Goal: Task Accomplishment & Management: Manage account settings

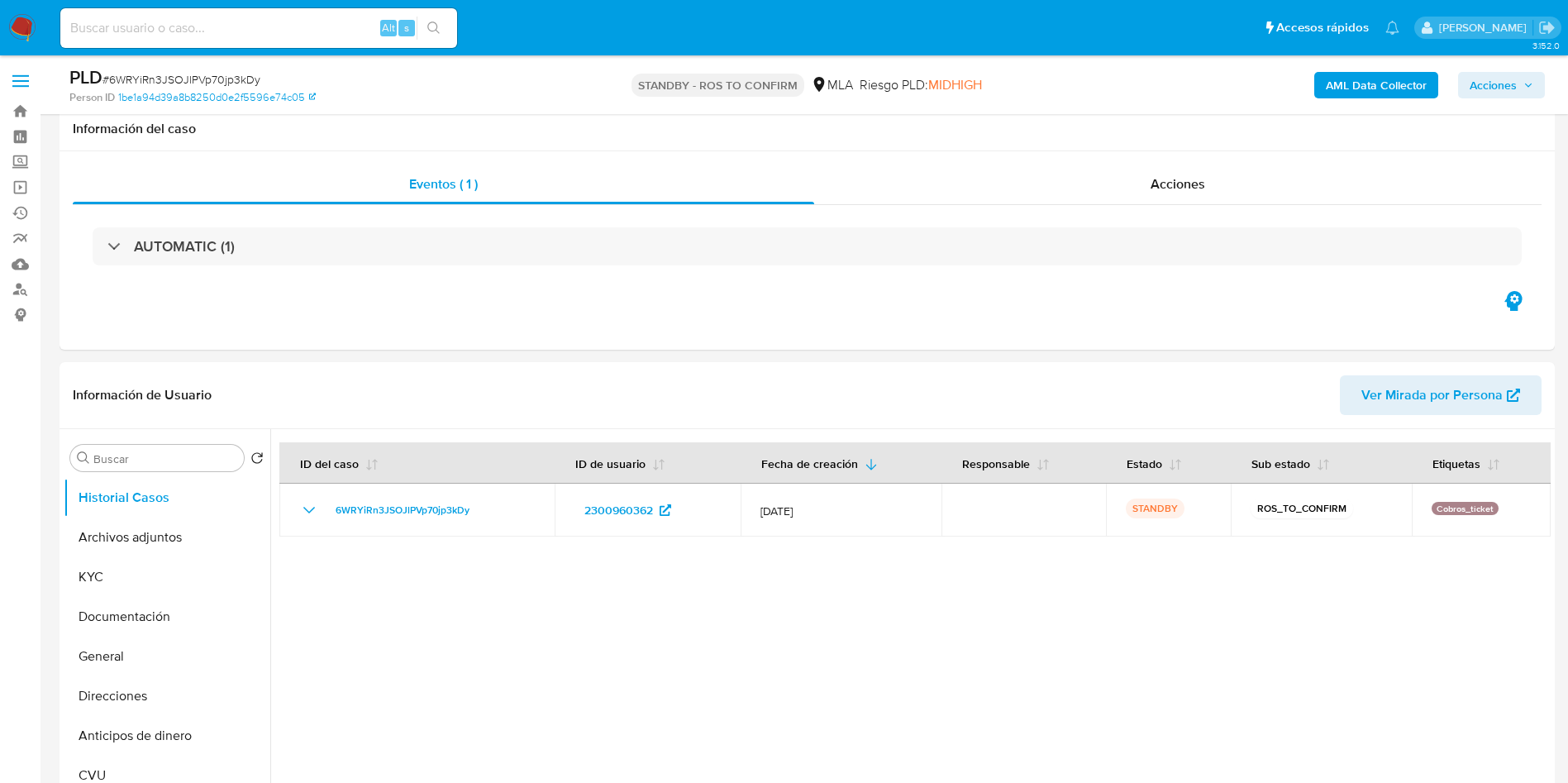
select select "10"
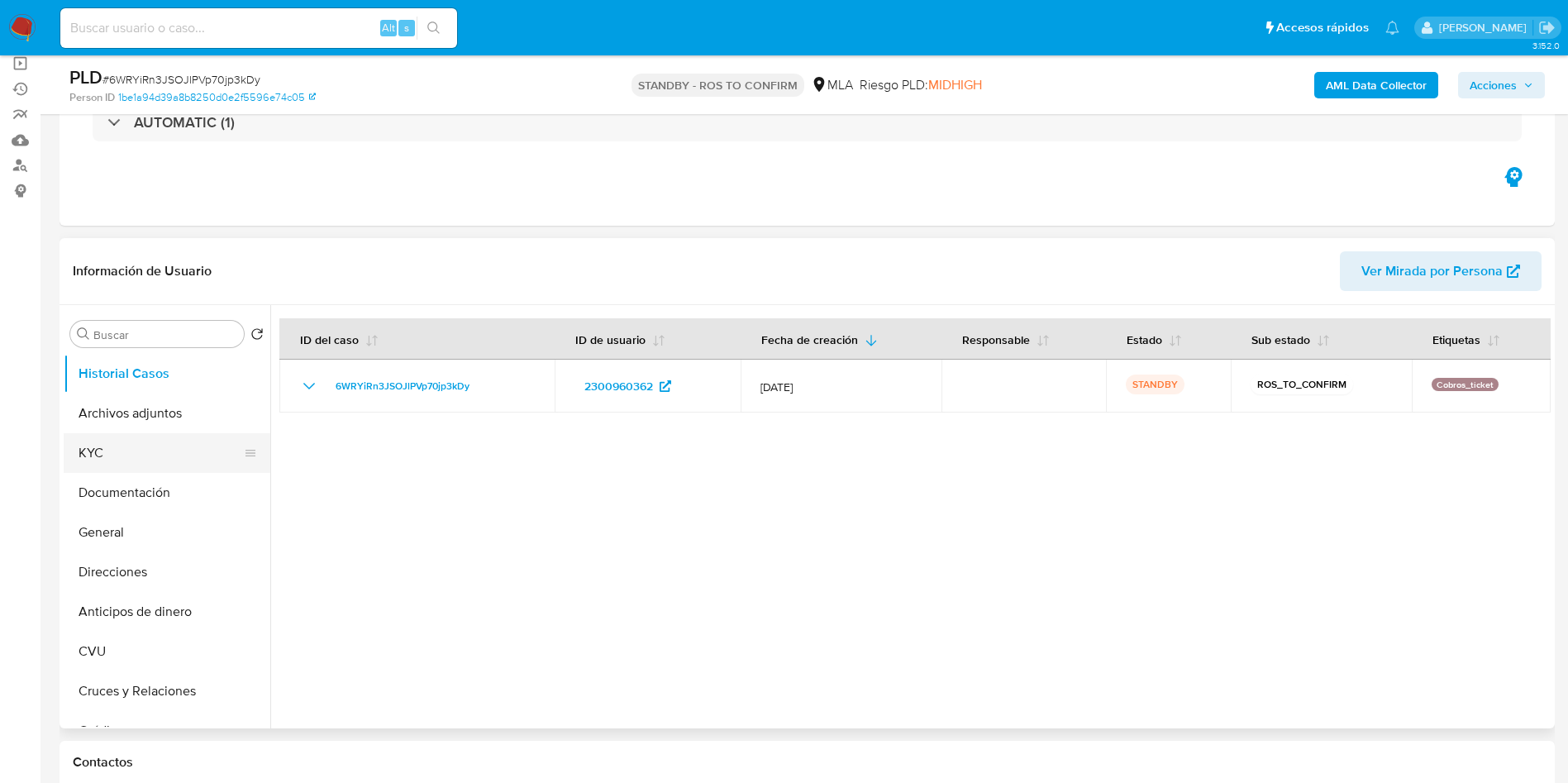
drag, startPoint x: 112, startPoint y: 450, endPoint x: 121, endPoint y: 452, distance: 9.2
click at [111, 452] on button "KYC" at bounding box center [160, 452] width 193 height 40
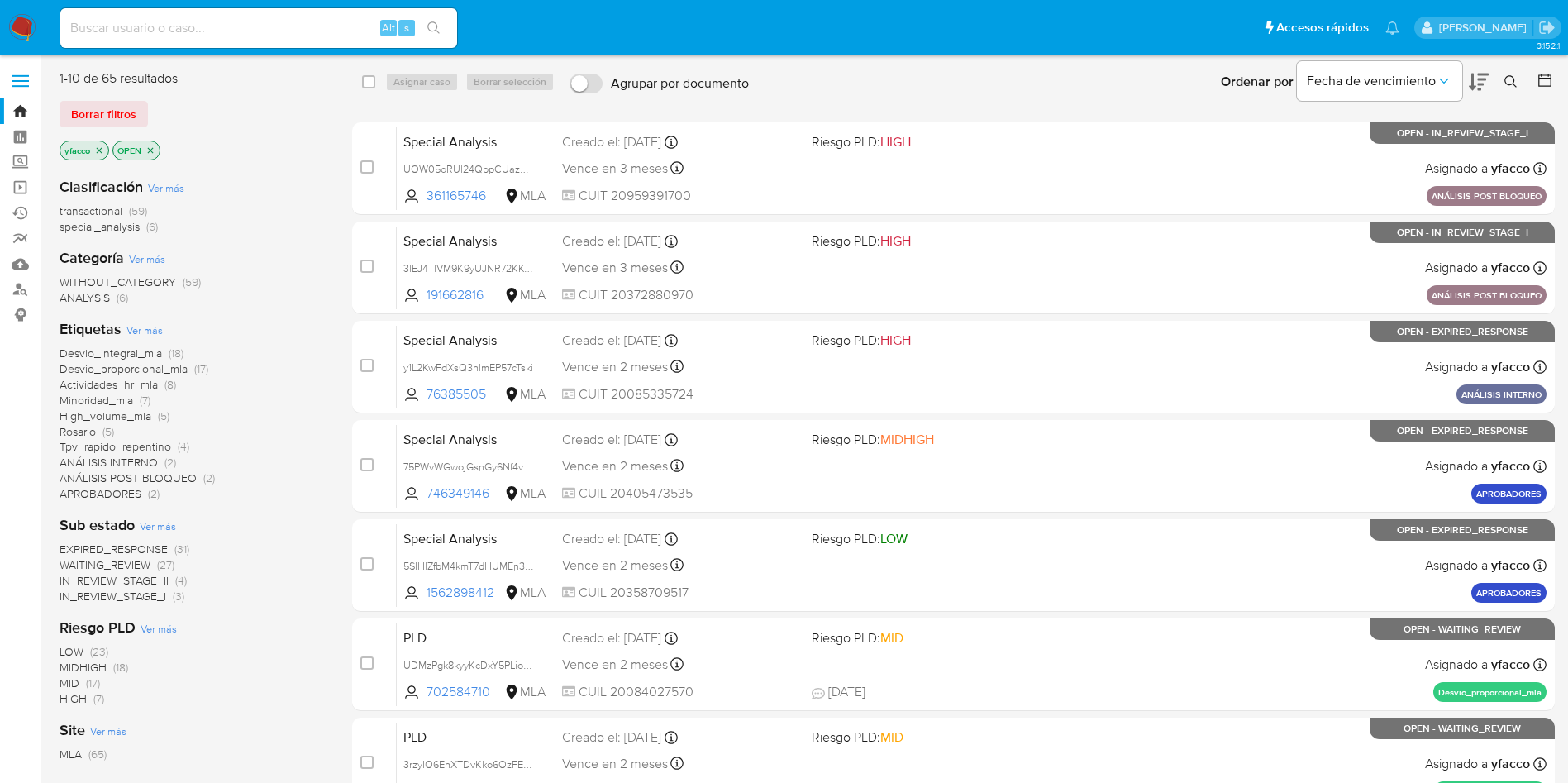
click at [242, 40] on div "Alt s" at bounding box center [259, 27] width 397 height 40
click at [244, 18] on input at bounding box center [259, 28] width 397 height 21
paste input "RqkJ7TqUkDM7zQZDc4F09qaC"
type input "RqkJ7TqUkDM7zQZDc4F09qaC"
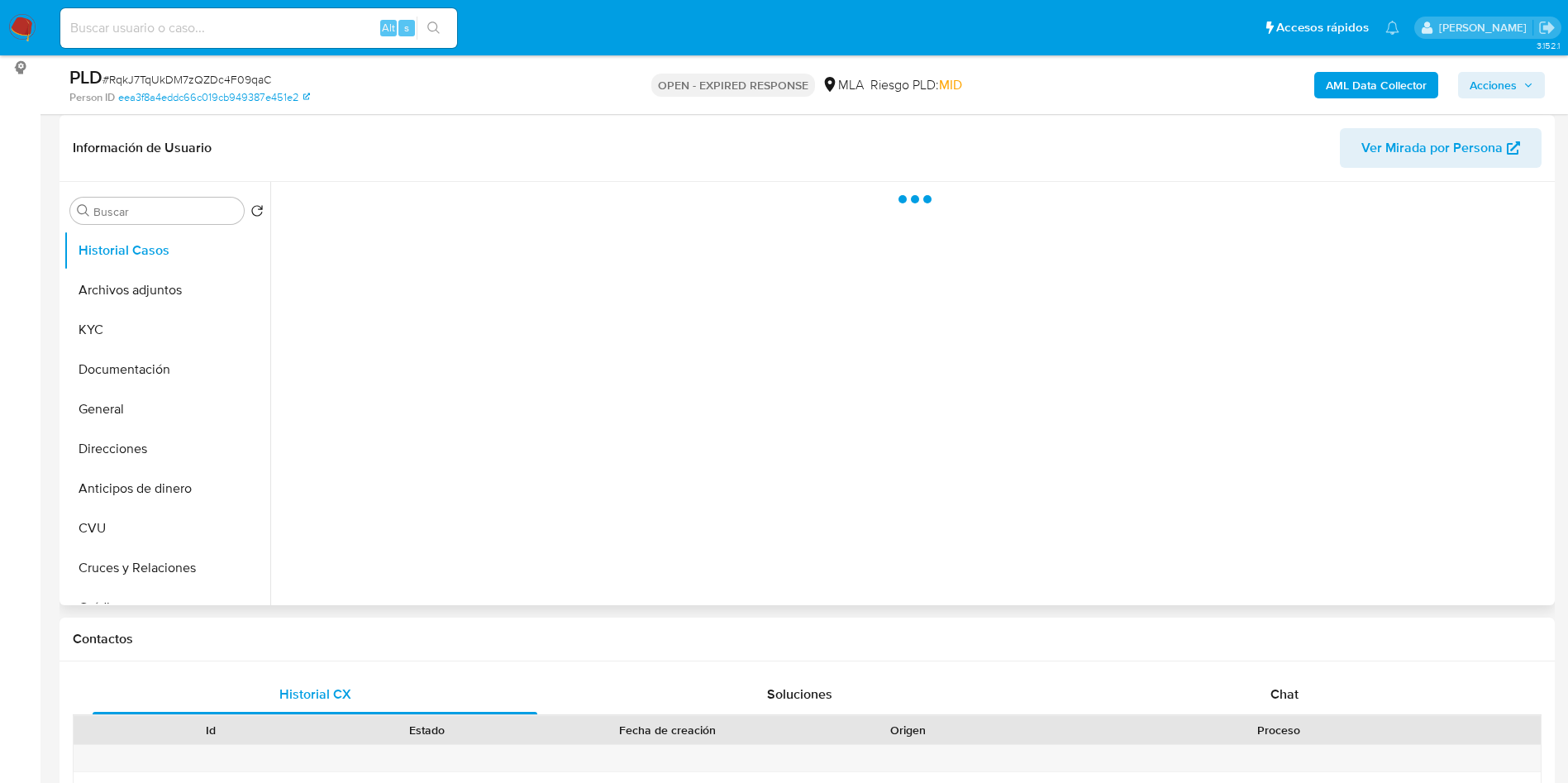
scroll to position [248, 0]
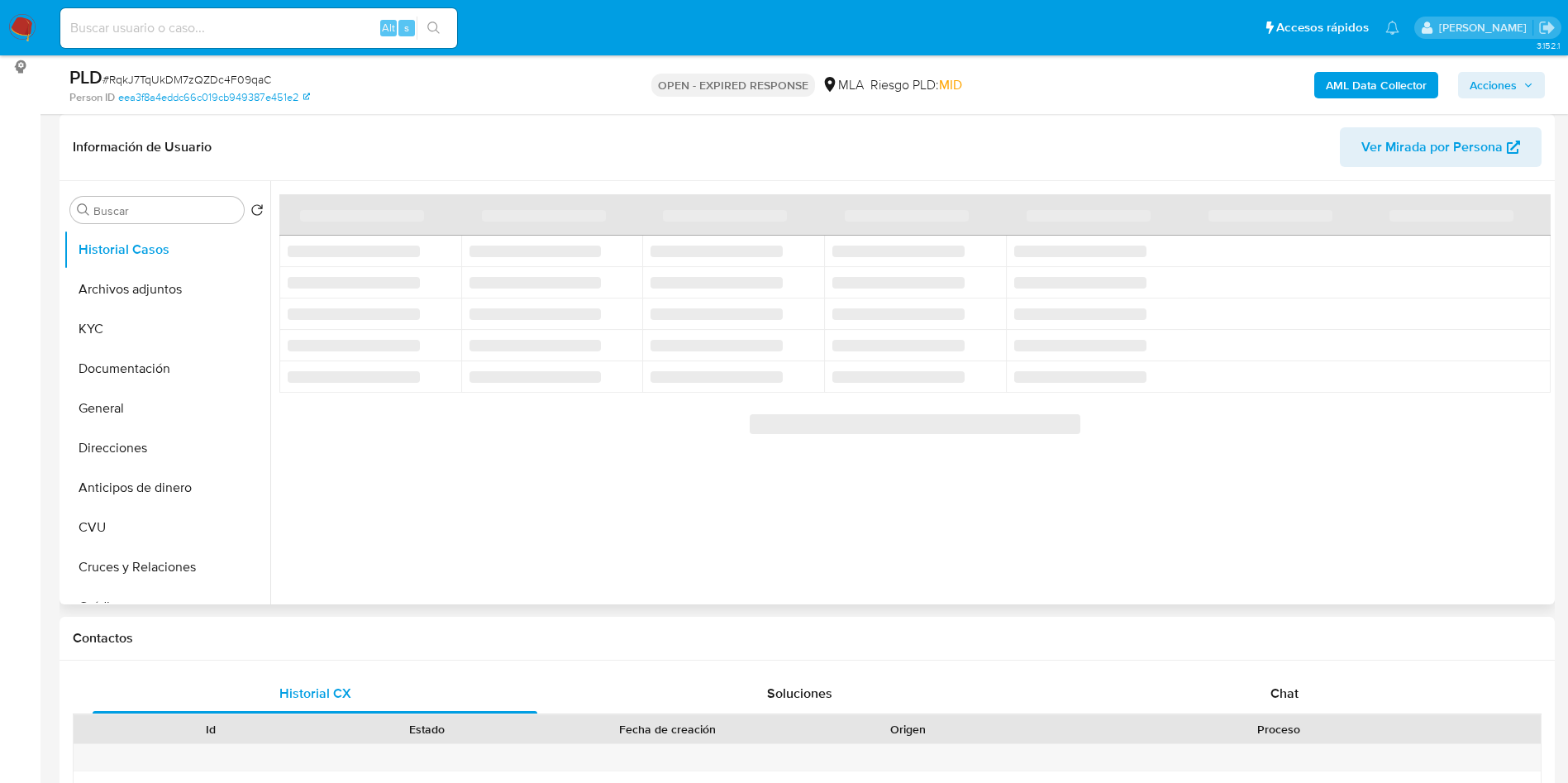
select select "10"
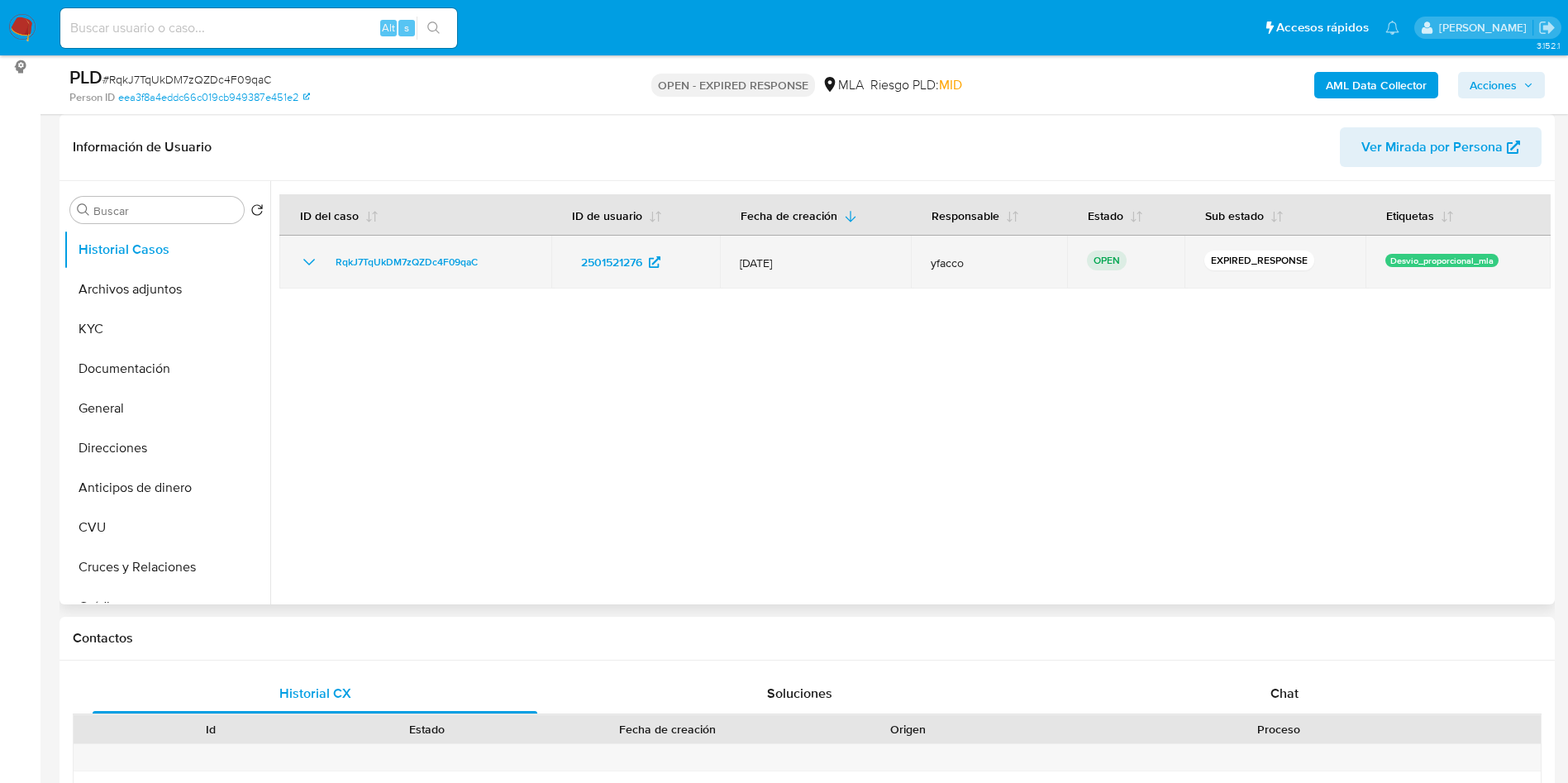
drag, startPoint x: 325, startPoint y: 262, endPoint x: 485, endPoint y: 262, distance: 160.0
click div "RqkJ7TqUkDM7zQZDc4F09qaC"
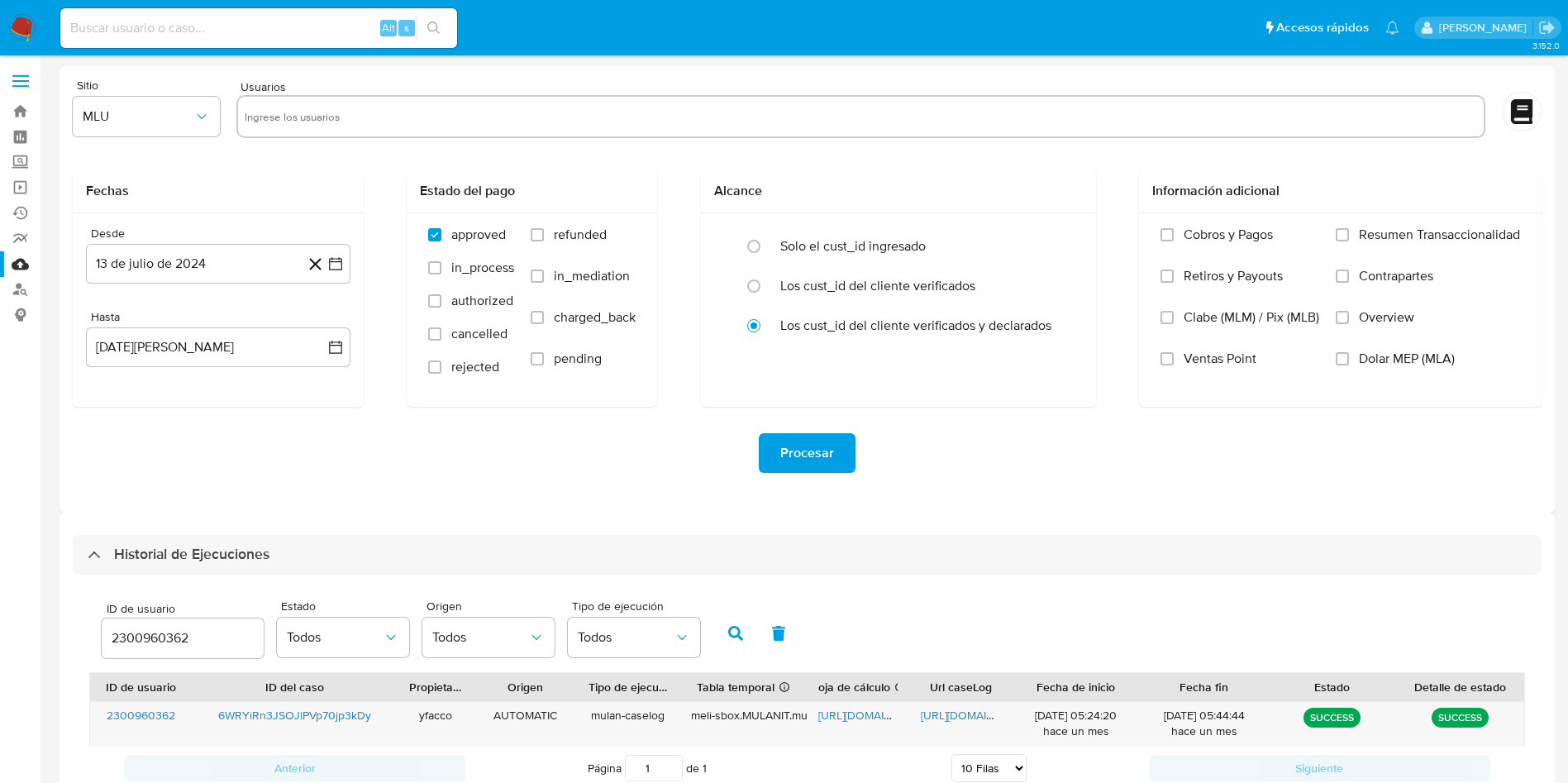
select select "10"
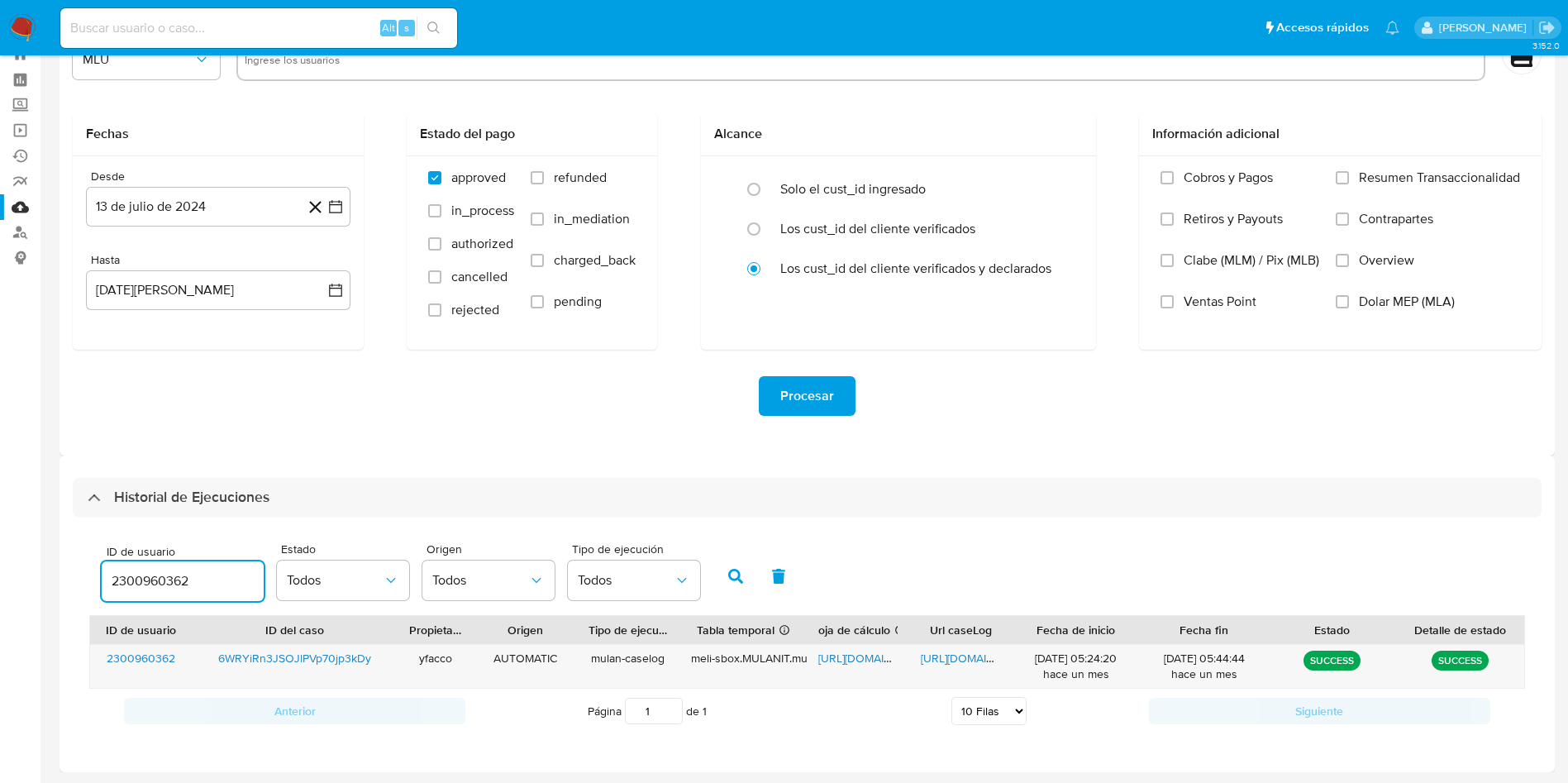
drag, startPoint x: 201, startPoint y: 585, endPoint x: 80, endPoint y: 543, distance: 128.1
click at [80, 543] on div "ID de usuario 2300960362 Estado Todos Origen Todos Tipo de ejecución Todos ID d…" at bounding box center [807, 633] width 1469 height 233
type input "2501521276"
click at [723, 578] on button "button" at bounding box center [736, 576] width 43 height 40
click at [834, 654] on span "https://docs.google.com/spreadsheets/d/1sglJgdi0DjoS3kScC7IDfjwx6QxmaiYF33g146T…" at bounding box center [875, 657] width 114 height 17
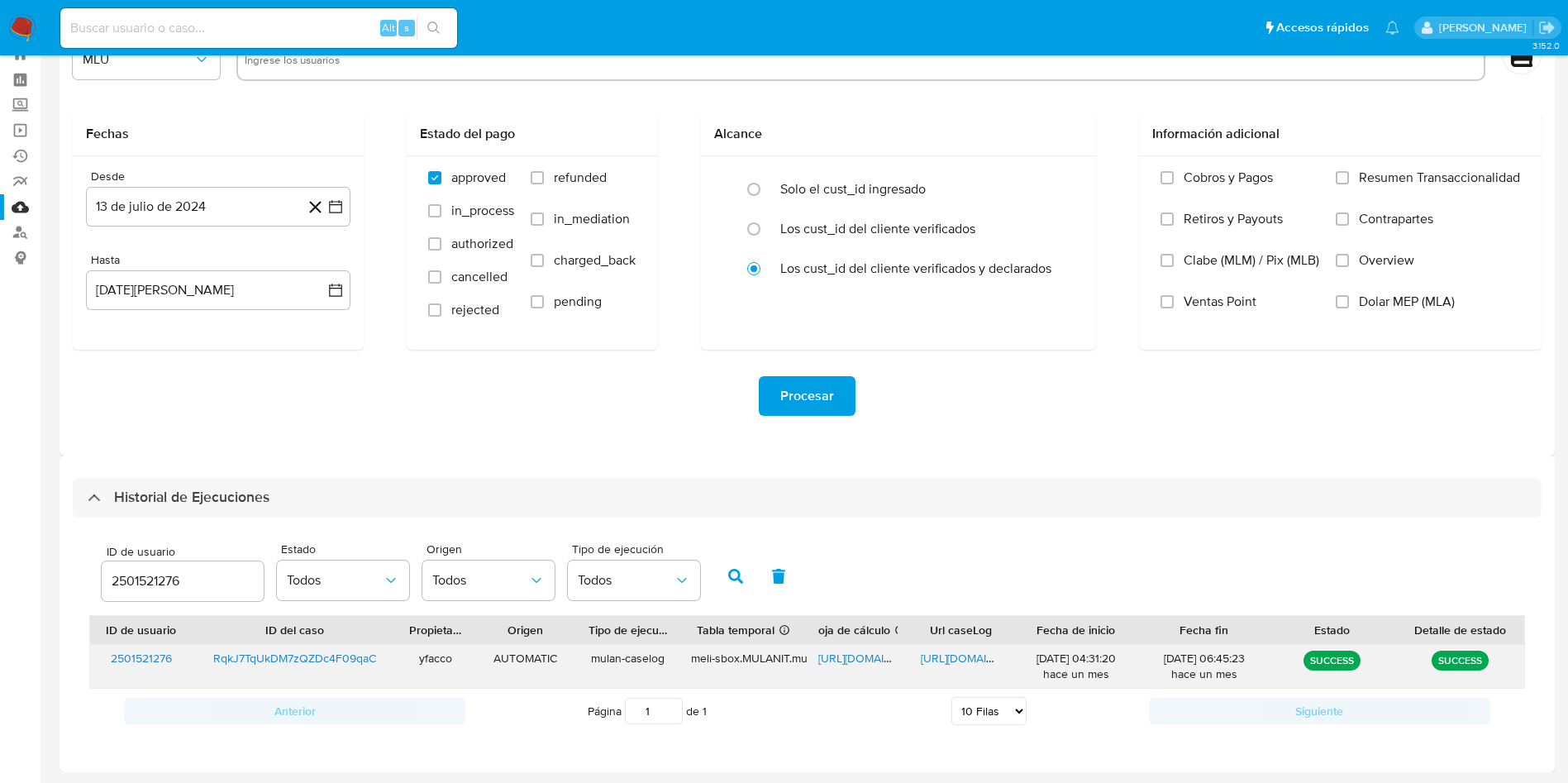
click at [958, 656] on span "https://docs.google.com/document/d/1PKrVSetJ9mA60vVdeaL9wZtyBQDR6xiAc_8pvtuGd-c…" at bounding box center [978, 657] width 114 height 17
drag, startPoint x: 198, startPoint y: 586, endPoint x: 55, endPoint y: 526, distance: 155.1
click at [55, 526] on main "3.152.0" at bounding box center [784, 363] width 1568 height 840
type input "532957441"
click at [737, 583] on icon "button" at bounding box center [736, 576] width 15 height 15
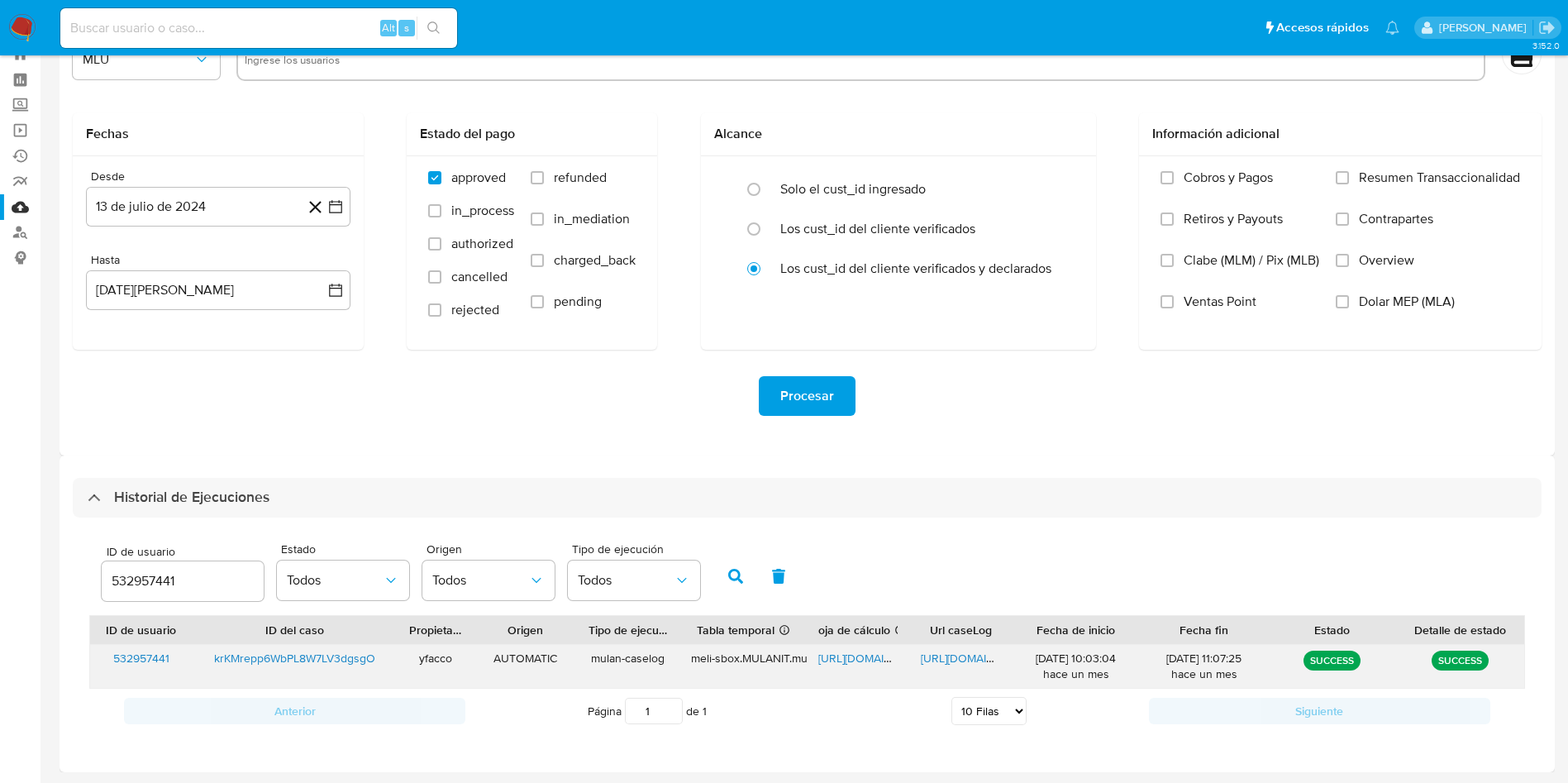
click at [848, 664] on span "https://docs.google.com/spreadsheets/d/1VGn6SbX9p1TYxHqbirtNZtqyxrORQtXlfZ8zCGg…" at bounding box center [875, 657] width 114 height 17
click at [953, 655] on span "https://docs.google.com/document/d/1uJtY7EyXoRg-QrUXIUBL-vscIoTviI7_TwDUeiUx1OM…" at bounding box center [978, 657] width 114 height 17
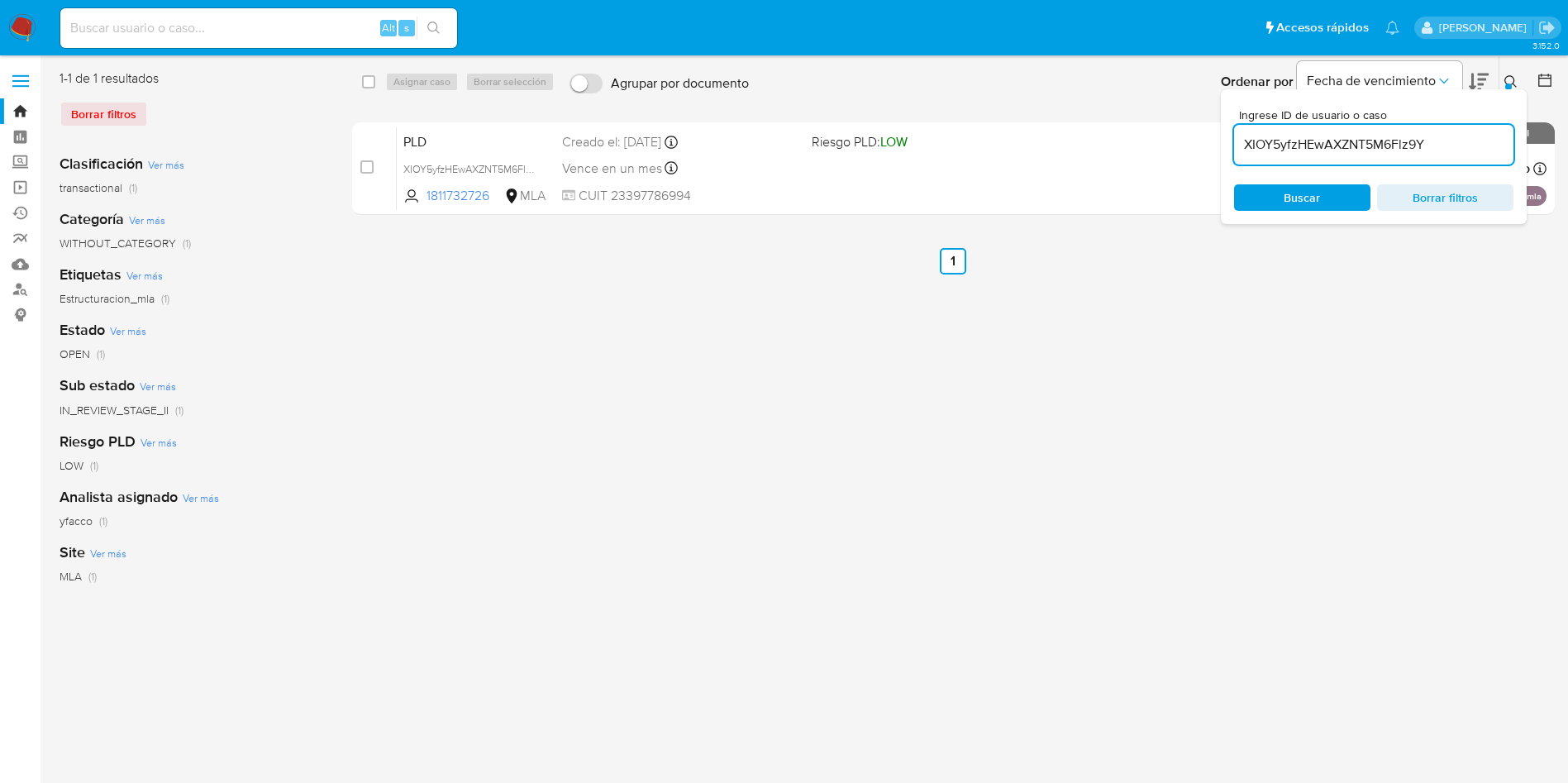
click at [1443, 144] on input "XIOY5yfzHEwAXZNT5M6Flz9Y" at bounding box center [1374, 145] width 279 height 21
paste input "RqkJ7TqUkDM7zQZDc4F09qaC"
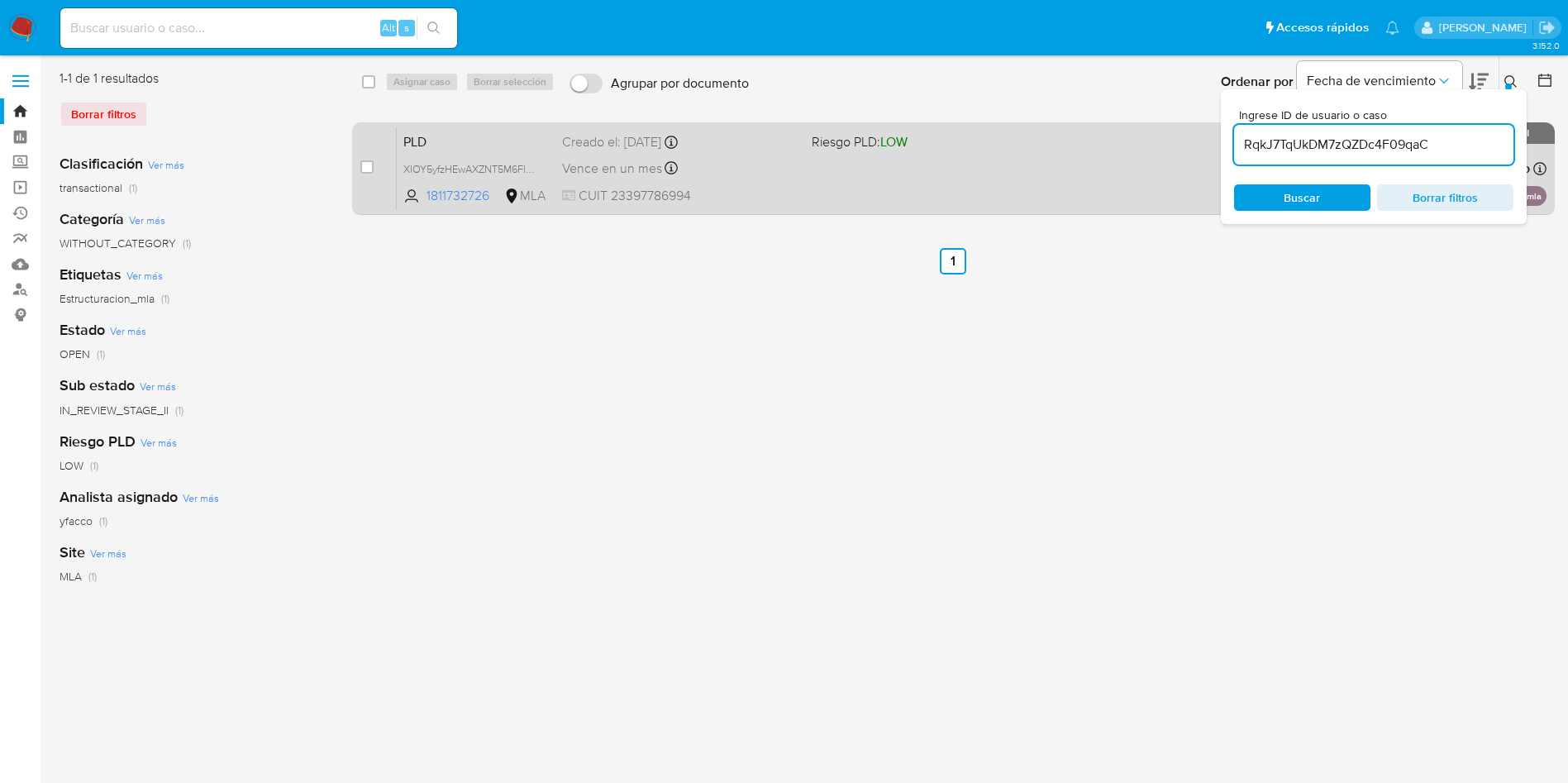
type input "RqkJ7TqUkDM7zQZDc4F09qaC"
click at [375, 164] on div "case-item-checkbox No es posible asignar el caso" at bounding box center [378, 168] width 36 height 83
click at [367, 164] on input "checkbox" at bounding box center [367, 167] width 13 height 13
checkbox input "true"
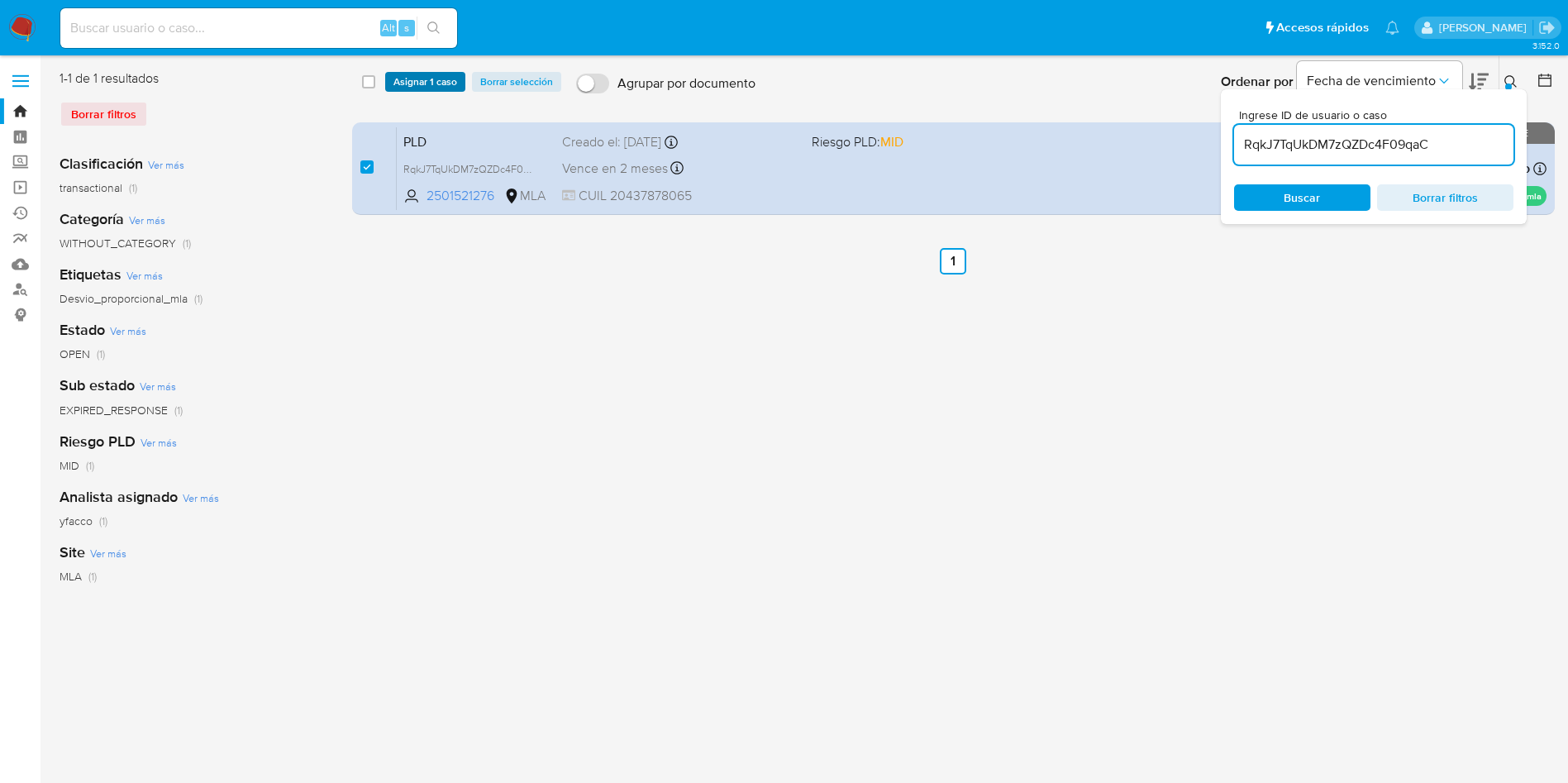
click at [406, 80] on span "Asignar 1 caso" at bounding box center [425, 82] width 63 height 17
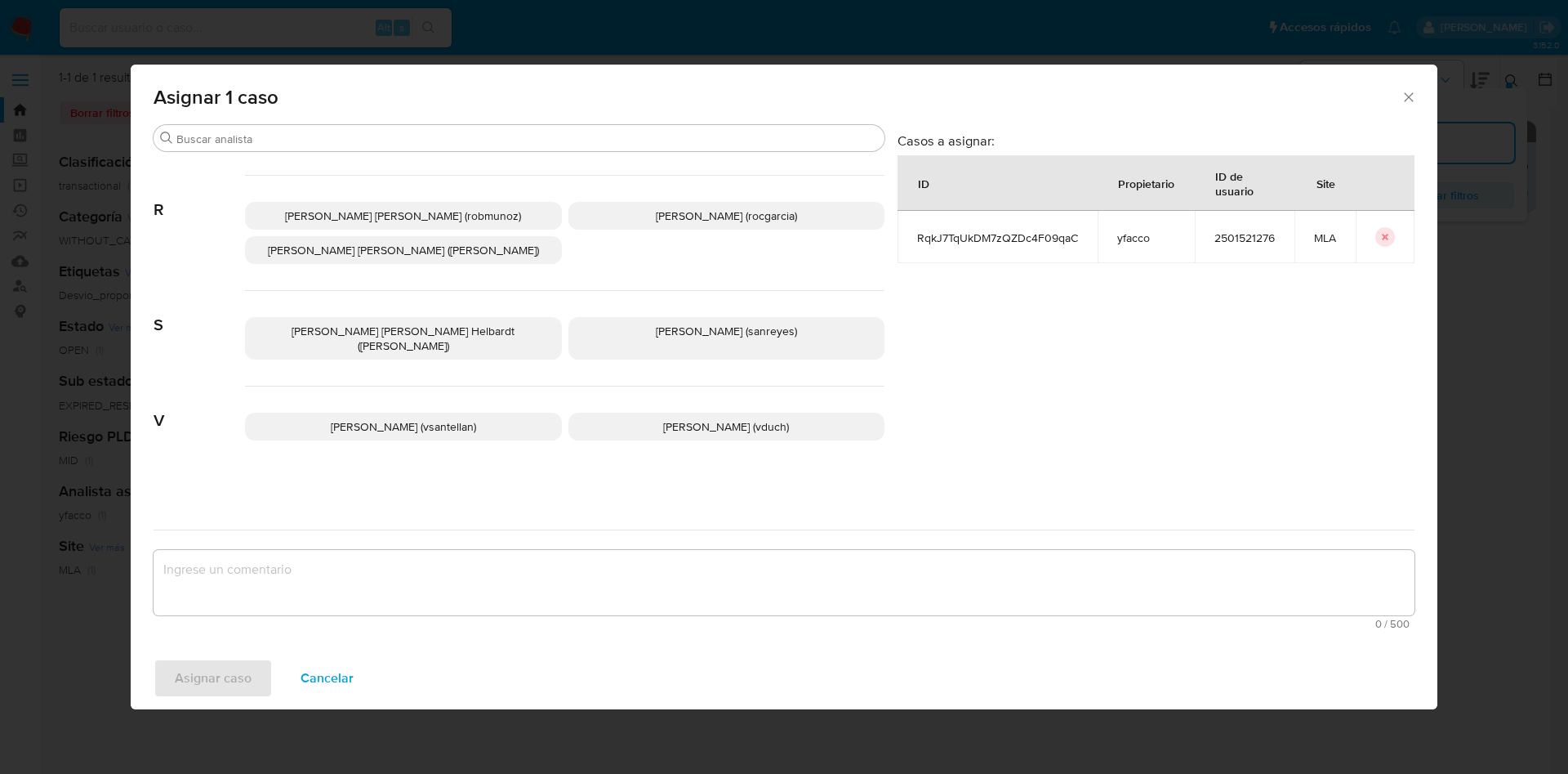
scroll to position [1460, 0]
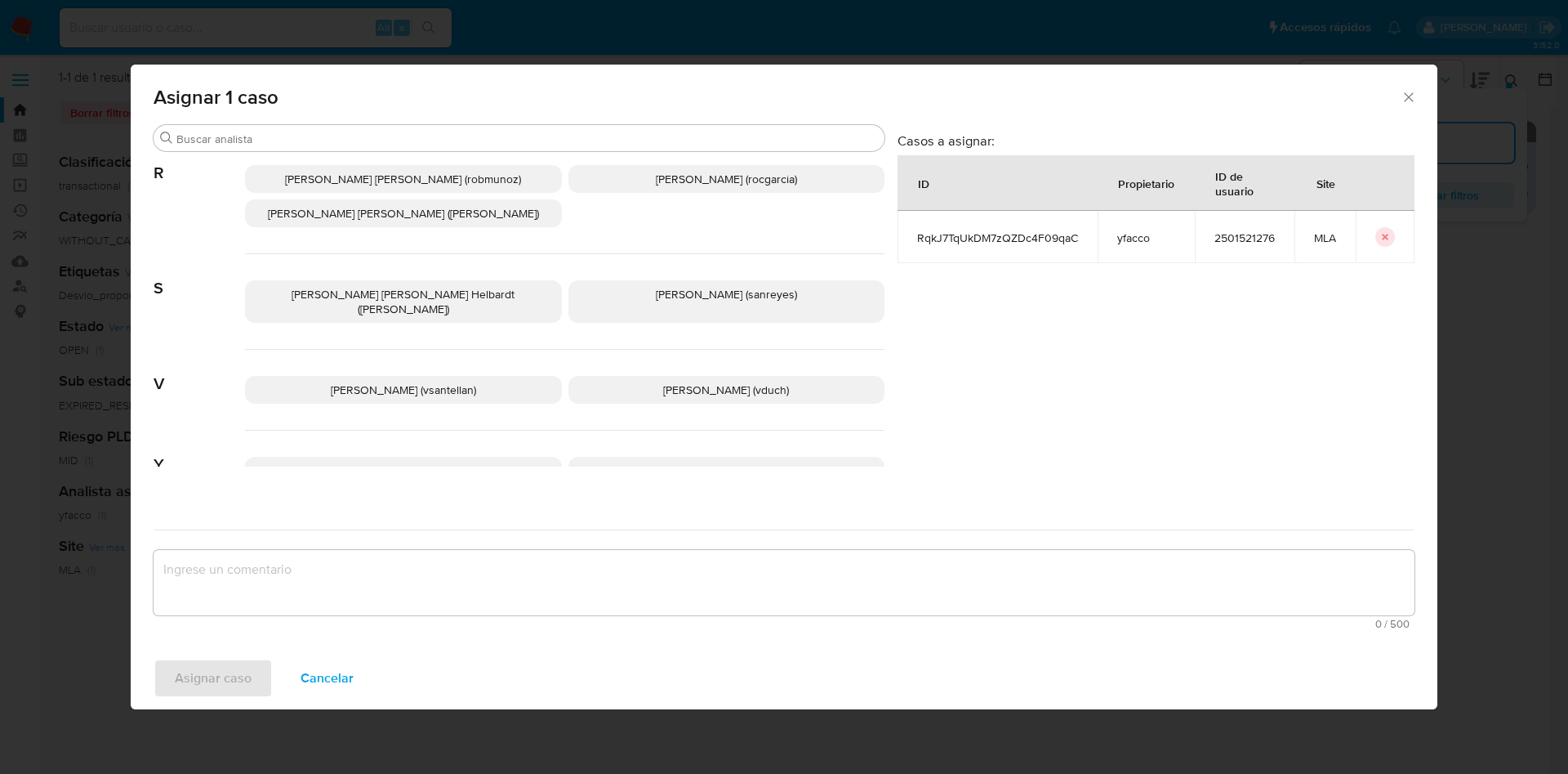
click at [657, 456] on p "Yesica Paola Facco (yfacco)" at bounding box center [726, 470] width 317 height 28
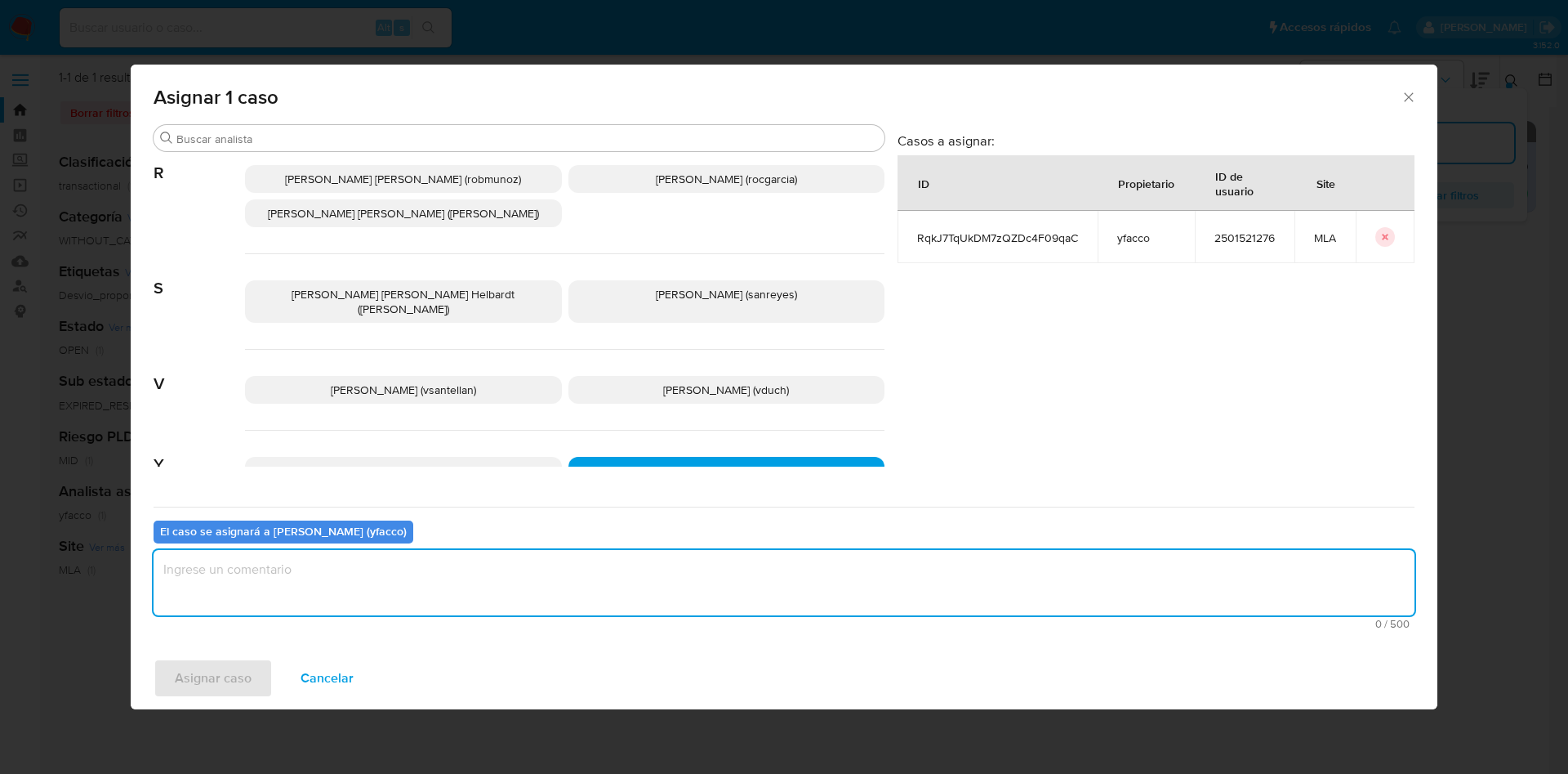
click at [350, 606] on textarea "assign-modal" at bounding box center [784, 582] width 1261 height 65
click at [239, 679] on span "Asignar caso" at bounding box center [212, 678] width 77 height 36
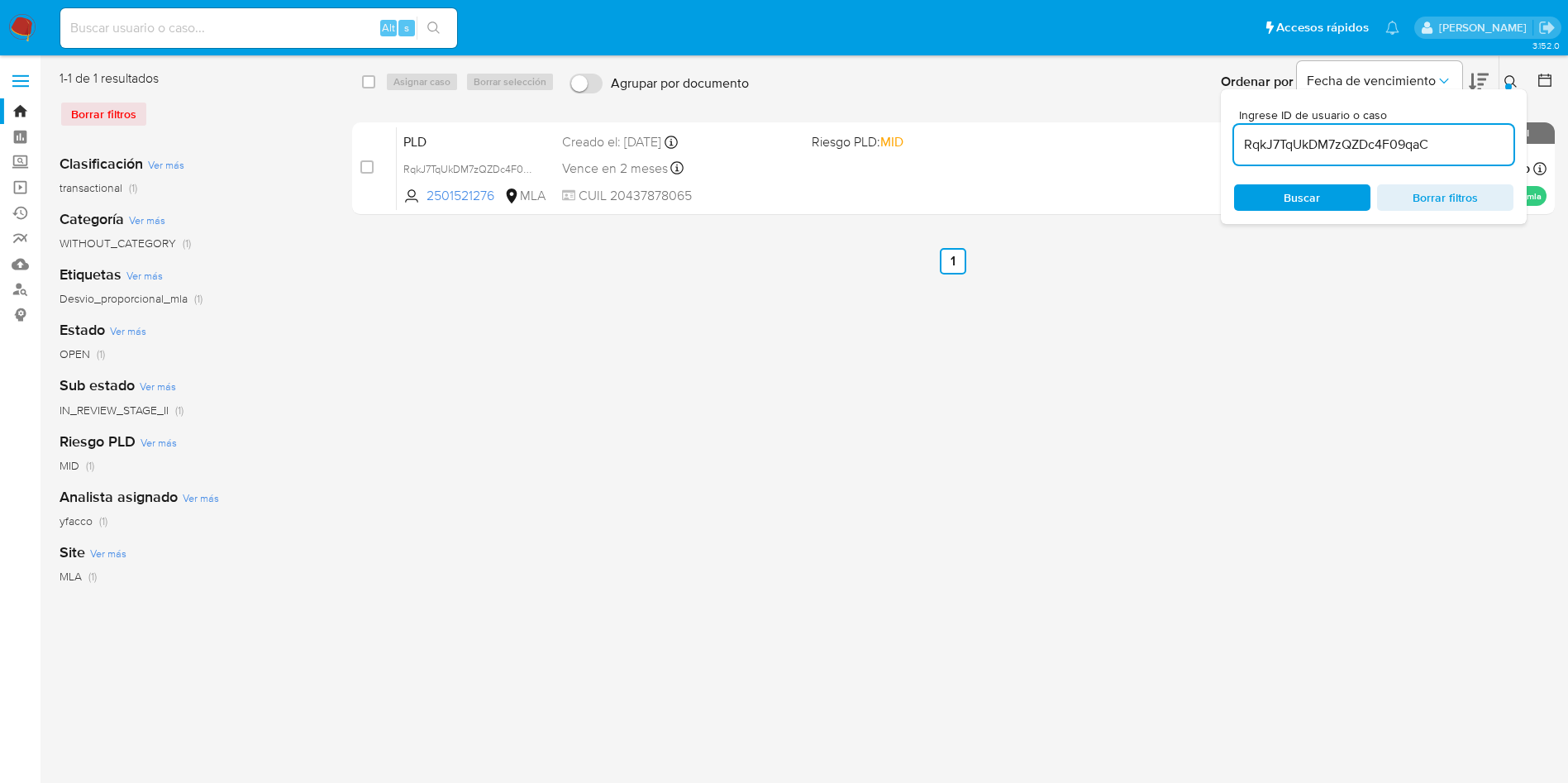
click at [1447, 150] on input "RqkJ7TqUkDM7zQZDc4F09qaC" at bounding box center [1374, 145] width 279 height 21
paste input "krKMrepp6WbPL8W7LV3dgsgO"
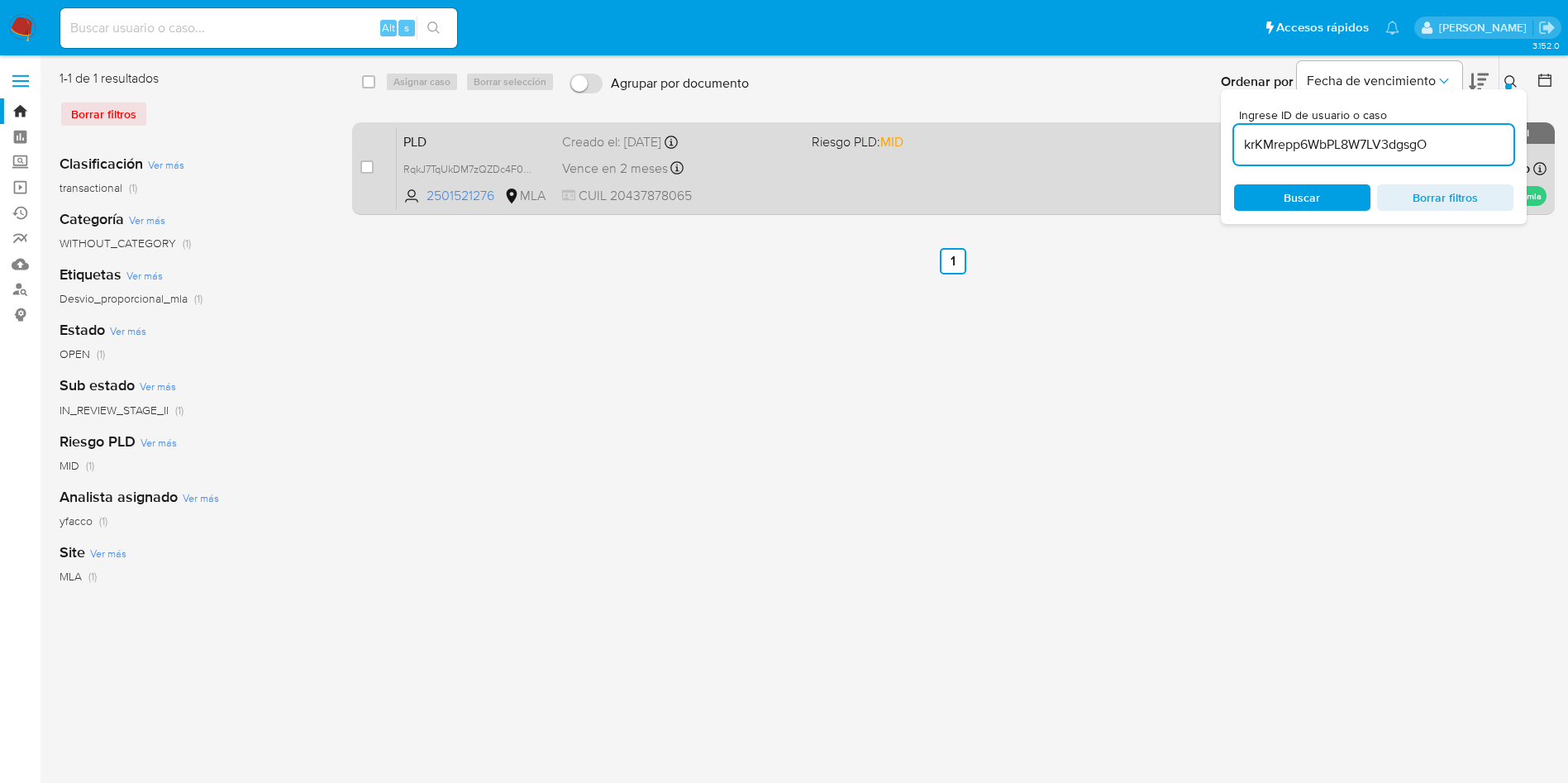
type input "krKMrepp6WbPL8W7LV3dgsgO"
click at [362, 168] on input "checkbox" at bounding box center [367, 167] width 13 height 13
checkbox input "true"
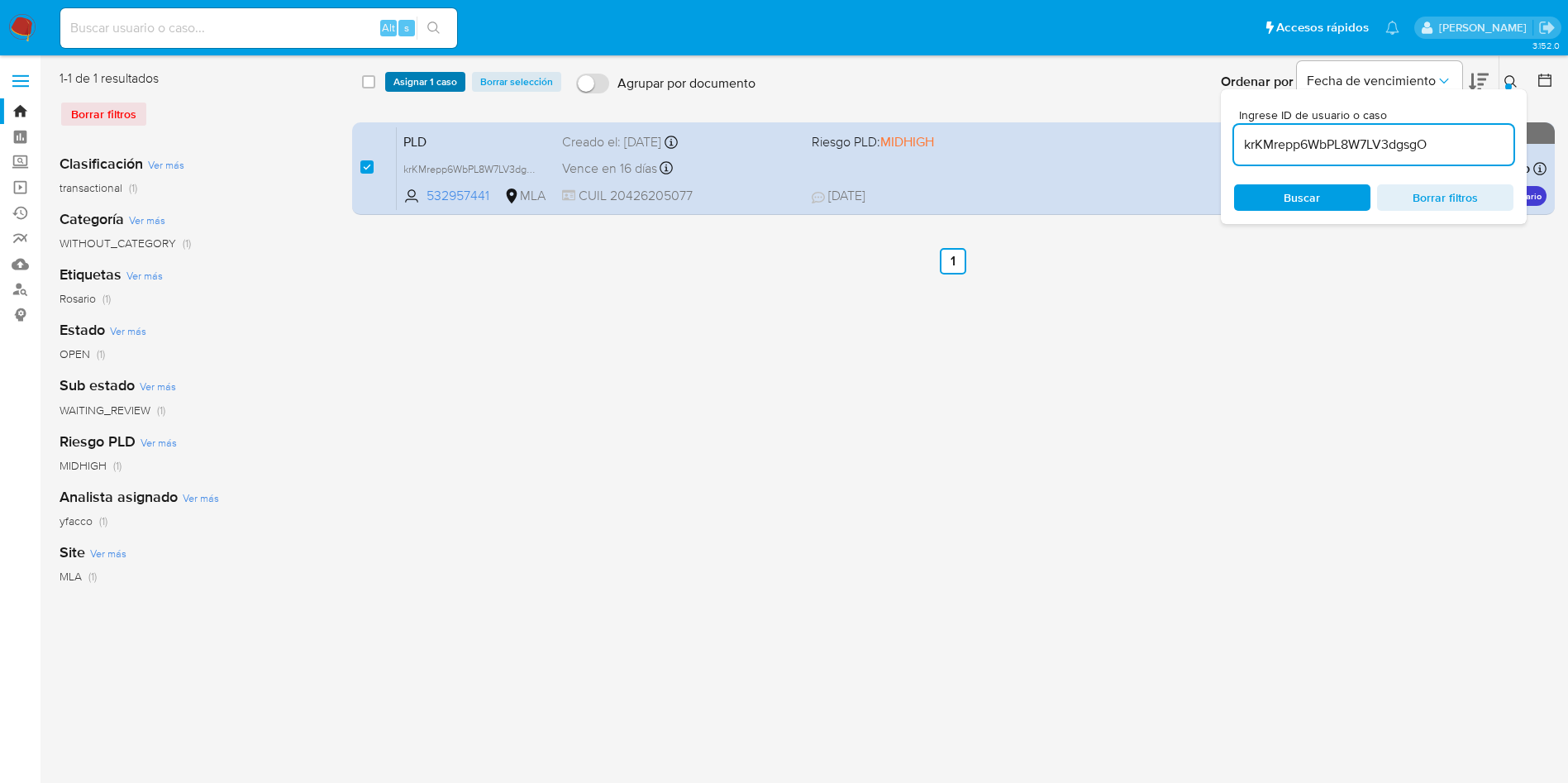
click at [431, 89] on span "Asignar 1 caso" at bounding box center [425, 82] width 63 height 17
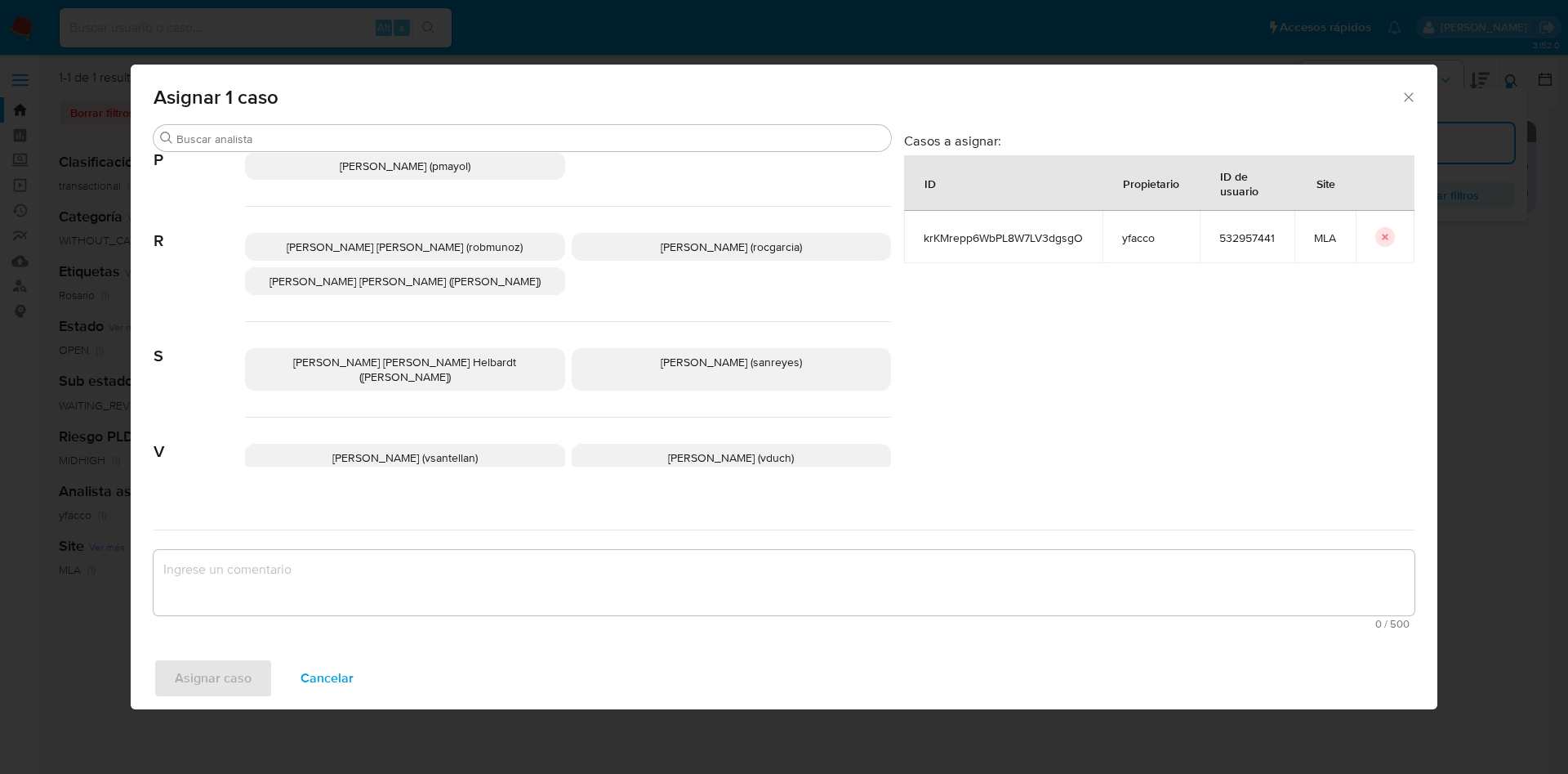
scroll to position [1460, 0]
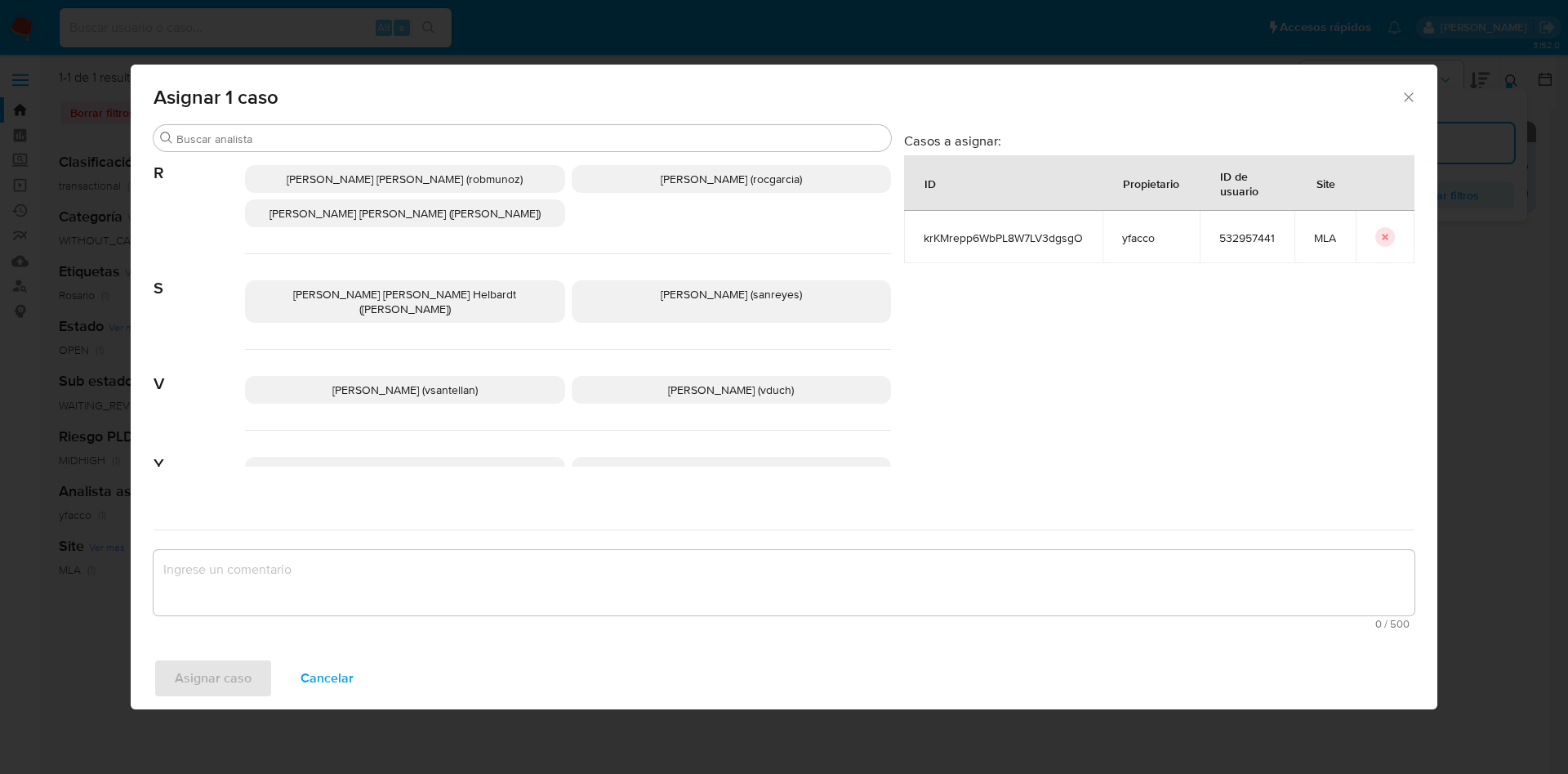
click at [655, 456] on p "Yesica Paola Facco (yfacco)" at bounding box center [731, 470] width 320 height 28
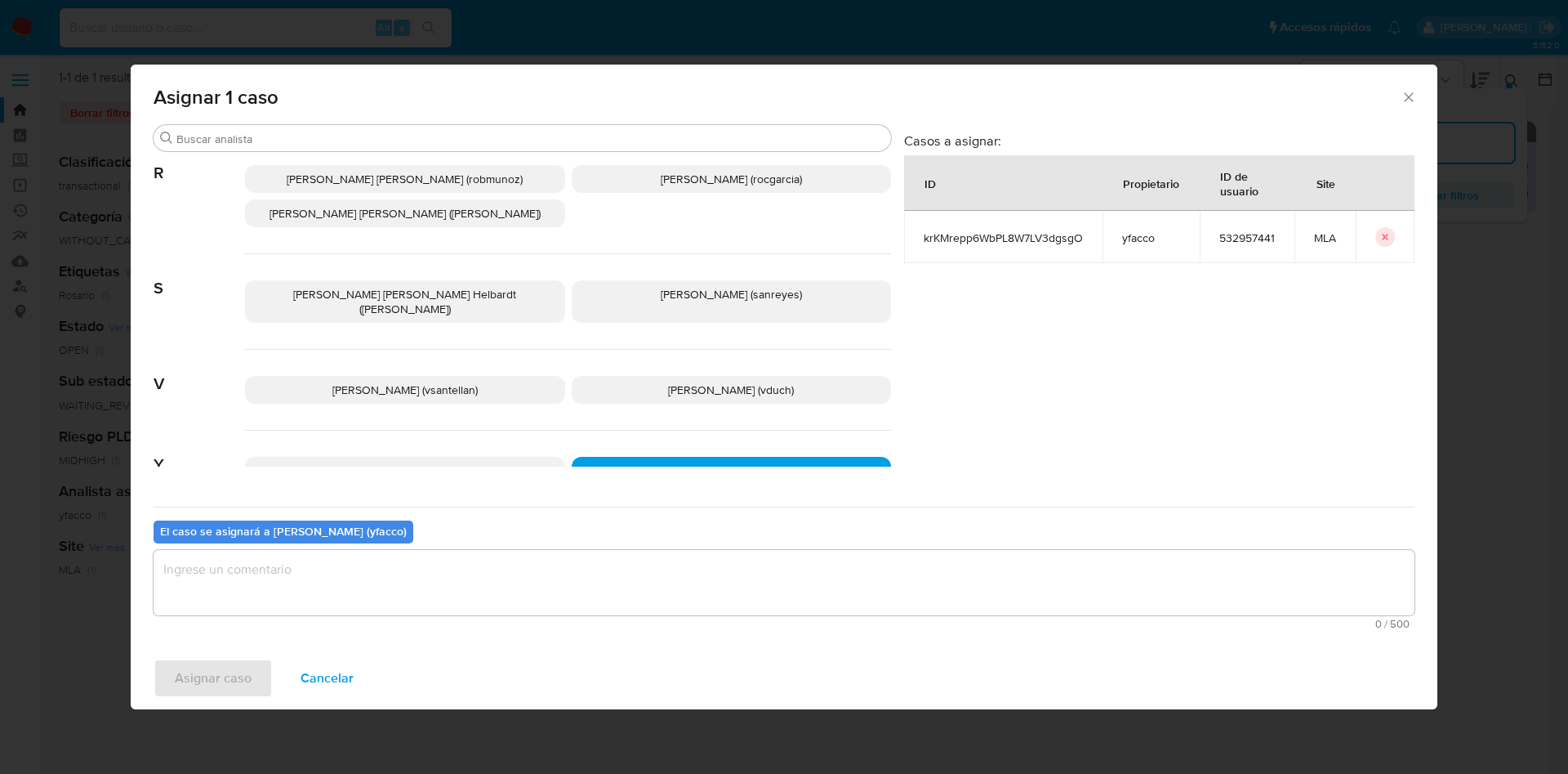
click at [577, 608] on textarea "assign-modal" at bounding box center [784, 582] width 1261 height 65
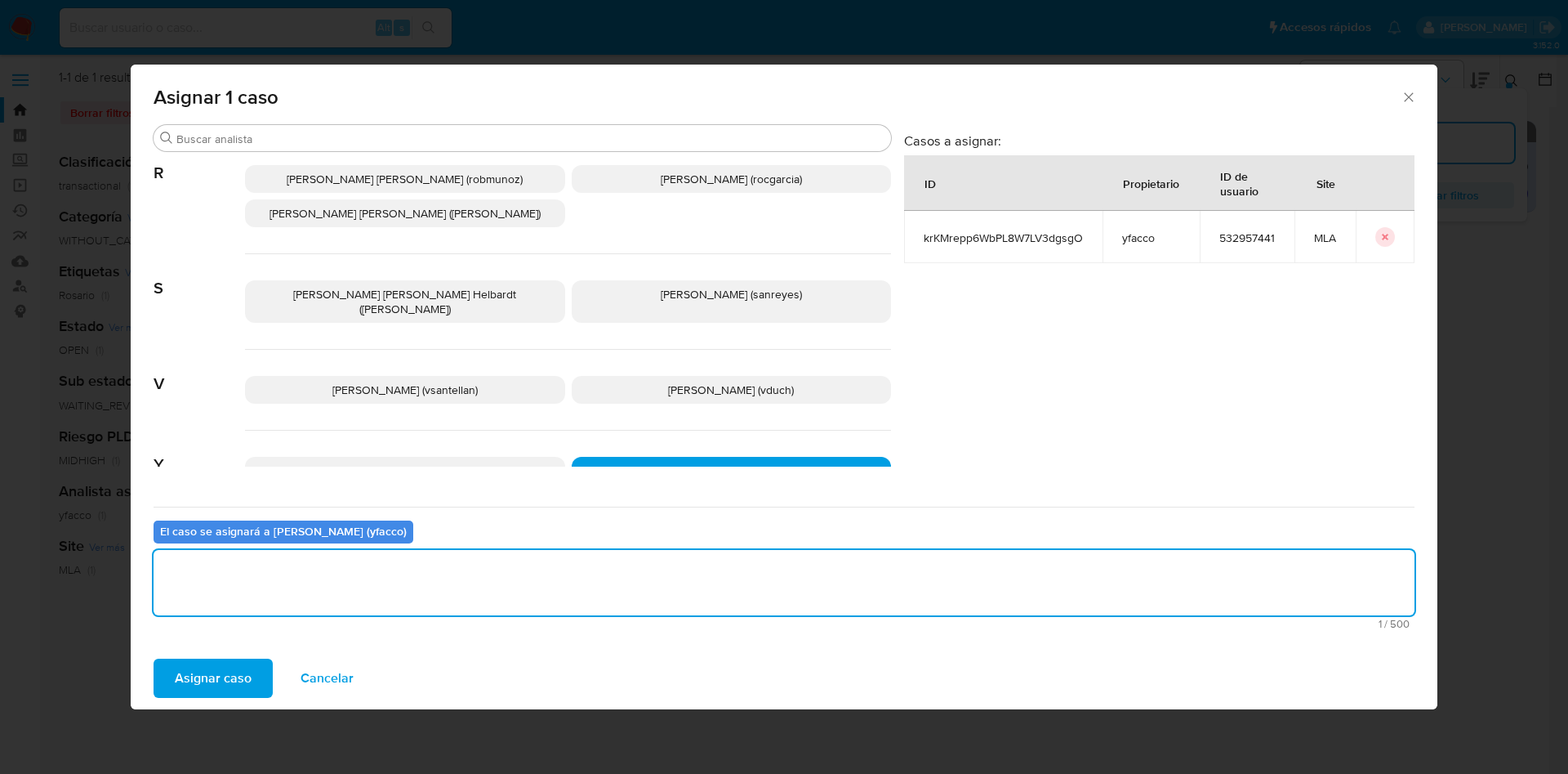
click at [245, 666] on span "Asignar caso" at bounding box center [212, 678] width 77 height 36
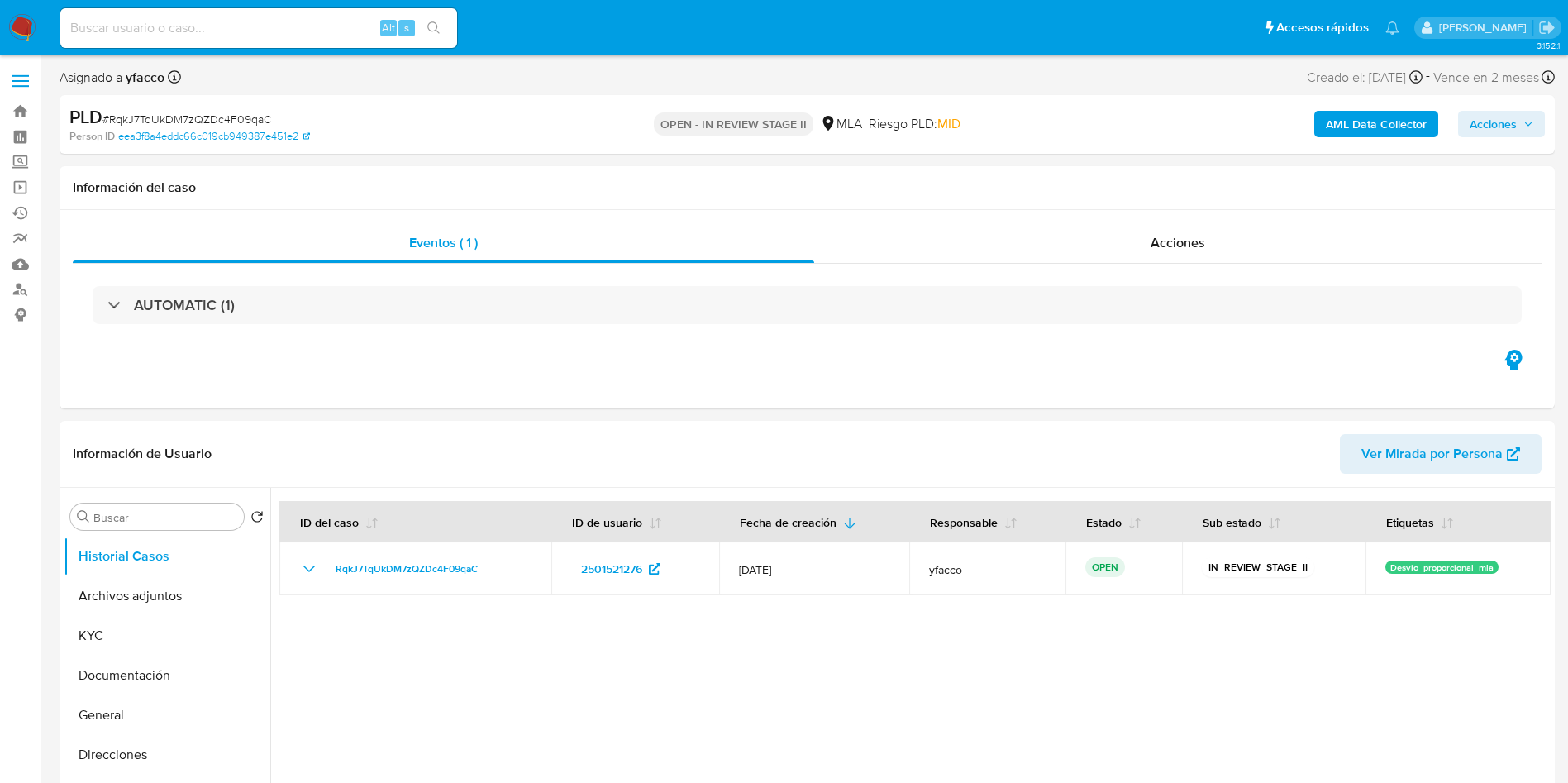
select select "10"
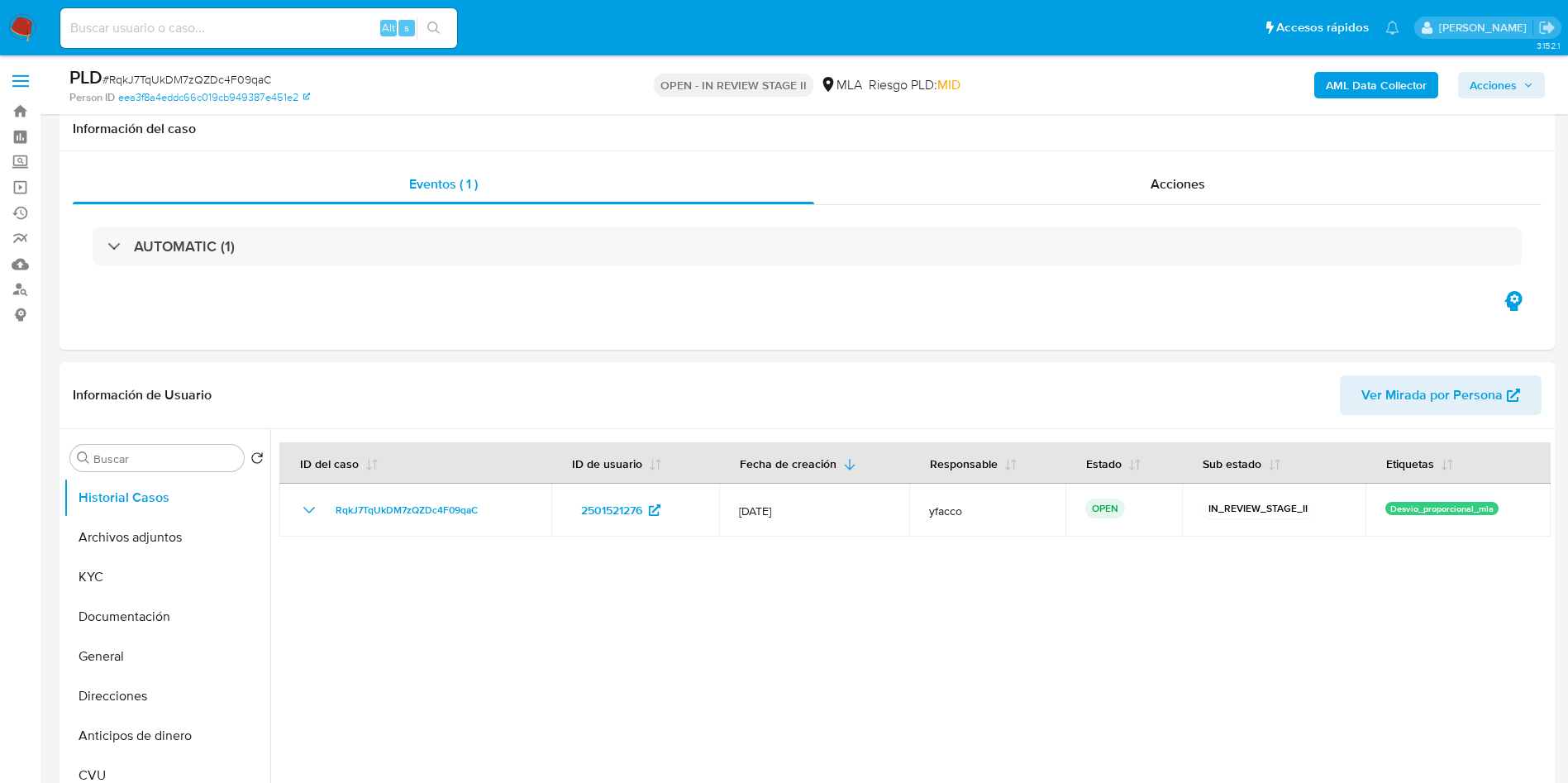
scroll to position [496, 0]
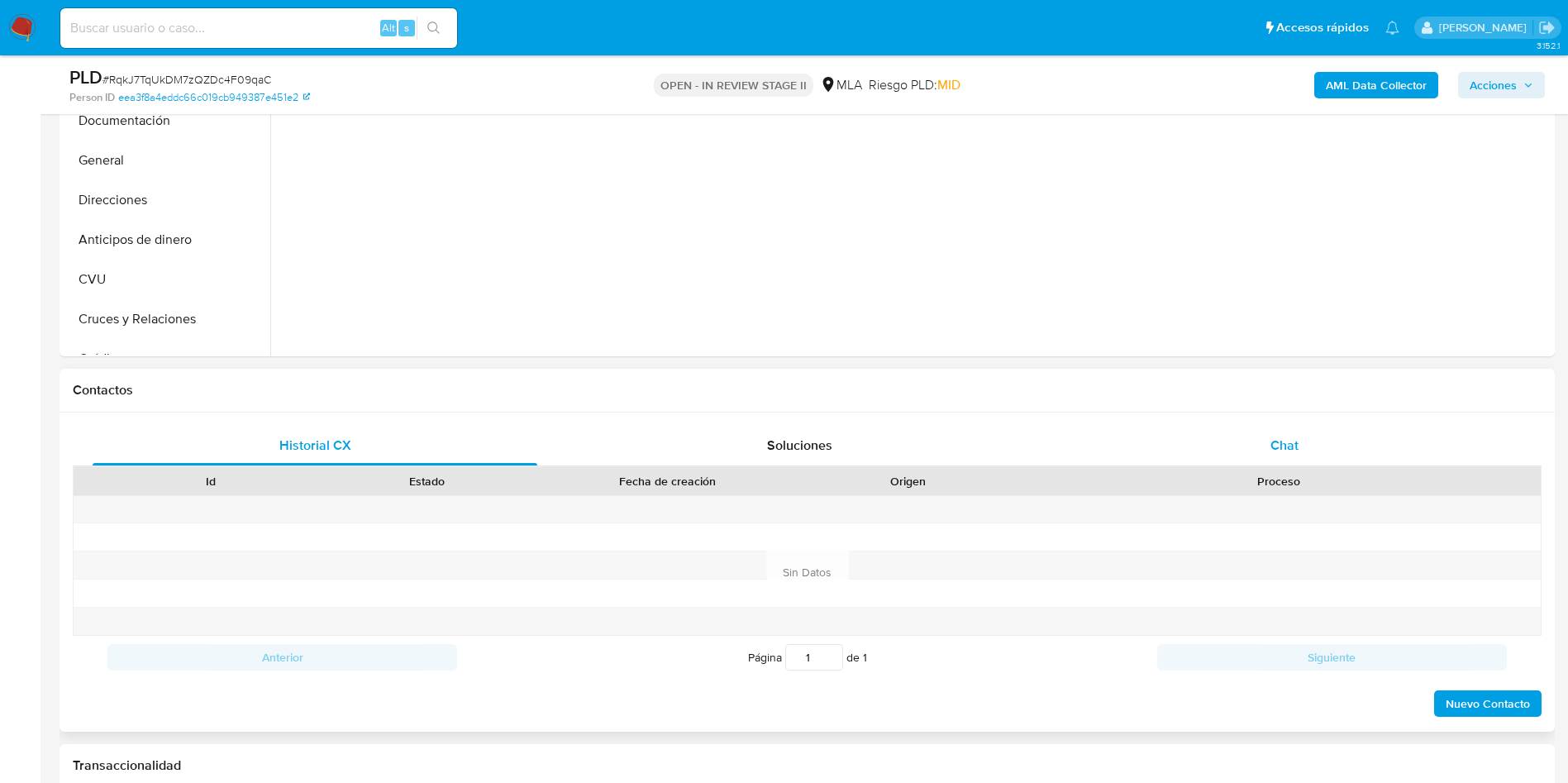
click at [1376, 449] on div "Chat" at bounding box center [1284, 445] width 445 height 40
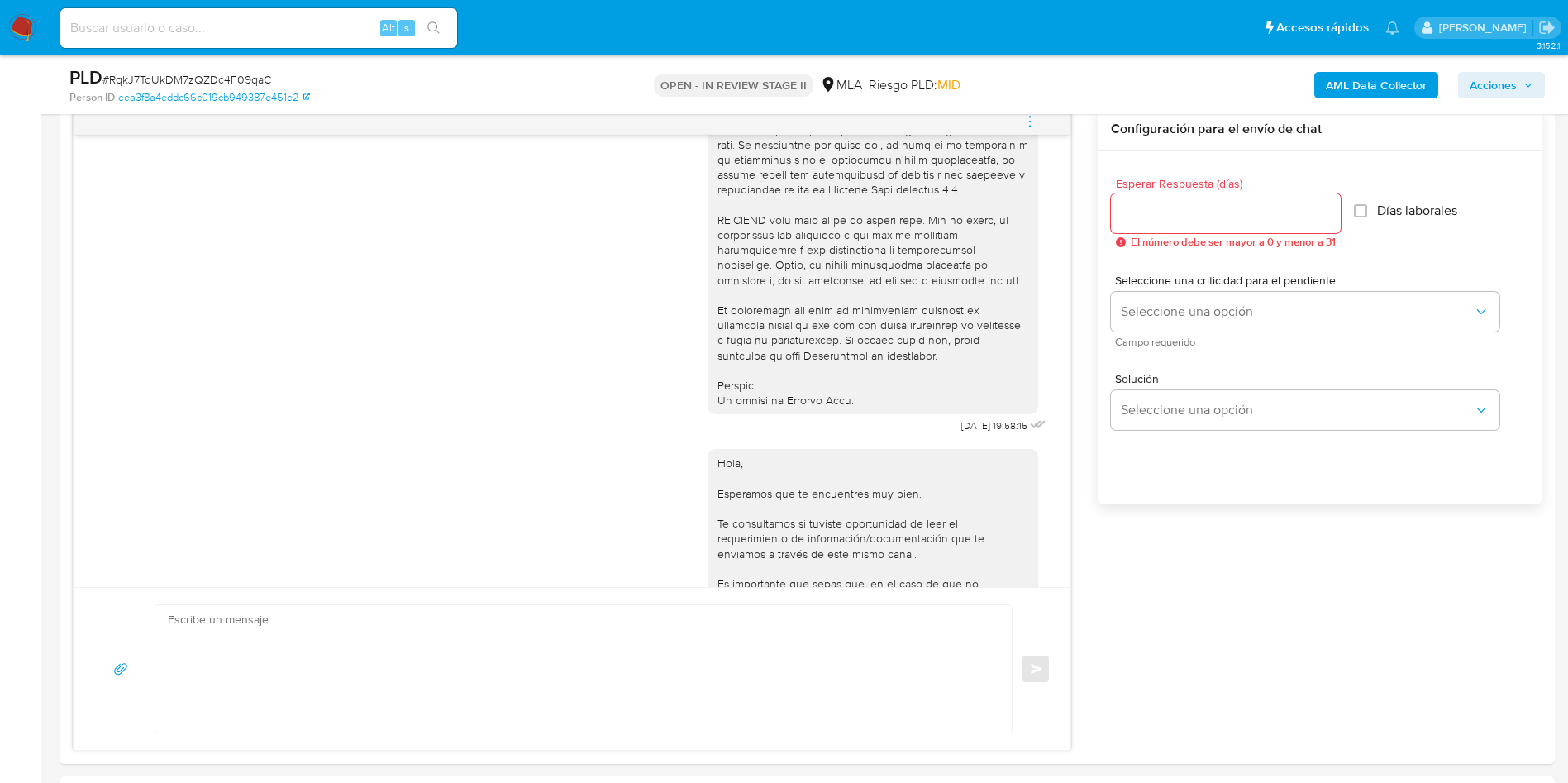
scroll to position [600, 0]
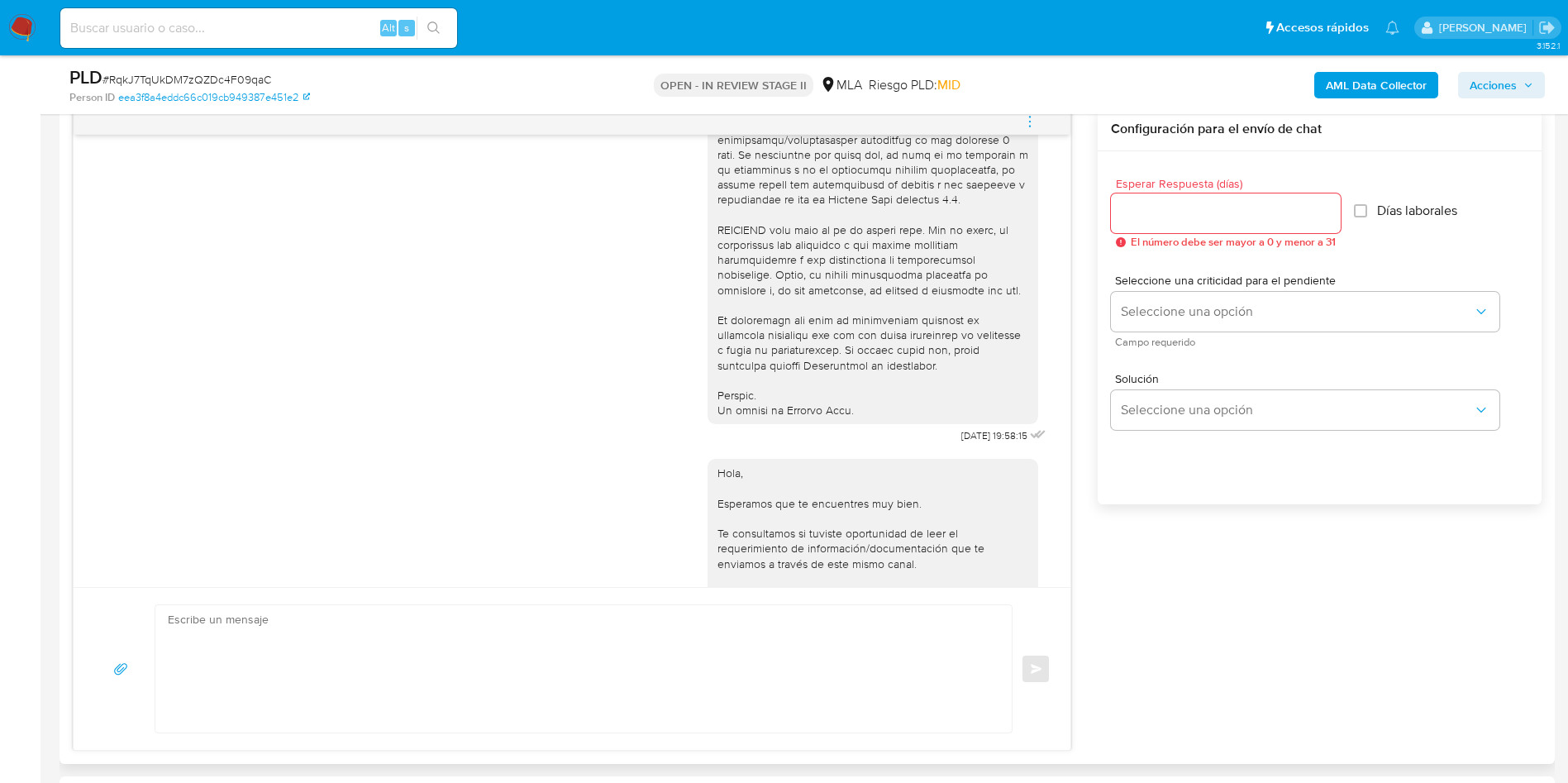
click at [1036, 125] on icon "menu-action" at bounding box center [1030, 121] width 15 height 15
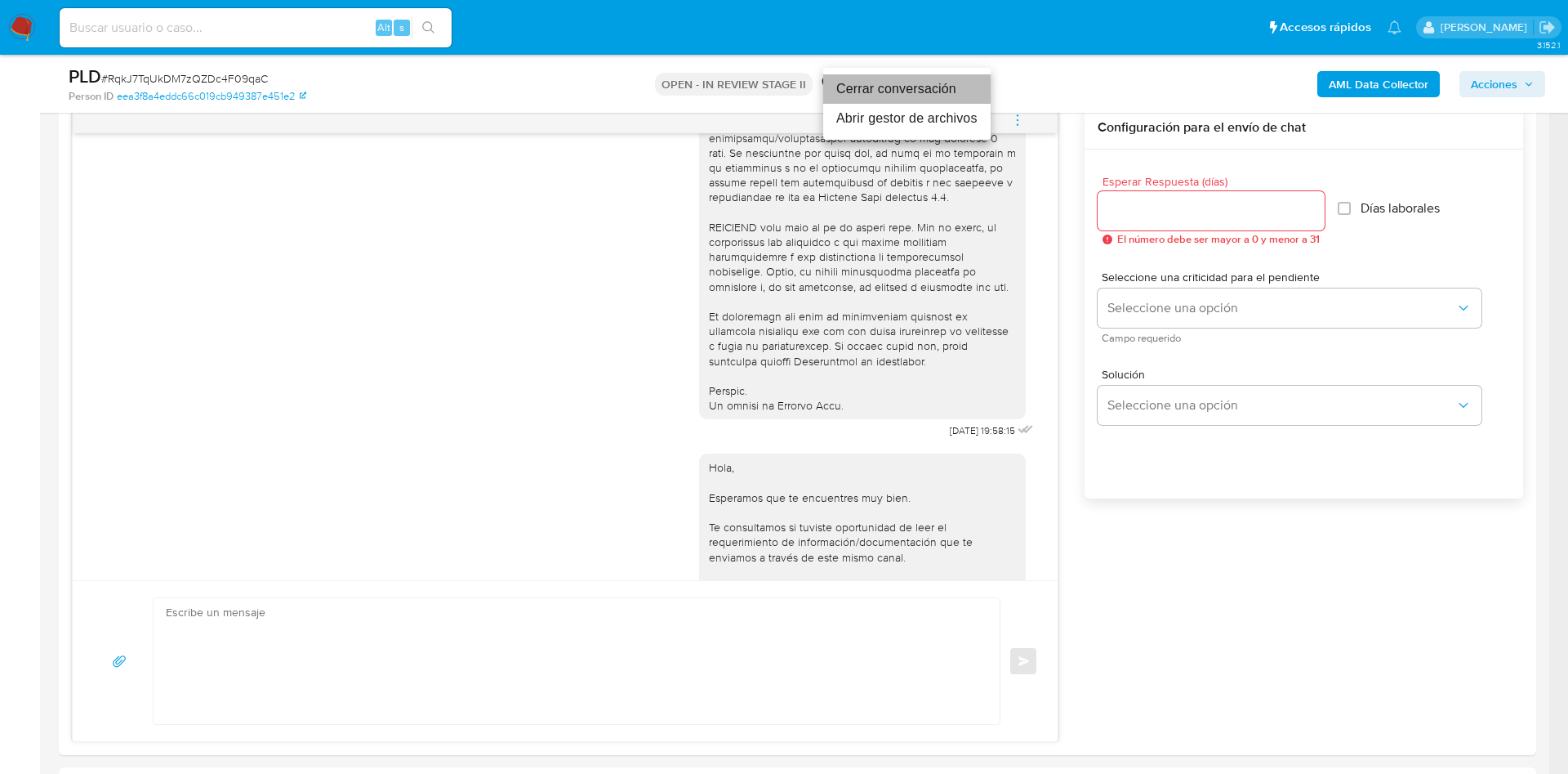
click at [935, 95] on li "Cerrar conversación" at bounding box center [906, 89] width 167 height 30
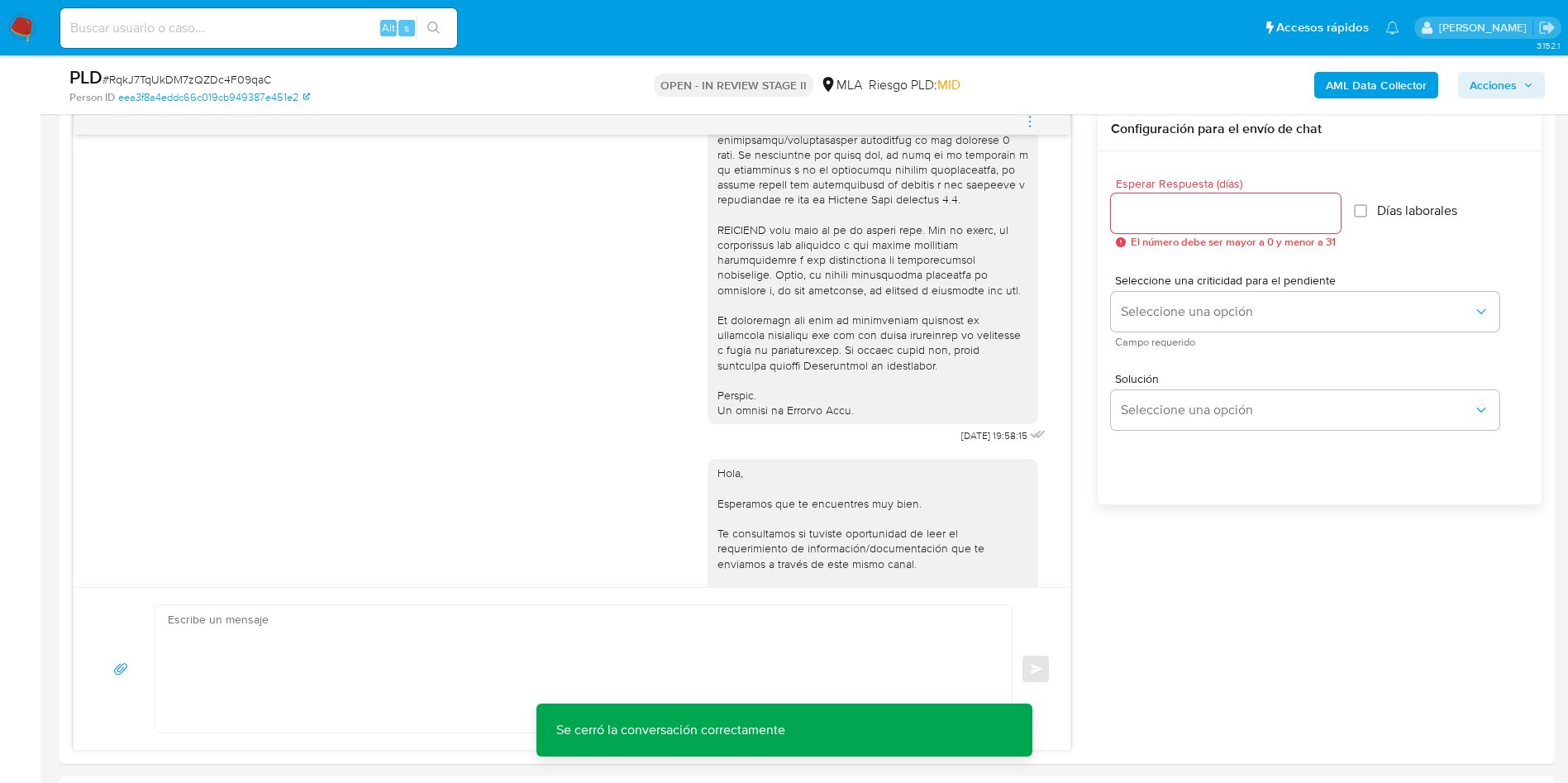
click at [1326, 92] on b "AML Data Collector" at bounding box center [1376, 85] width 101 height 26
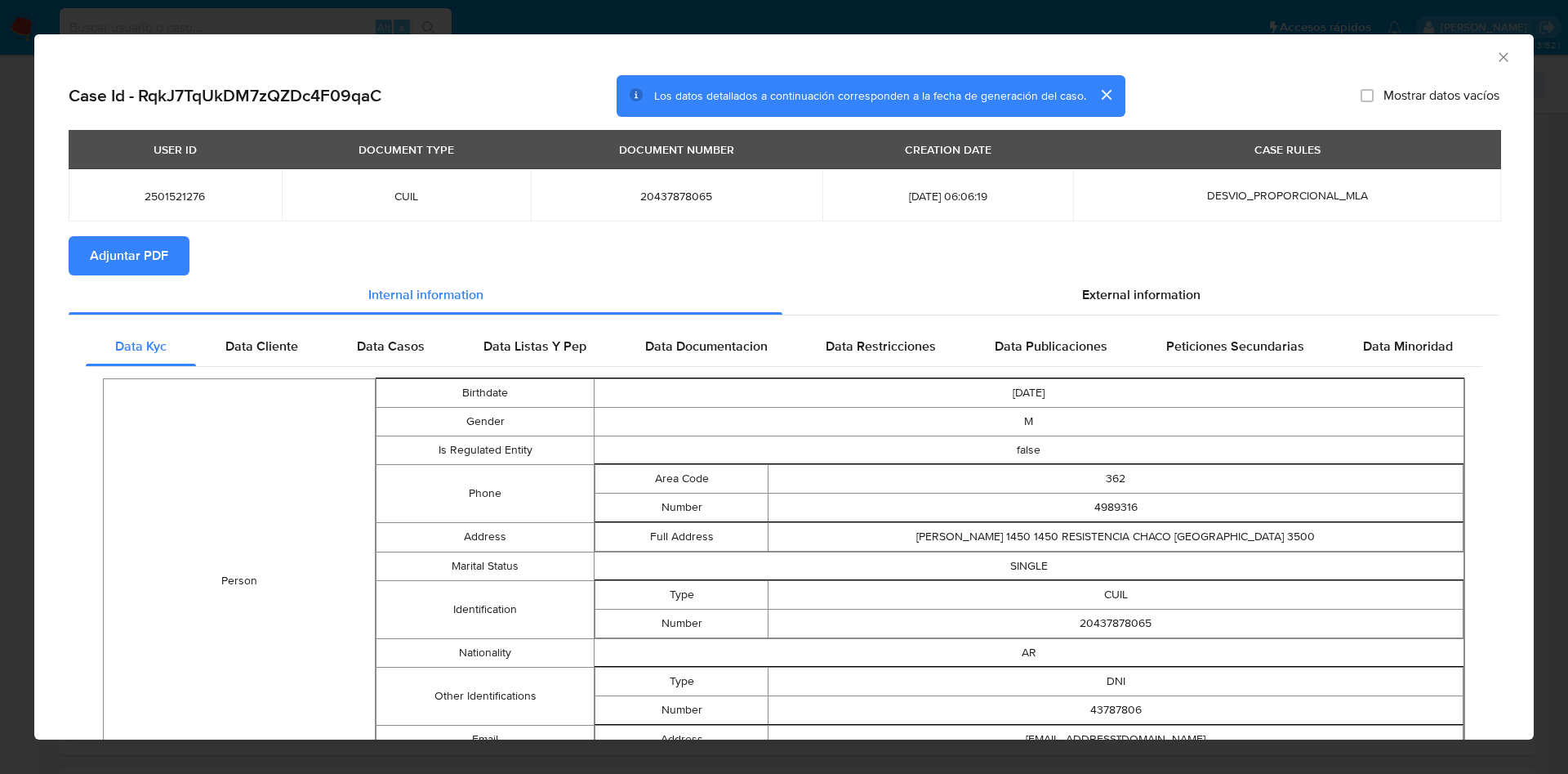
click at [158, 257] on span "Adjuntar PDF" at bounding box center [129, 255] width 78 height 36
click at [1495, 62] on icon "Cerrar ventana" at bounding box center [1503, 56] width 16 height 16
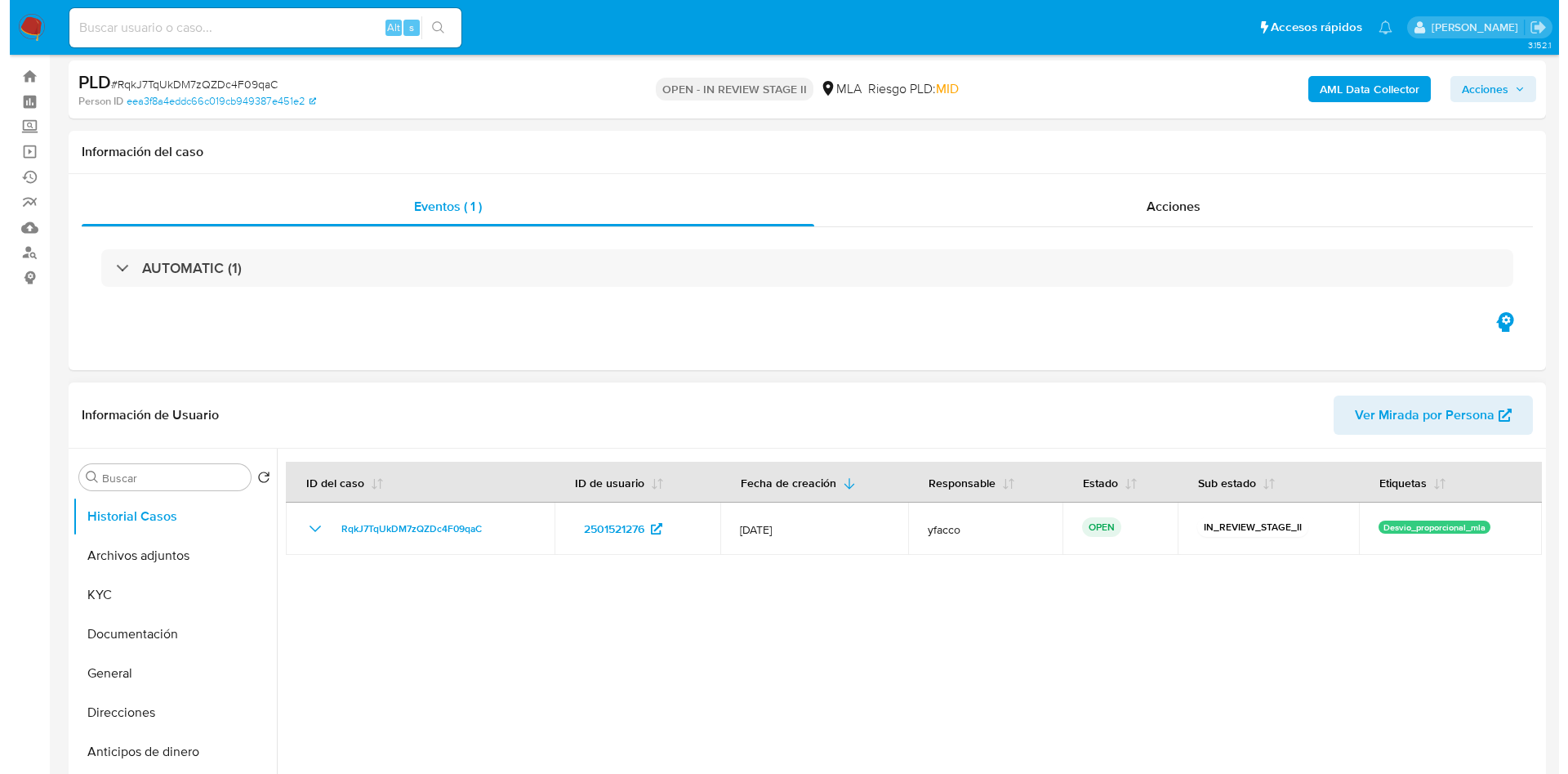
scroll to position [245, 0]
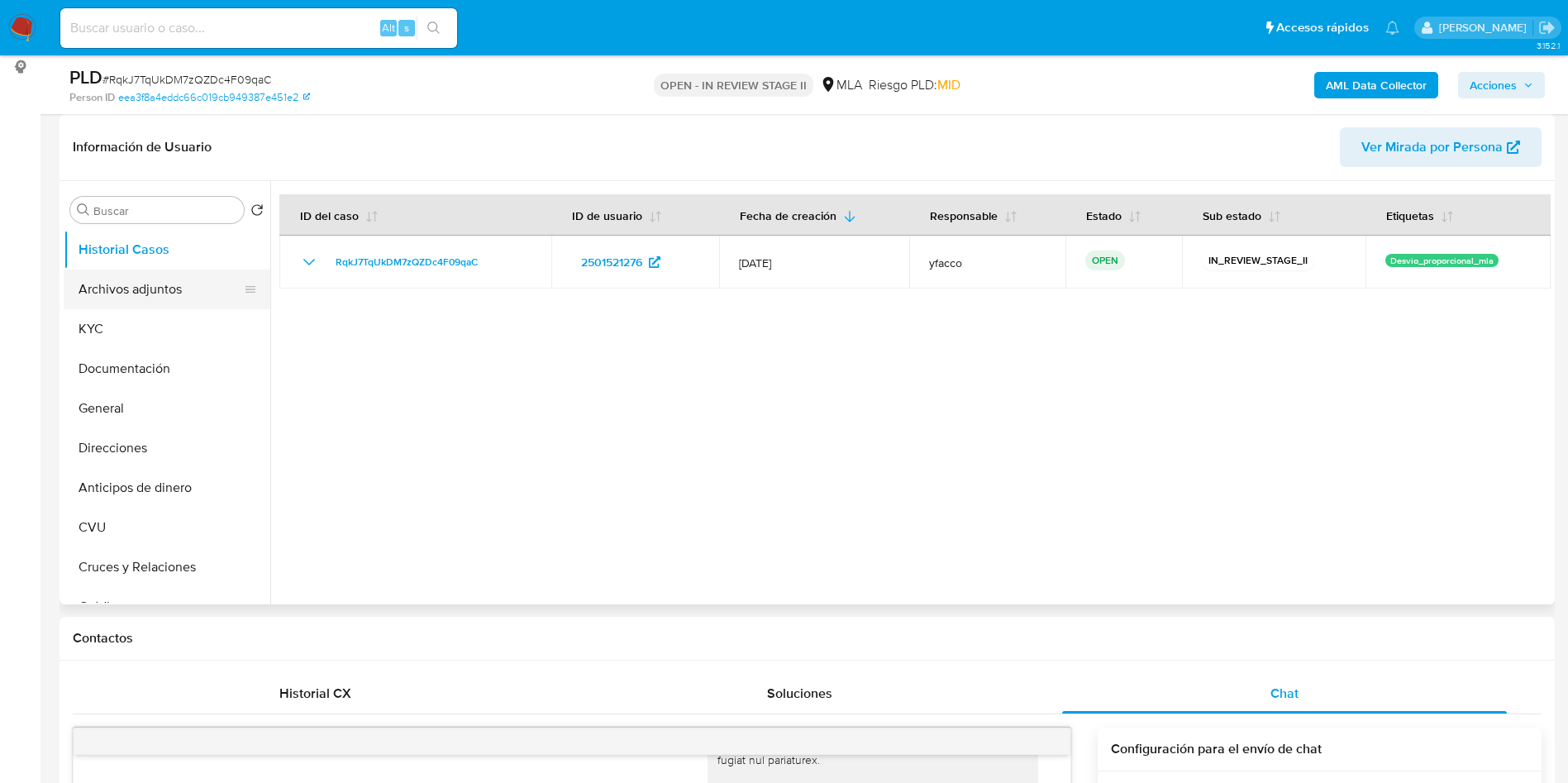
click at [128, 274] on button "Archivos adjuntos" at bounding box center [160, 289] width 193 height 40
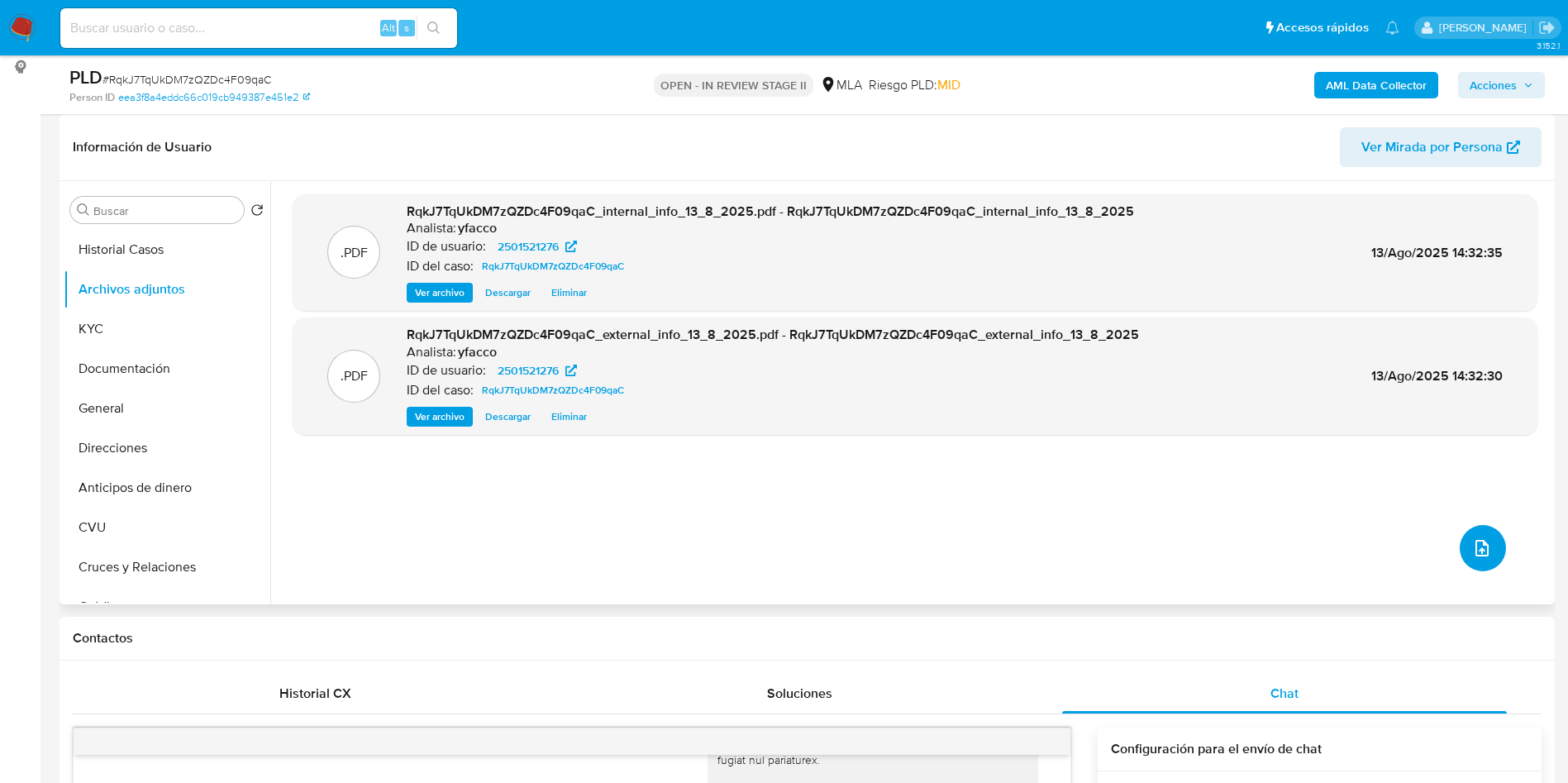
click at [1485, 545] on icon "upload-file" at bounding box center [1482, 548] width 20 height 20
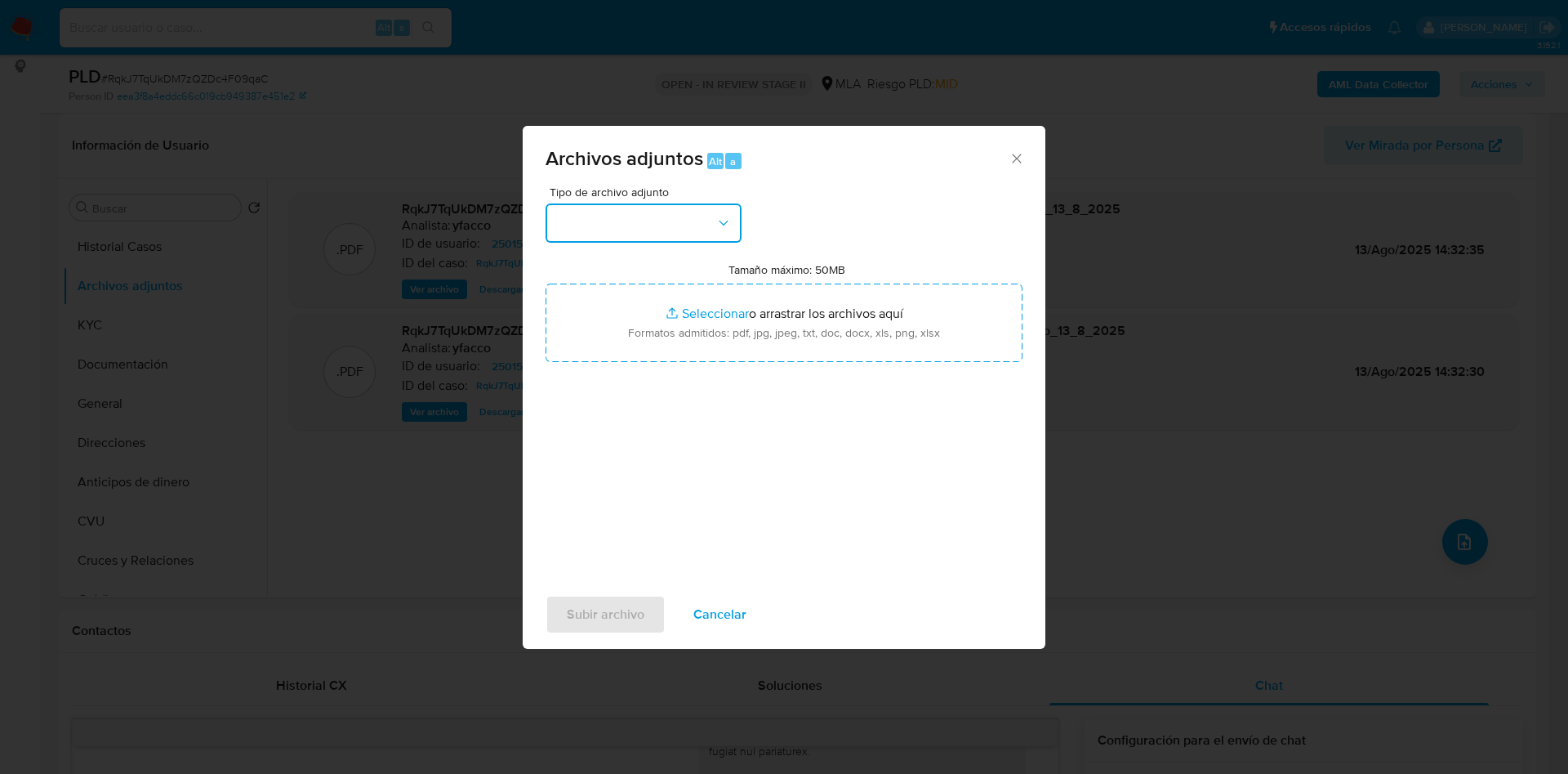
click at [672, 229] on button "button" at bounding box center [644, 222] width 196 height 39
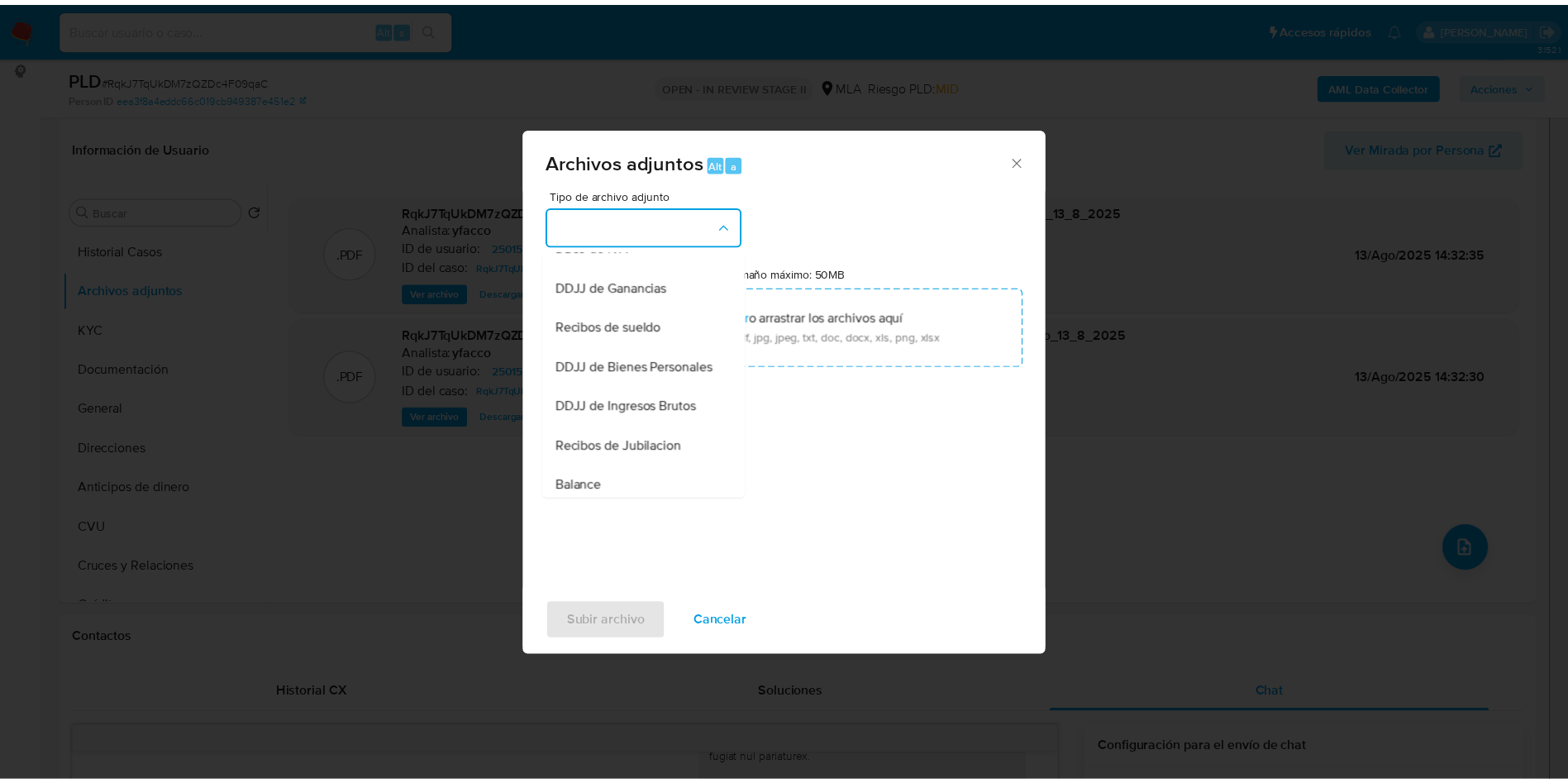
scroll to position [256, 0]
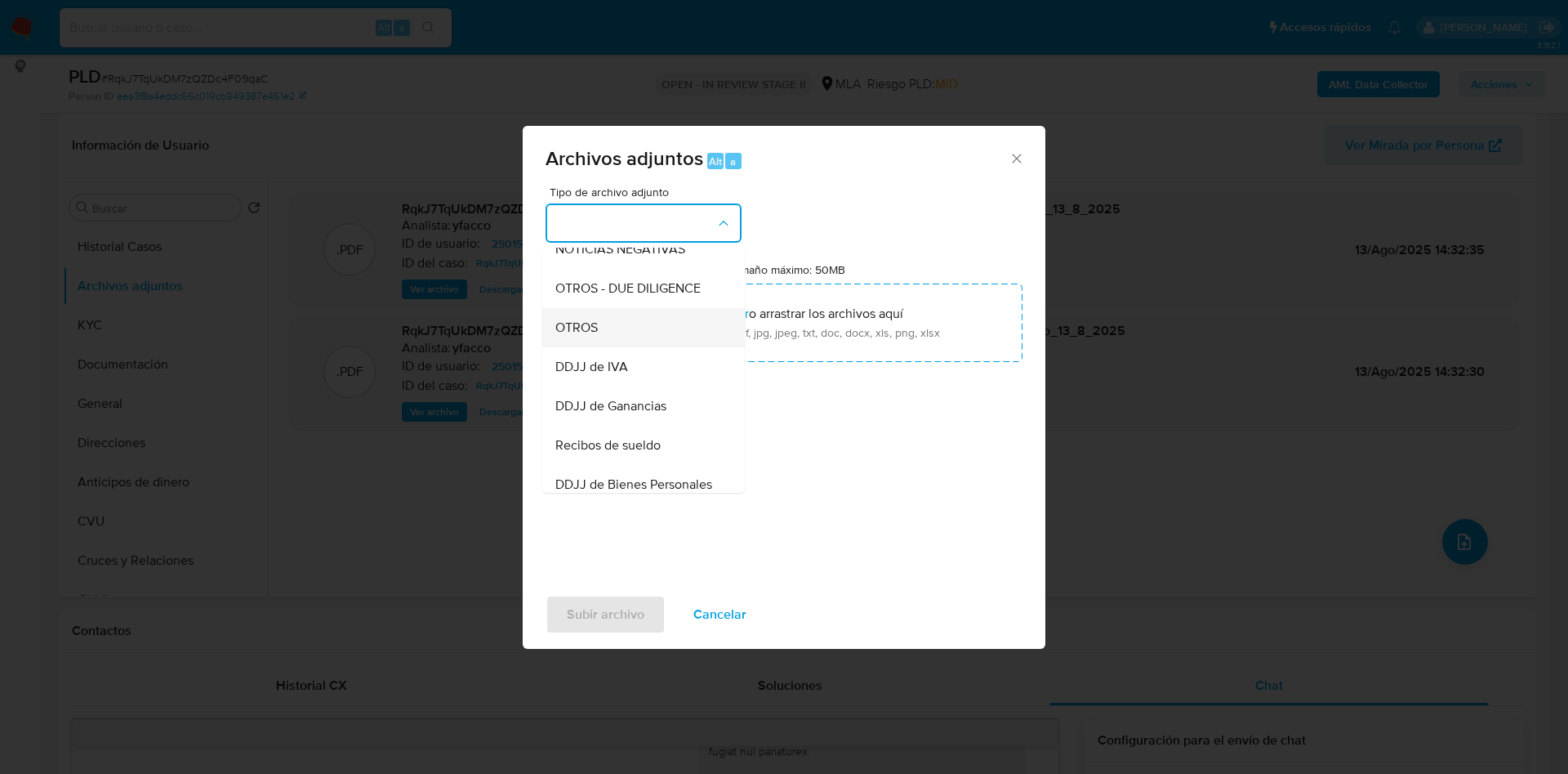
click at [585, 336] on span "OTROS" at bounding box center [576, 327] width 42 height 16
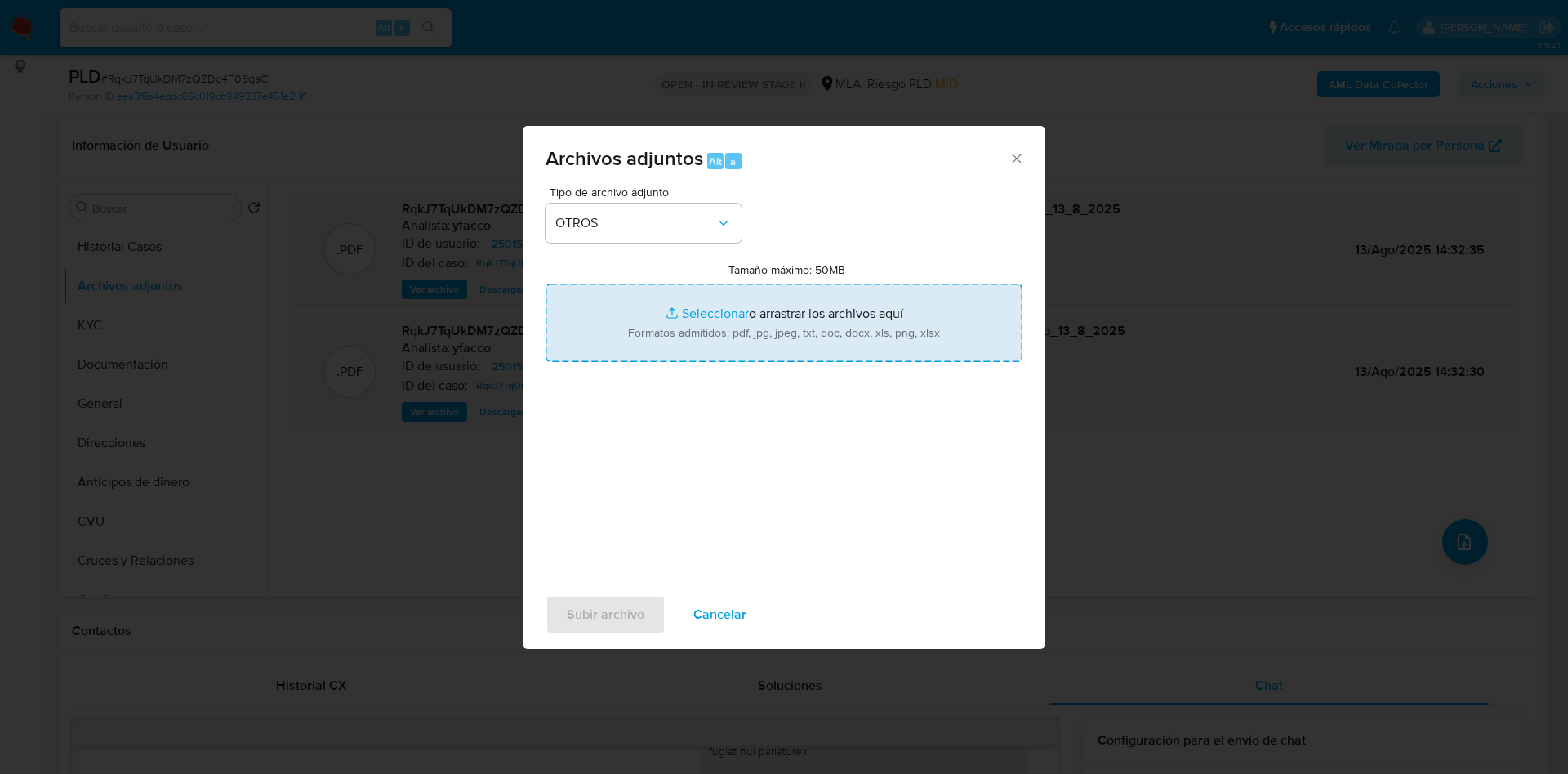
click at [677, 314] on input "Tamaño máximo: 50MB Seleccionar archivos" at bounding box center [784, 323] width 477 height 78
type input "C:\fakepath\Caselog RqkJ7TqUkDM7zQZDc4F09qaC_2025_07_18_05_44_55.docx"
click at [729, 312] on input "Tamaño máximo: 50MB Seleccionar archivos" at bounding box center [784, 323] width 477 height 78
type input "C:\fakepath\Movimientos 2501521276.xlsx"
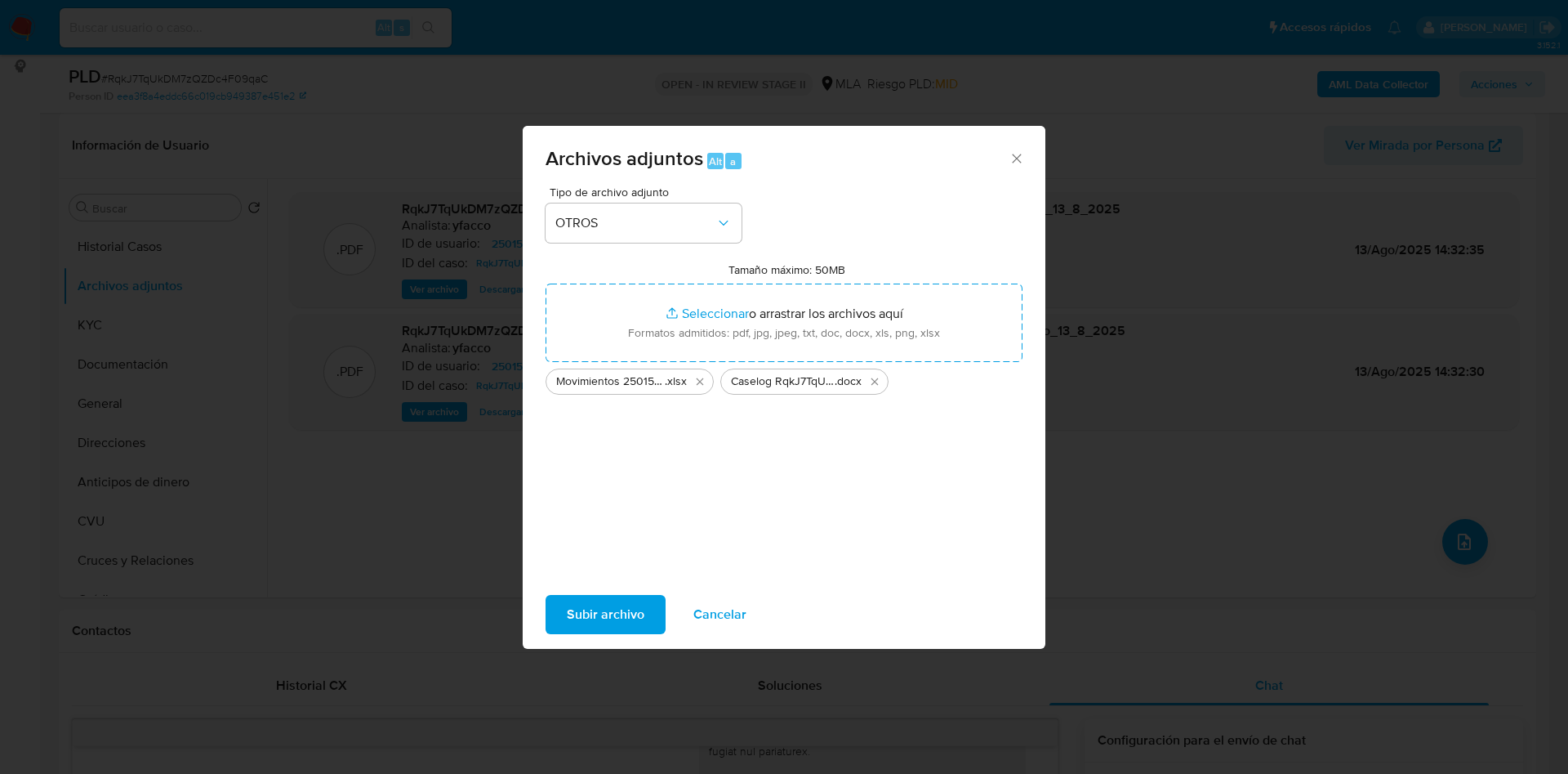
click at [596, 610] on span "Subir archivo" at bounding box center [604, 613] width 77 height 36
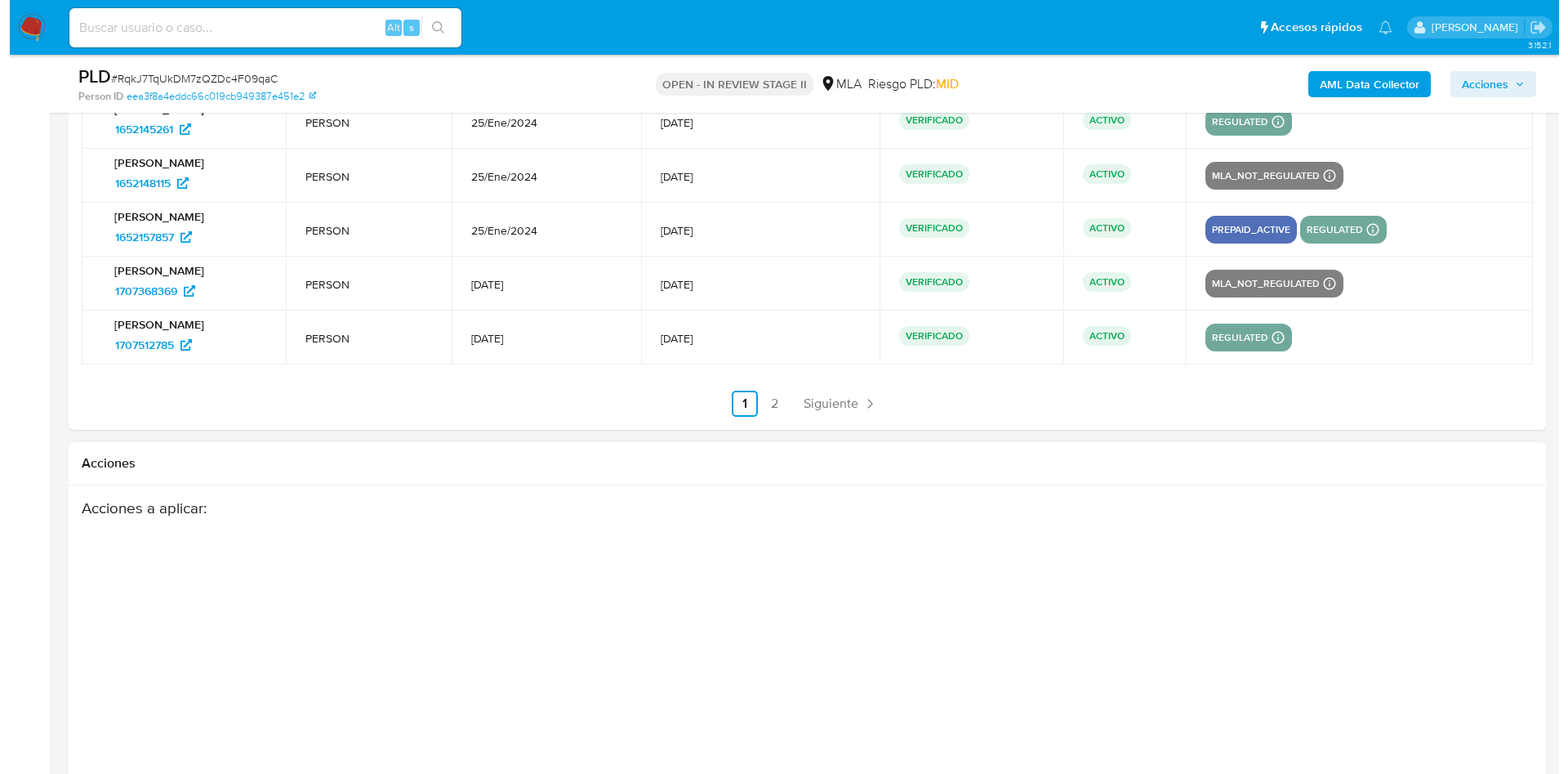
scroll to position [3359, 0]
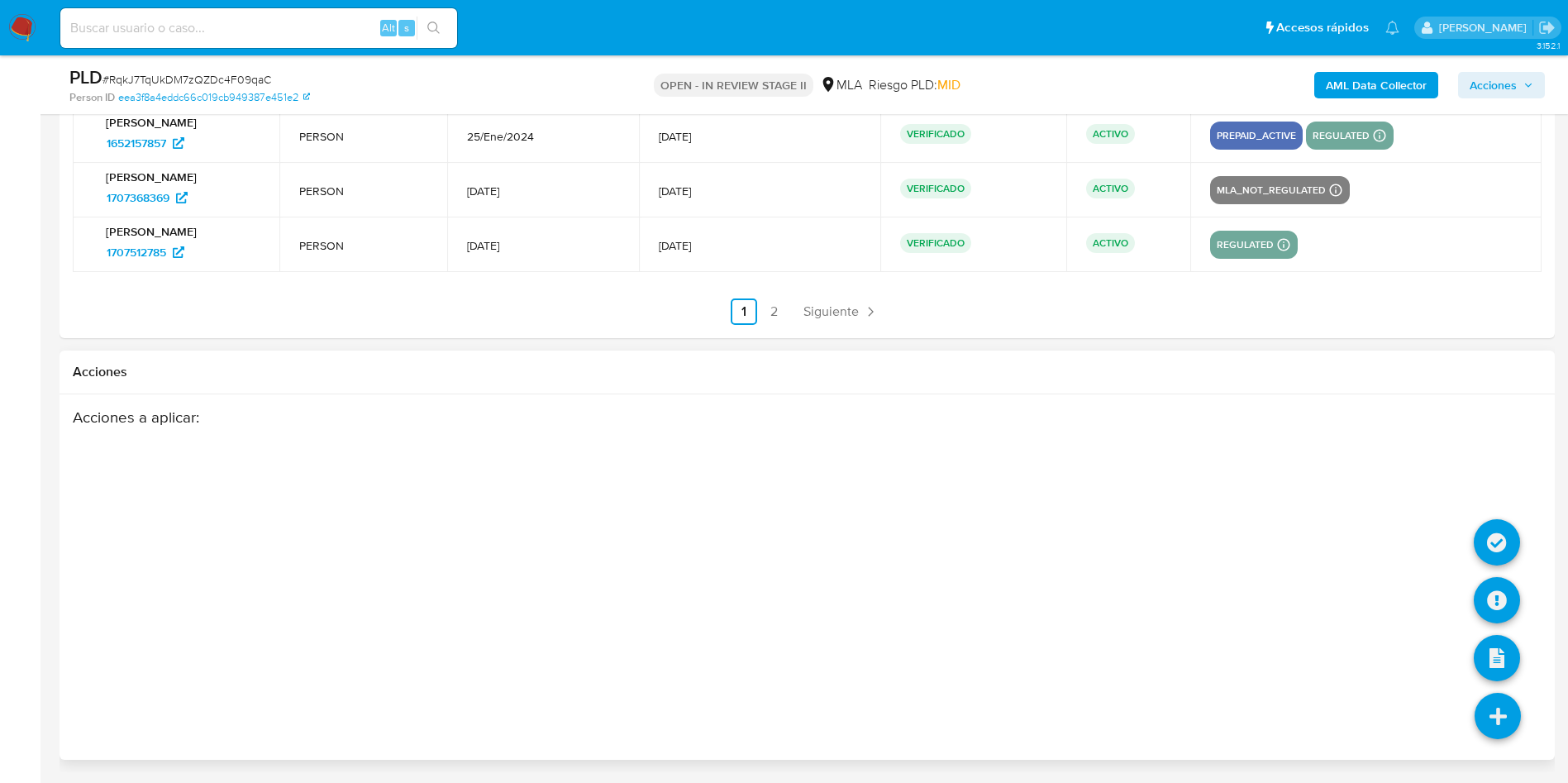
click at [1486, 721] on icon at bounding box center [1498, 715] width 47 height 47
click at [1489, 601] on icon at bounding box center [1497, 600] width 47 height 47
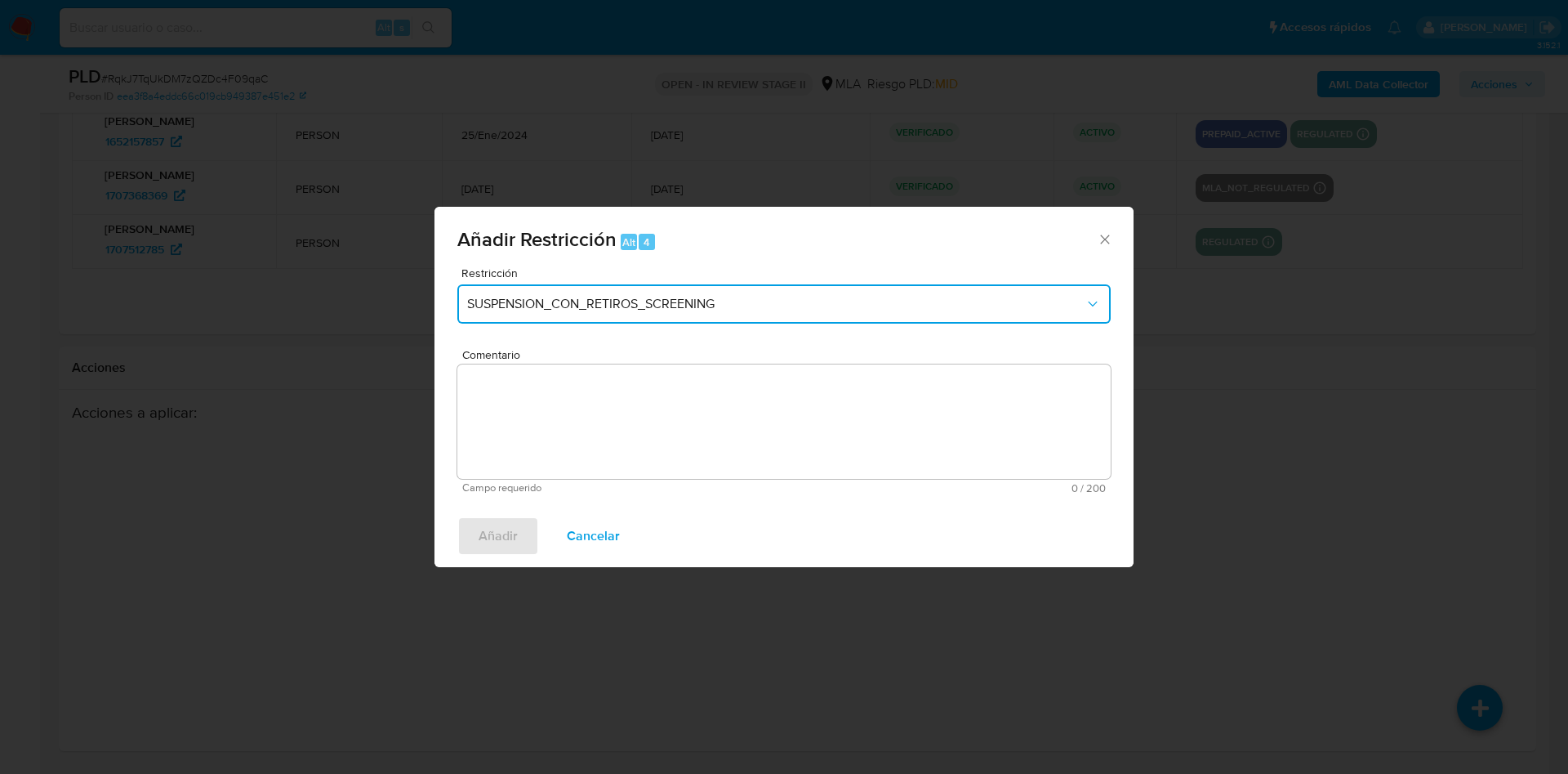
click at [618, 292] on button "SUSPENSION_CON_RETIROS_SCREENING" at bounding box center [783, 304] width 653 height 39
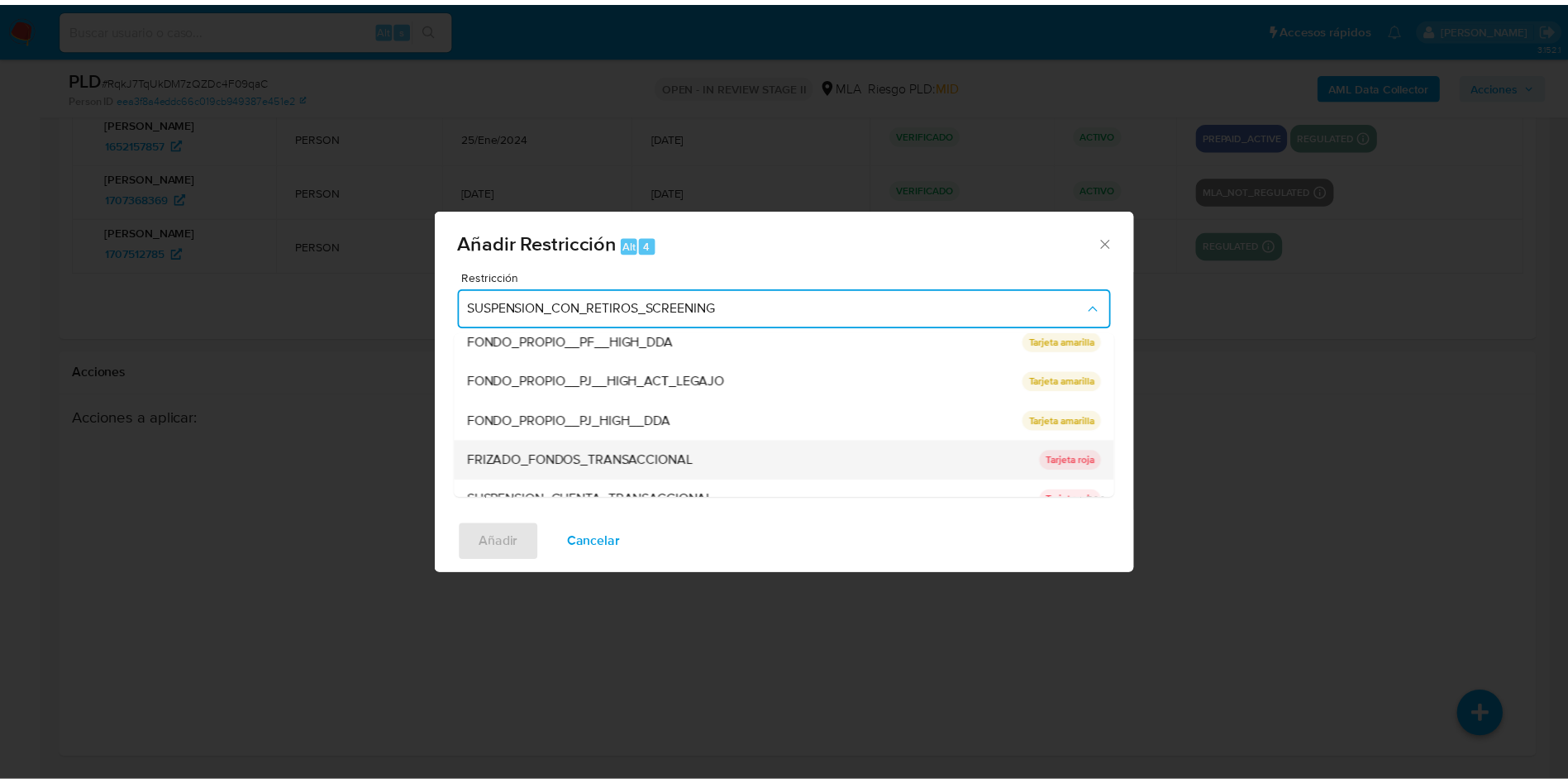
scroll to position [248, 0]
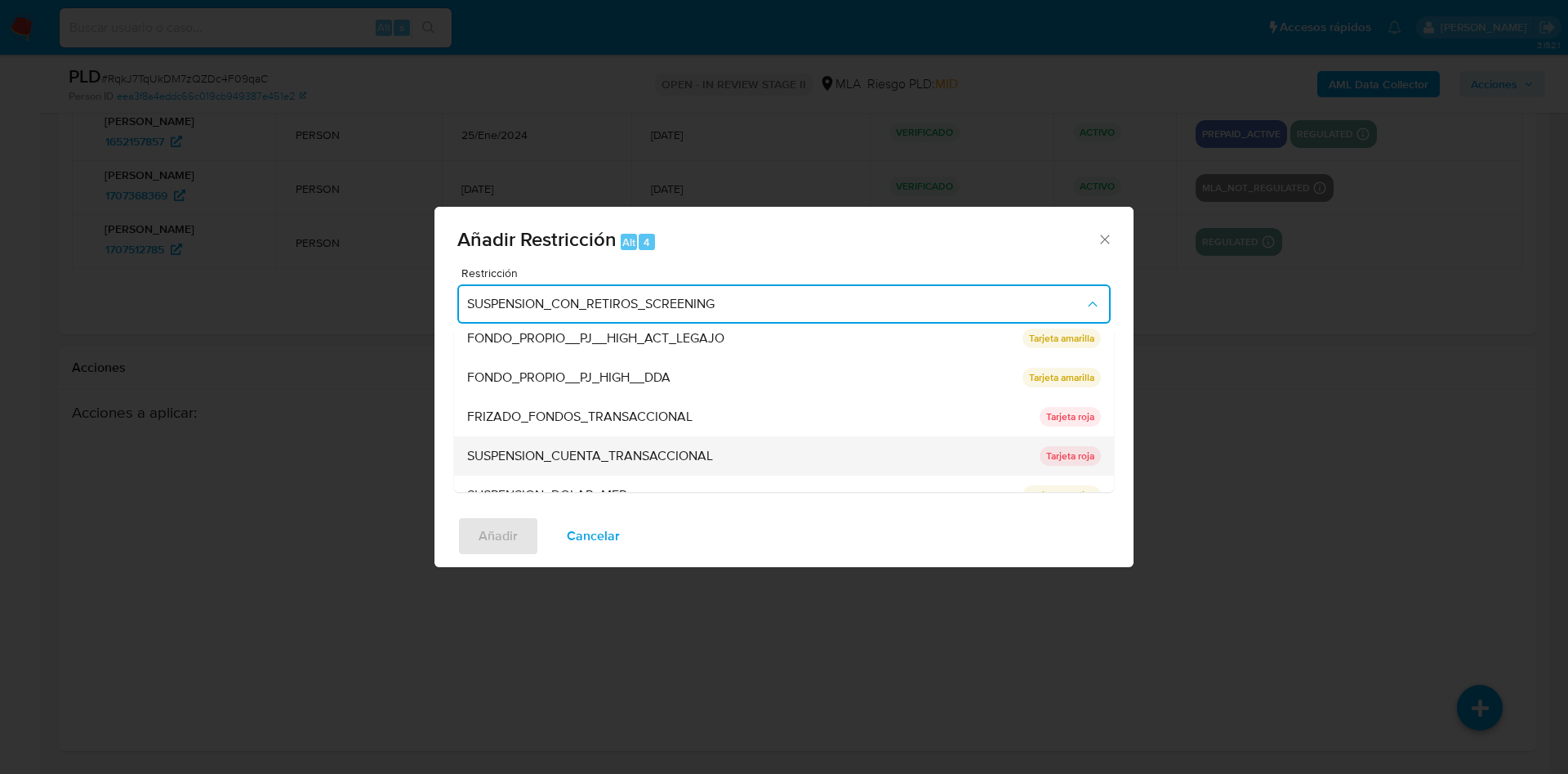
click at [662, 451] on span "SUSPENSION_CUENTA_TRANSACCIONAL" at bounding box center [590, 456] width 245 height 16
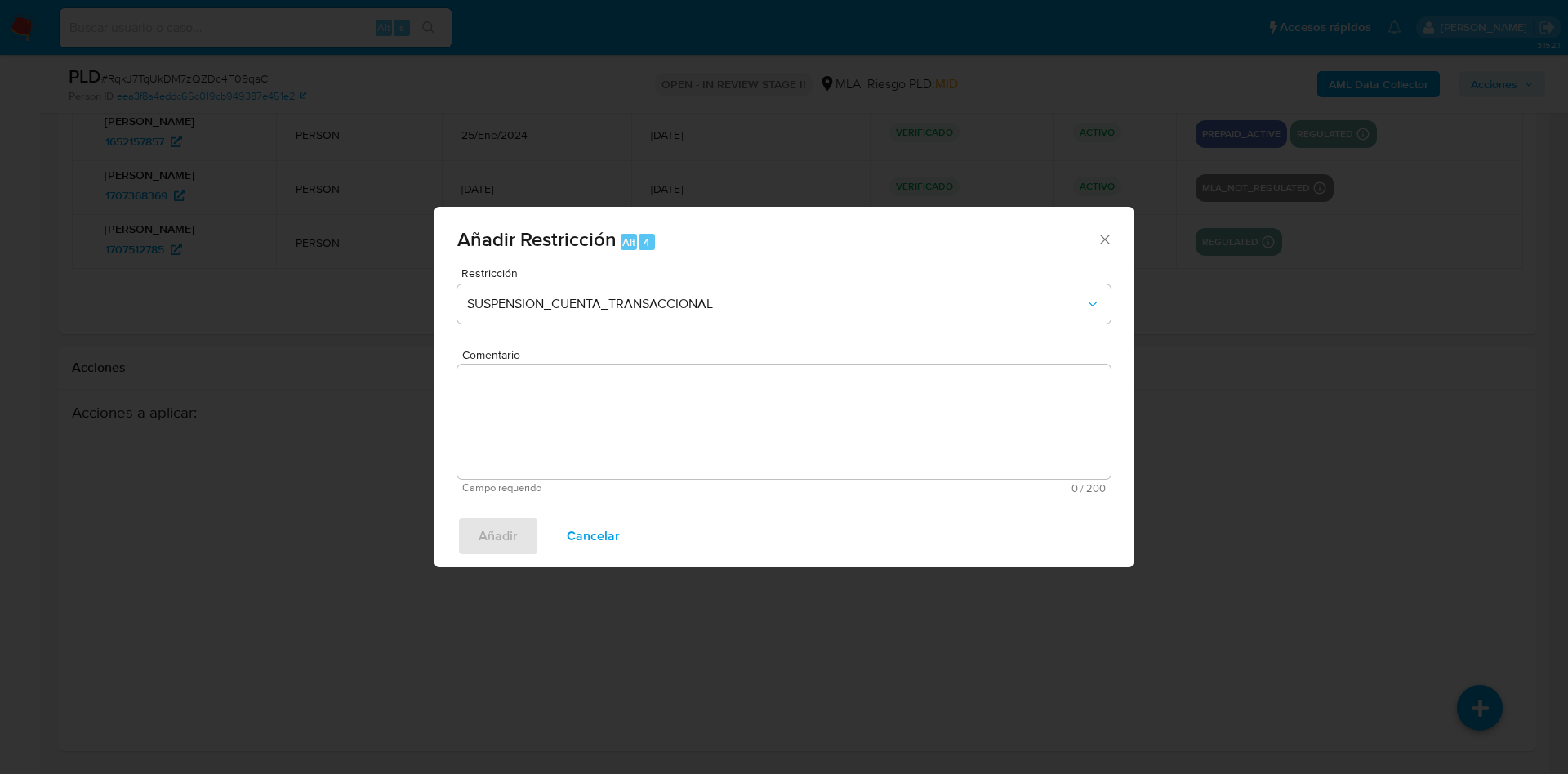
click at [625, 425] on textarea "Comentario" at bounding box center [783, 422] width 653 height 115
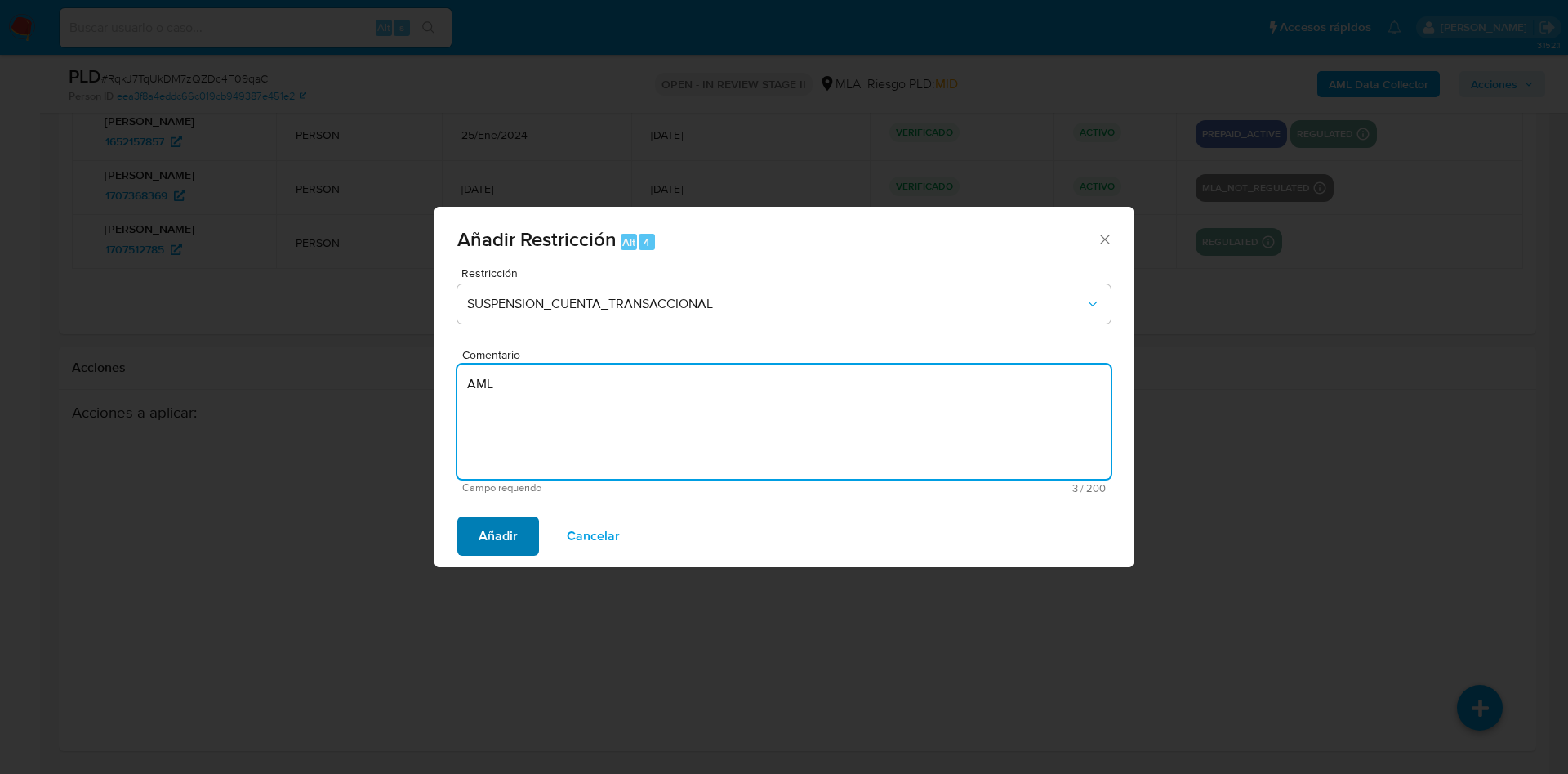
type textarea "AML"
click at [500, 535] on span "Añadir" at bounding box center [498, 535] width 39 height 36
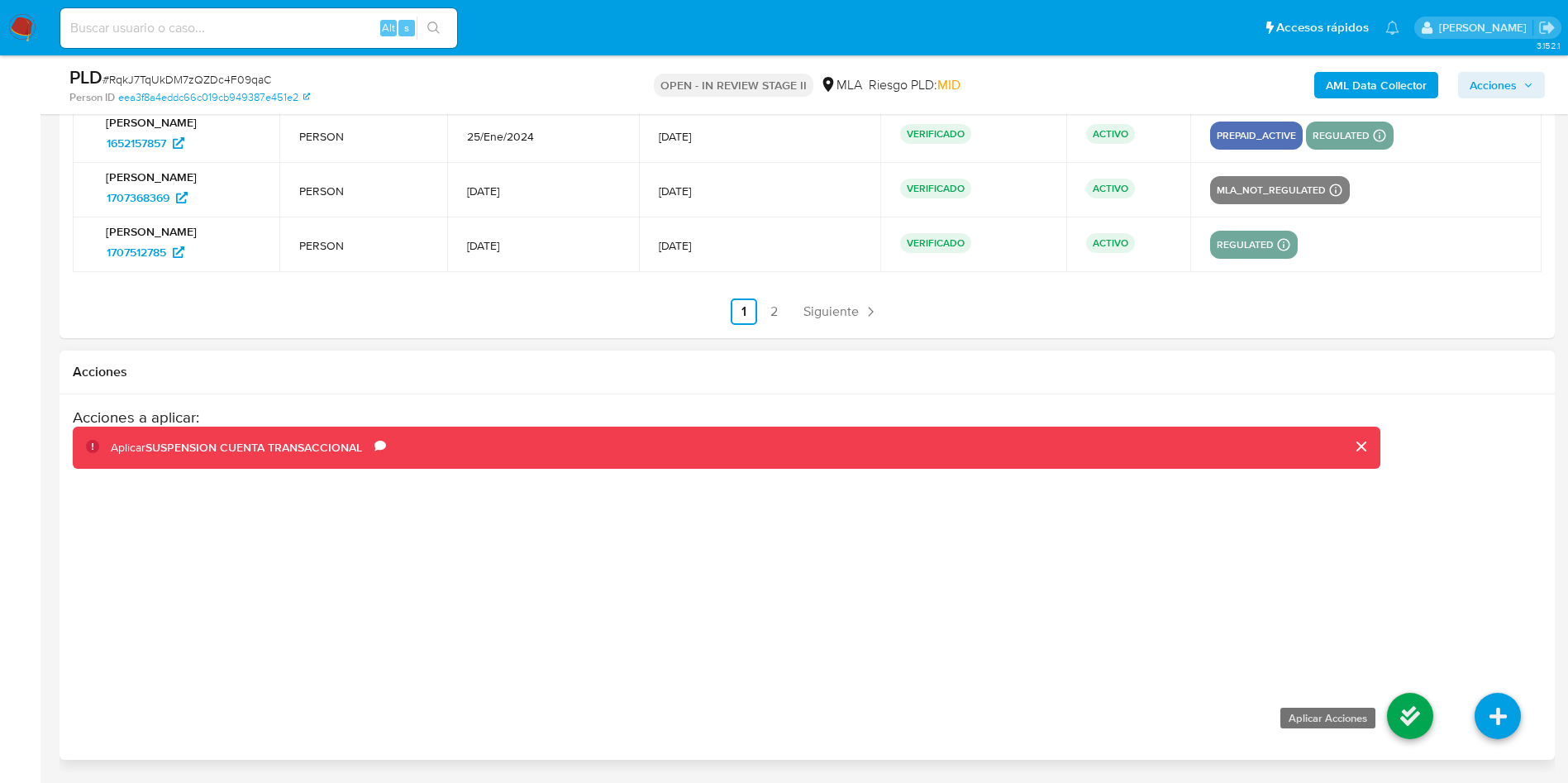
click at [1399, 712] on icon at bounding box center [1410, 715] width 47 height 47
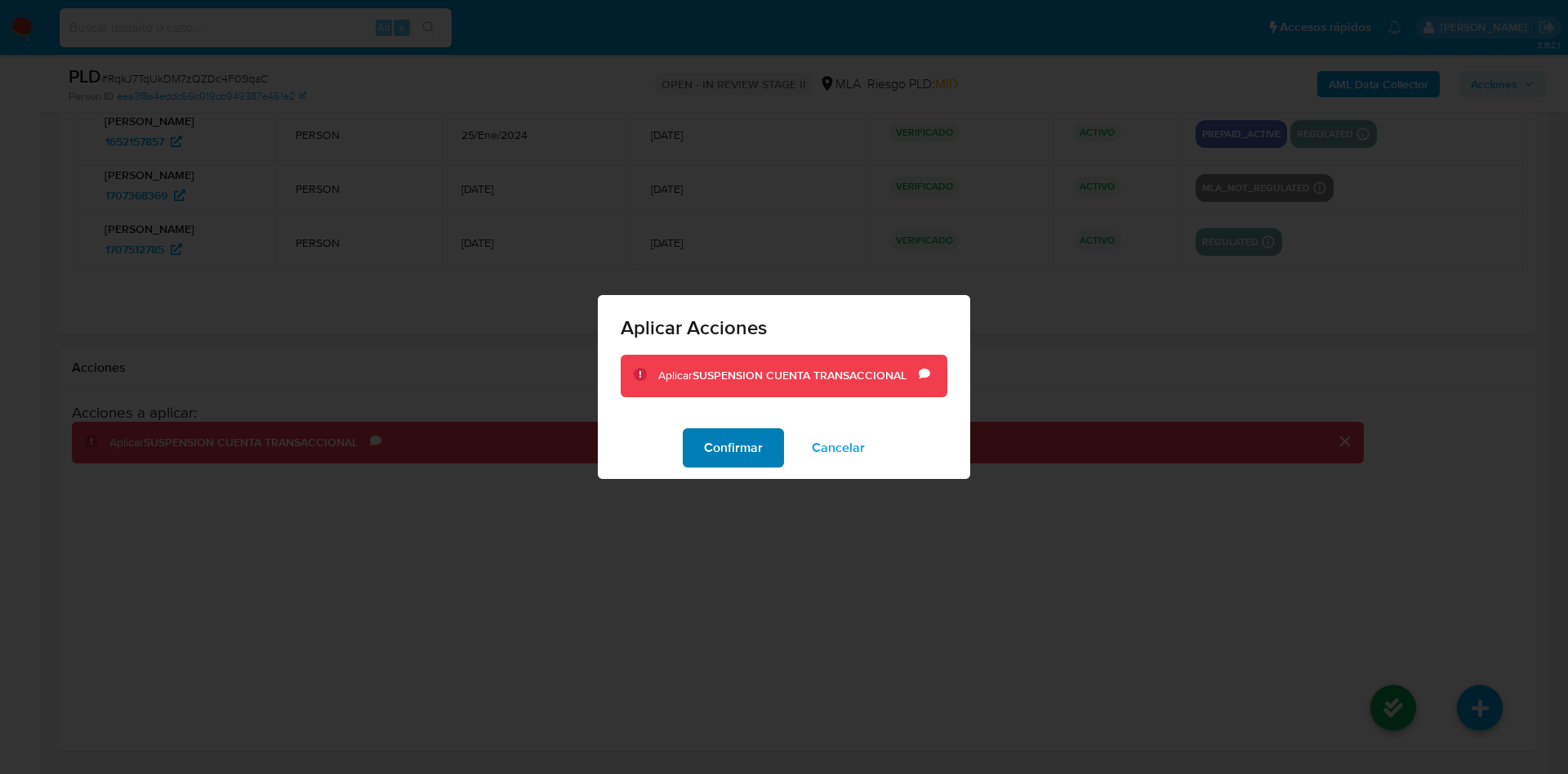
click at [748, 450] on span "Confirmar" at bounding box center [734, 447] width 59 height 36
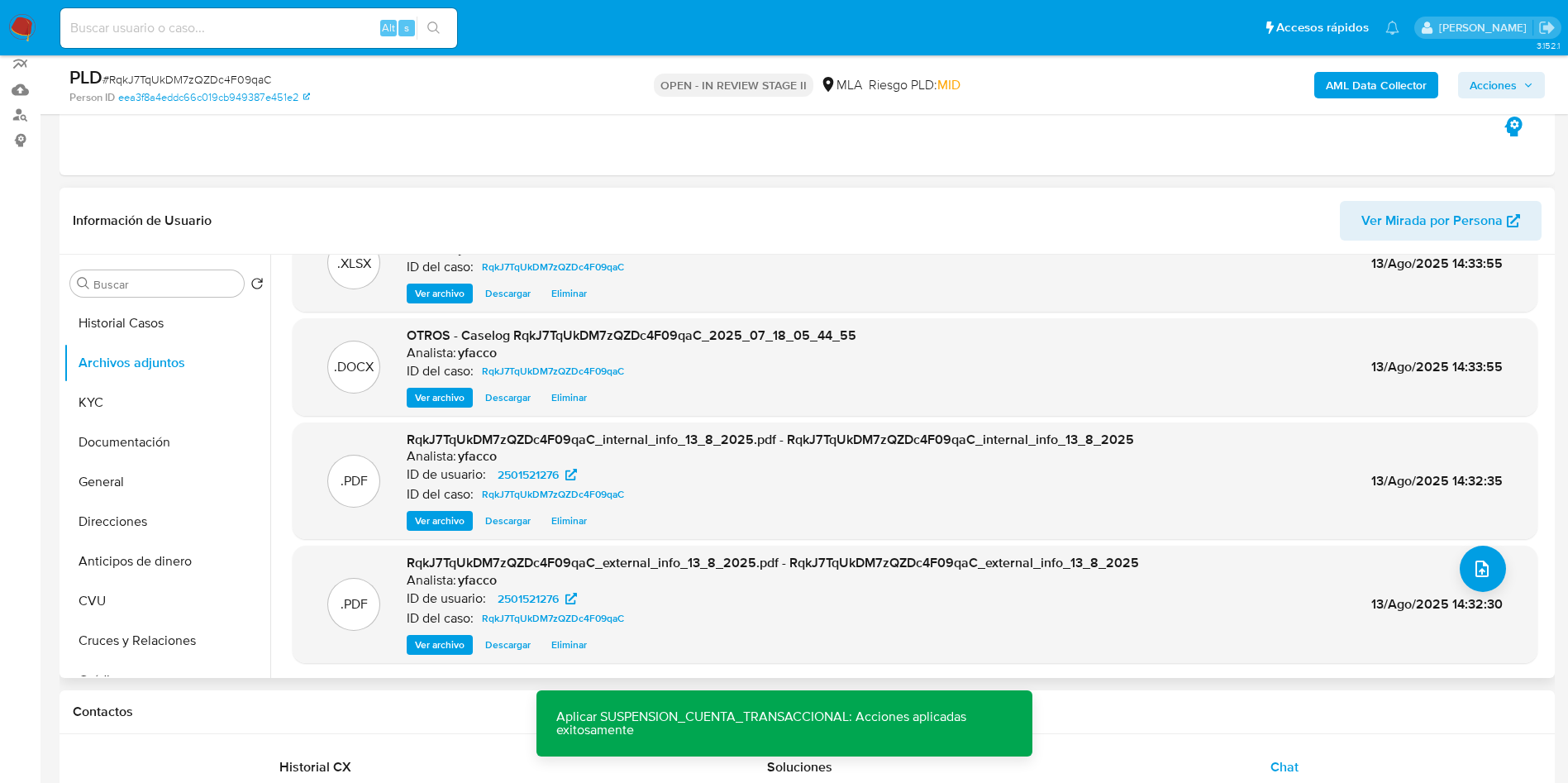
scroll to position [0, 0]
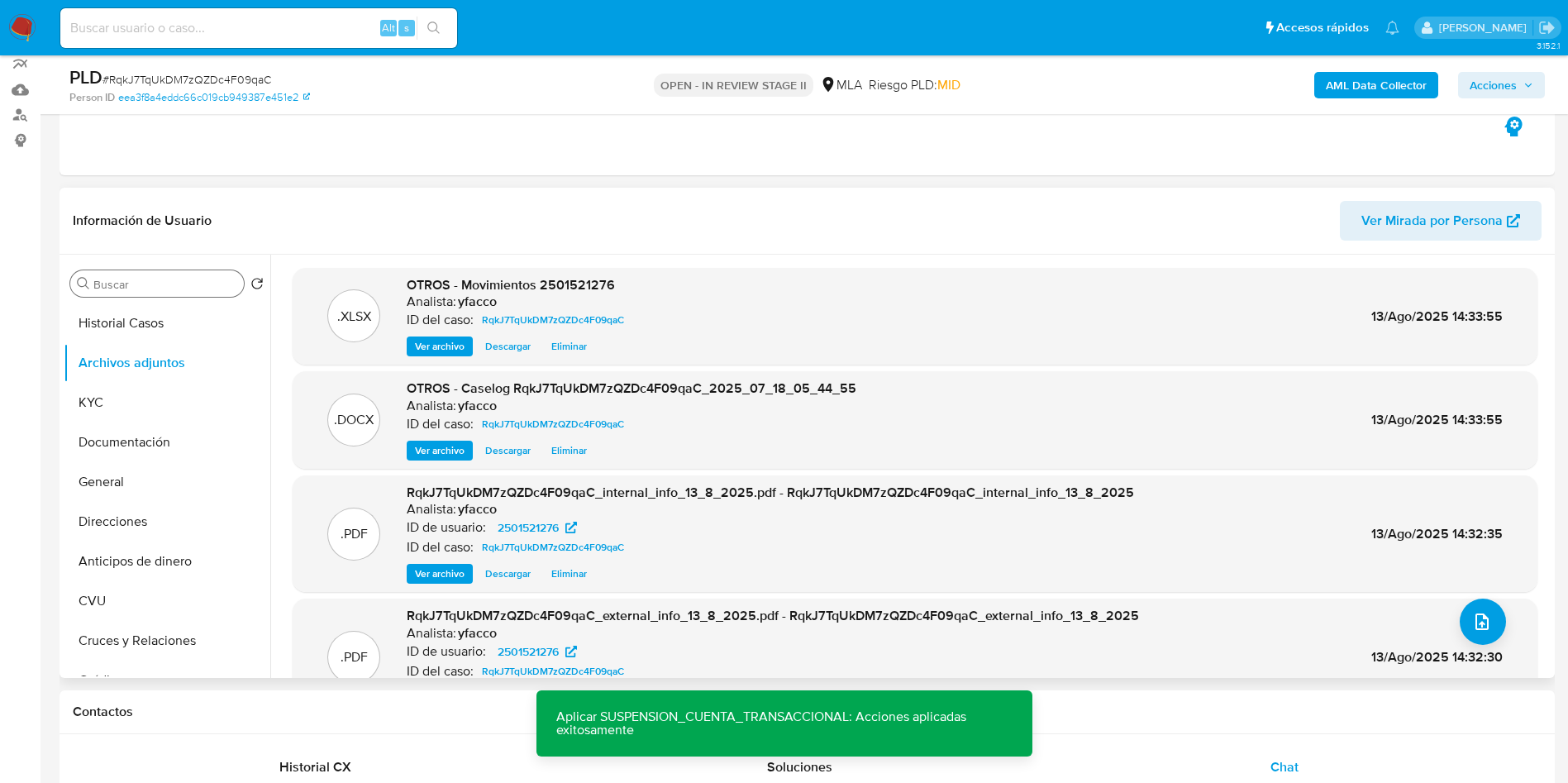
click at [128, 290] on input "Buscar" at bounding box center [165, 284] width 144 height 15
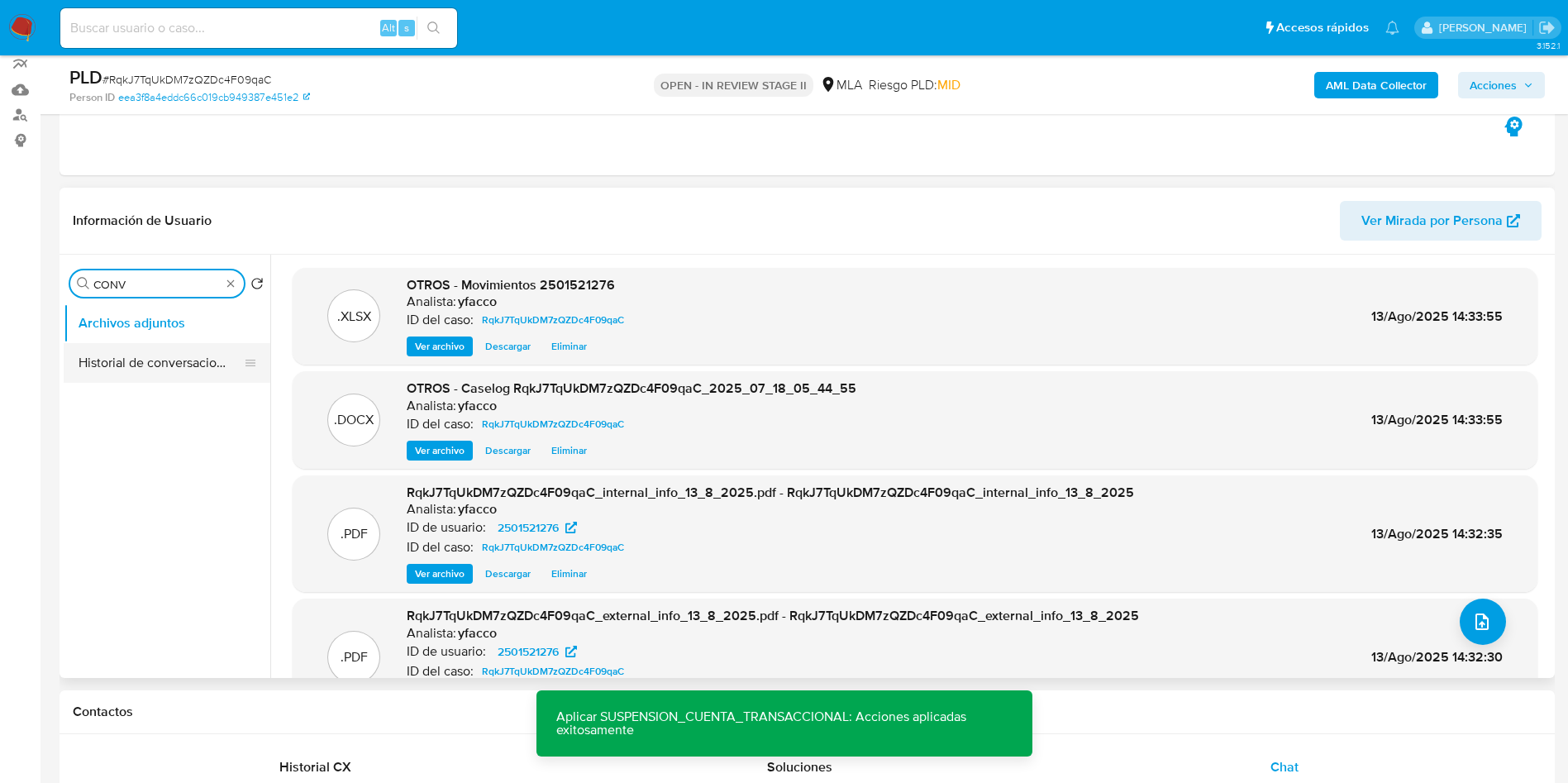
type input "CONV"
click at [130, 361] on button "Historial de conversaciones" at bounding box center [160, 363] width 193 height 40
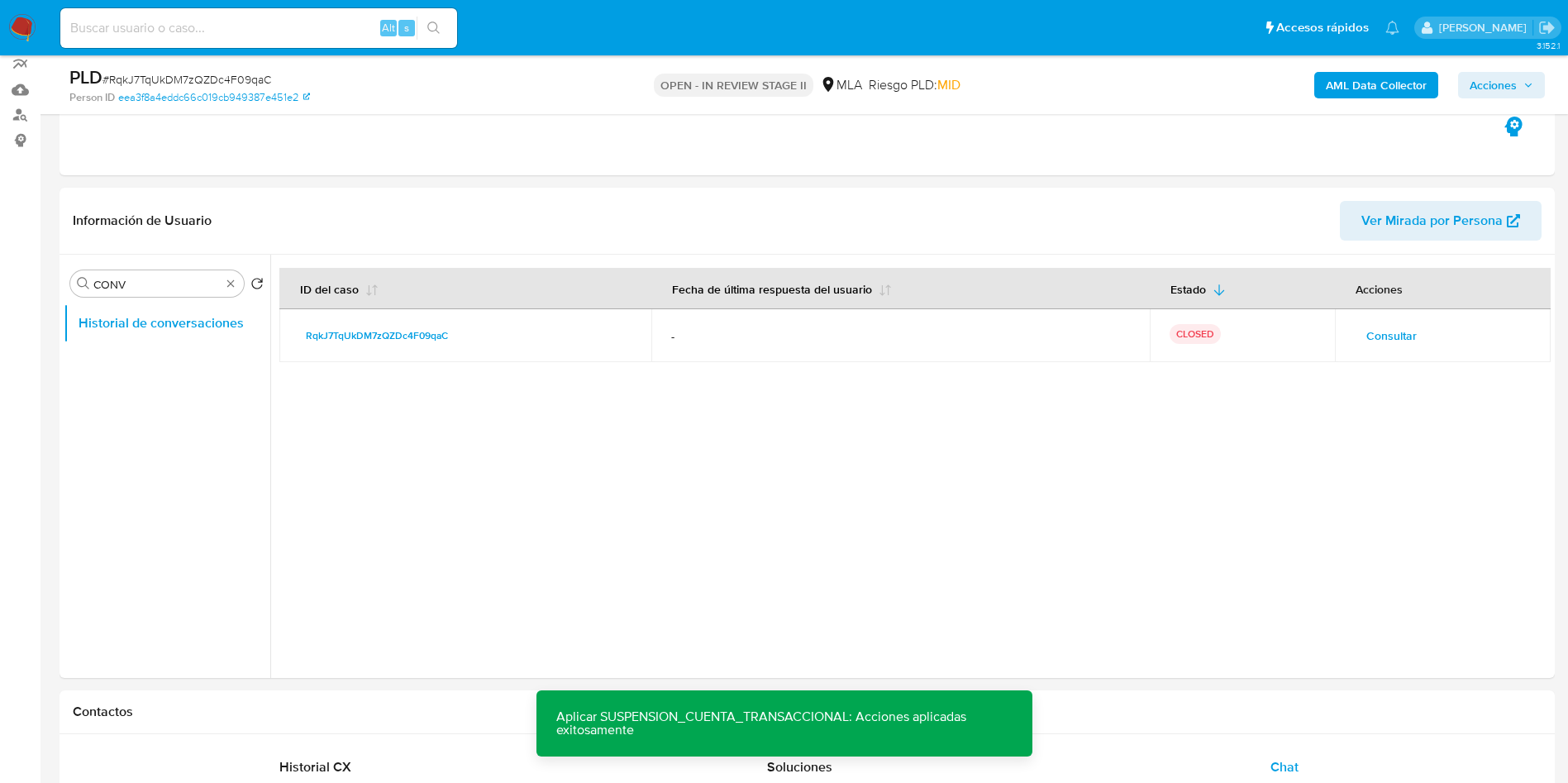
click at [1492, 85] on span "Acciones" at bounding box center [1493, 85] width 47 height 26
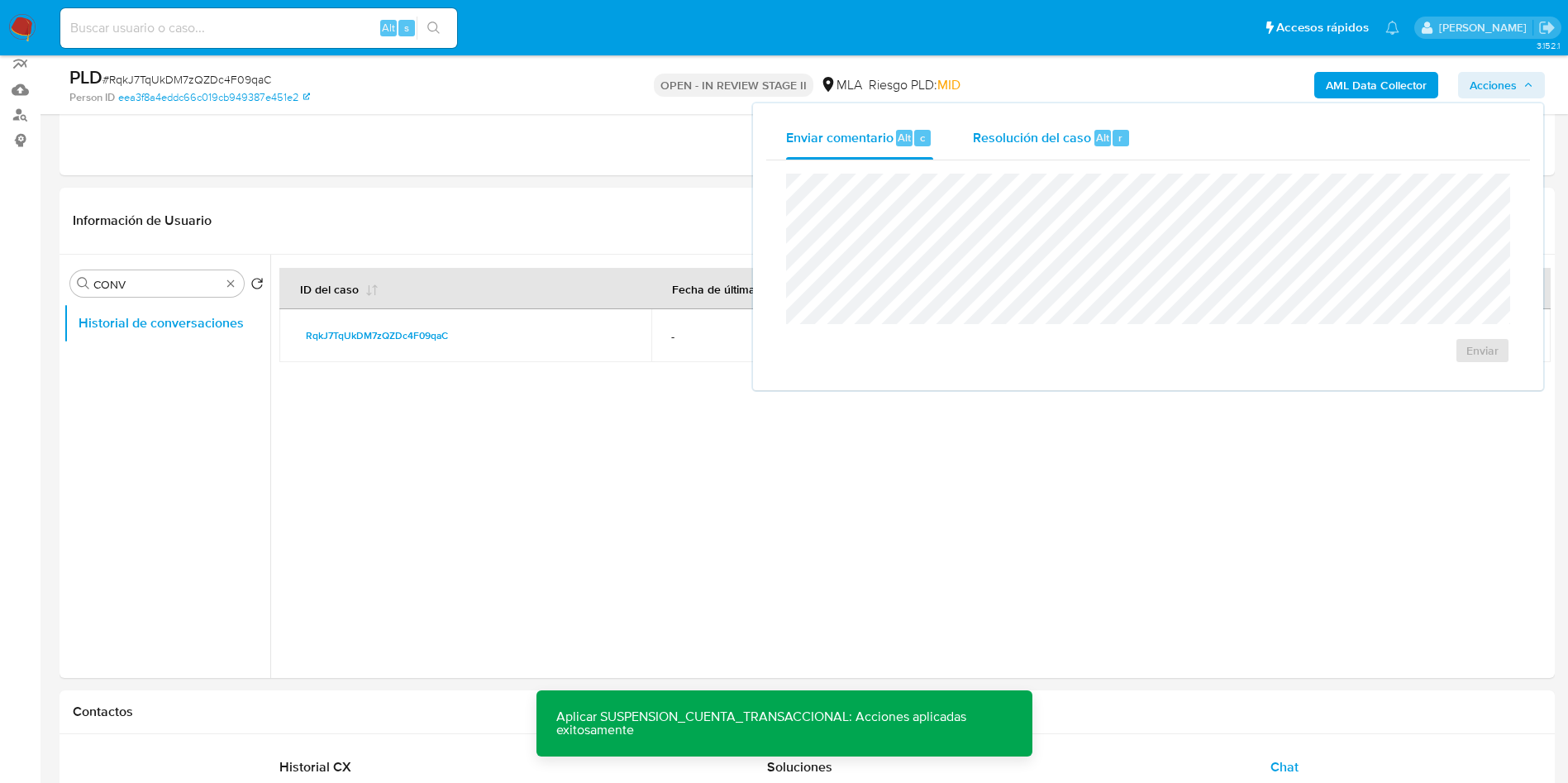
click at [1085, 151] on div "Resolución del caso Alt r" at bounding box center [1052, 138] width 158 height 43
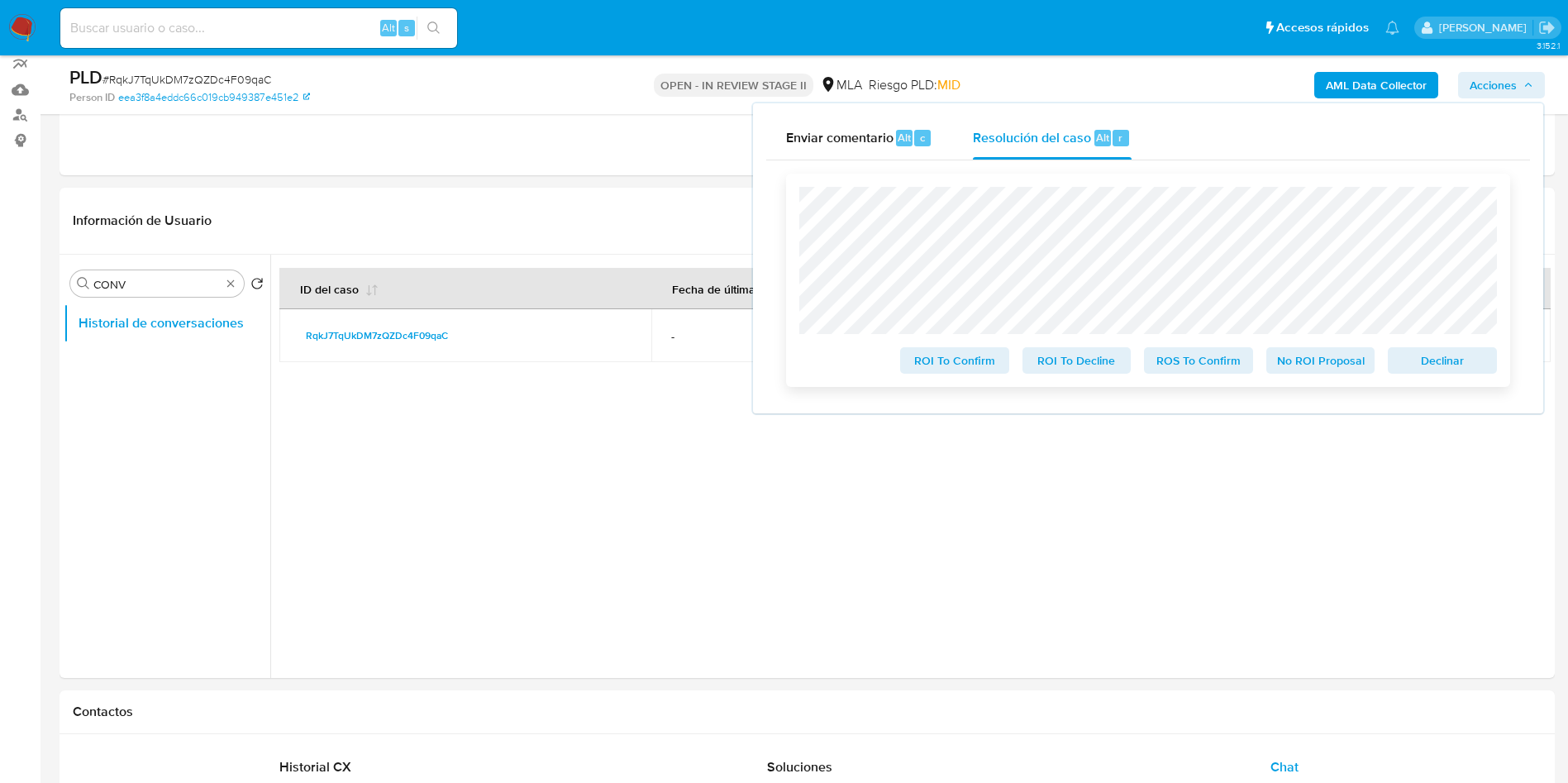
click at [1200, 356] on span "ROS To Confirm" at bounding box center [1198, 360] width 86 height 23
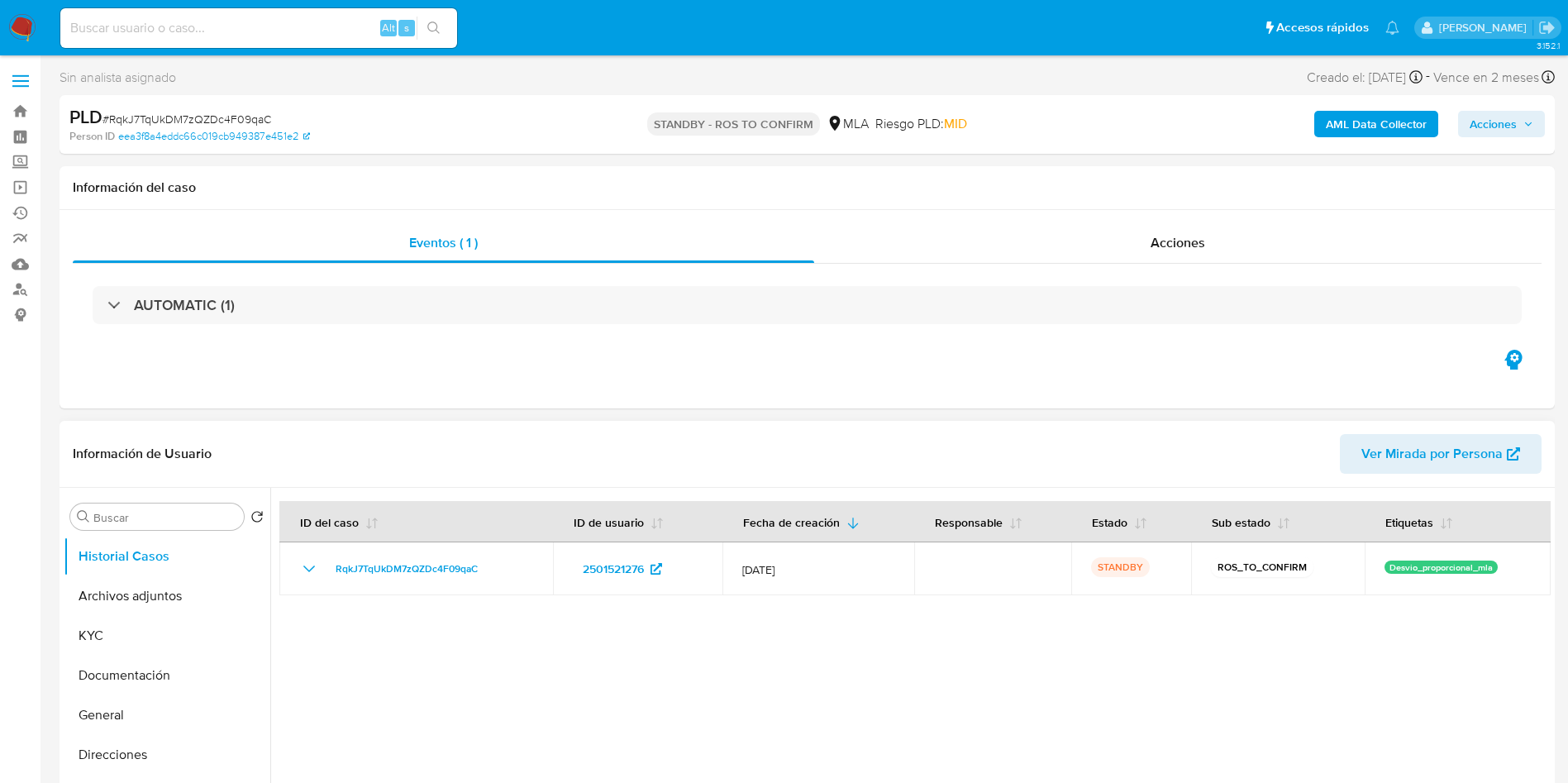
select select "10"
click at [309, 16] on div "Alt s" at bounding box center [259, 27] width 397 height 40
click at [298, 24] on input at bounding box center [259, 28] width 397 height 21
paste input "krKMrepp6WbPL8W7LV3dgsgO"
type input "krKMrepp6WbPL8W7LV3dgsgO"
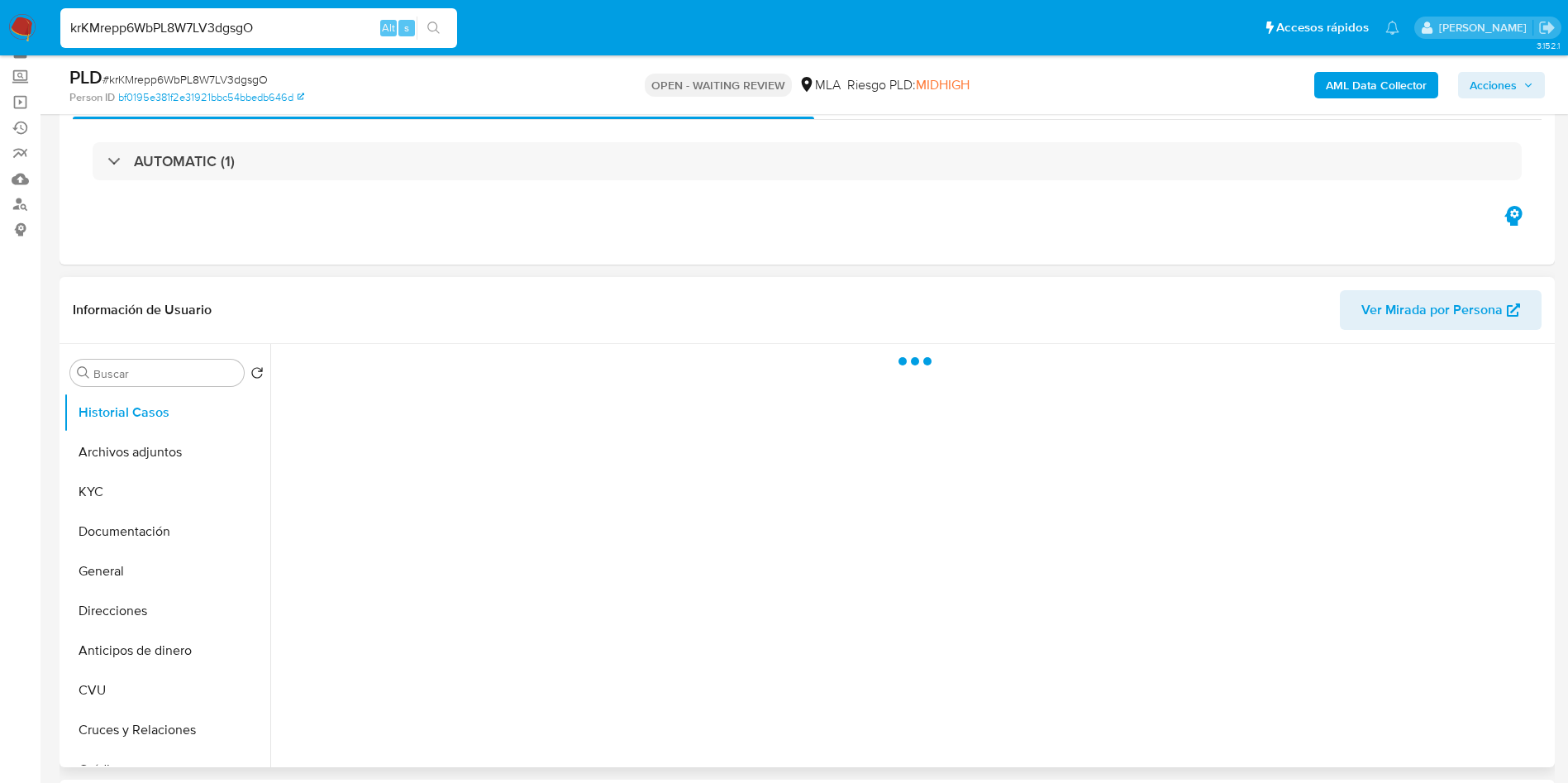
scroll to position [124, 0]
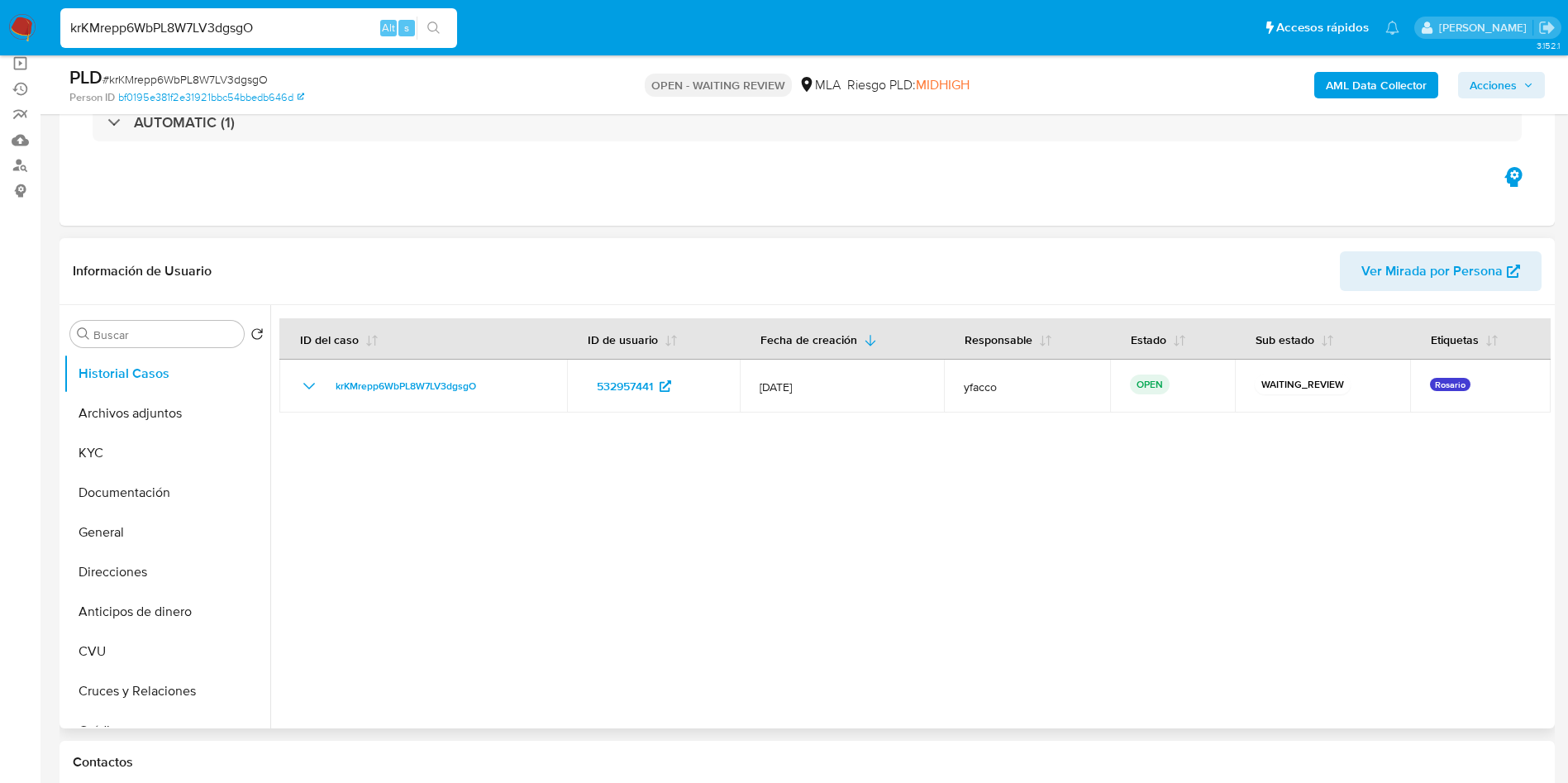
select select "10"
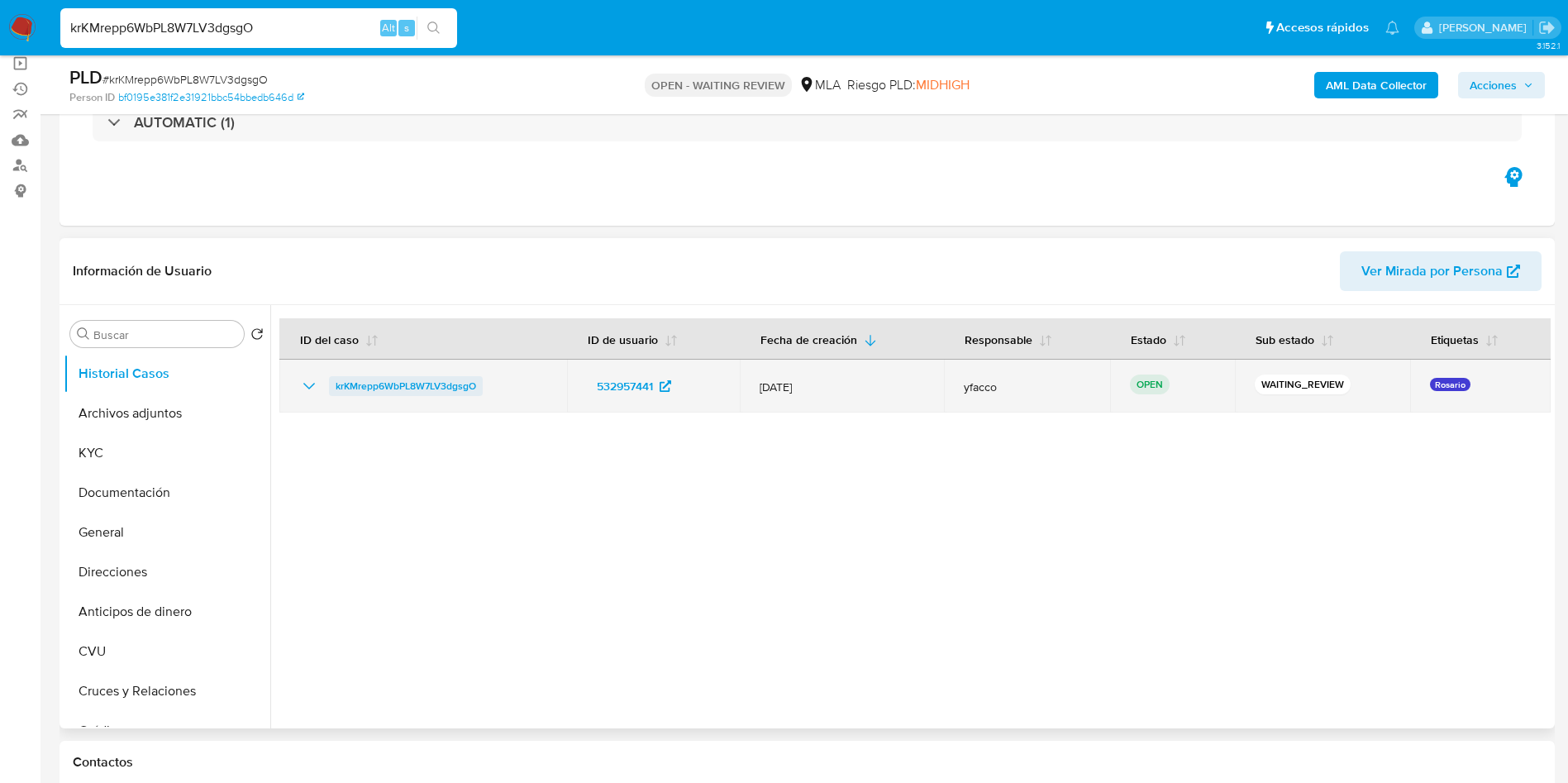
drag, startPoint x: 328, startPoint y: 385, endPoint x: 484, endPoint y: 382, distance: 156.0
click at [484, 382] on div "krKMrepp6WbPL8W7LV3dgsgO" at bounding box center [423, 385] width 248 height 20
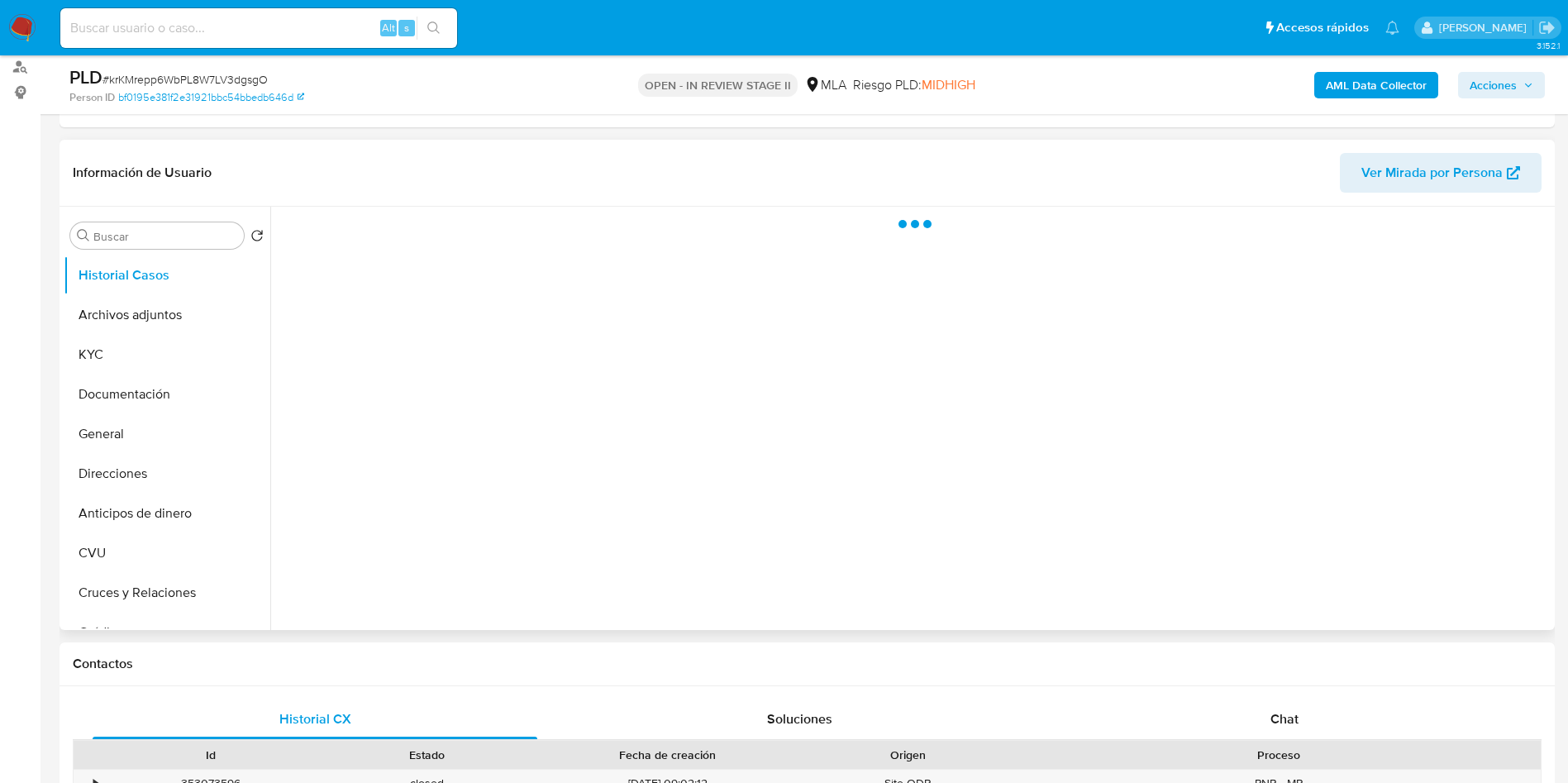
scroll to position [124, 0]
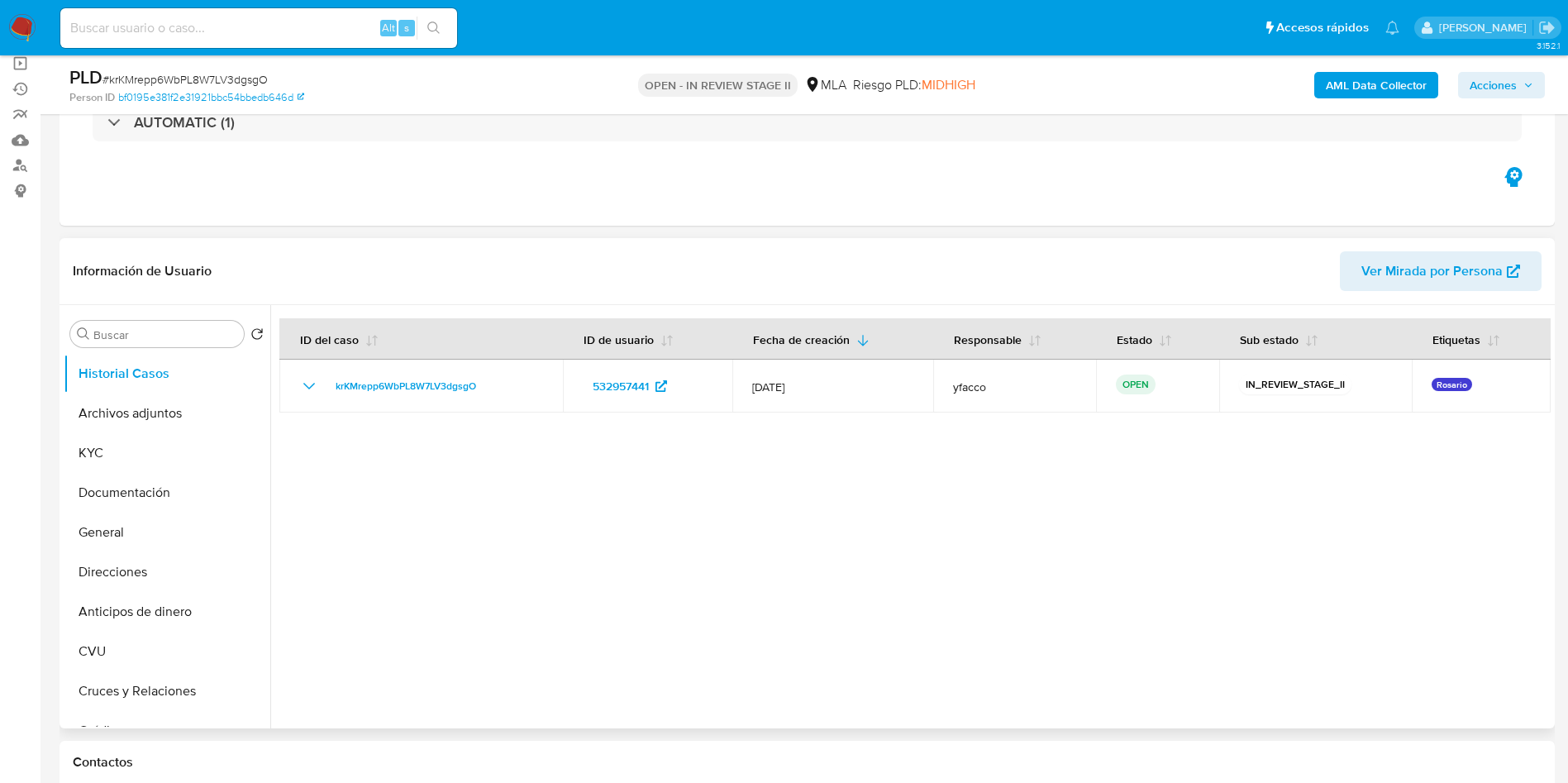
select select "10"
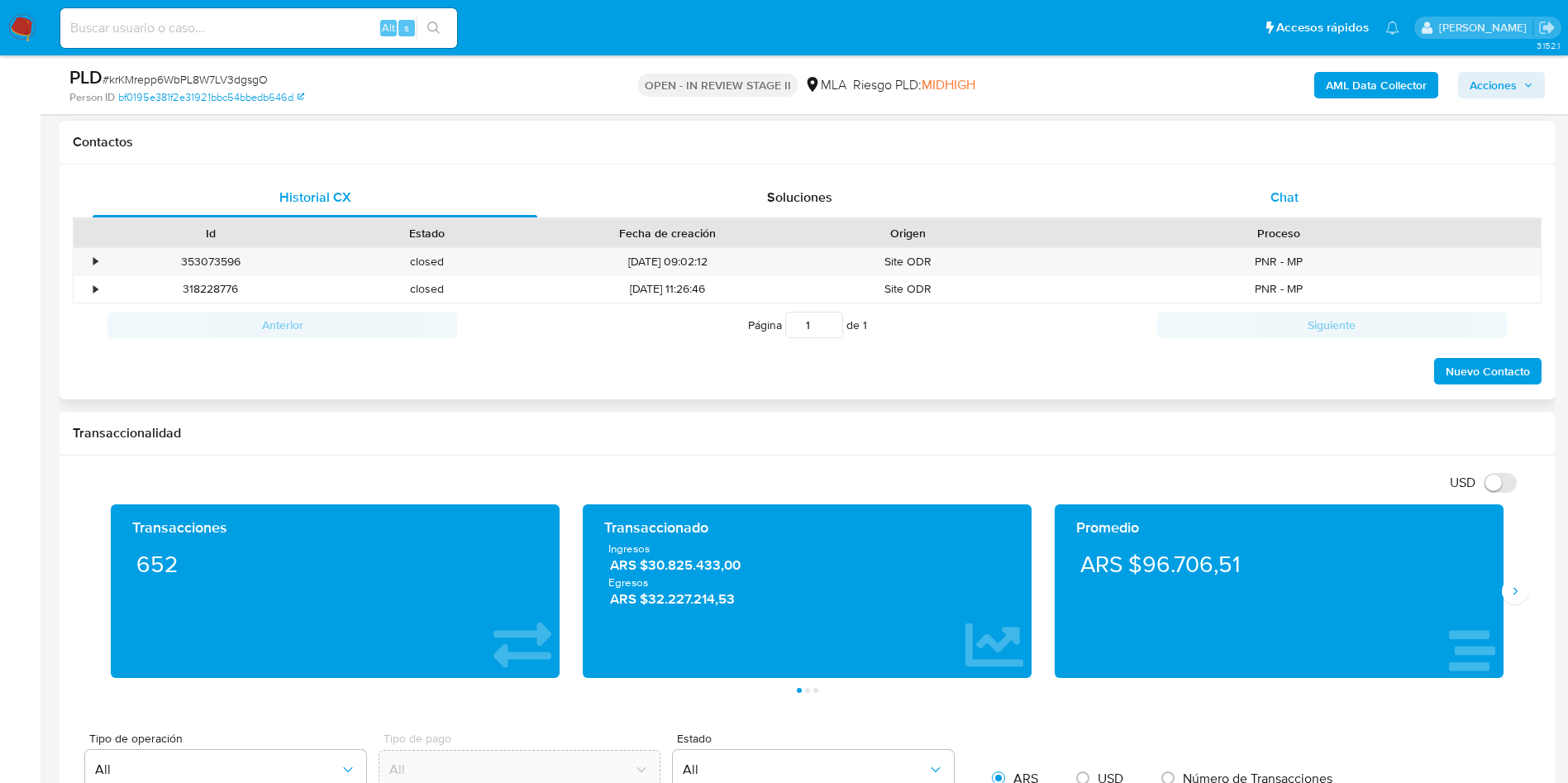
click at [1253, 212] on div "Chat" at bounding box center [1284, 197] width 445 height 40
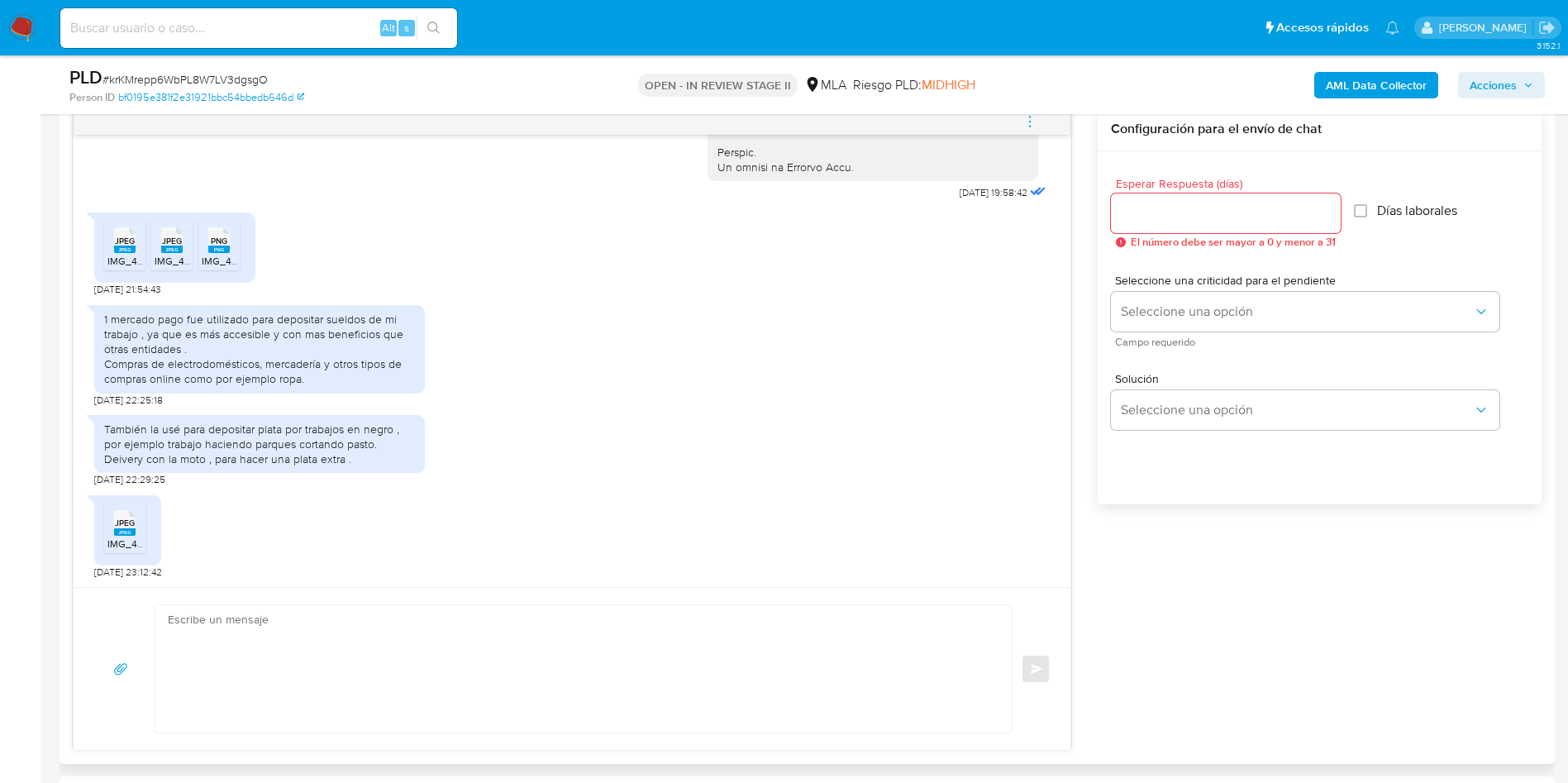
scroll to position [750, 0]
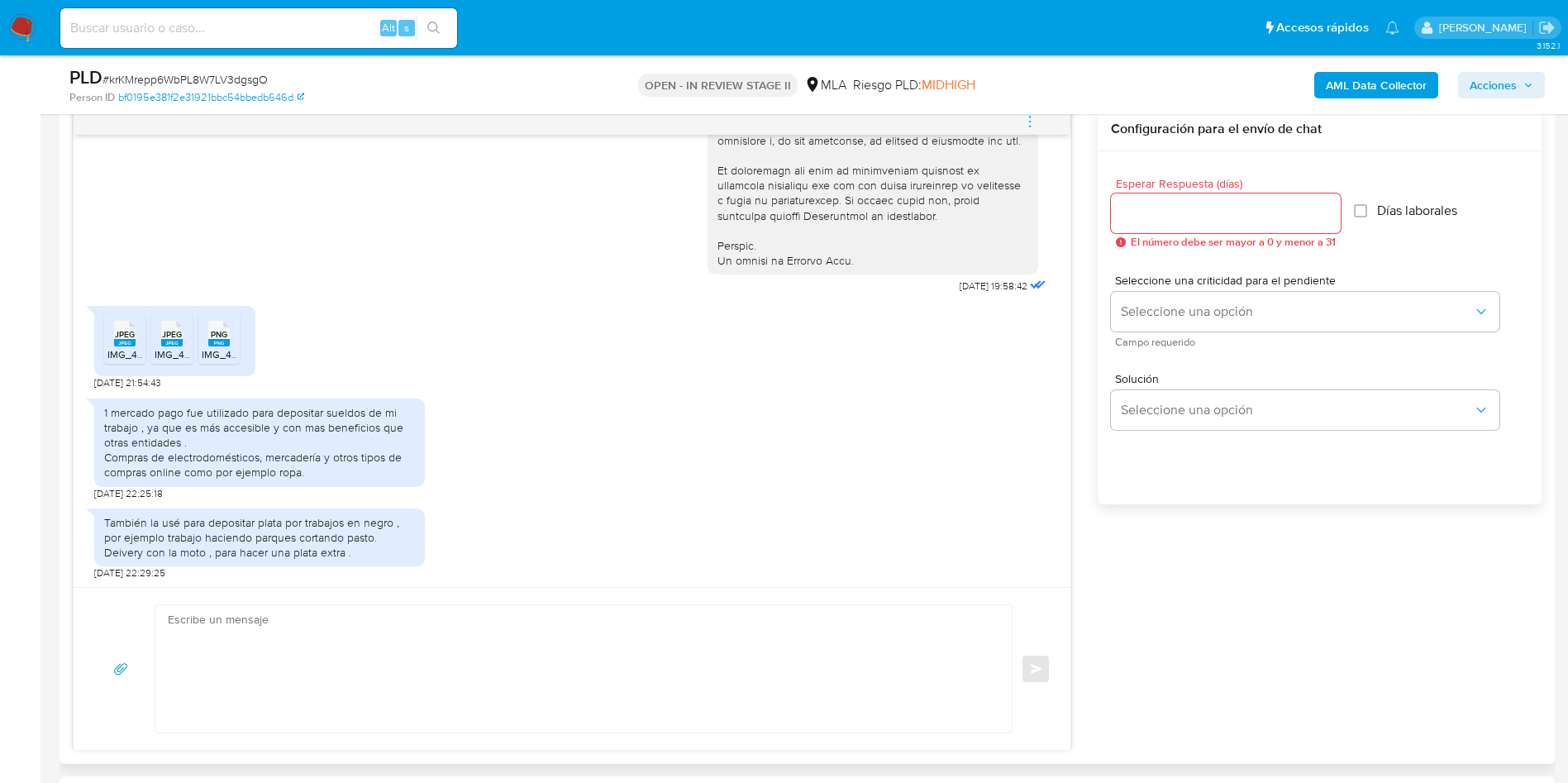
click at [111, 348] on div "JPEG JPEG" at bounding box center [125, 332] width 35 height 32
click at [169, 340] on span "JPEG" at bounding box center [172, 334] width 20 height 11
click at [234, 361] on span "IMG_4401.png" at bounding box center [234, 354] width 64 height 14
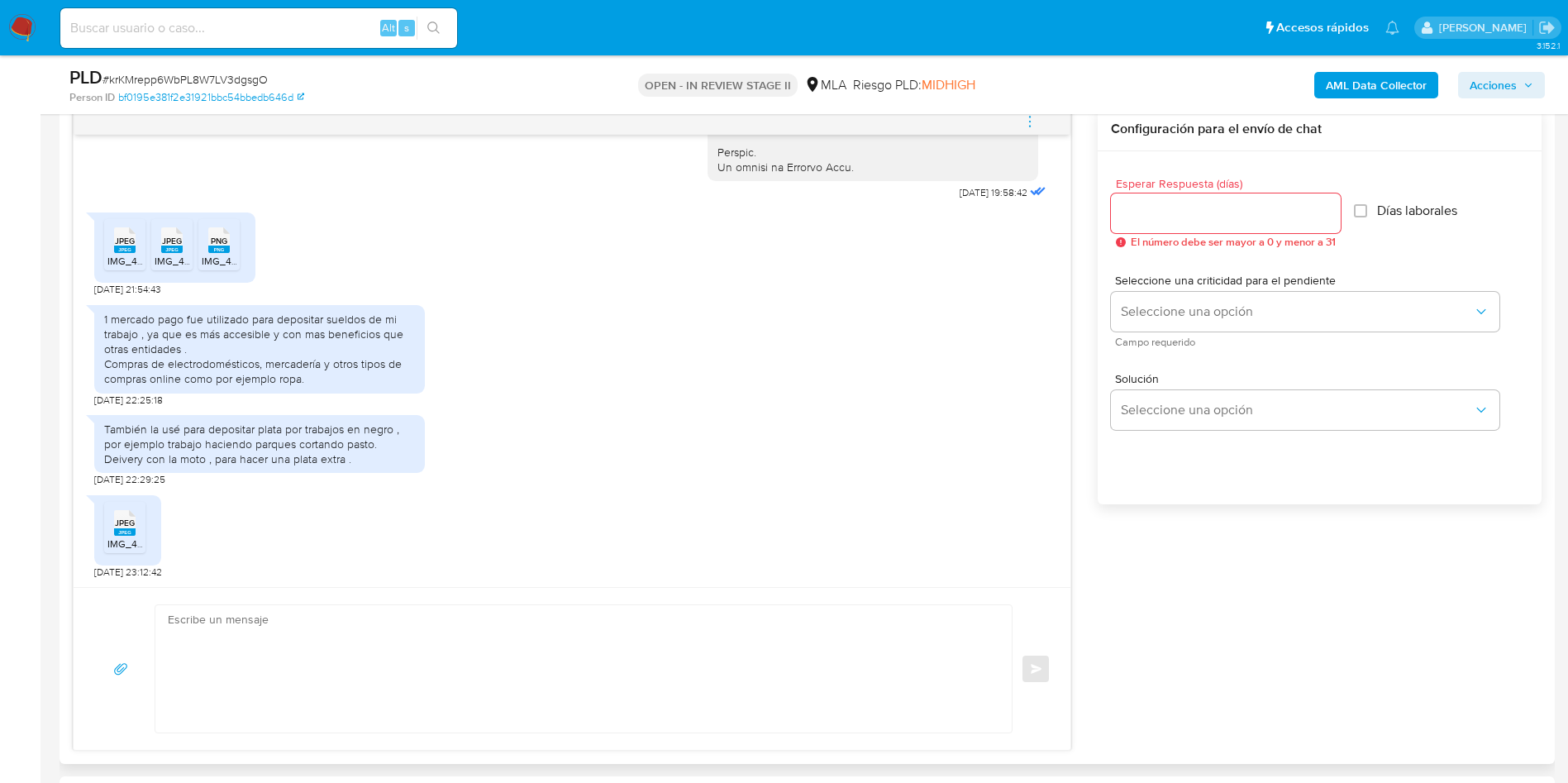
click at [124, 523] on span "JPEG" at bounding box center [125, 522] width 20 height 11
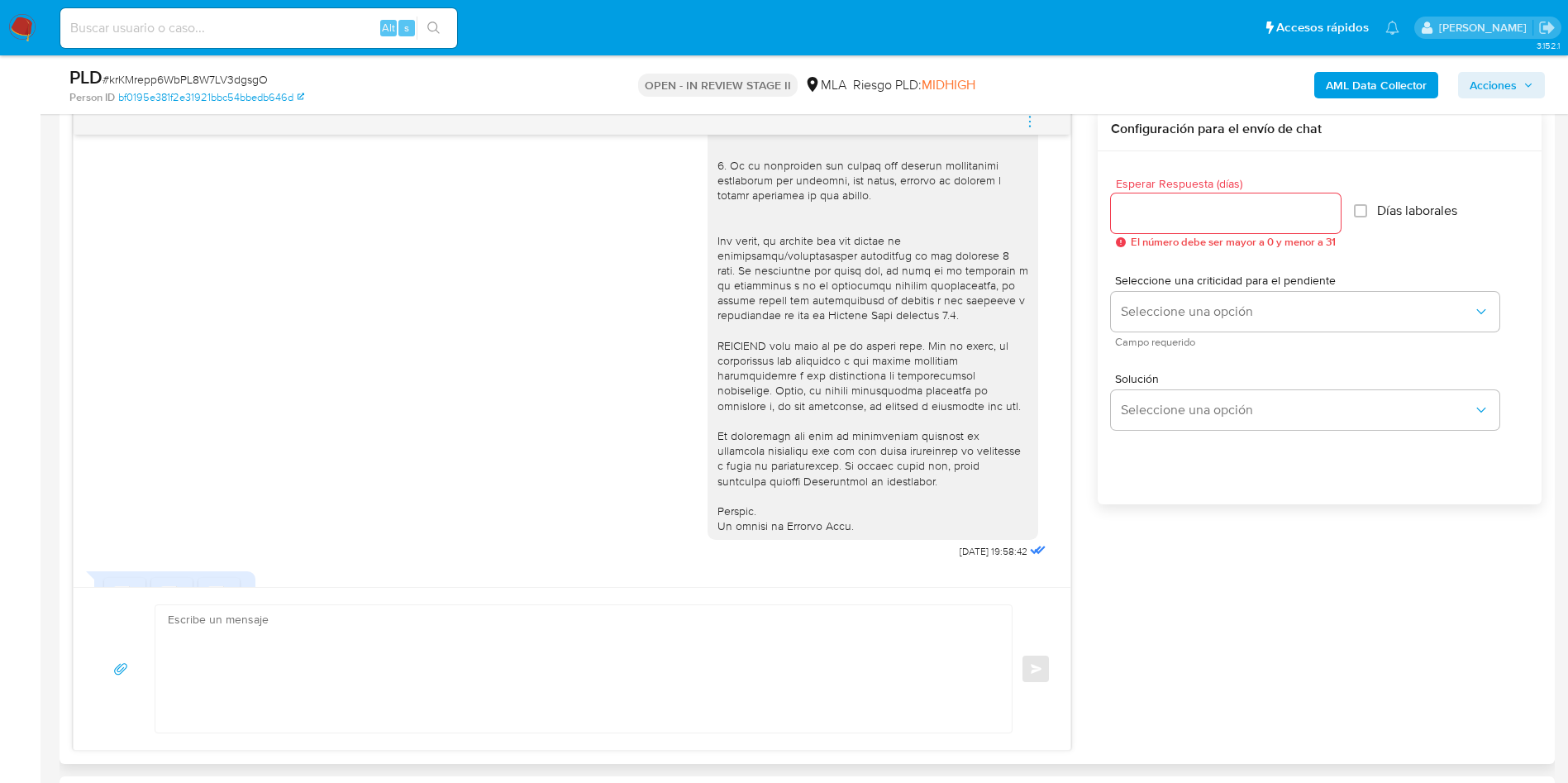
scroll to position [743, 0]
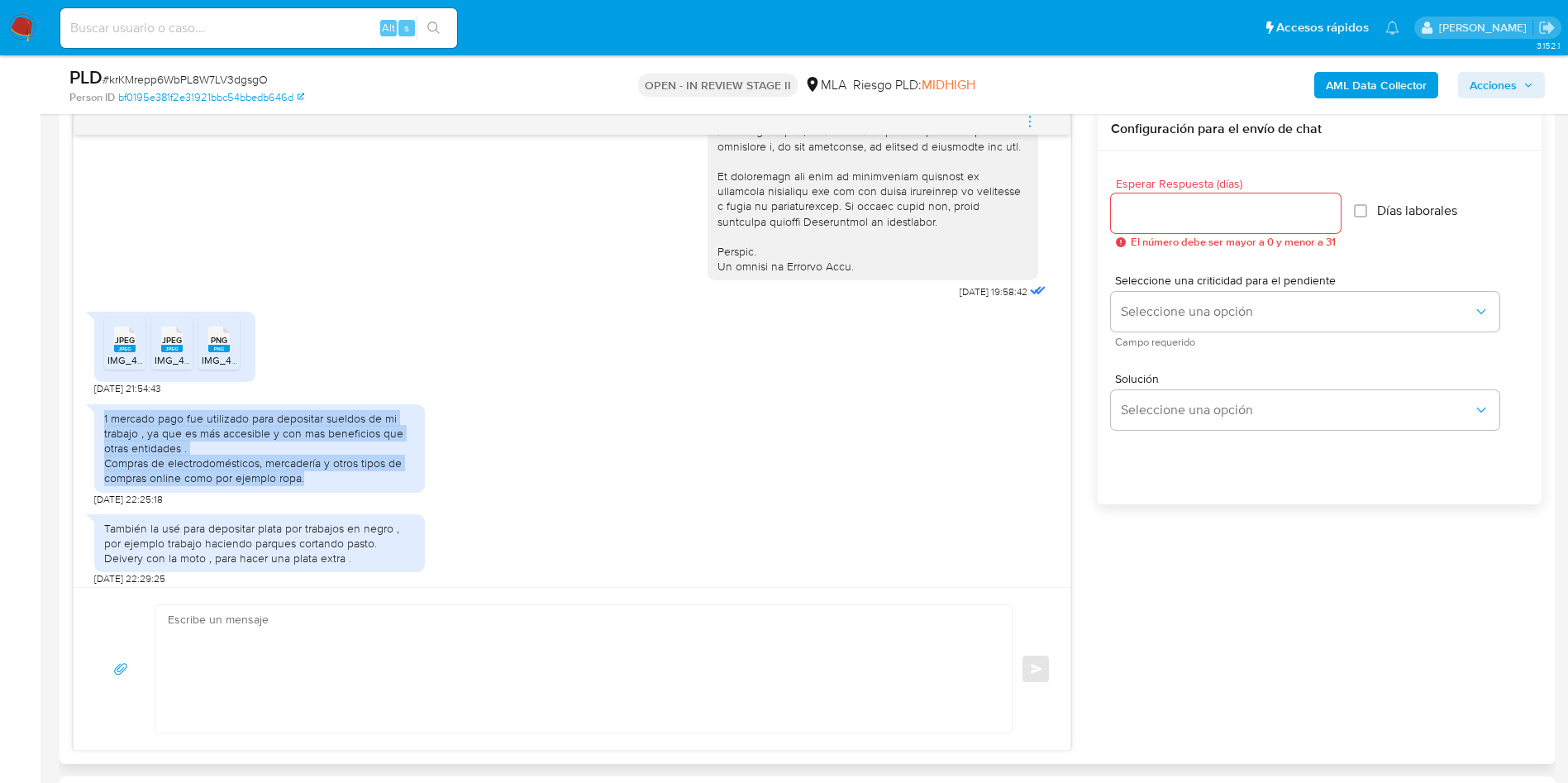
drag, startPoint x: 104, startPoint y: 452, endPoint x: 323, endPoint y: 505, distance: 225.3
click at [323, 486] on div "1 mercado pago fue utilizado para depositar sueldos de mi trabajo , ya que es m…" at bounding box center [260, 449] width 311 height 75
copy div "1 mercado pago fue utilizado para depositar sueldos de mi trabajo , ya que es m…"
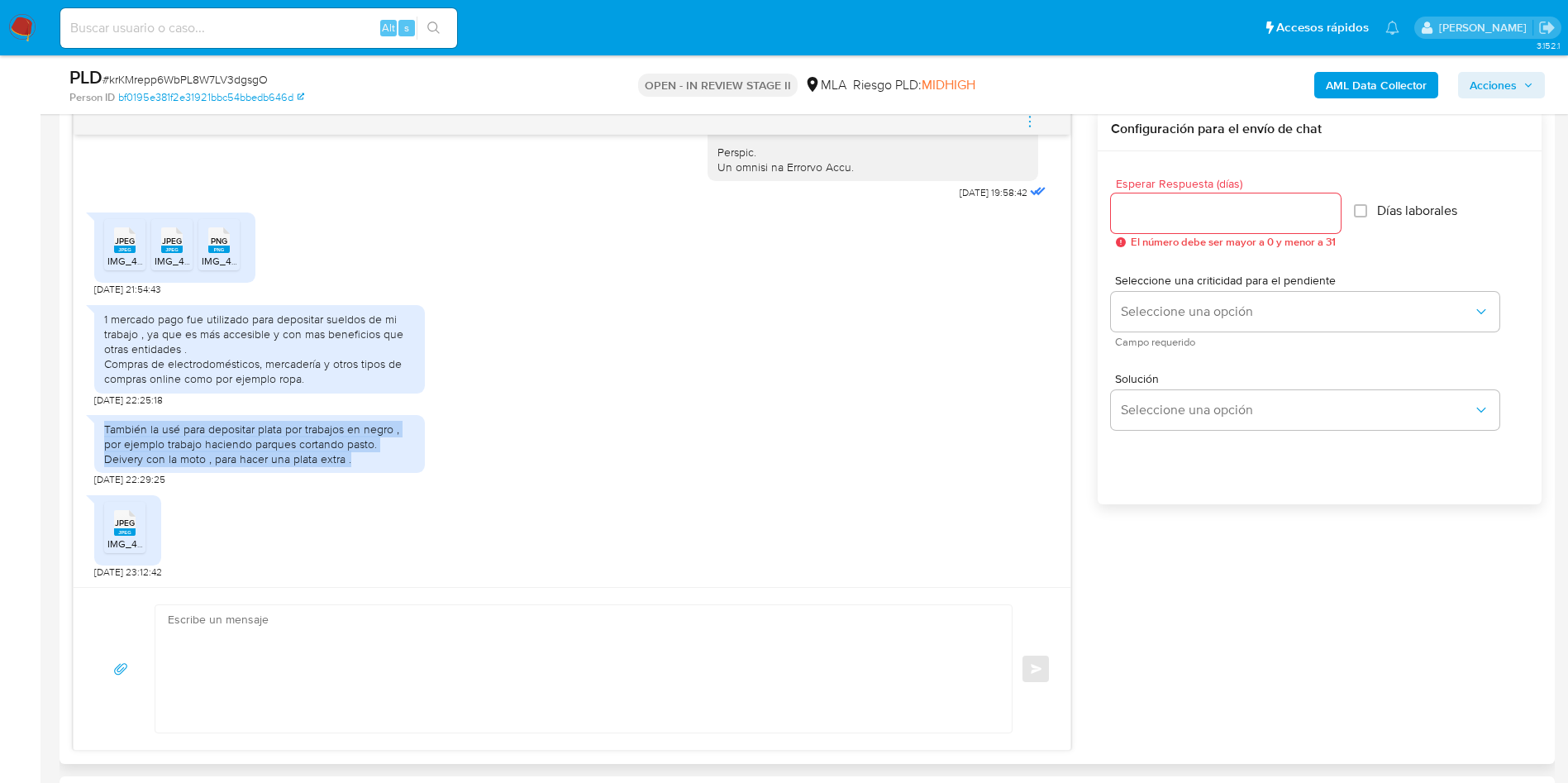
drag, startPoint x: 106, startPoint y: 441, endPoint x: 378, endPoint y: 469, distance: 273.4
click at [378, 467] on div "También la usé para depositar plata por trabajos en negro , por ejemplo trabajo…" at bounding box center [260, 444] width 311 height 46
copy div "También la usé para depositar plata por trabajos en negro , por ejemplo trabajo…"
click at [328, 637] on textarea at bounding box center [579, 668] width 824 height 127
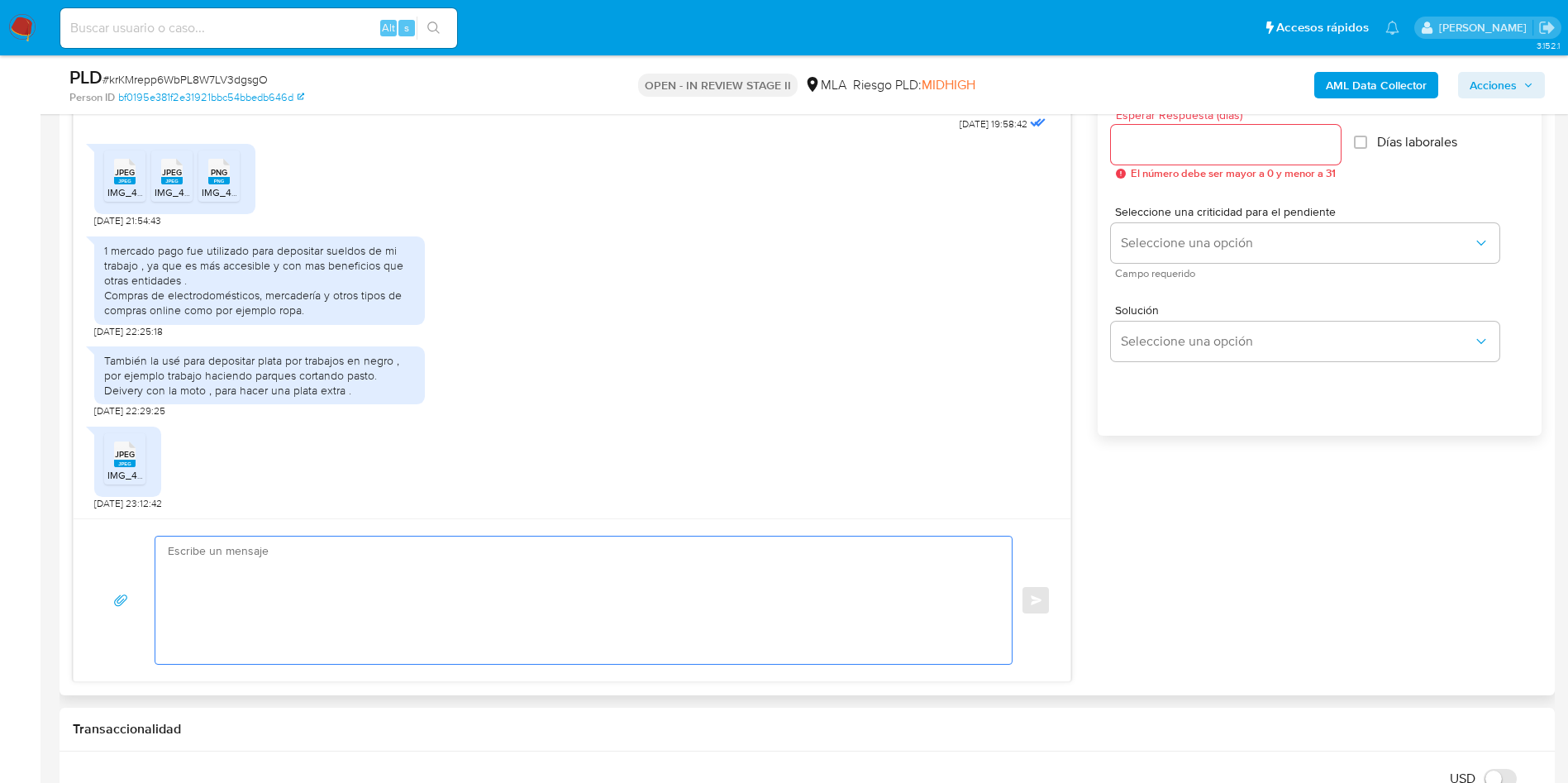
scroll to position [992, 0]
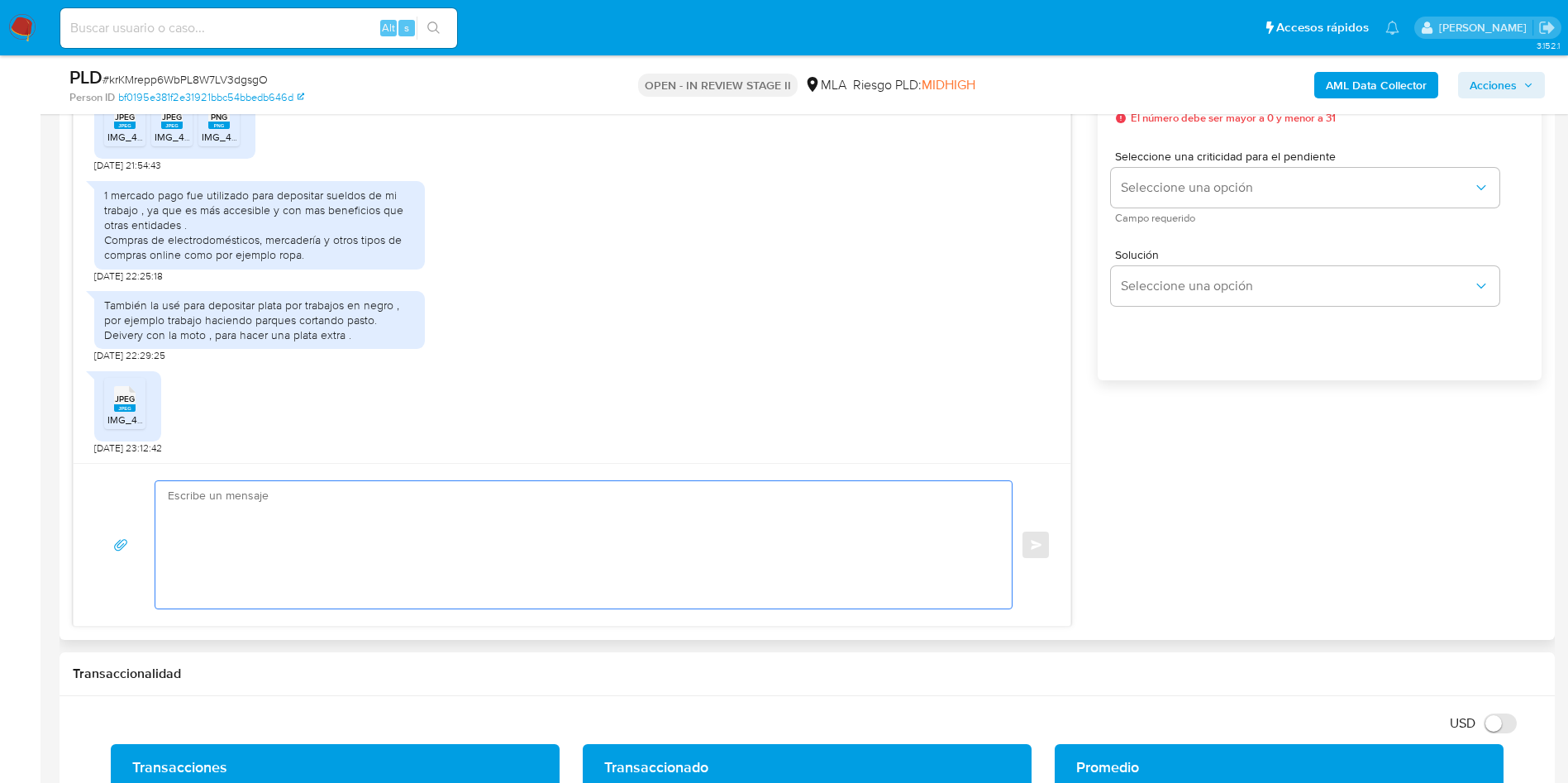
paste textarea "Hola XXX, Muchas gracias por la respuesta. Analizamos tu caso y notamos que la …"
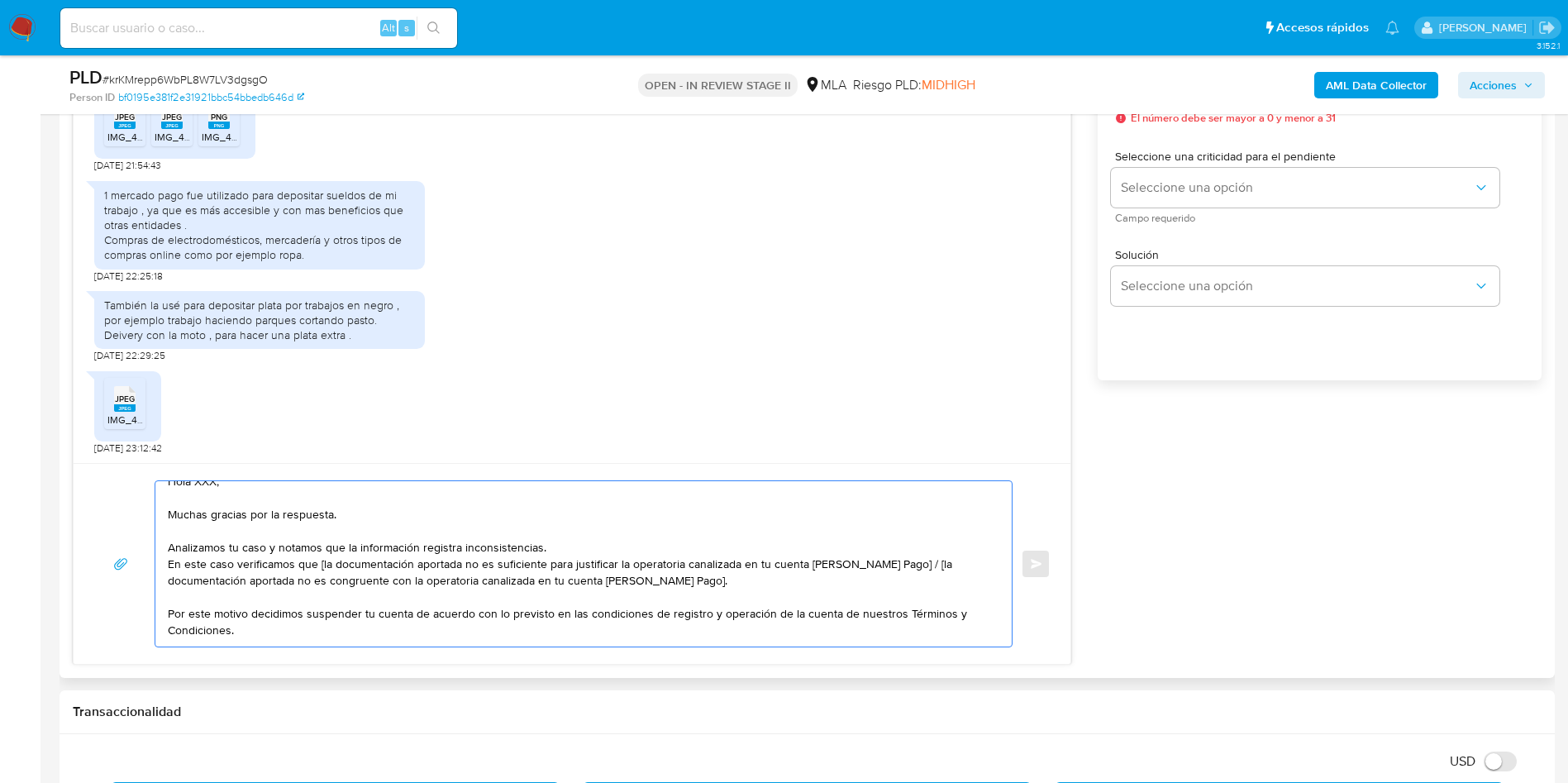
scroll to position [0, 0]
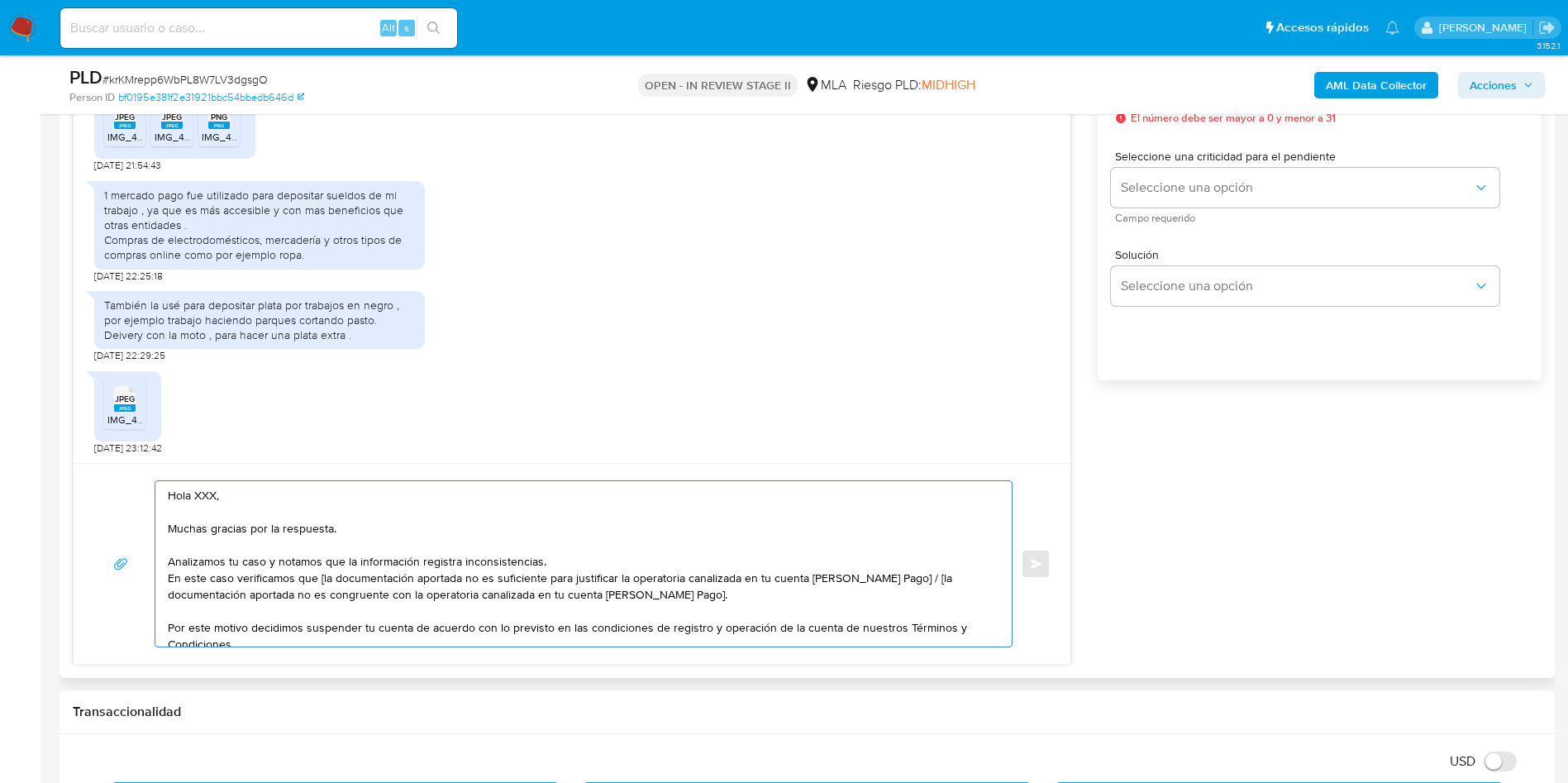
click at [216, 498] on textarea "Hola XXX, Muchas gracias por la respuesta. Analizamos tu caso y notamos que la …" at bounding box center [579, 564] width 824 height 165
click at [318, 575] on textarea "Hola, Muchas gracias por la respuesta. Analizamos tu caso y notamos que la info…" at bounding box center [579, 564] width 824 height 165
drag, startPoint x: 891, startPoint y: 577, endPoint x: 916, endPoint y: 597, distance: 32.0
click at [916, 597] on textarea "Hola, Muchas gracias por la respuesta. Analizamos tu caso y notamos que la info…" at bounding box center [579, 564] width 824 height 165
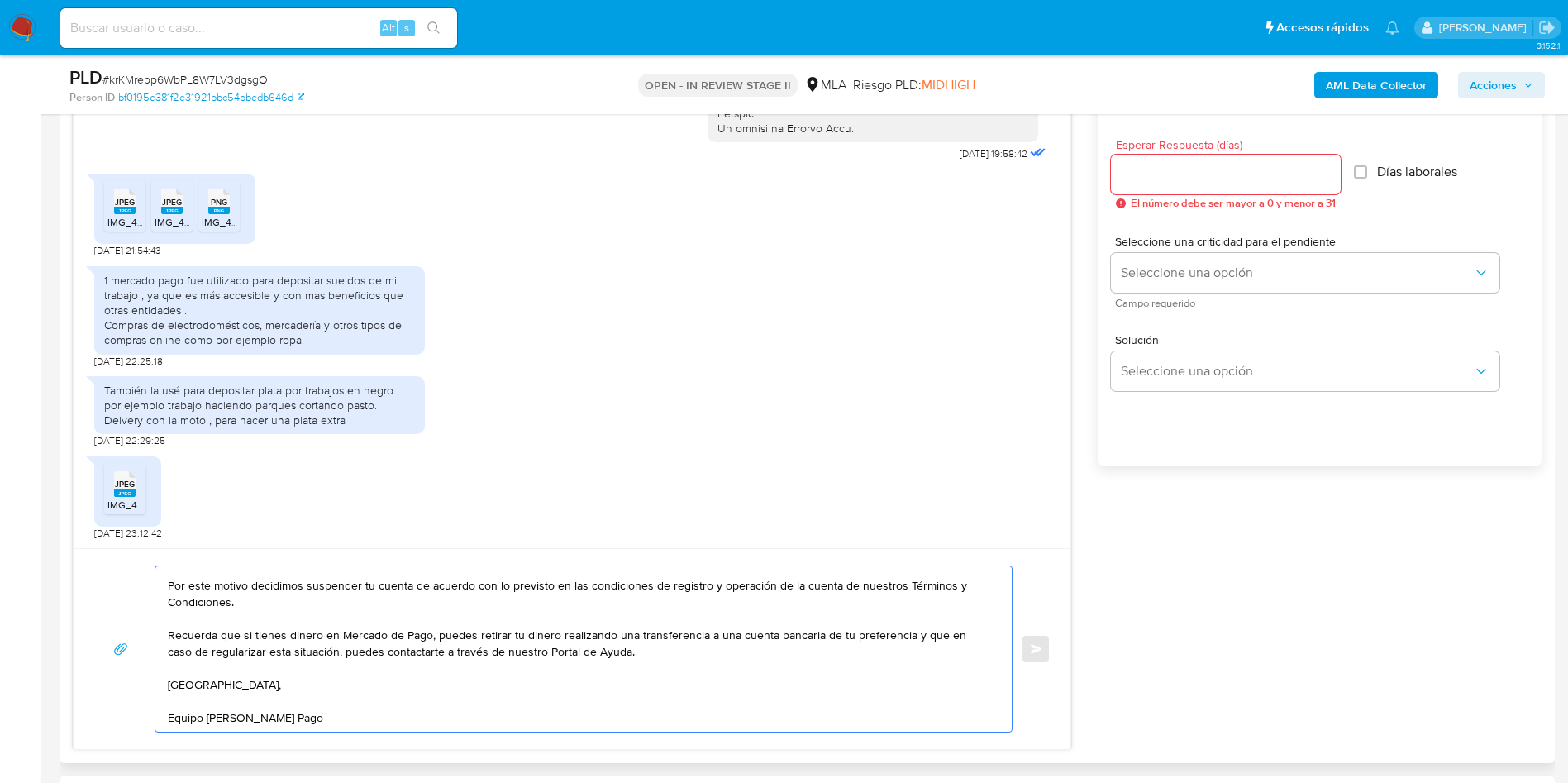
scroll to position [868, 0]
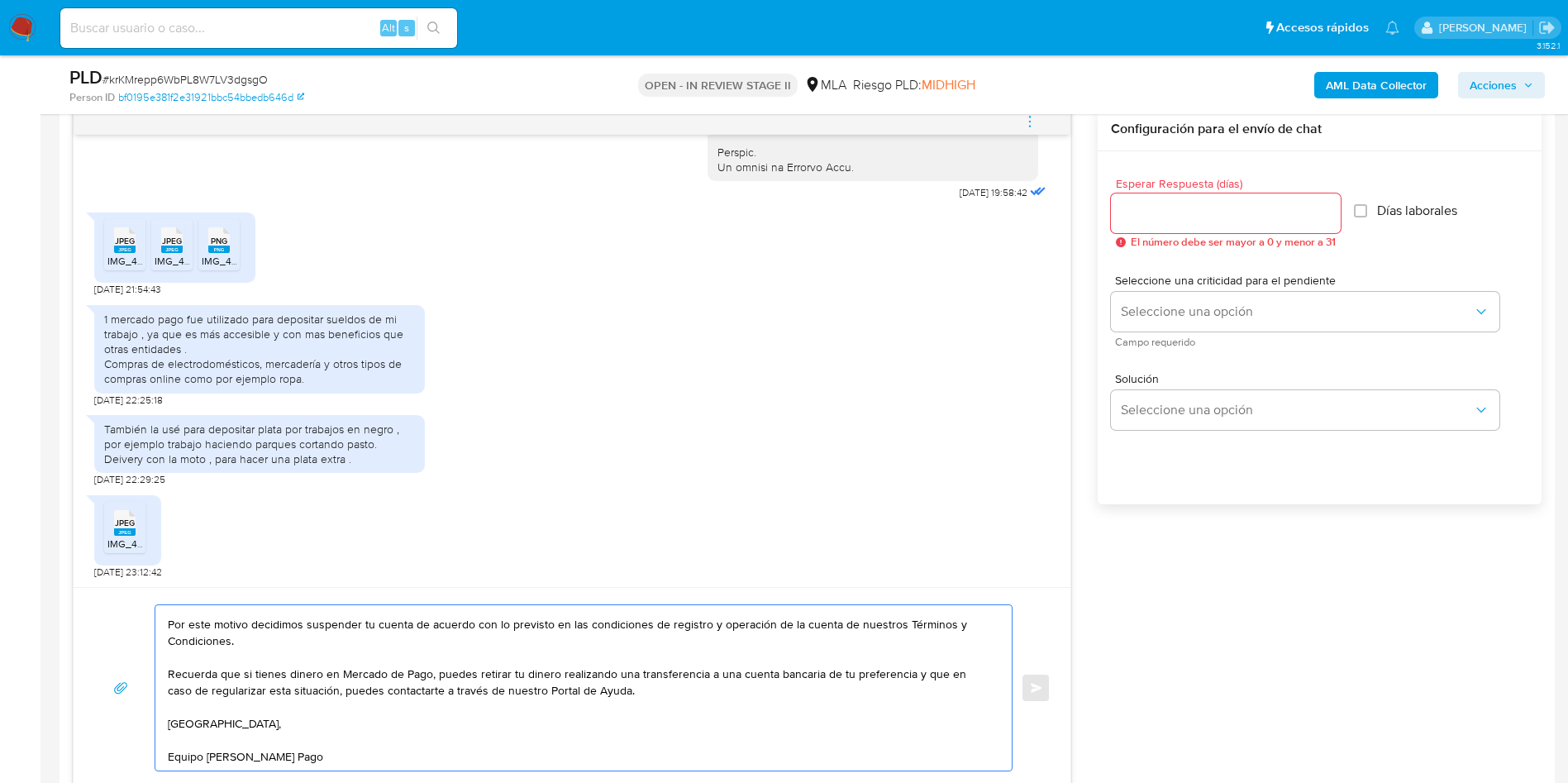
type textarea "Hola, Muchas gracias por la respuesta. Analizamos tu caso y notamos que la info…"
click at [1130, 222] on input "Esperar Respuesta (días)" at bounding box center [1226, 213] width 230 height 21
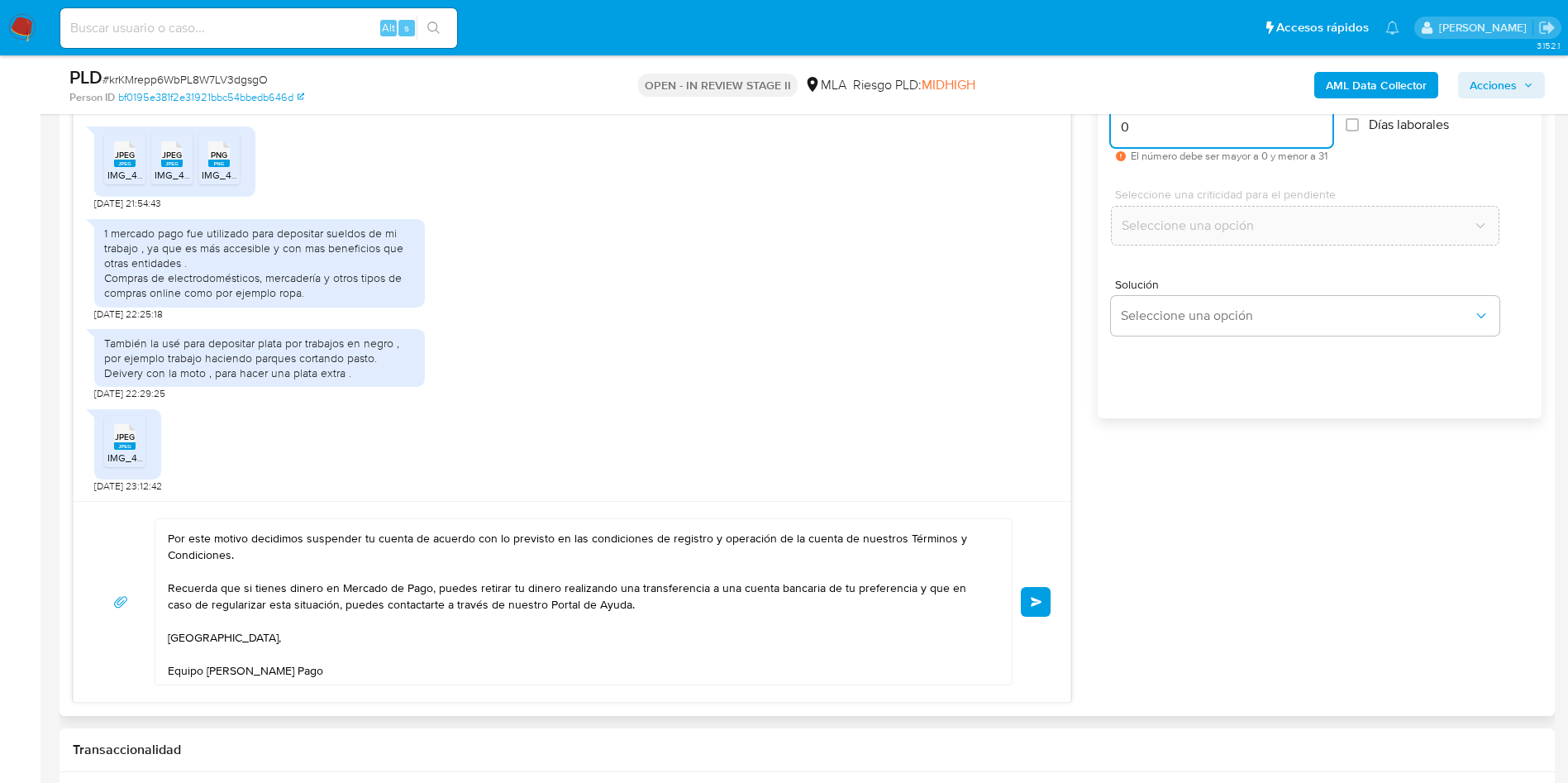
scroll to position [992, 0]
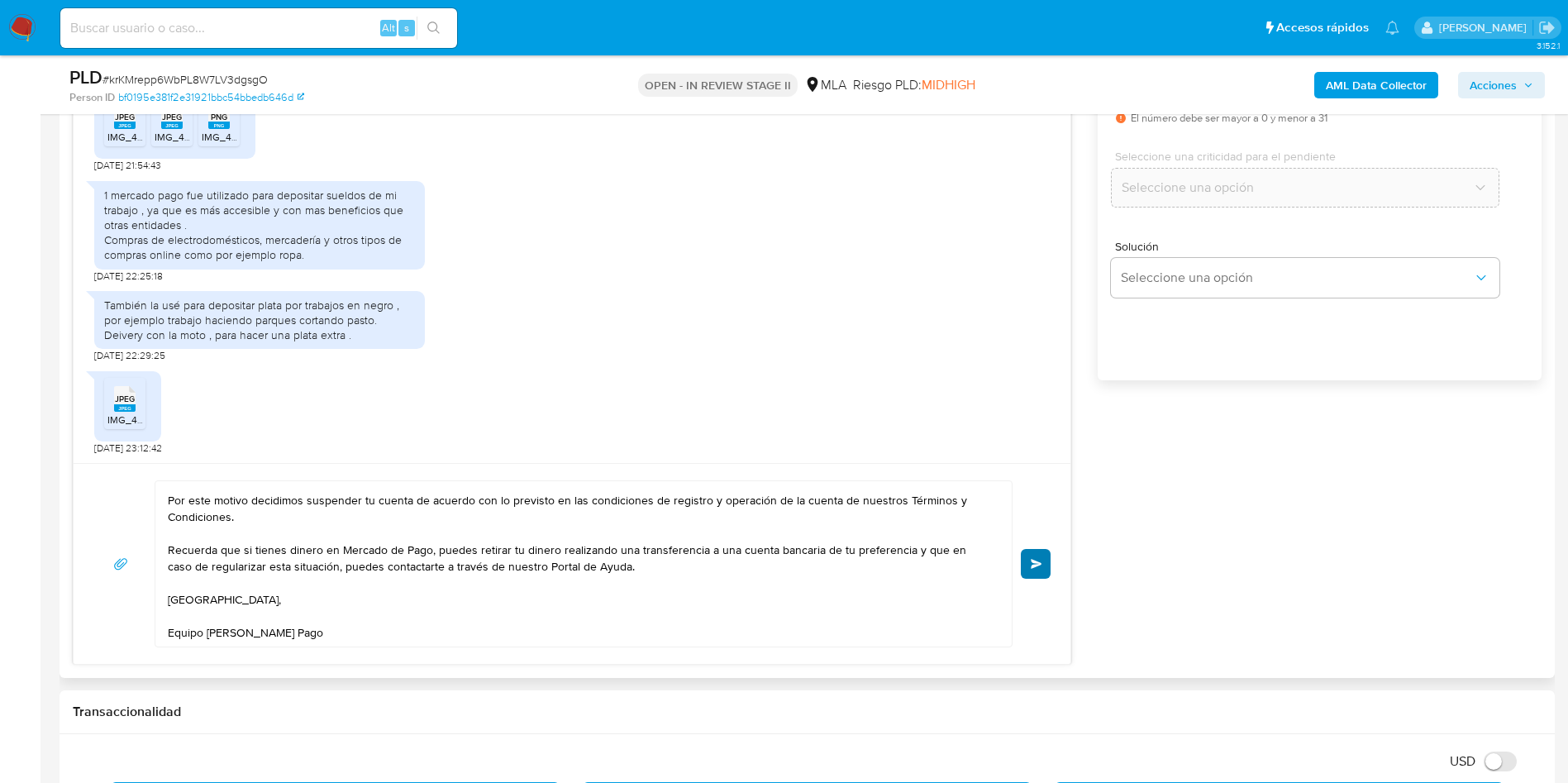
type input "0"
click at [1041, 573] on button "Enviar" at bounding box center [1036, 564] width 30 height 30
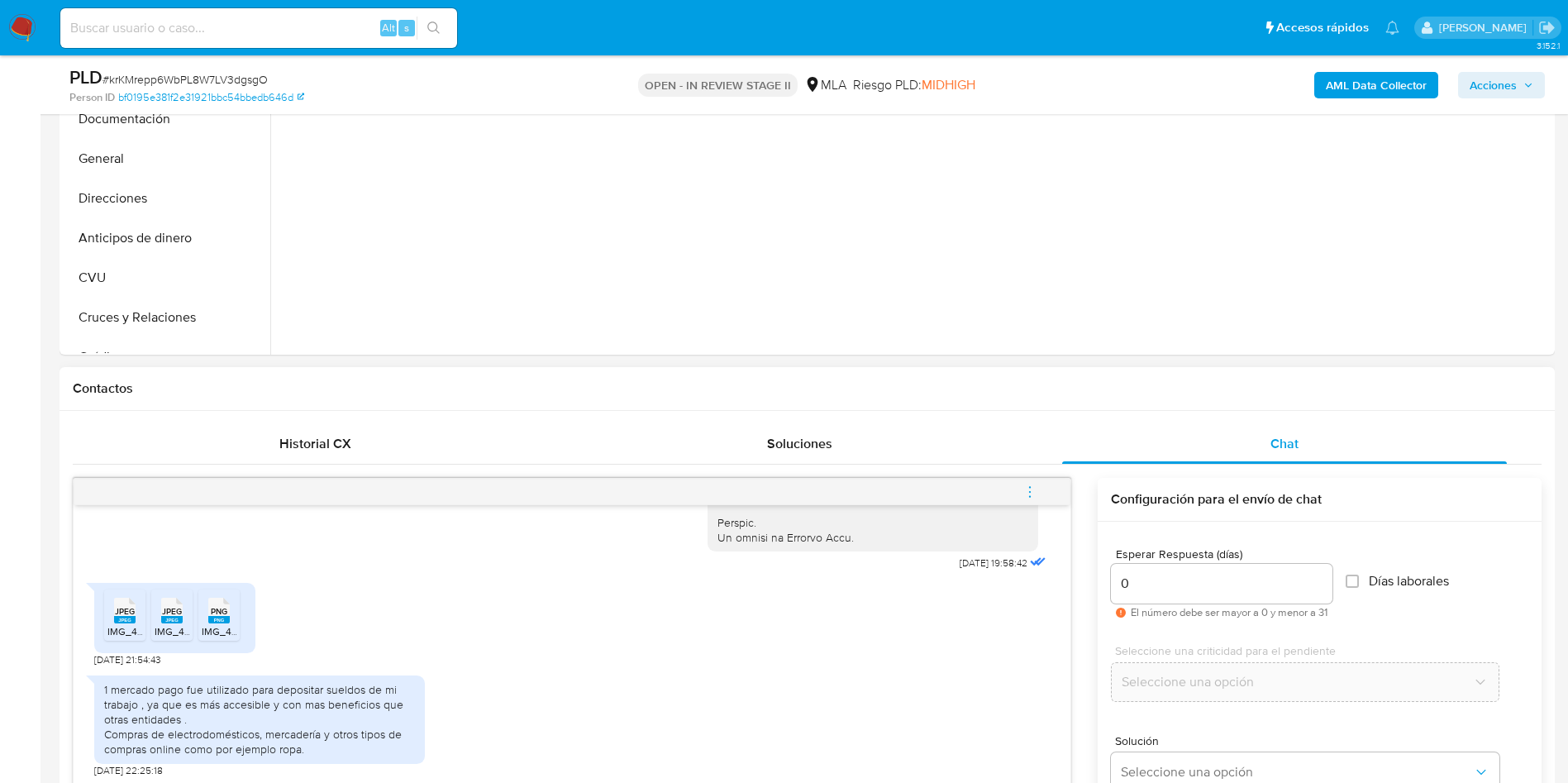
scroll to position [496, 0]
click at [1035, 495] on icon "menu-action" at bounding box center [1030, 493] width 15 height 15
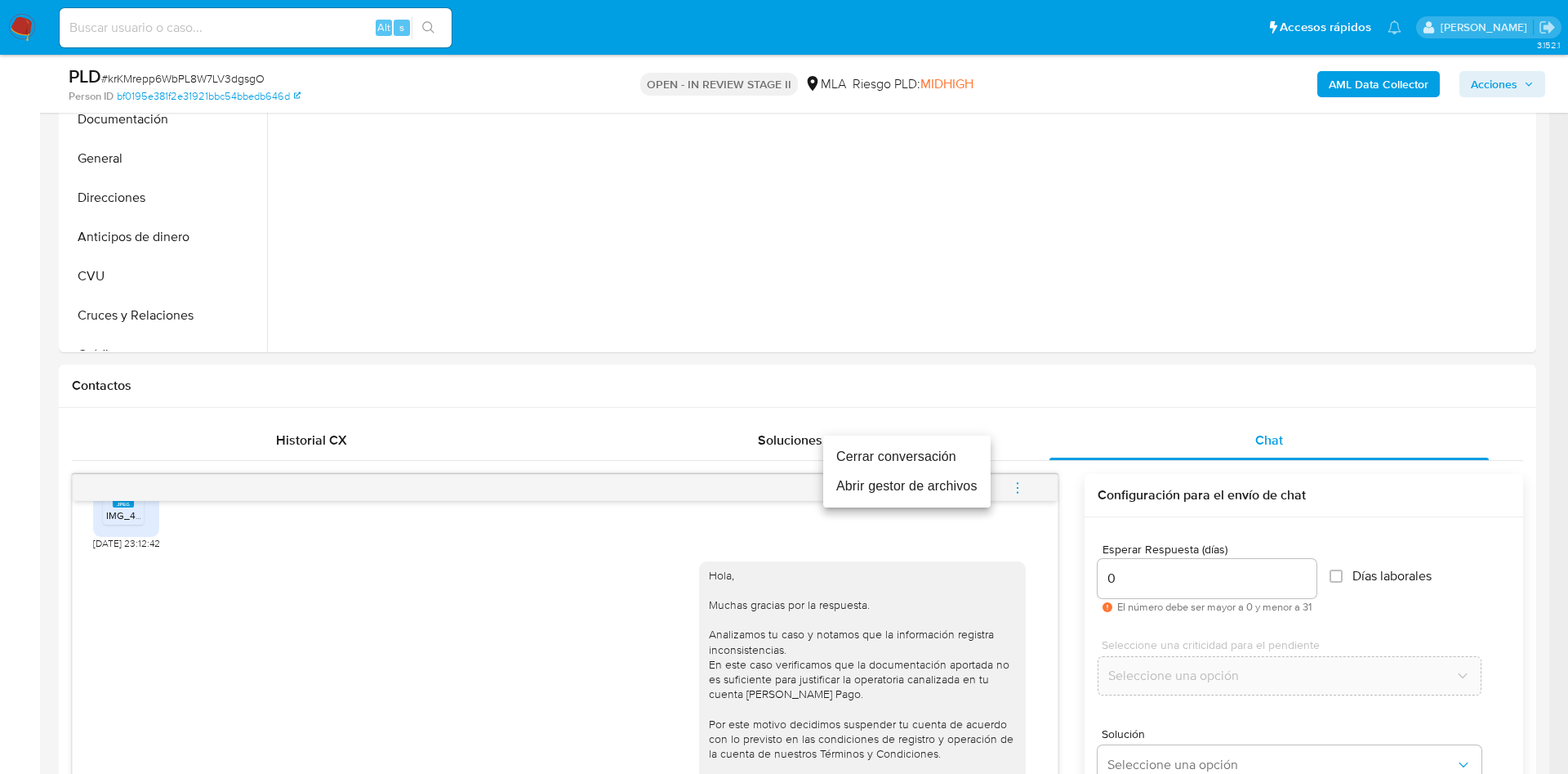
click at [859, 453] on li "Cerrar conversación" at bounding box center [906, 456] width 167 height 30
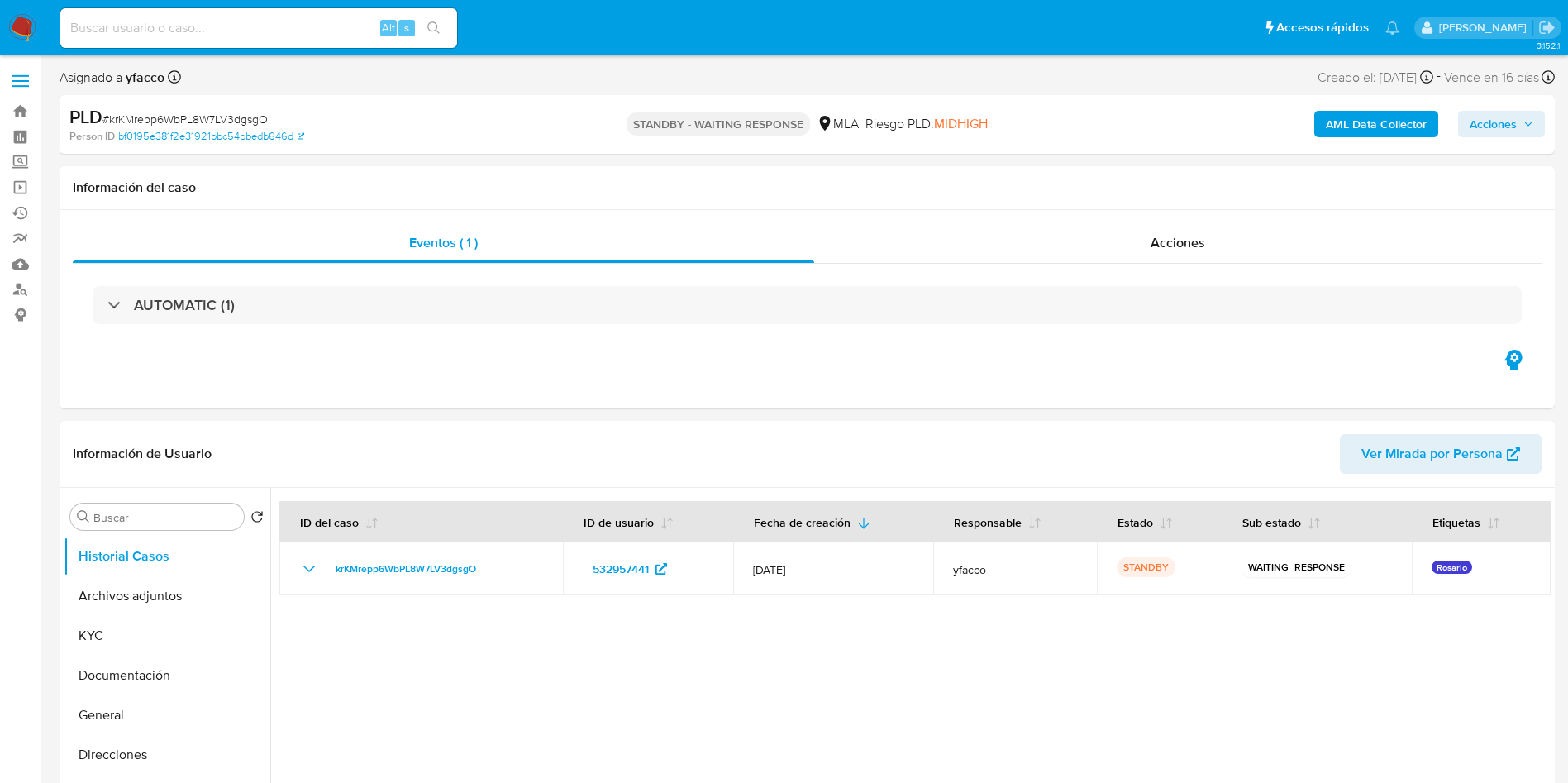
select select "10"
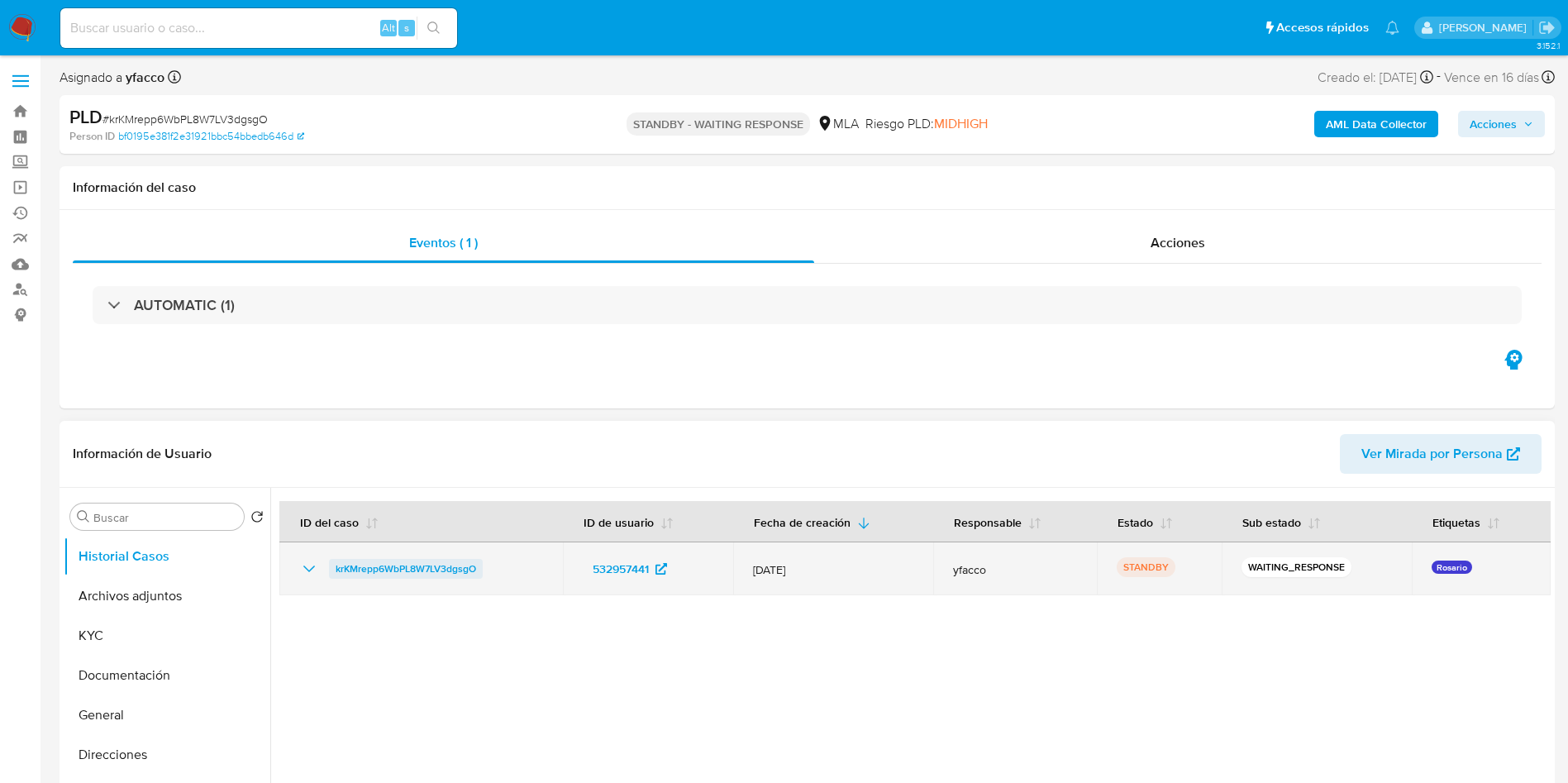
drag, startPoint x: 319, startPoint y: 572, endPoint x: 479, endPoint y: 566, distance: 160.1
click at [479, 566] on div "krKMrepp6WbPL8W7LV3dgsgO" at bounding box center [421, 568] width 244 height 20
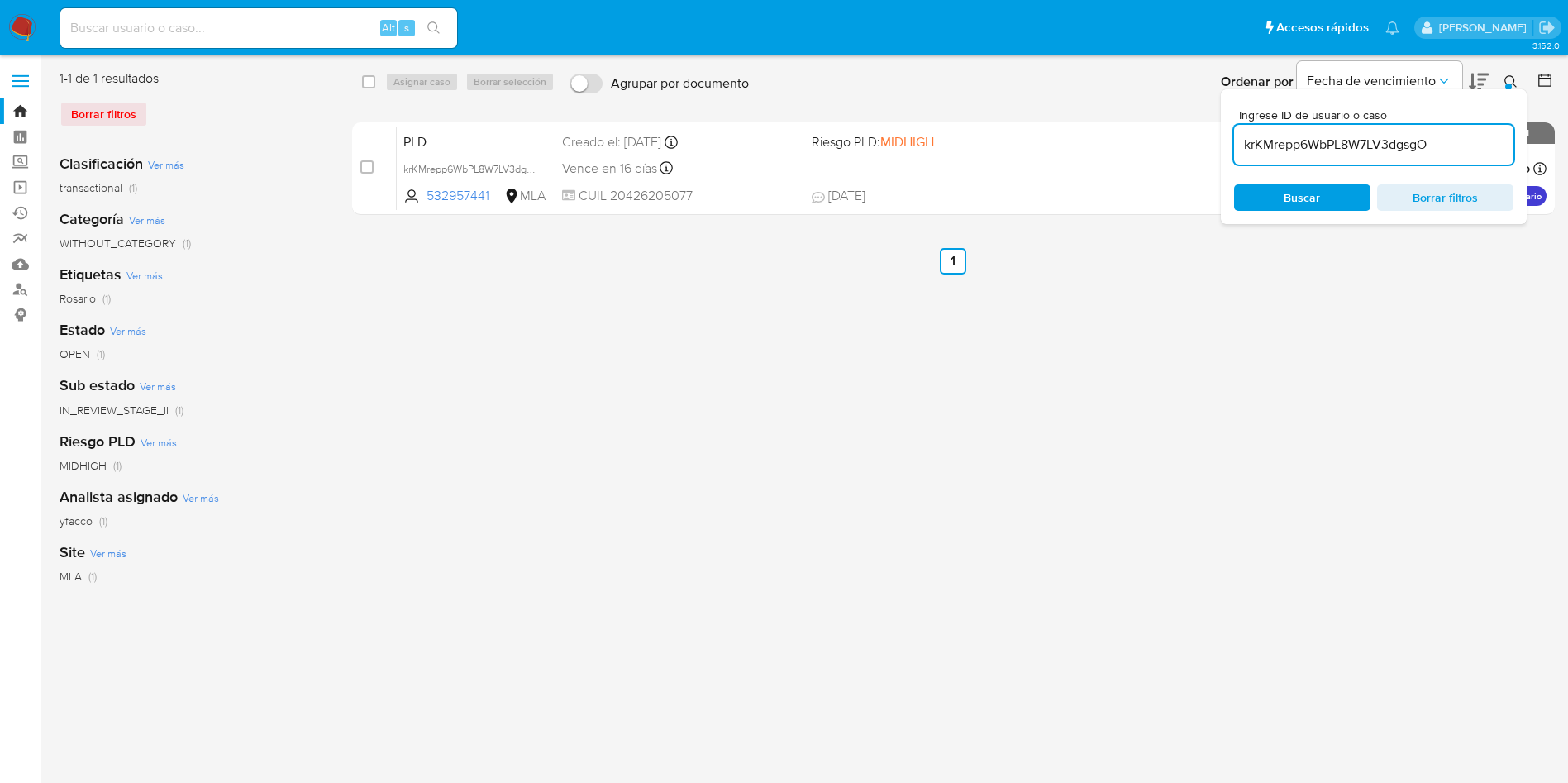
click at [1450, 148] on input "krKMrepp6WbPL8W7LV3dgsgO" at bounding box center [1374, 145] width 279 height 21
paste input "krKMrepp6WbPL8W7LV3dgsgO"
type input "krKMrepp6WbPL8W7LV3dgsgO"
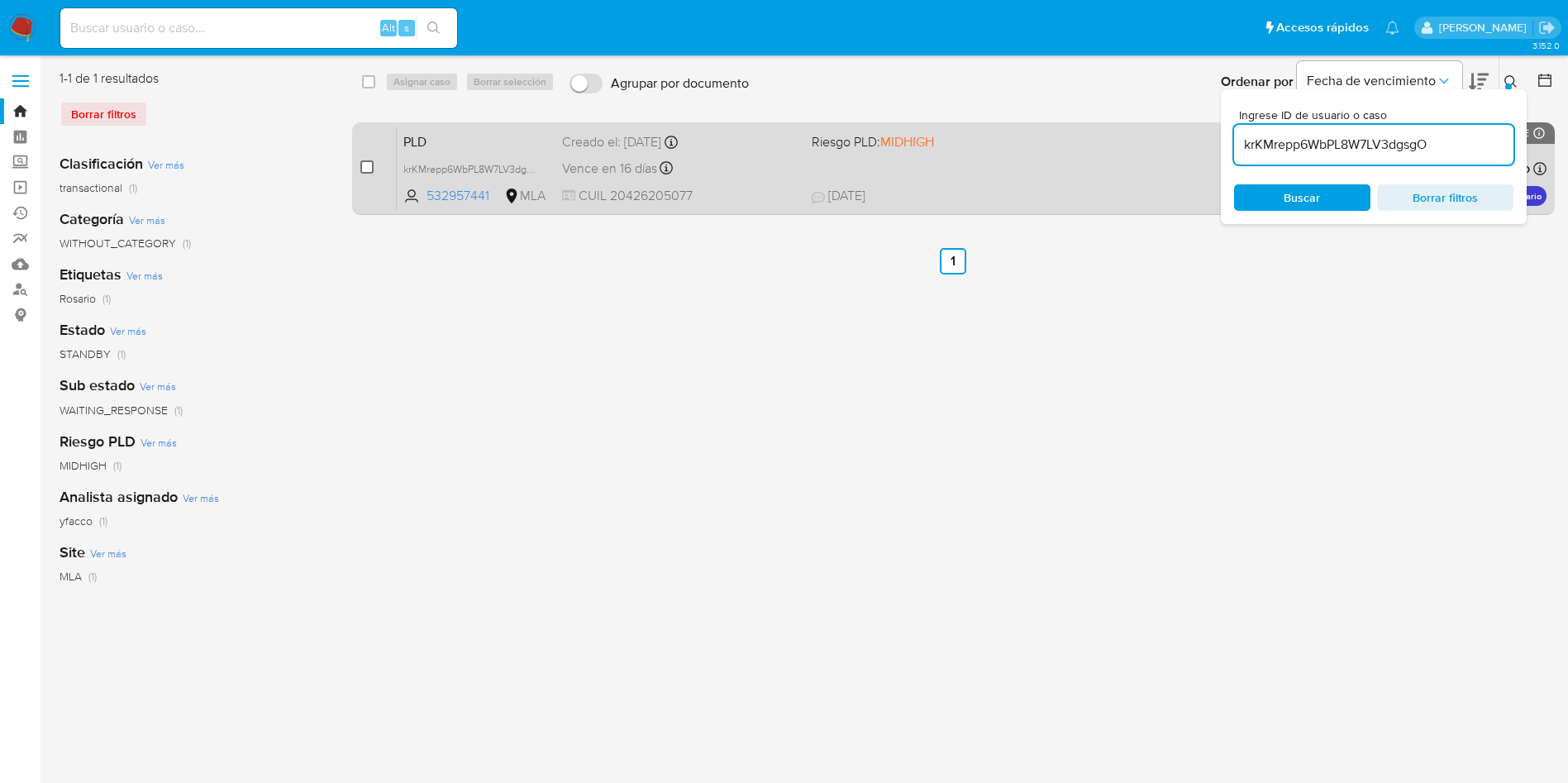
click at [369, 162] on input "checkbox" at bounding box center [367, 167] width 13 height 13
checkbox input "true"
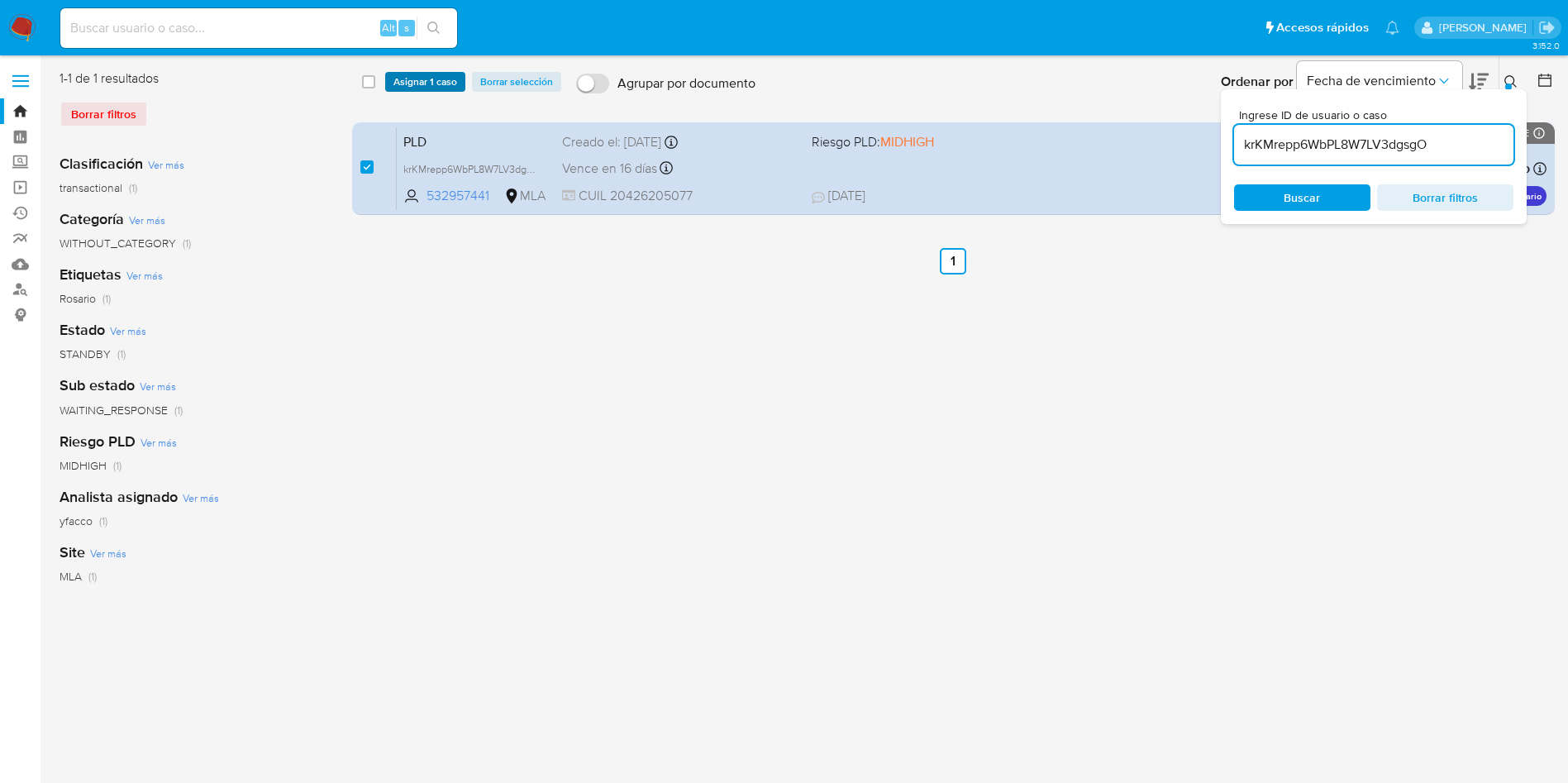
click at [416, 75] on span "Asignar 1 caso" at bounding box center [425, 82] width 63 height 17
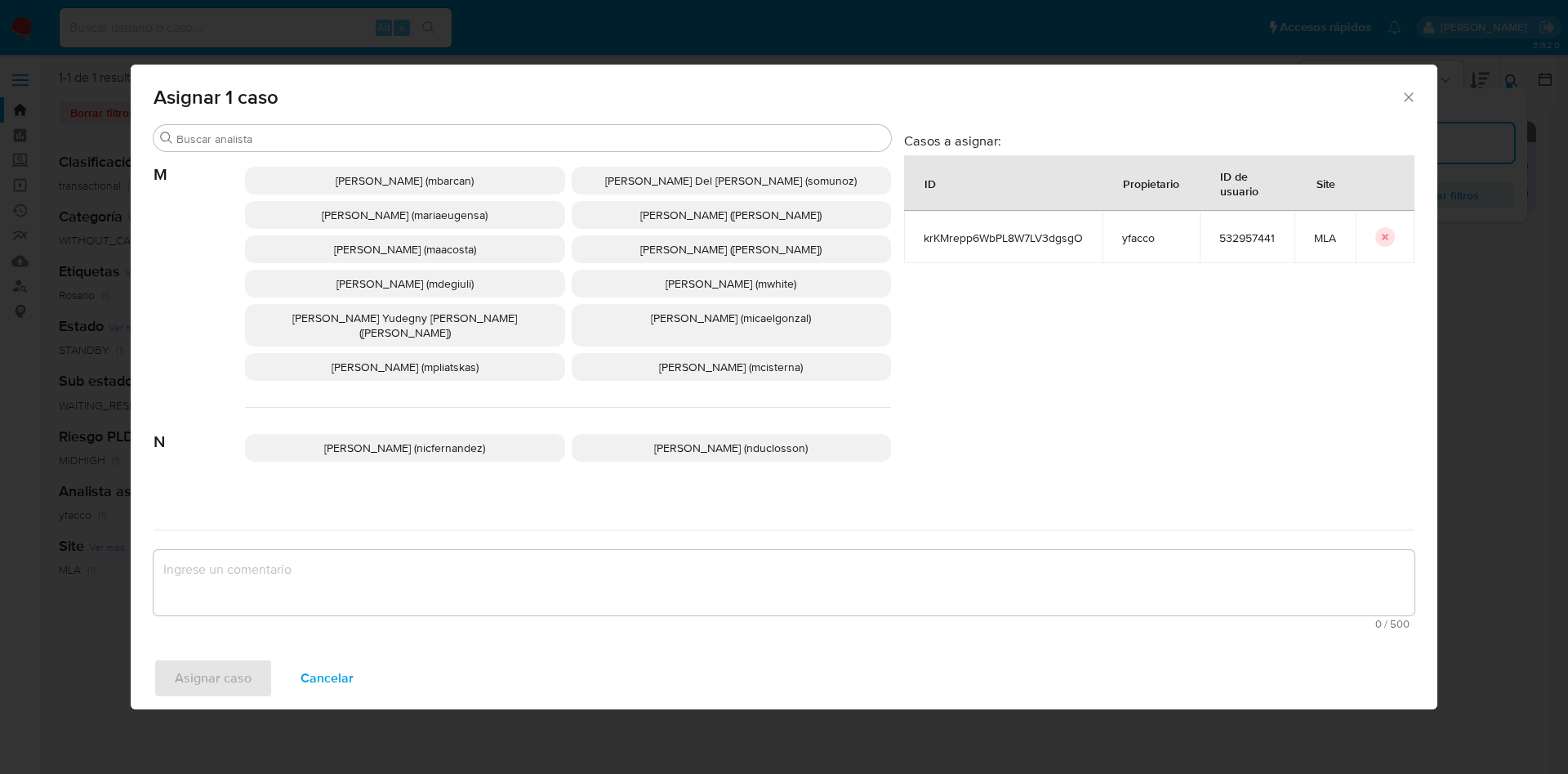
scroll to position [1460, 0]
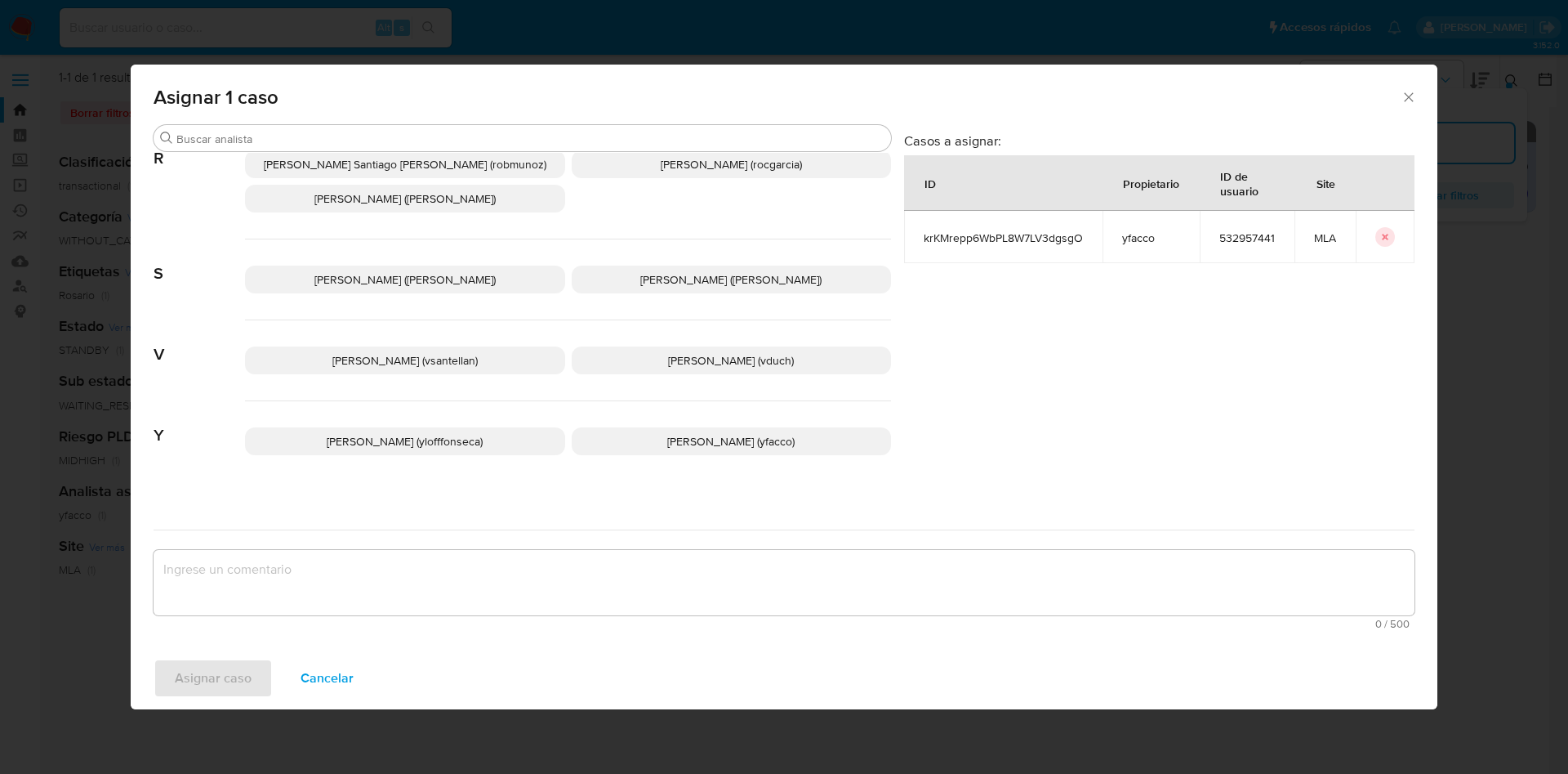
click at [615, 439] on p "[PERSON_NAME] (yfacco)" at bounding box center [731, 441] width 320 height 28
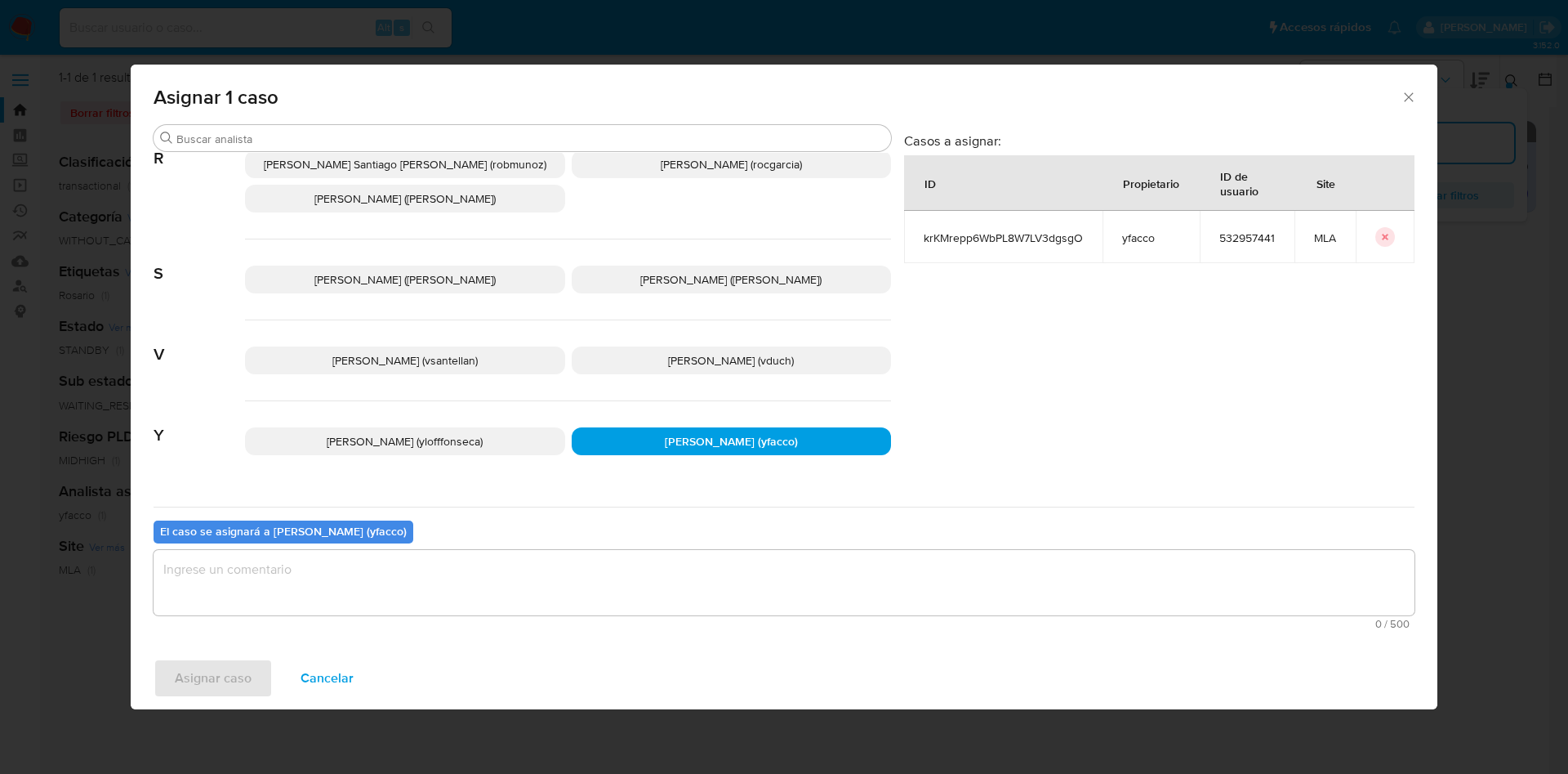
click at [513, 582] on textarea "assign-modal" at bounding box center [784, 582] width 1261 height 65
click at [257, 668] on button "Asignar caso" at bounding box center [212, 678] width 119 height 39
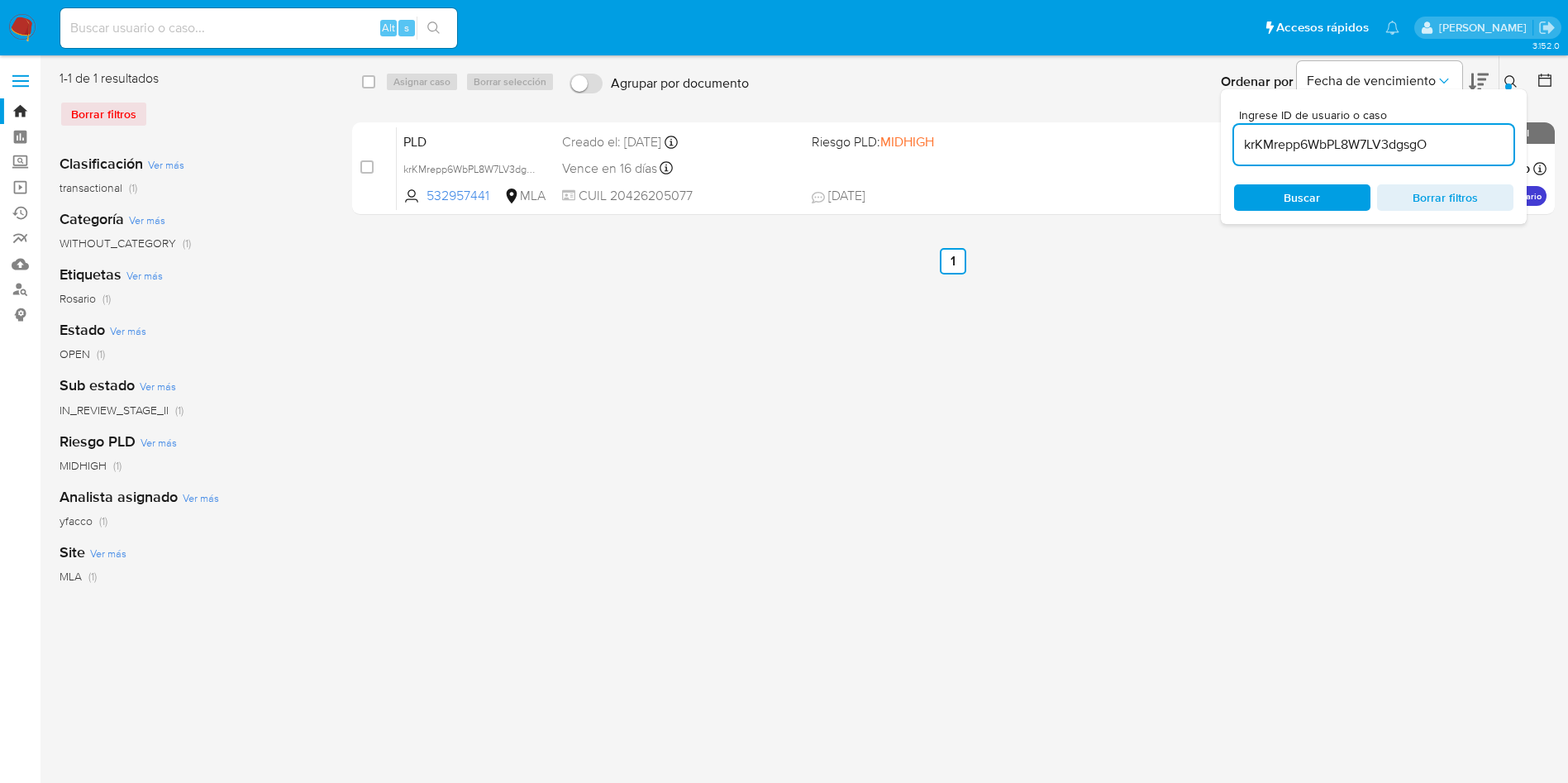
click at [1432, 141] on input "krKMrepp6WbPL8W7LV3dgsgO" at bounding box center [1374, 145] width 279 height 21
paste input "N3Zxi3JJbulbnmMLDeiquR7x"
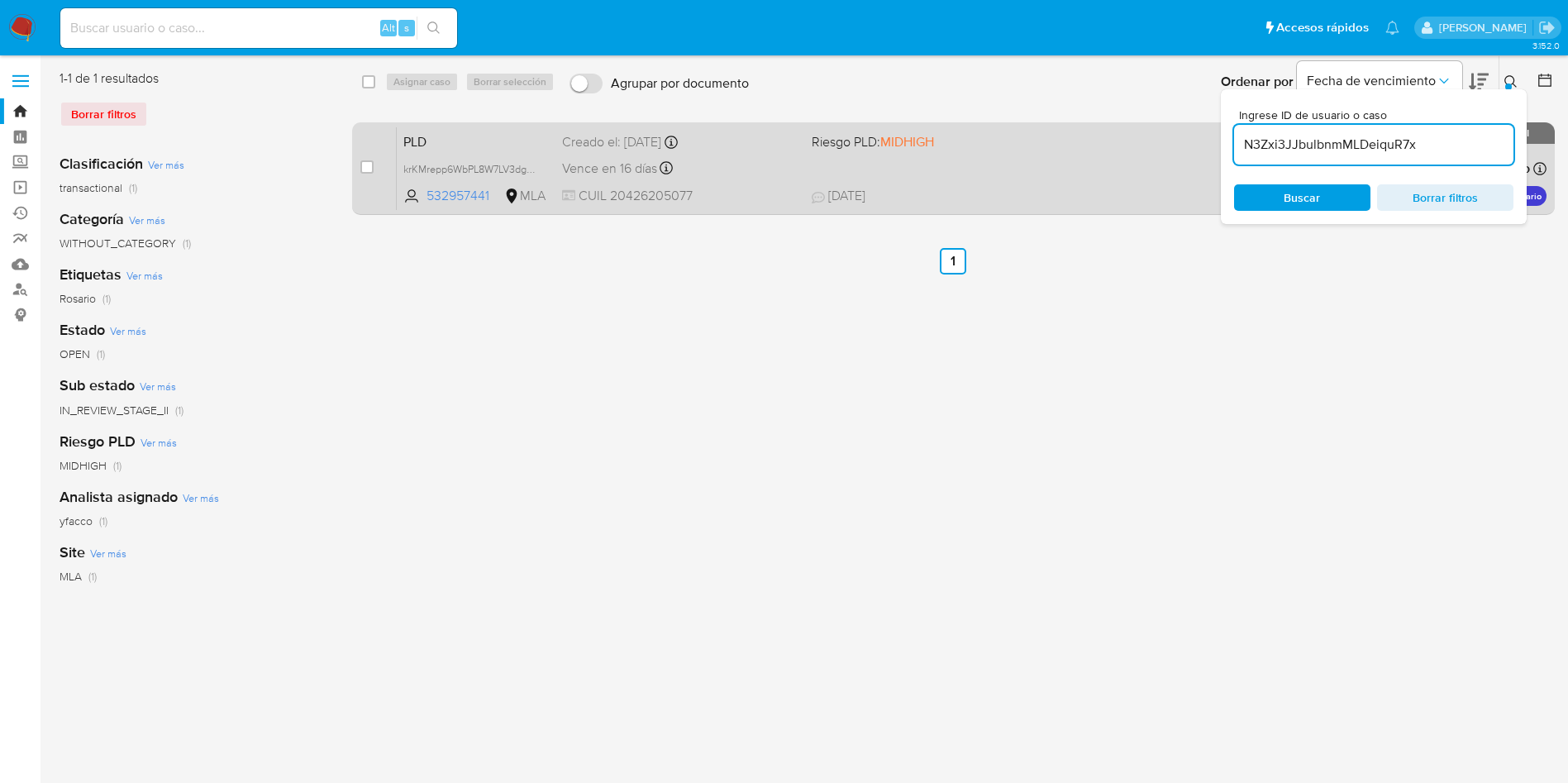
type input "N3Zxi3JJbulbnmMLDeiquR7x"
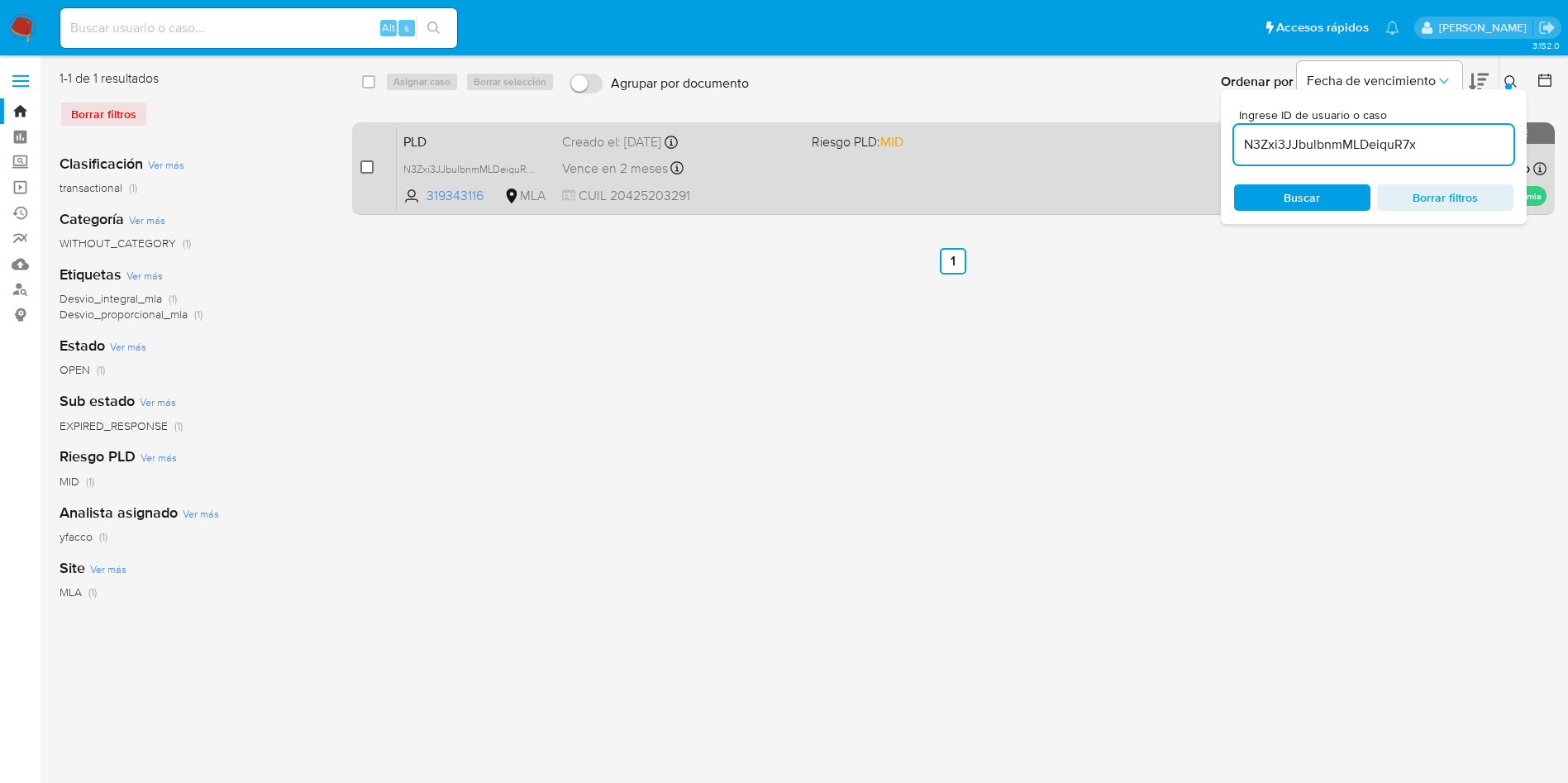
click at [363, 167] on input "checkbox" at bounding box center [367, 167] width 13 height 13
checkbox input "true"
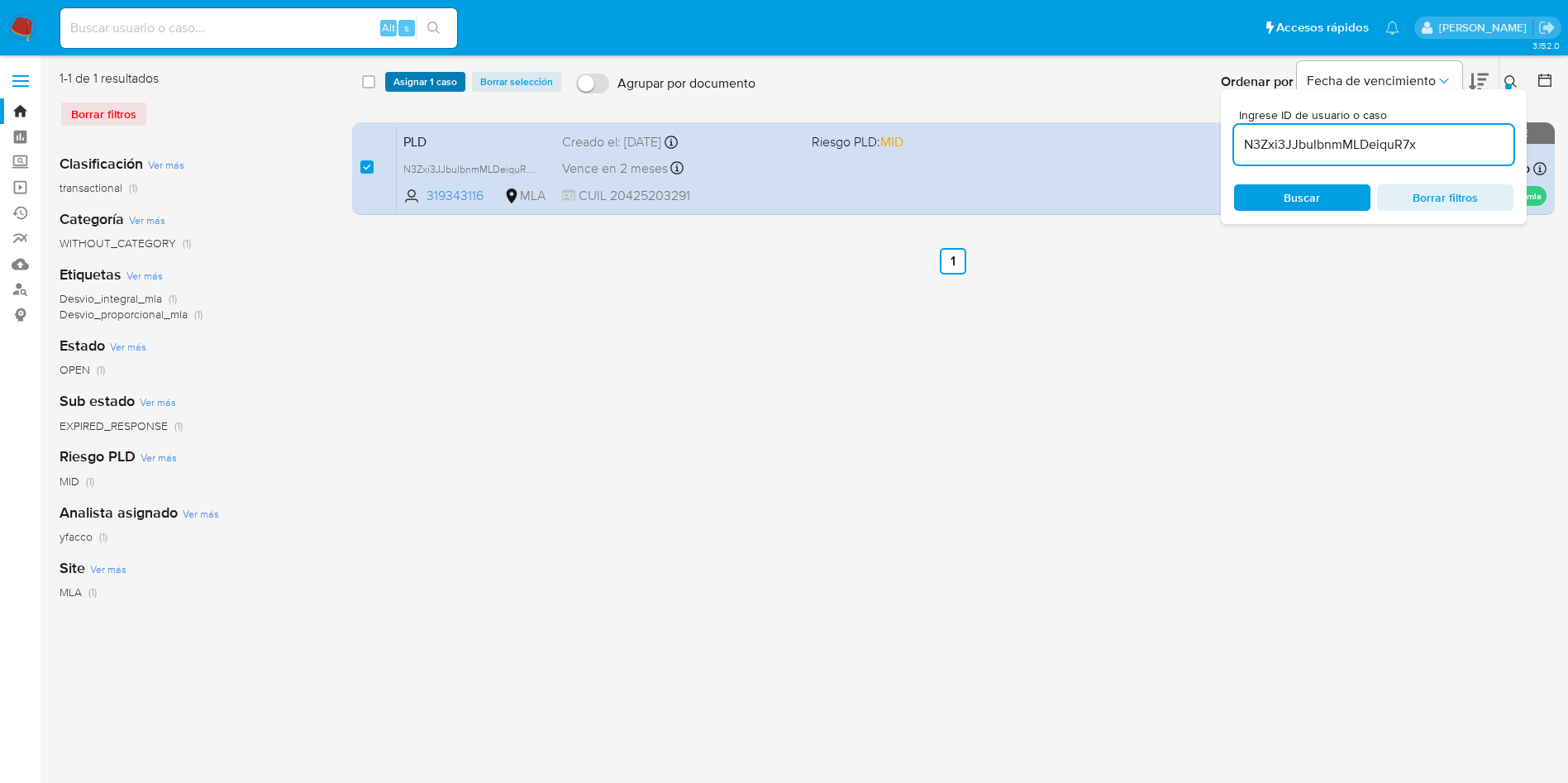
click at [404, 83] on span "Asignar 1 caso" at bounding box center [425, 82] width 63 height 17
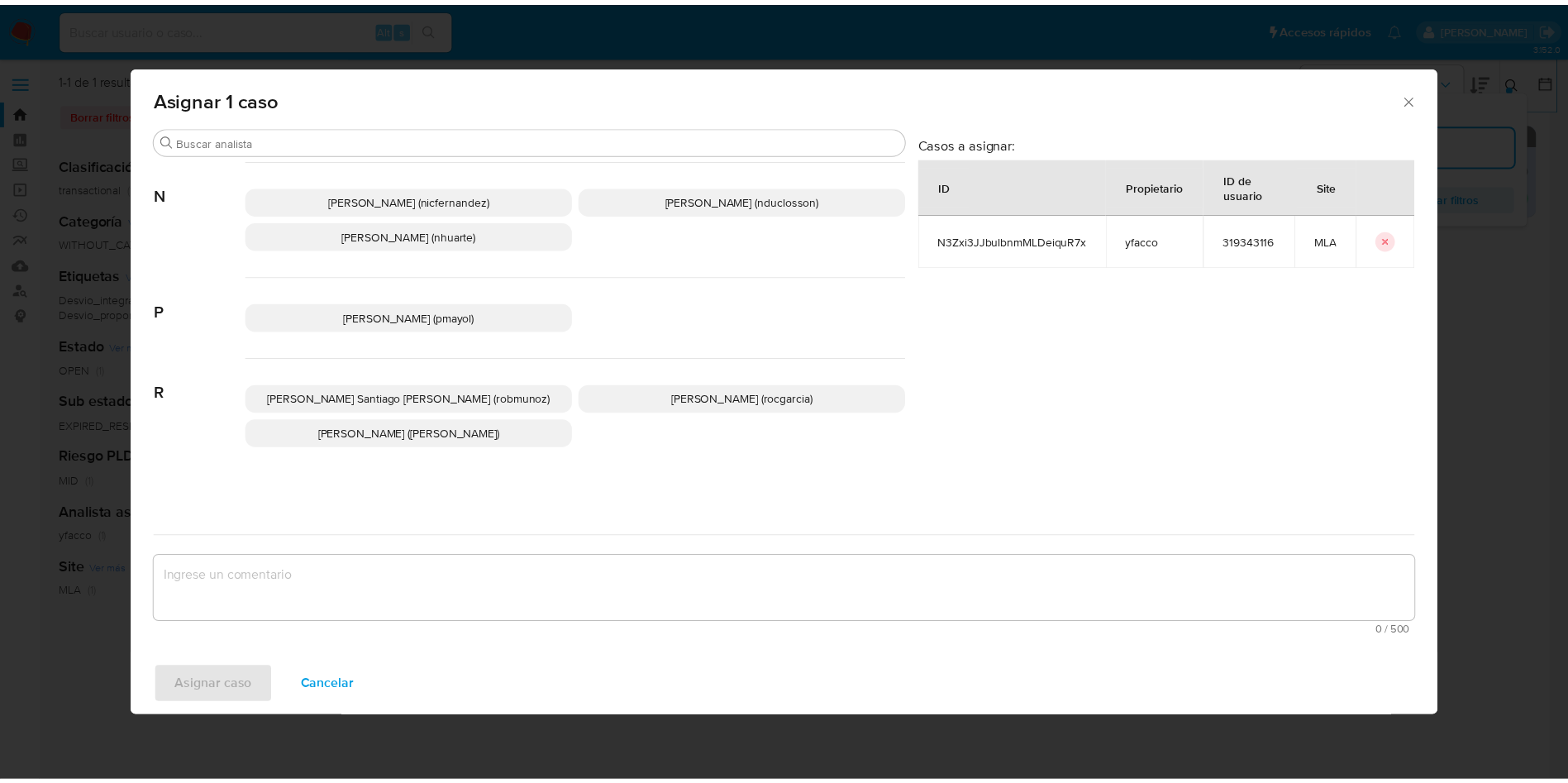
scroll to position [1477, 0]
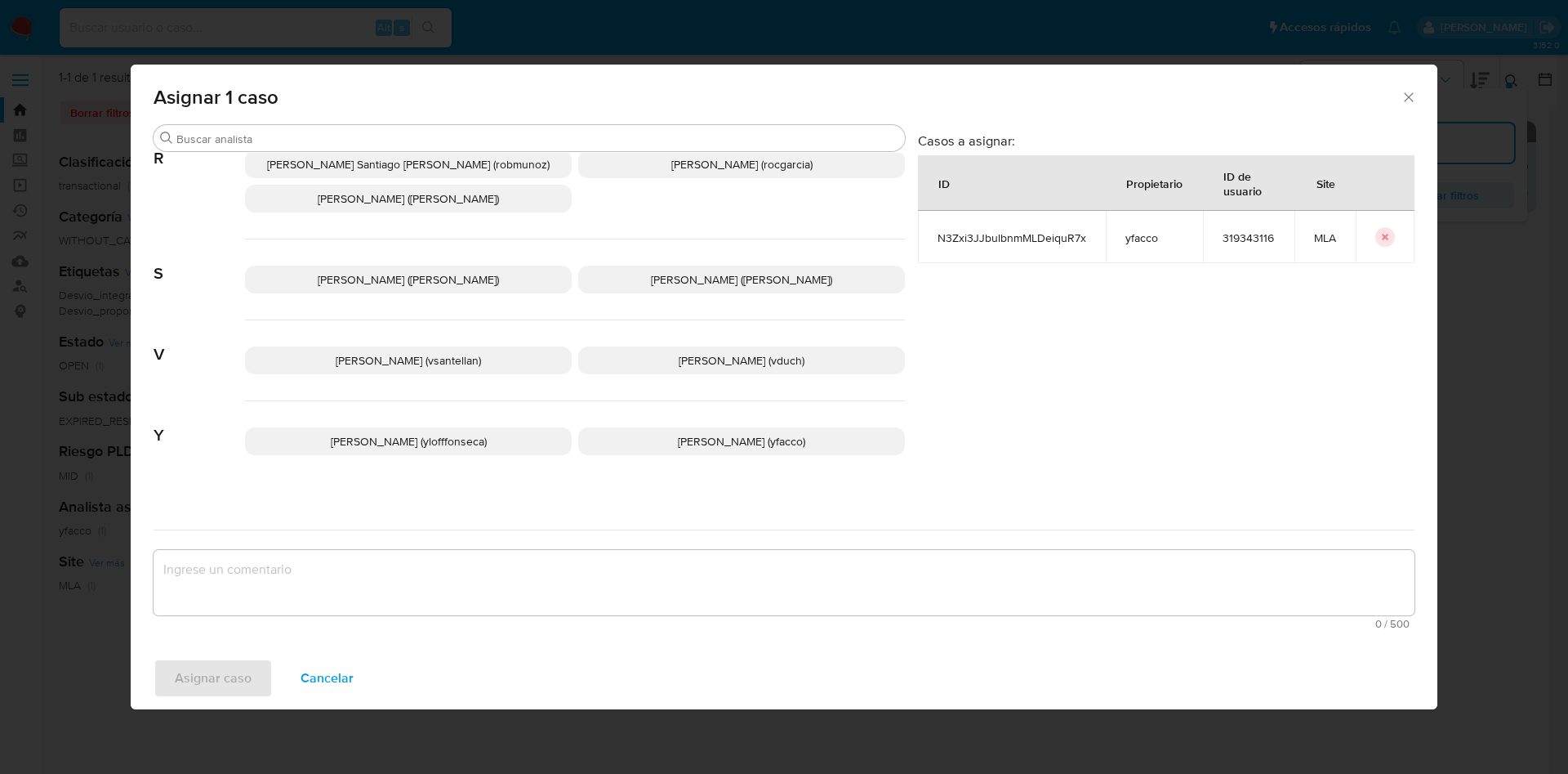
click at [689, 433] on span "Yesica Paola Facco (yfacco)" at bounding box center [741, 441] width 127 height 16
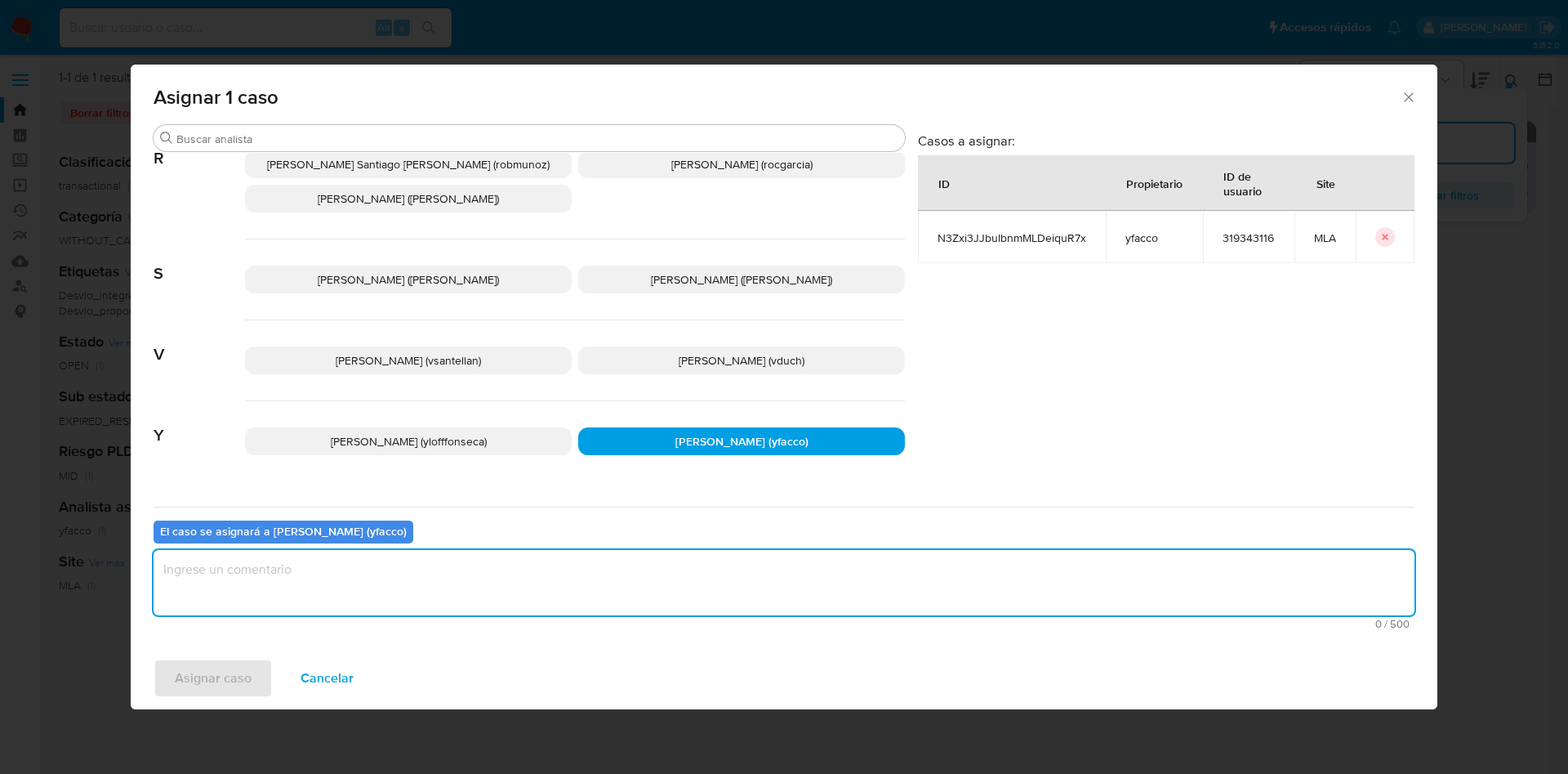
click at [544, 574] on textarea "assign-modal" at bounding box center [784, 582] width 1261 height 65
click at [160, 691] on button "Asignar caso" at bounding box center [212, 678] width 119 height 39
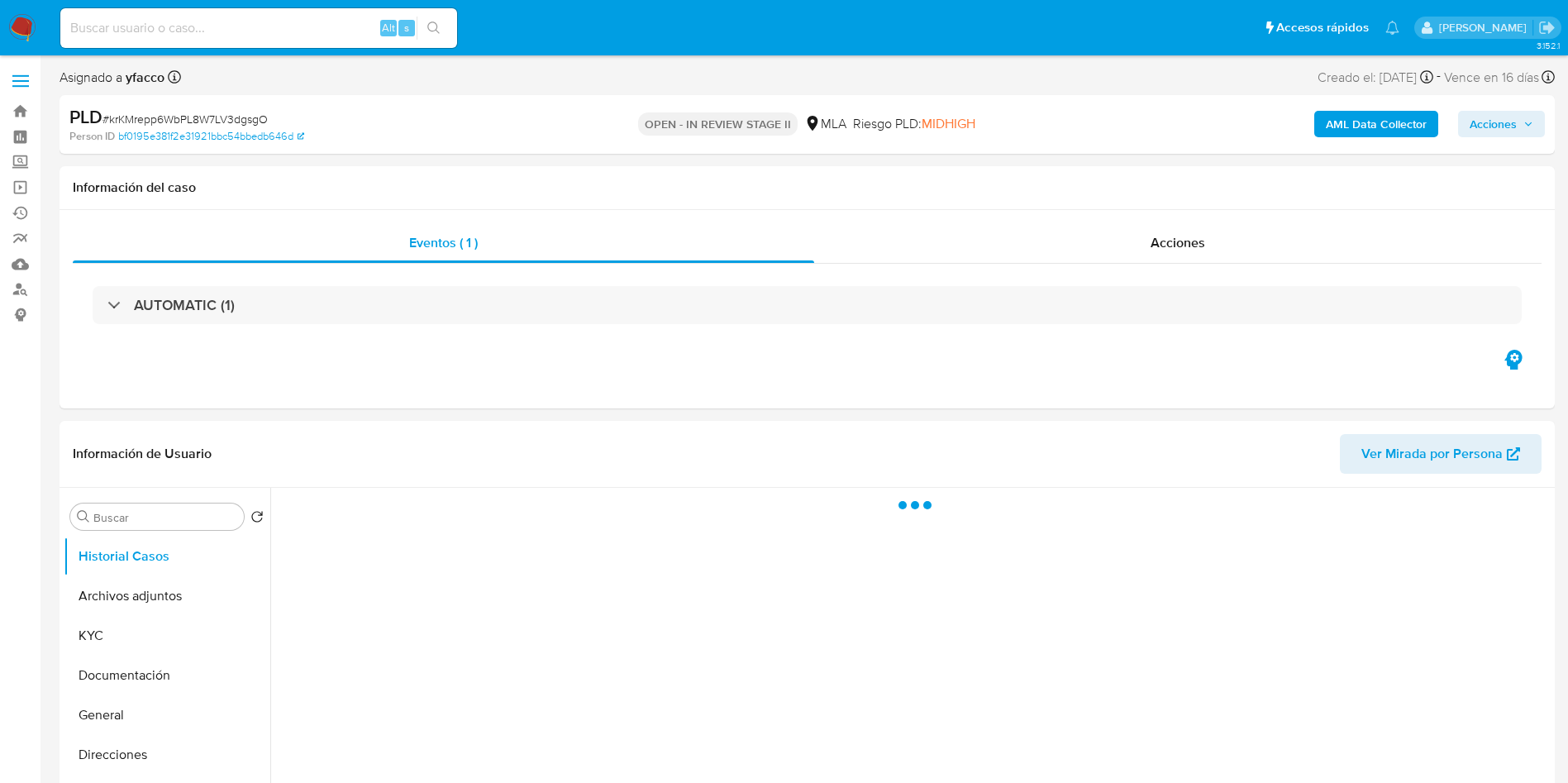
select select "10"
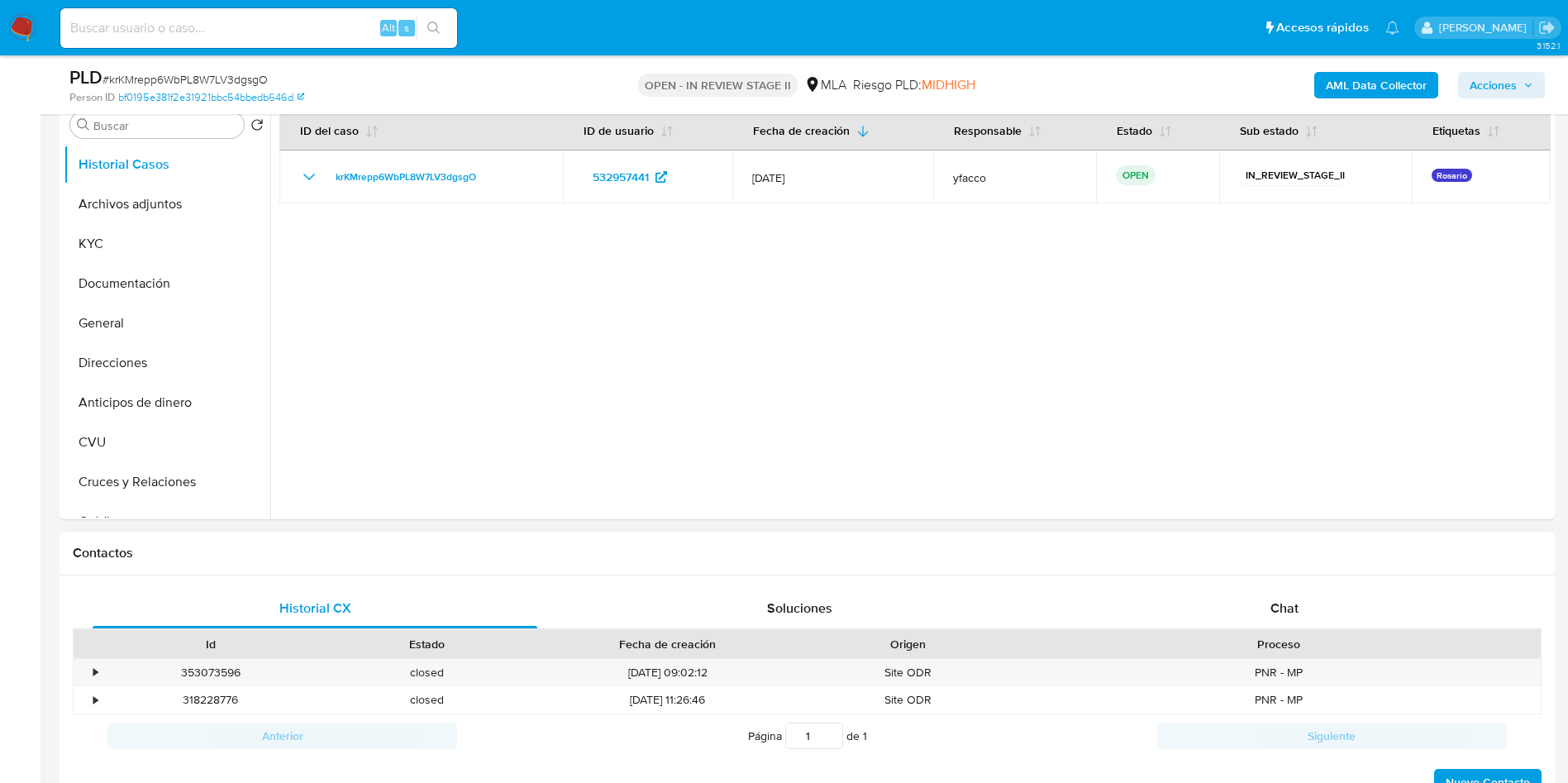
scroll to position [372, 0]
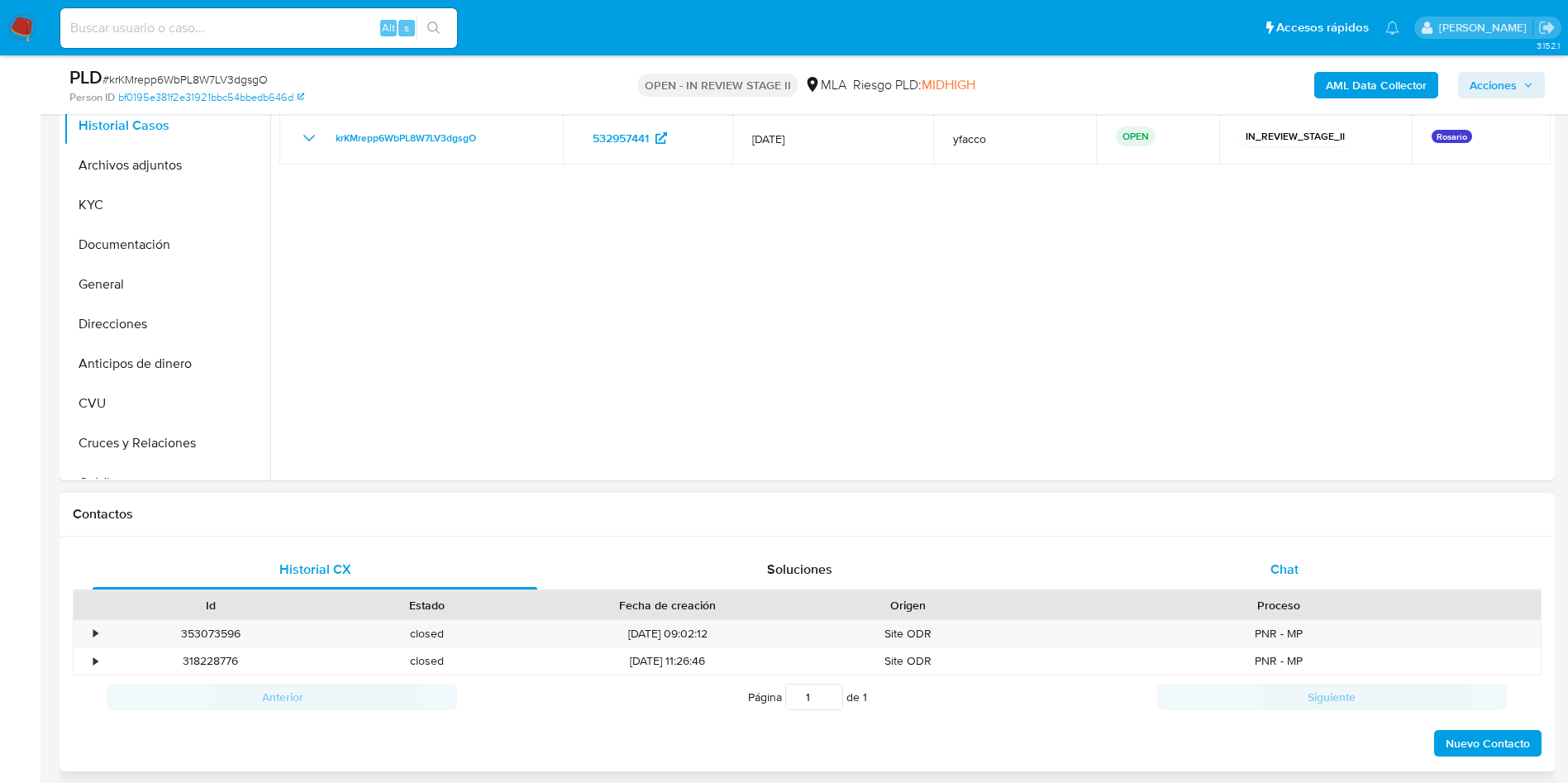
click at [1309, 571] on div "Chat" at bounding box center [1284, 569] width 445 height 40
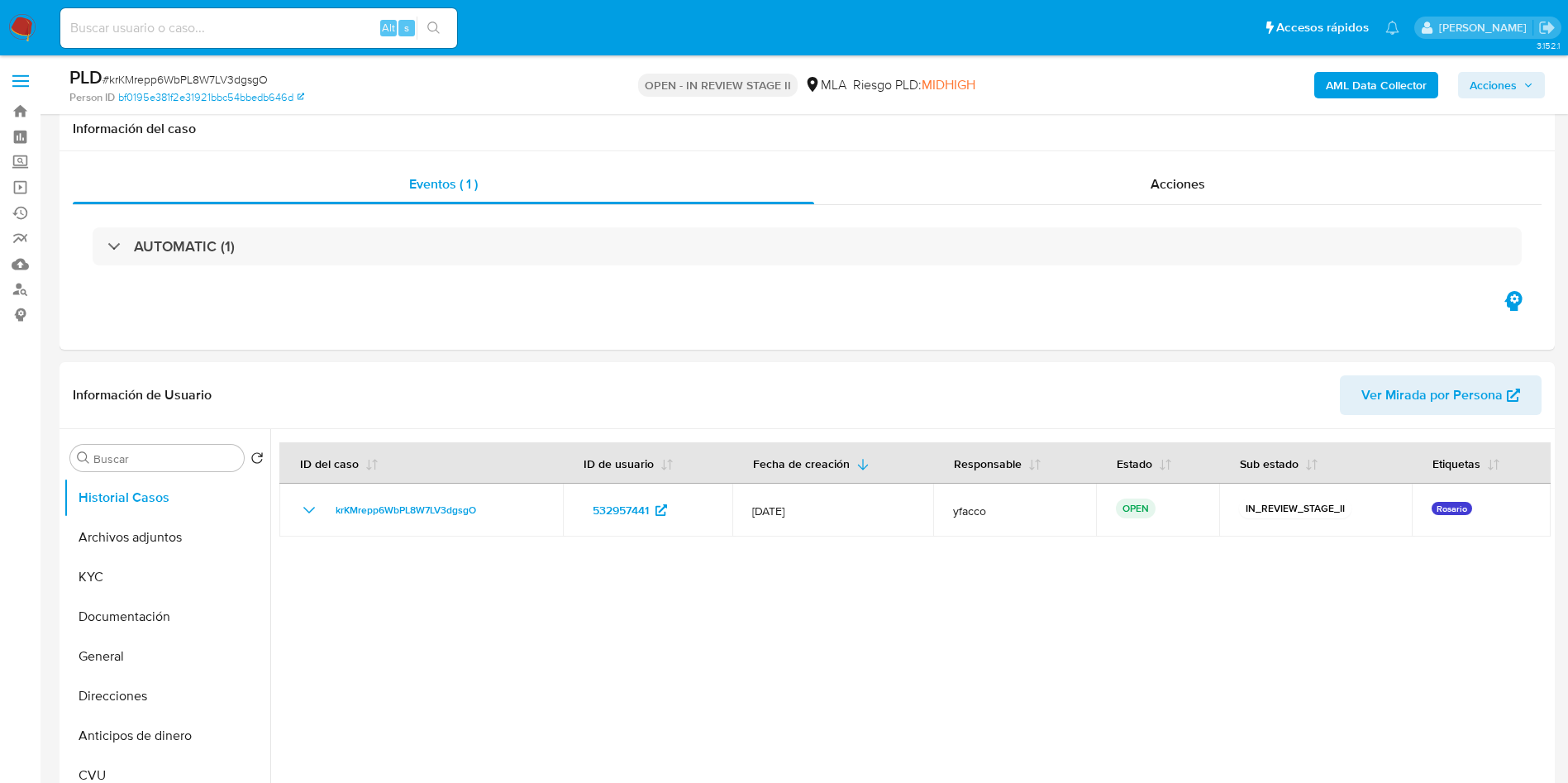
scroll to position [124, 0]
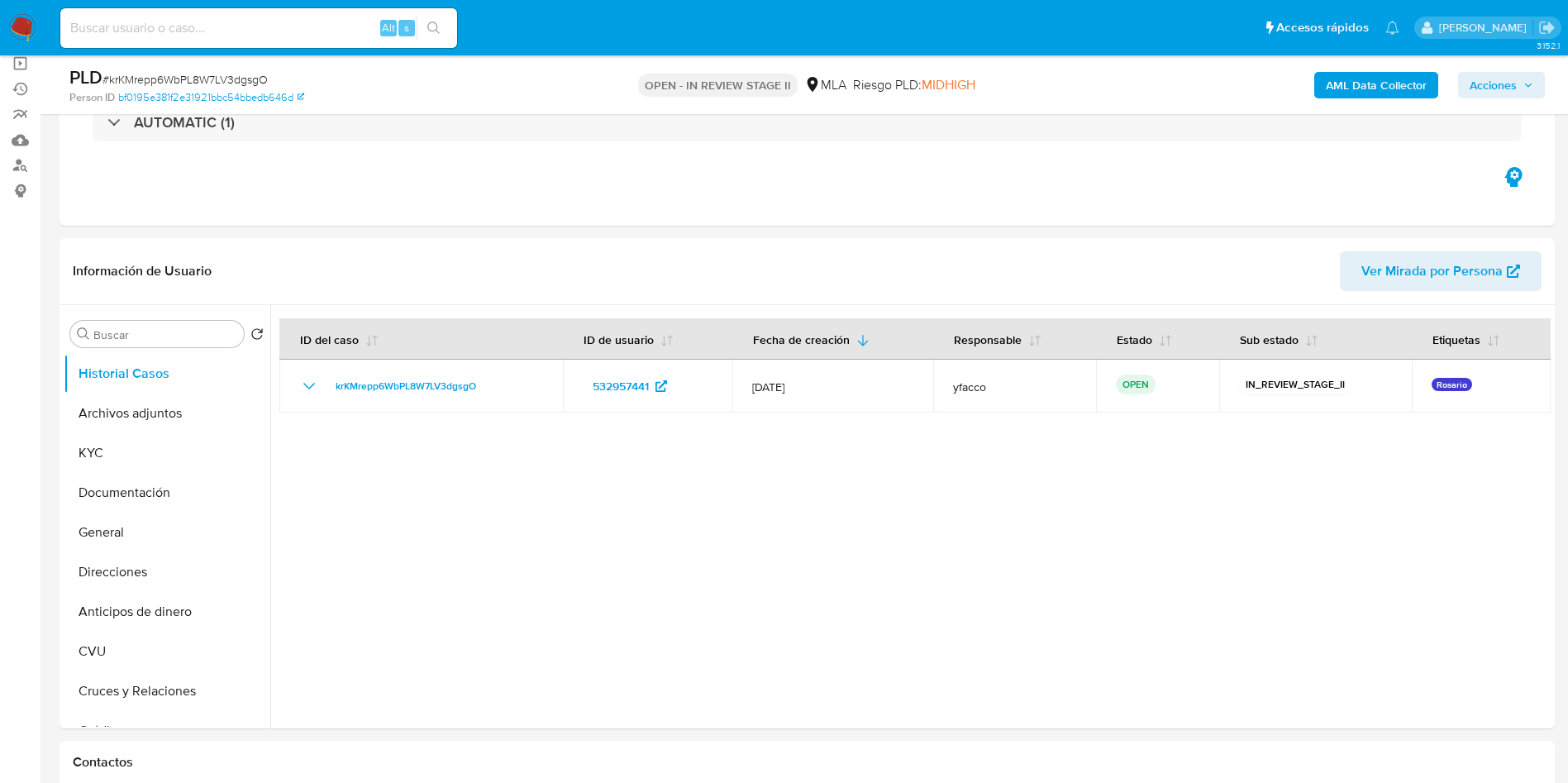
click at [1349, 86] on b "AML Data Collector" at bounding box center [1376, 85] width 101 height 26
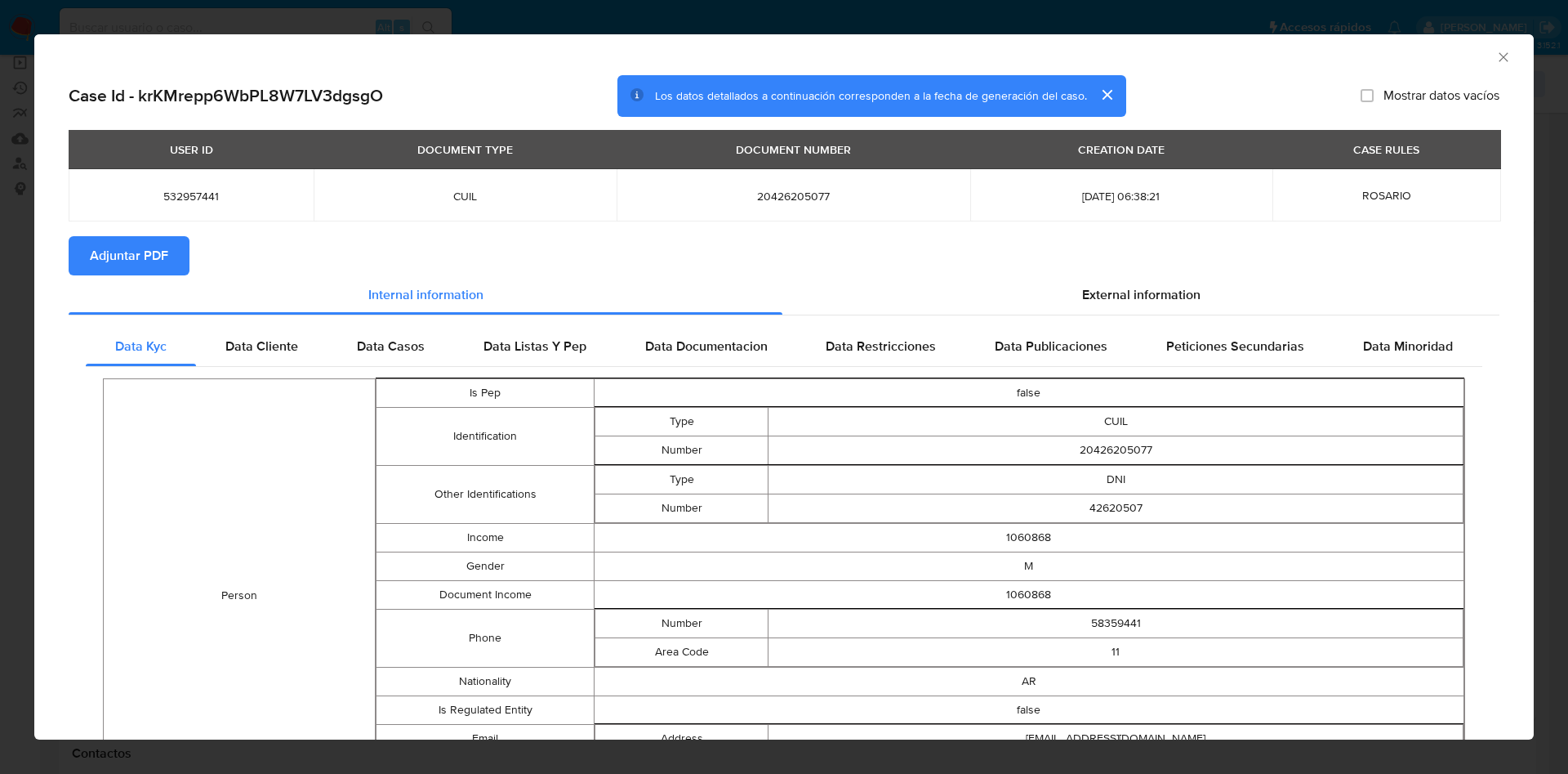
click at [1495, 56] on icon "Cerrar ventana" at bounding box center [1503, 56] width 16 height 16
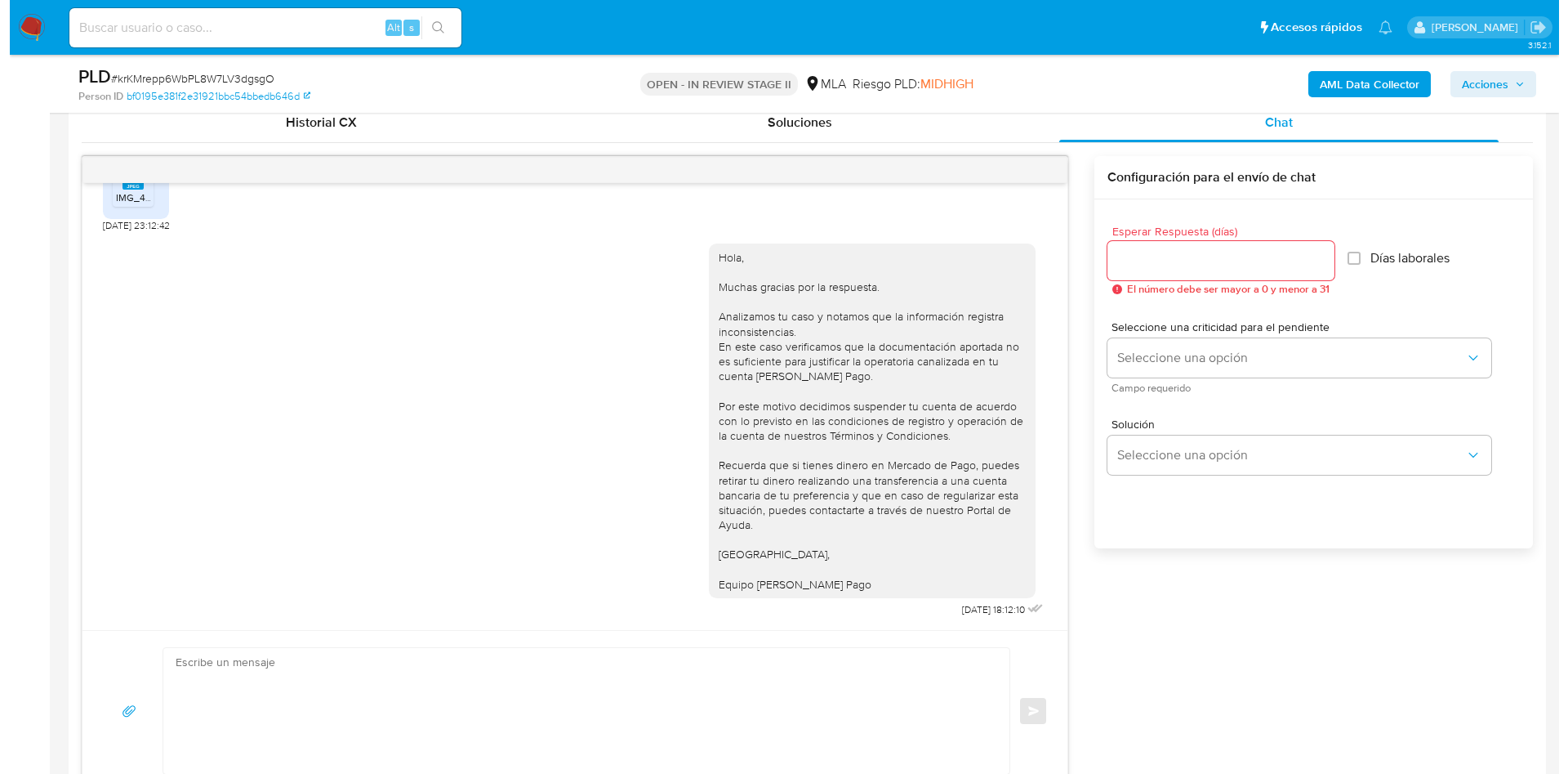
scroll to position [245, 0]
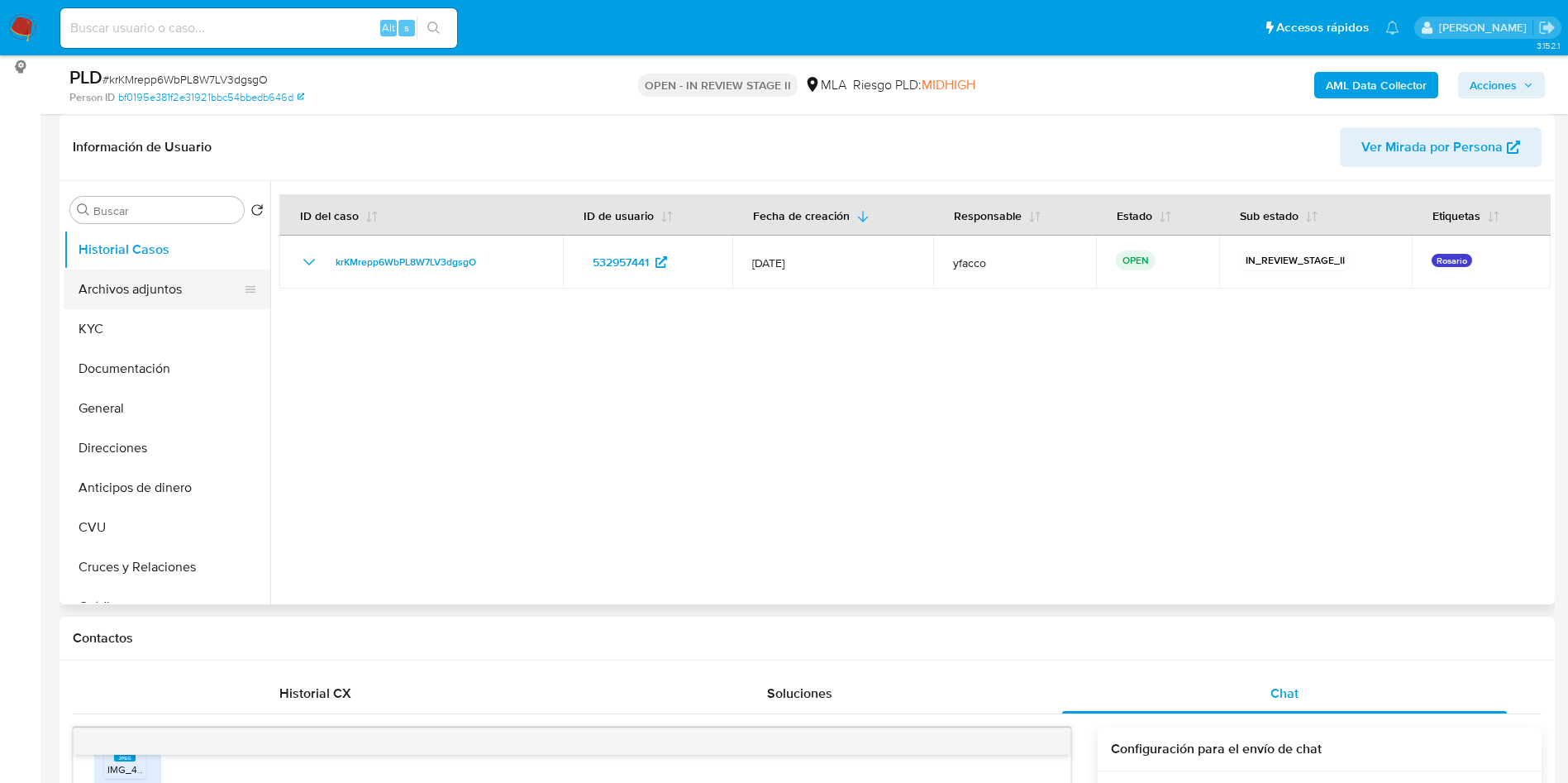
click at [118, 296] on button "Archivos adjuntos" at bounding box center [160, 289] width 193 height 40
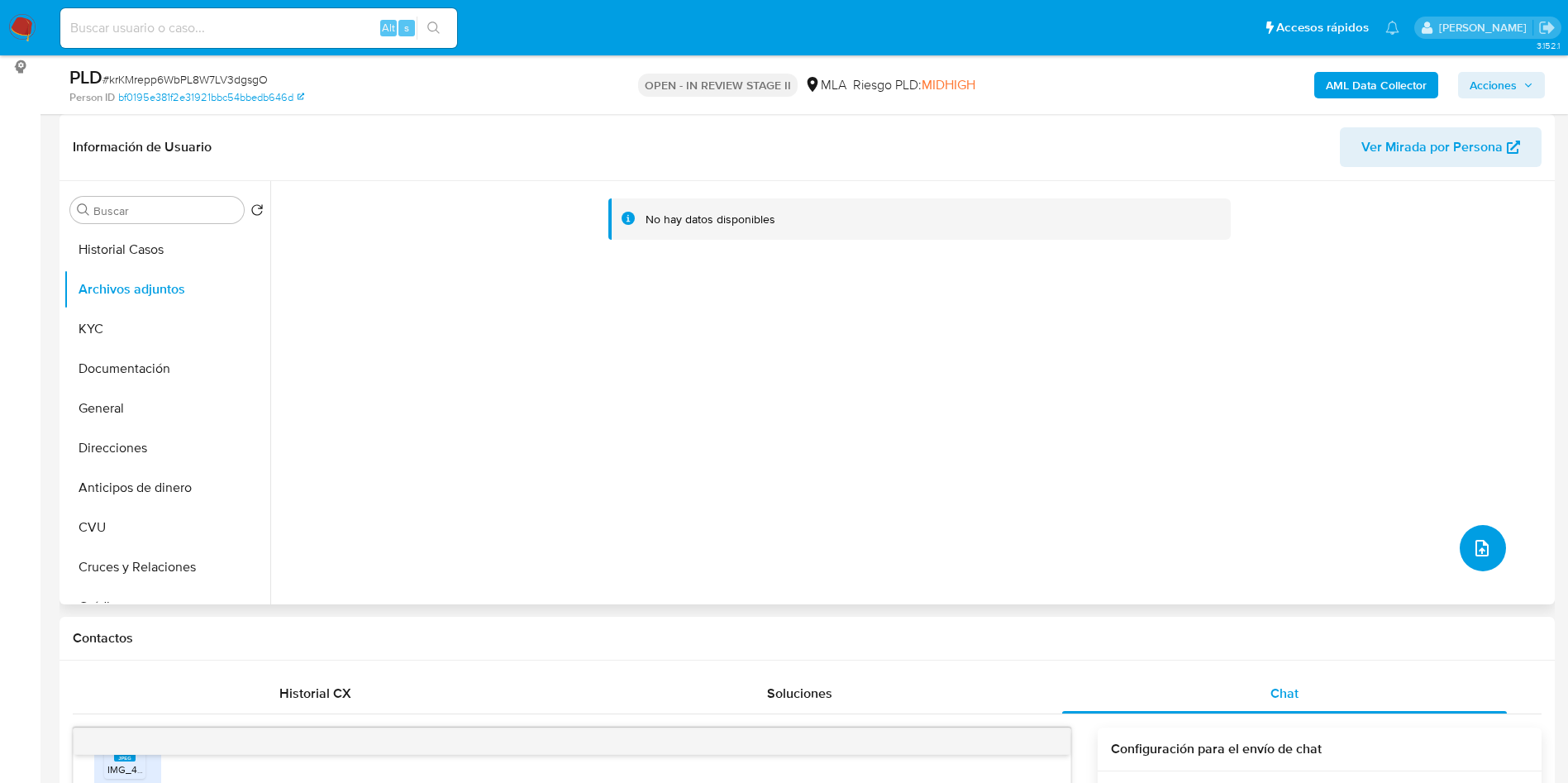
click at [1482, 544] on icon "upload-file" at bounding box center [1482, 548] width 13 height 17
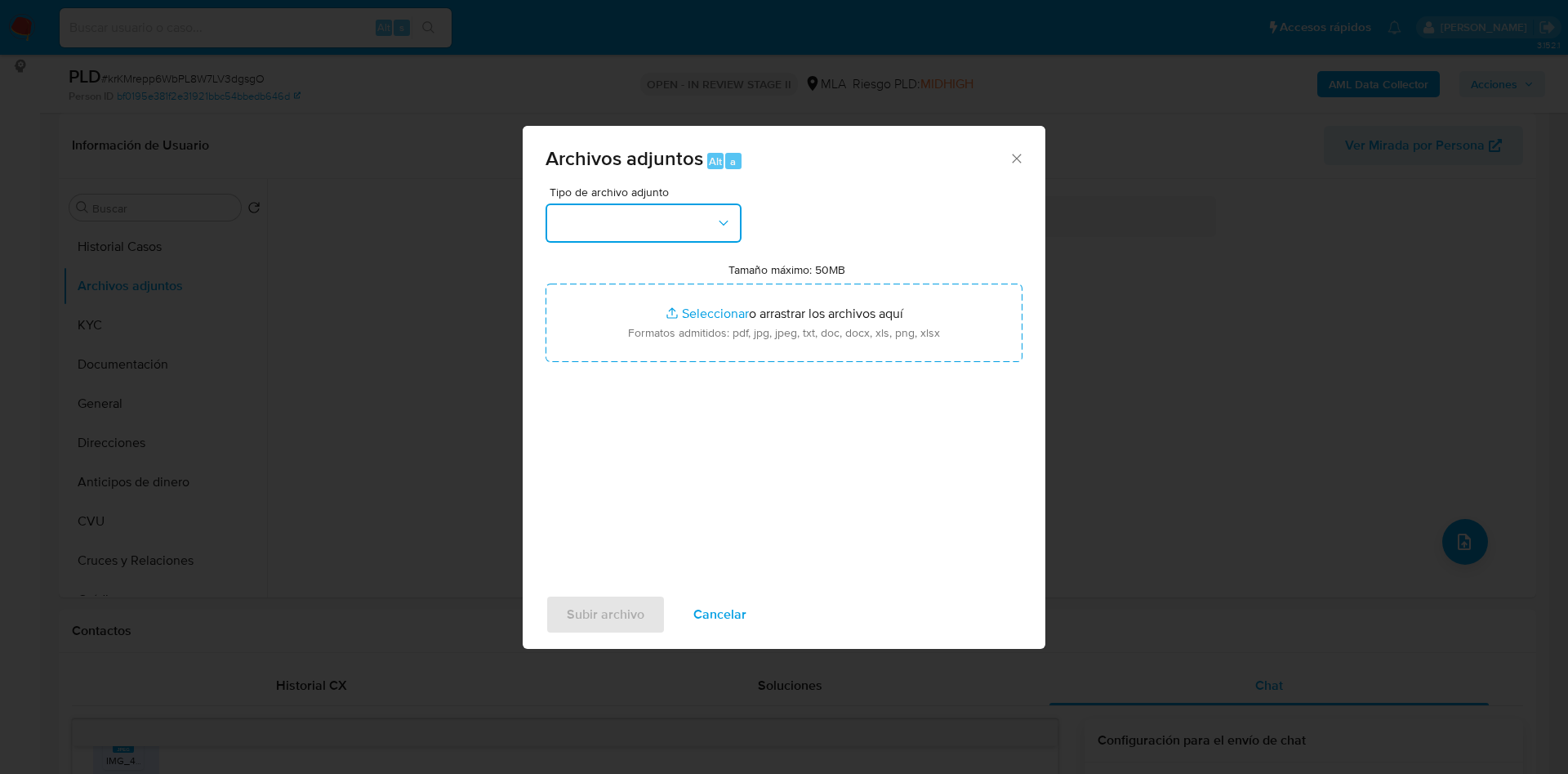
click at [663, 226] on button "button" at bounding box center [644, 222] width 196 height 39
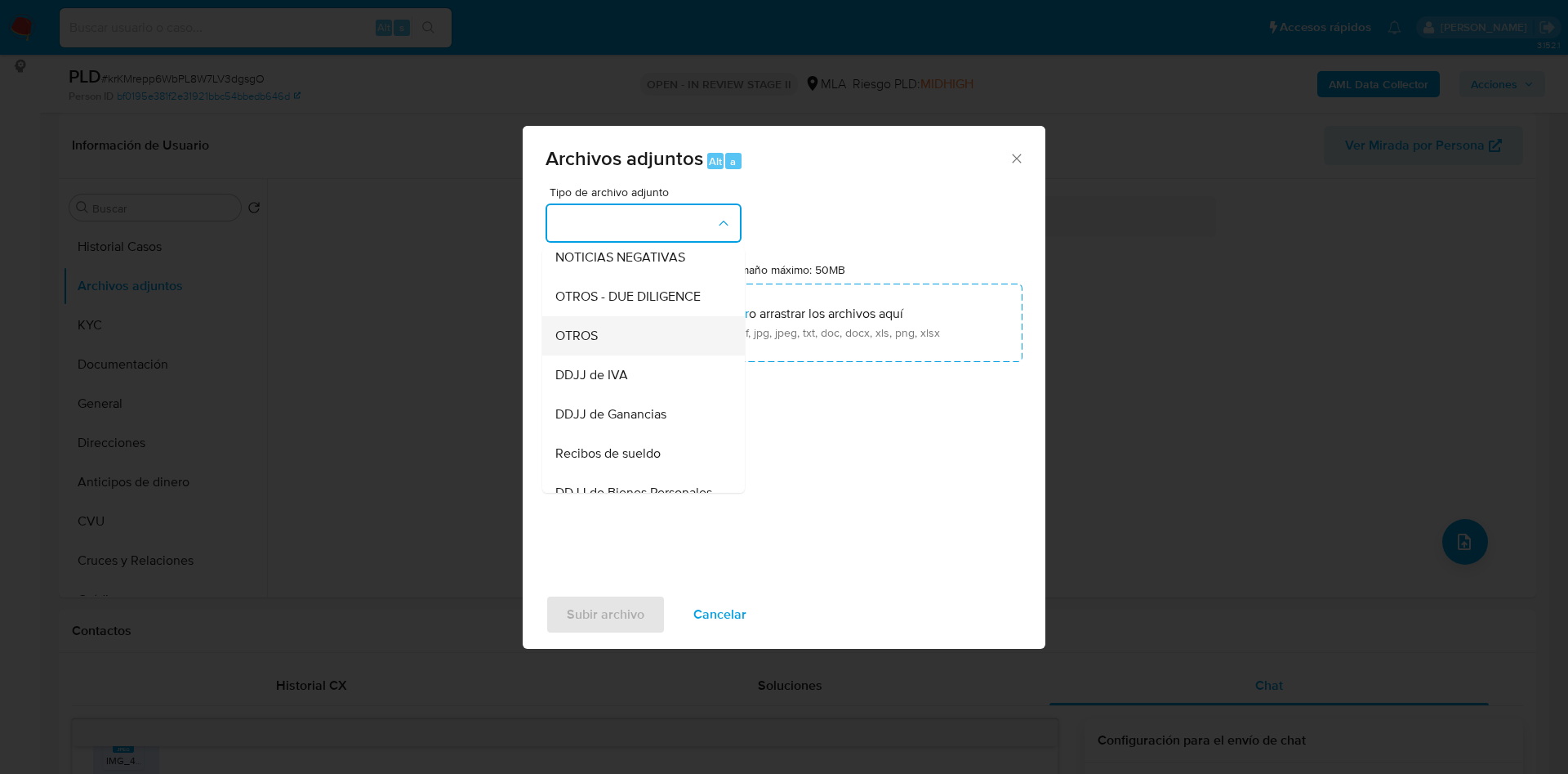
click at [579, 344] on span "OTROS" at bounding box center [576, 336] width 42 height 16
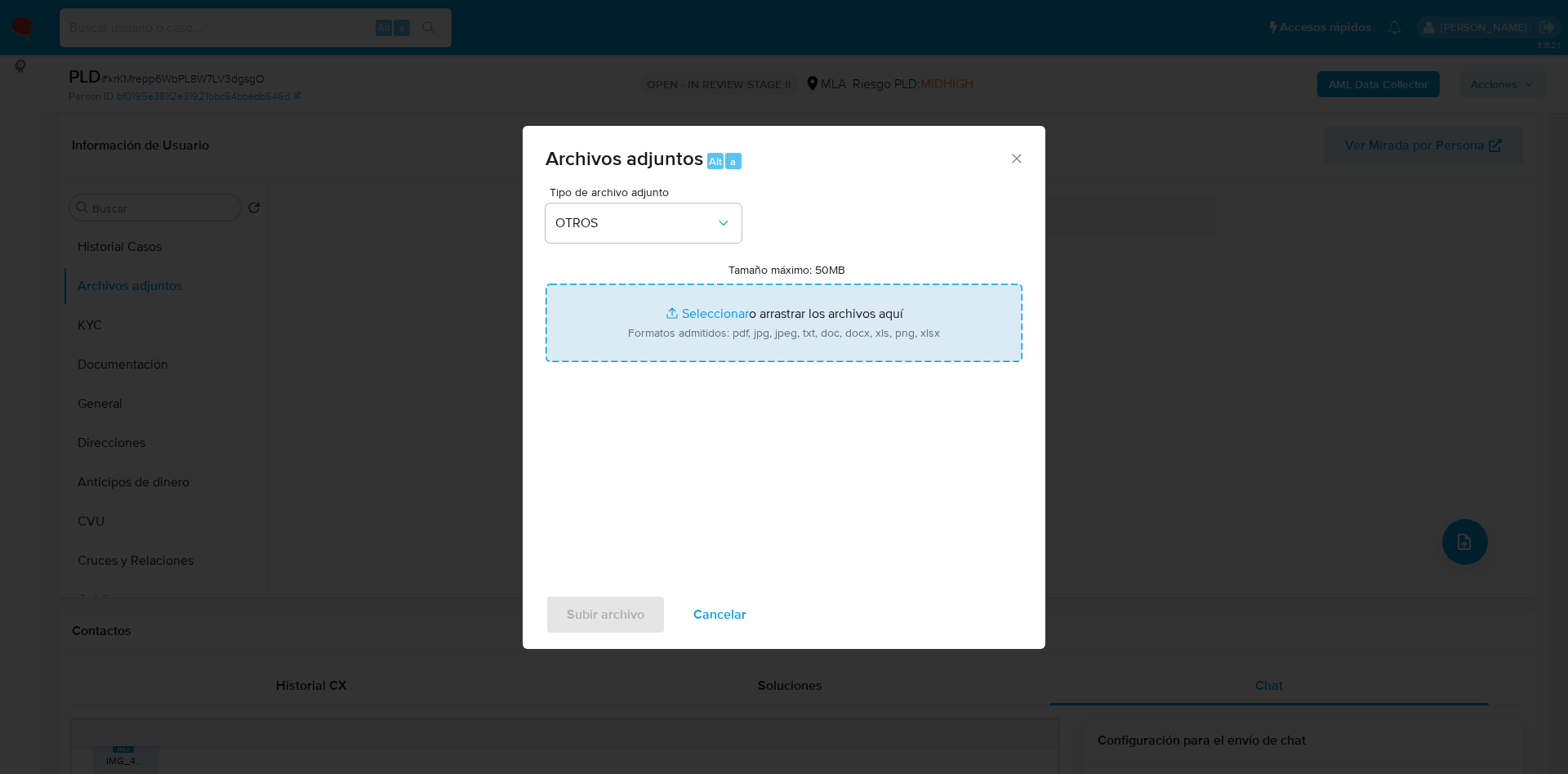
click at [706, 312] on input "Tamaño máximo: 50MB Seleccionar archivos" at bounding box center [784, 323] width 477 height 78
type input "C:\fakepath\Movimientos 532957441.xlsx"
click at [709, 318] on input "Tamaño máximo: 50MB Seleccionar archivos" at bounding box center [784, 323] width 477 height 78
type input "C:\fakepath\Caselog krKMrepp6WbPL8W7LV3dgsgO_2025_07_18_10_06_14.docx"
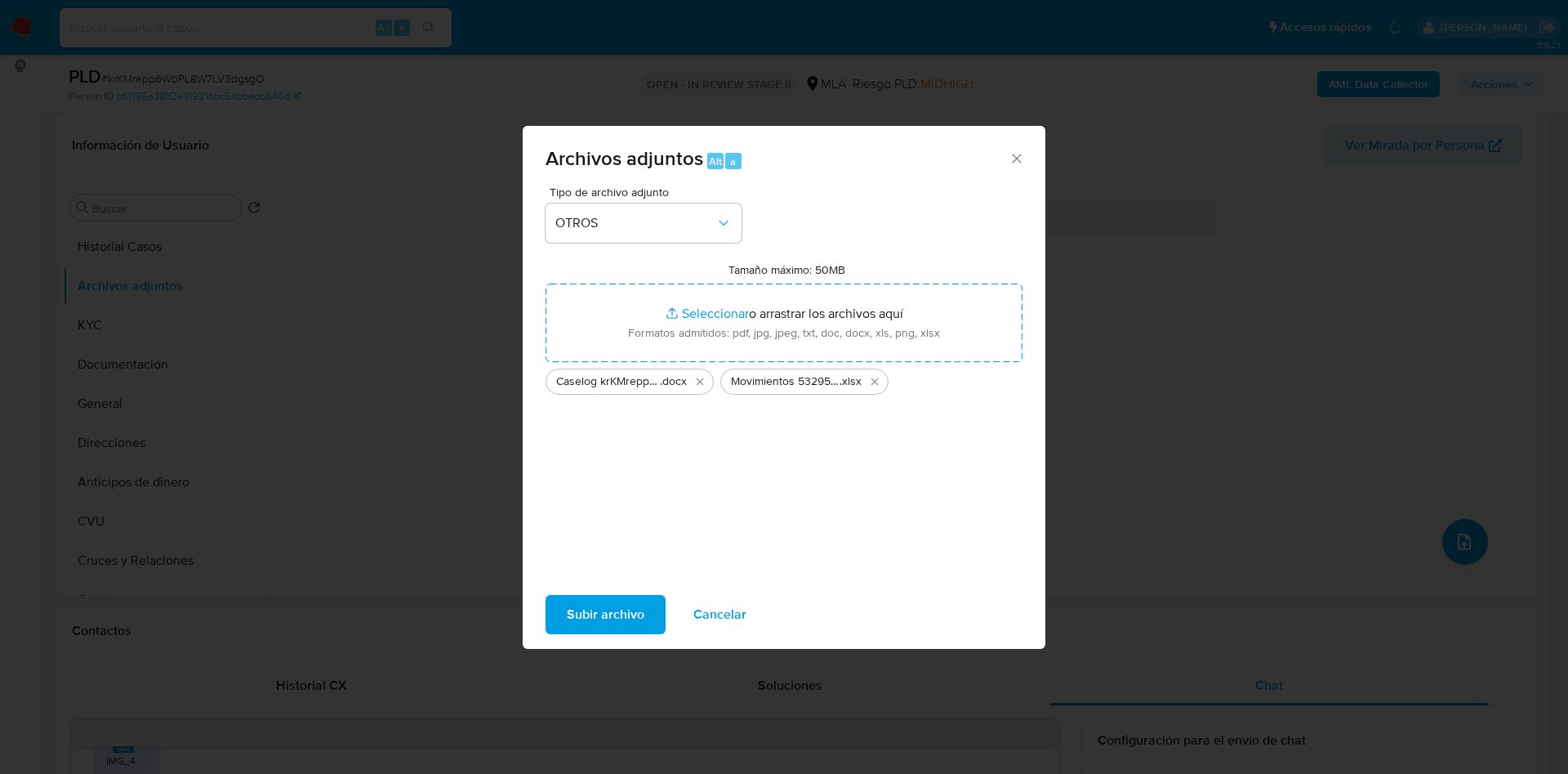
click at [598, 617] on span "Subir archivo" at bounding box center [604, 613] width 77 height 36
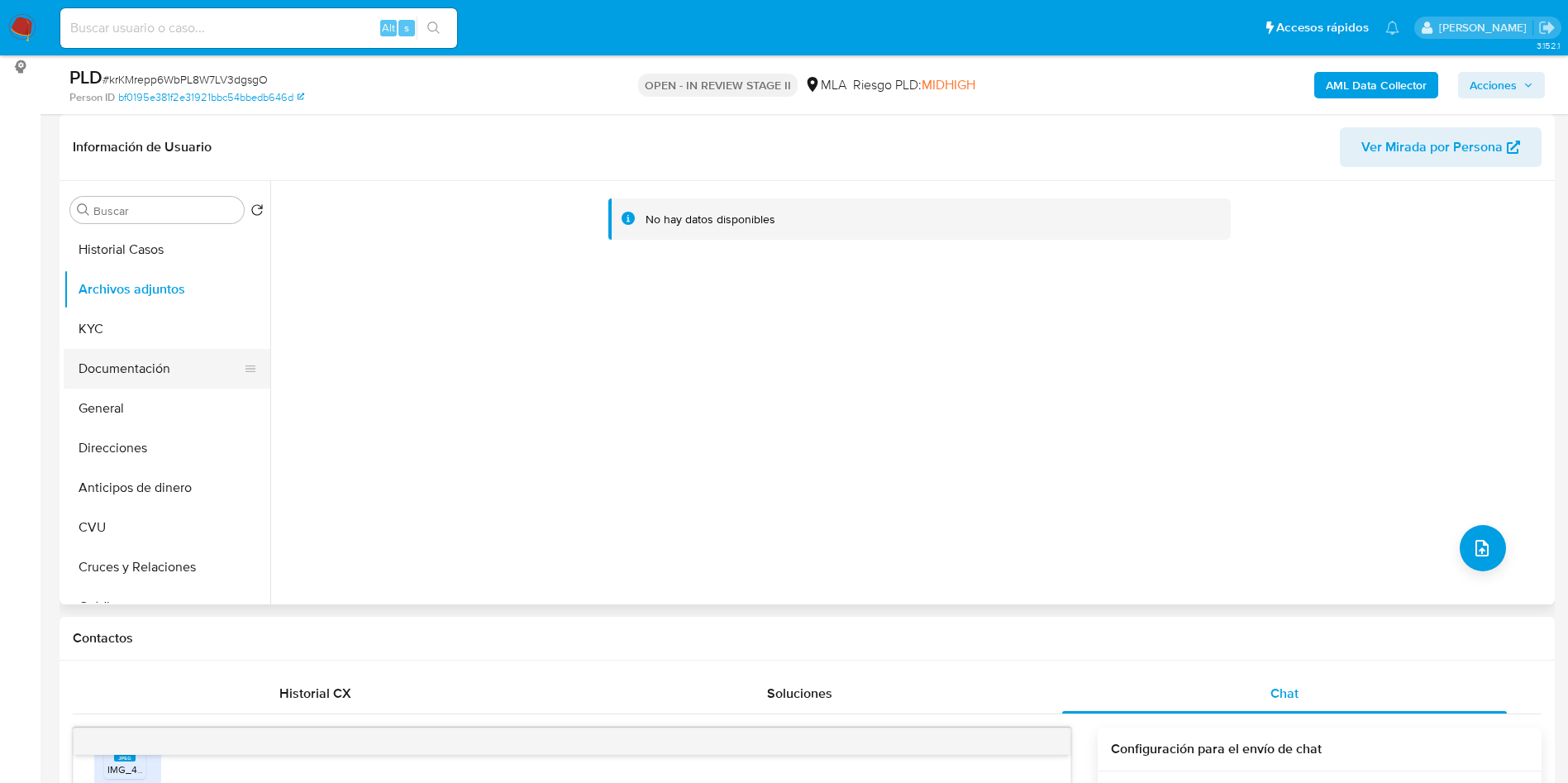
click at [118, 351] on button "Documentación" at bounding box center [160, 368] width 193 height 40
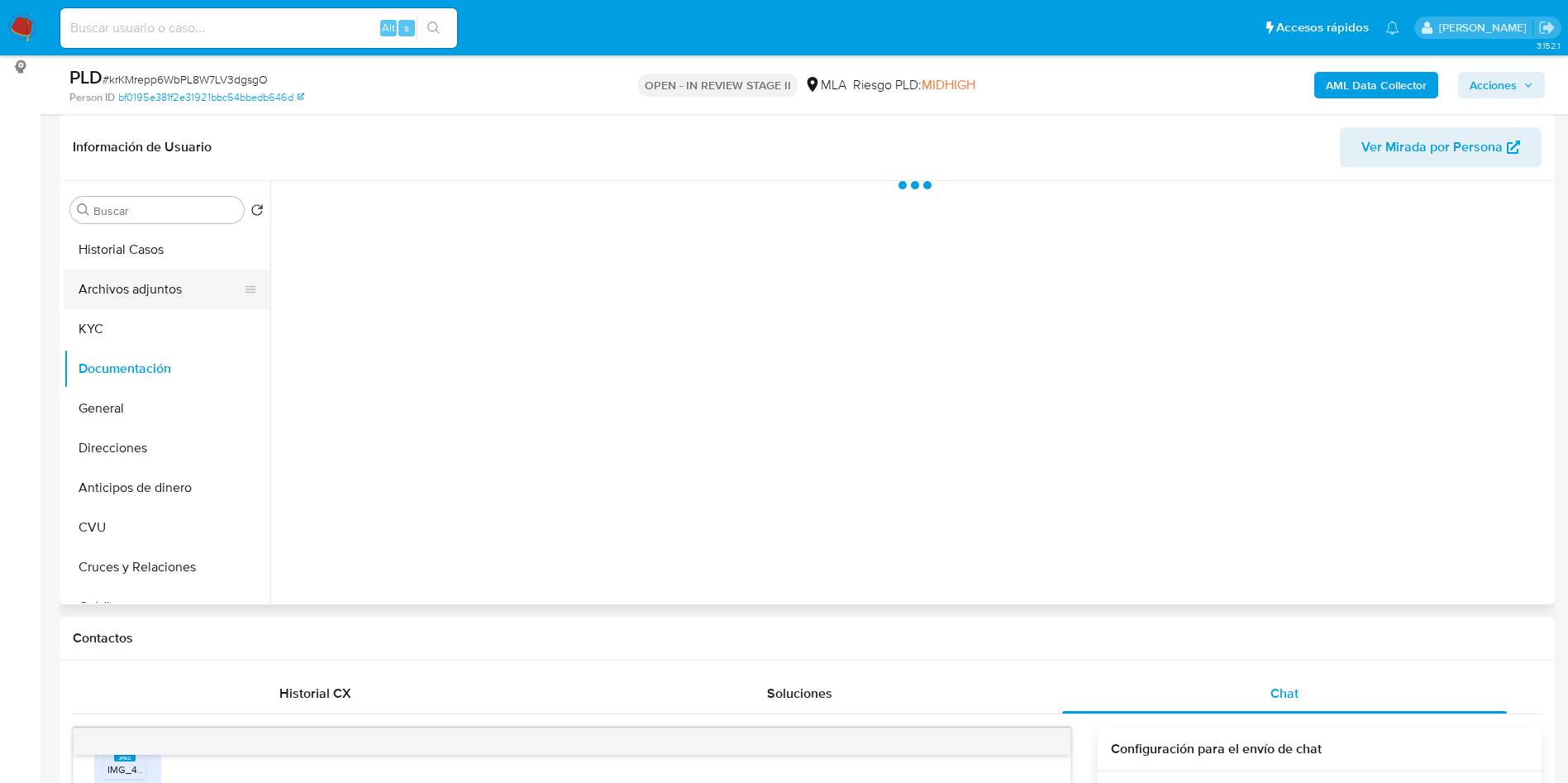
click at [130, 285] on button "Archivos adjuntos" at bounding box center [160, 289] width 193 height 40
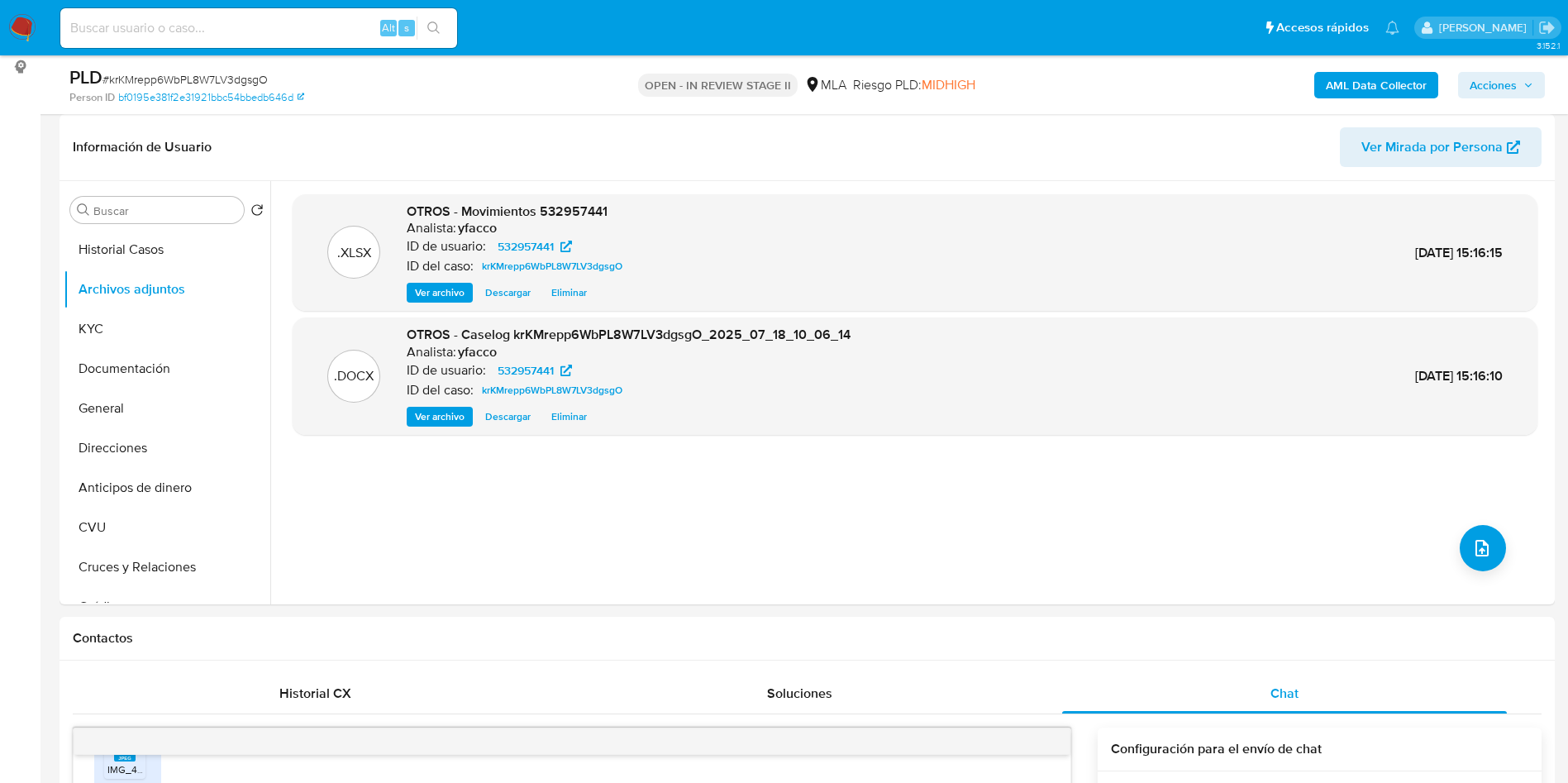
click at [1365, 90] on b "AML Data Collector" at bounding box center [1376, 85] width 101 height 26
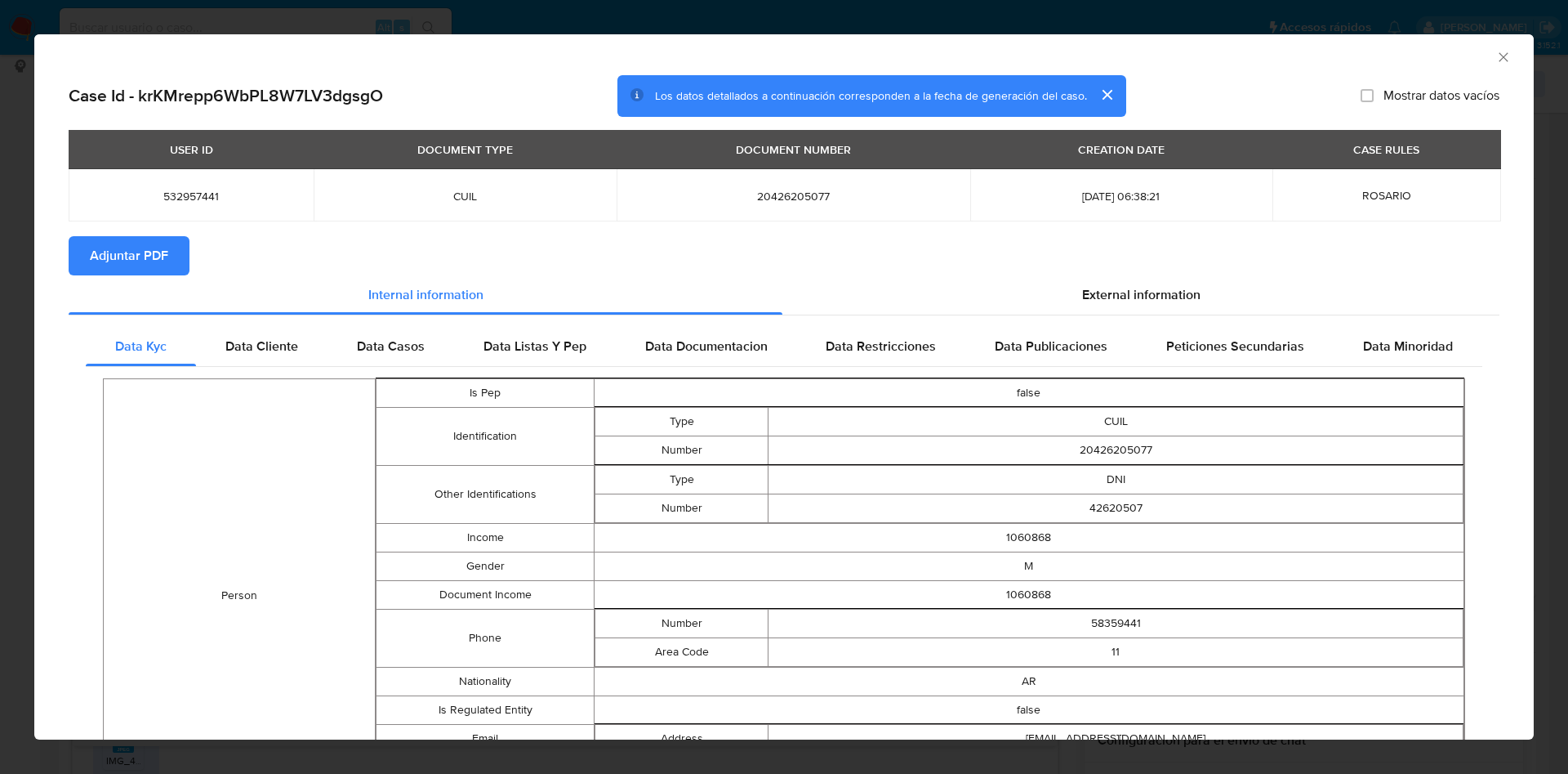
click at [124, 249] on span "Adjuntar PDF" at bounding box center [129, 255] width 78 height 36
click at [1495, 49] on div "AML Data Collector" at bounding box center [784, 55] width 1499 height 41
click at [1493, 56] on div "AML Data Collector" at bounding box center [784, 55] width 1499 height 41
click at [1493, 56] on div "AML Data Collector" at bounding box center [784, 55] width 1499 height 41
click at [1499, 61] on icon "Cerrar ventana" at bounding box center [1503, 56] width 9 height 9
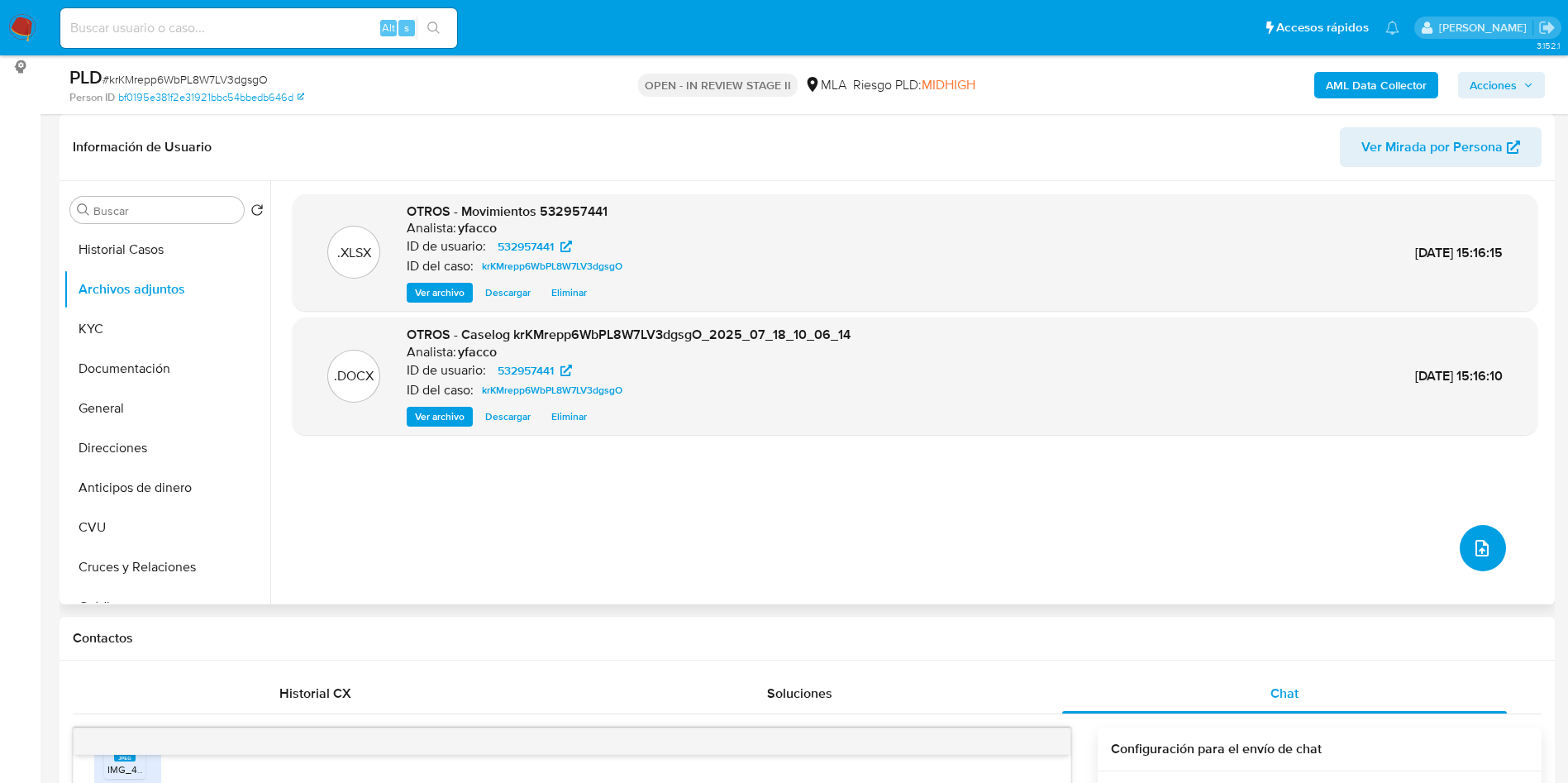
click at [1473, 547] on icon "upload-file" at bounding box center [1482, 548] width 20 height 20
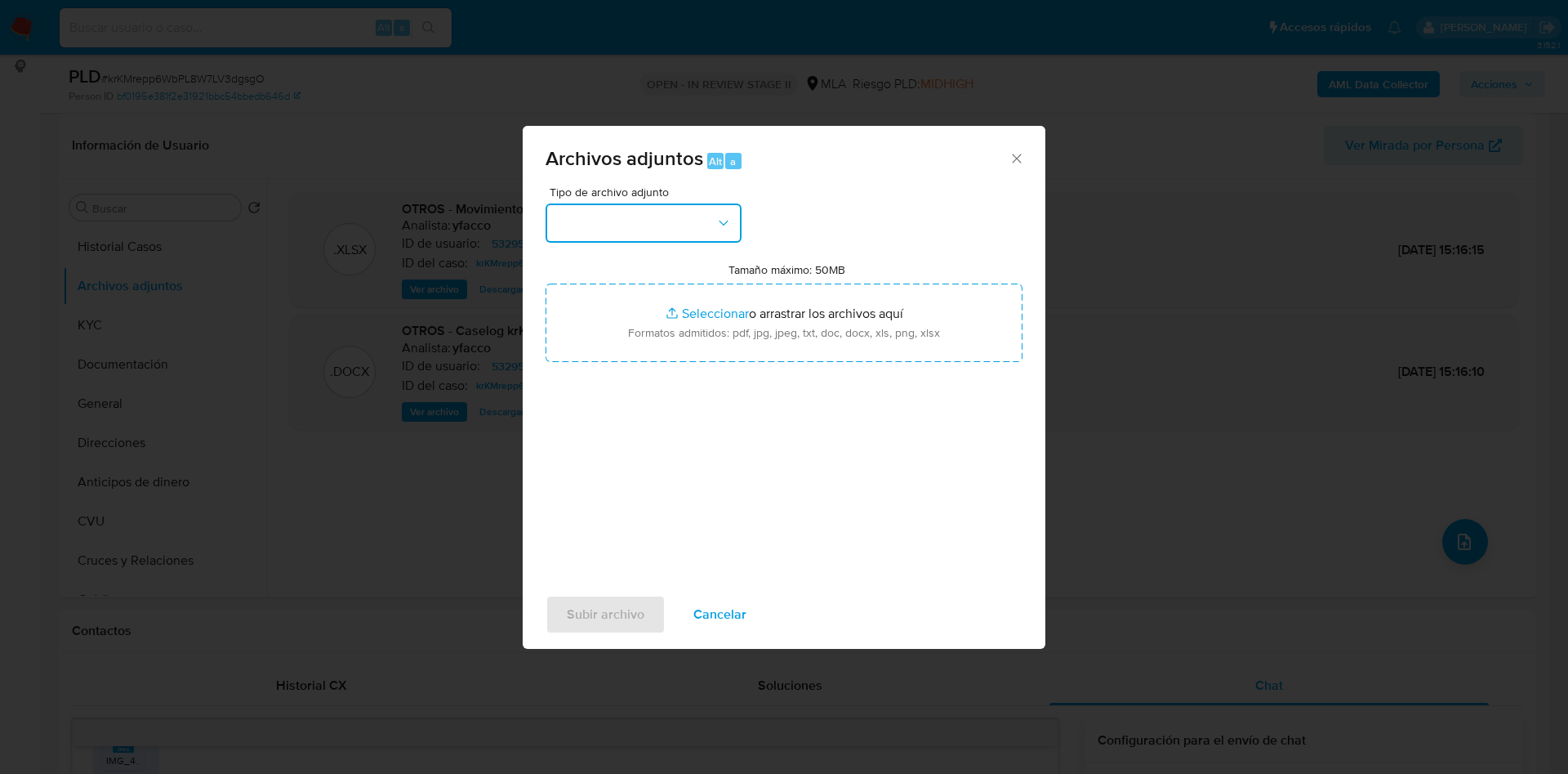
click at [675, 216] on button "button" at bounding box center [644, 222] width 196 height 39
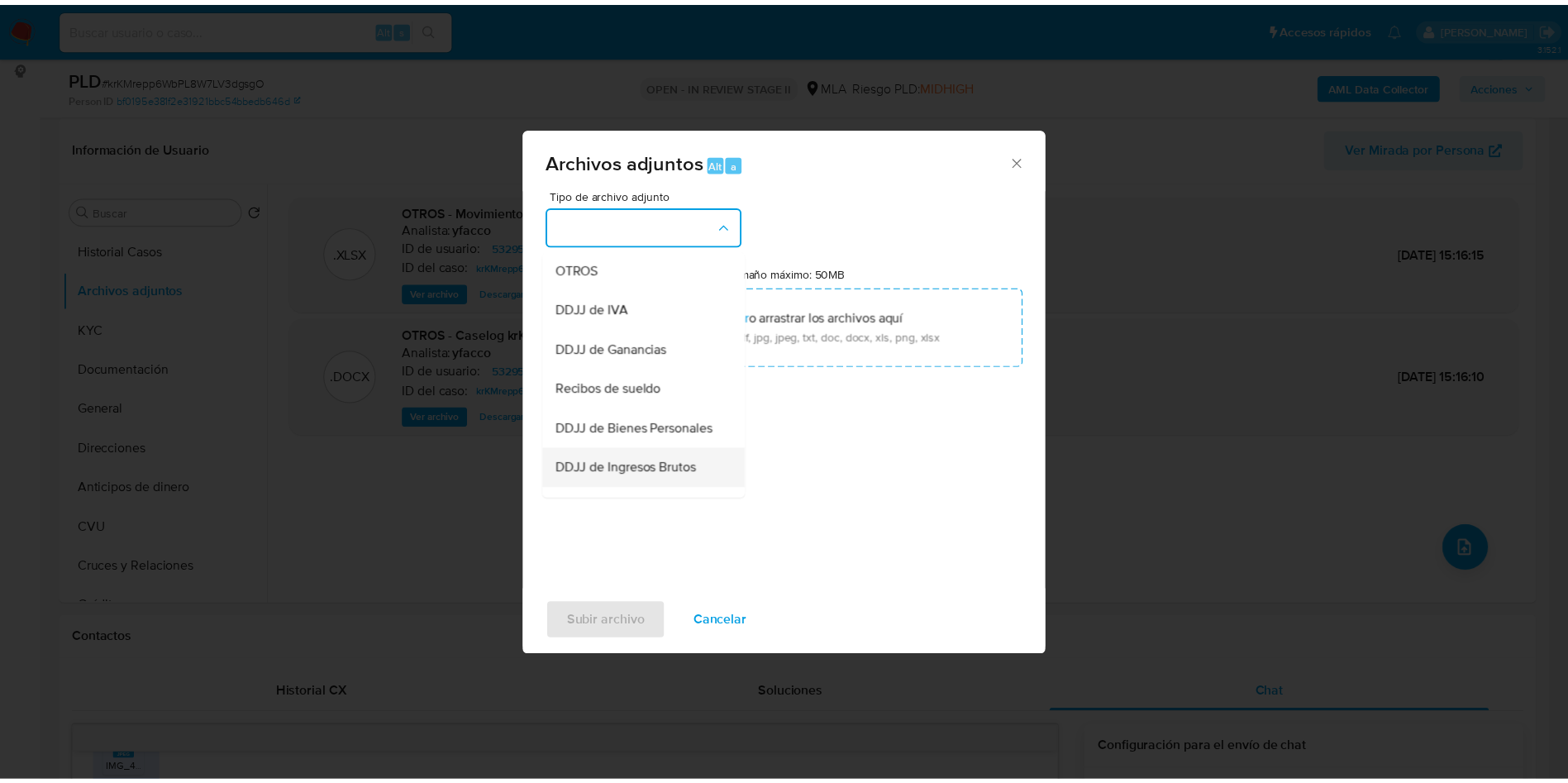
scroll to position [372, 0]
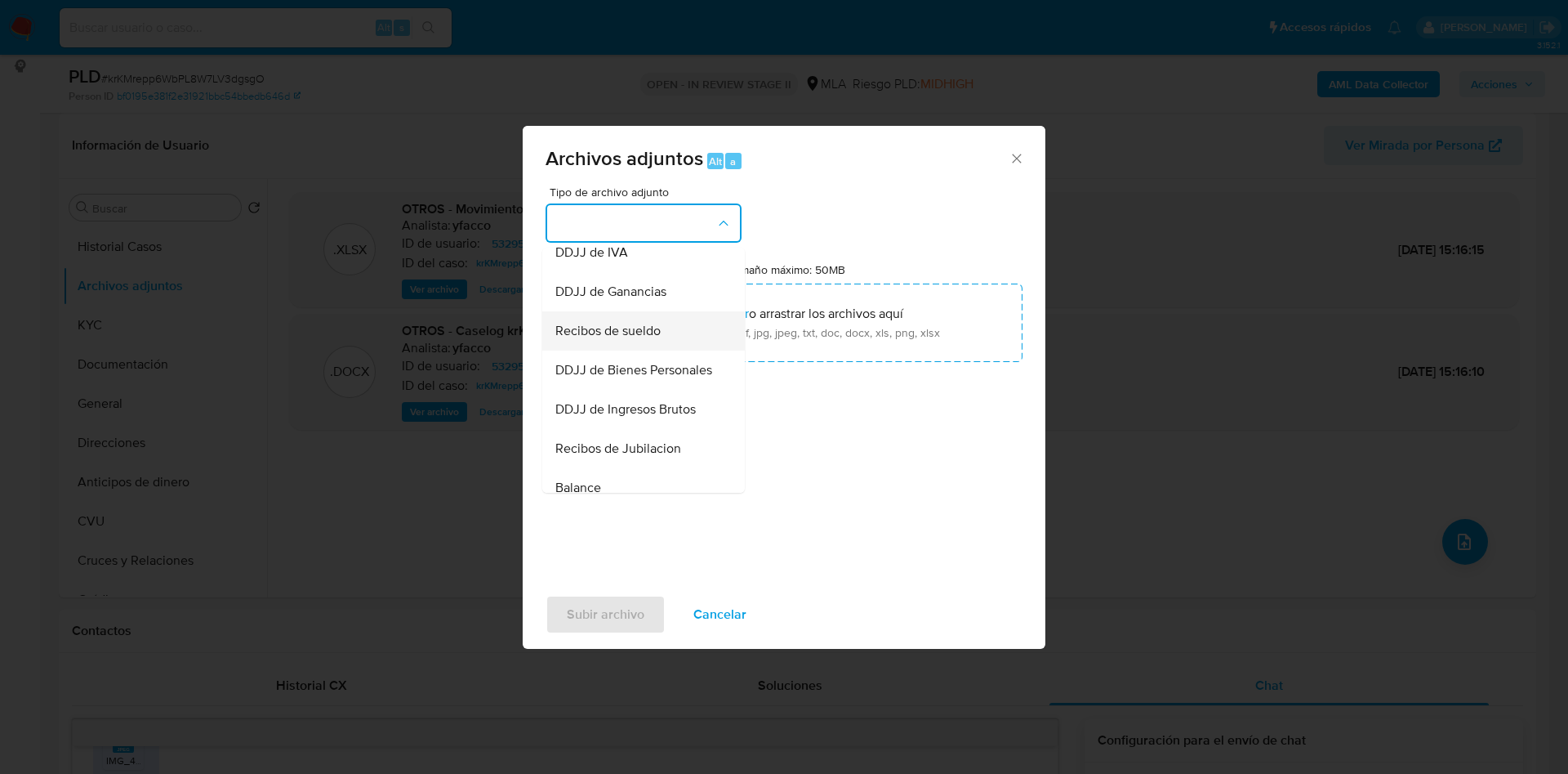
click at [594, 339] on span "Recibos de sueldo" at bounding box center [607, 331] width 105 height 16
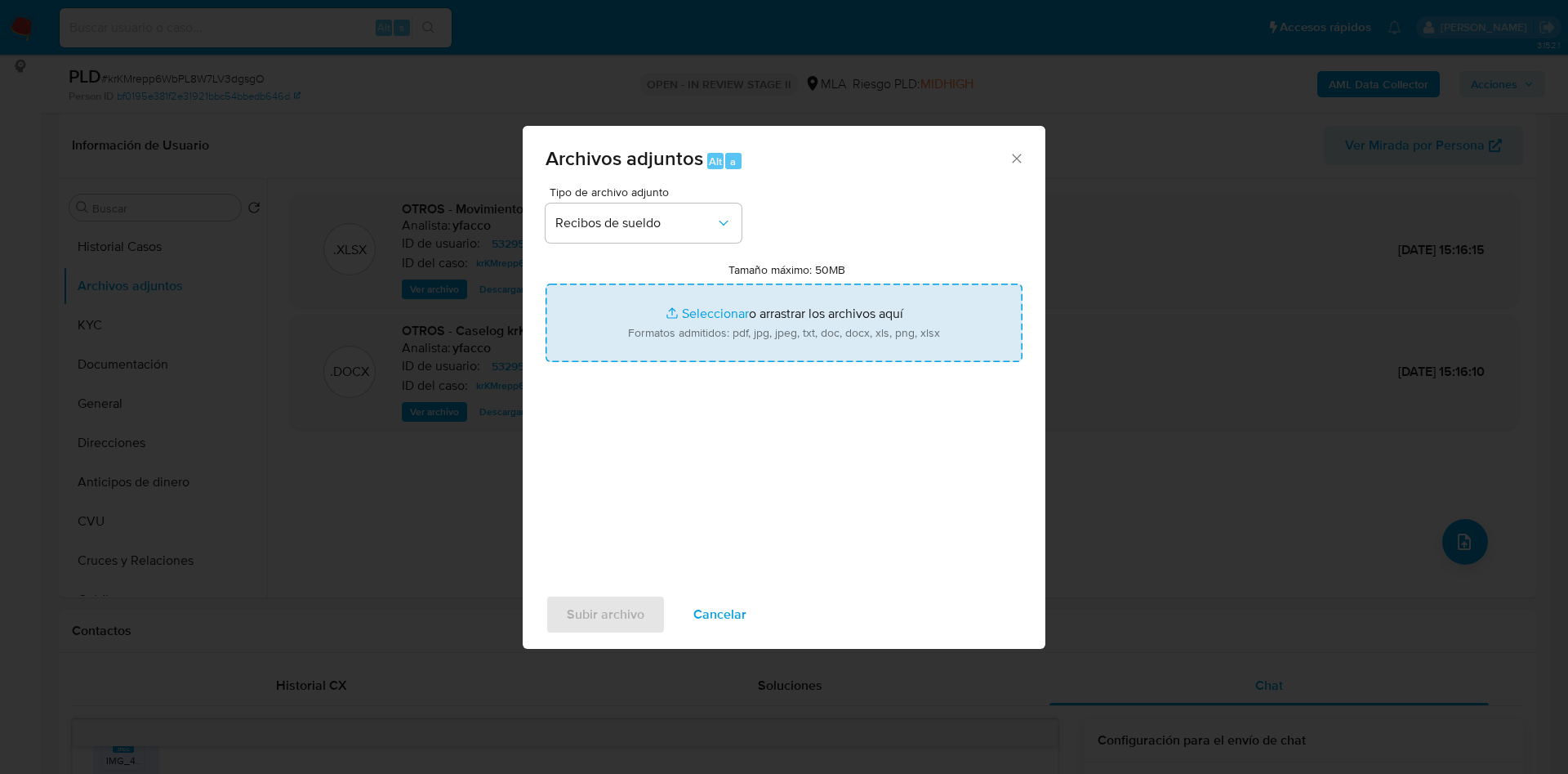
click at [689, 304] on input "Tamaño máximo: 50MB Seleccionar archivos" at bounding box center [784, 323] width 477 height 78
type input "C:\fakepath\Ernesto Javier Lonne.pdf"
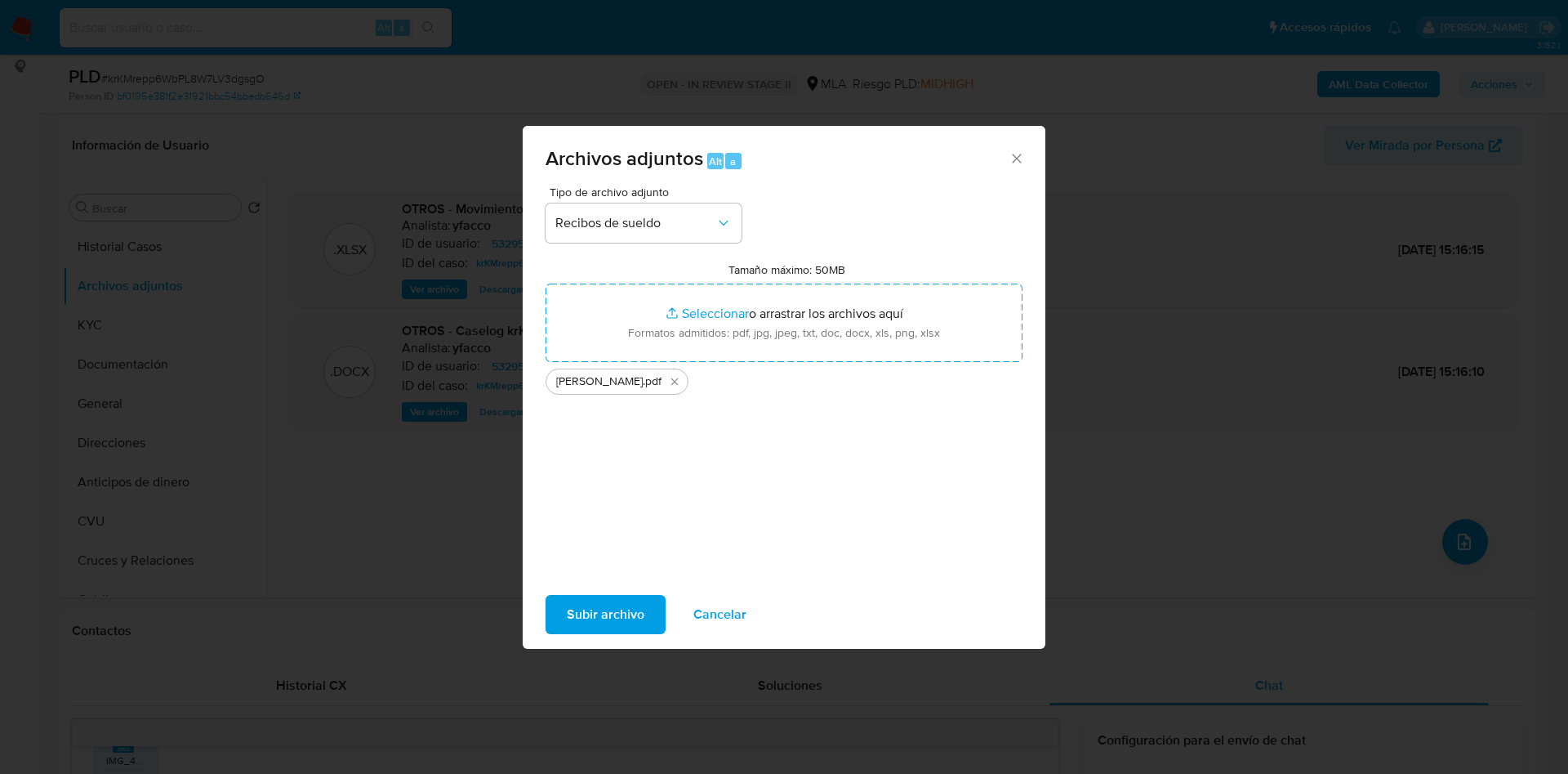
click at [589, 620] on span "Subir archivo" at bounding box center [604, 613] width 77 height 36
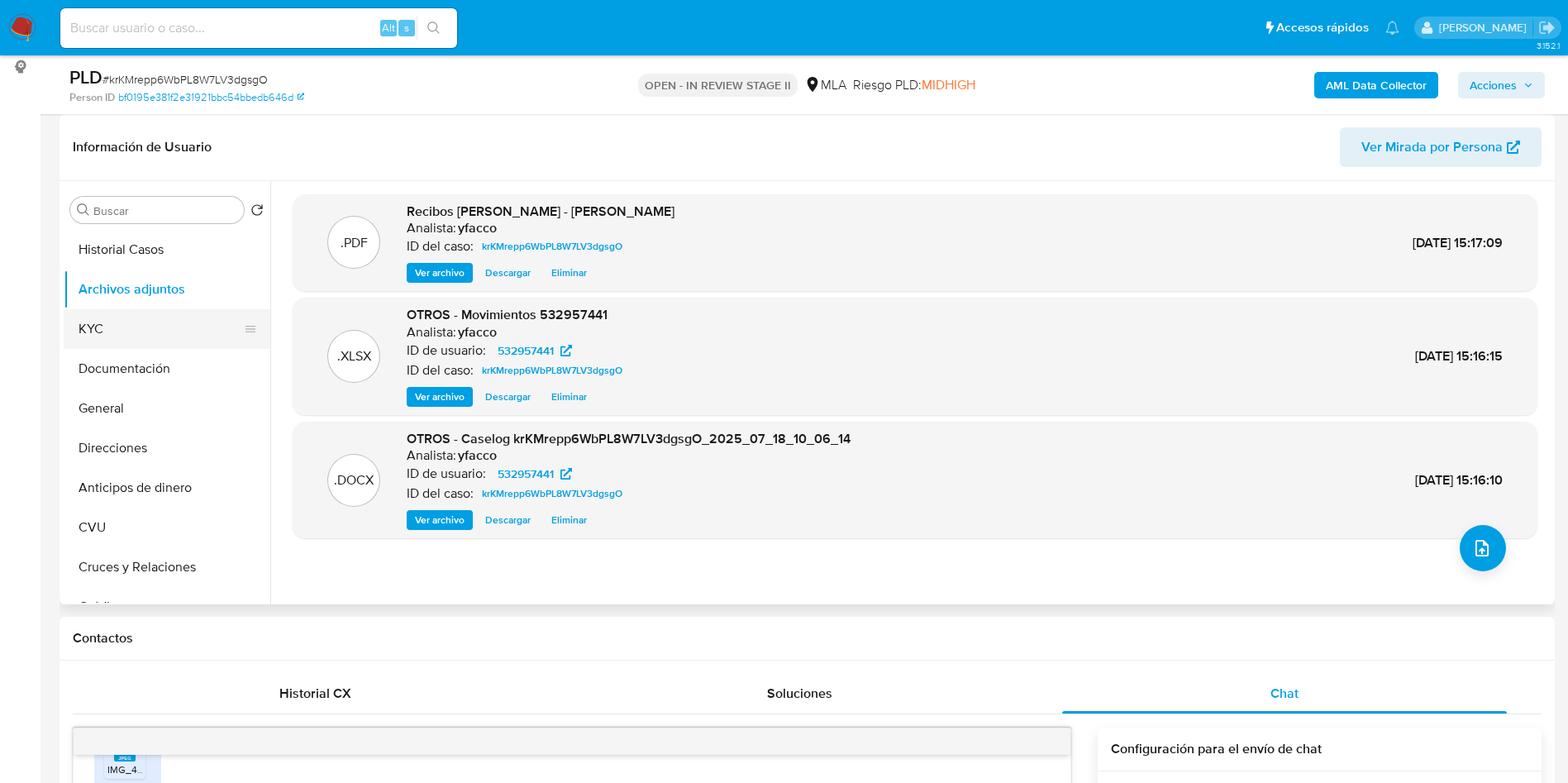
click at [148, 330] on button "KYC" at bounding box center [160, 328] width 193 height 40
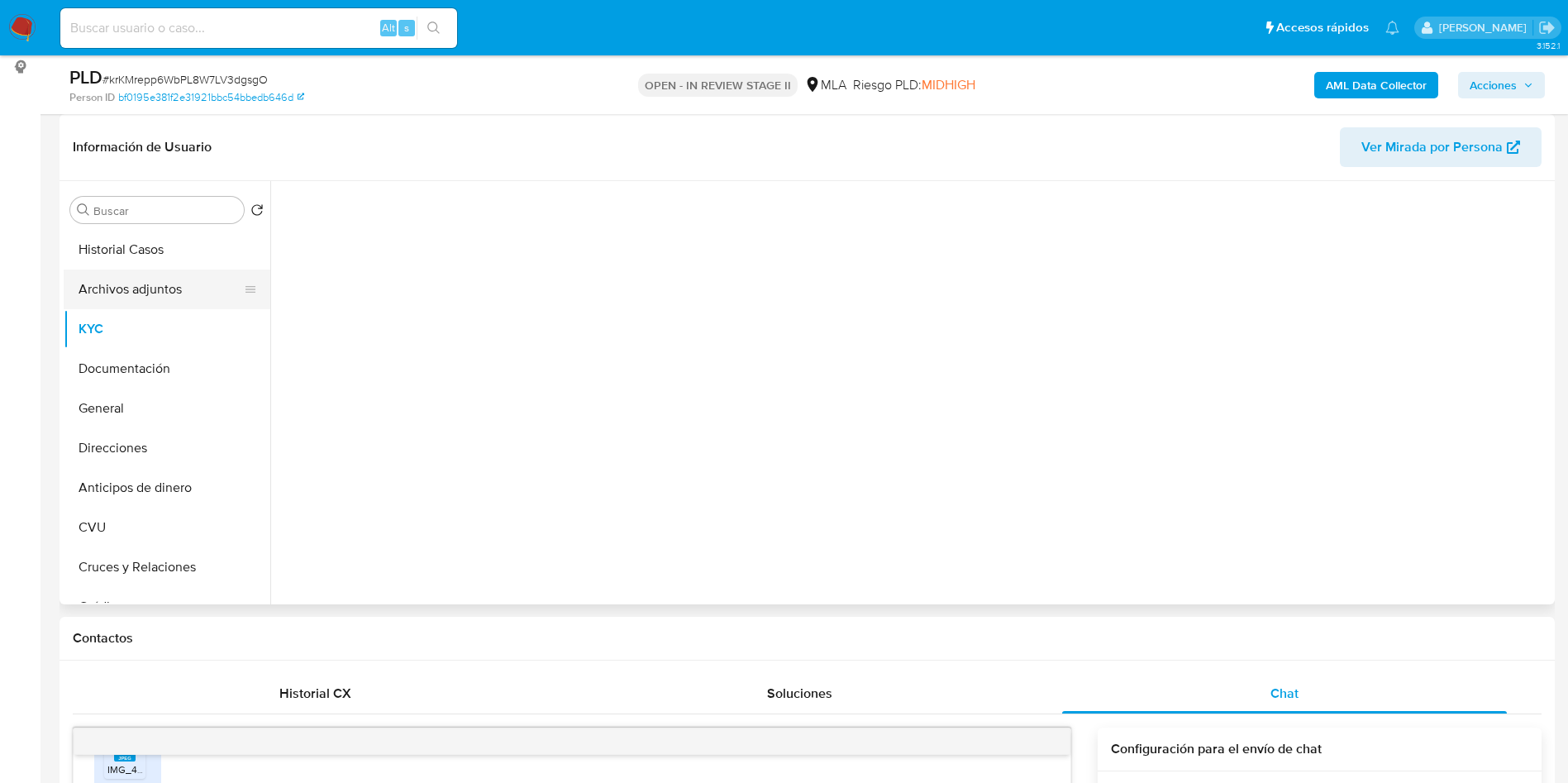
click at [156, 275] on button "Archivos adjuntos" at bounding box center [160, 289] width 193 height 40
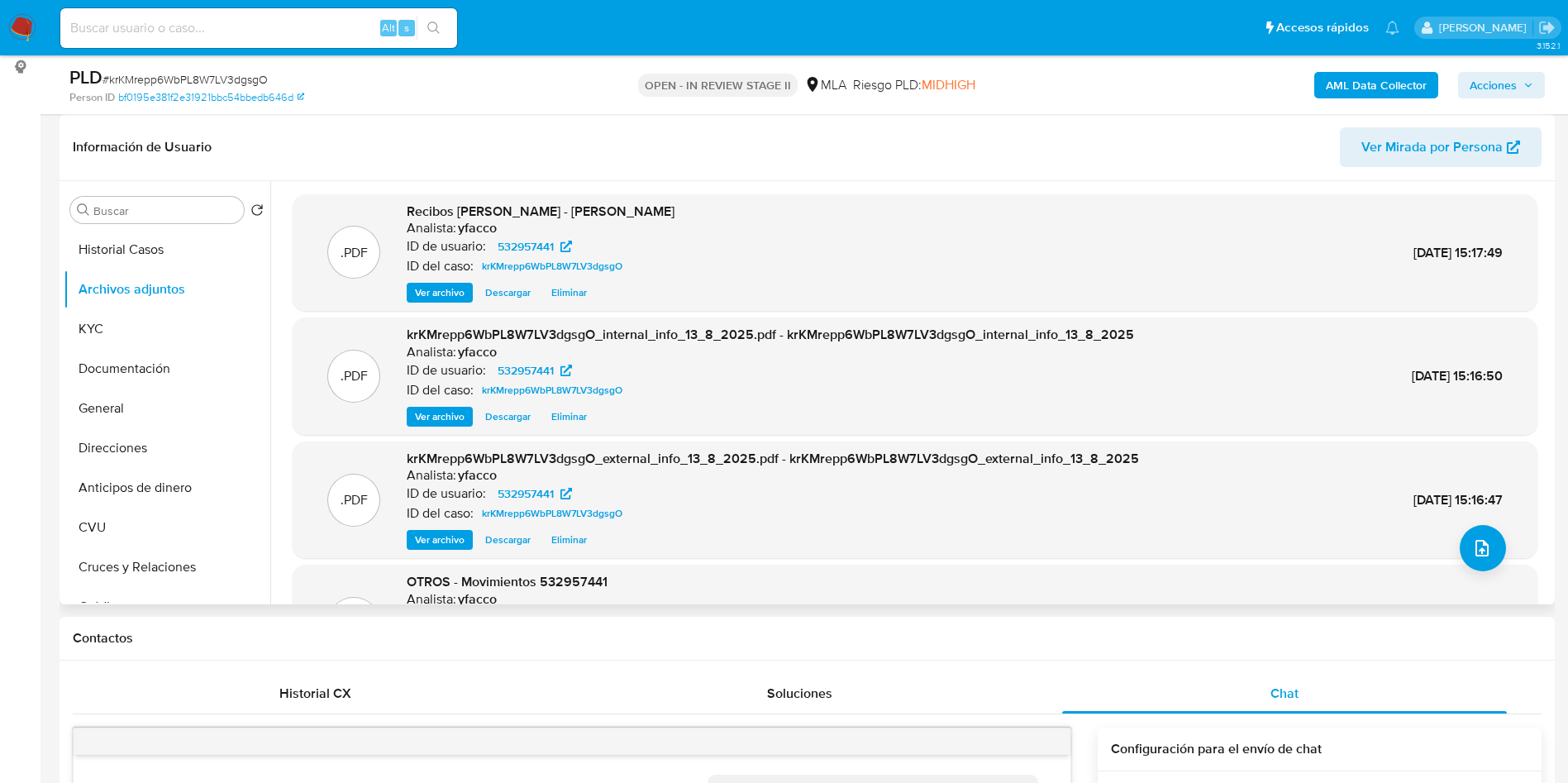
scroll to position [124, 0]
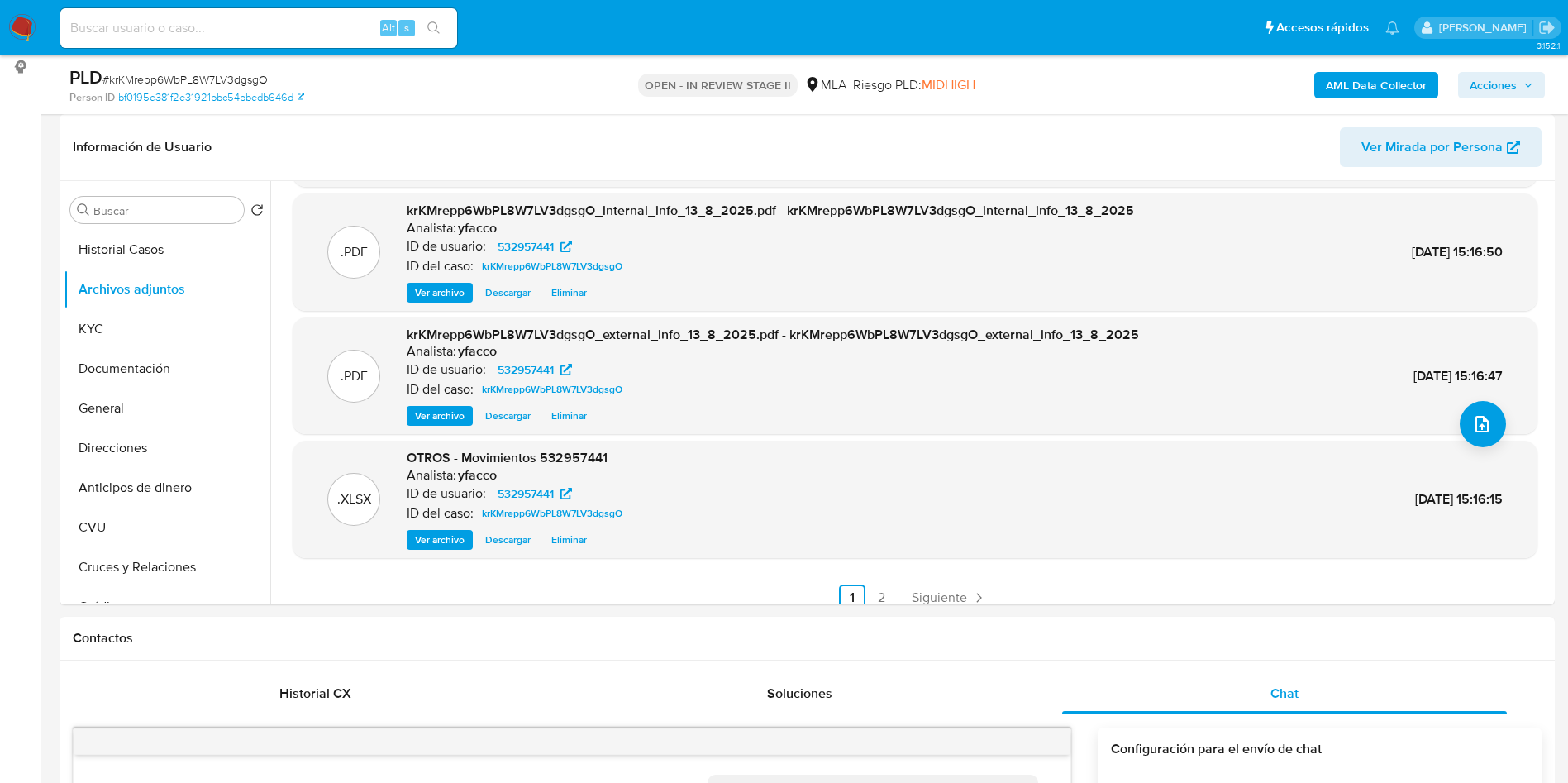
click at [944, 602] on span "Siguiente" at bounding box center [939, 597] width 55 height 13
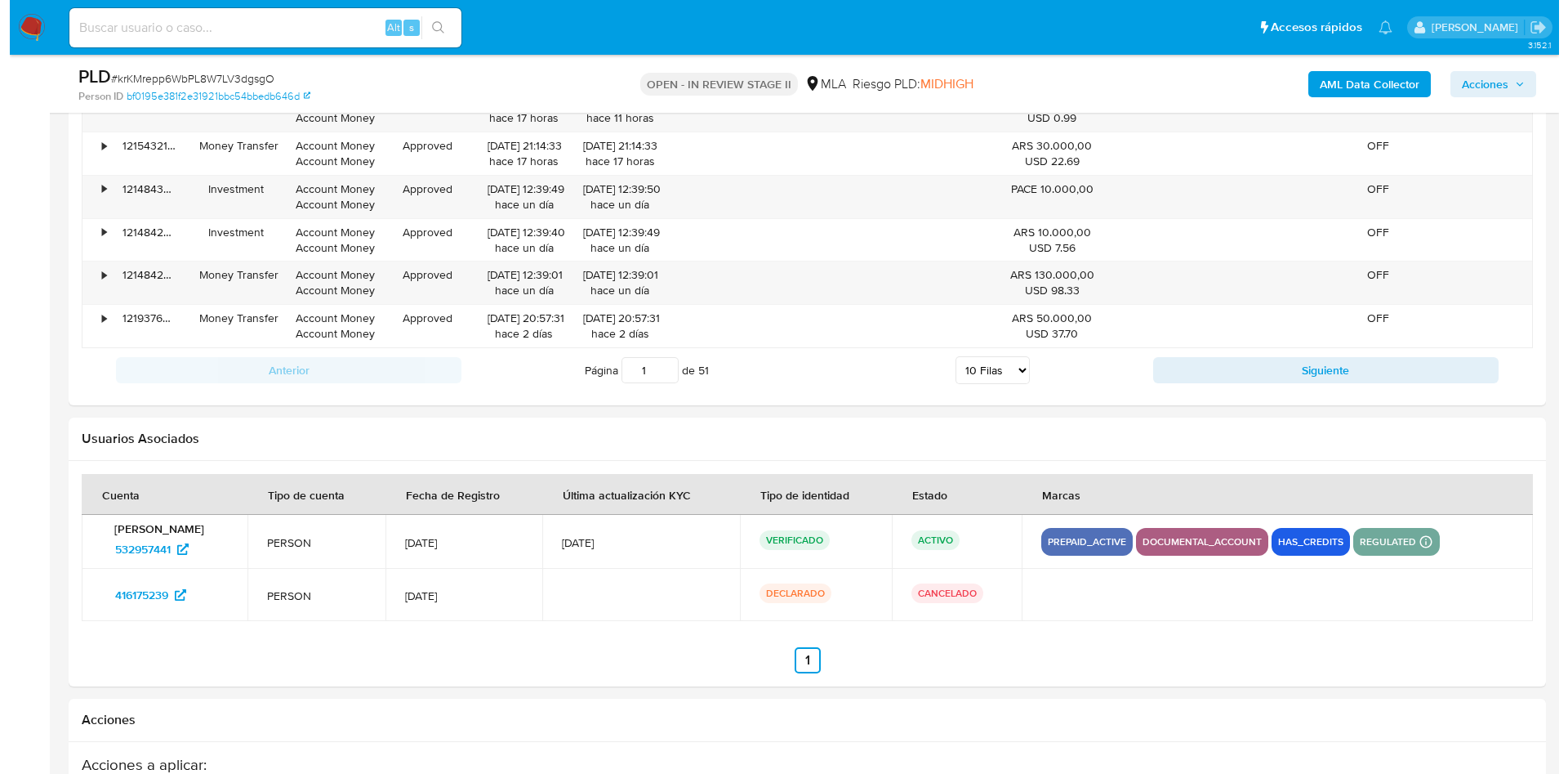
scroll to position [2926, 0]
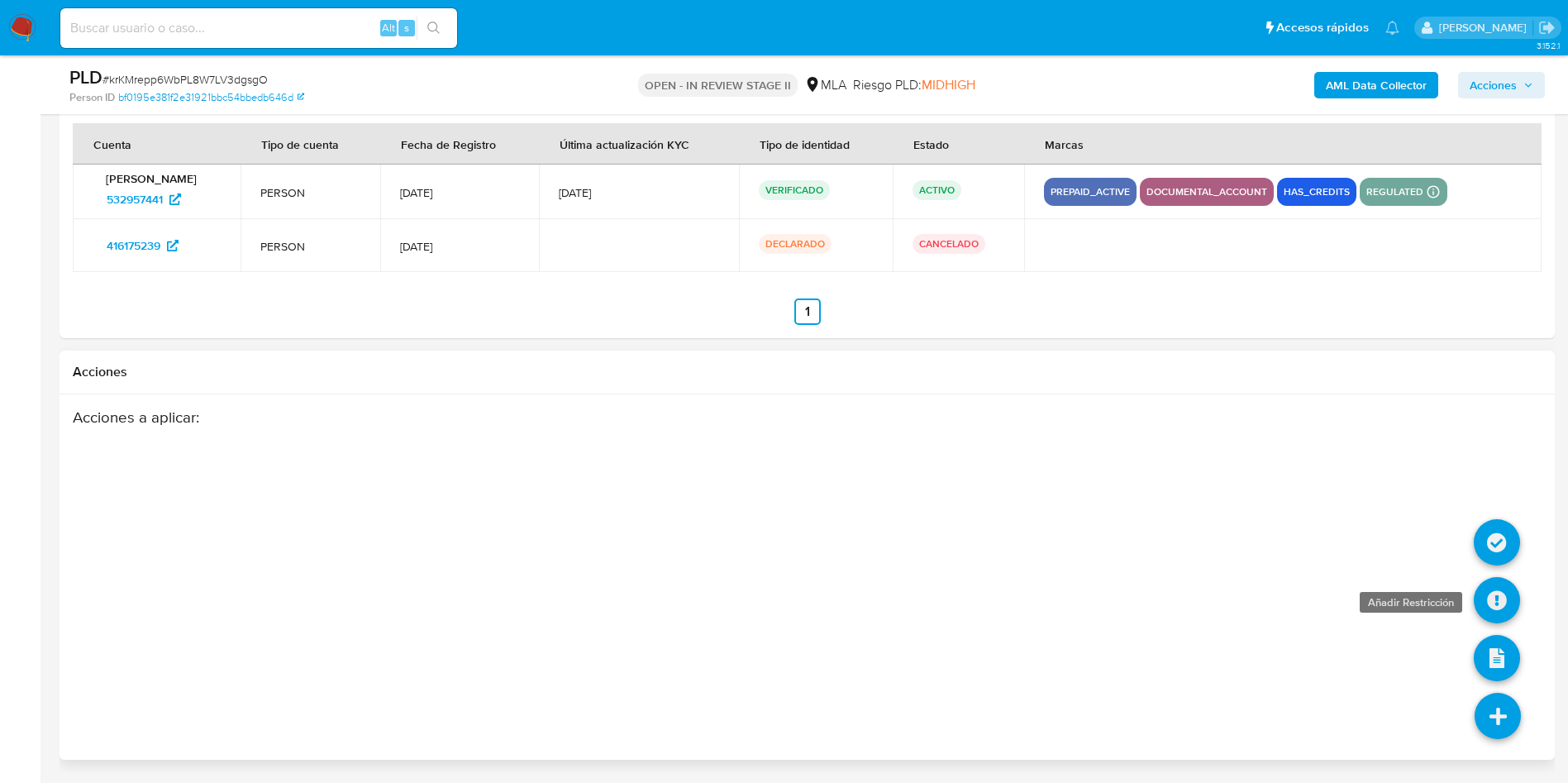
click at [1504, 594] on icon at bounding box center [1497, 600] width 47 height 47
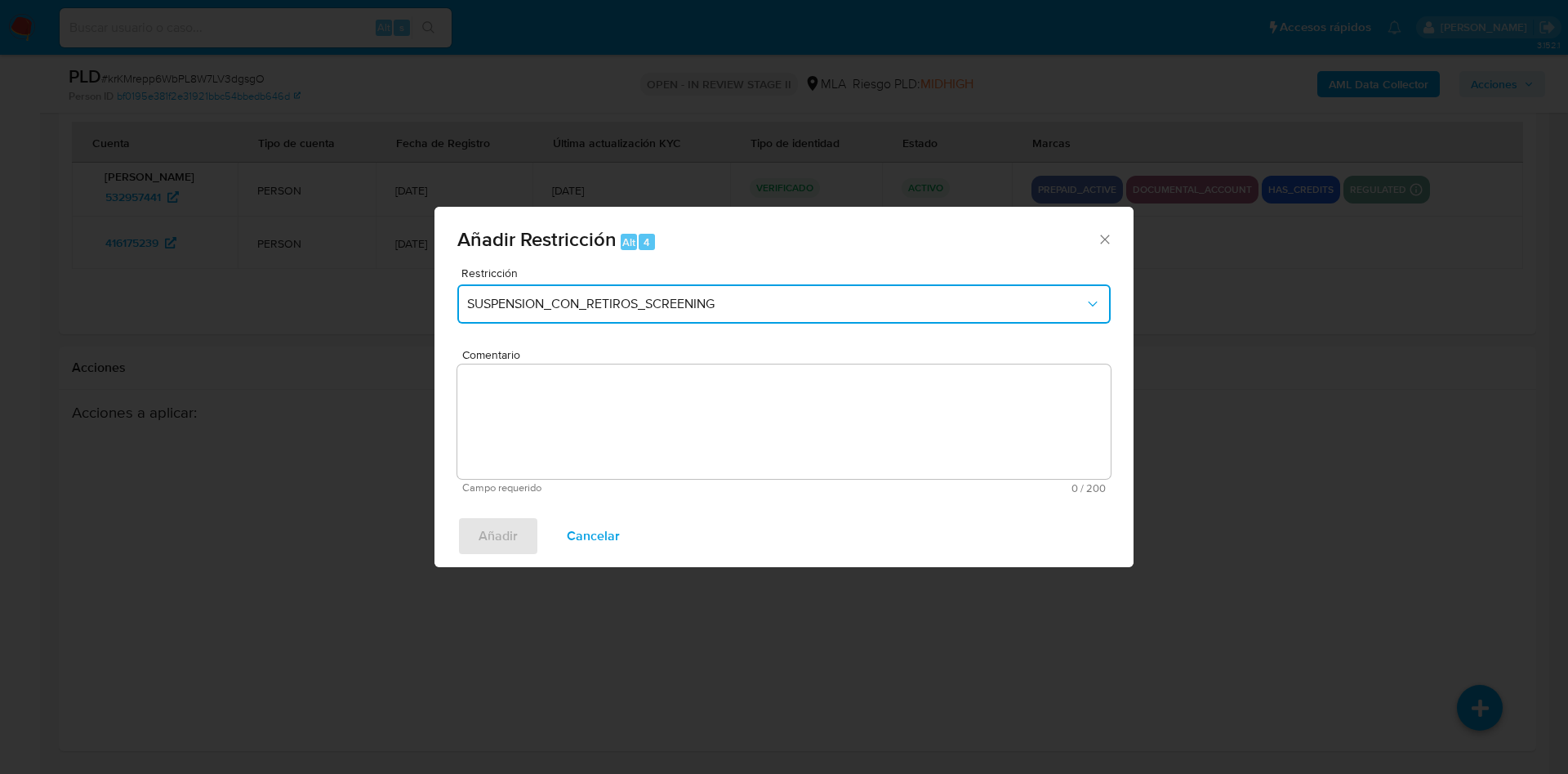
click at [644, 296] on span "SUSPENSION_CON_RETIROS_SCREENING" at bounding box center [776, 304] width 617 height 16
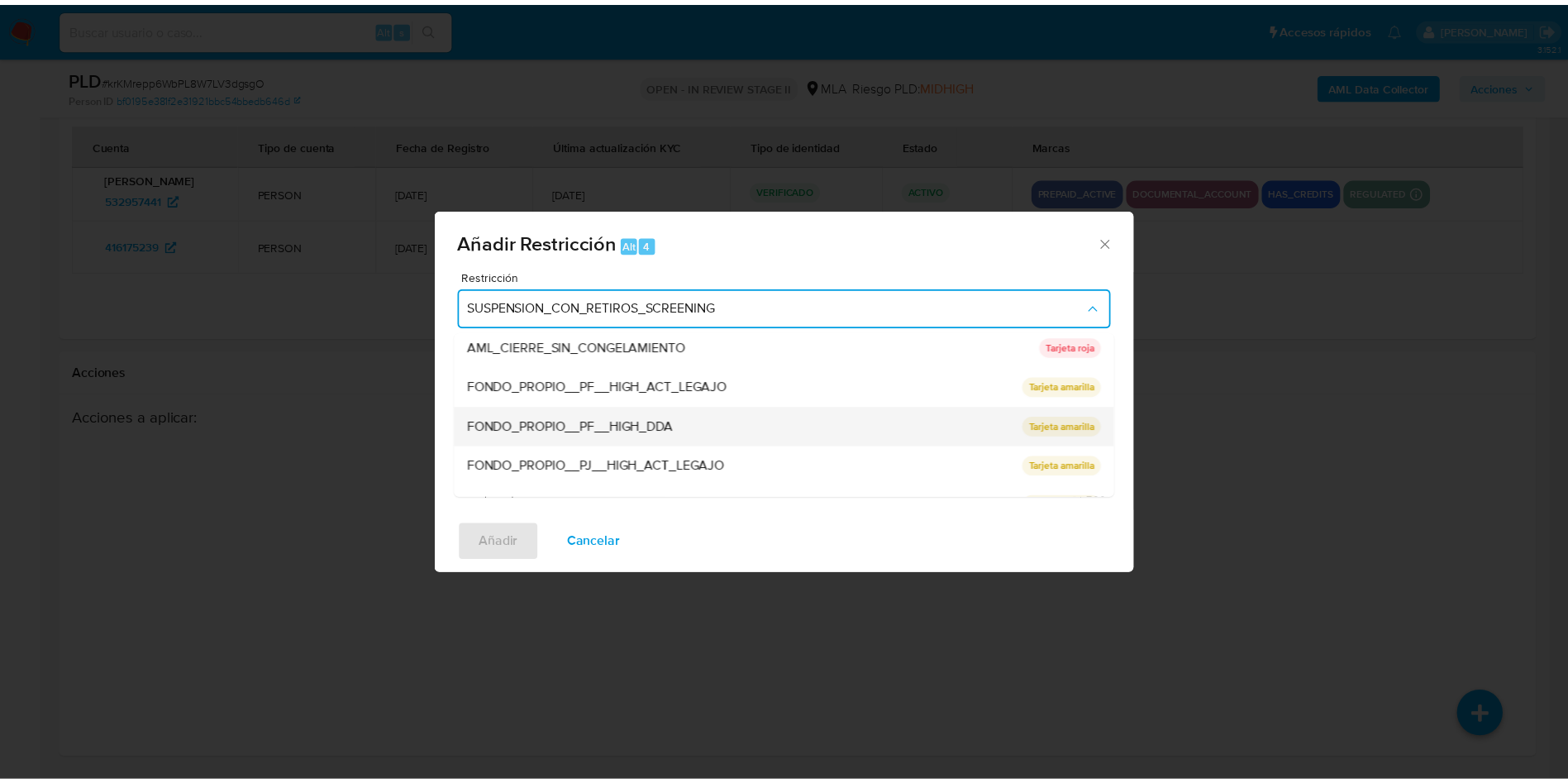
scroll to position [248, 0]
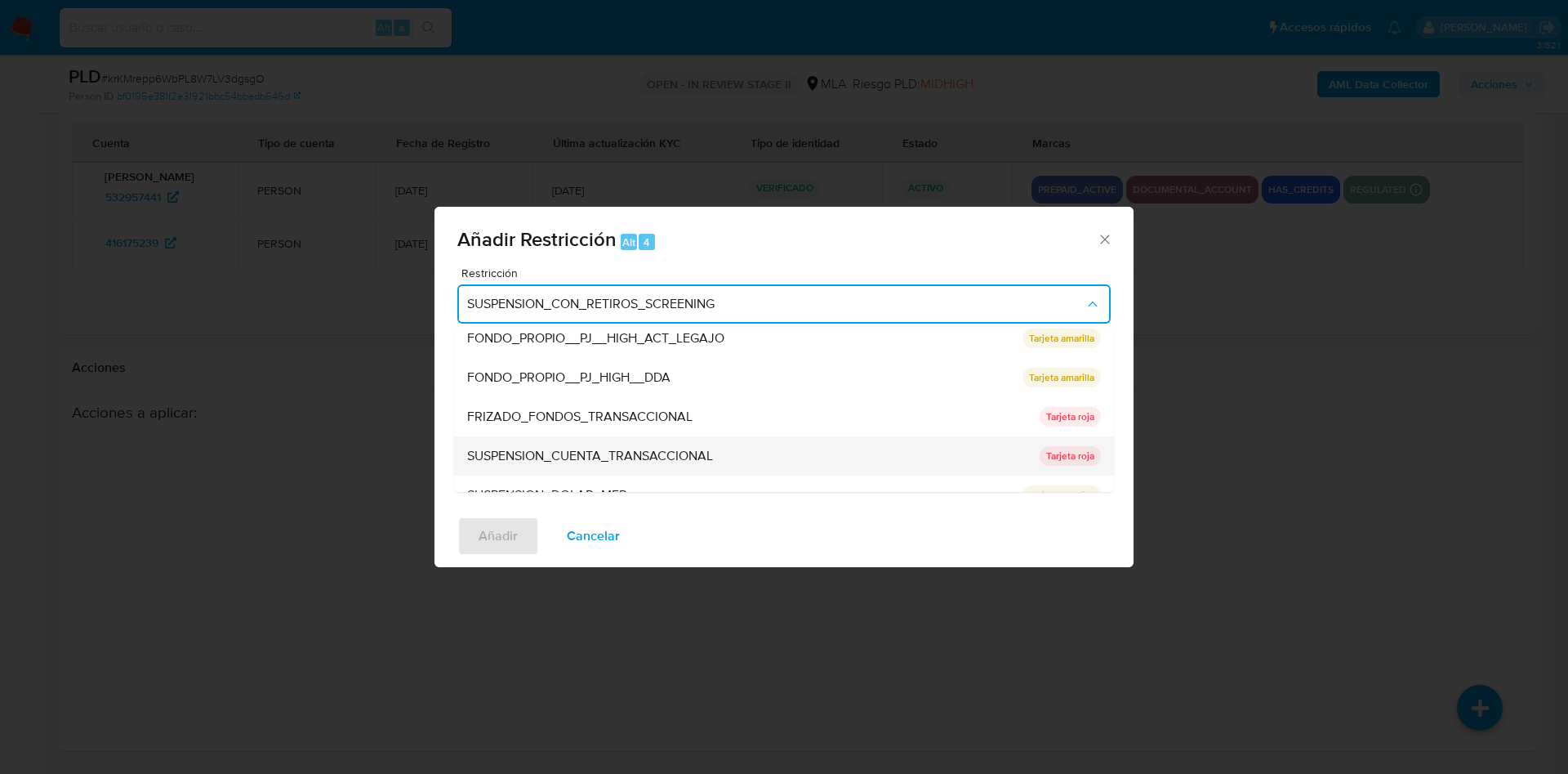
click at [570, 455] on span "SUSPENSION_CUENTA_TRANSACCIONAL" at bounding box center [590, 456] width 245 height 16
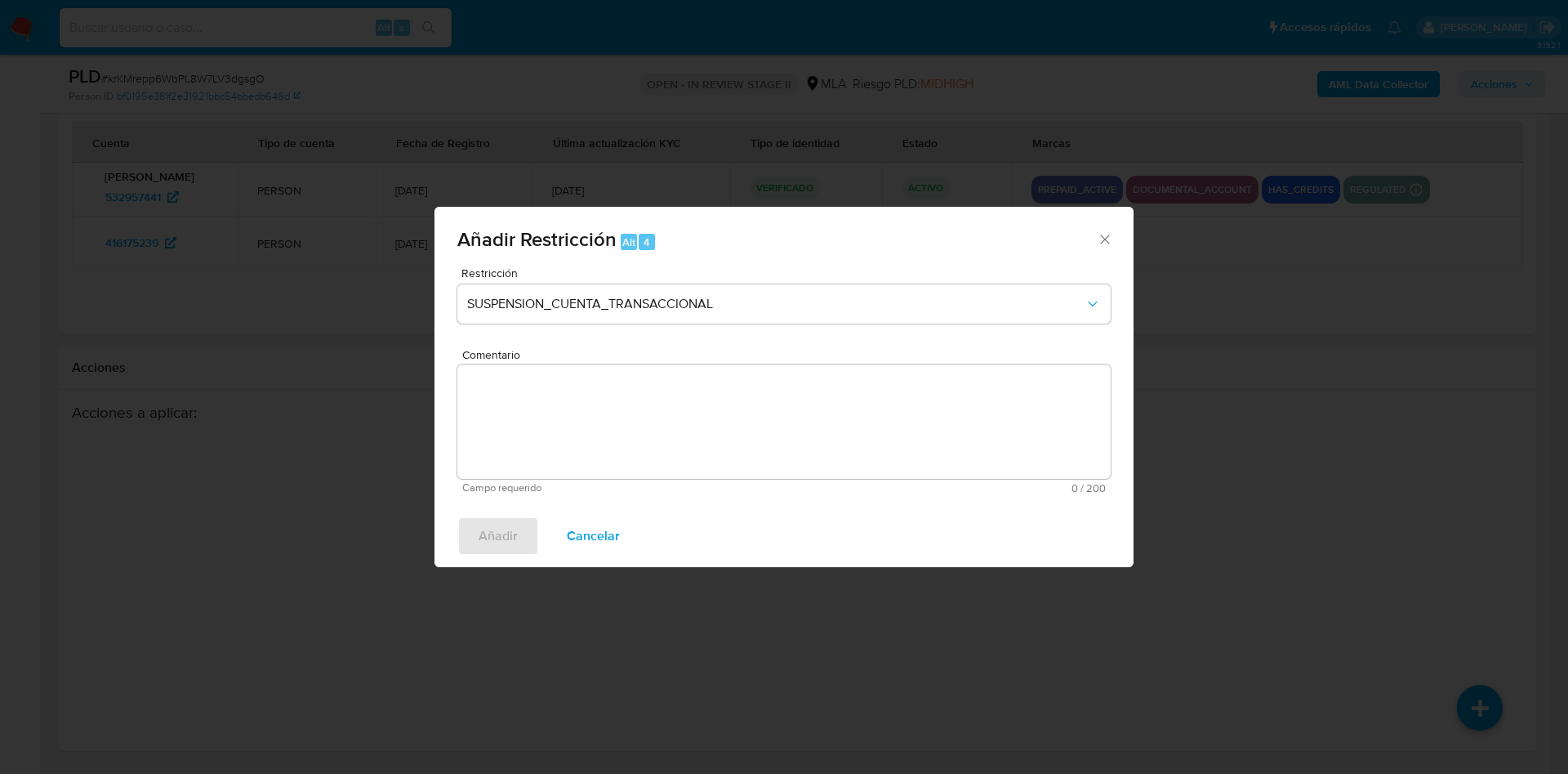
click at [616, 429] on textarea "Comentario" at bounding box center [783, 422] width 653 height 115
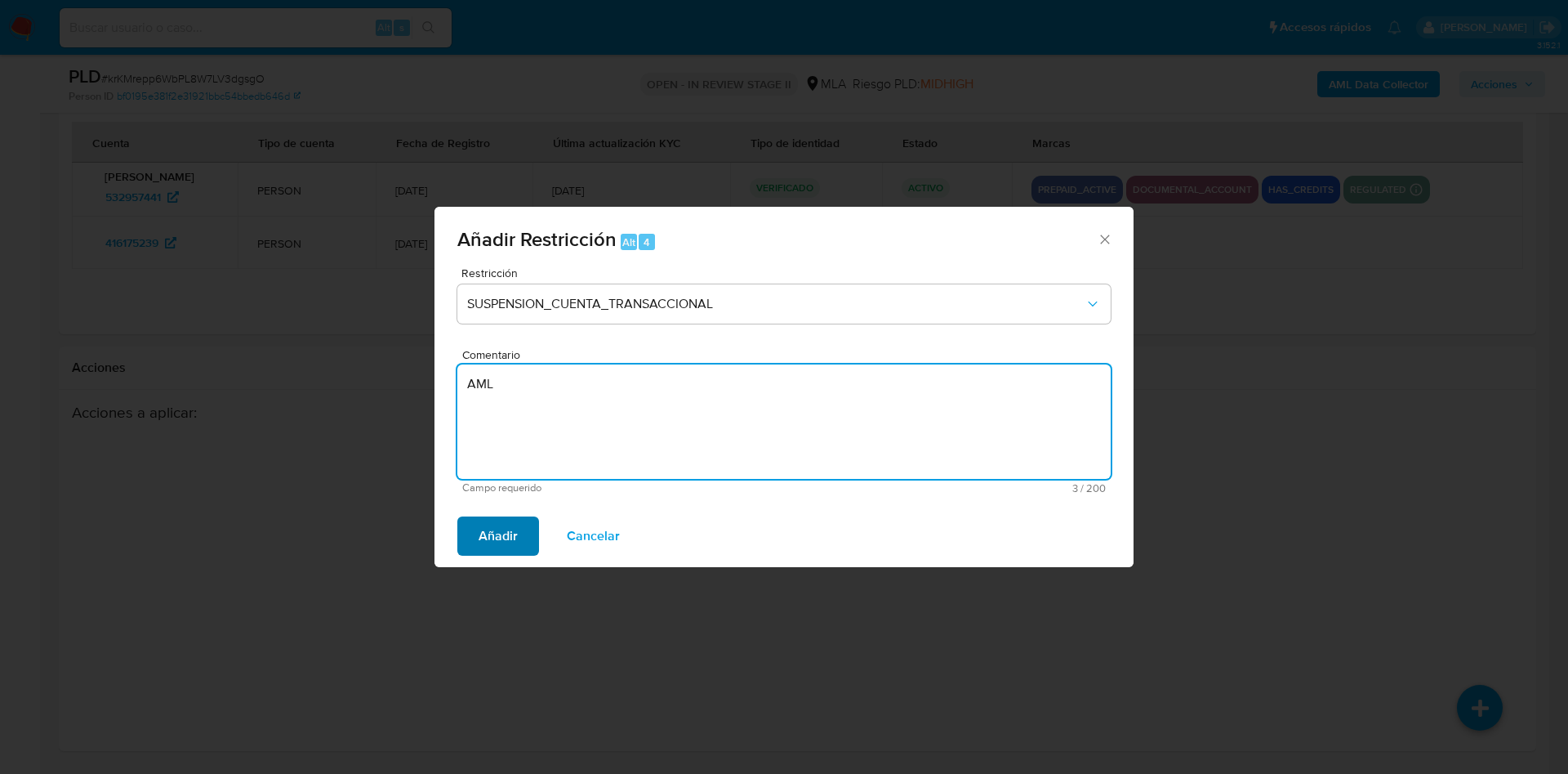
type textarea "AML"
click at [512, 527] on span "Añadir" at bounding box center [498, 535] width 39 height 36
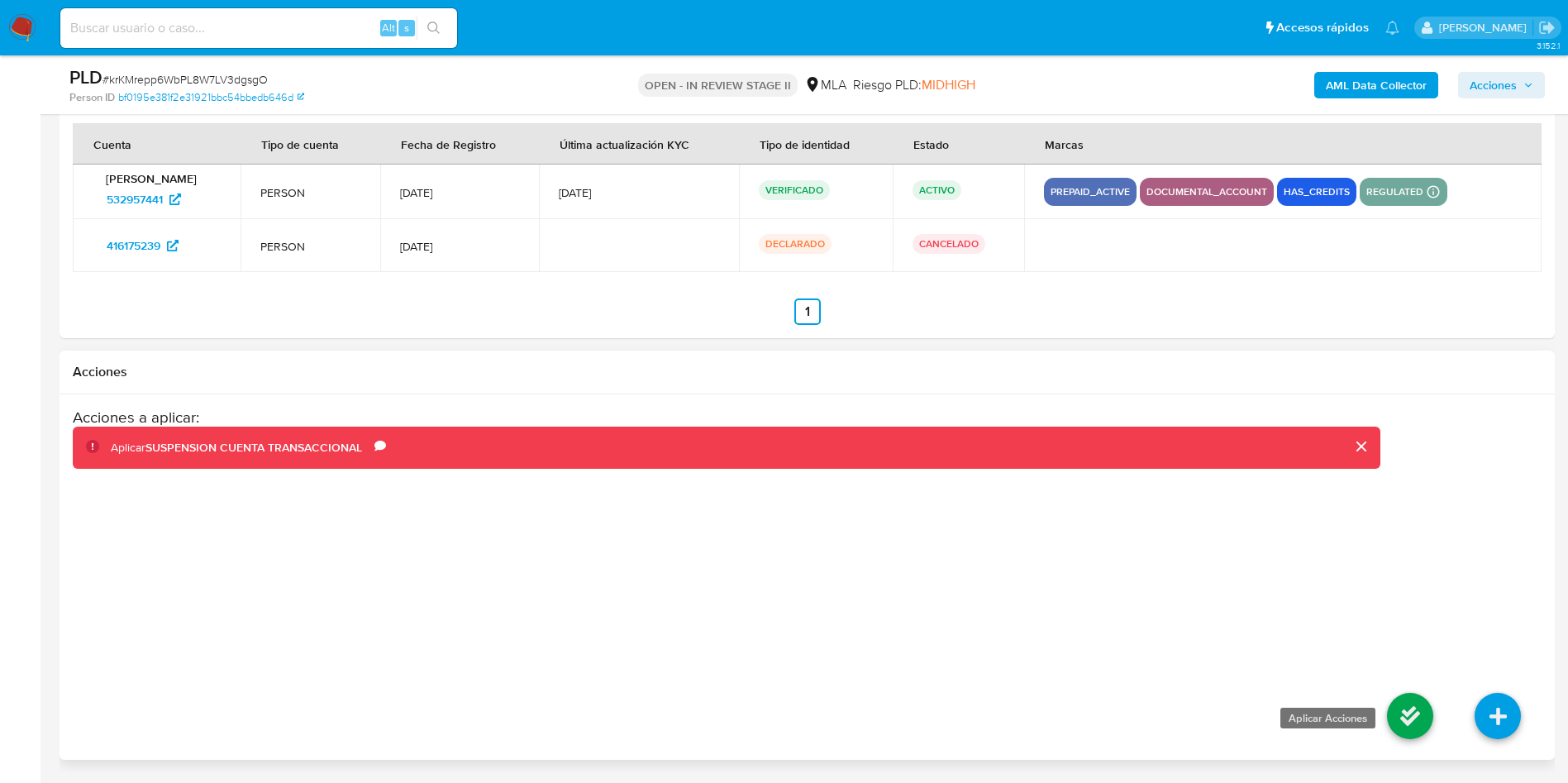
click at [1400, 714] on icon at bounding box center [1410, 715] width 47 height 47
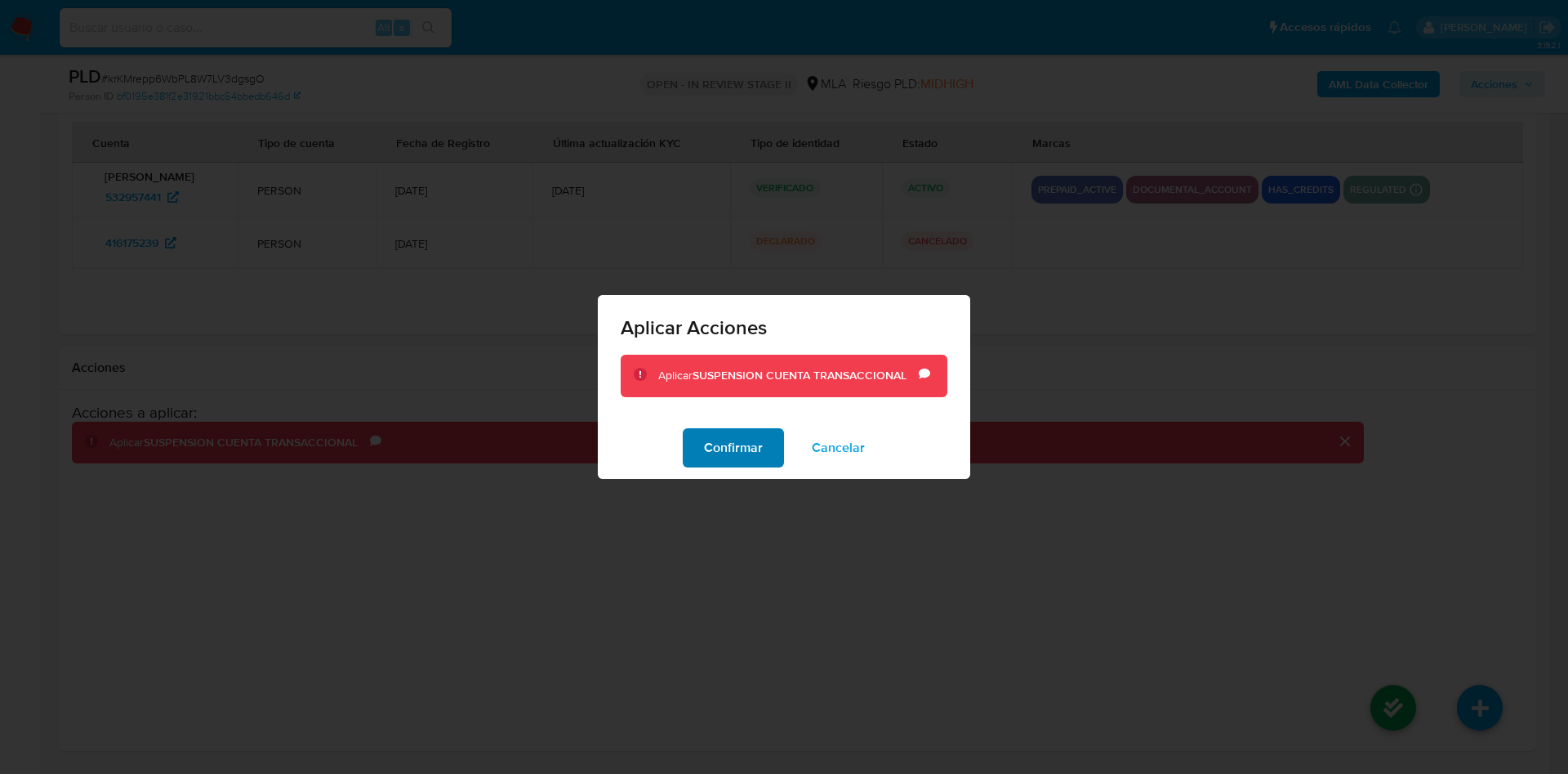
click at [715, 449] on span "Confirmar" at bounding box center [734, 447] width 59 height 36
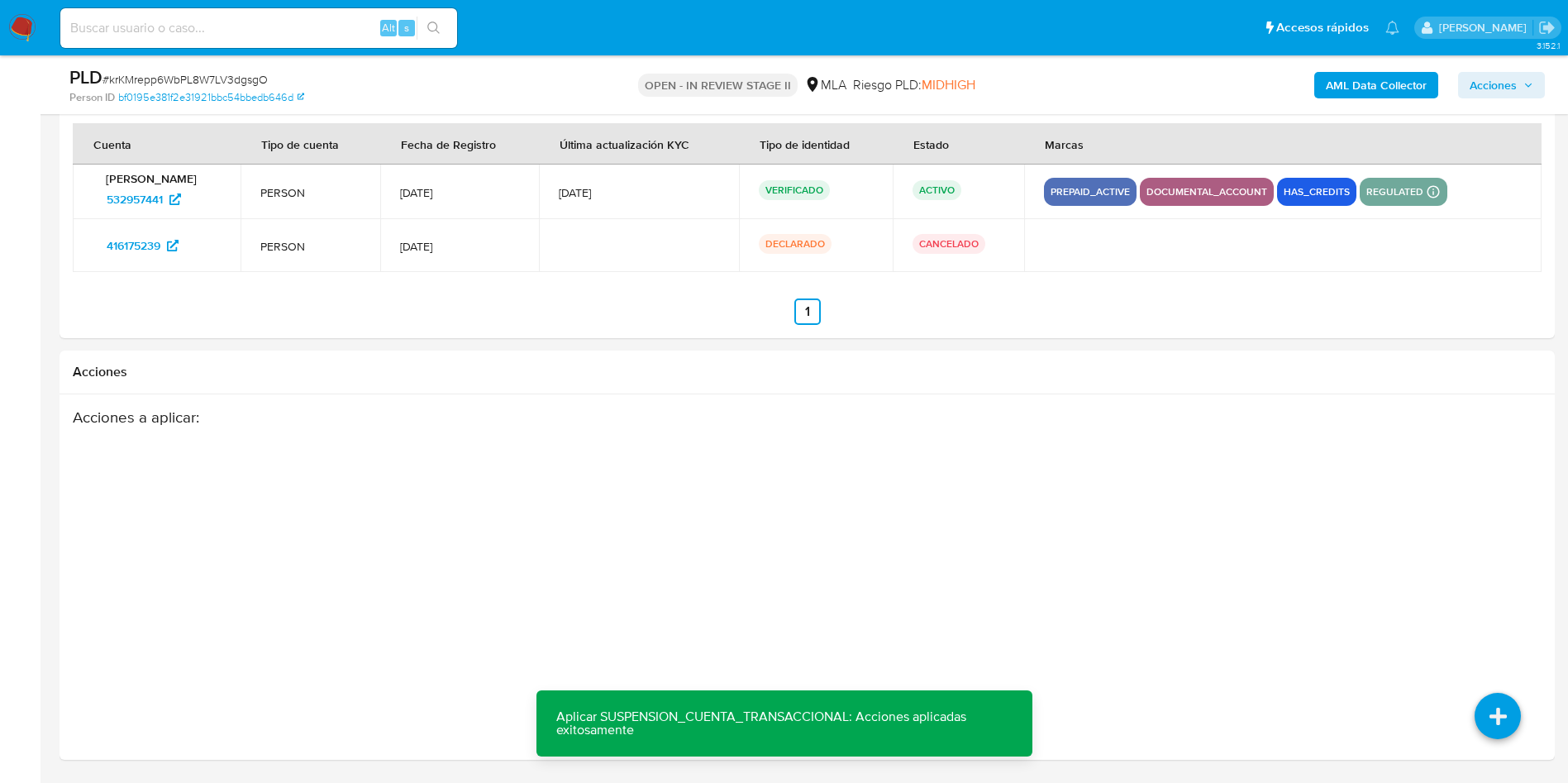
click at [1479, 80] on span "Acciones" at bounding box center [1493, 85] width 47 height 26
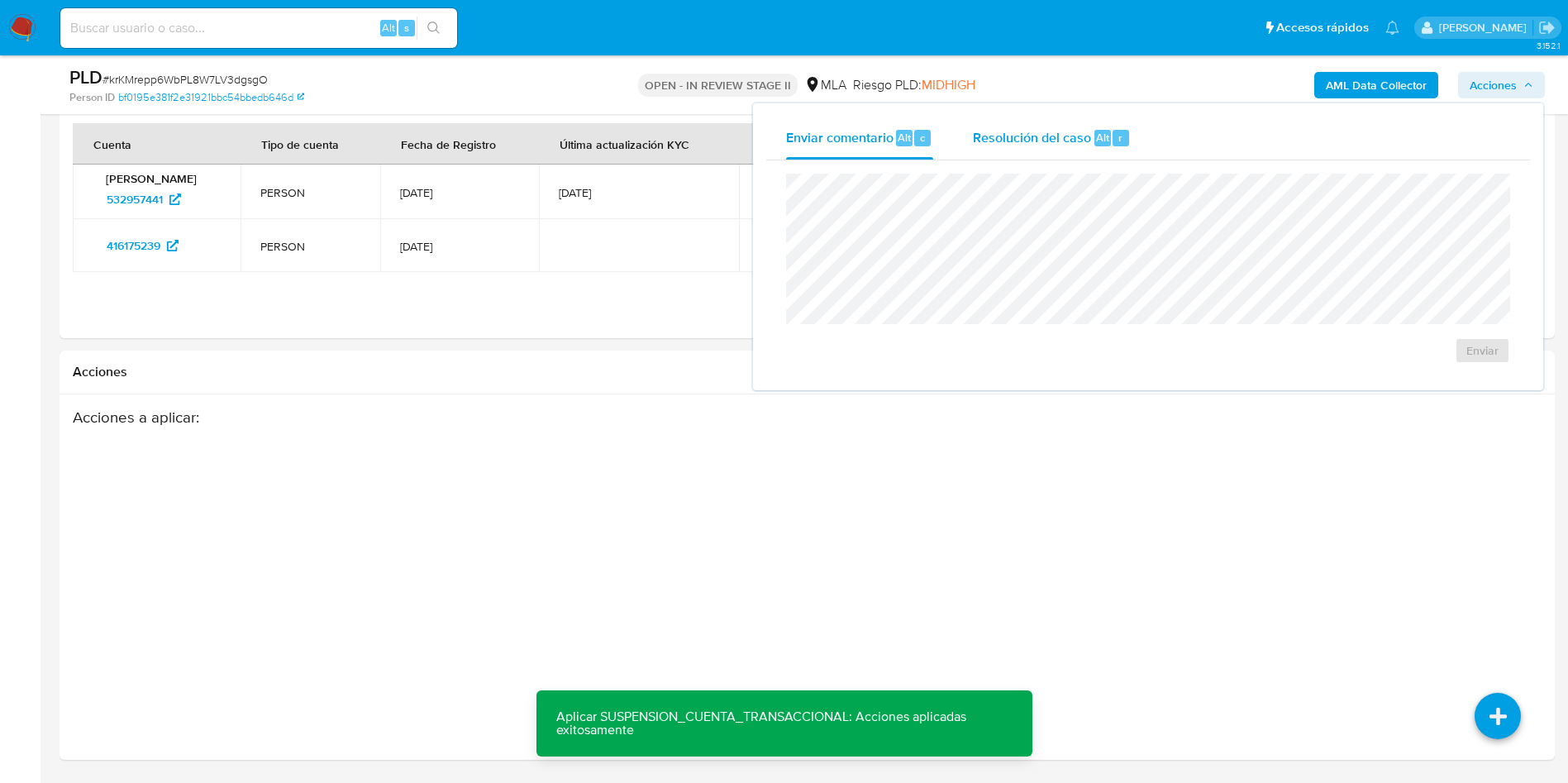
click at [1105, 147] on div "Resolución del caso Alt r" at bounding box center [1052, 138] width 158 height 43
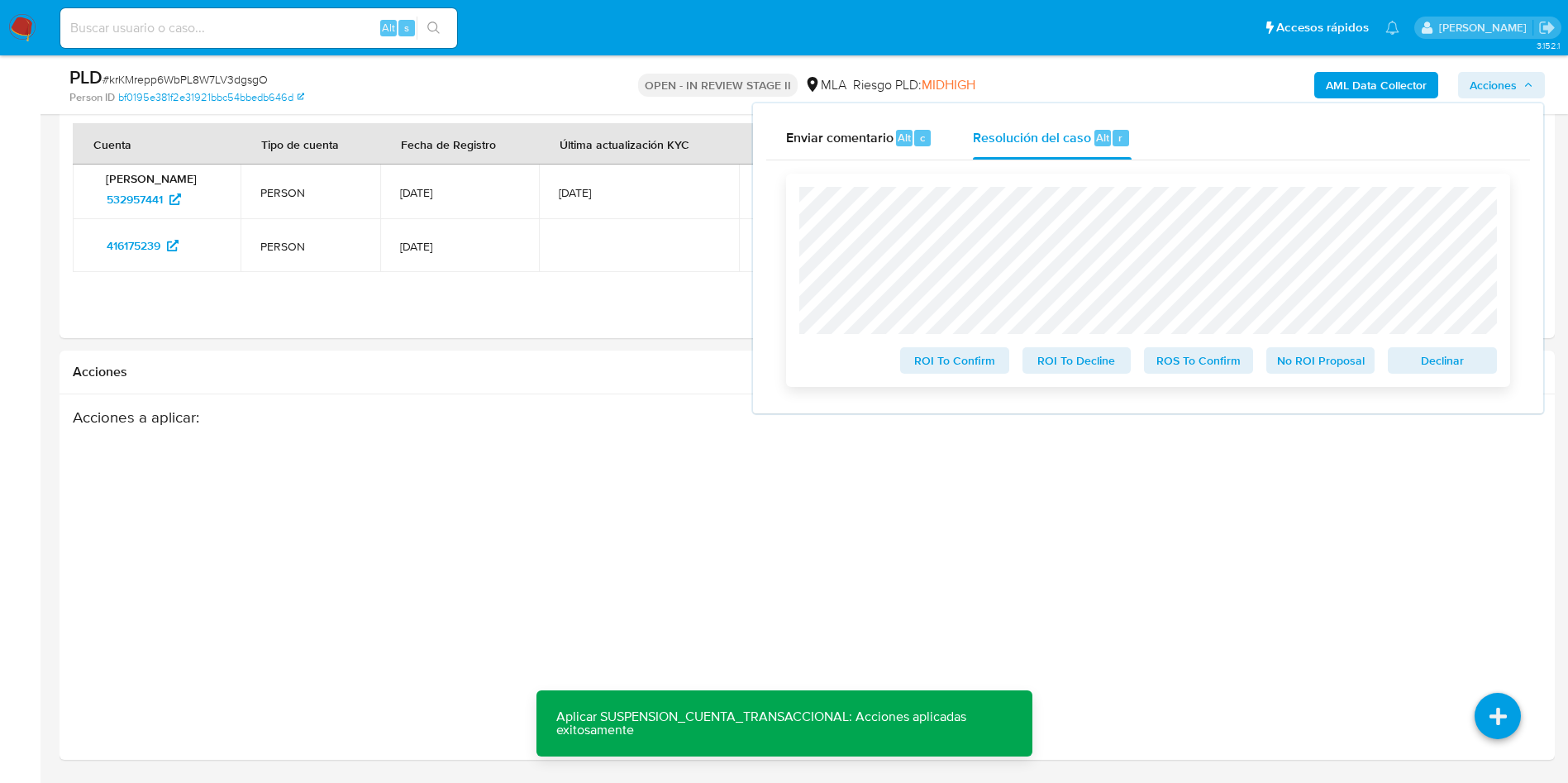
click at [1179, 370] on span "ROS To Confirm" at bounding box center [1198, 360] width 86 height 23
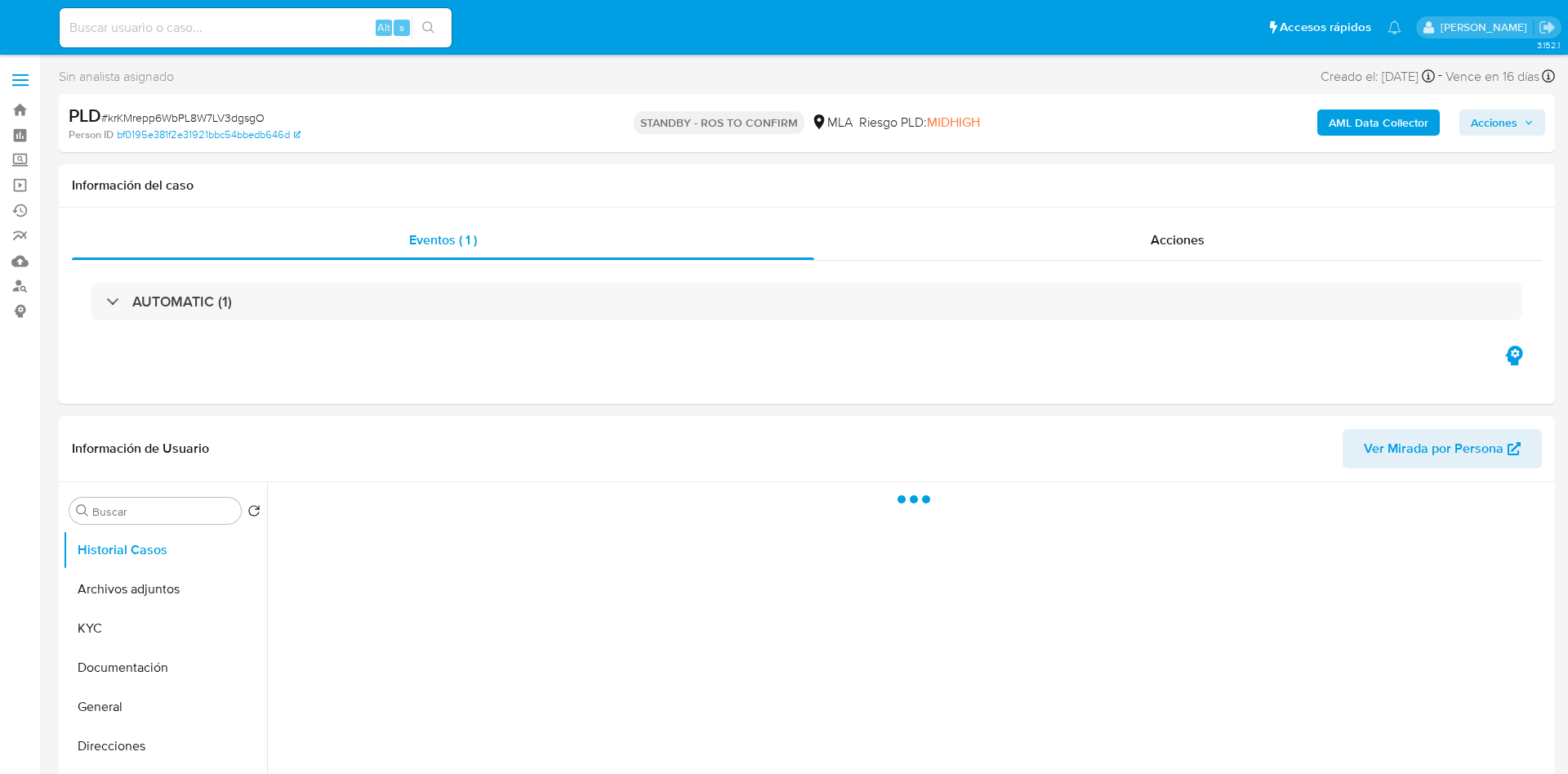
select select "10"
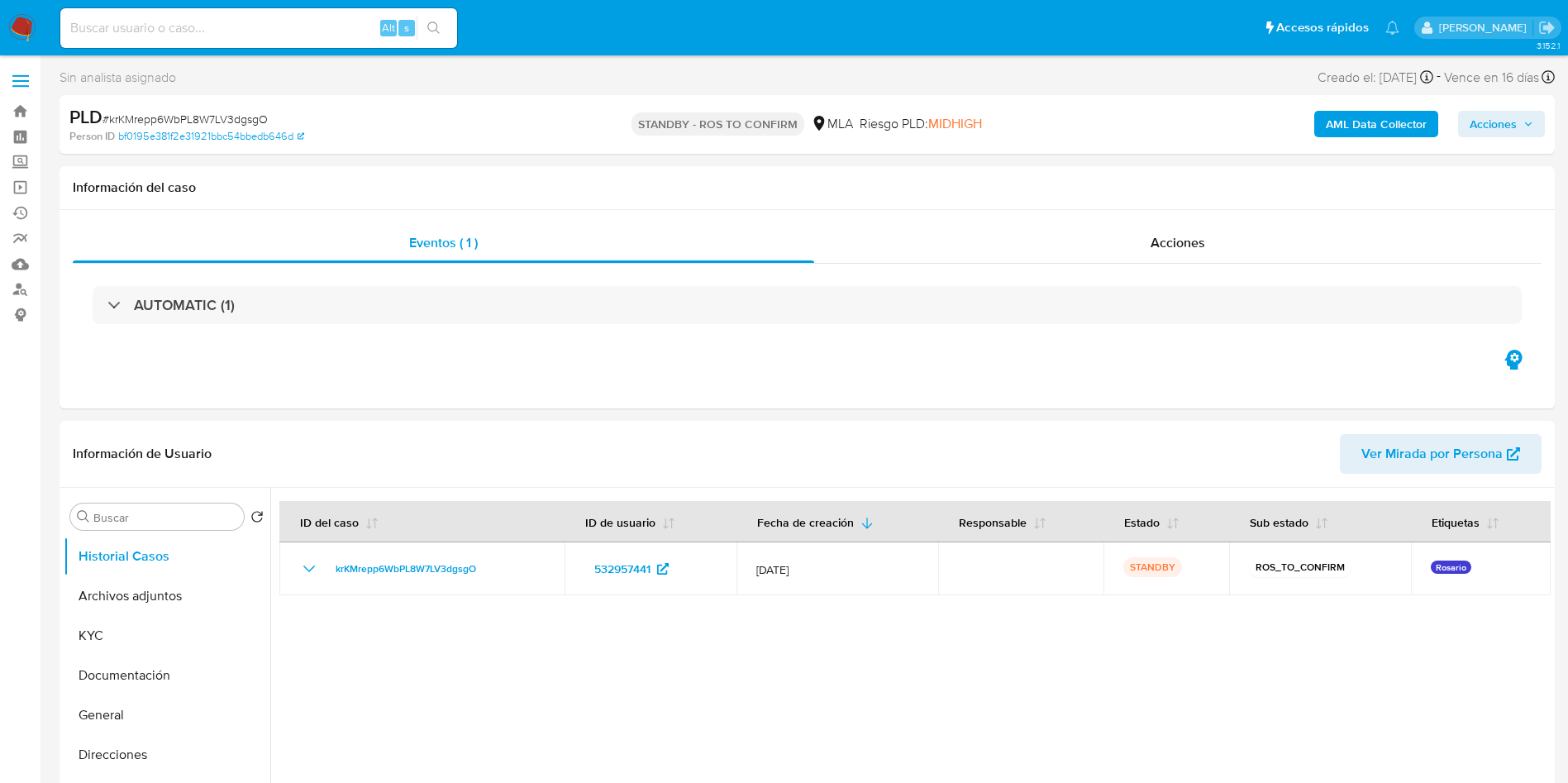
click at [321, 37] on input at bounding box center [259, 28] width 397 height 21
paste input "N3Zxi3JJbulbnmMLDeiquR7x"
type input "N3Zxi3JJbulbnmMLDeiquR7x"
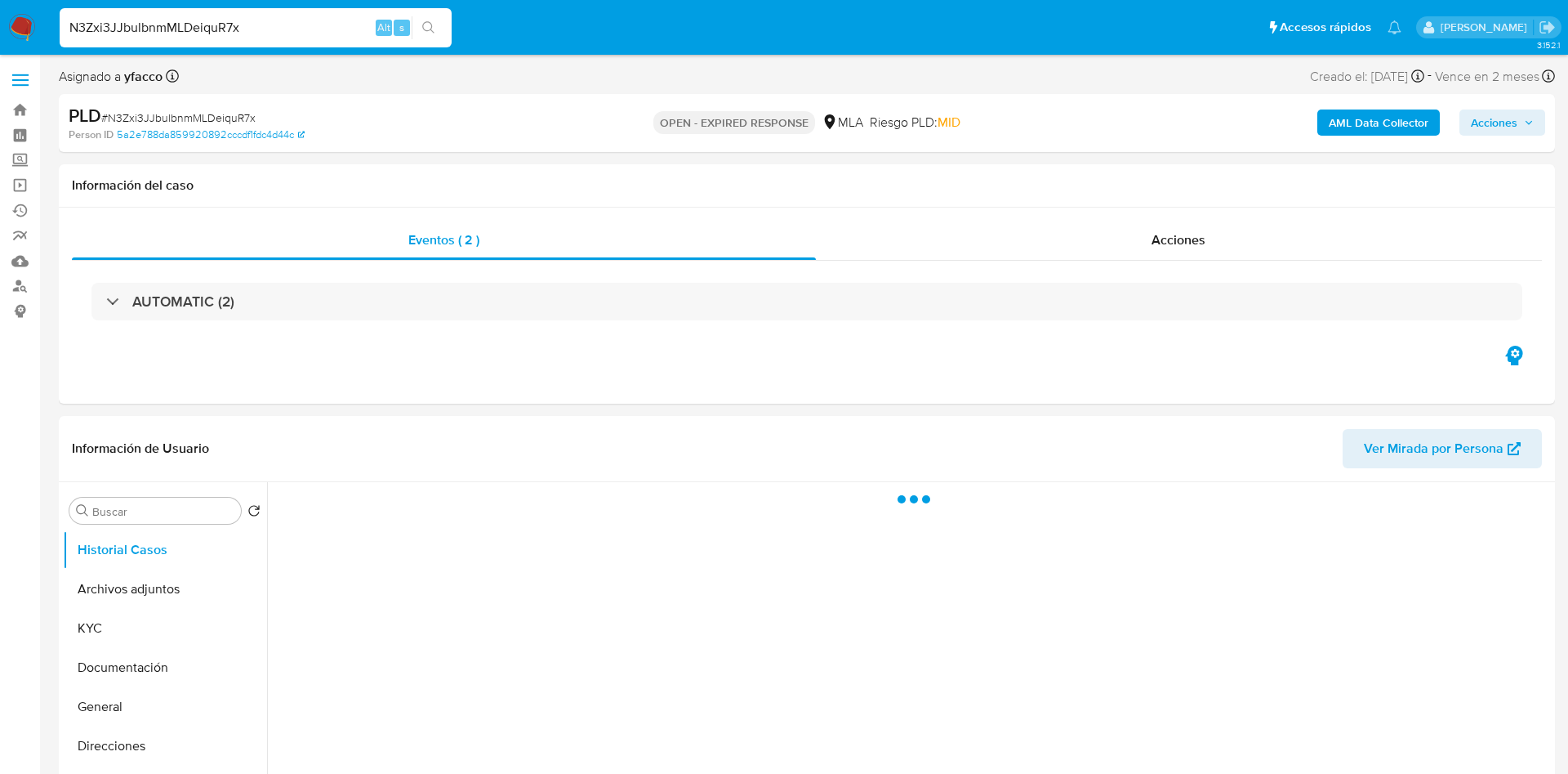
select select "10"
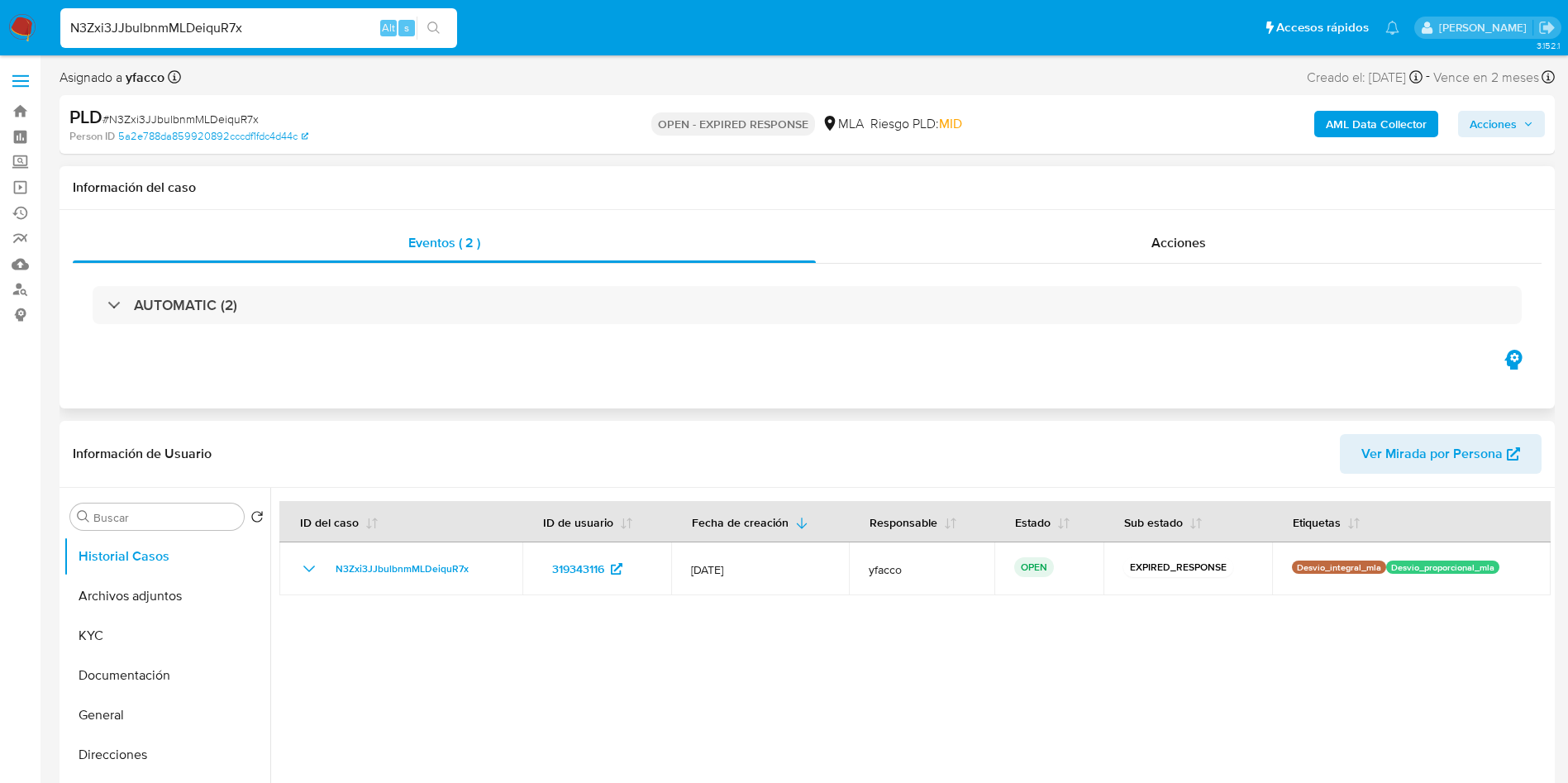
scroll to position [124, 0]
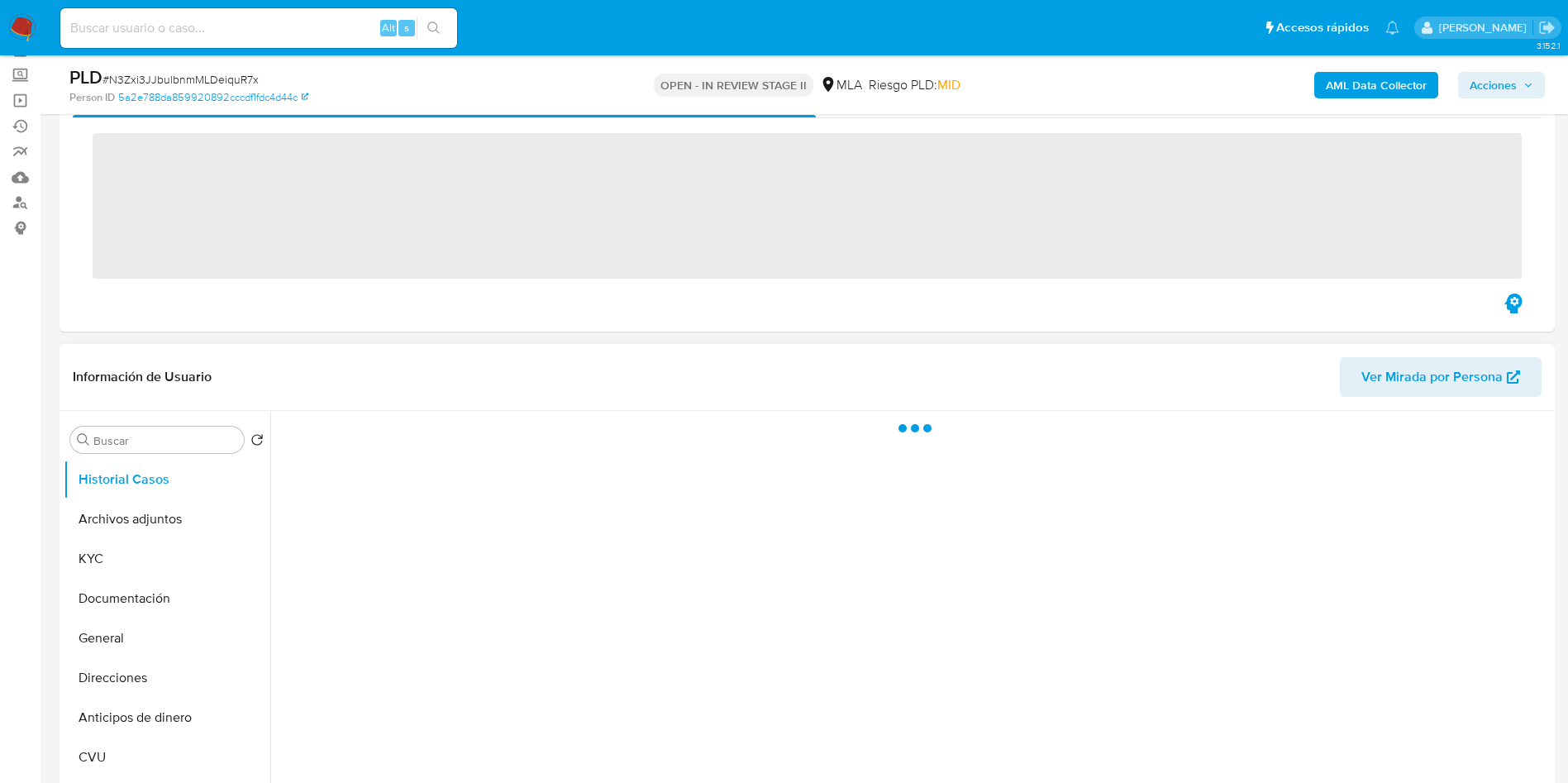
scroll to position [124, 0]
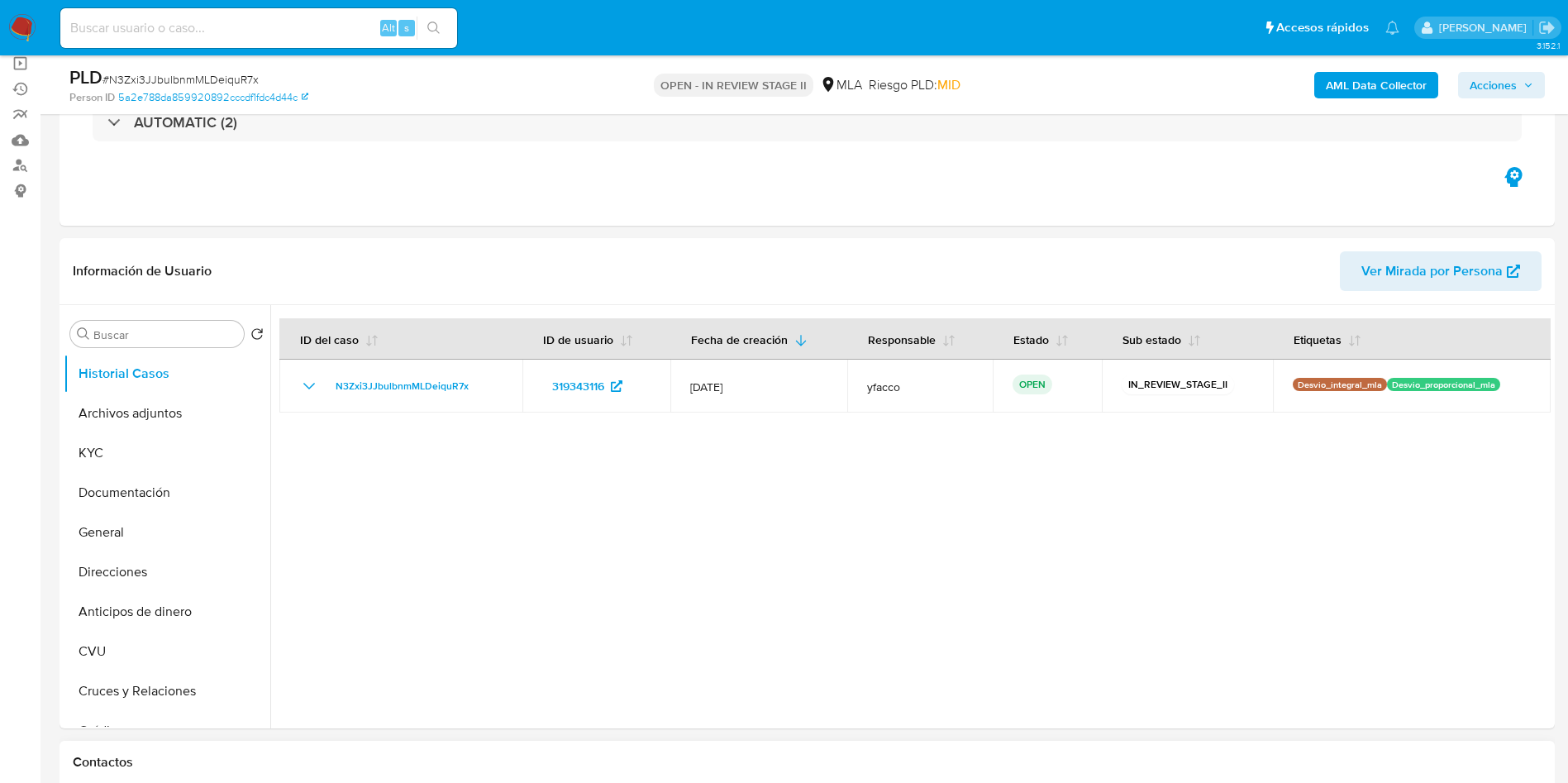
select select "10"
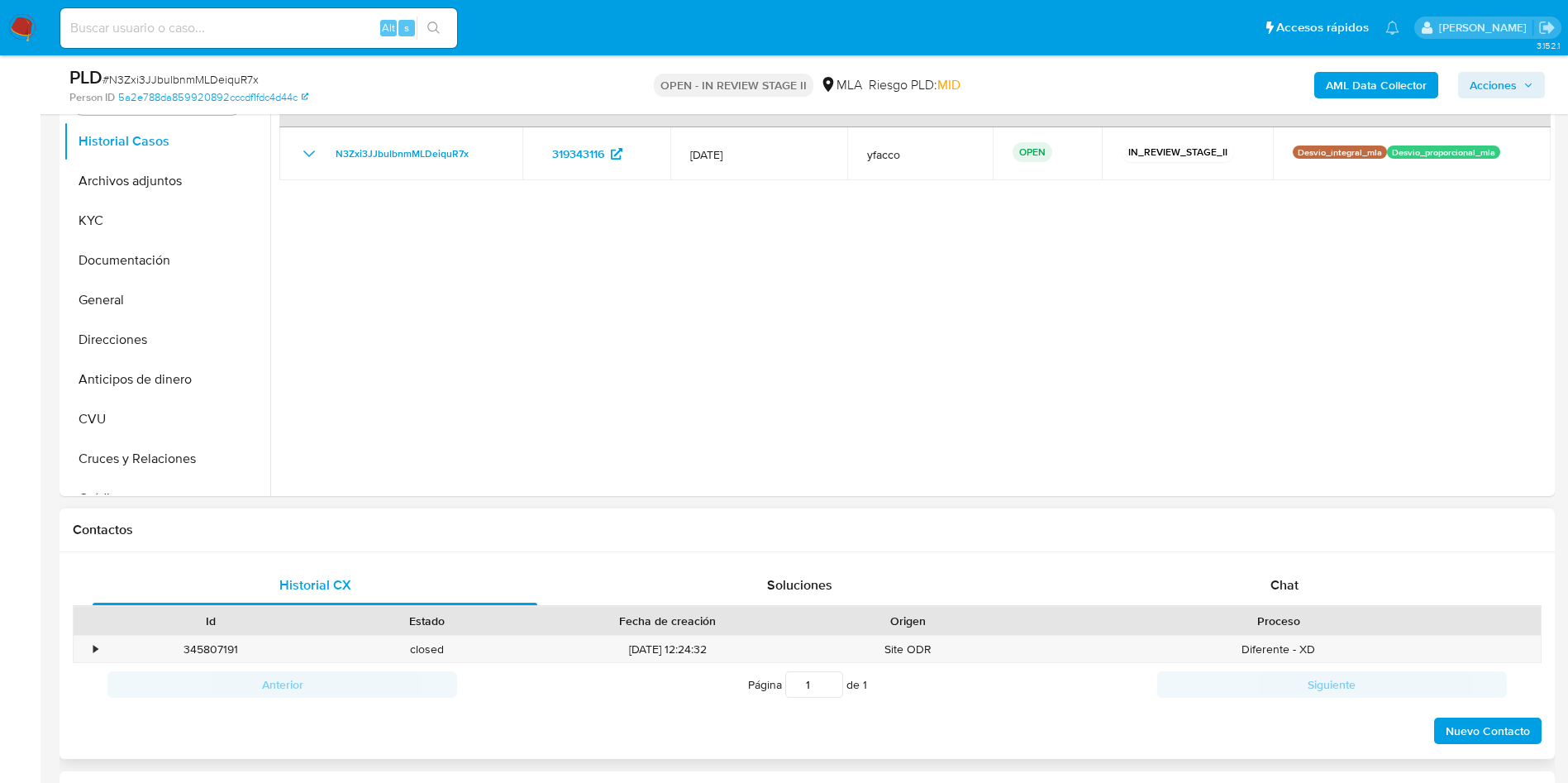
scroll to position [496, 0]
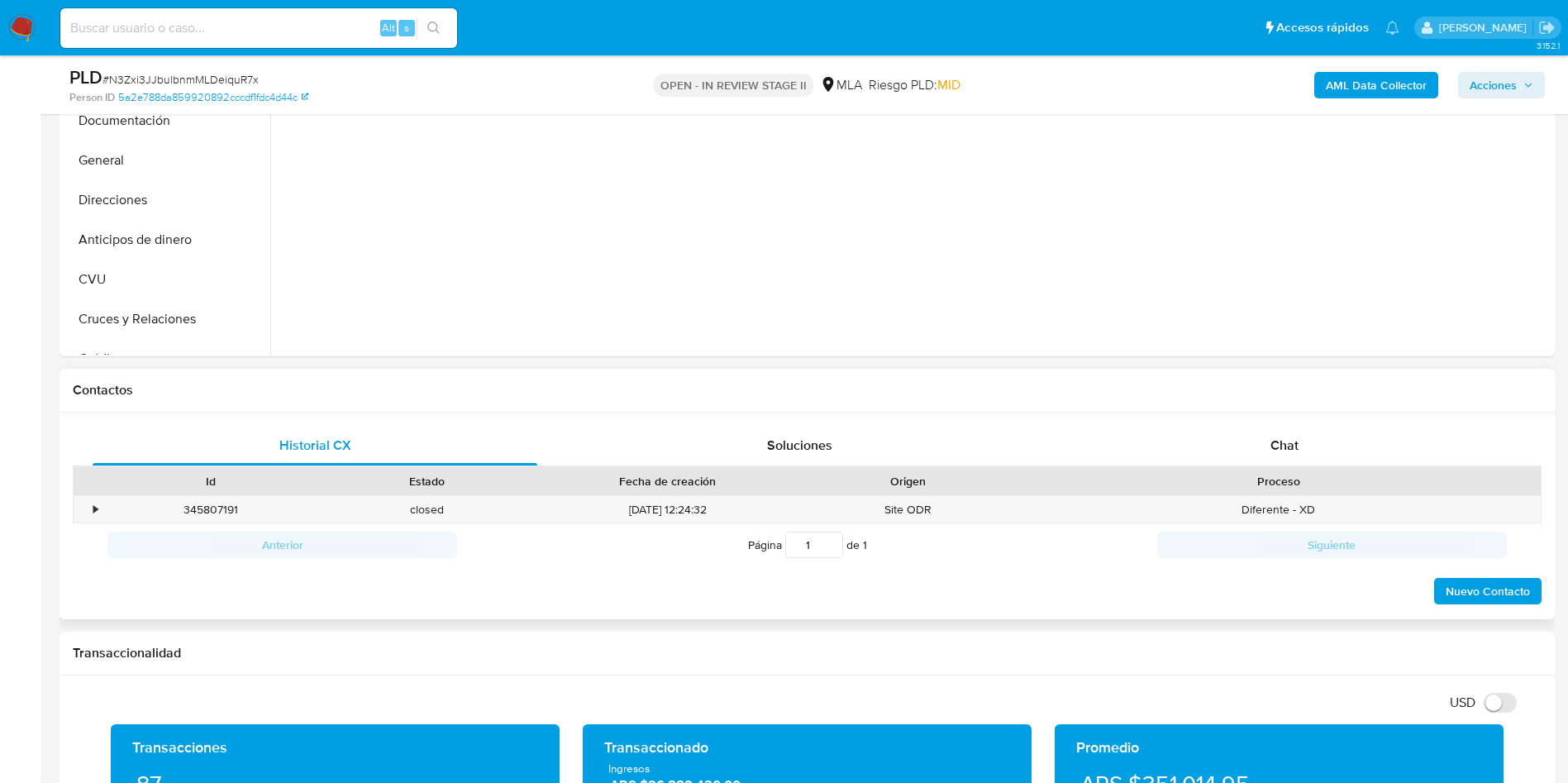
click at [1266, 418] on div "Historial CX Soluciones Chat Id Estado Fecha de creación Origen Proceso • 34580…" at bounding box center [807, 516] width 1495 height 207
click at [1230, 447] on div "Chat" at bounding box center [1284, 445] width 445 height 40
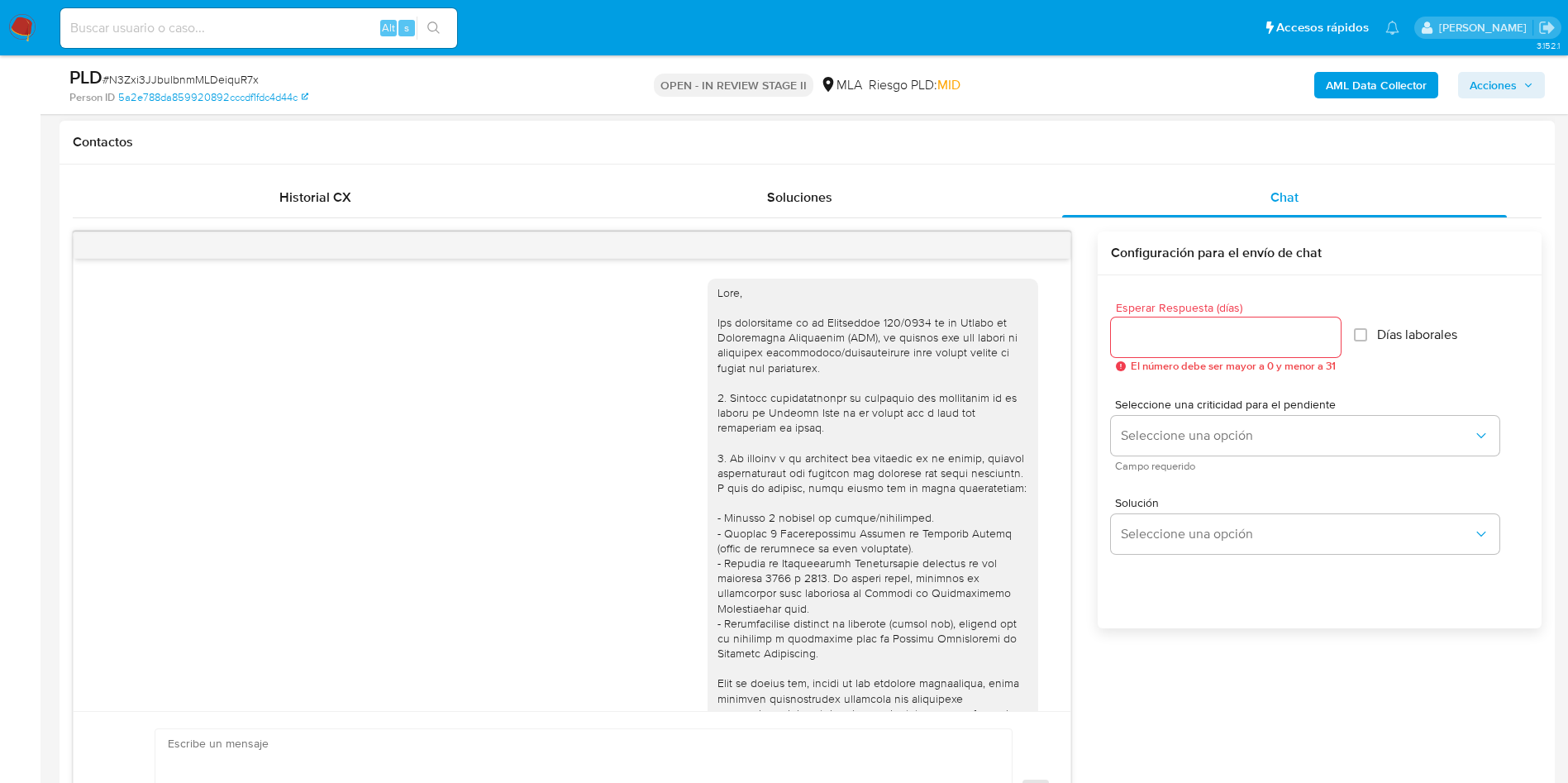
scroll to position [848, 0]
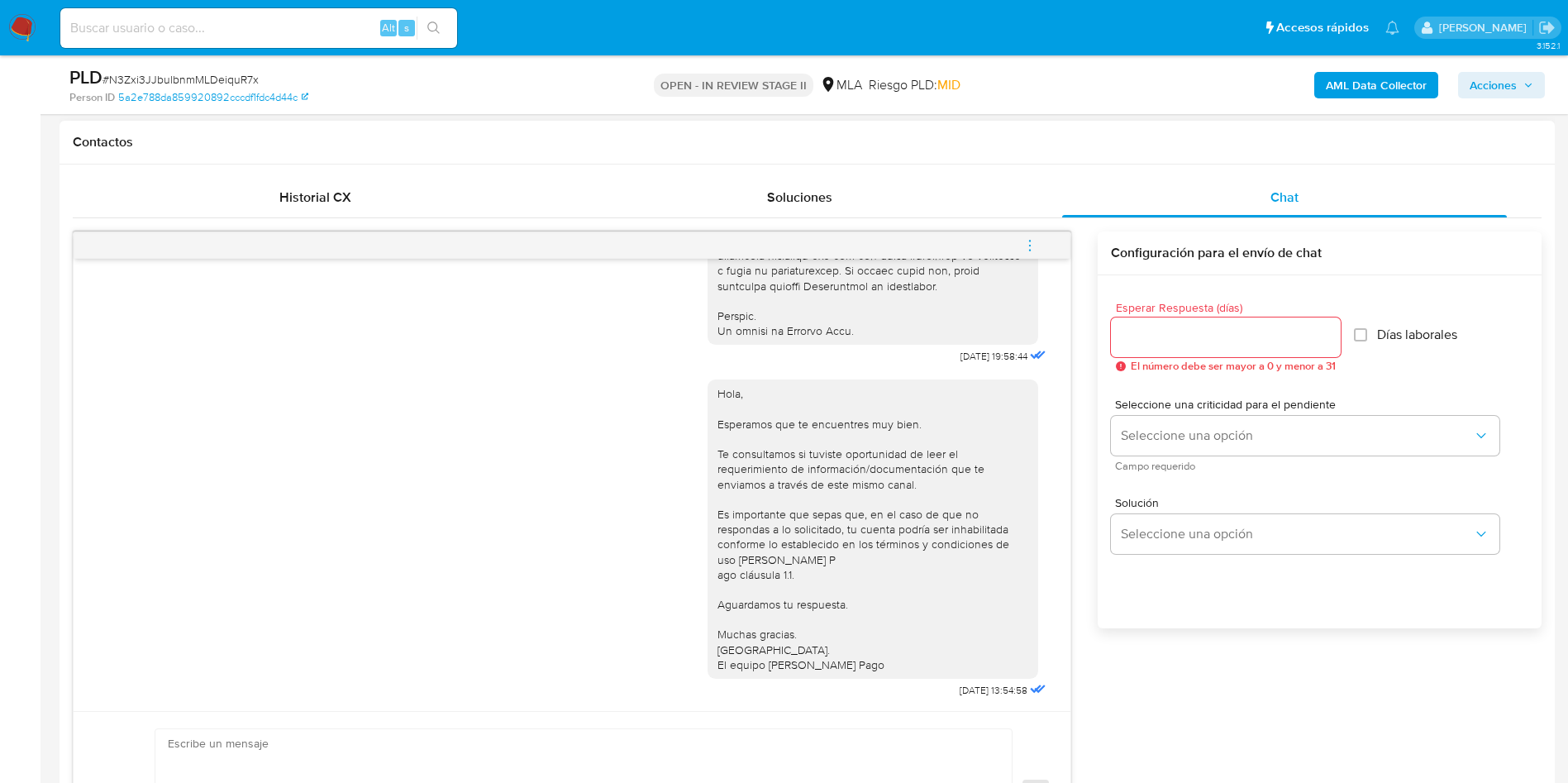
click at [1031, 245] on icon "menu-action" at bounding box center [1030, 245] width 2 height 2
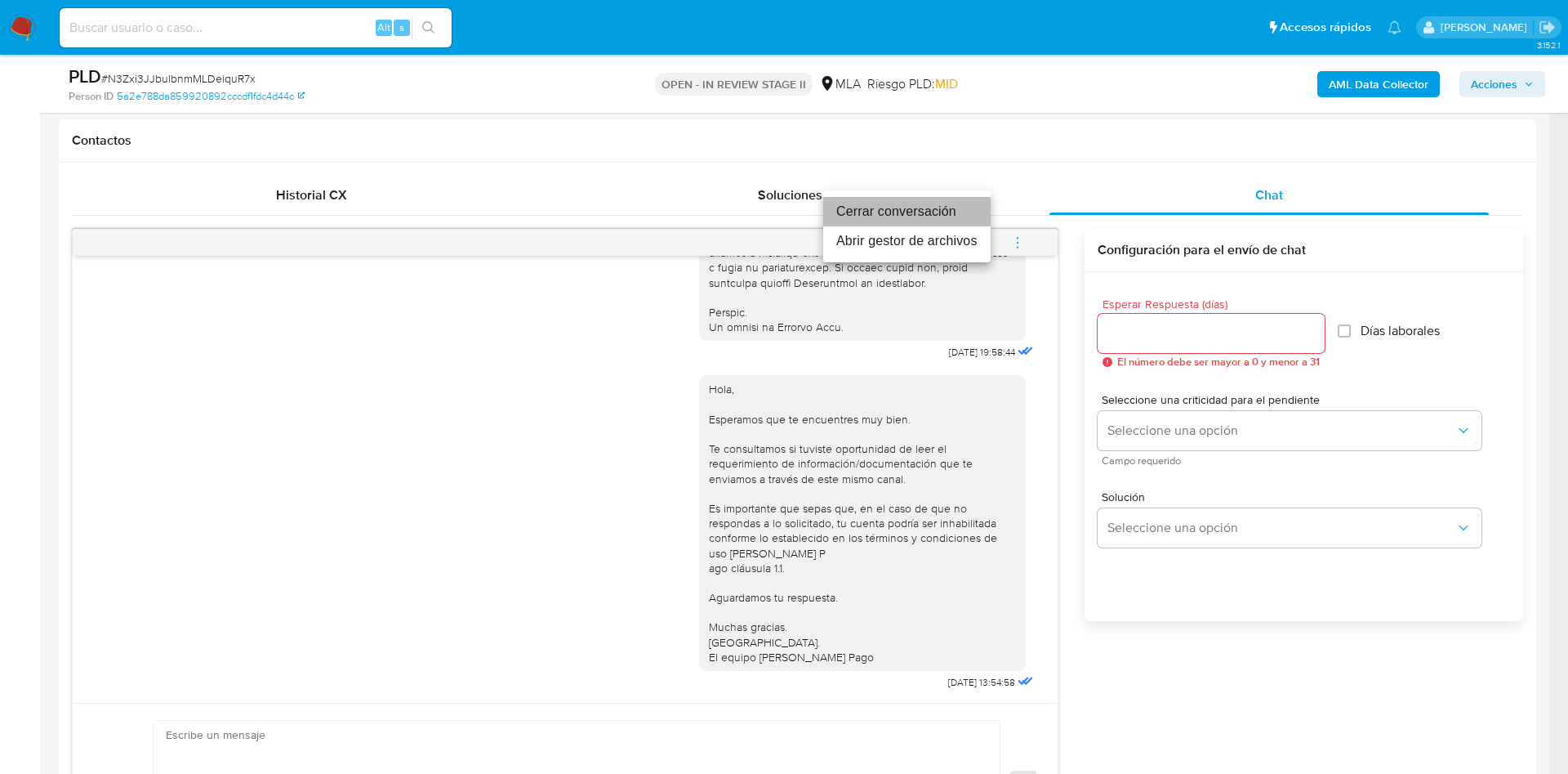
click at [897, 212] on li "Cerrar conversación" at bounding box center [906, 212] width 167 height 30
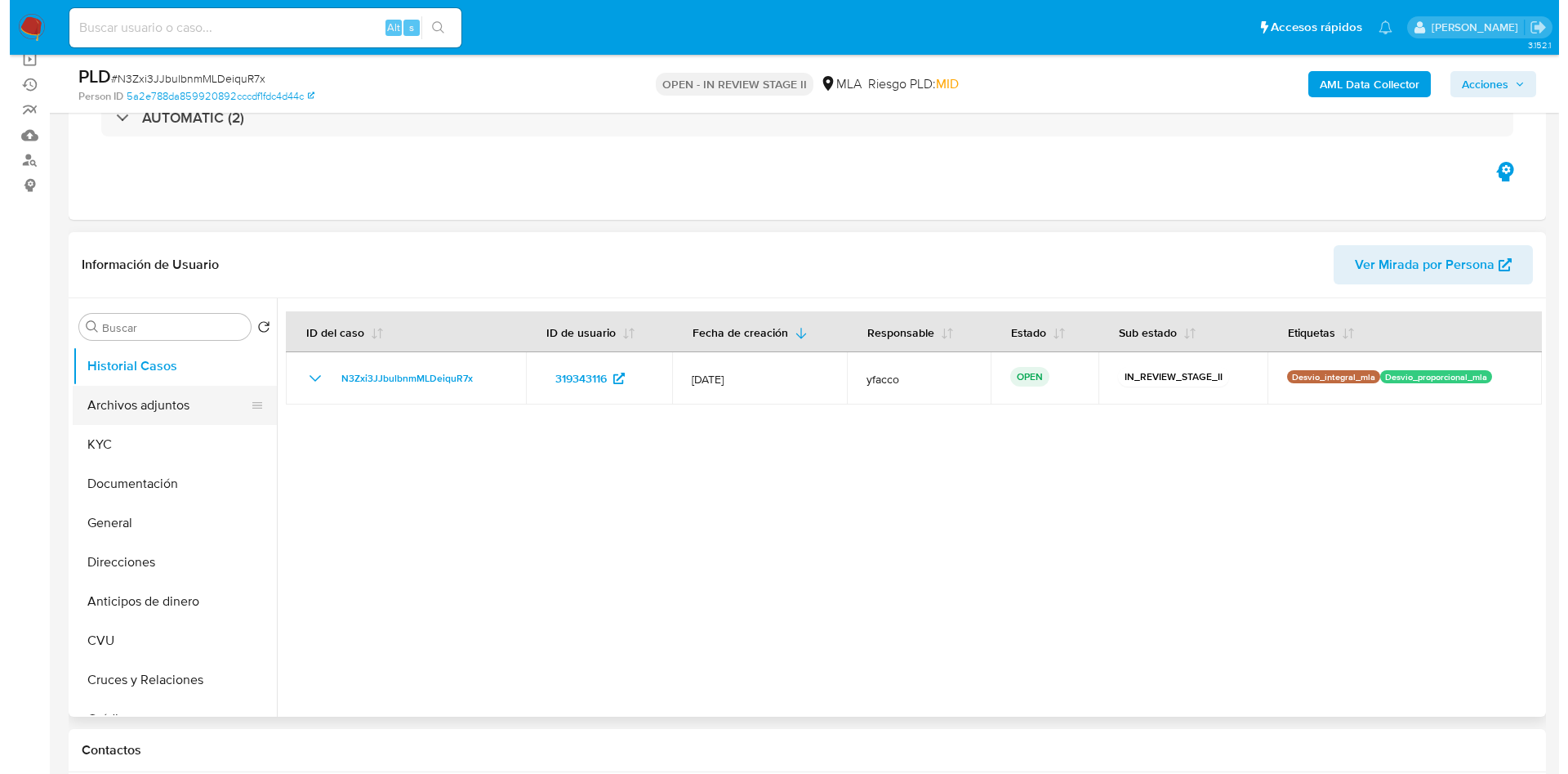
scroll to position [122, 0]
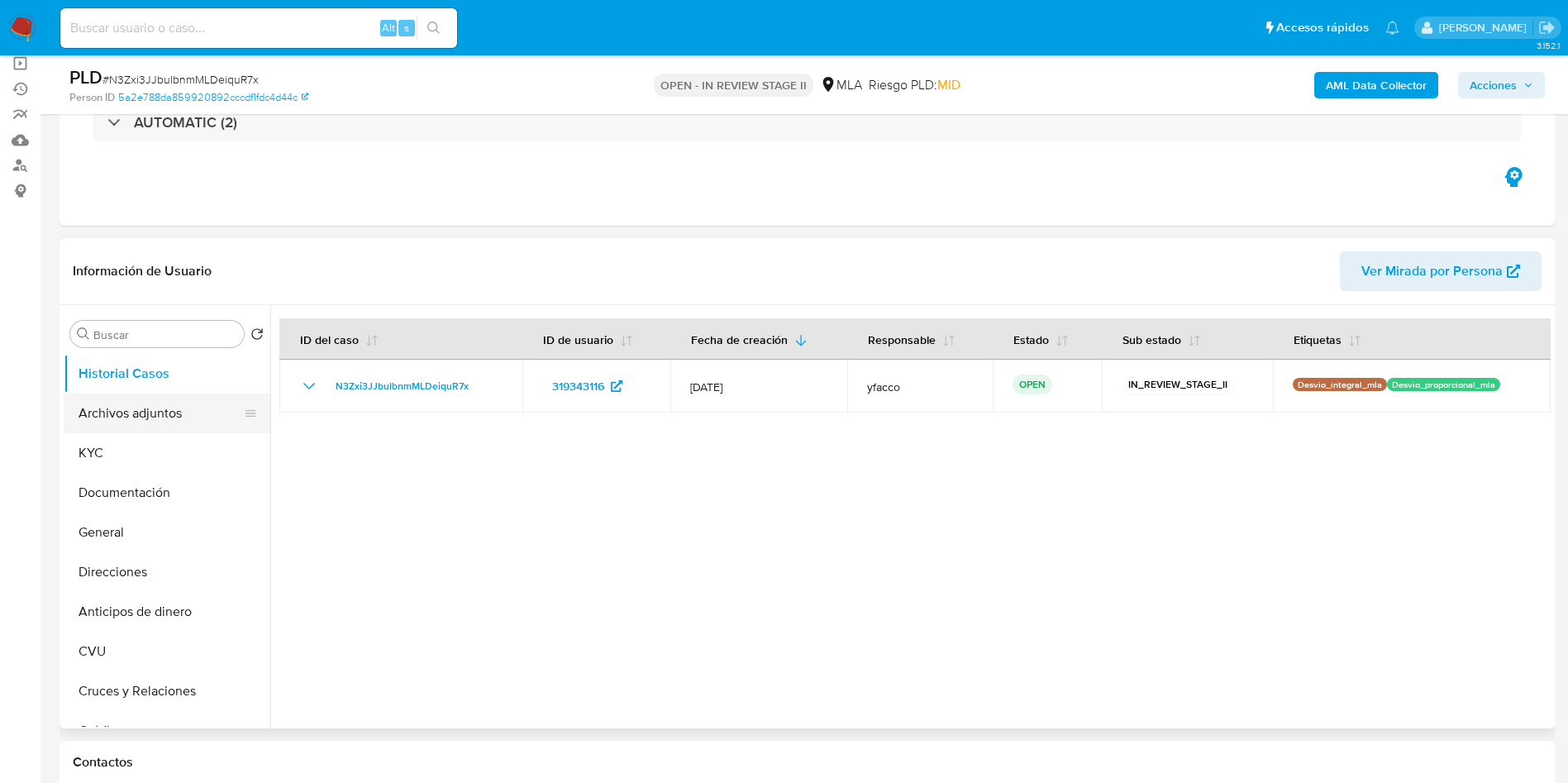
click at [173, 419] on button "Archivos adjuntos" at bounding box center [160, 413] width 193 height 40
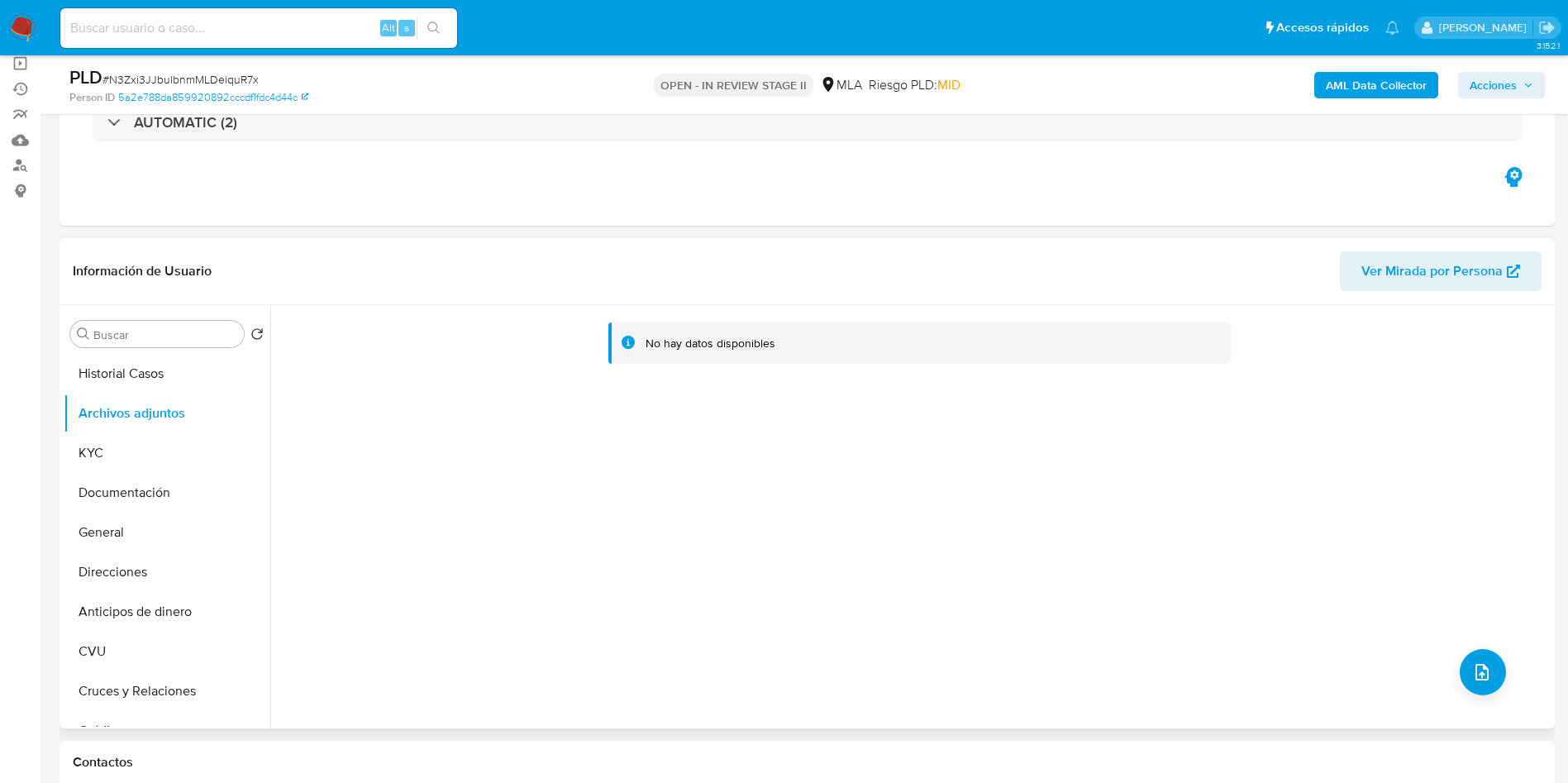
click at [1508, 676] on div "No hay datos disponibles" at bounding box center [910, 516] width 1280 height 423
click at [1485, 670] on icon "upload-file" at bounding box center [1482, 672] width 20 height 20
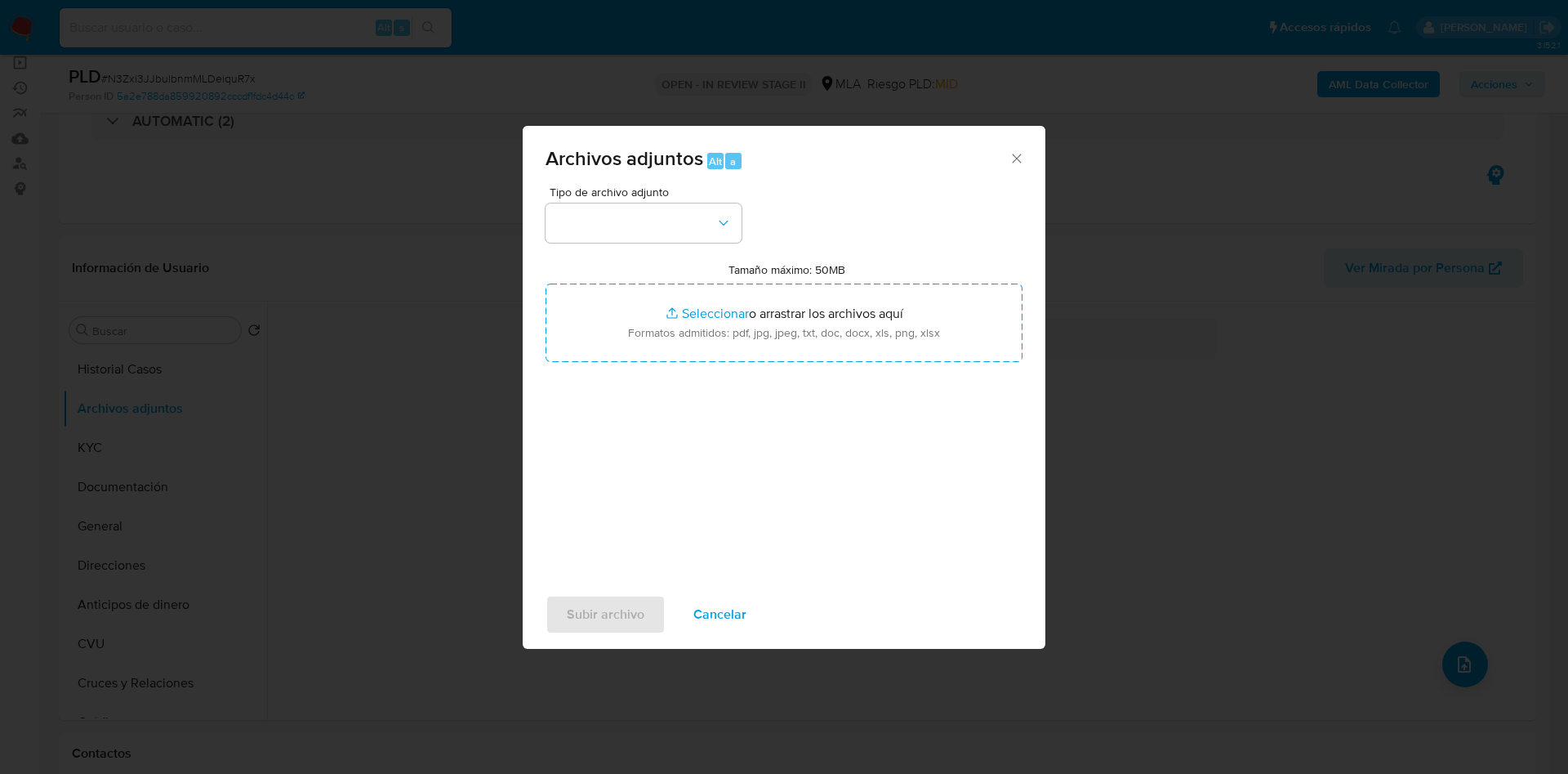
click at [670, 252] on div "Tipo de archivo adjunto Tamaño máximo: 50MB Seleccionar archivos Seleccionar o …" at bounding box center [784, 379] width 477 height 385
click at [666, 224] on button "button" at bounding box center [644, 222] width 196 height 39
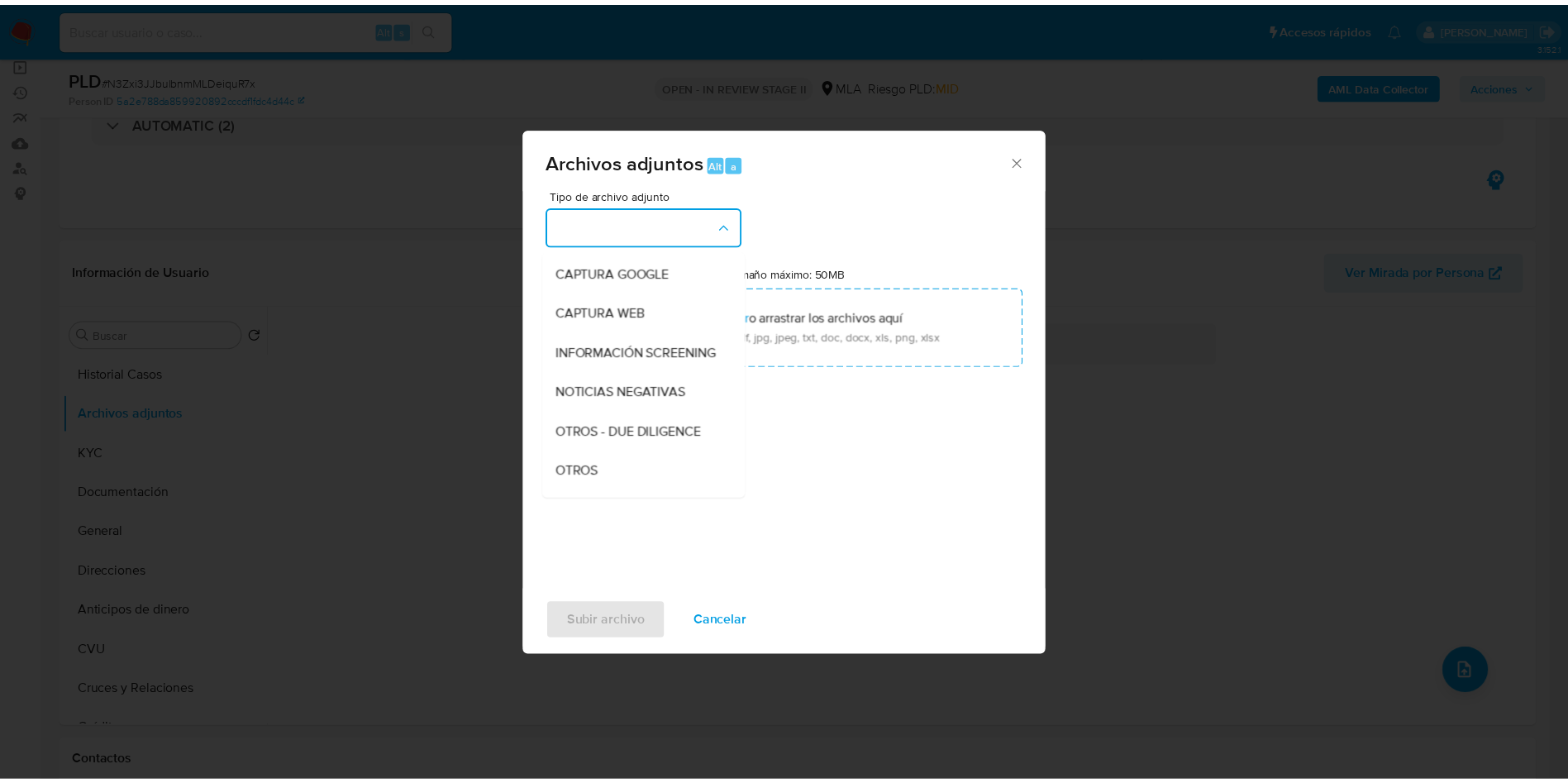
scroll to position [248, 0]
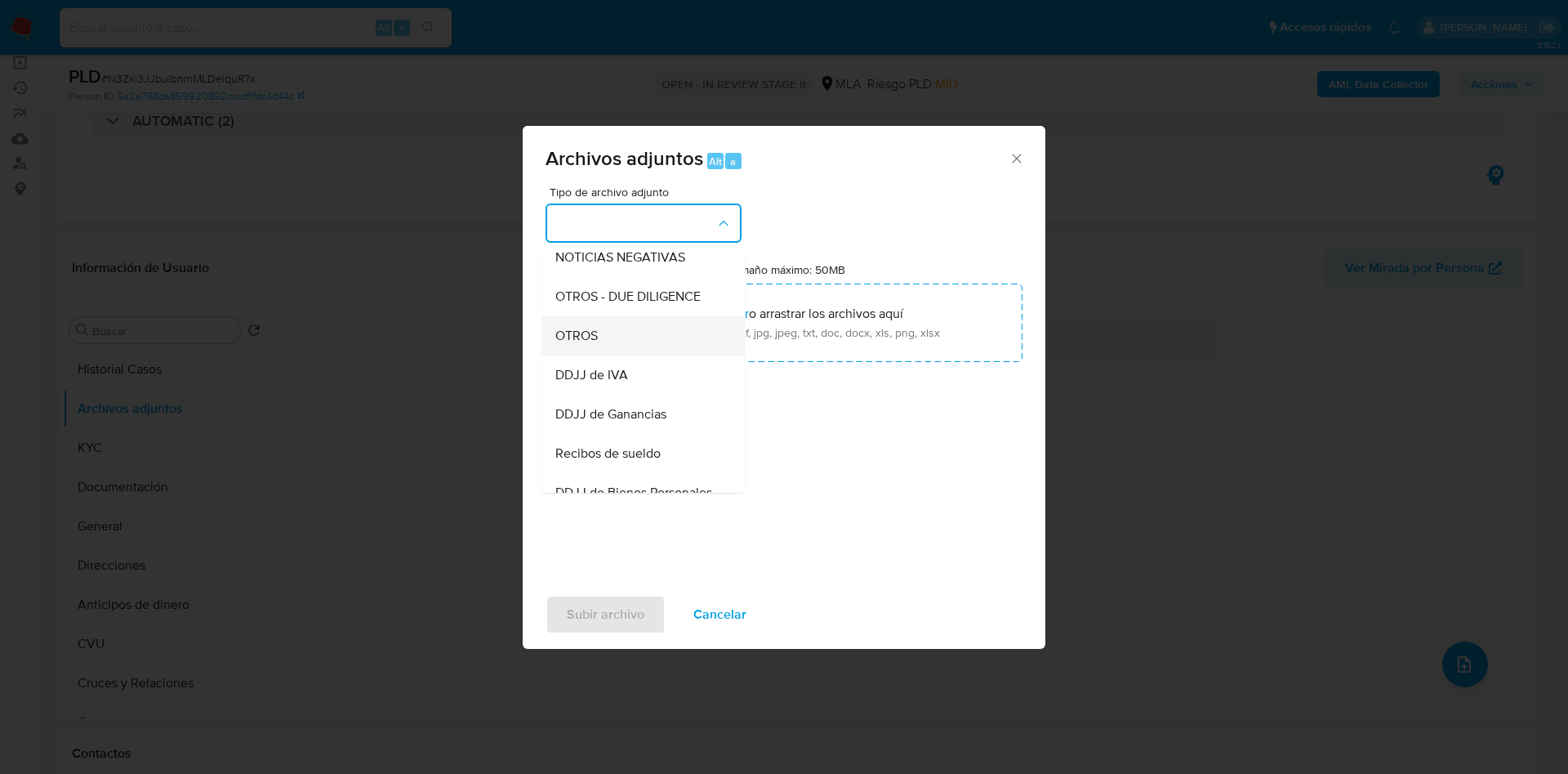
click at [582, 344] on span "OTROS" at bounding box center [576, 336] width 42 height 16
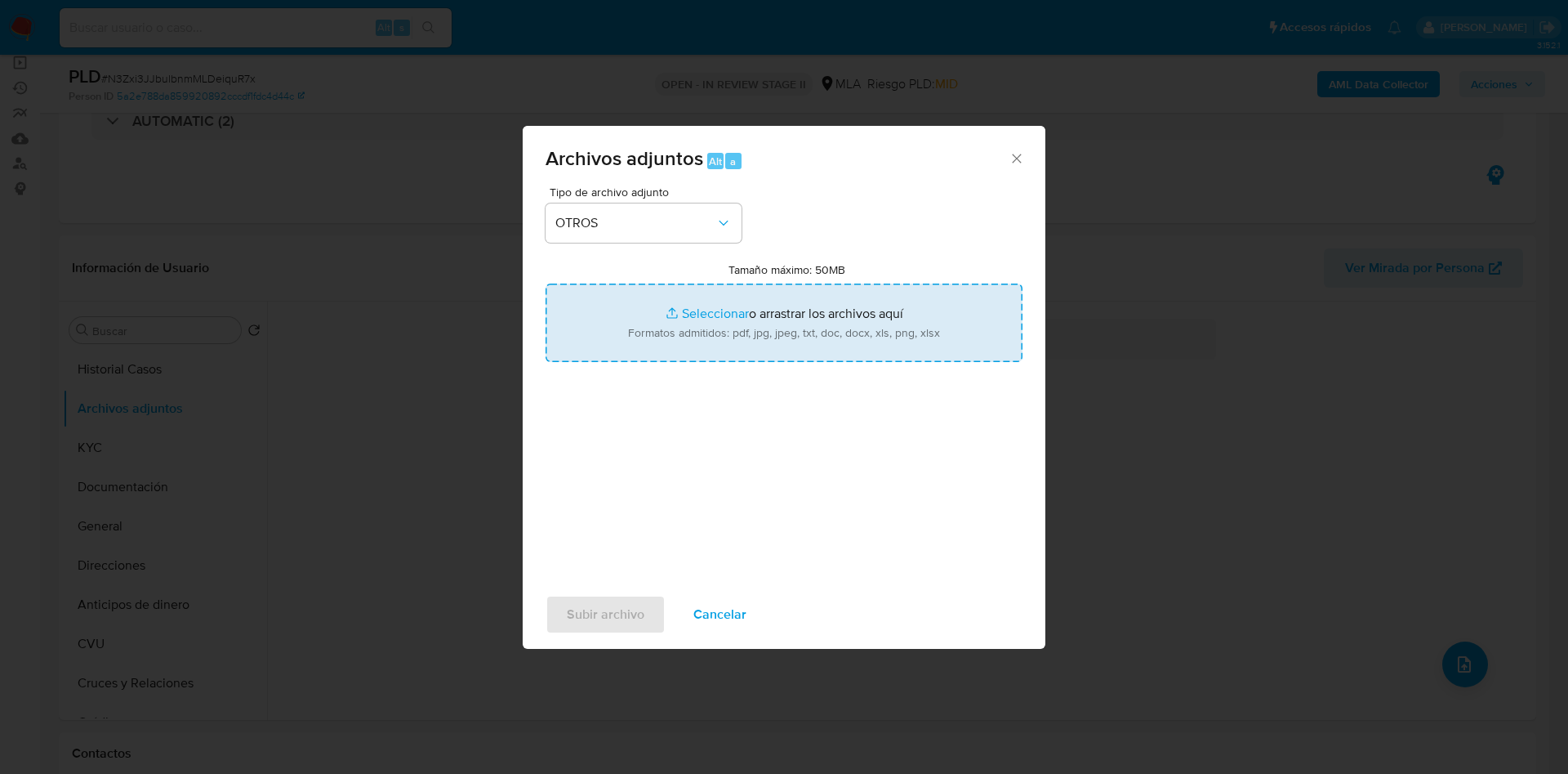
click at [713, 311] on input "Tamaño máximo: 50MB Seleccionar archivos" at bounding box center [784, 323] width 477 height 78
type input "C:\fakepath\Caselog N3Zxi3JJbulbnmMLDeiquR7x_2025_07_18_00_45_52.docx"
click at [714, 303] on input "Tamaño máximo: 50MB Seleccionar archivos" at bounding box center [784, 323] width 477 height 78
type input "C:\fakepath\Movimientos 319343116.xlsx"
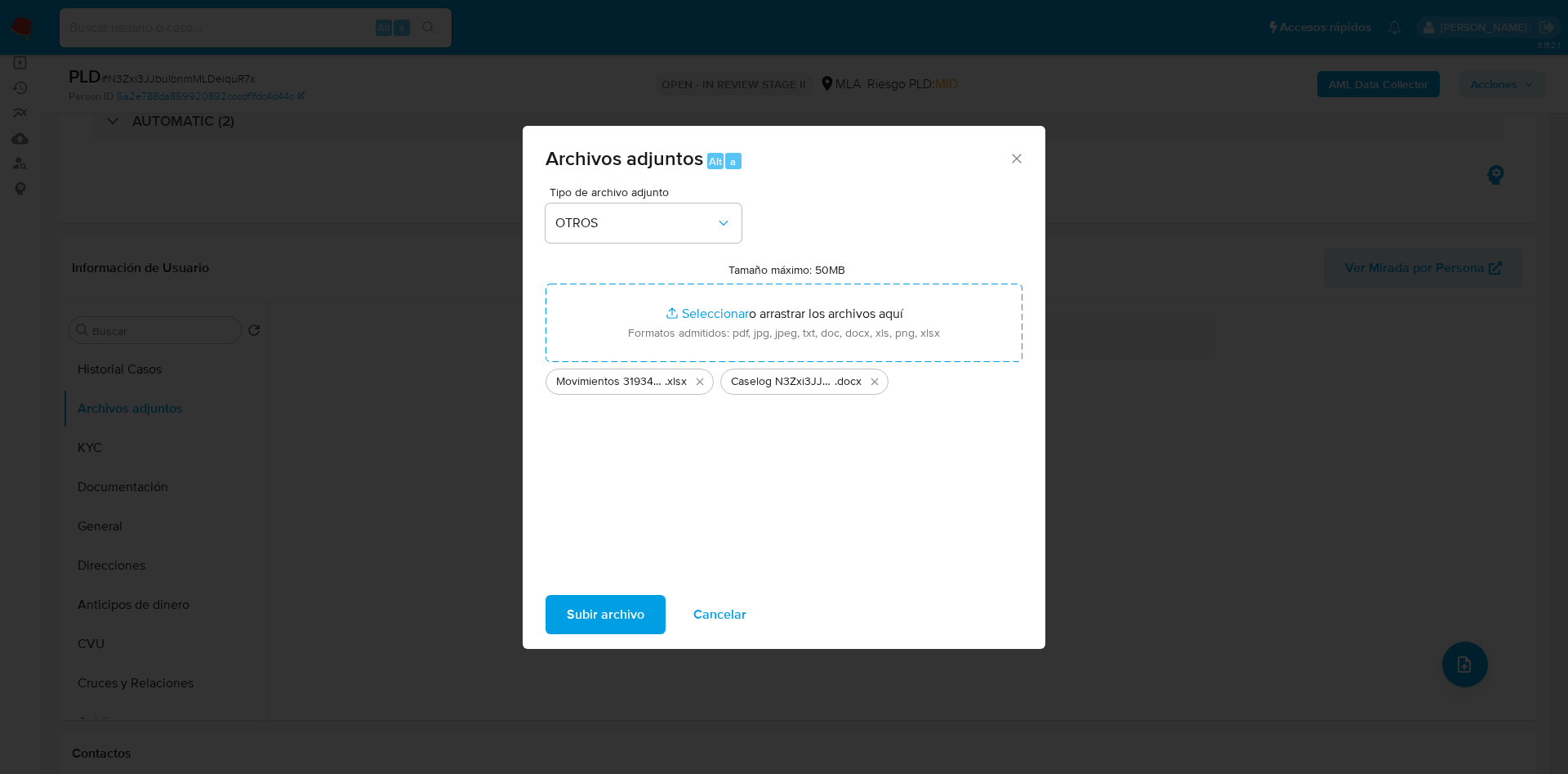
click at [597, 607] on span "Subir archivo" at bounding box center [604, 613] width 77 height 36
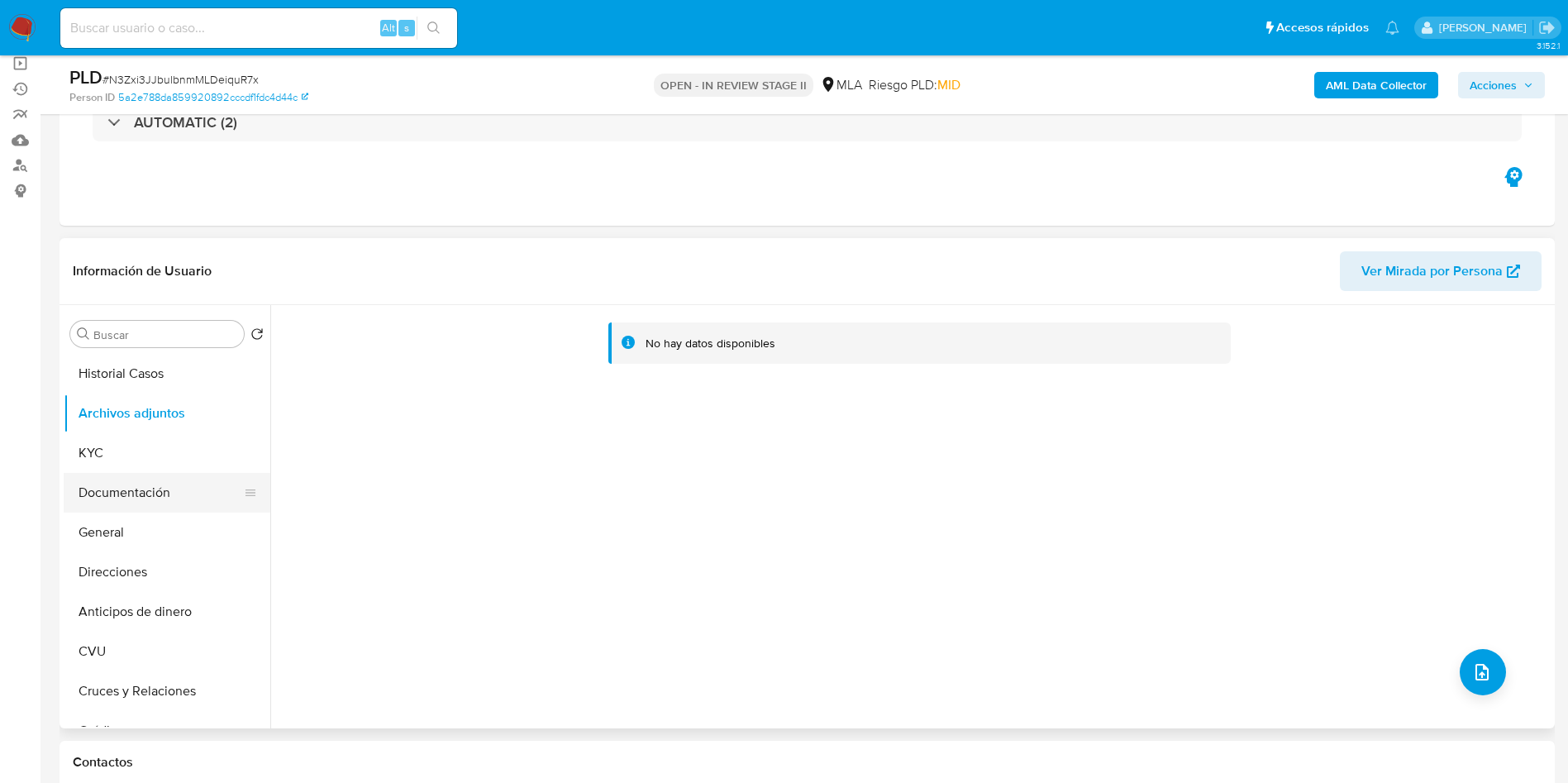
click at [133, 474] on button "Documentación" at bounding box center [160, 492] width 193 height 40
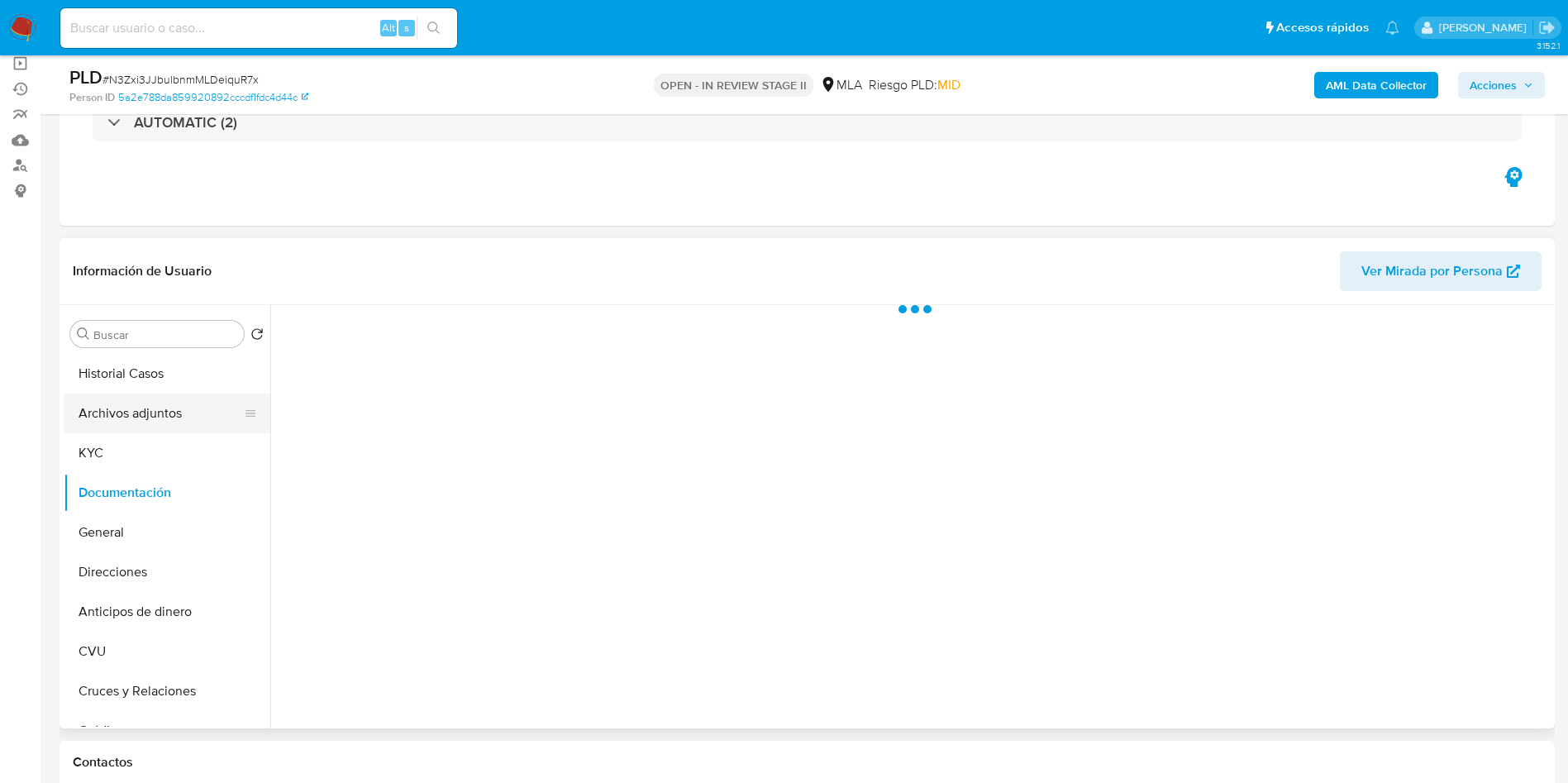
click at [154, 425] on button "Archivos adjuntos" at bounding box center [160, 413] width 193 height 40
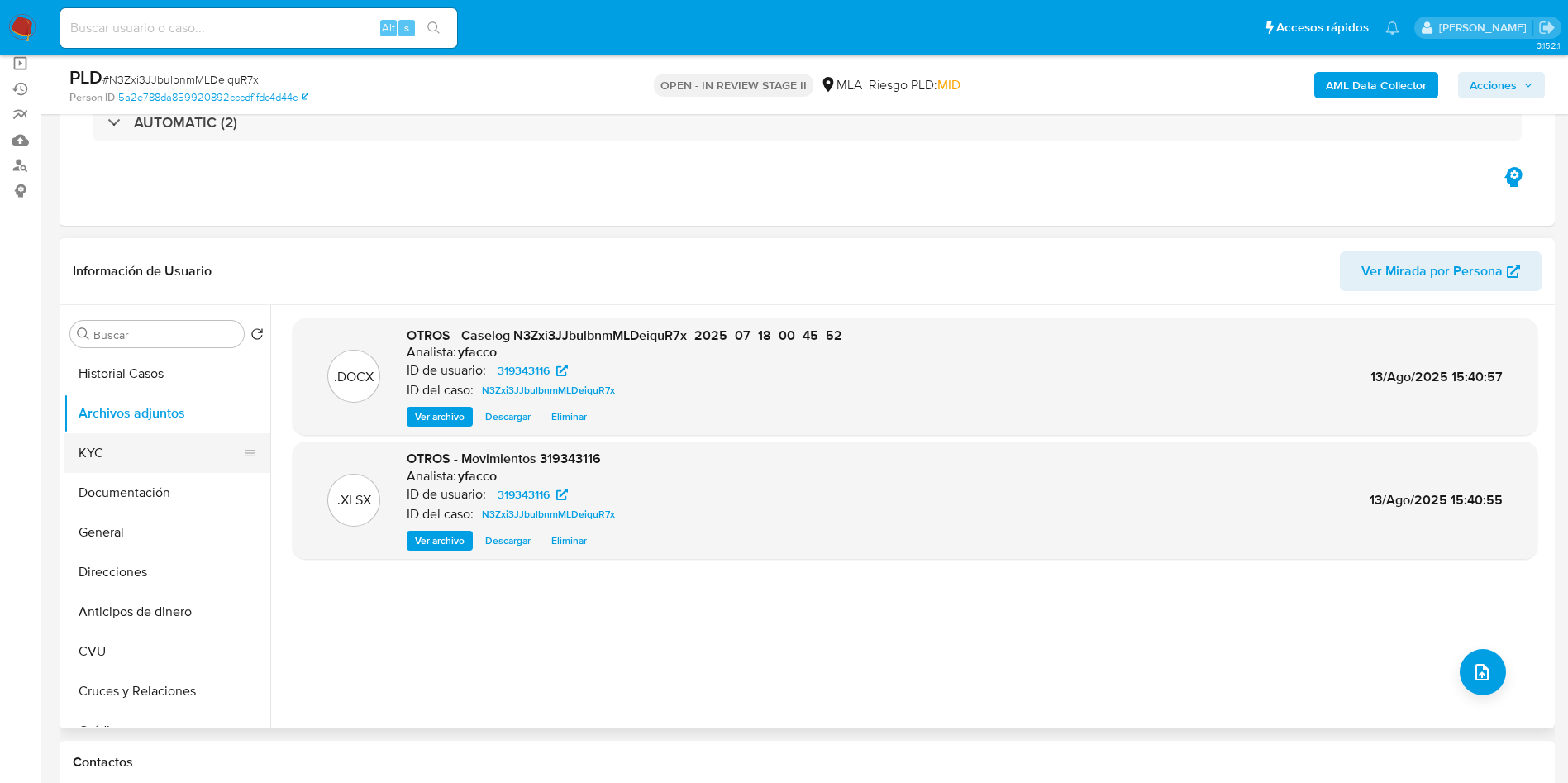
click at [107, 456] on button "KYC" at bounding box center [160, 452] width 193 height 40
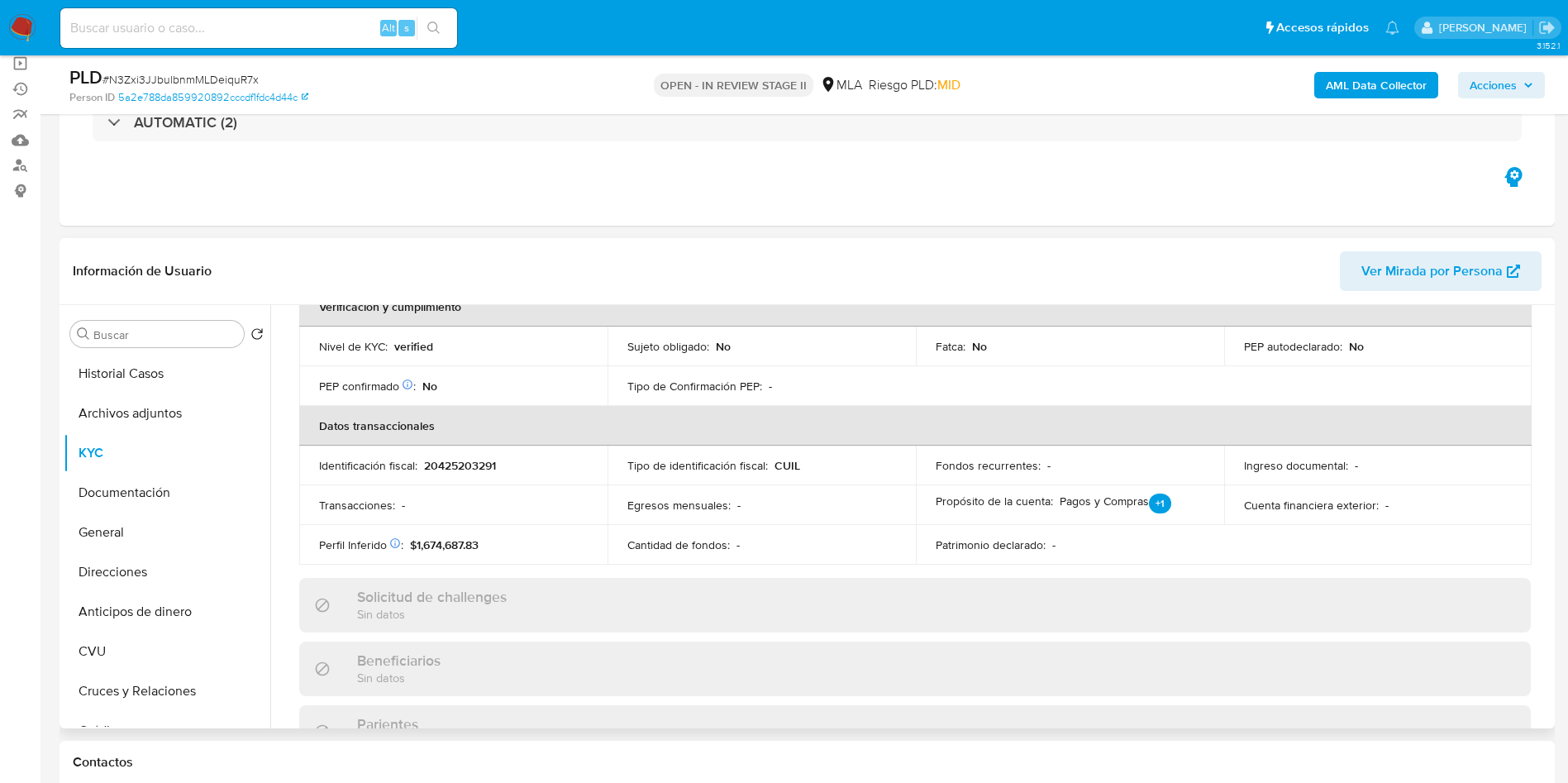
scroll to position [124, 0]
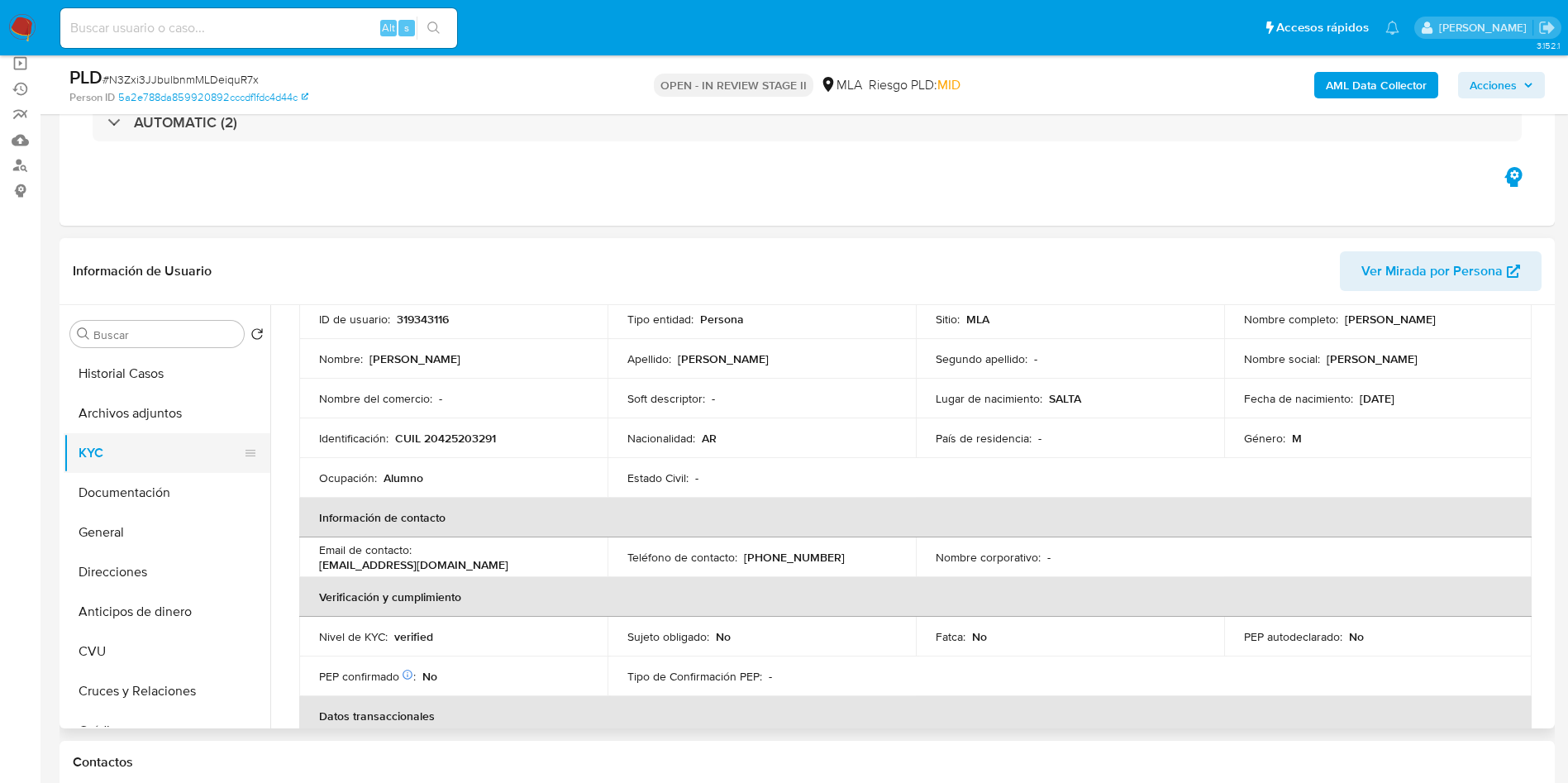
click at [142, 445] on button "KYC" at bounding box center [160, 452] width 193 height 40
click at [140, 407] on button "Archivos adjuntos" at bounding box center [160, 413] width 193 height 40
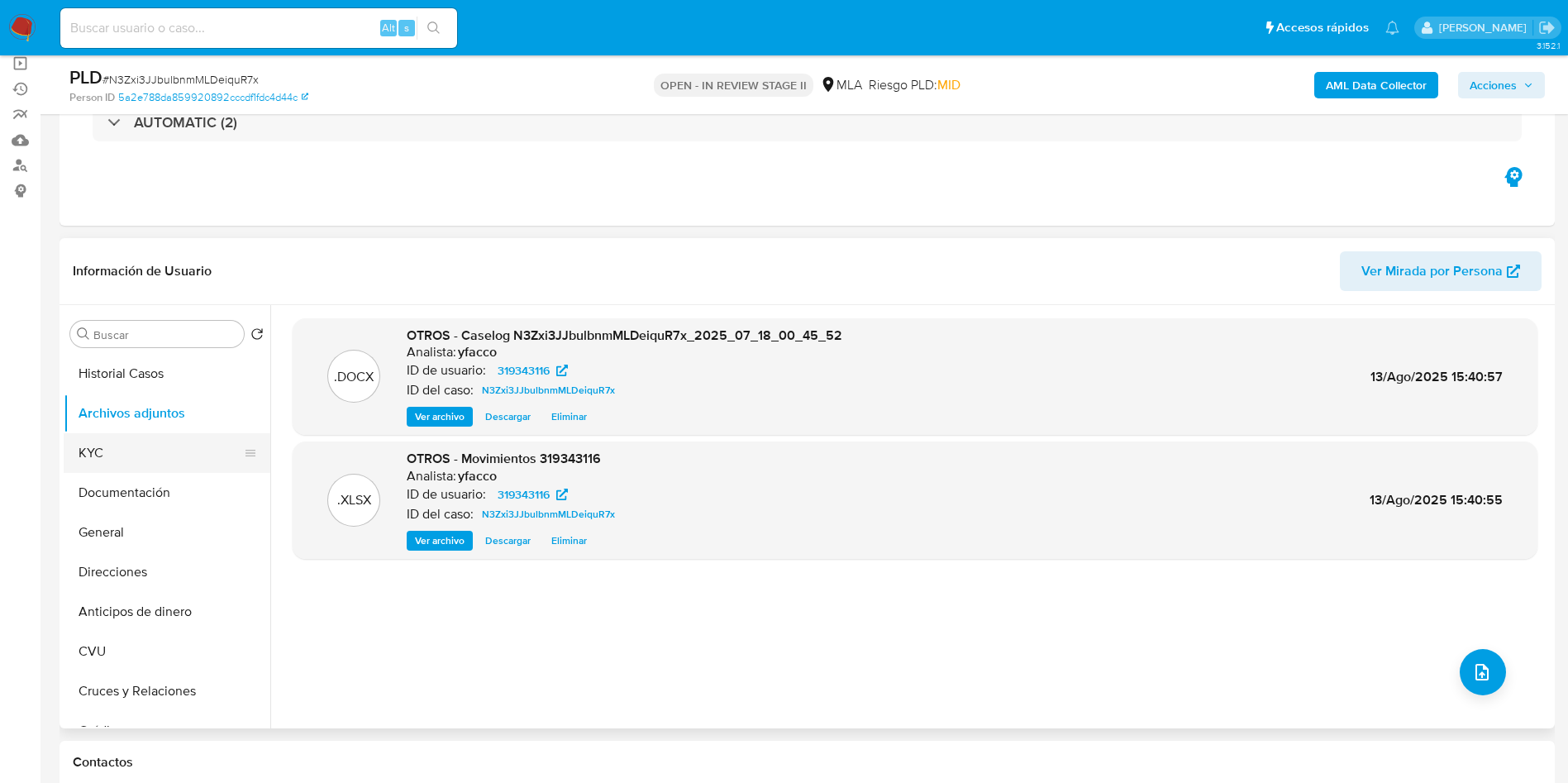
click at [135, 450] on button "KYC" at bounding box center [160, 452] width 193 height 40
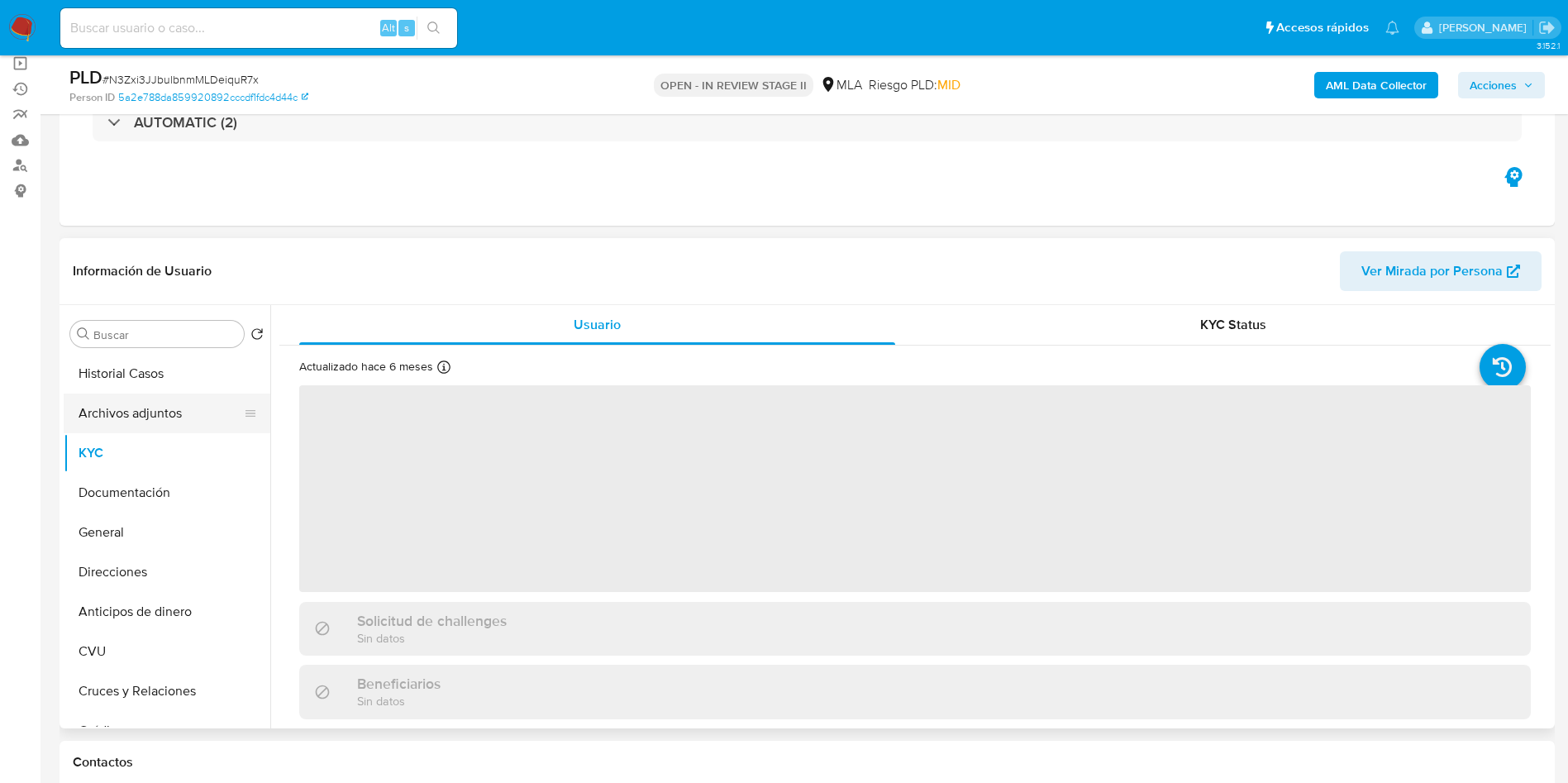
click at [141, 410] on button "Archivos adjuntos" at bounding box center [160, 413] width 193 height 40
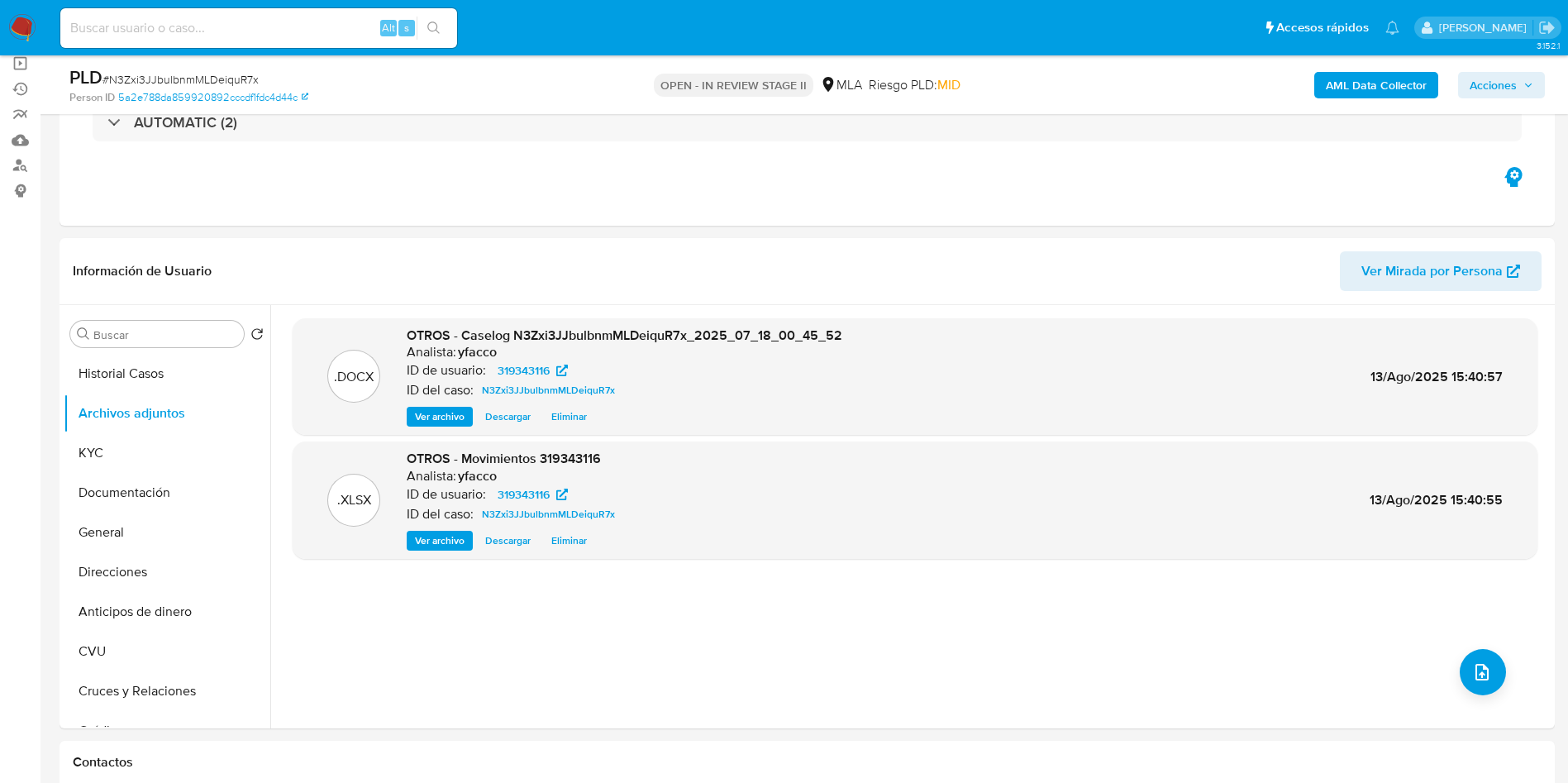
click at [1368, 77] on b "AML Data Collector" at bounding box center [1376, 85] width 101 height 26
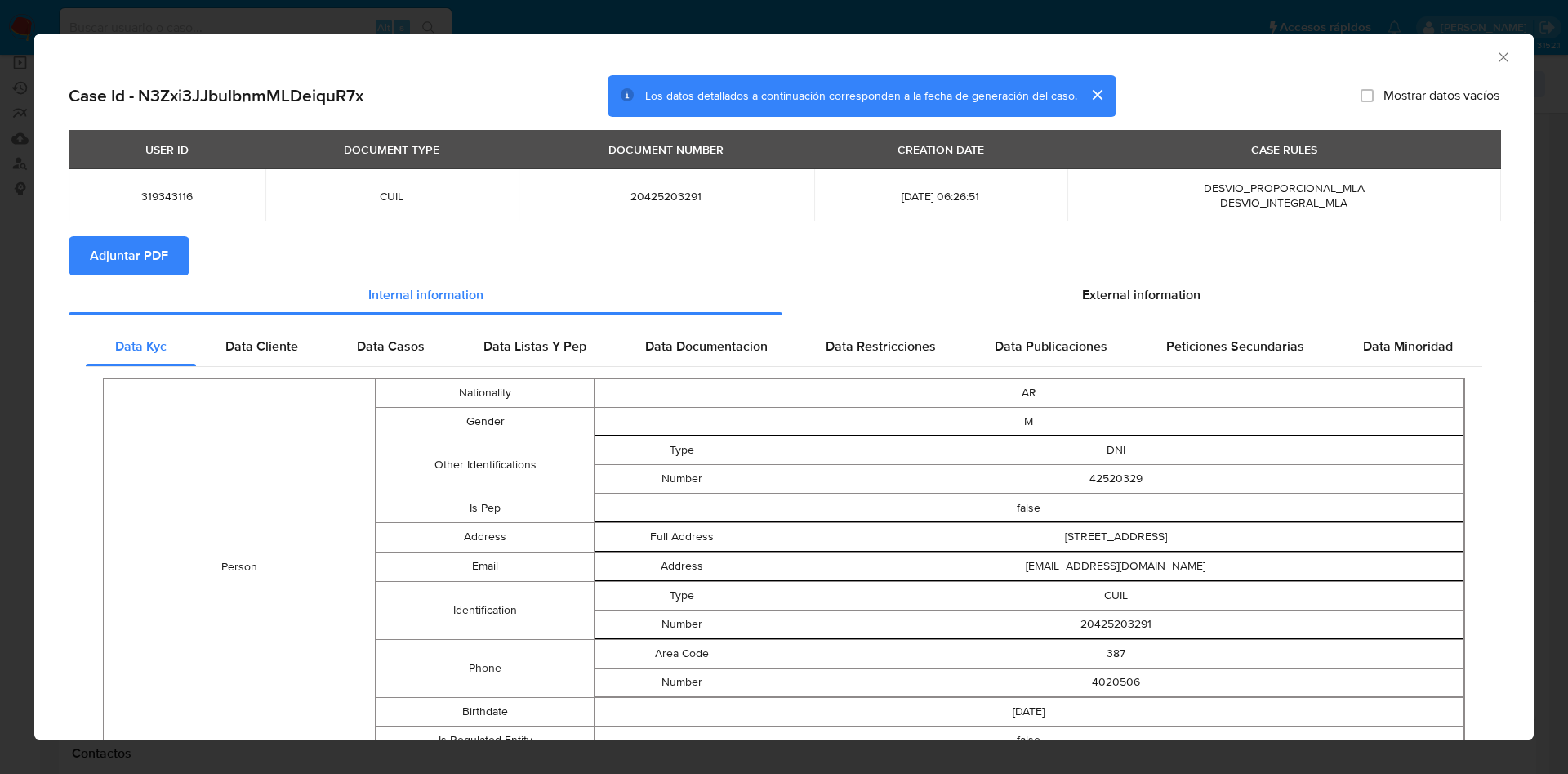
click at [167, 257] on span "Adjuntar PDF" at bounding box center [129, 255] width 78 height 36
click at [1495, 63] on icon "Cerrar ventana" at bounding box center [1503, 56] width 16 height 16
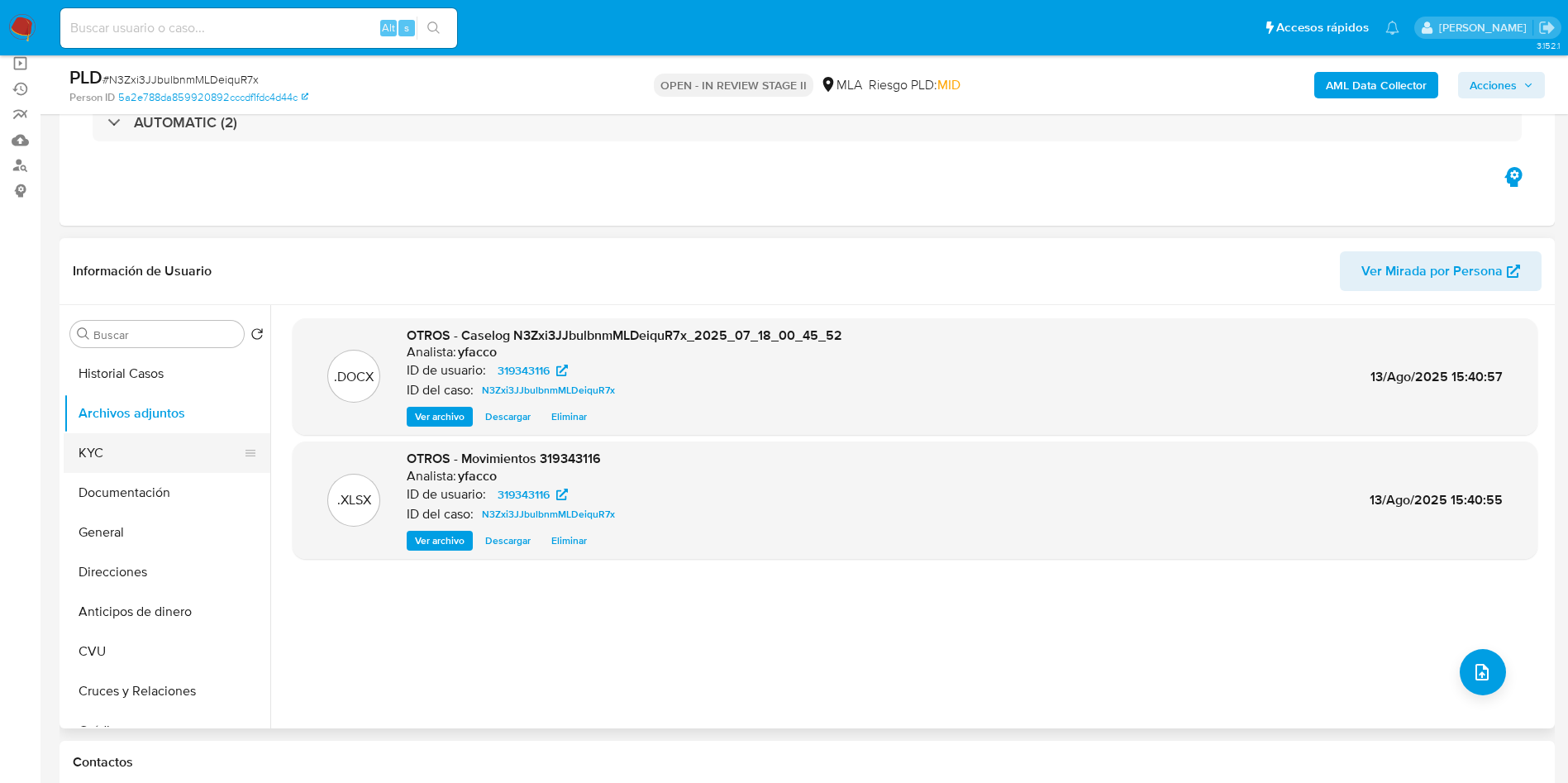
click at [138, 434] on button "KYC" at bounding box center [160, 452] width 193 height 40
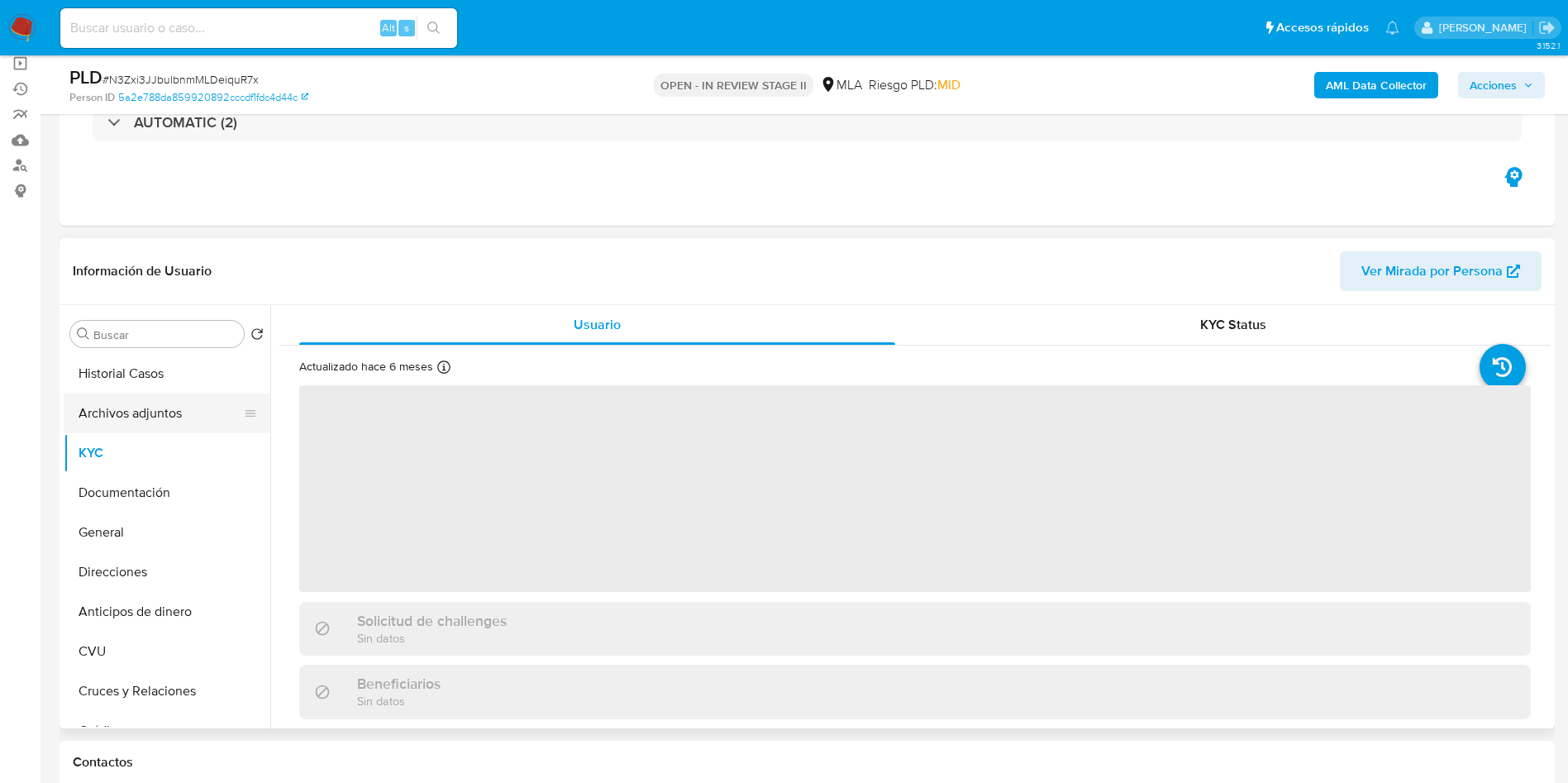
click at [135, 413] on button "Archivos adjuntos" at bounding box center [160, 413] width 193 height 40
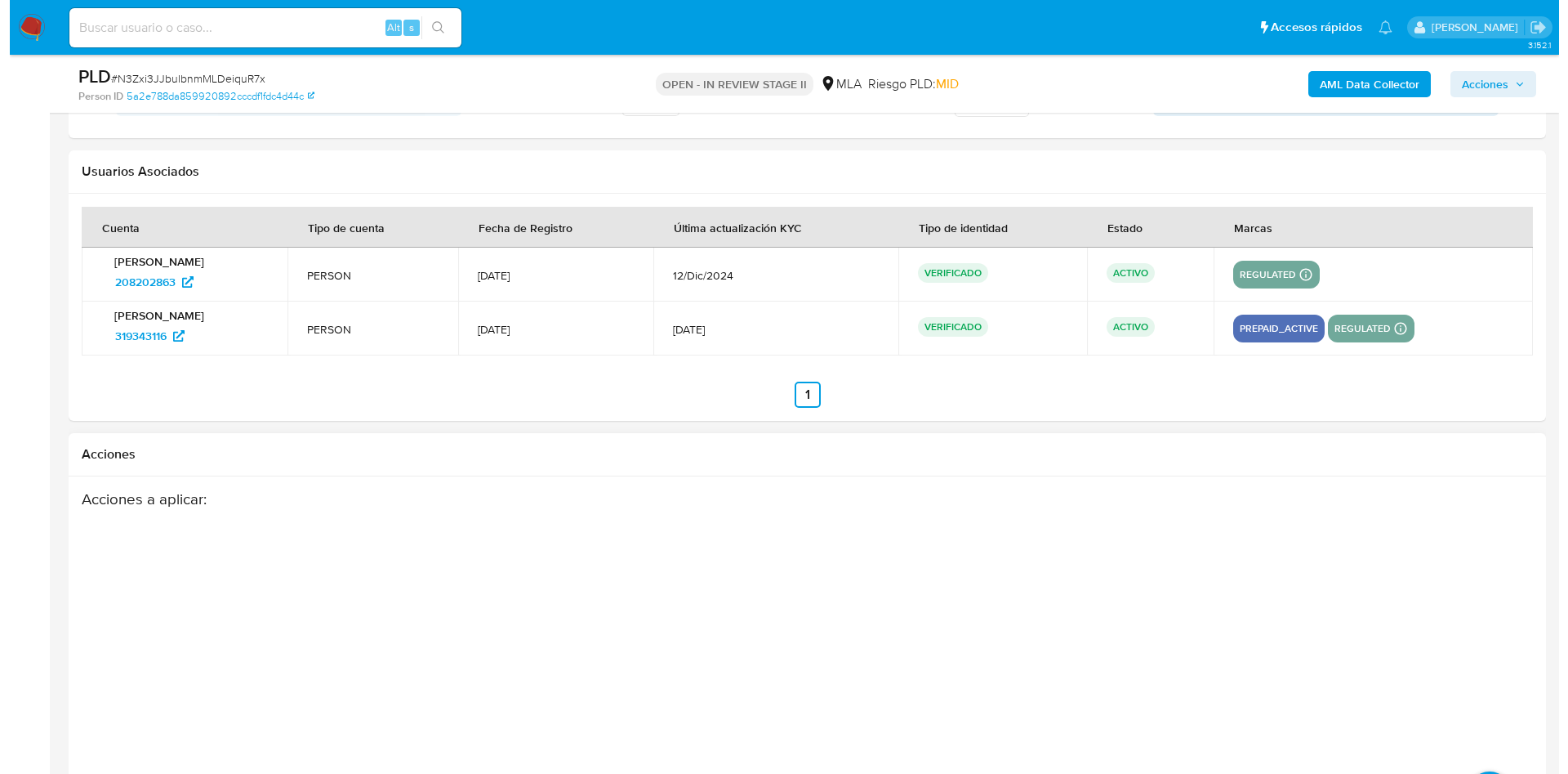
scroll to position [2928, 0]
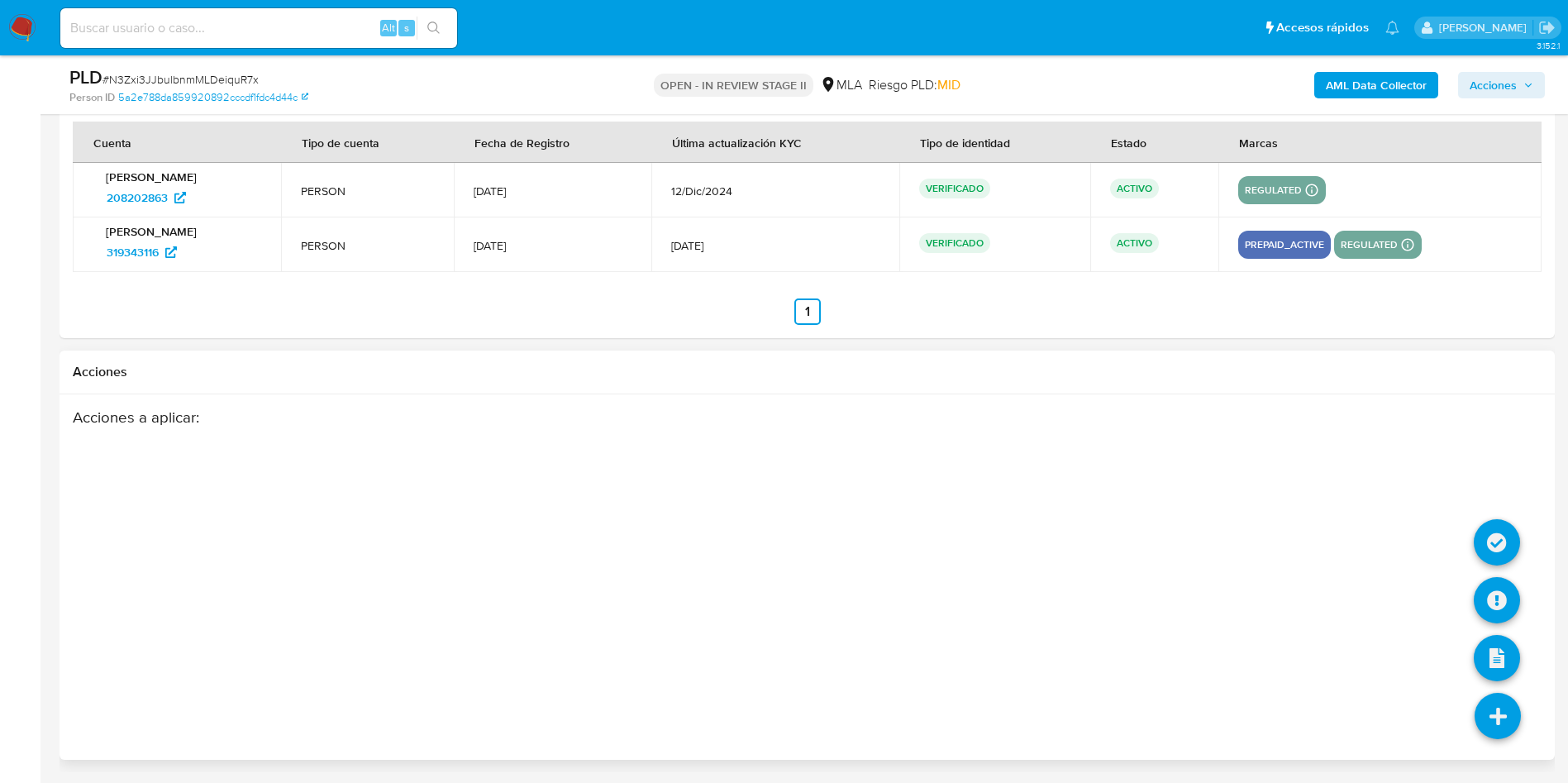
click at [1466, 702] on li at bounding box center [1498, 717] width 88 height 92
click at [1500, 601] on icon at bounding box center [1497, 600] width 47 height 47
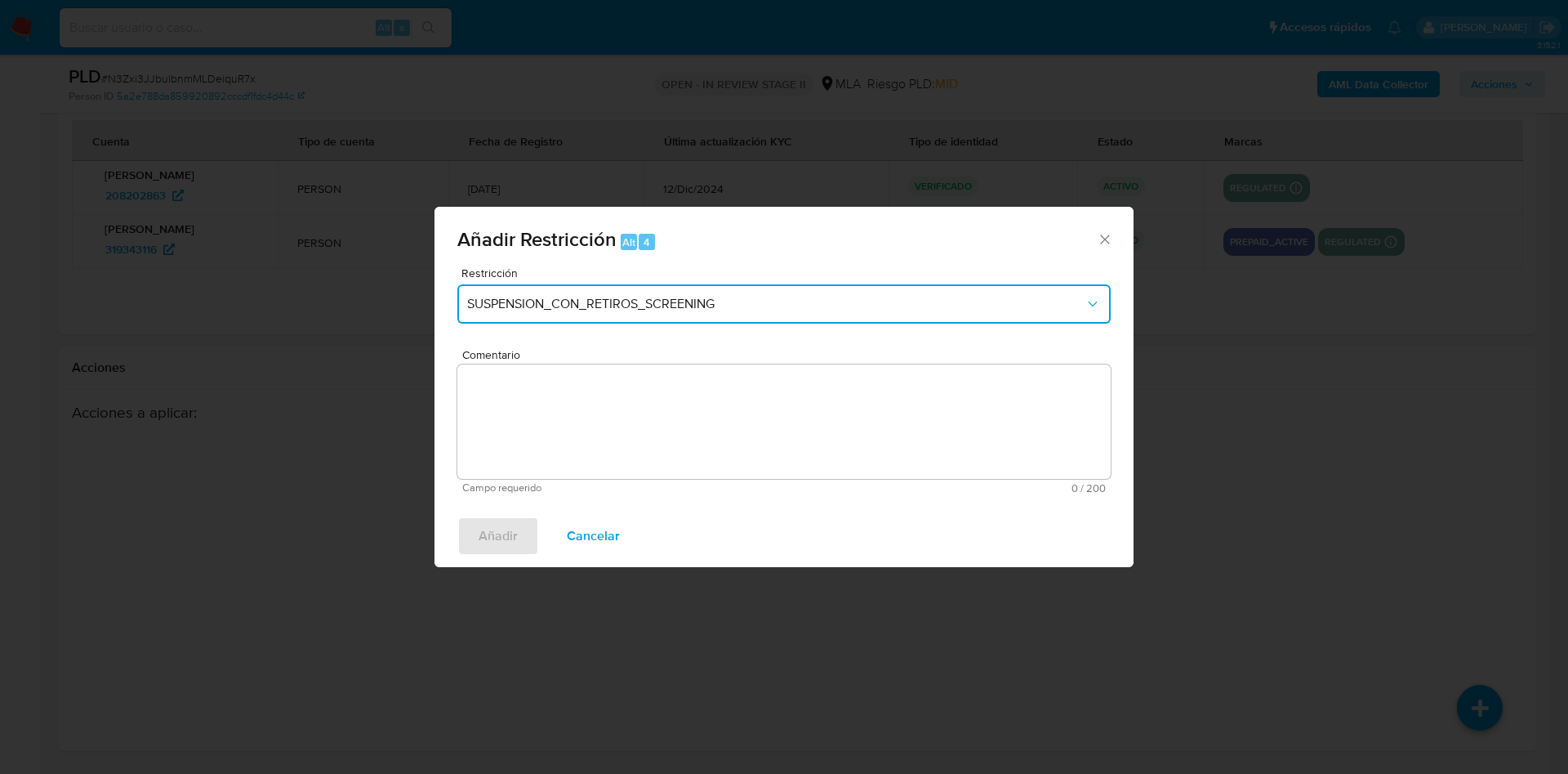
click at [650, 314] on button "SUSPENSION_CON_RETIROS_SCREENING" at bounding box center [783, 304] width 653 height 39
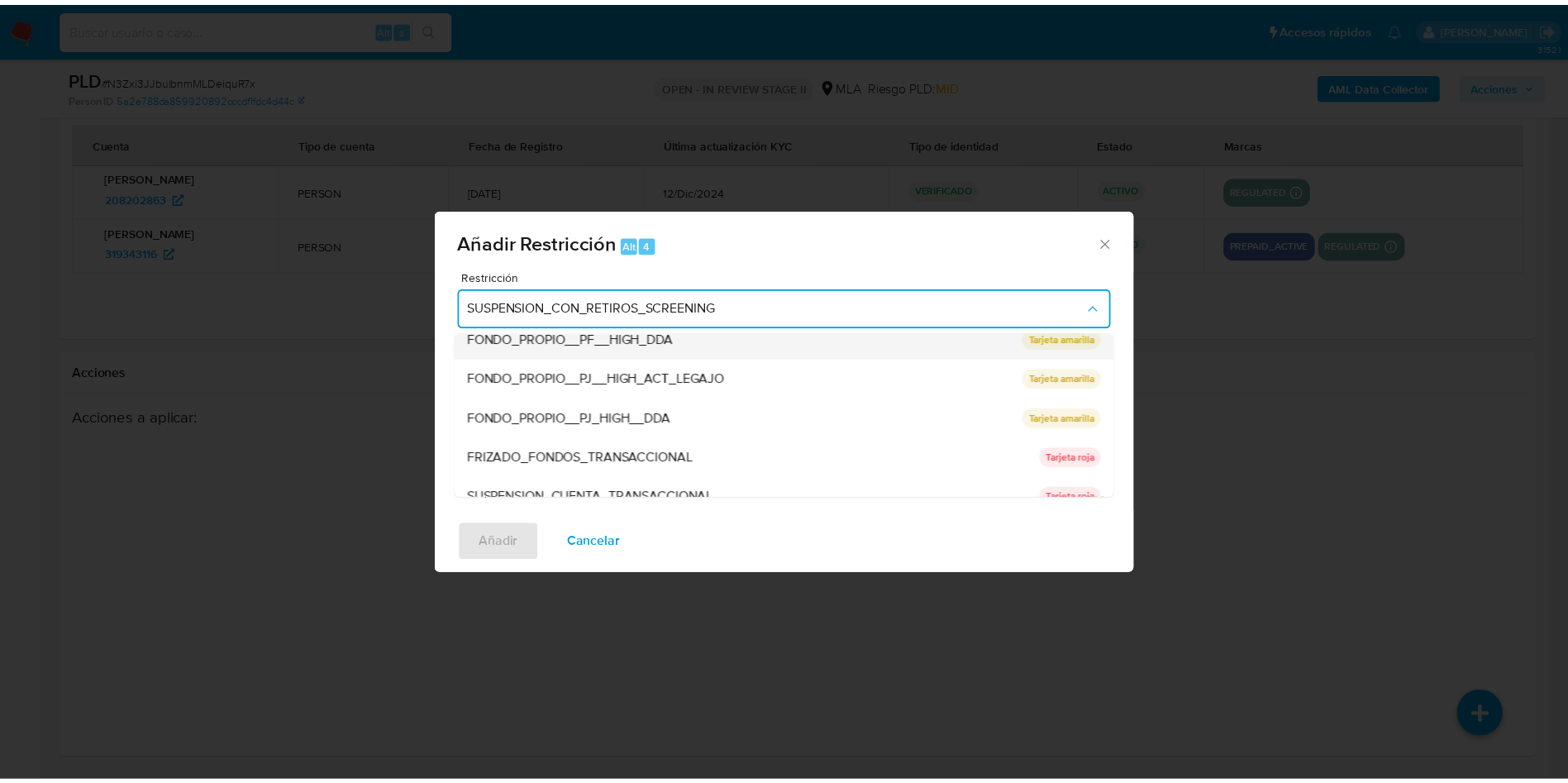
scroll to position [271, 0]
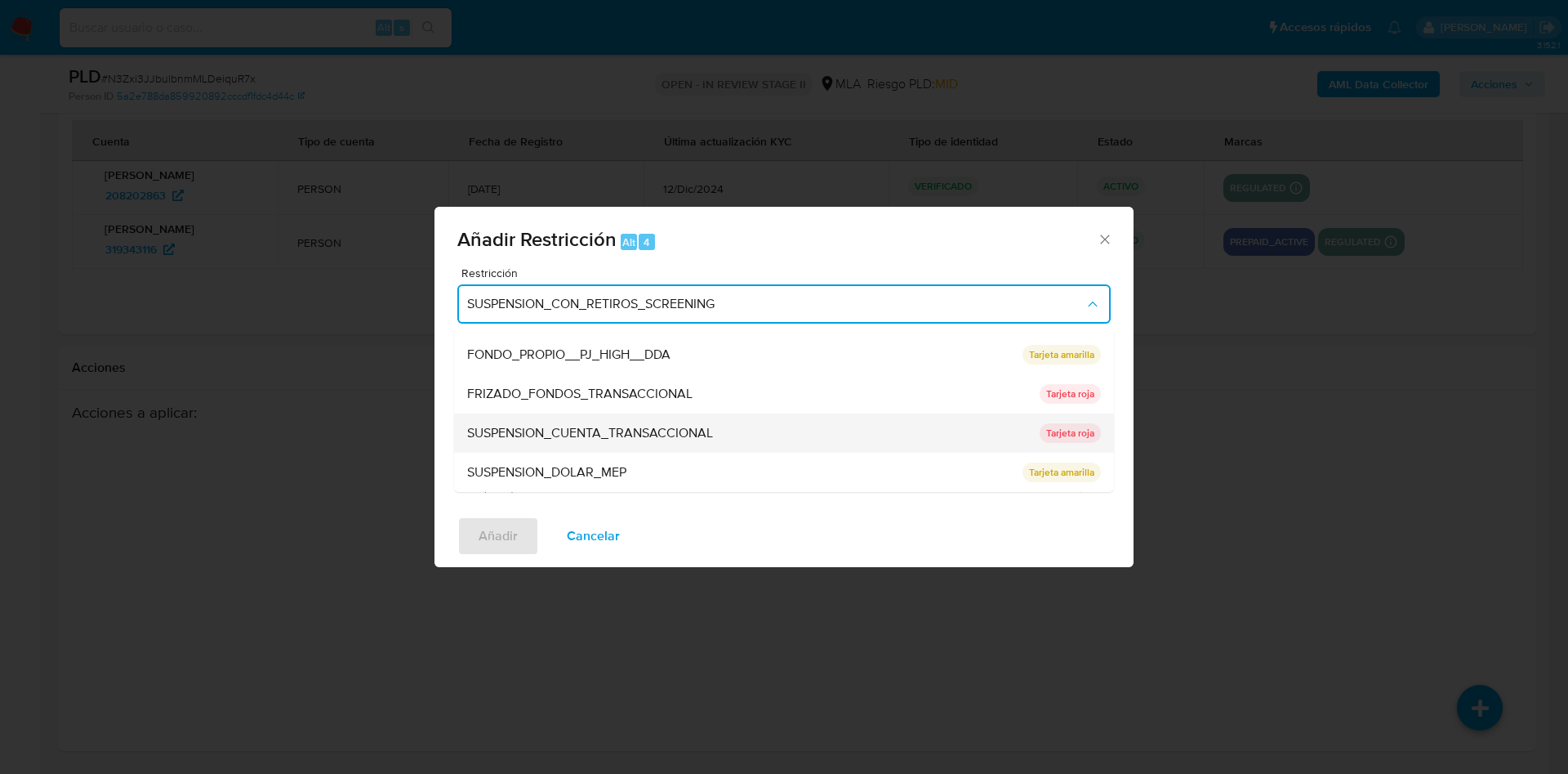
click at [677, 438] on span "SUSPENSION_CUENTA_TRANSACCIONAL" at bounding box center [590, 433] width 245 height 16
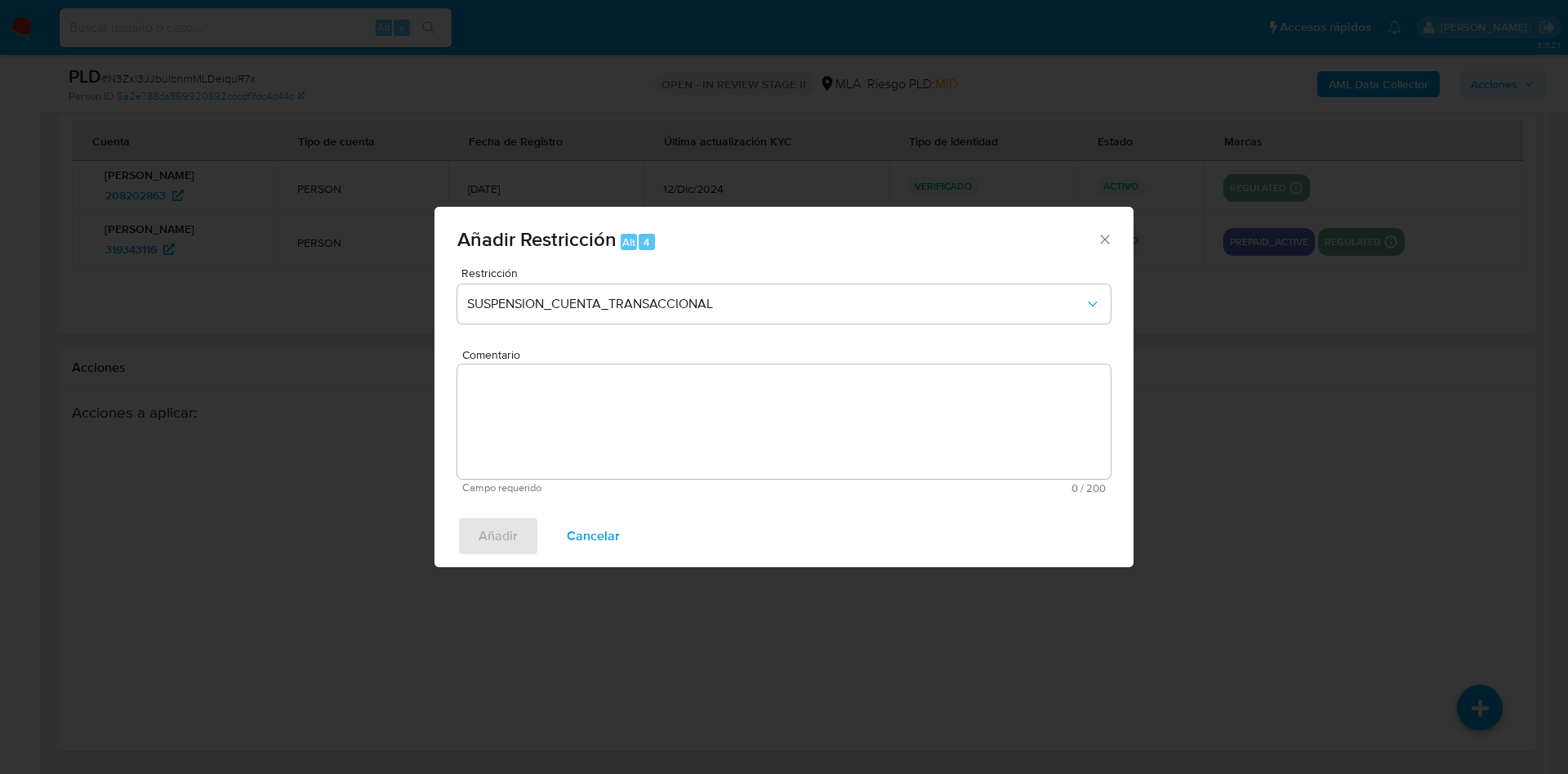
click at [677, 438] on textarea "Comentario" at bounding box center [783, 422] width 653 height 115
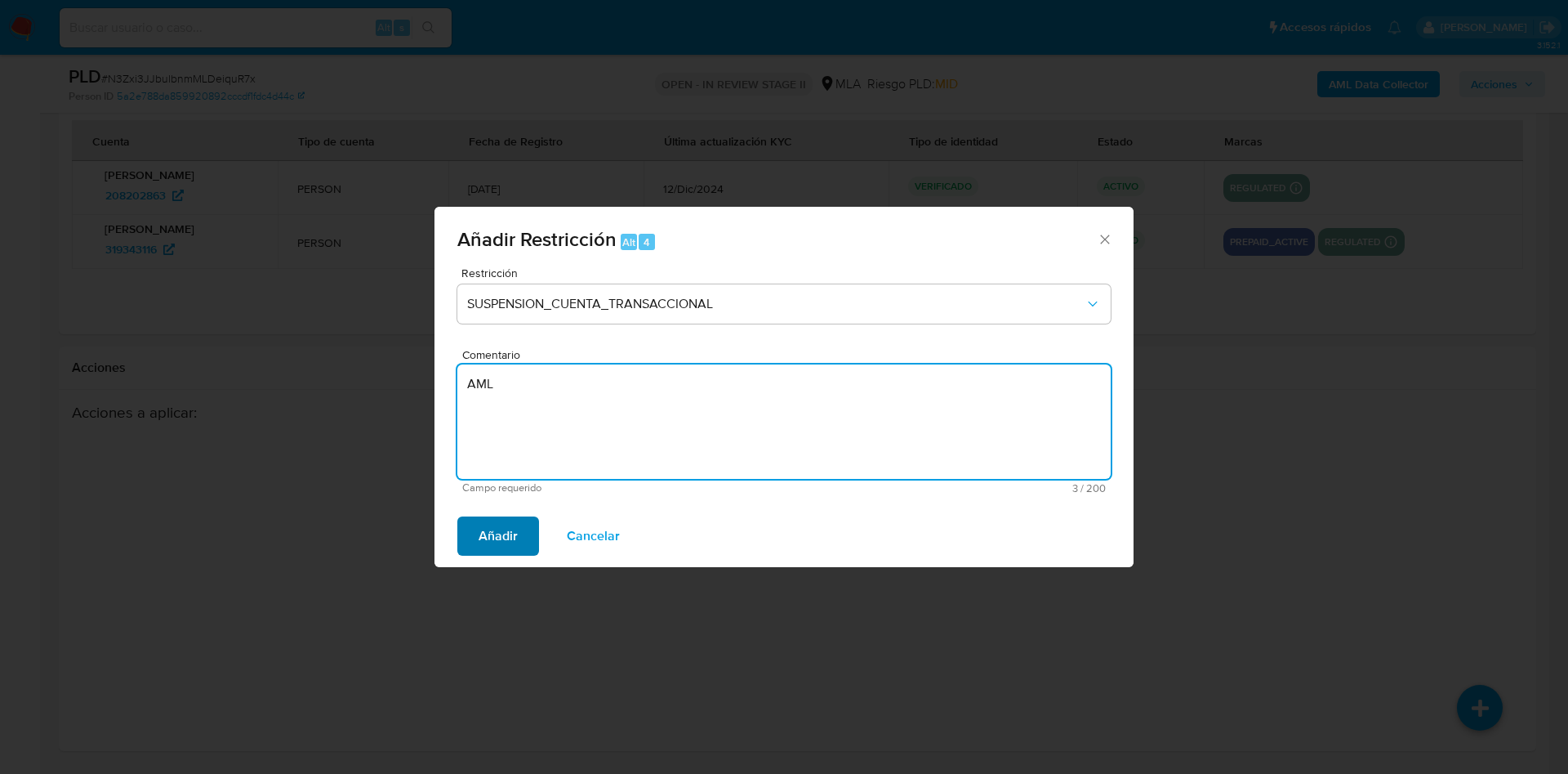
type textarea "AML"
click at [513, 545] on span "Añadir" at bounding box center [498, 535] width 39 height 36
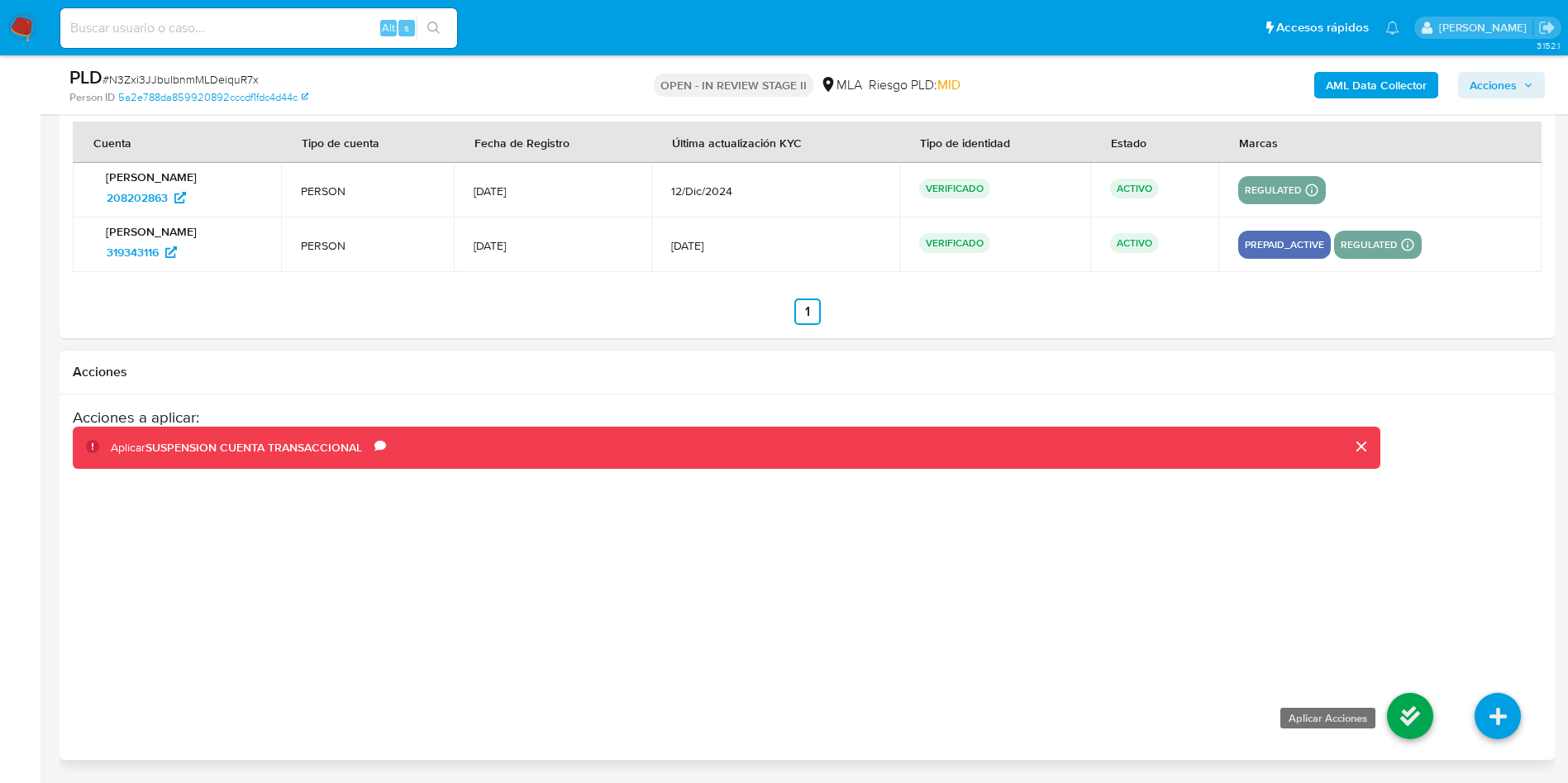
click at [1406, 711] on icon at bounding box center [1410, 715] width 47 height 47
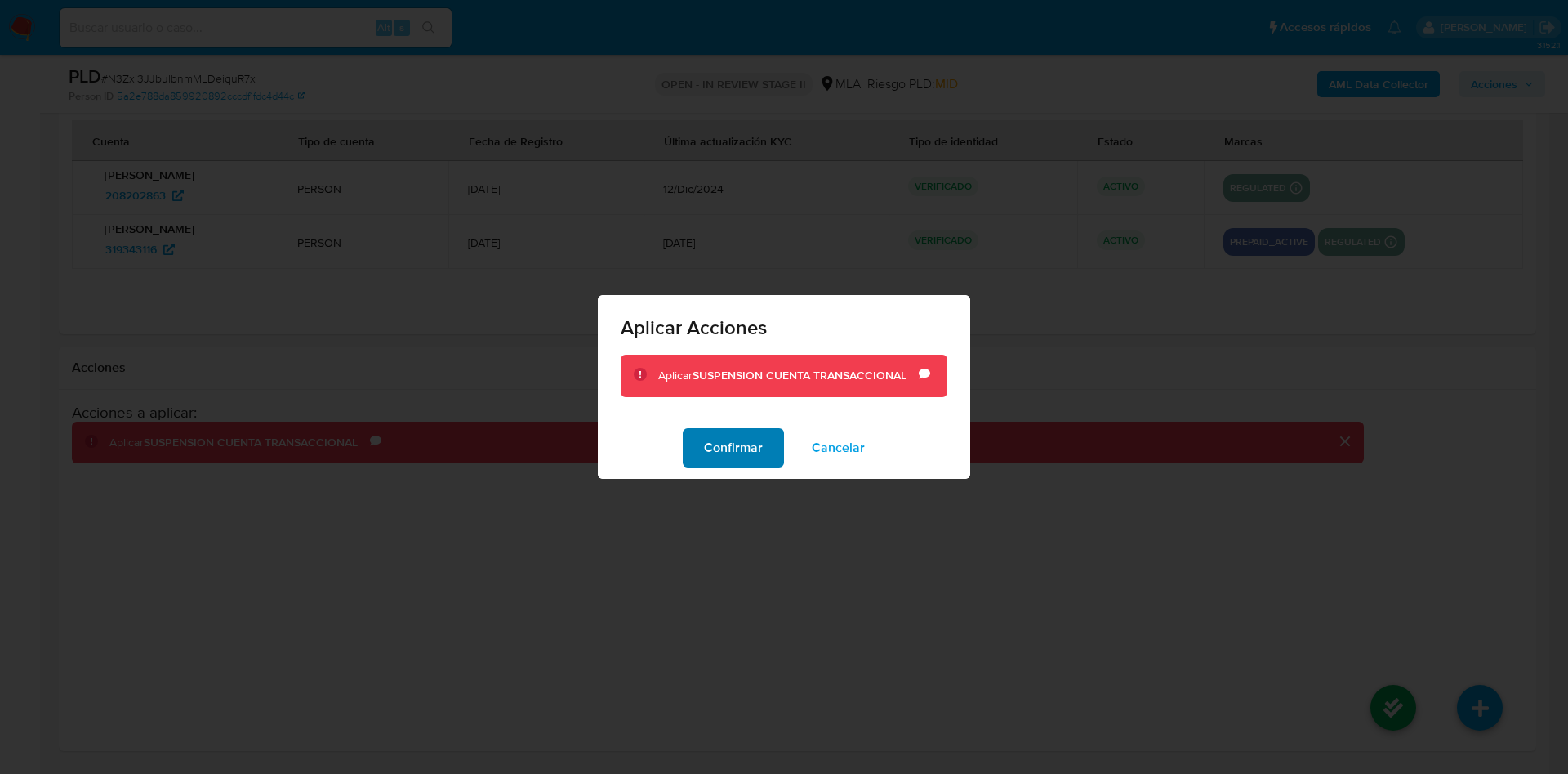
click at [746, 447] on span "Confirmar" at bounding box center [734, 447] width 59 height 36
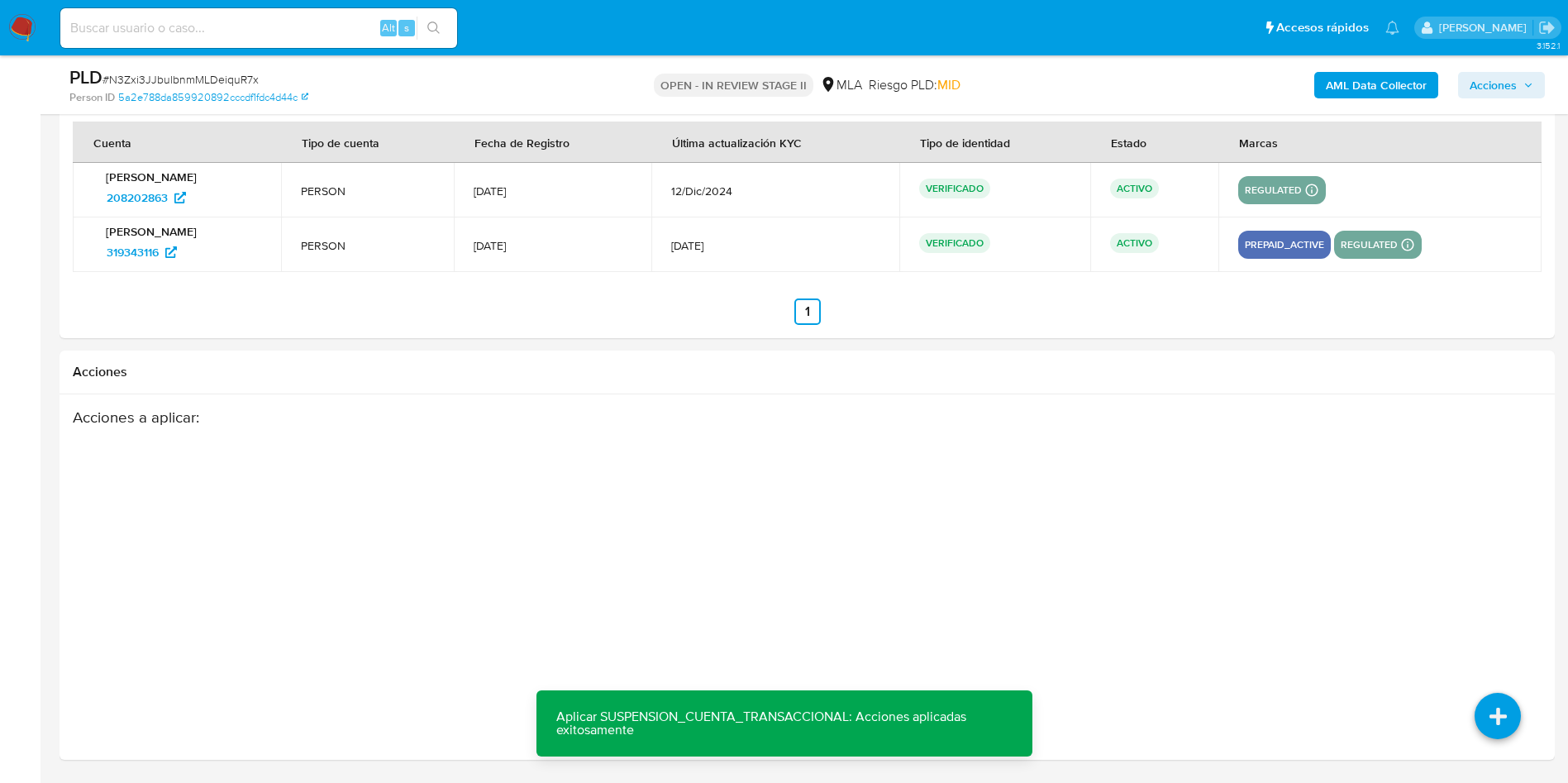
click at [1500, 67] on div "AML Data Collector Acciones" at bounding box center [1301, 84] width 488 height 39
click at [1504, 90] on span "Acciones" at bounding box center [1493, 85] width 47 height 26
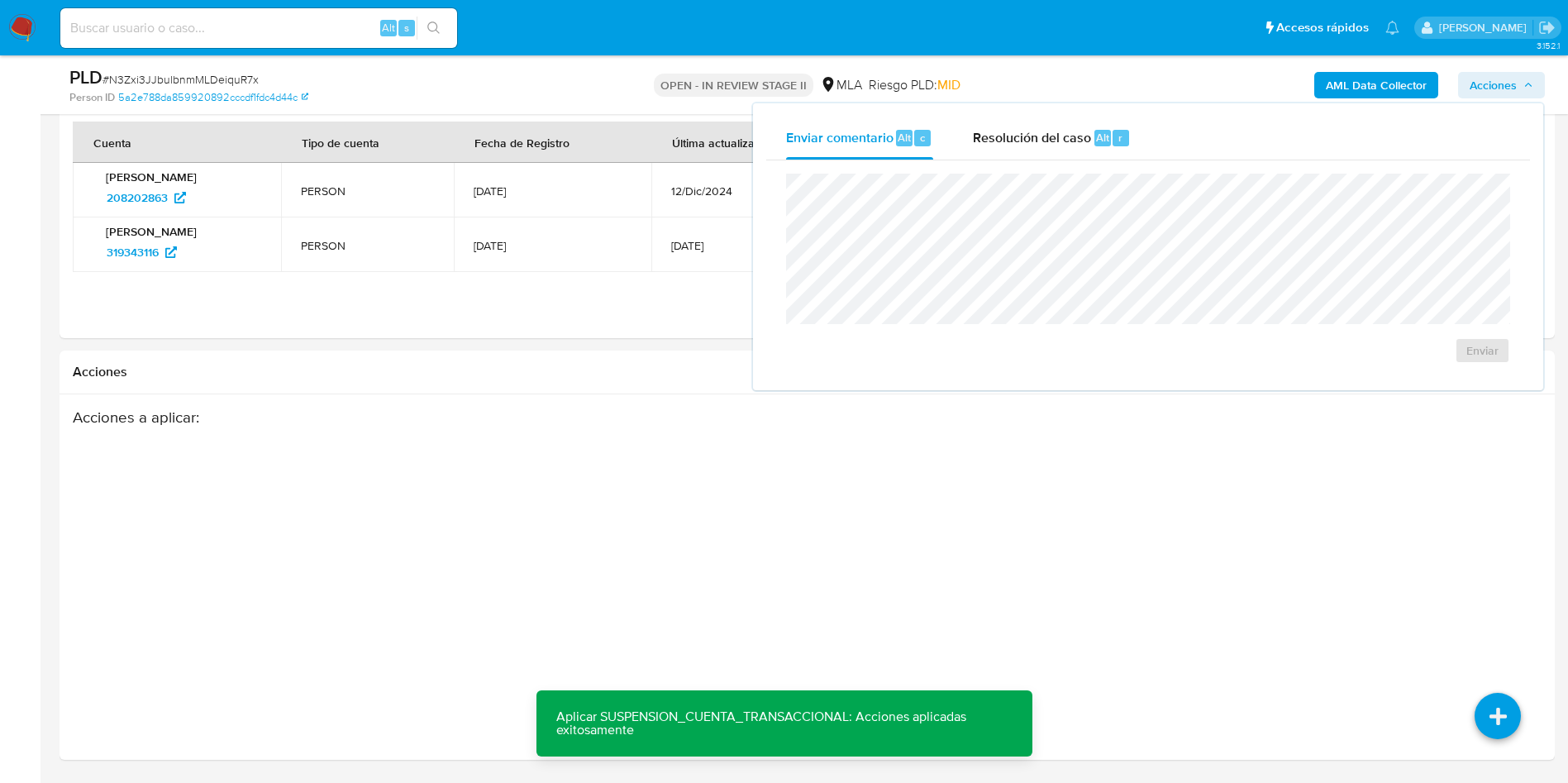
drag, startPoint x: 1077, startPoint y: 137, endPoint x: 1076, endPoint y: 162, distance: 25.0
click at [1076, 139] on span "Resolución del caso" at bounding box center [1032, 137] width 119 height 19
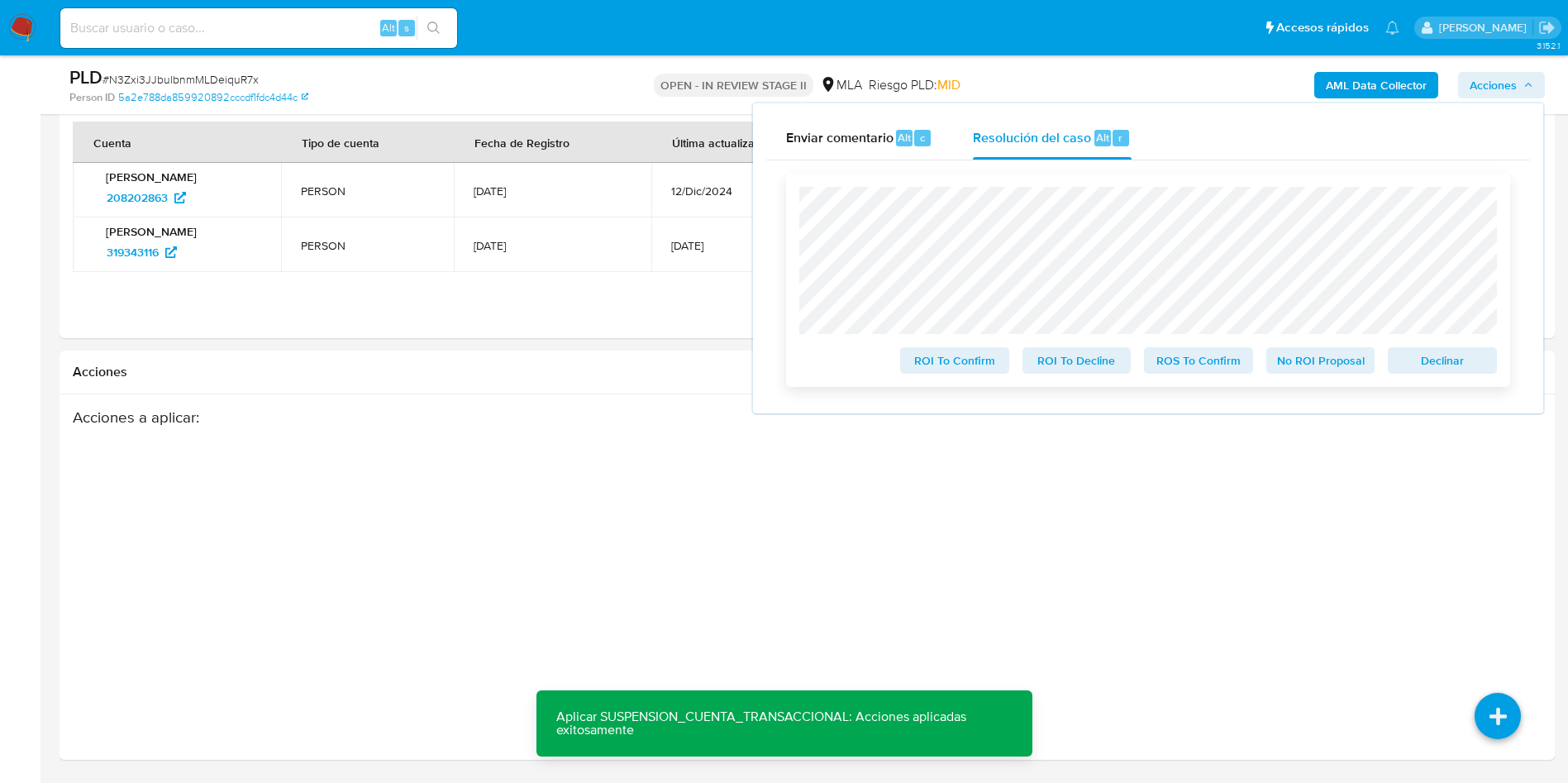
click at [1190, 362] on span "ROS To Confirm" at bounding box center [1198, 360] width 86 height 23
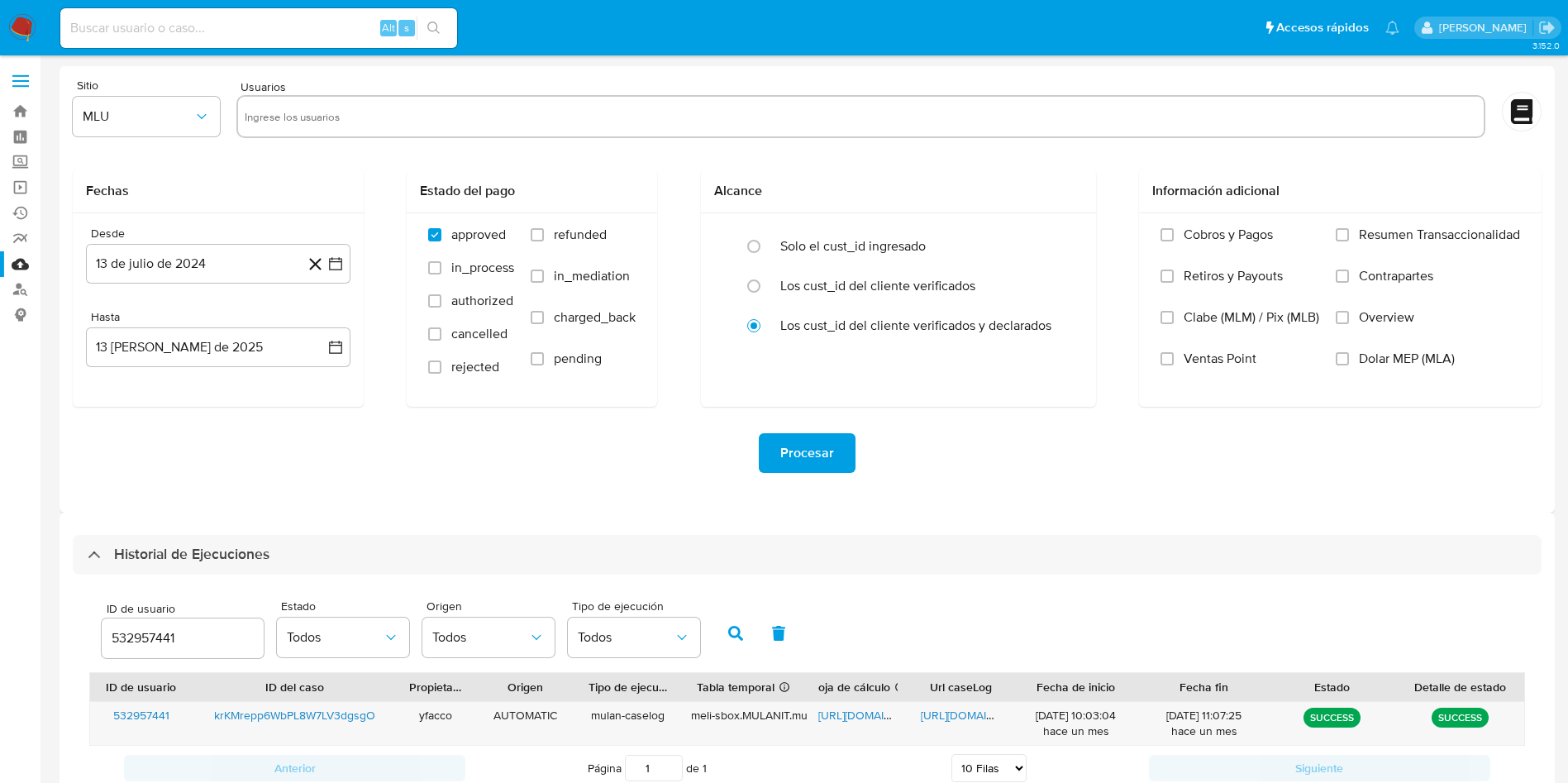
select select "10"
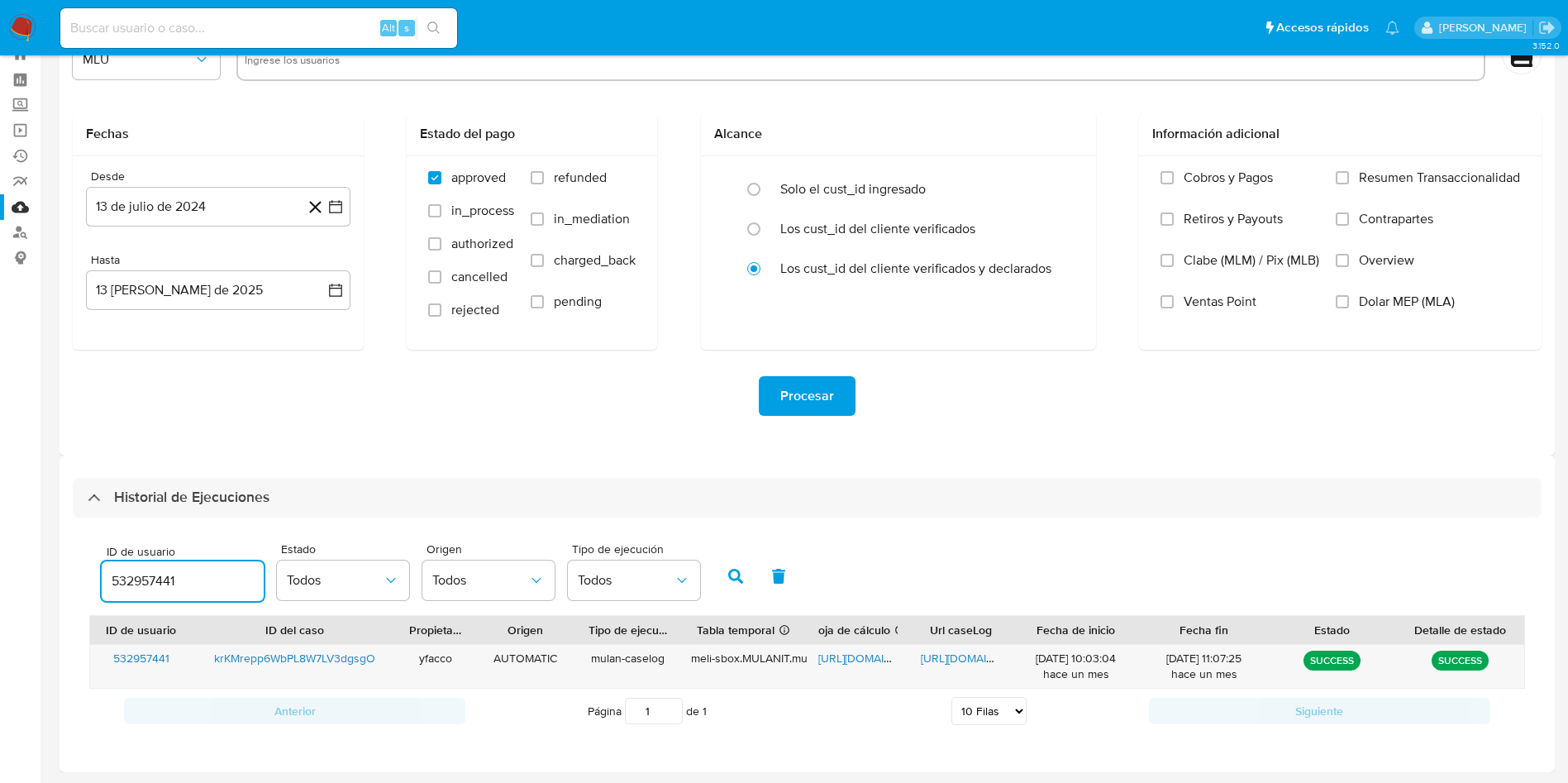
drag, startPoint x: 192, startPoint y: 573, endPoint x: 0, endPoint y: 542, distance: 194.5
click at [0, 542] on section "Bandeja Tablero Screening Búsqueda en Listas Watchlist Herramientas Operaciones…" at bounding box center [784, 363] width 1568 height 840
type input "319343116"
click at [747, 580] on button "button" at bounding box center [736, 576] width 43 height 40
click at [836, 657] on span "https://docs.google.com/spreadsheets/d/1x54_v3sVa5UpyeVe-_HZYAL5zHYoh4Ch-PxLnm_…" at bounding box center [875, 657] width 114 height 17
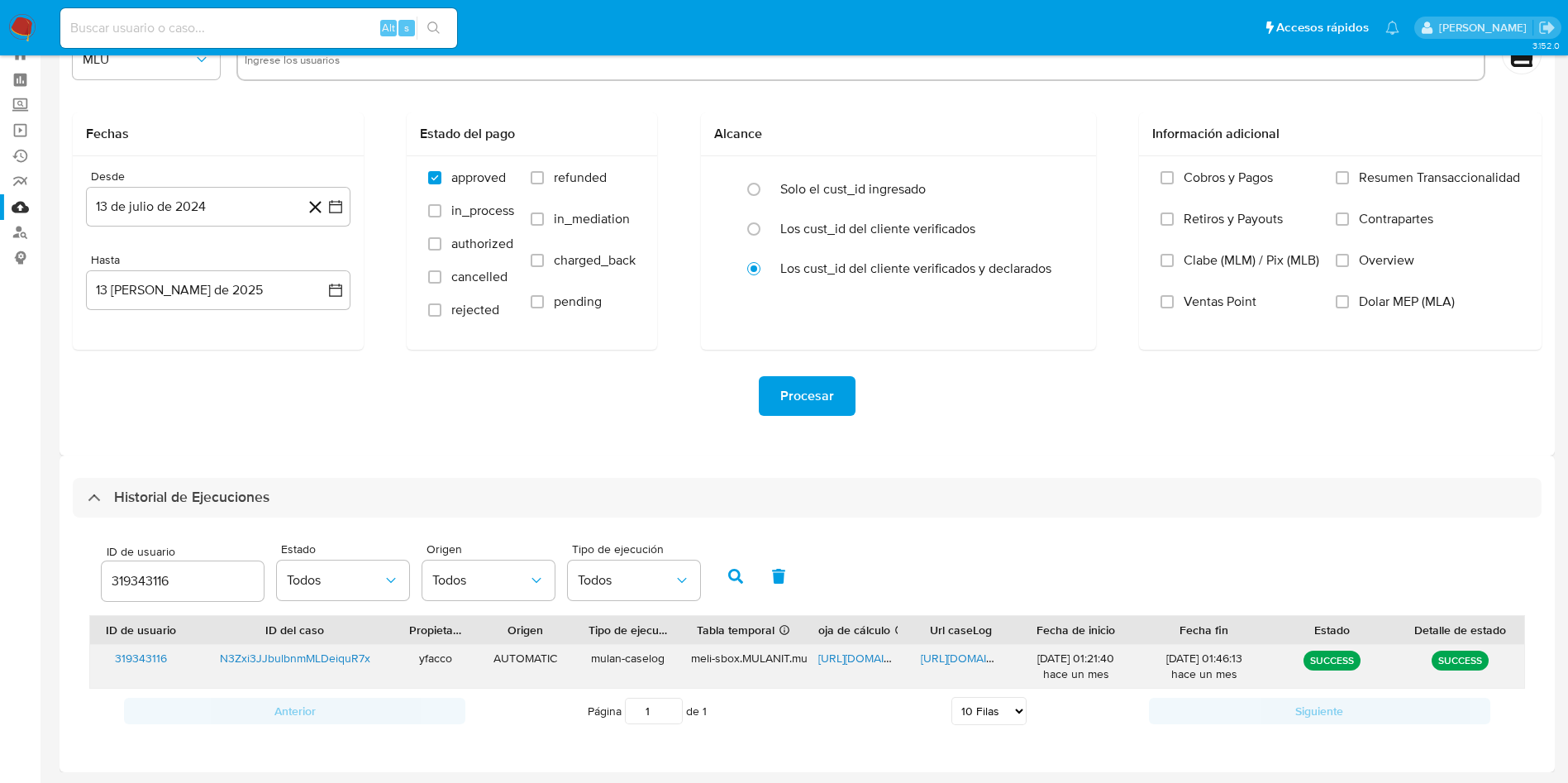
click at [971, 663] on span "https://docs.google.com/document/d/1l9Nls1Yiyikk4wIAWUVq0U0Q6vdgPqAQHJwkeWNT_K0…" at bounding box center [978, 657] width 114 height 17
drag, startPoint x: 185, startPoint y: 578, endPoint x: 0, endPoint y: 438, distance: 232.0
click at [0, 452] on section "Bandeja Tablero Screening Búsqueda en Listas Watchlist Herramientas Operaciones…" at bounding box center [784, 363] width 1568 height 840
type input "2471480381"
click at [723, 572] on button "button" at bounding box center [736, 576] width 43 height 40
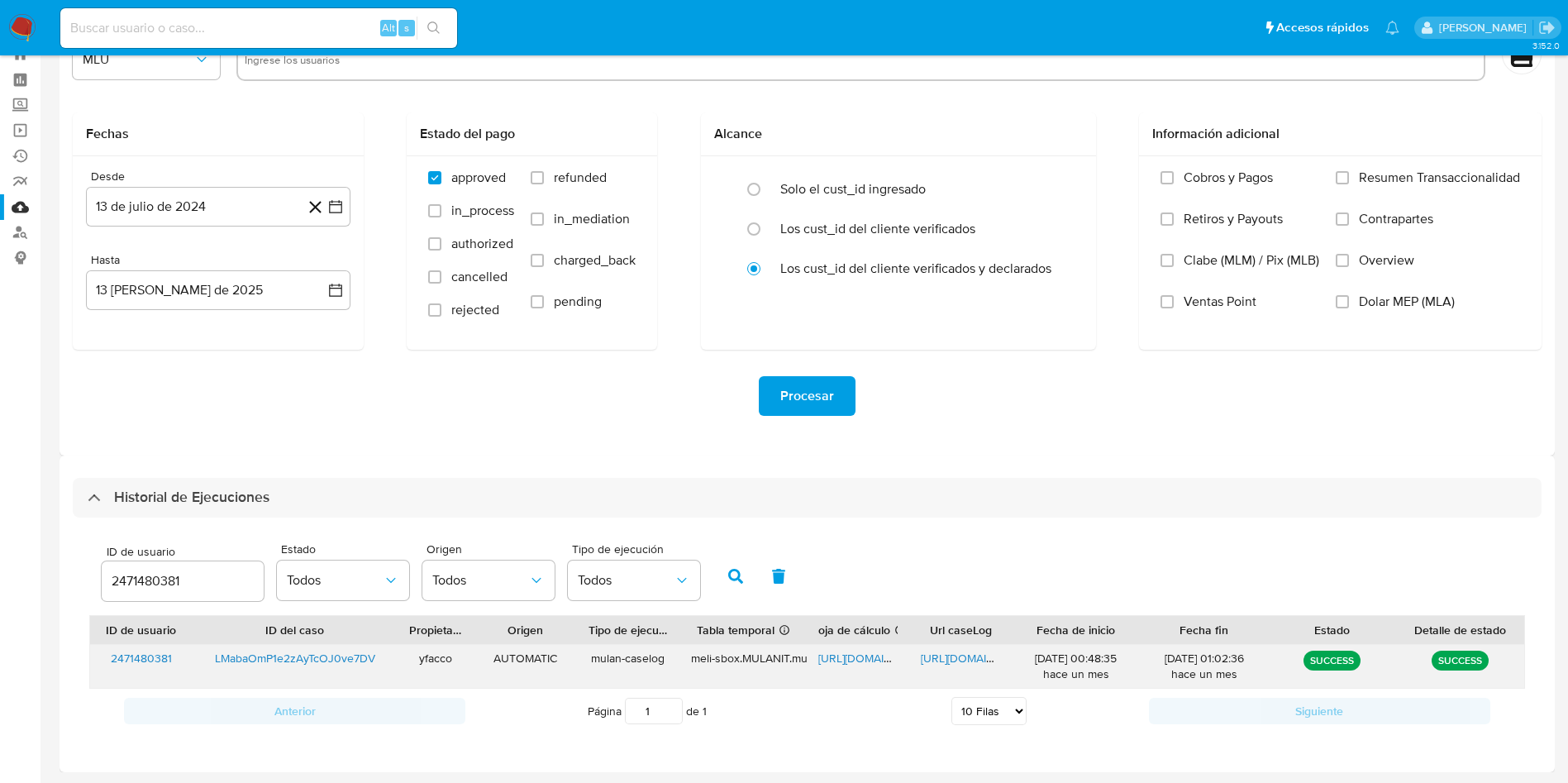
click at [844, 659] on span "https://docs.google.com/spreadsheets/d/1Og0wVIftcjNd_uB9oUxsU4JWHtAP2zwmwEhgWw6…" at bounding box center [875, 657] width 114 height 17
click at [935, 661] on span "https://docs.google.com/document/d/1xA6yeEyf_AGnTKeGSOpiSXQ5-J2X8Z7OM3Y0VQsyf-s…" at bounding box center [978, 657] width 114 height 17
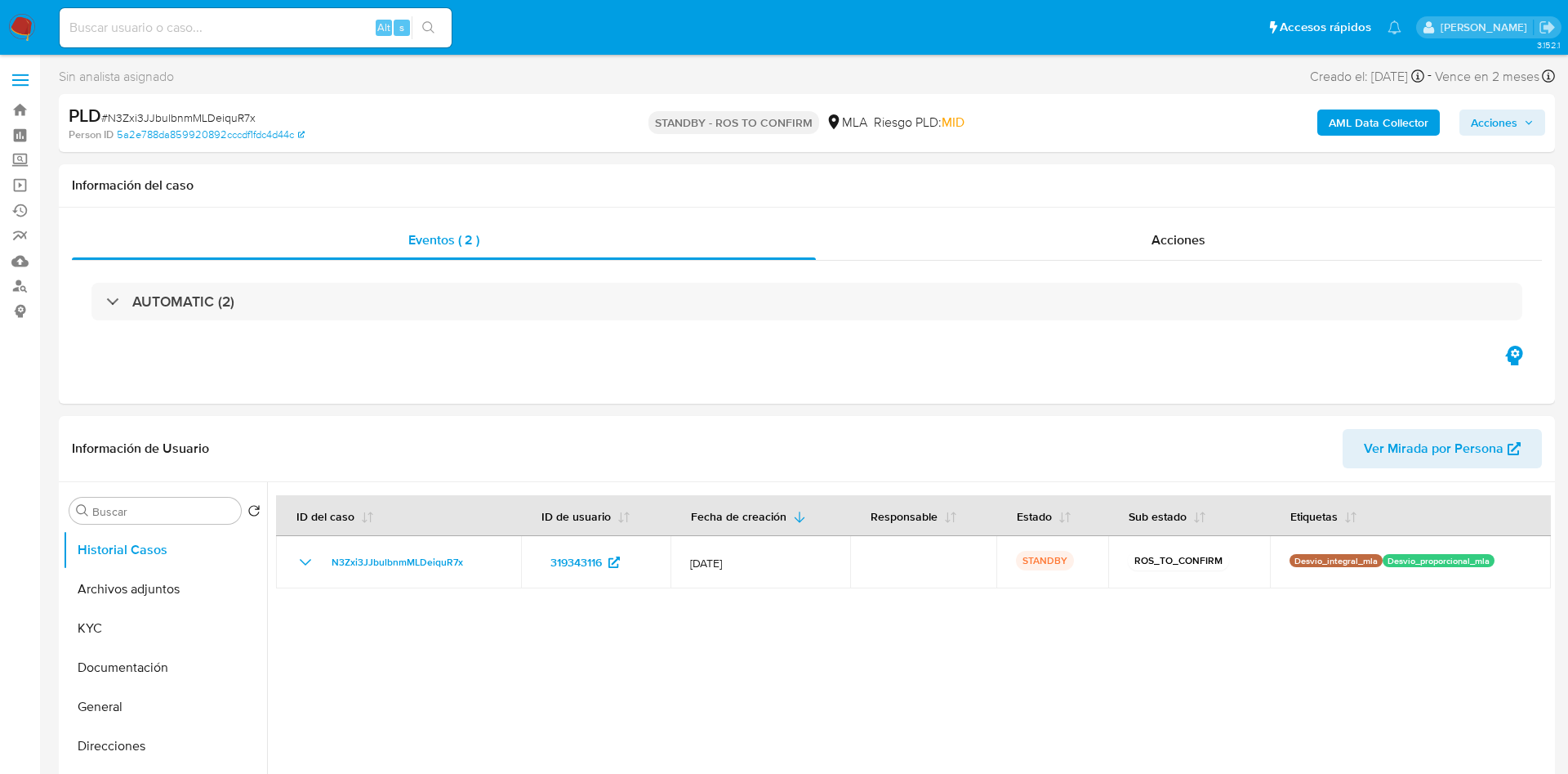
select select "10"
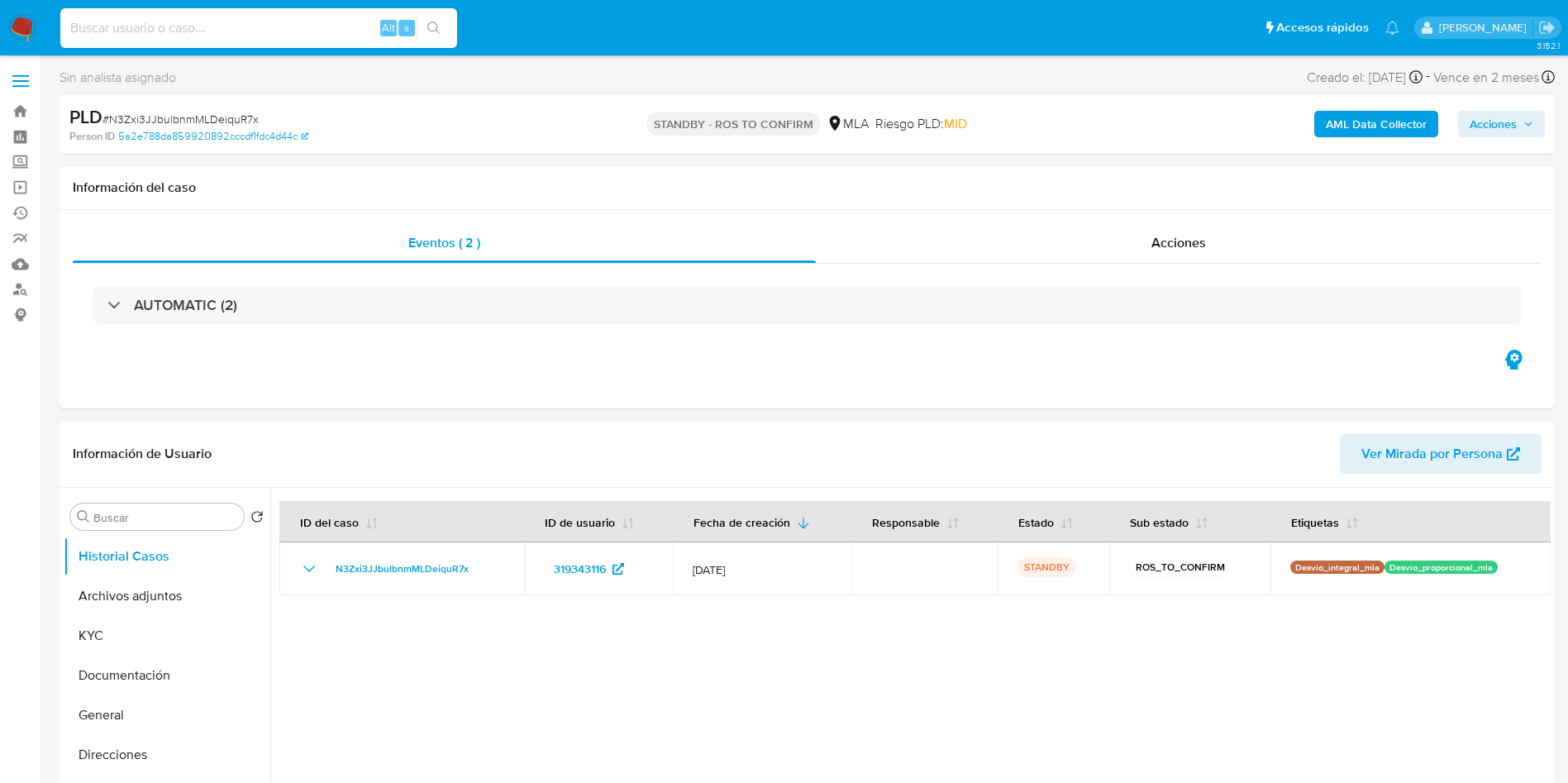
click at [306, 18] on input at bounding box center [259, 28] width 397 height 21
paste input "W5tQJ7Q4tLmartsDiVrGJ0AW"
type input "W5tQJ7Q4tLmartsDiVrGJ0AW"
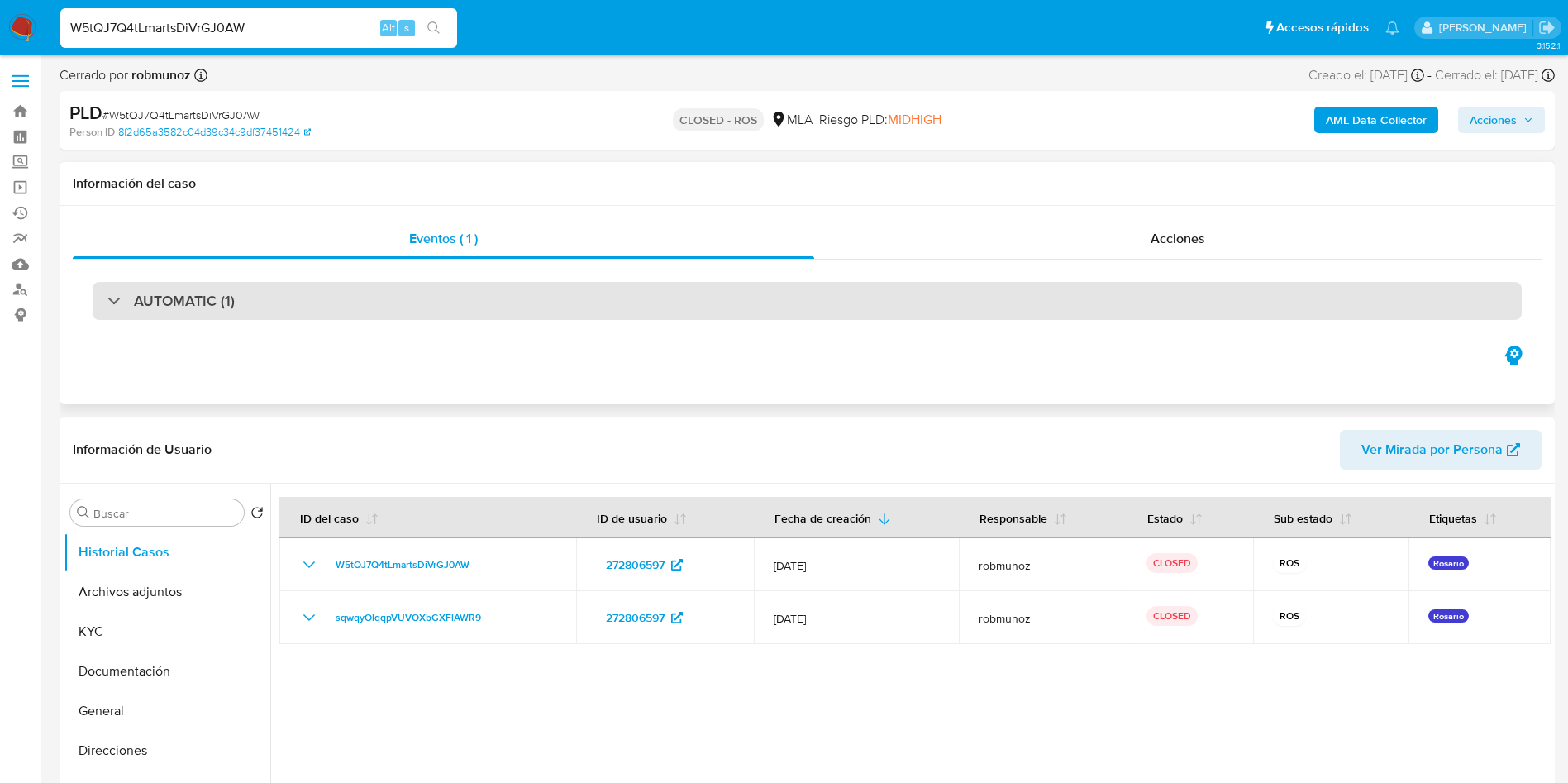
select select "10"
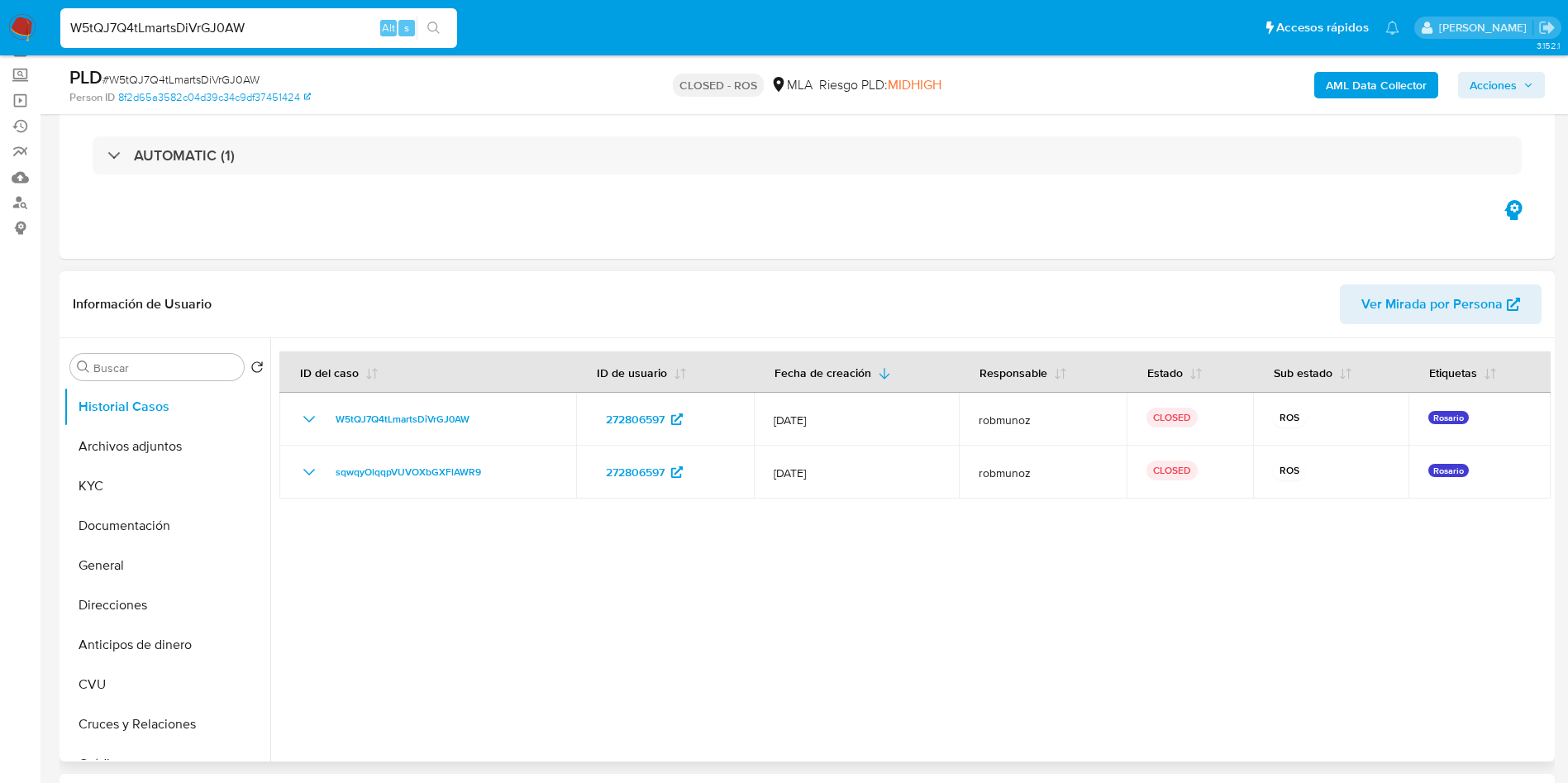
scroll to position [124, 0]
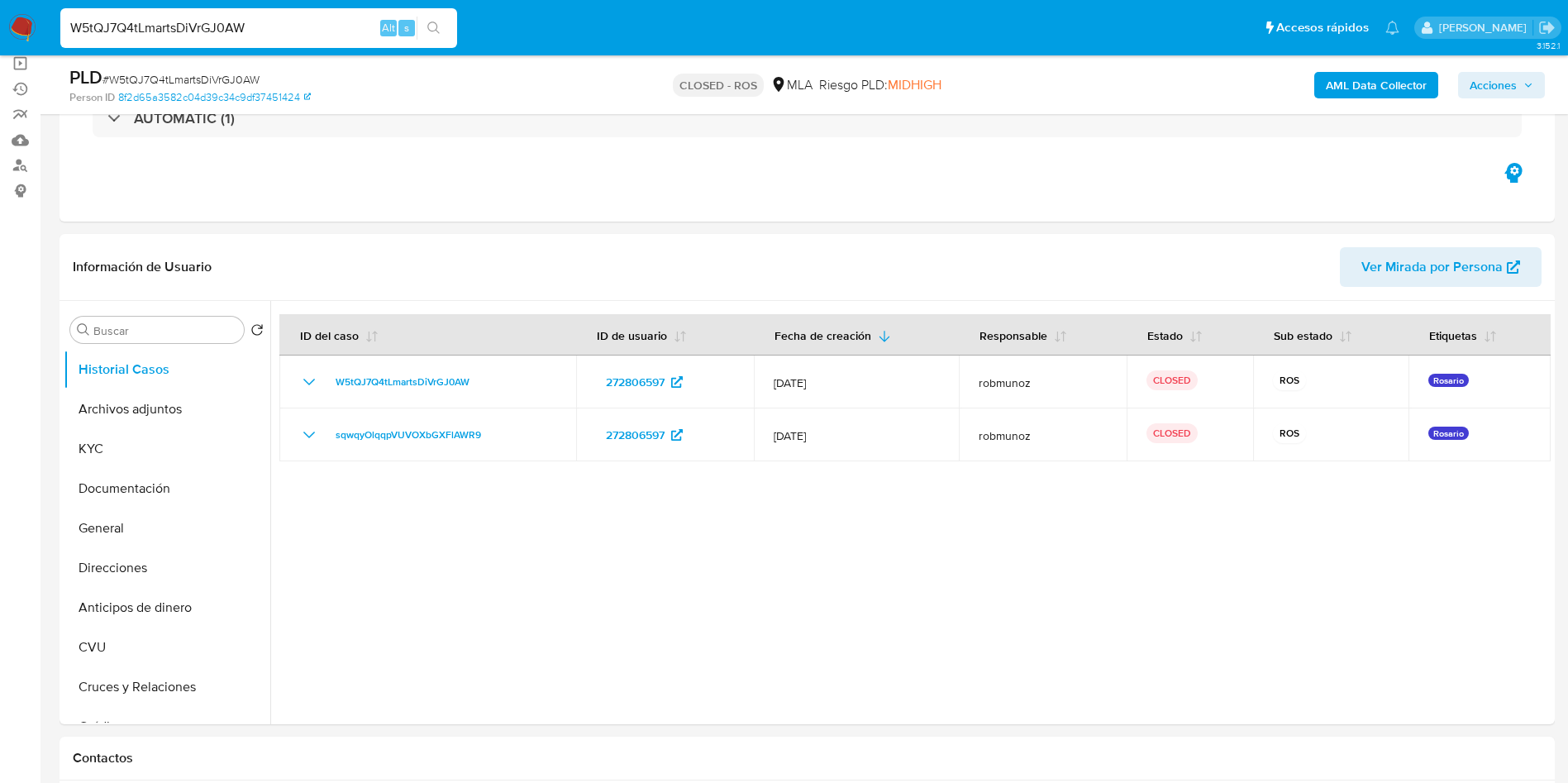
click at [242, 16] on div "W5tQJ7Q4tLmartsDiVrGJ0AW Alt s" at bounding box center [259, 27] width 397 height 40
click at [254, 20] on input "W5tQJ7Q4tLmartsDiVrGJ0AW" at bounding box center [259, 28] width 397 height 21
paste input "Q2XSUeDU0KXrUbEOwu5r9Ww7"
type input "Q2XSUeDU0KXrUbEOwu5r9Ww7"
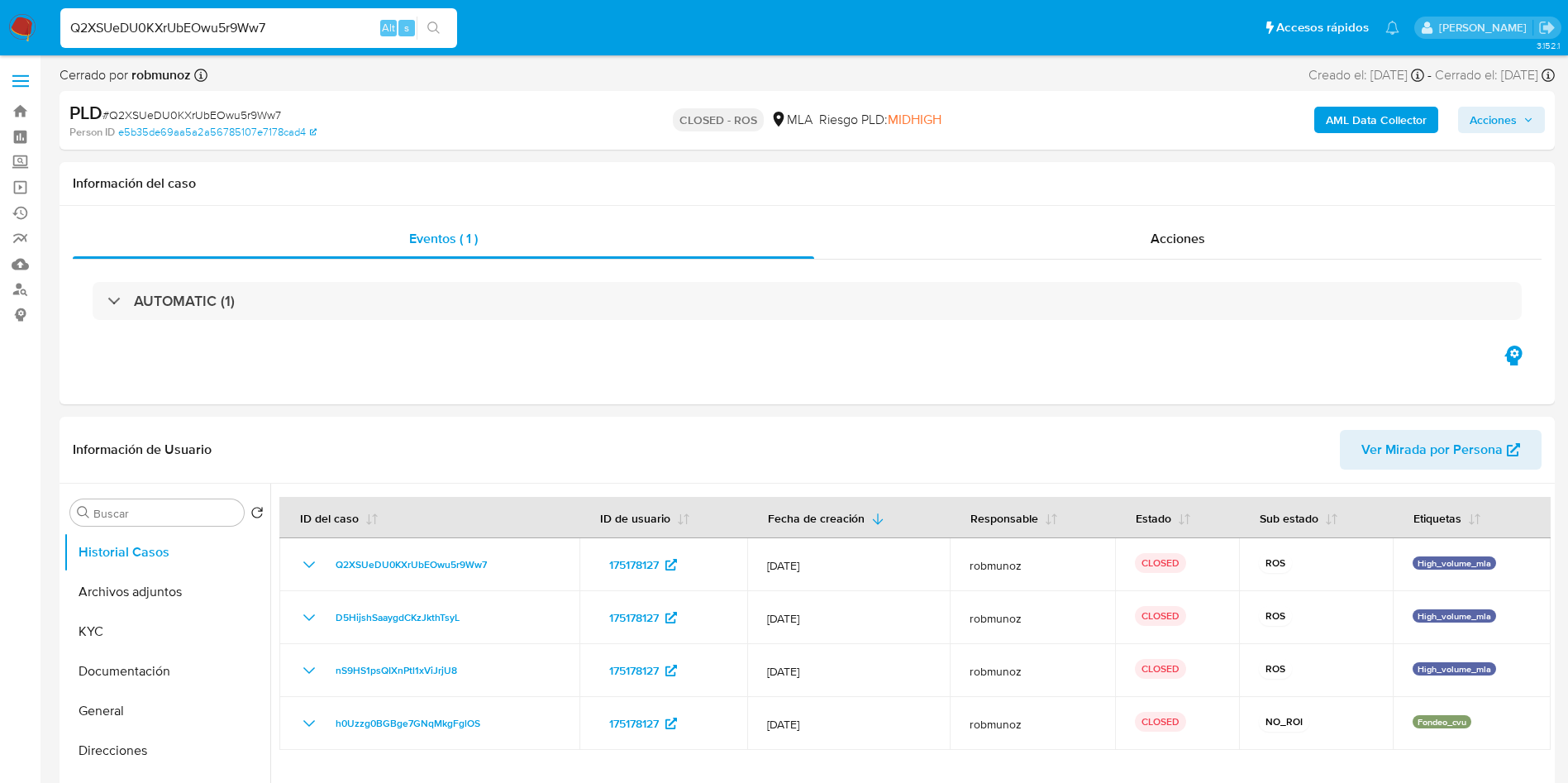
select select "10"
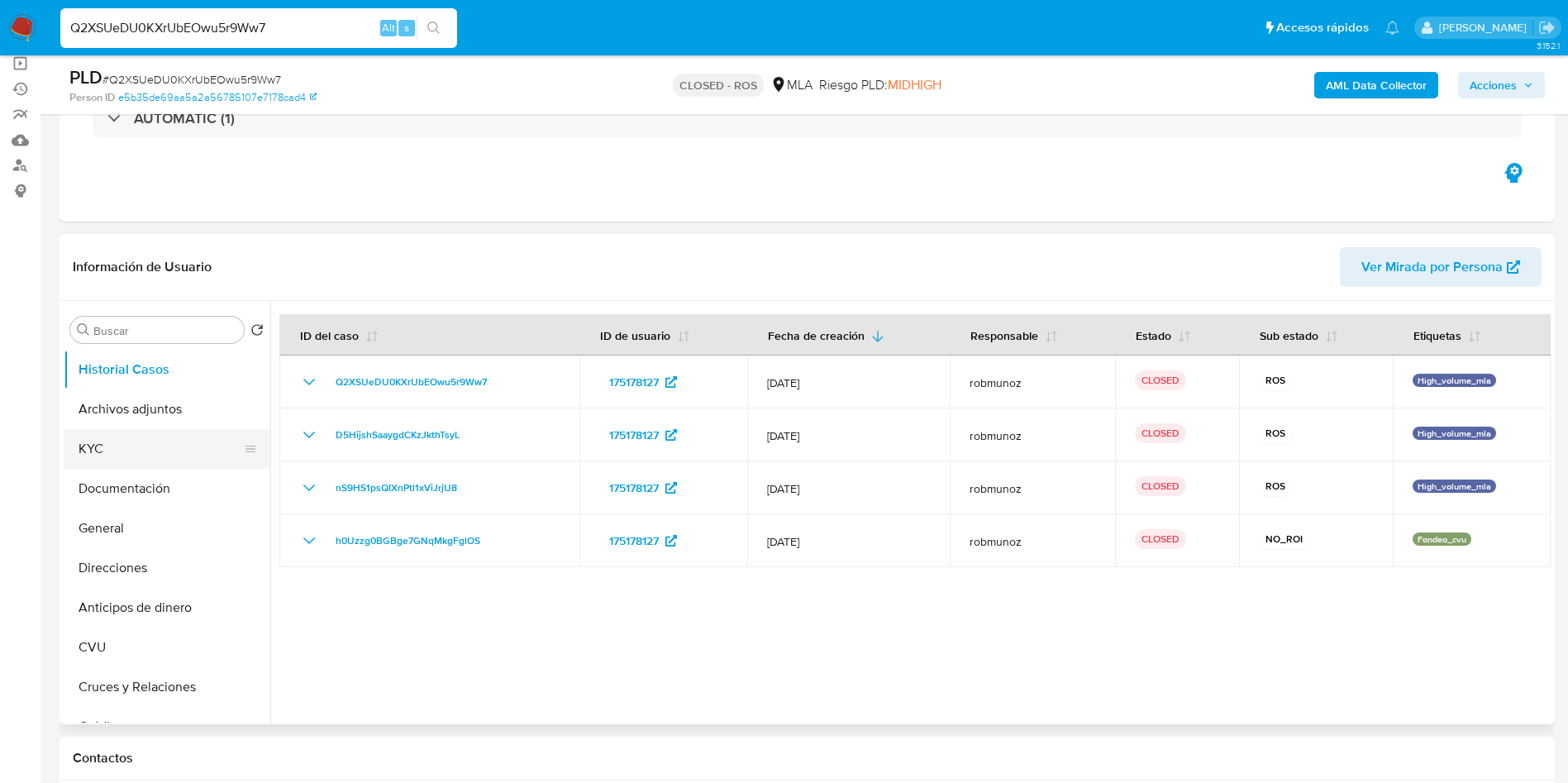
click at [144, 452] on button "KYC" at bounding box center [160, 449] width 193 height 40
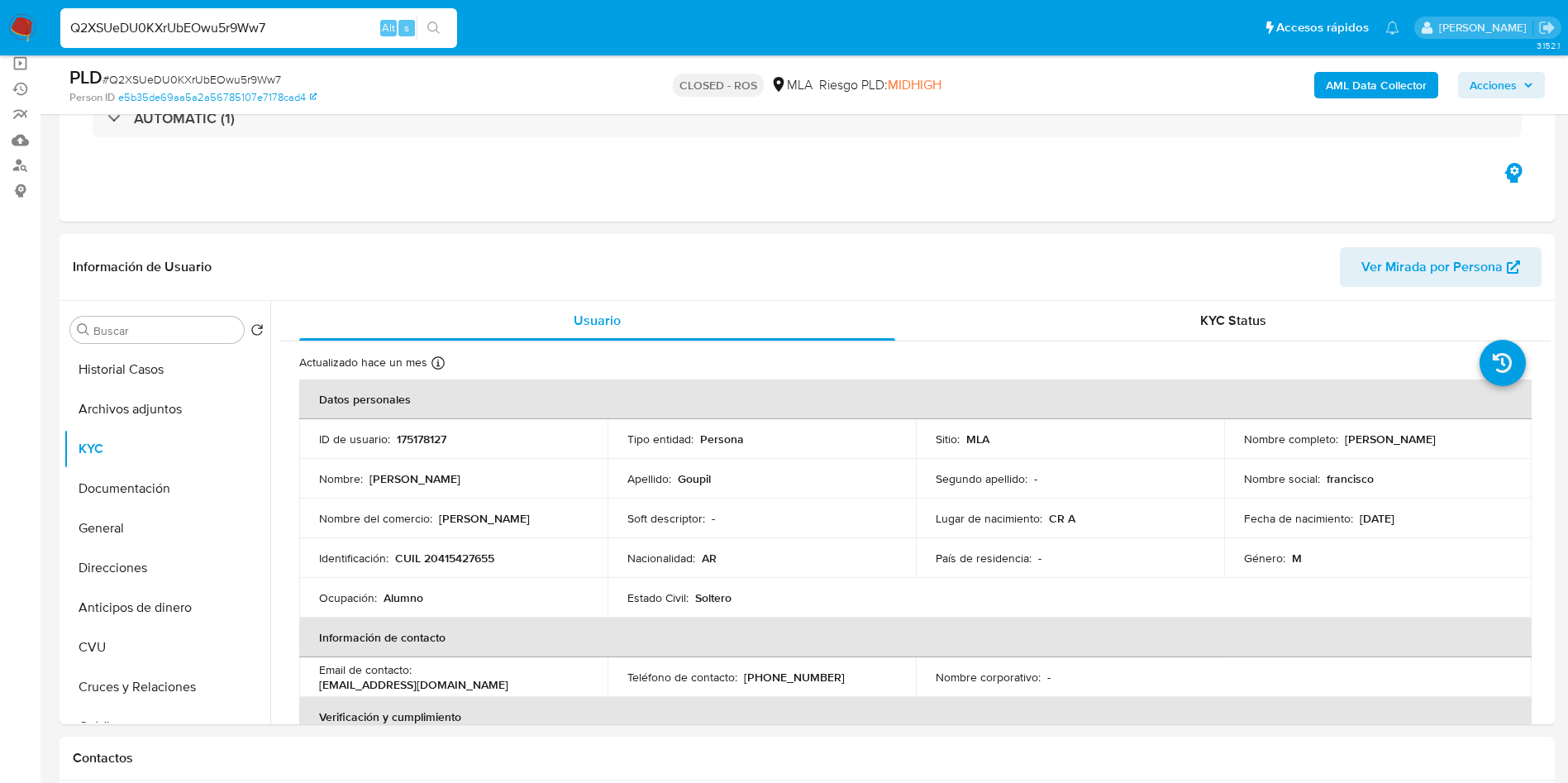
click at [286, 32] on input "Q2XSUeDU0KXrUbEOwu5r9Ww7" at bounding box center [259, 28] width 397 height 21
paste input "LMabaOmP1e2zAyTcOJ0ve7DV"
type input "LMabaOmP1e2zAyTcOJ0ve7DV"
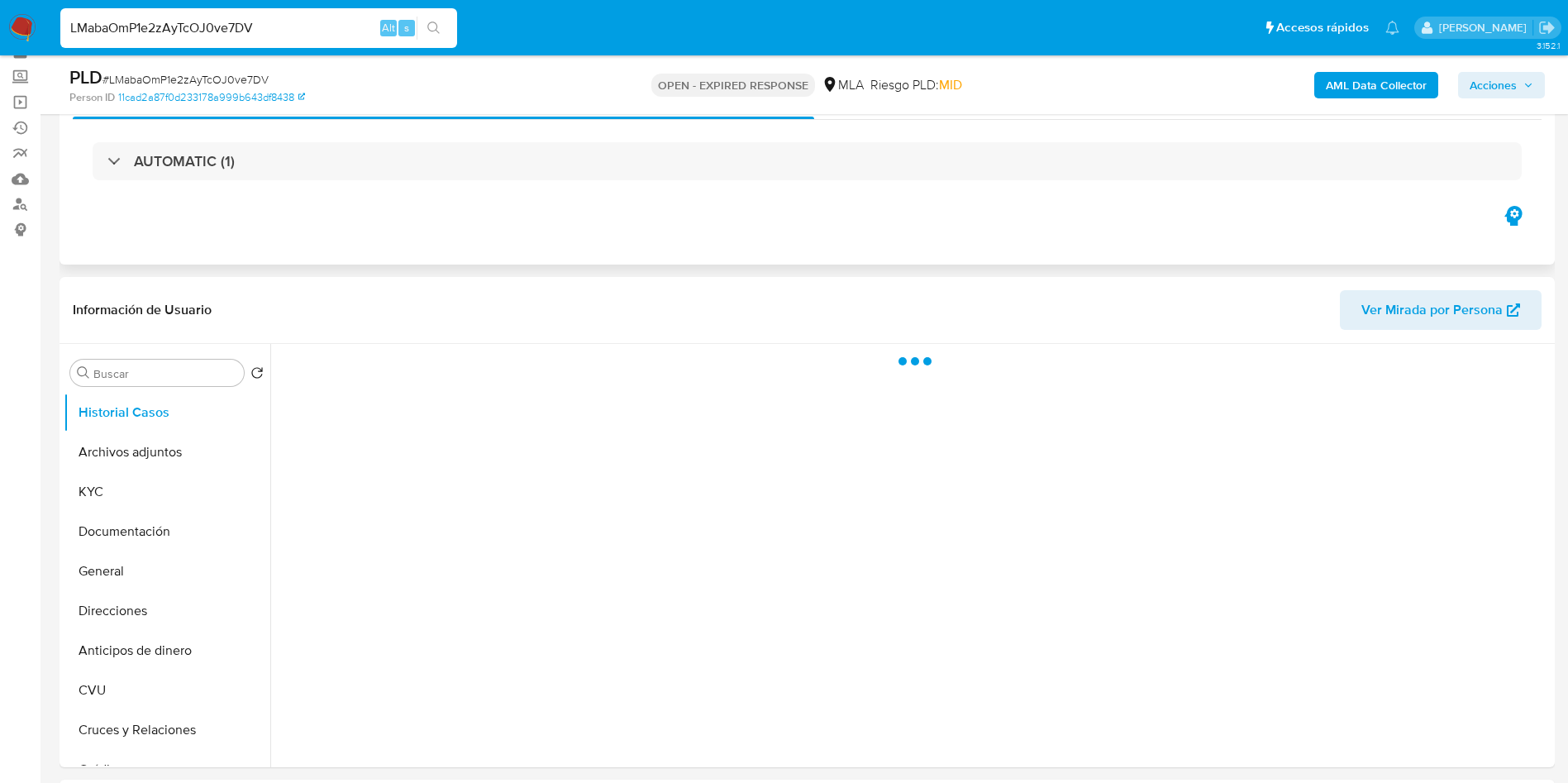
scroll to position [124, 0]
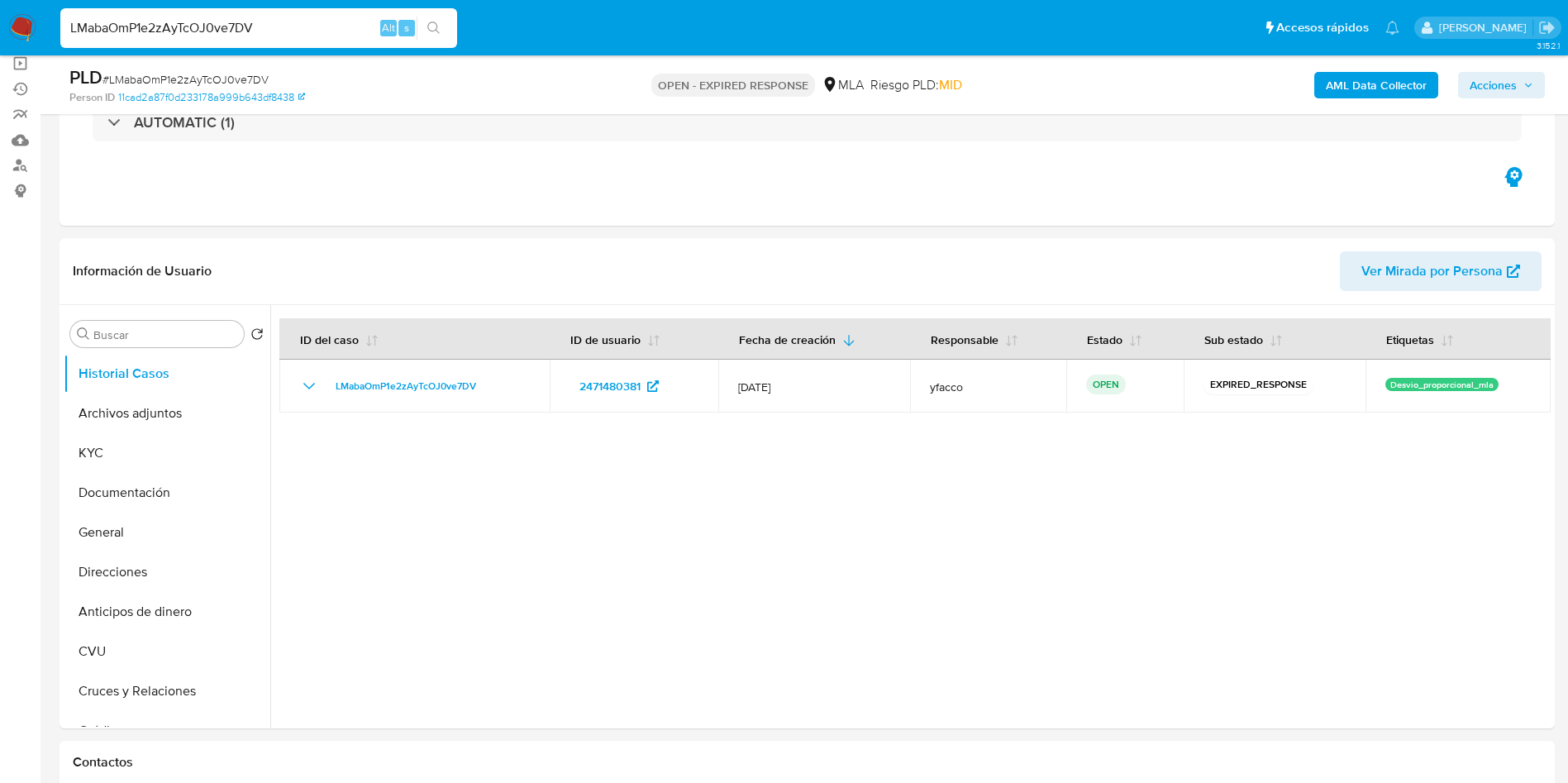
select select "10"
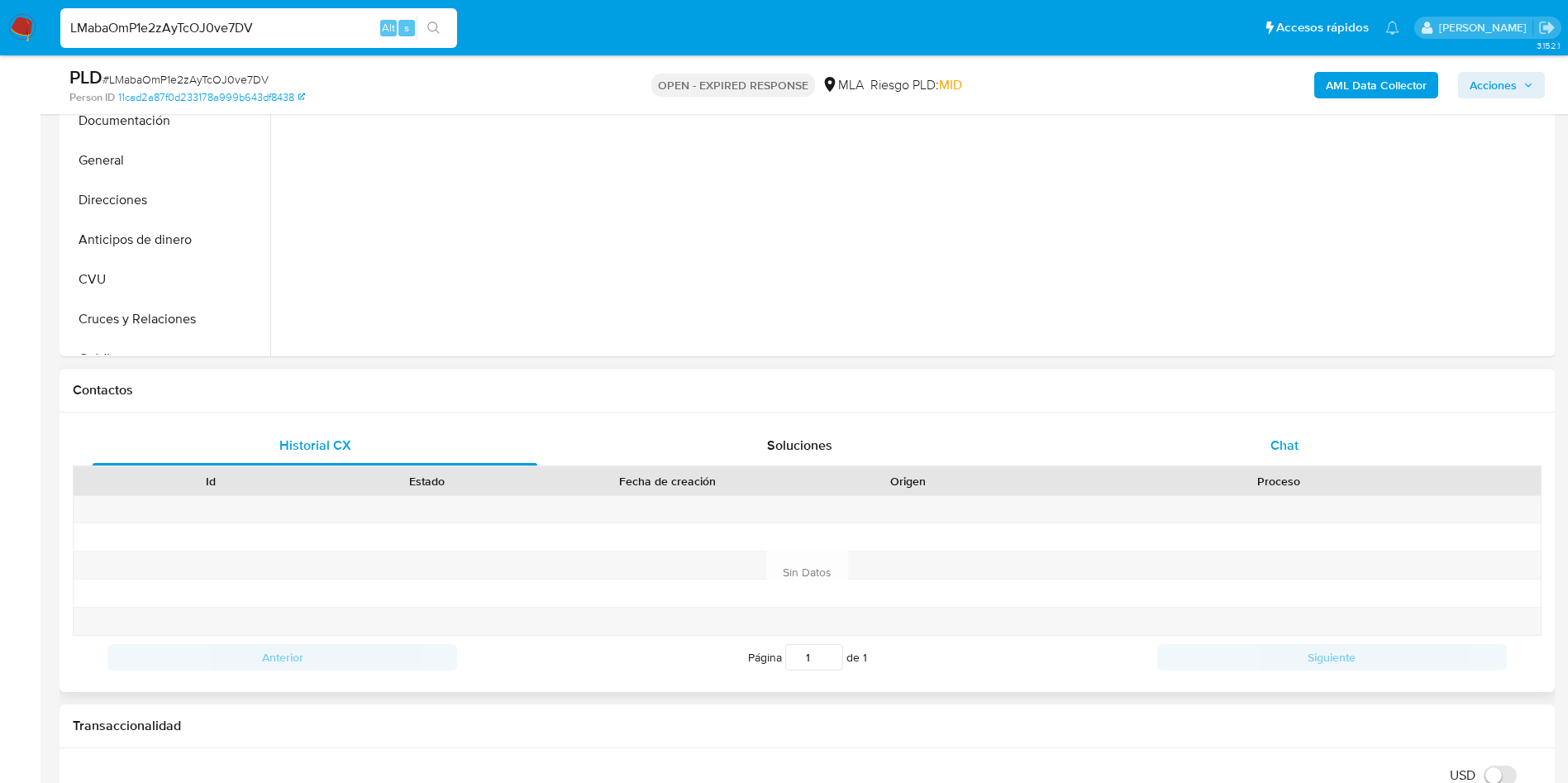
click at [1266, 457] on div "Chat" at bounding box center [1284, 445] width 445 height 40
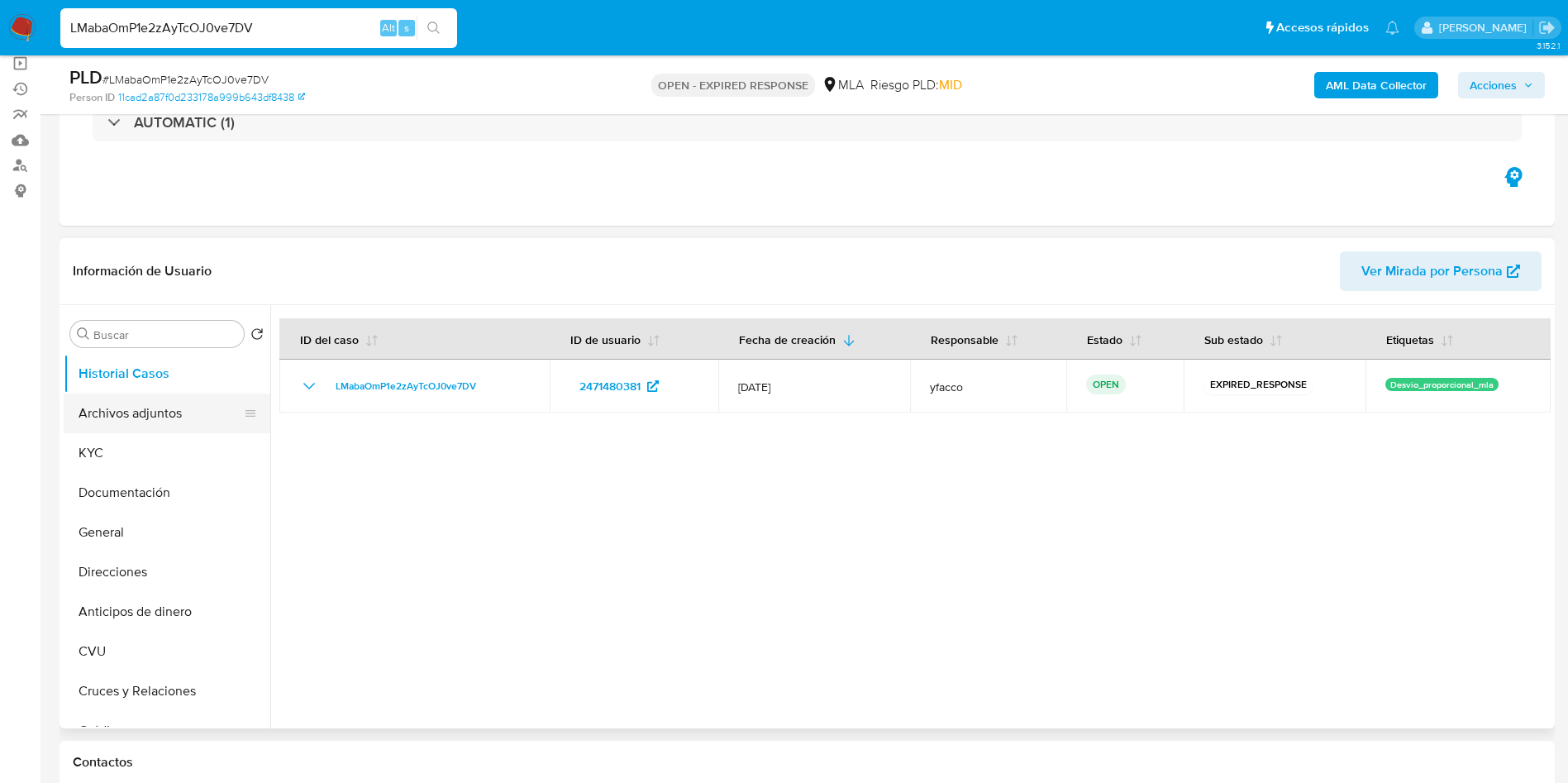
click at [162, 424] on button "Archivos adjuntos" at bounding box center [160, 413] width 193 height 40
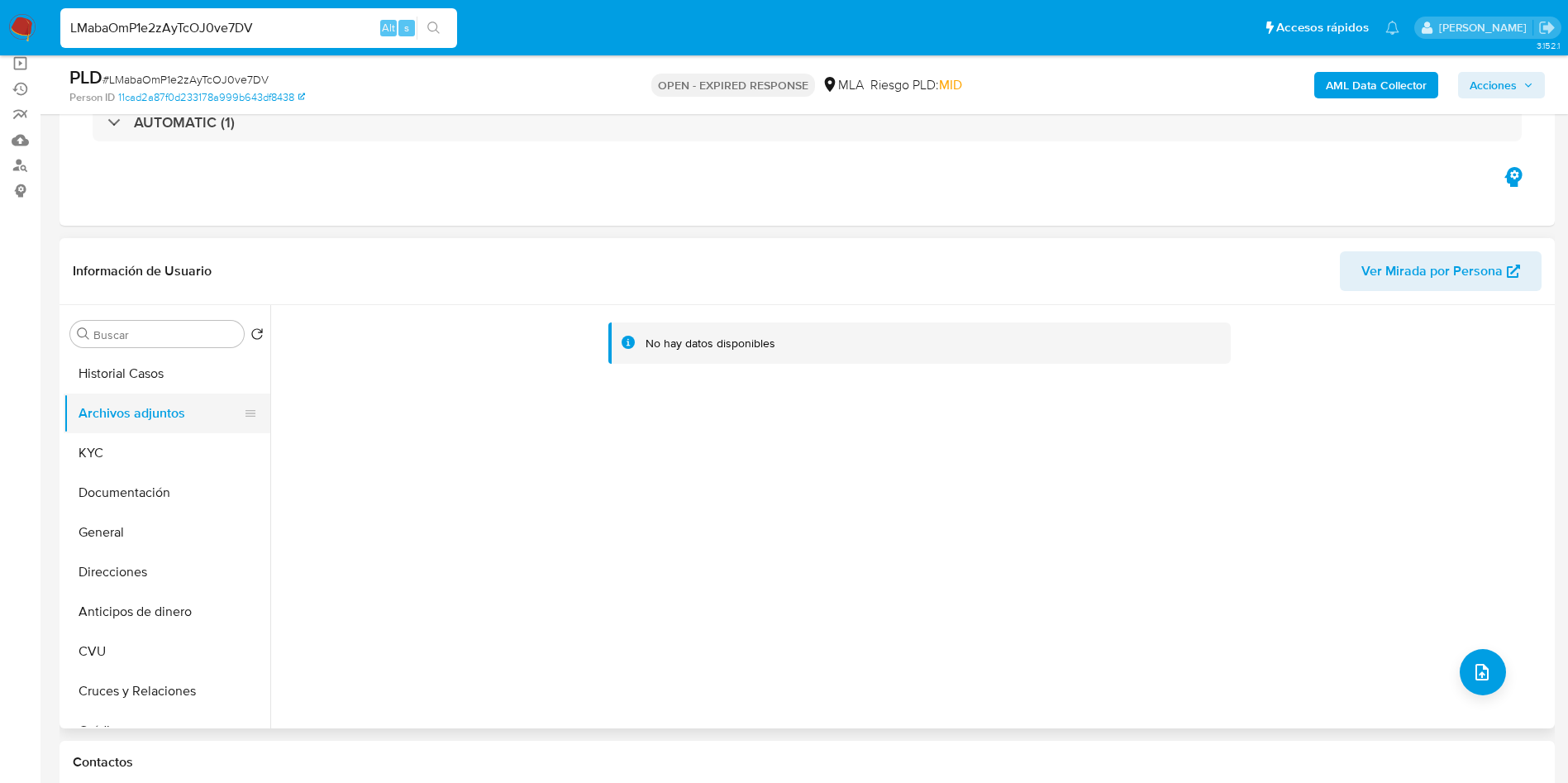
click at [143, 459] on button "KYC" at bounding box center [166, 452] width 206 height 40
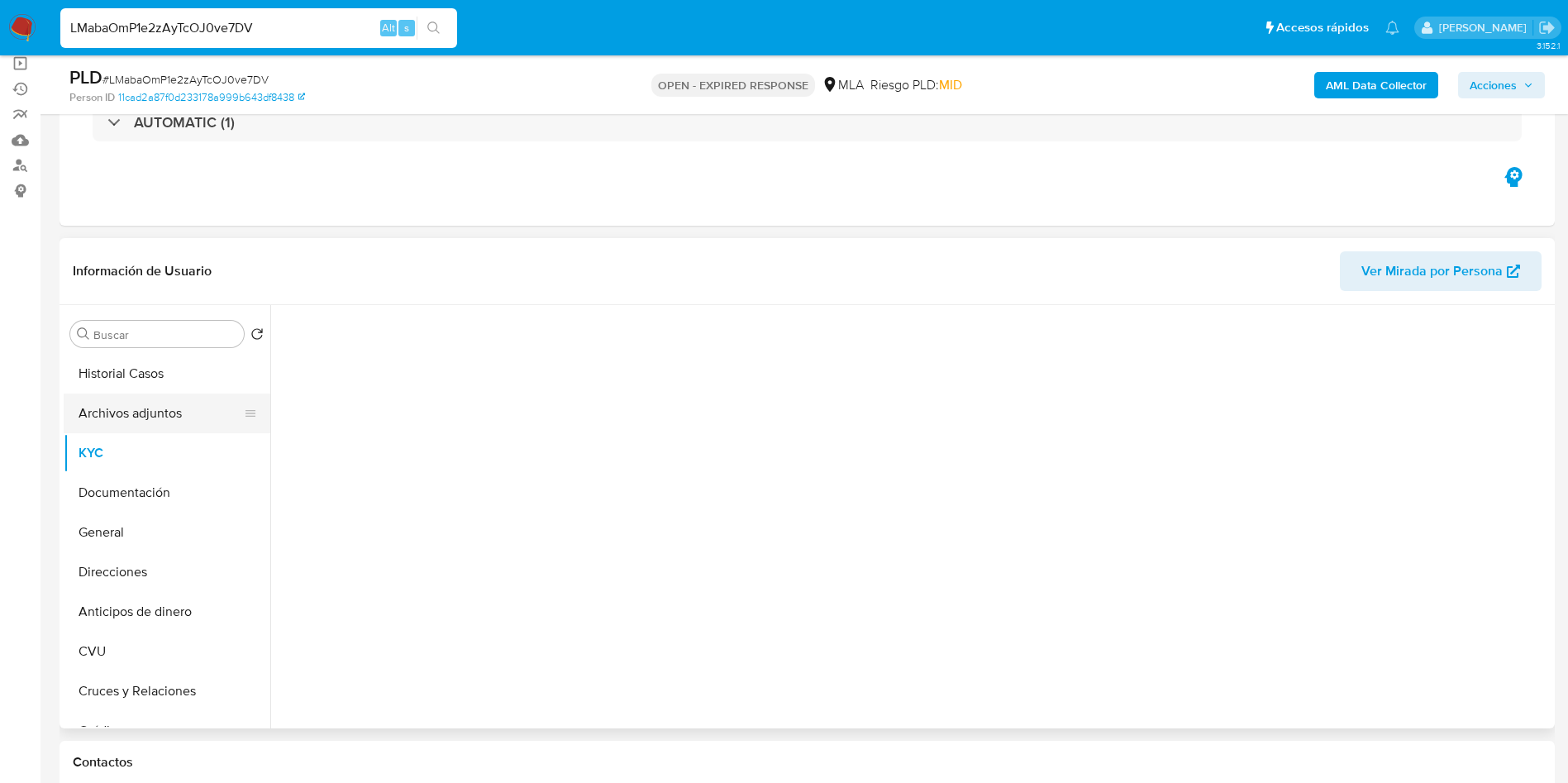
click at [157, 415] on button "Archivos adjuntos" at bounding box center [160, 413] width 193 height 40
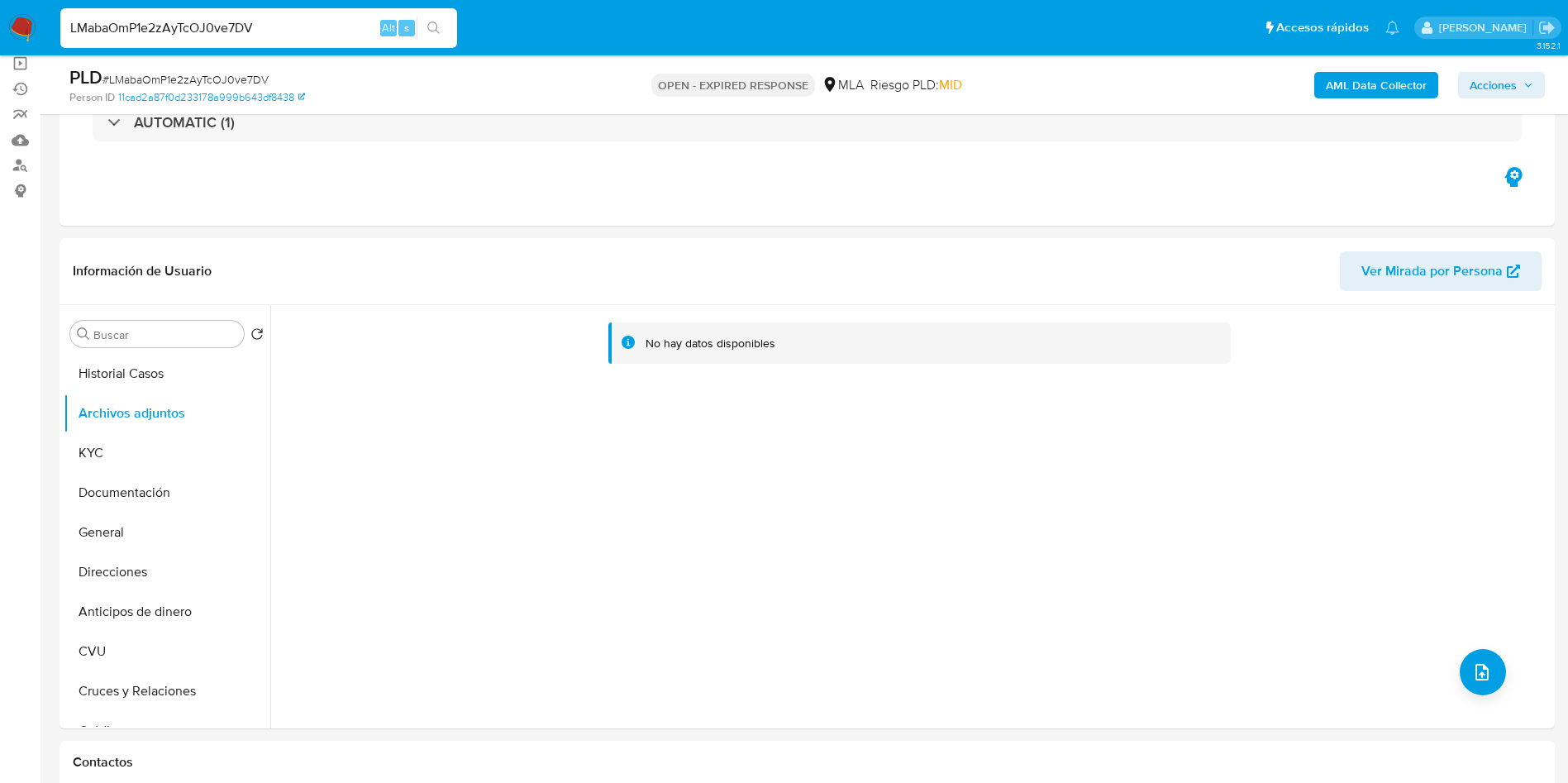
click at [1351, 81] on b "AML Data Collector" at bounding box center [1376, 85] width 101 height 26
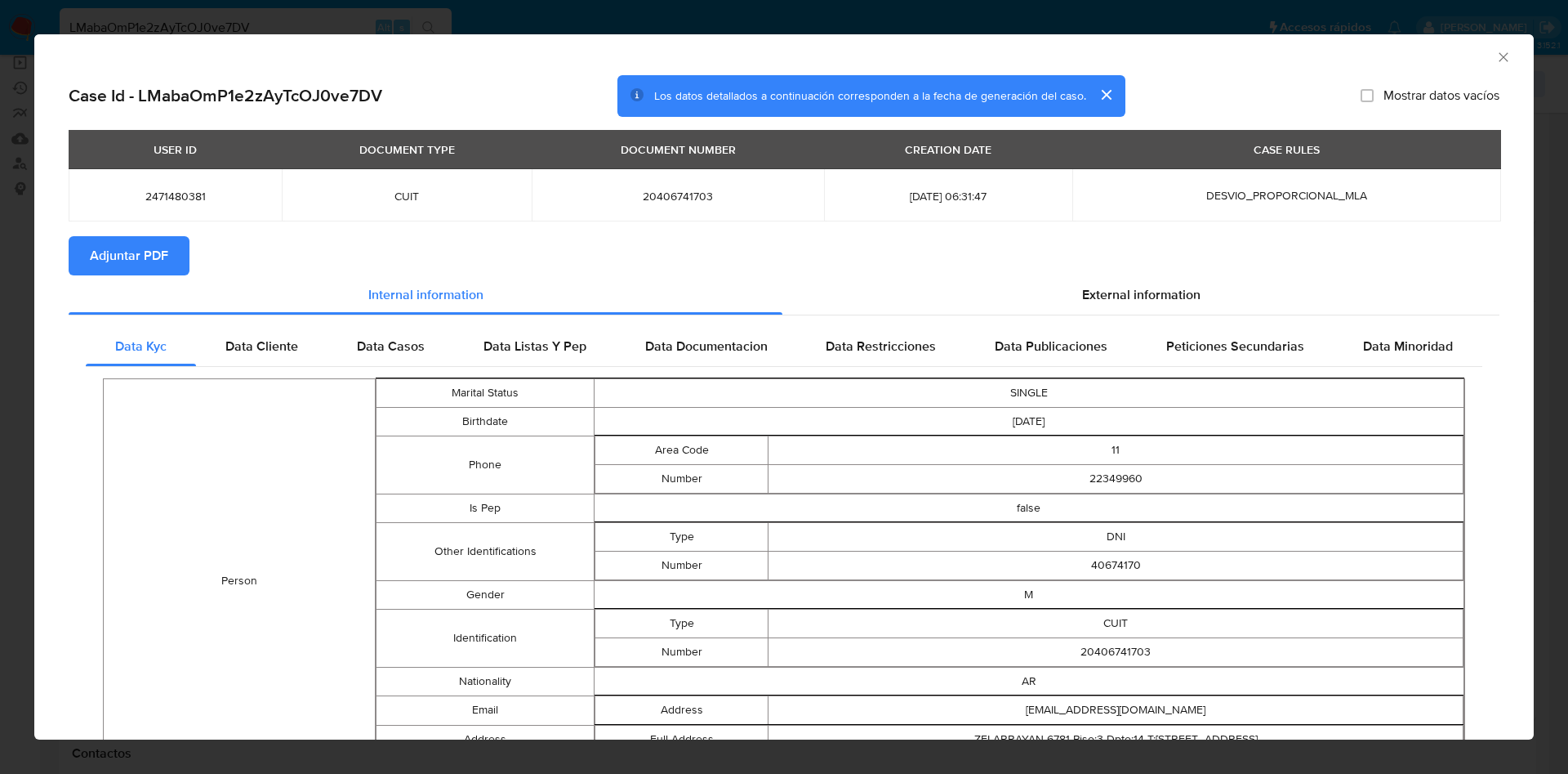
click at [122, 246] on span "Adjuntar PDF" at bounding box center [129, 255] width 78 height 36
click at [1467, 49] on div "AML Data Collector" at bounding box center [770, 55] width 1449 height 18
click at [1495, 61] on icon "Cerrar ventana" at bounding box center [1503, 56] width 16 height 16
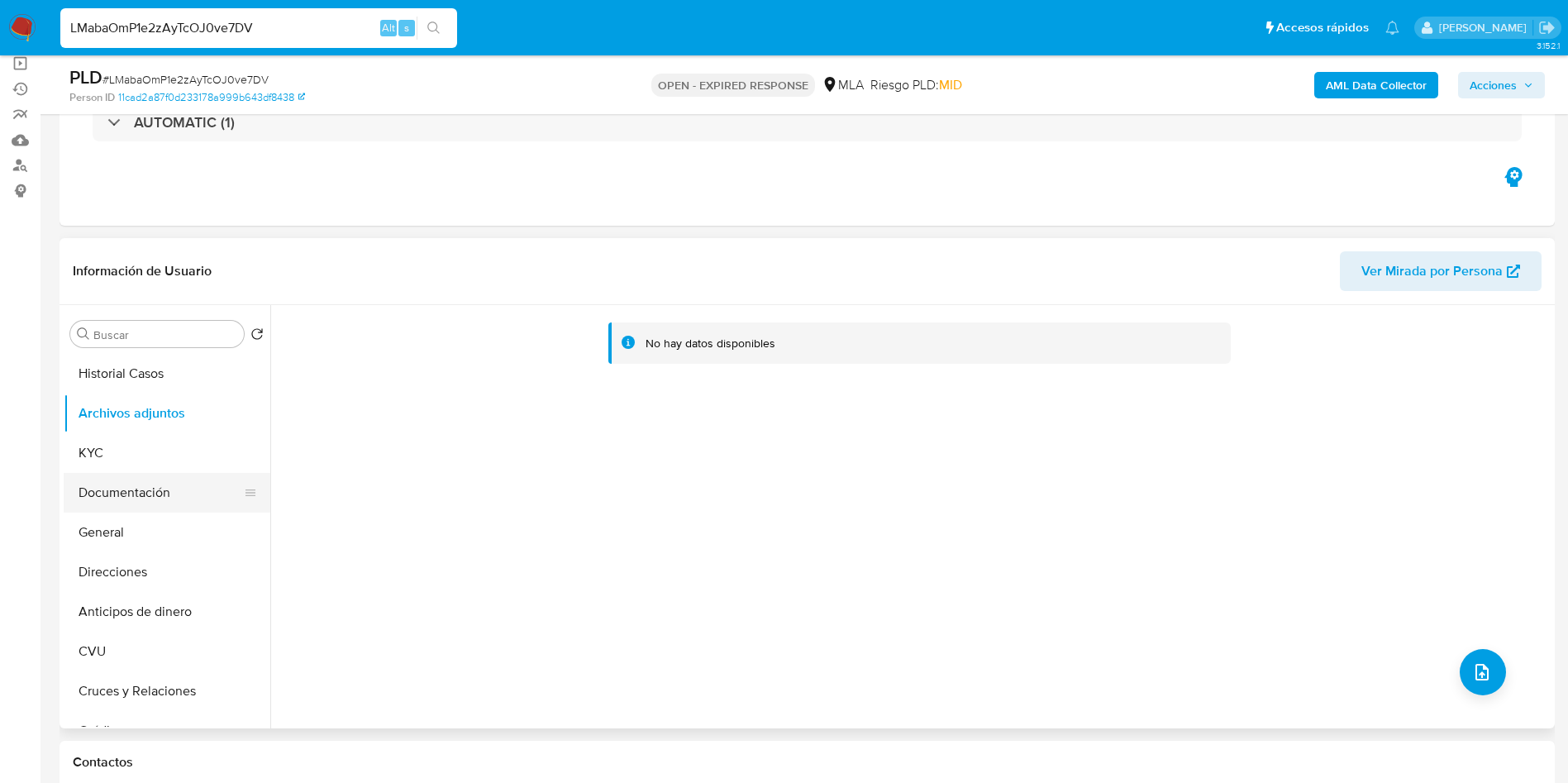
click at [173, 481] on button "Documentación" at bounding box center [160, 492] width 193 height 40
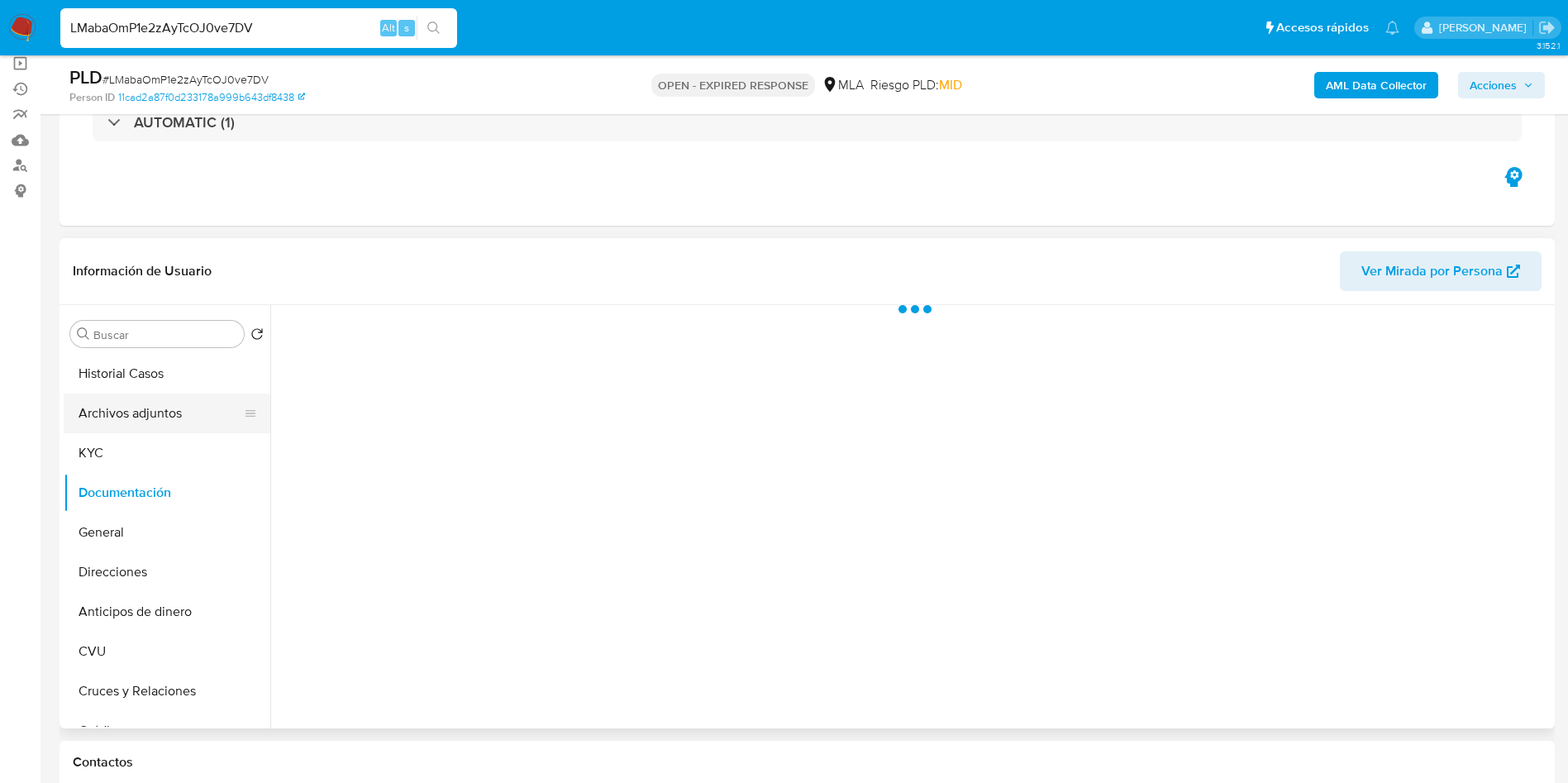
click at [140, 409] on button "Archivos adjuntos" at bounding box center [160, 413] width 193 height 40
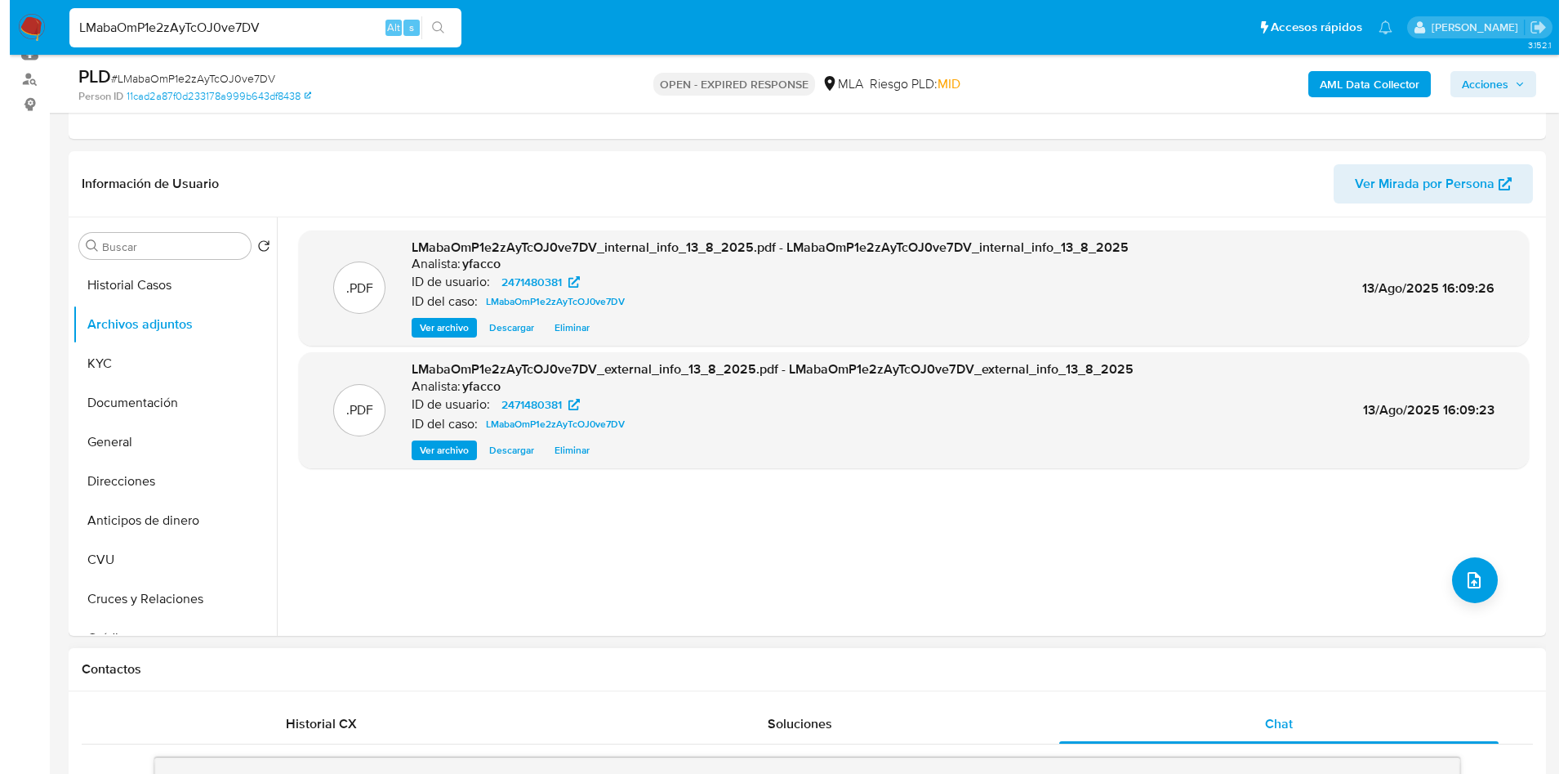
scroll to position [245, 0]
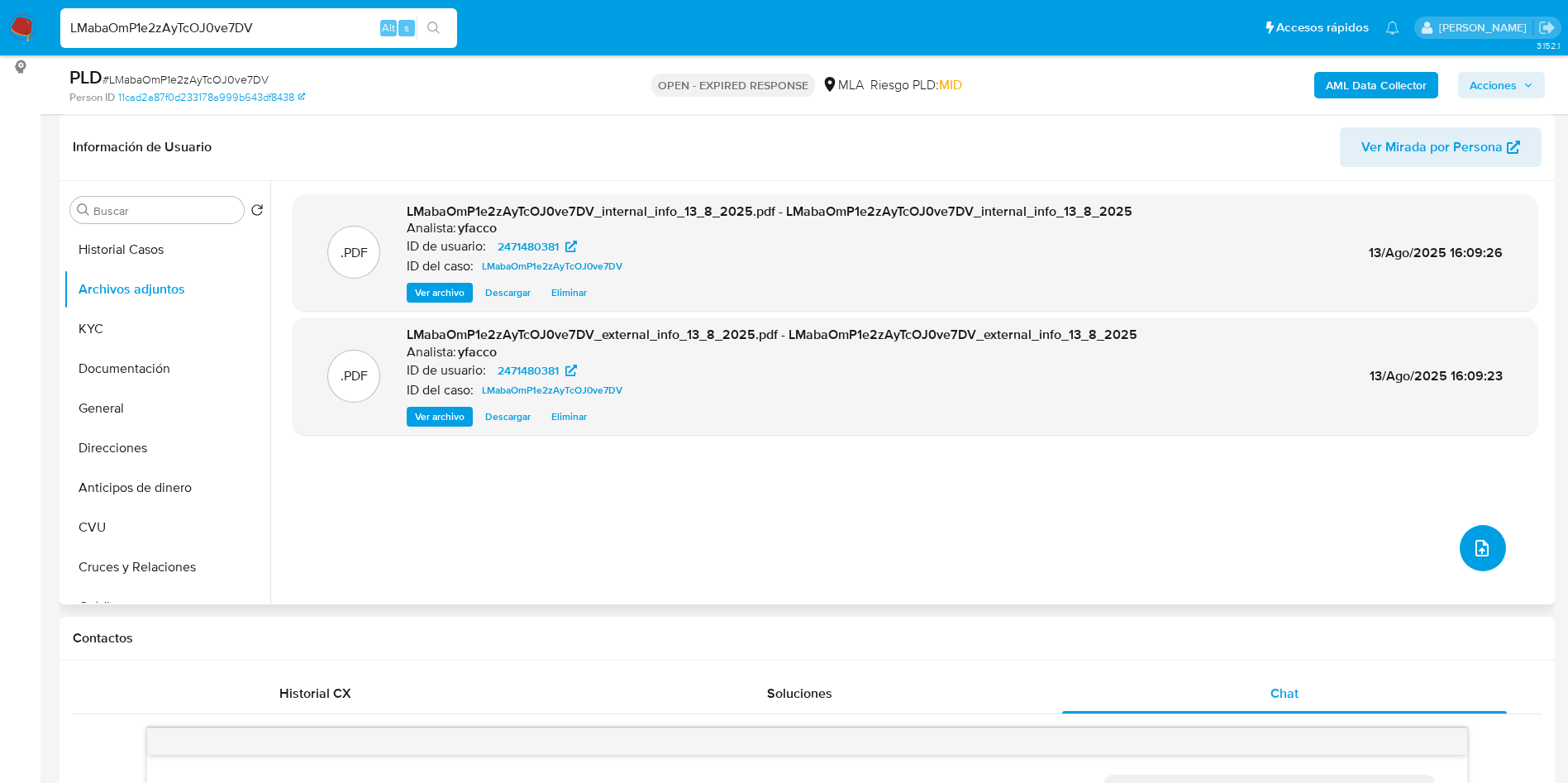
click at [1479, 557] on icon "upload-file" at bounding box center [1482, 548] width 20 height 20
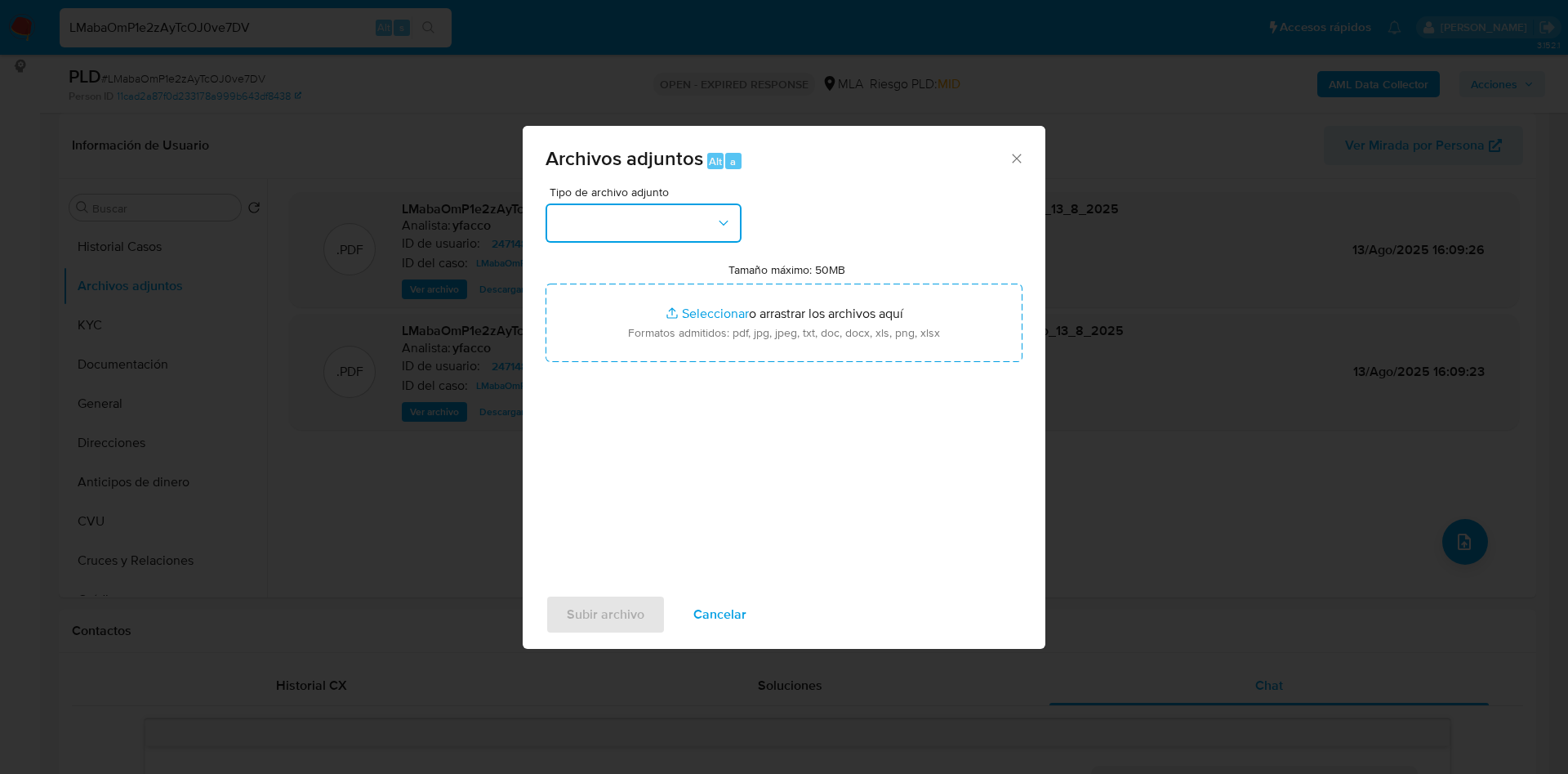
click at [706, 239] on button "button" at bounding box center [644, 222] width 196 height 39
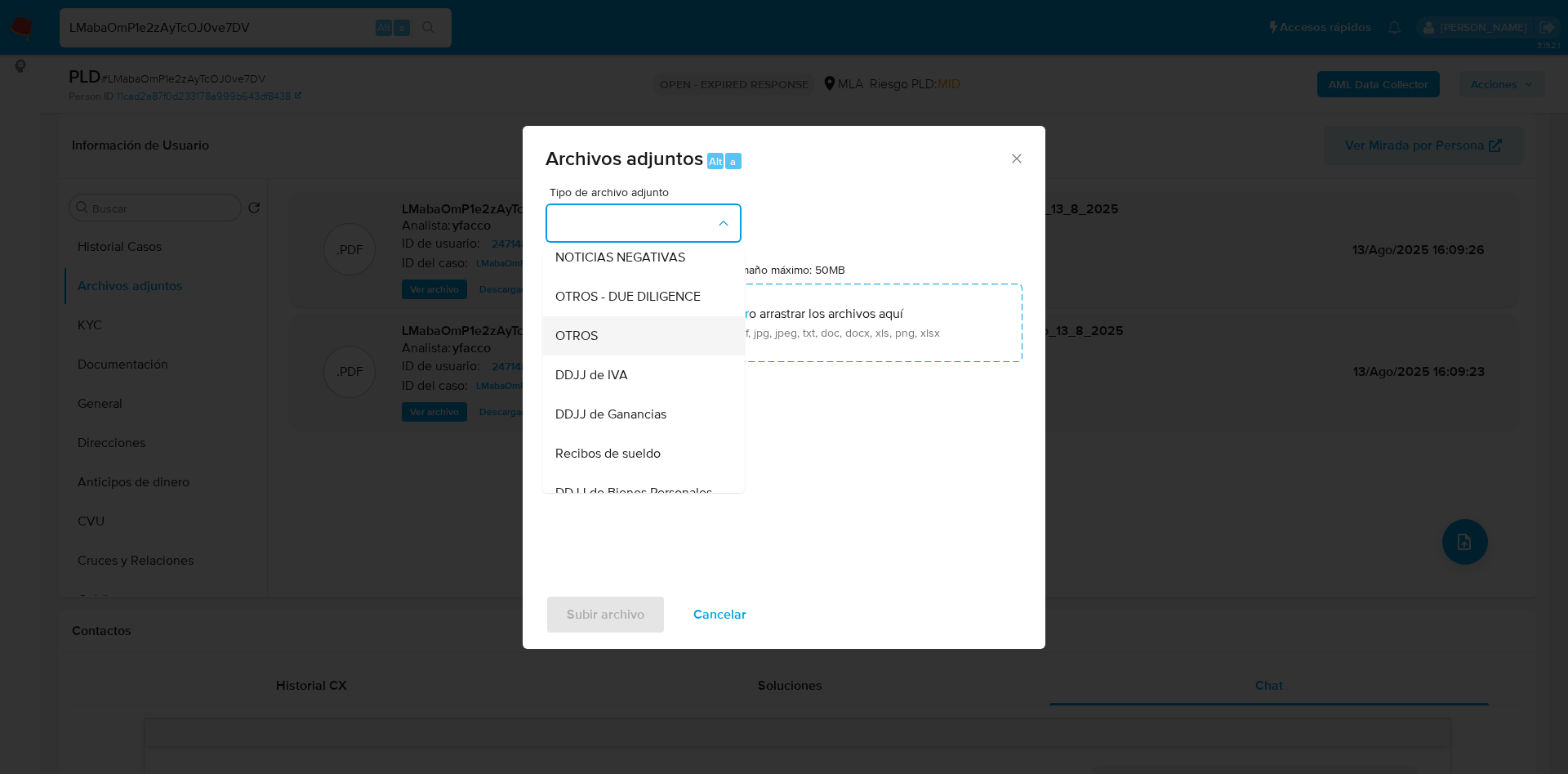
click at [571, 344] on span "OTROS" at bounding box center [576, 336] width 42 height 16
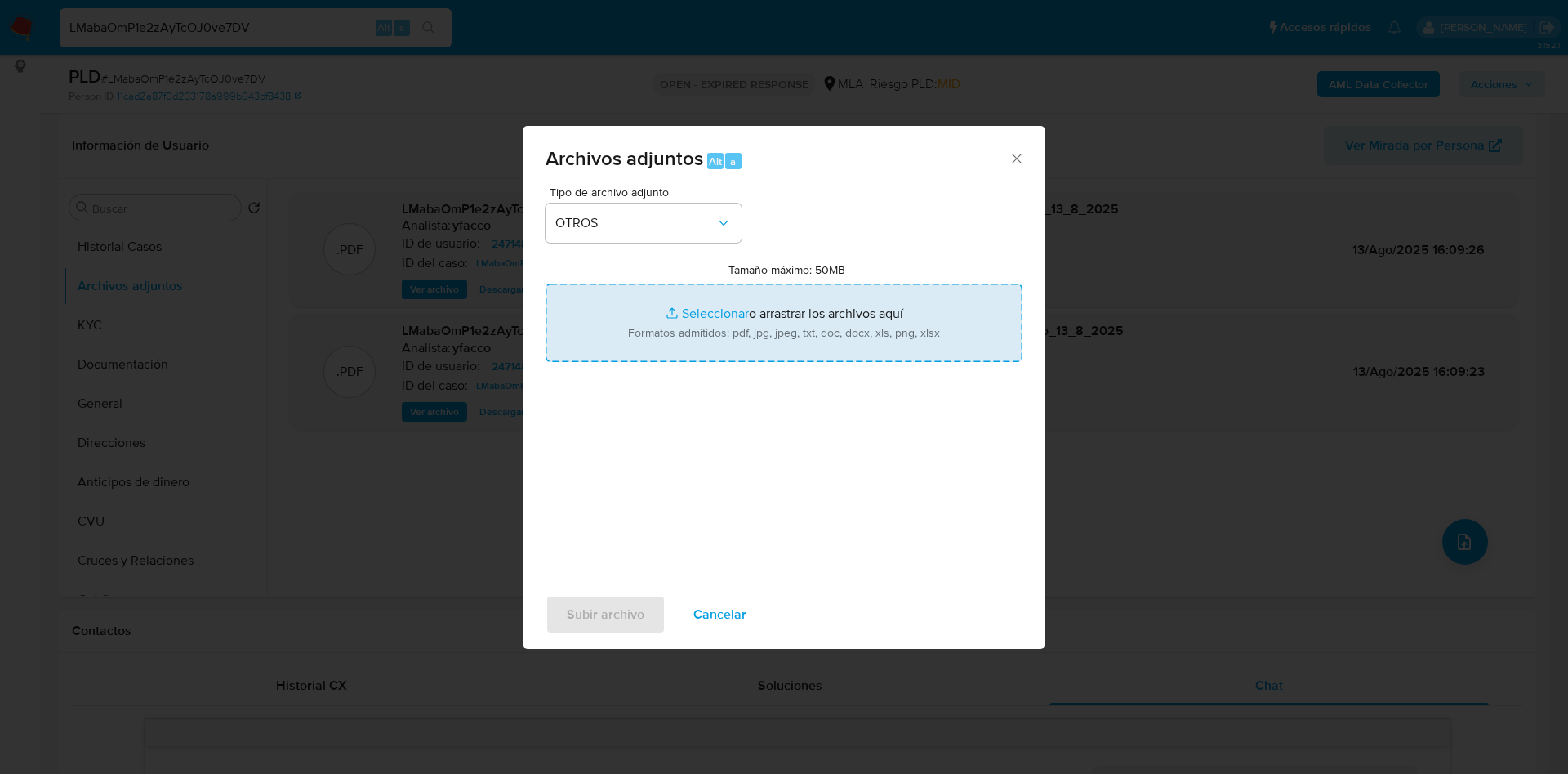
click at [709, 316] on input "Tamaño máximo: 50MB Seleccionar archivos" at bounding box center [784, 323] width 477 height 78
type input "C:\fakepath\Movimientos 2471480381.xlsx"
click at [679, 307] on input "Tamaño máximo: 50MB Seleccionar archivos" at bounding box center [784, 323] width 477 height 78
type input "C:\fakepath\Caselog LMabaOmP1e2zAyTcOJ0ve7DV_2025_07_18_00_02_10.docx"
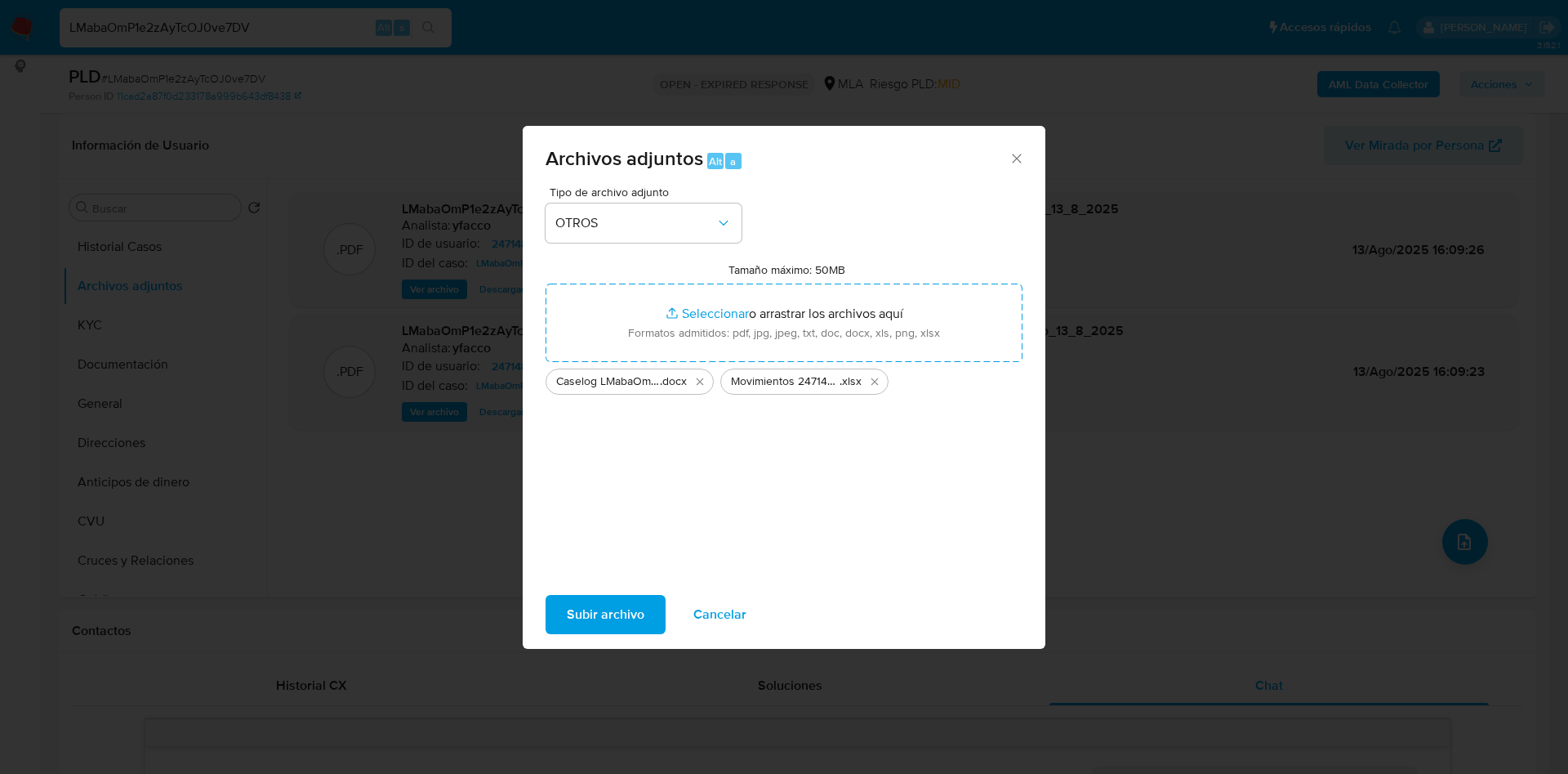
click at [624, 622] on span "Subir archivo" at bounding box center [604, 613] width 77 height 36
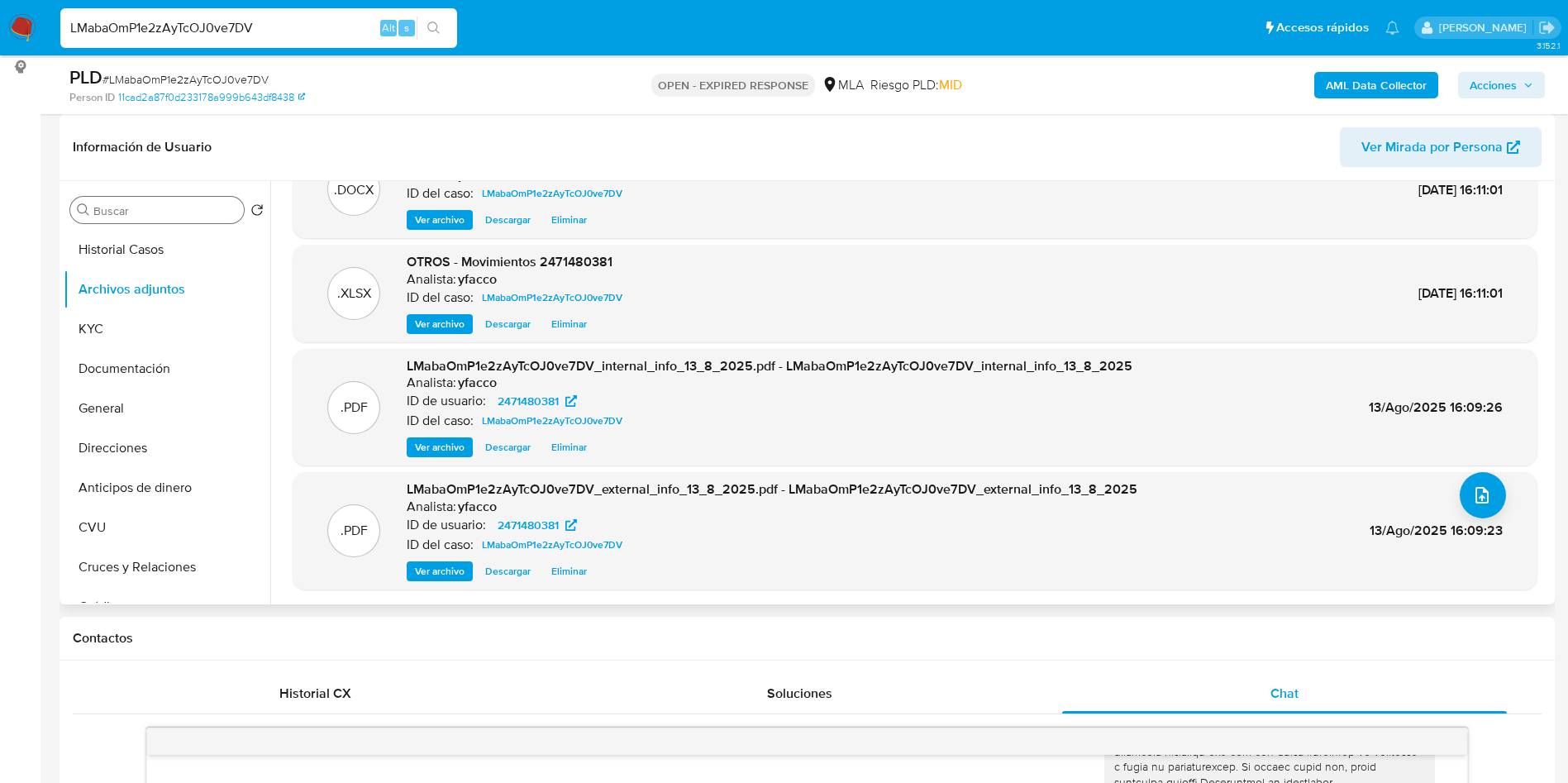
click at [150, 206] on input "Buscar" at bounding box center [165, 211] width 144 height 15
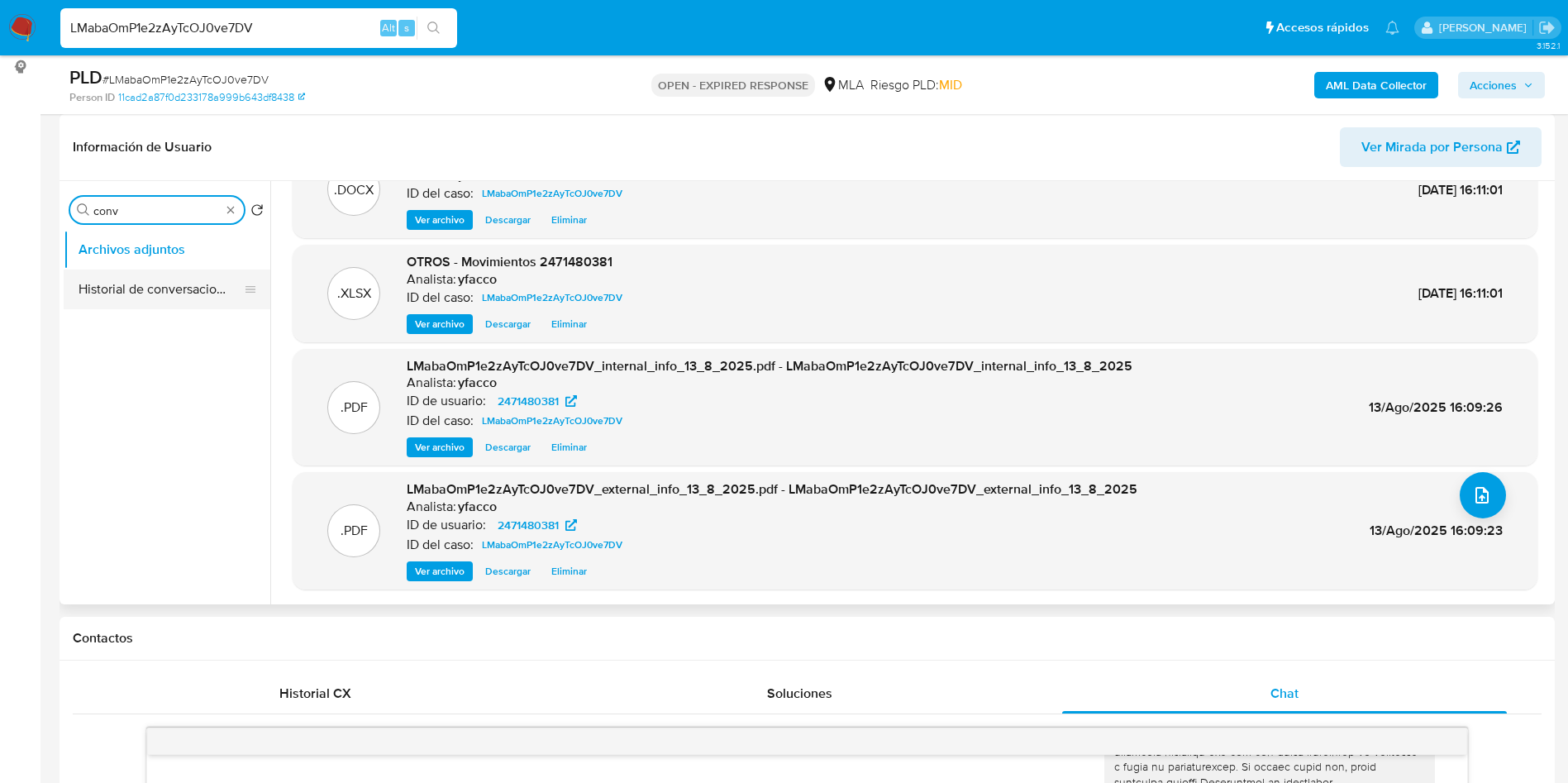
type input "conv"
click at [153, 304] on button "Historial de conversaciones" at bounding box center [160, 289] width 193 height 40
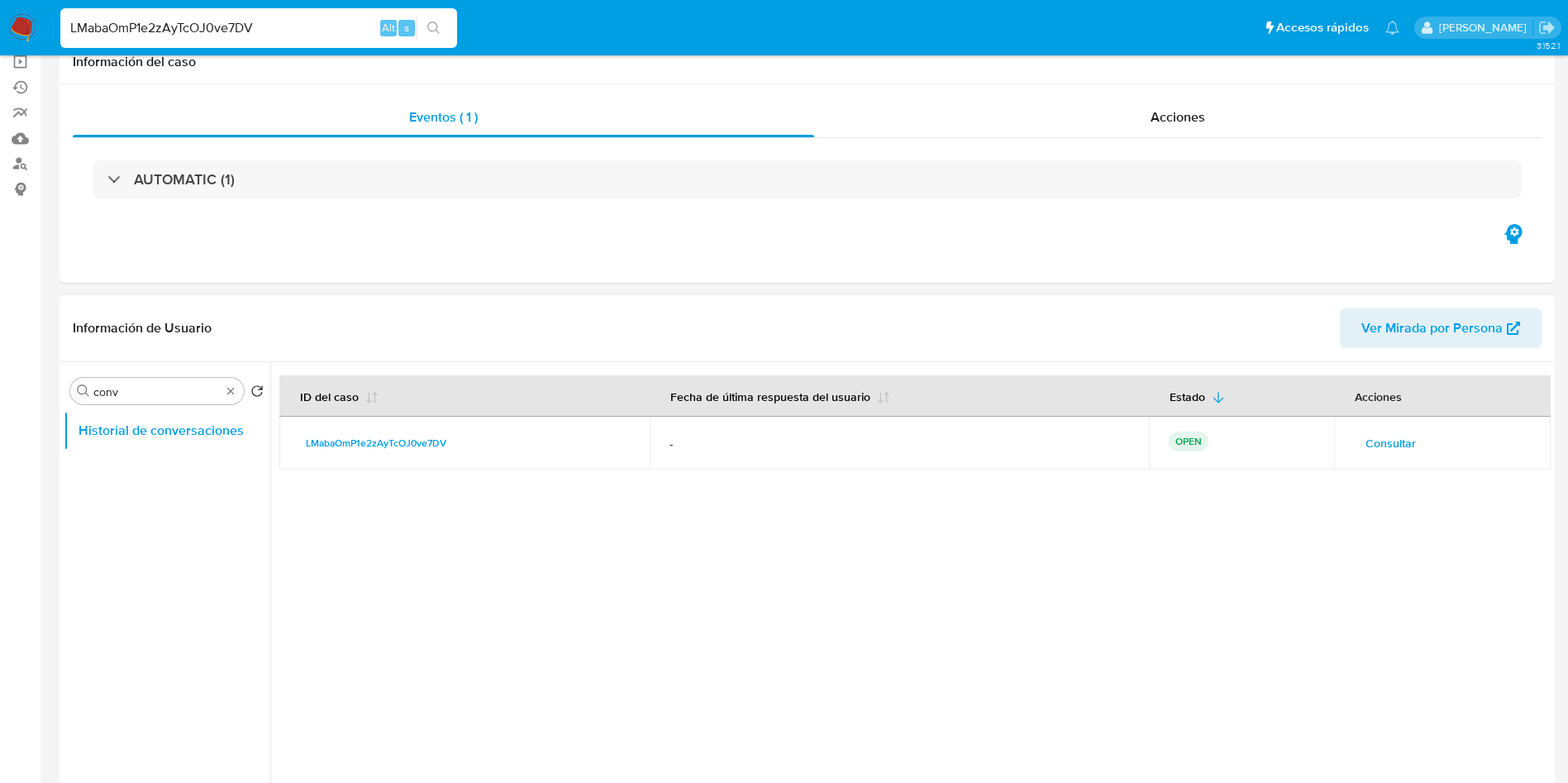
scroll to position [0, 0]
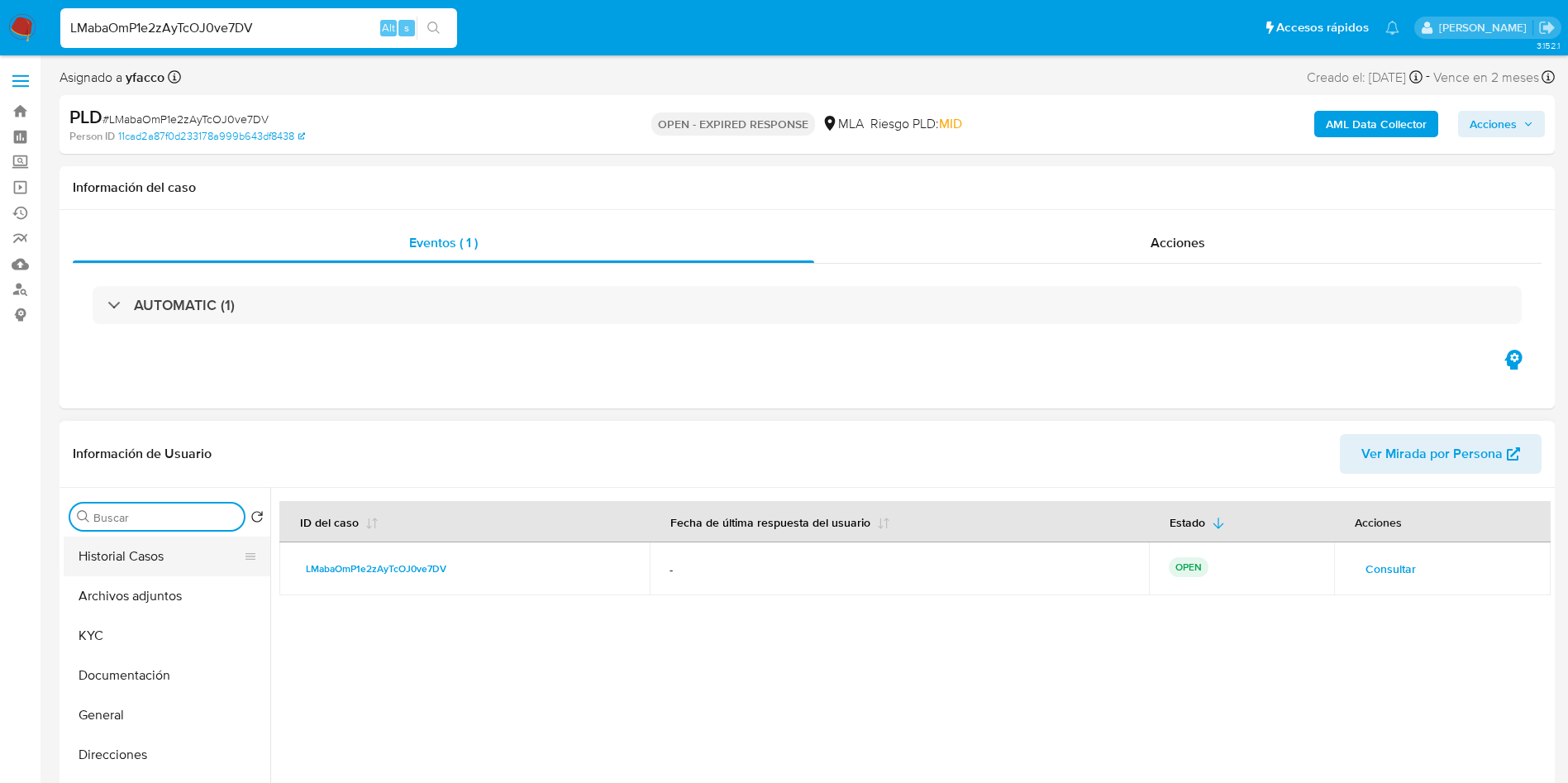
click at [171, 563] on button "Historial Casos" at bounding box center [160, 556] width 193 height 40
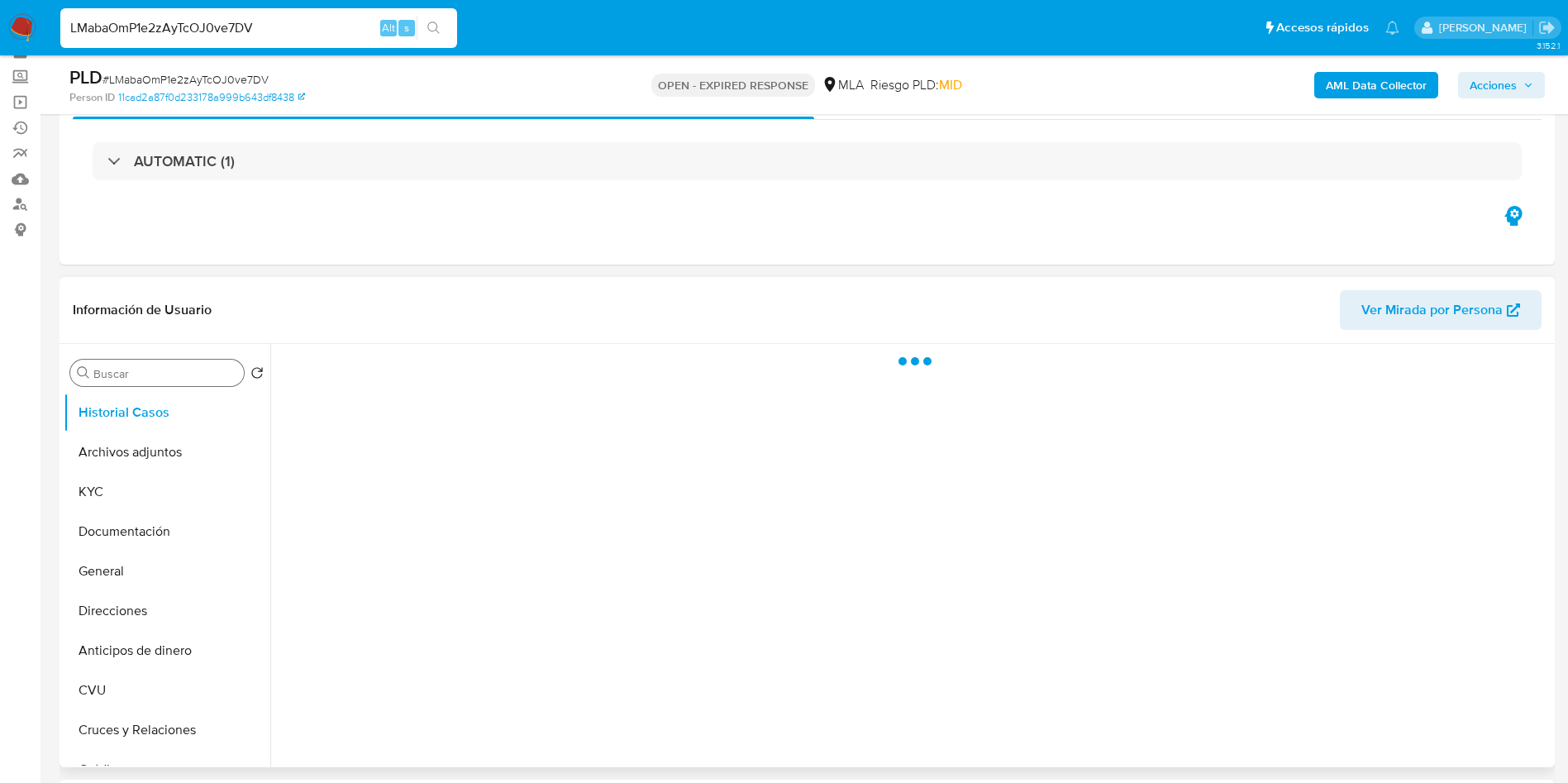
scroll to position [124, 0]
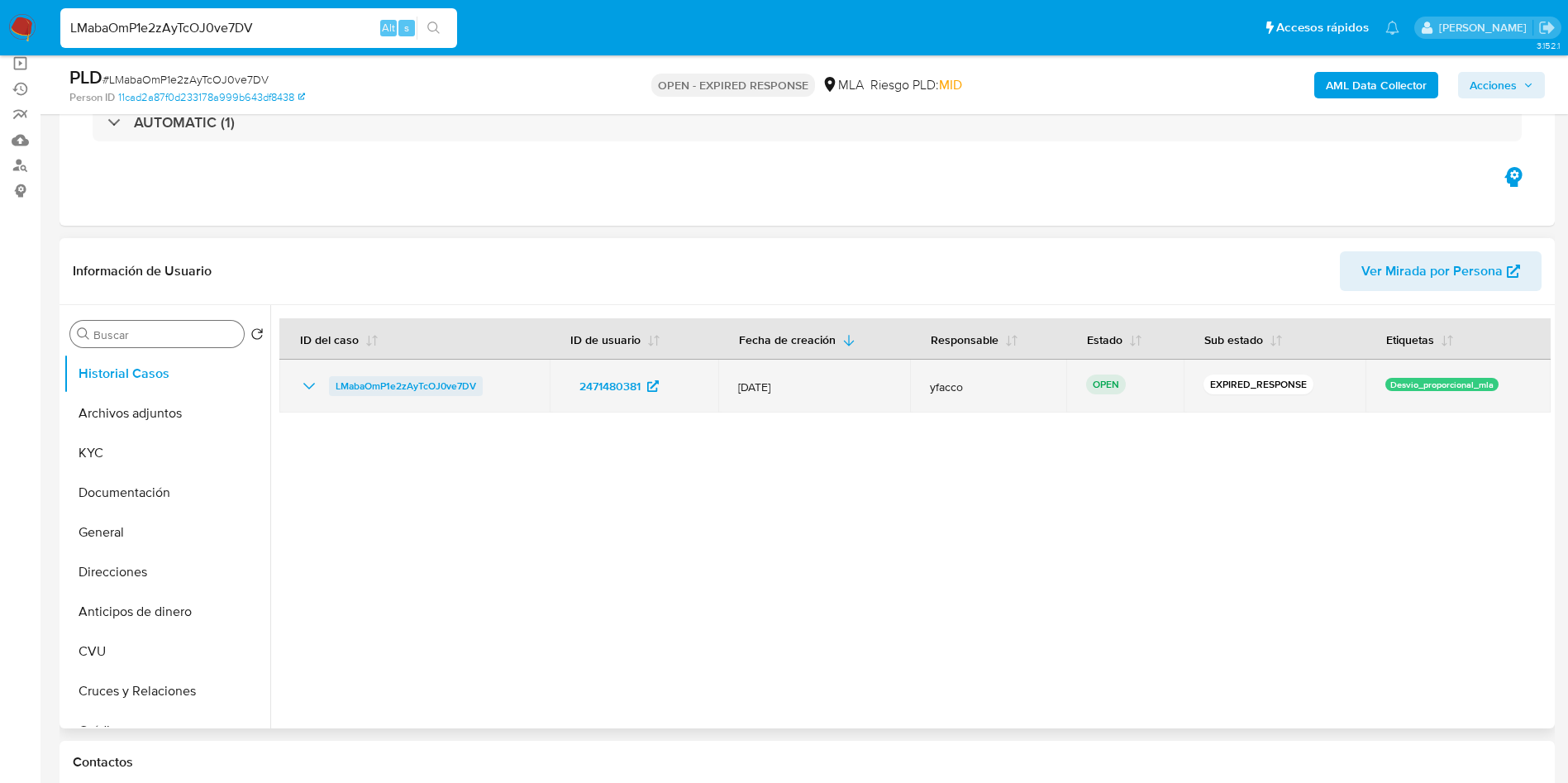
drag, startPoint x: 328, startPoint y: 393, endPoint x: 472, endPoint y: 392, distance: 144.0
click at [472, 392] on div "LMabaOmP1e2zAyTcOJ0ve7DV" at bounding box center [414, 385] width 231 height 20
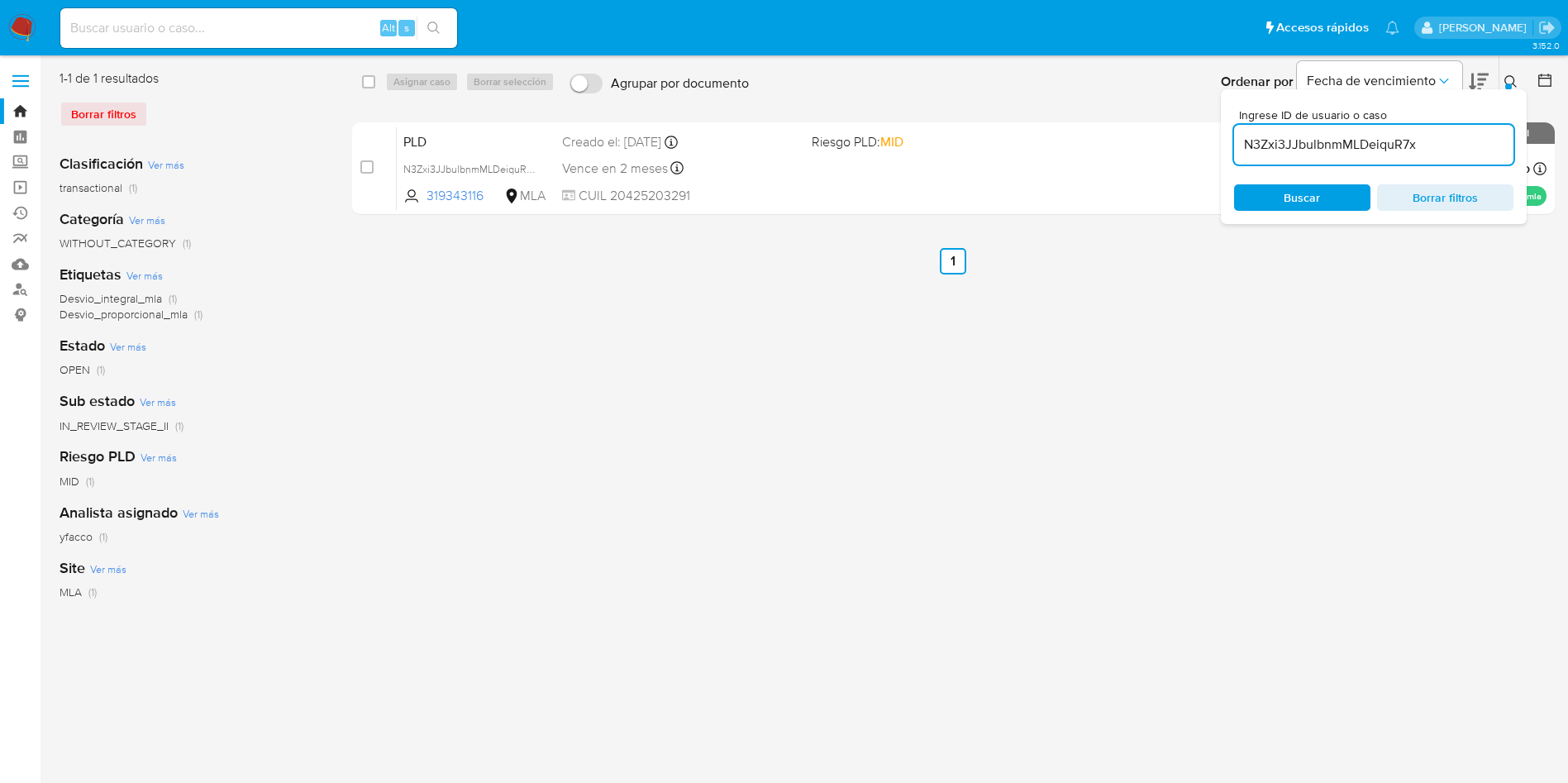
click at [1447, 144] on input "N3Zxi3JJbulbnmMLDeiquR7x" at bounding box center [1374, 145] width 279 height 21
paste input "LMabaOmP1e2zAyTcOJ0ve7DV"
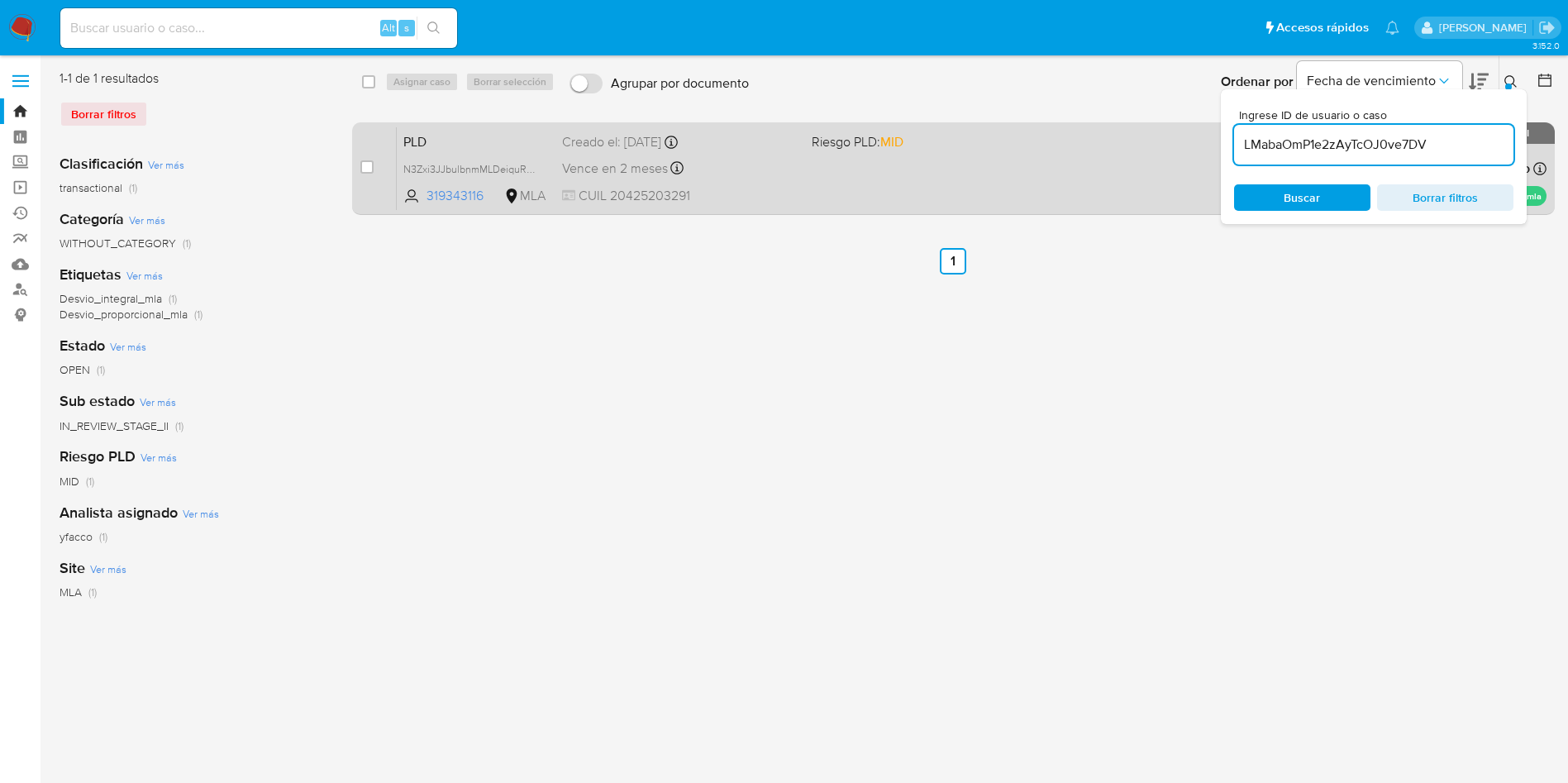
type input "LMabaOmP1e2zAyTcOJ0ve7DV"
click at [366, 168] on input "checkbox" at bounding box center [367, 167] width 13 height 13
checkbox input "true"
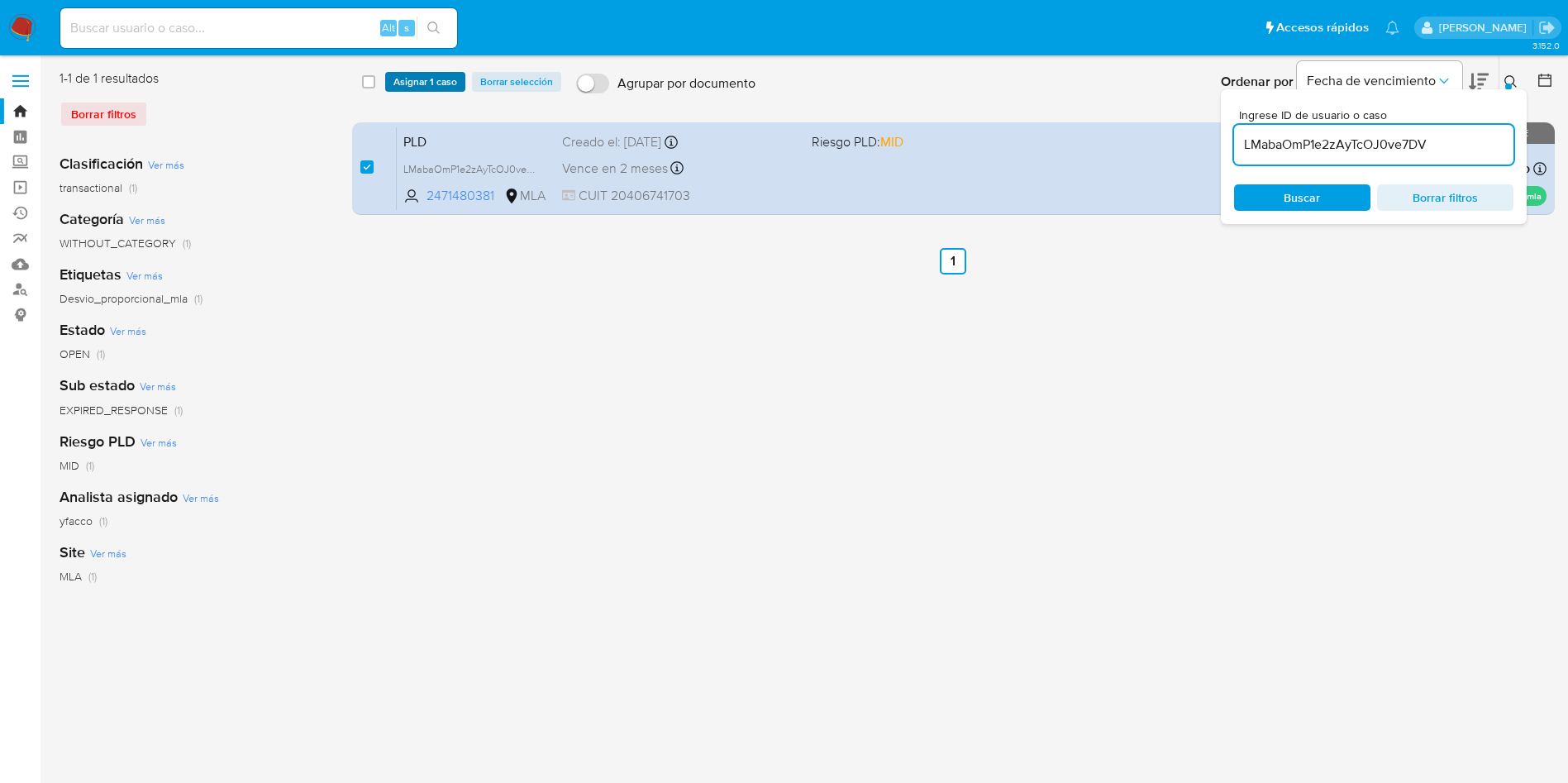
click at [414, 75] on span "Asignar 1 caso" at bounding box center [425, 82] width 63 height 17
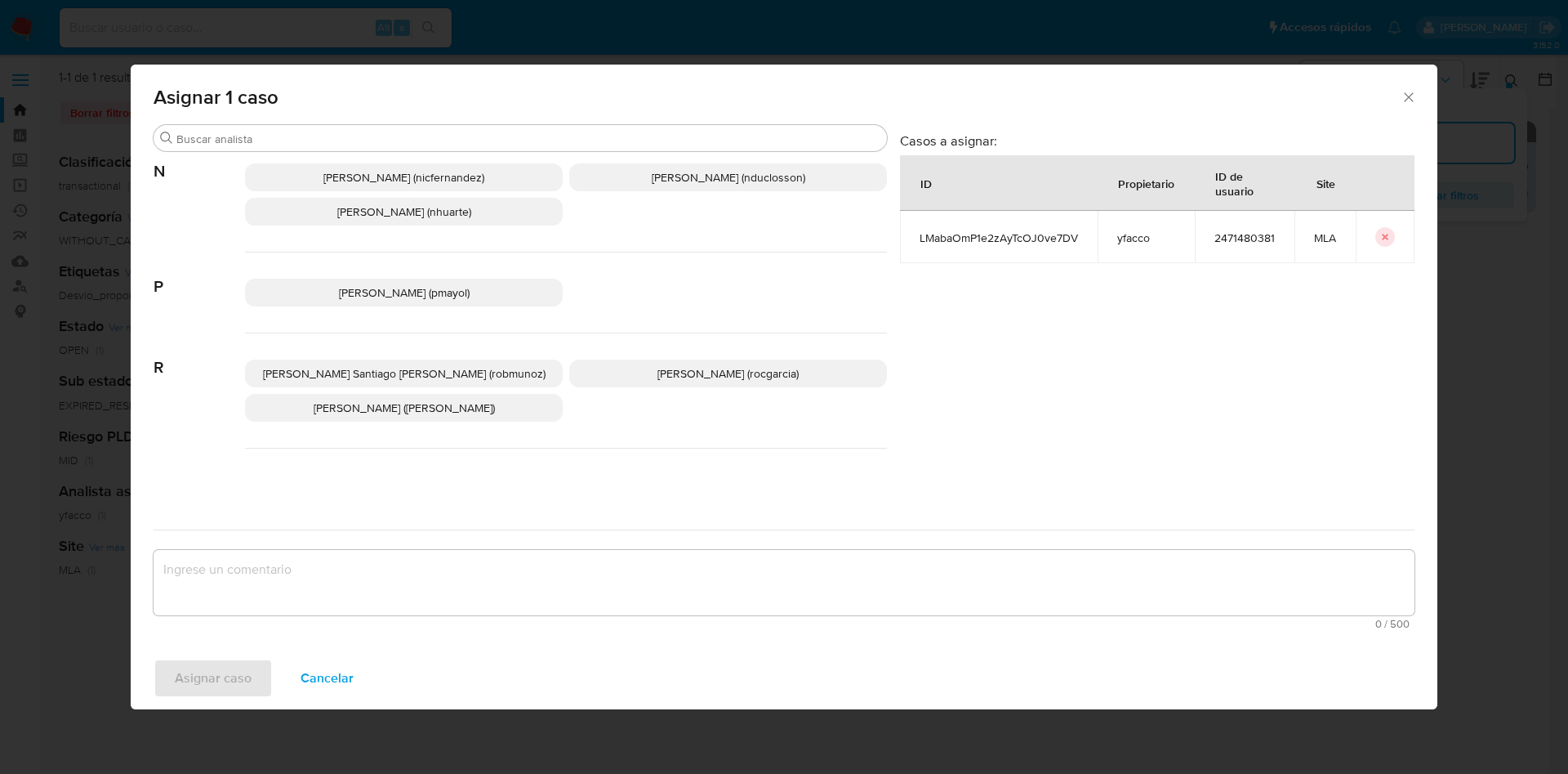
scroll to position [1460, 0]
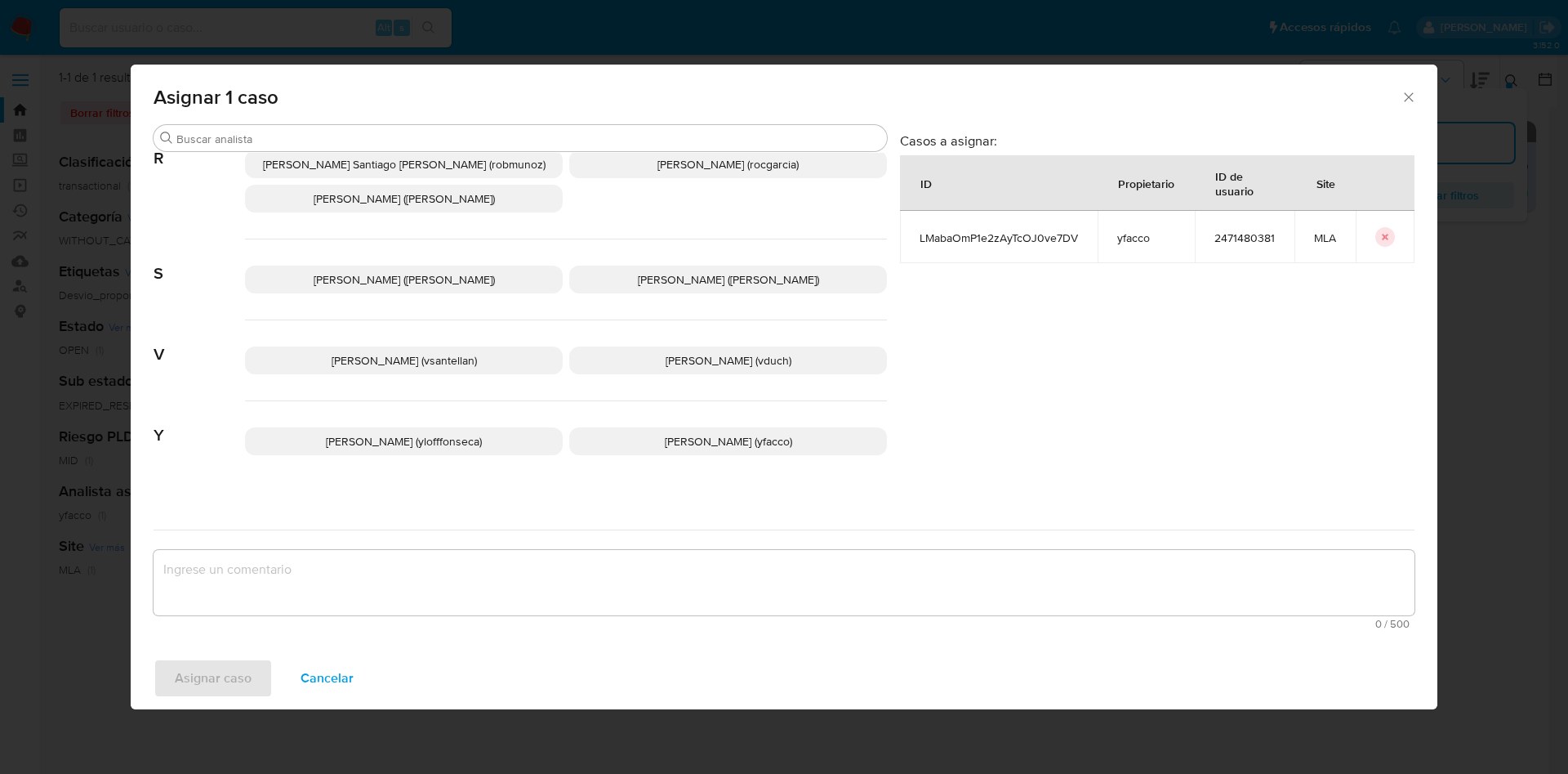
click at [666, 433] on span "[PERSON_NAME] (yfacco)" at bounding box center [728, 441] width 127 height 16
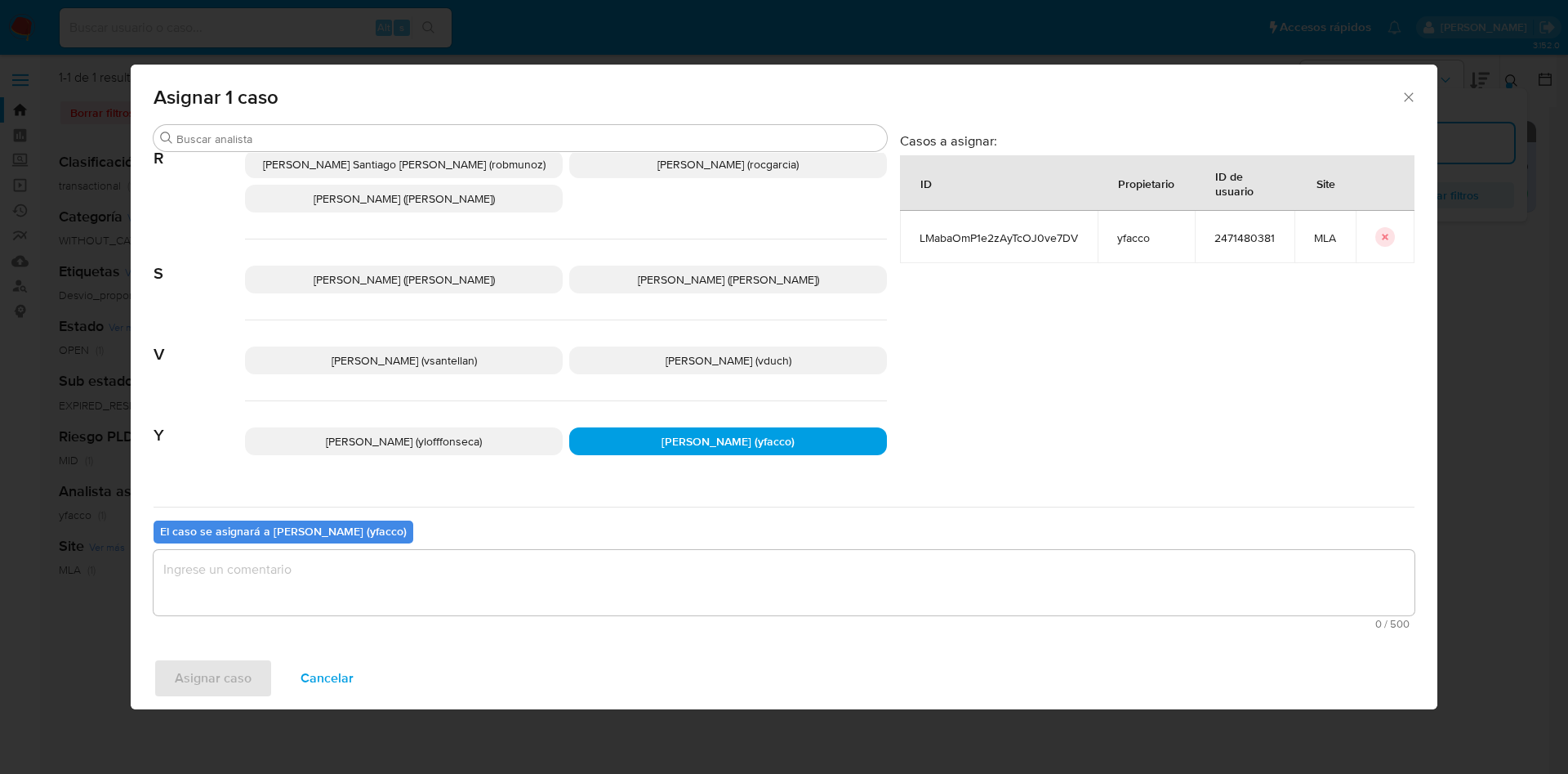
click at [482, 595] on textarea "assign-modal" at bounding box center [784, 582] width 1261 height 65
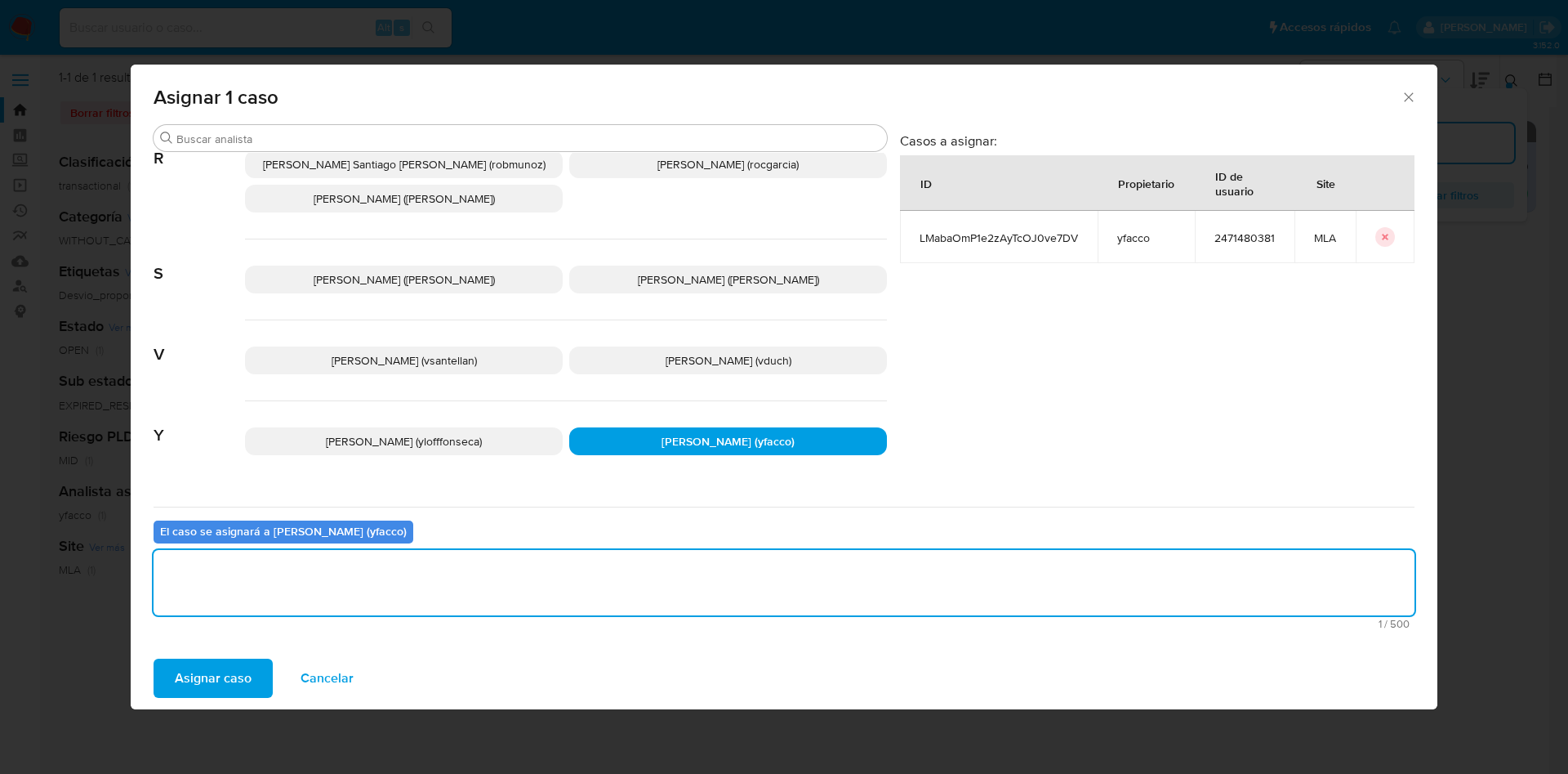
click at [239, 671] on span "Asignar caso" at bounding box center [212, 678] width 77 height 36
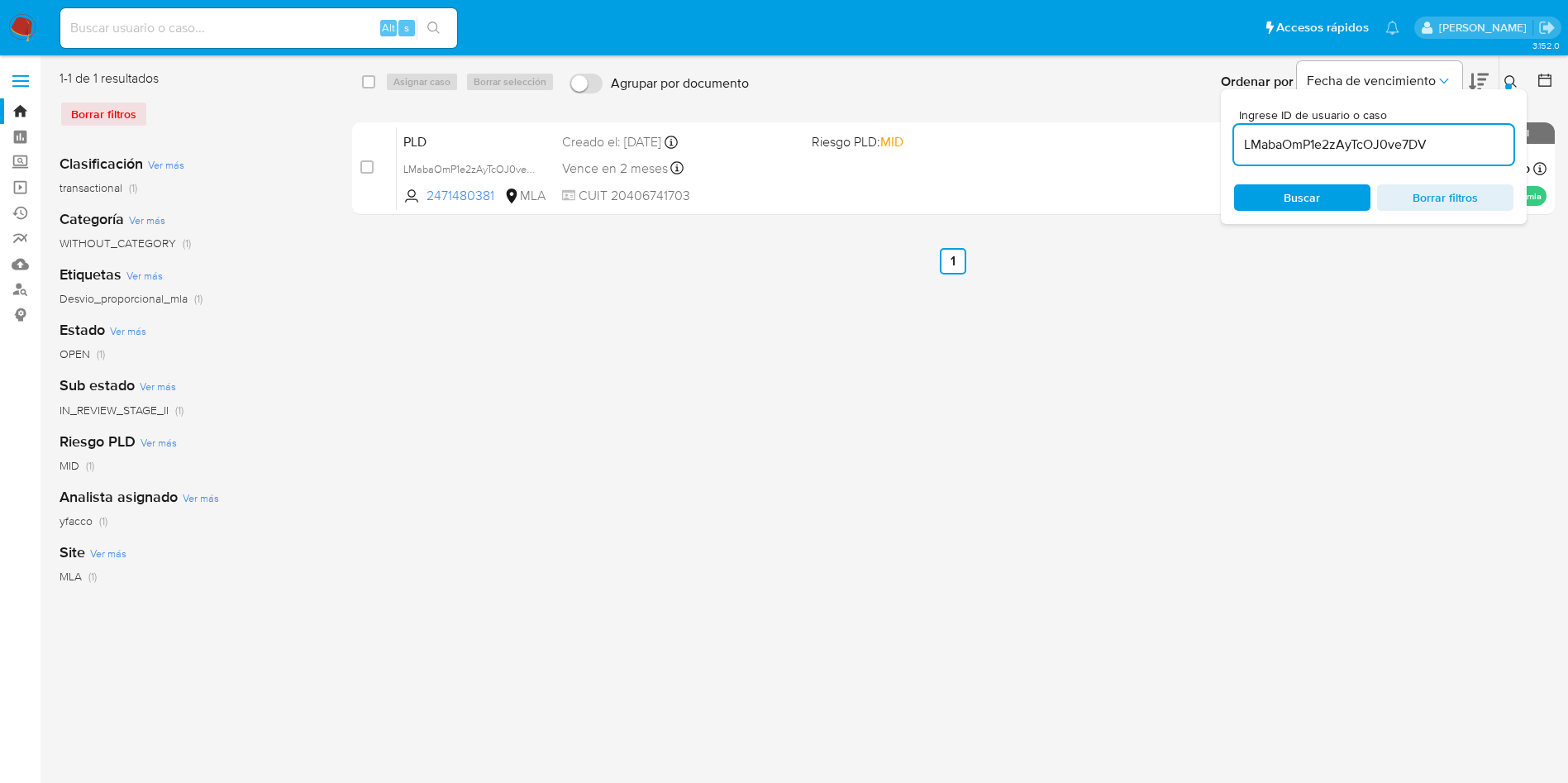
click at [1471, 143] on input "LMabaOmP1e2zAyTcOJ0ve7DV" at bounding box center [1374, 145] width 279 height 21
paste input "lxEcbamxU1e3fqmHb5Qyb5Kk"
type input "lxEcbamxU1e3fqmHb5Qyb5Kk"
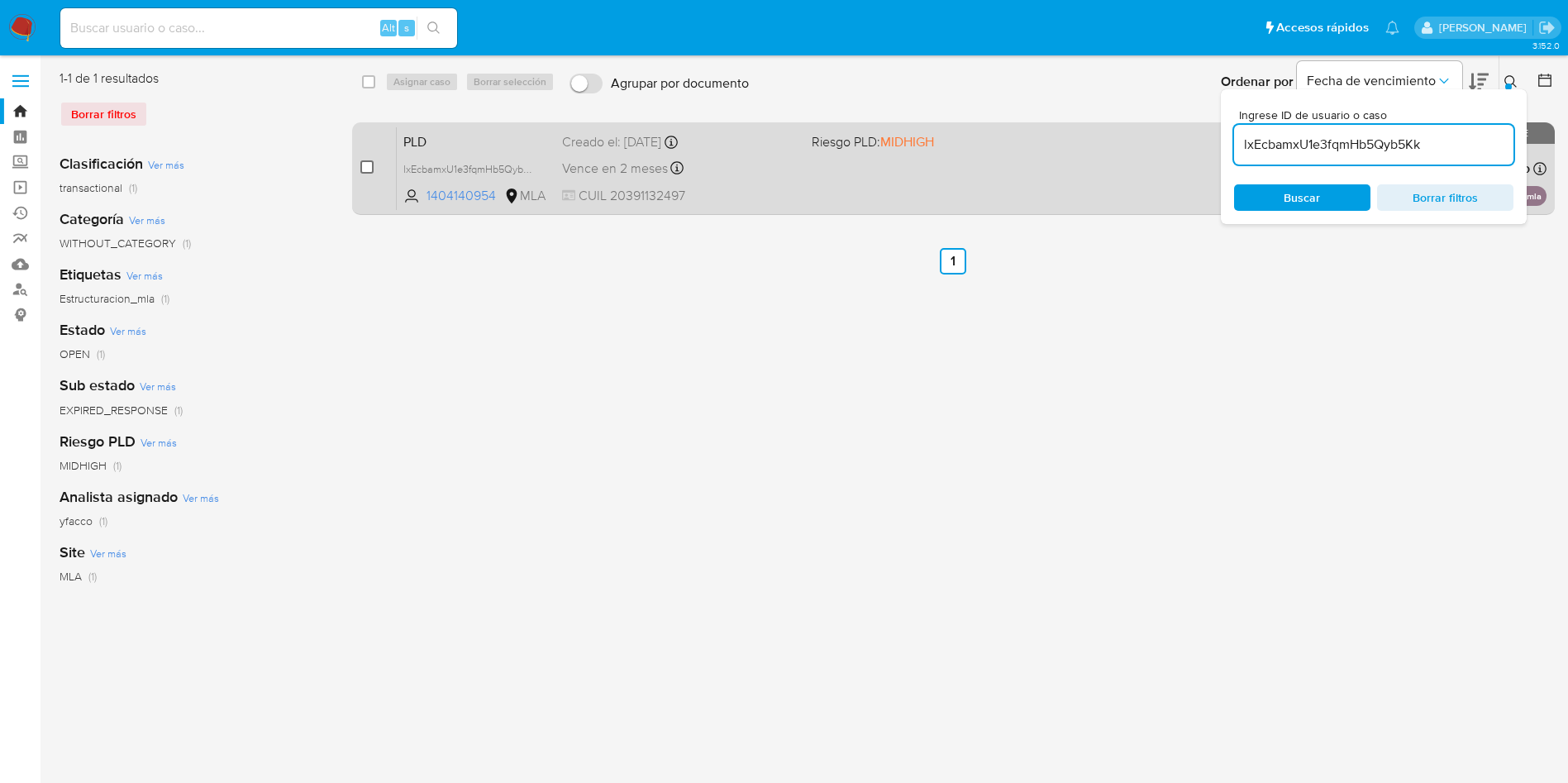
click at [373, 167] on input "checkbox" at bounding box center [367, 167] width 13 height 13
checkbox input "true"
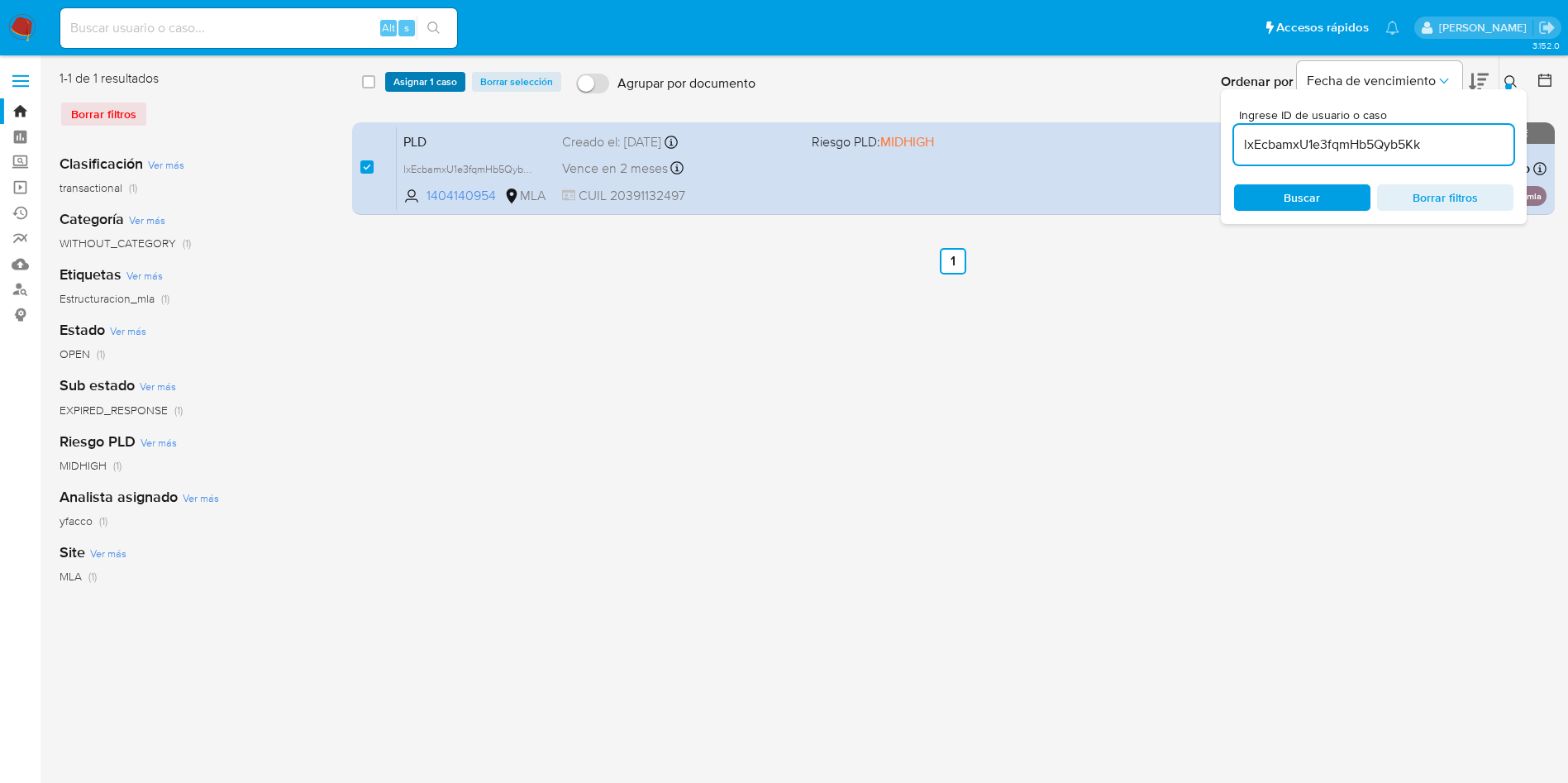
click at [408, 82] on span "Asignar 1 caso" at bounding box center [425, 82] width 63 height 17
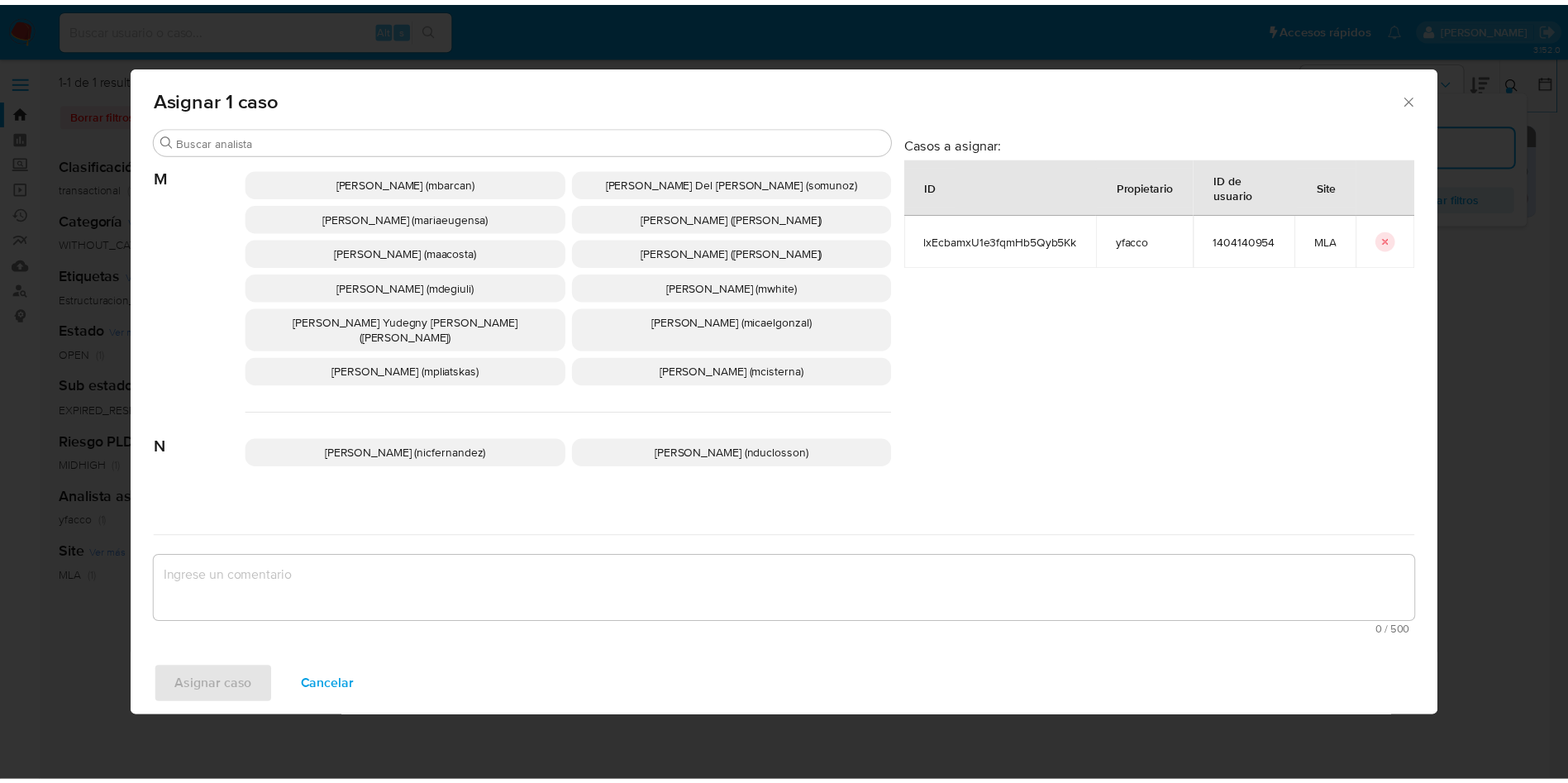
scroll to position [1477, 0]
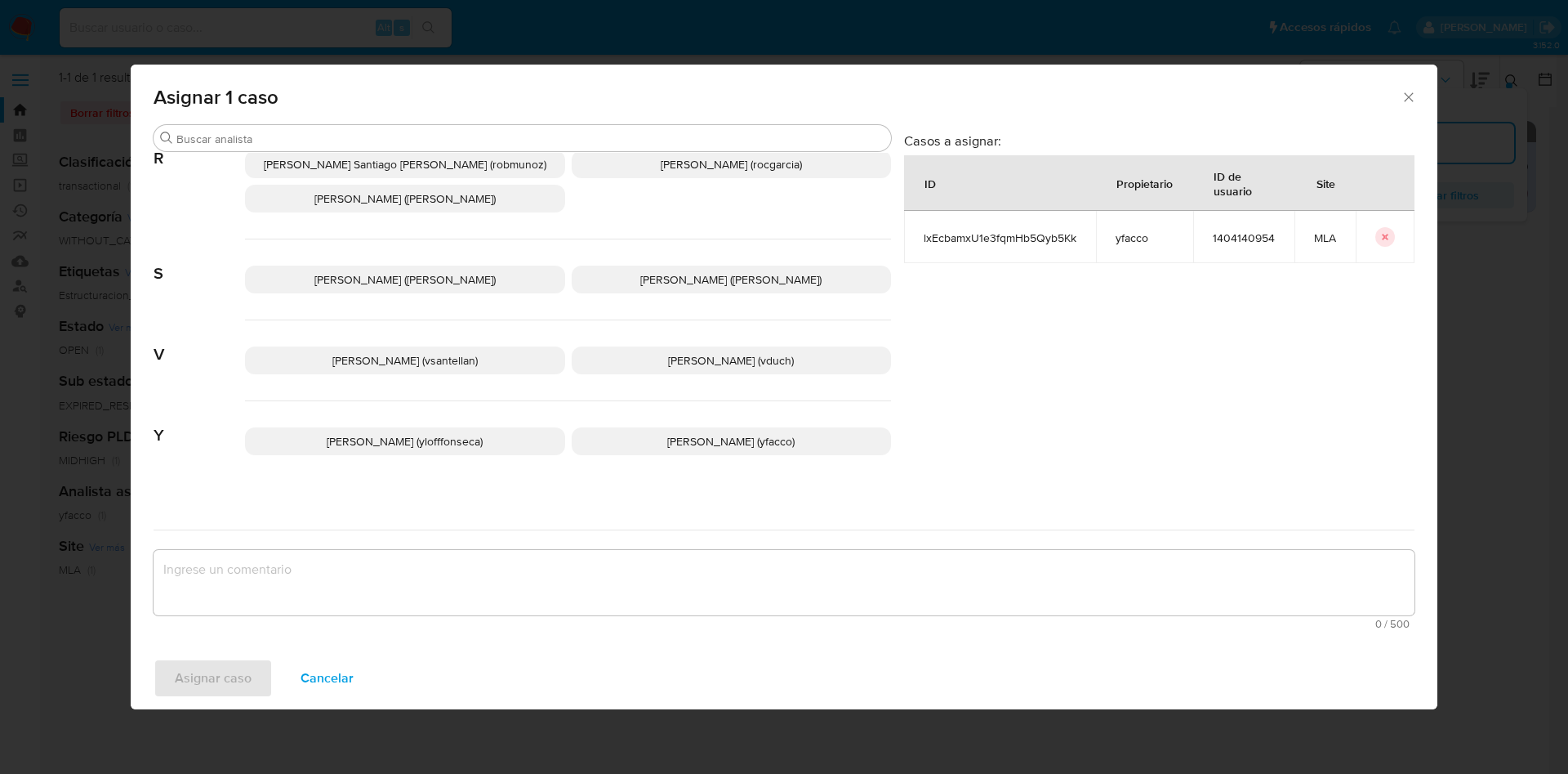
click at [672, 433] on span "[PERSON_NAME] (yfacco)" at bounding box center [730, 441] width 127 height 16
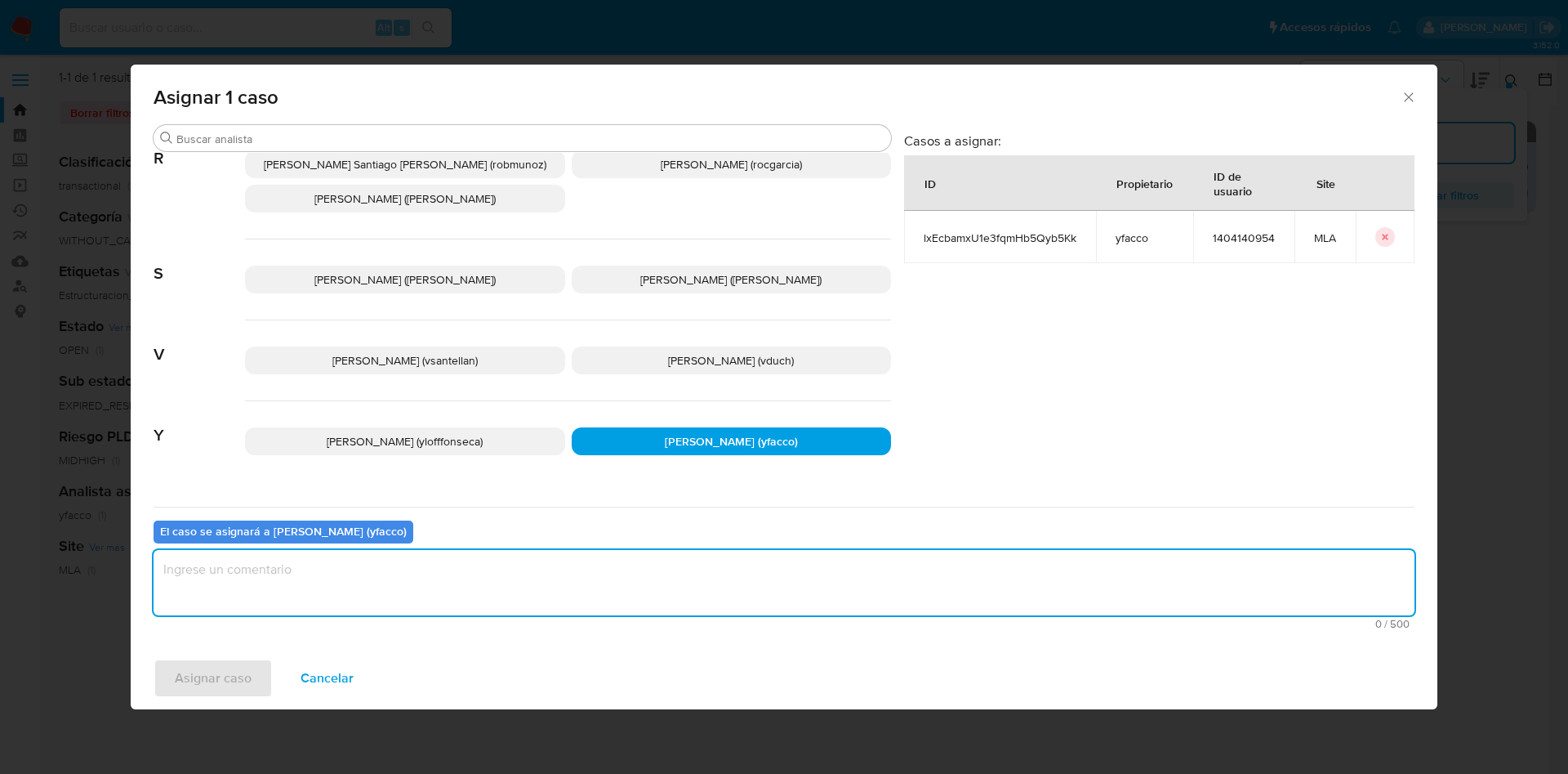
click at [487, 601] on textarea "assign-modal" at bounding box center [784, 582] width 1261 height 65
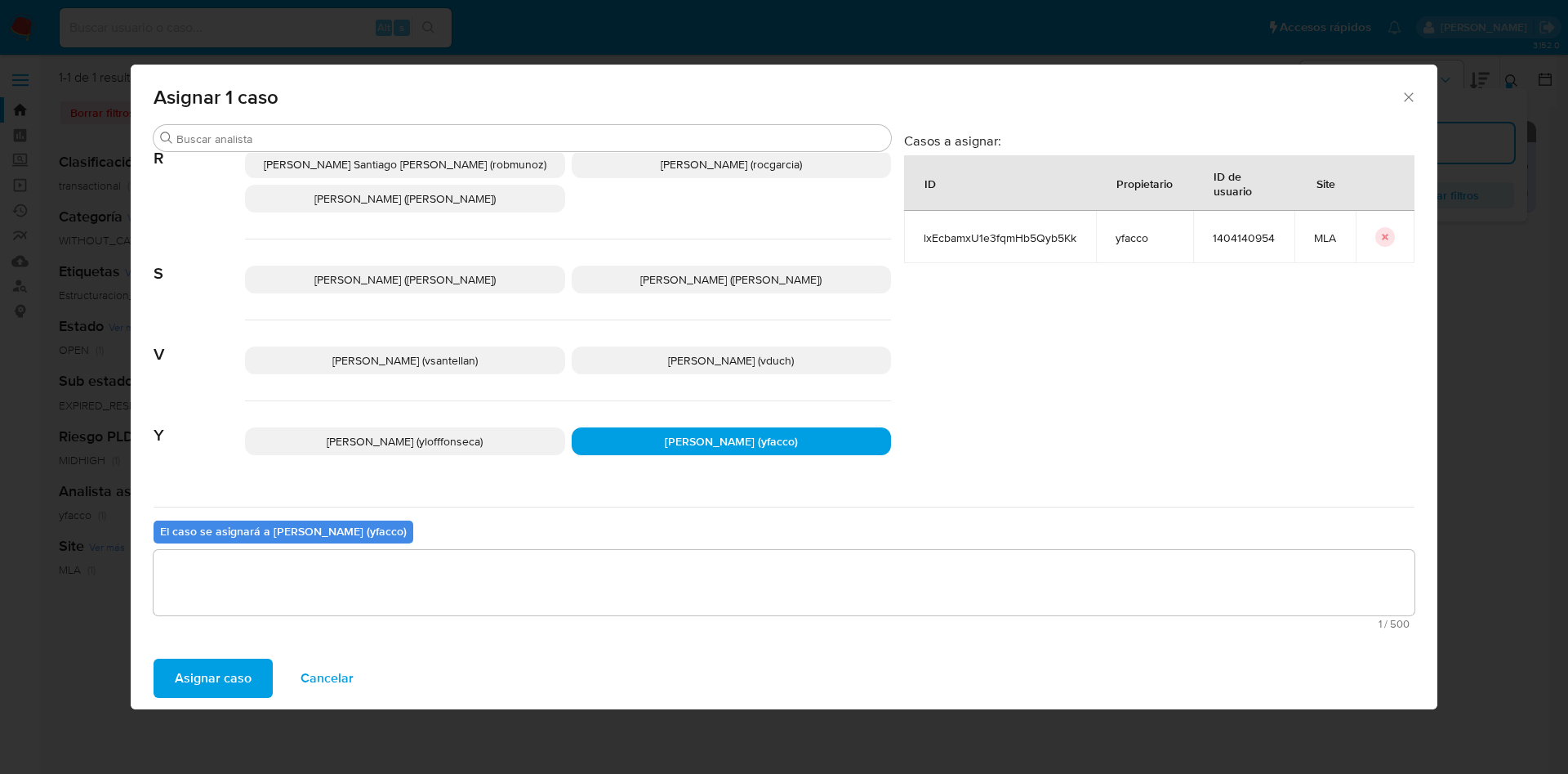
click at [203, 676] on span "Asignar caso" at bounding box center [212, 678] width 77 height 36
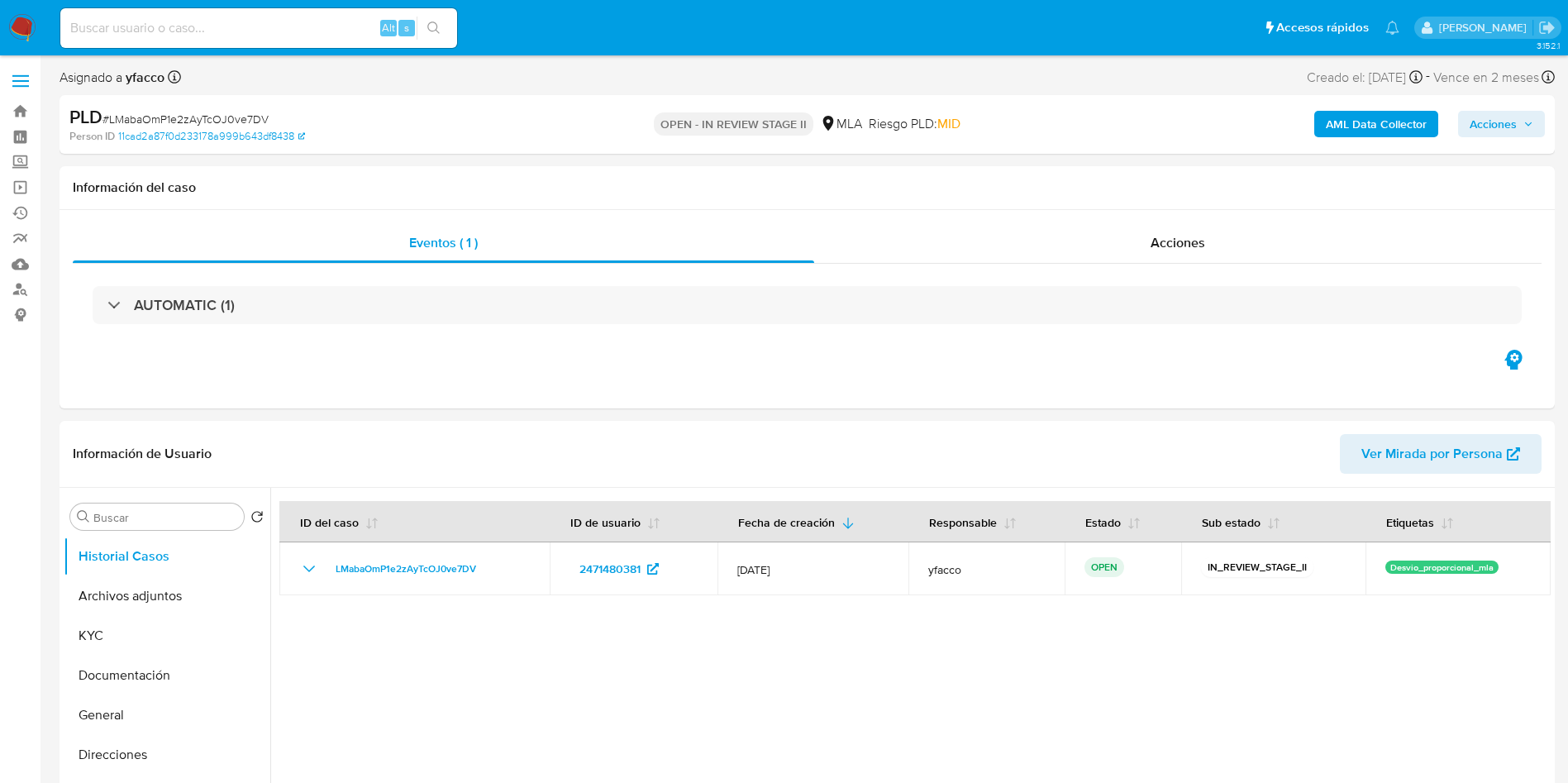
select select "10"
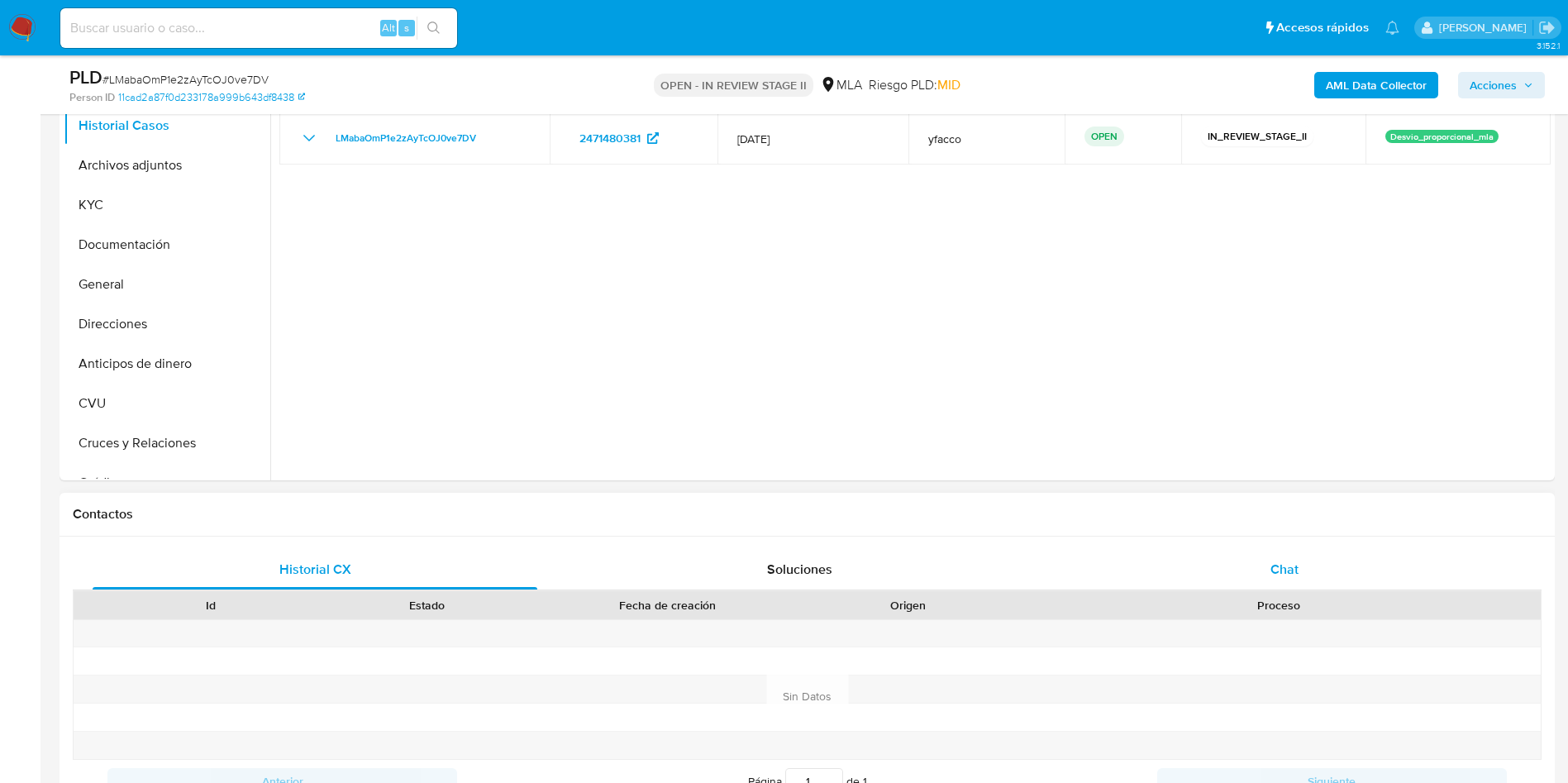
click at [1320, 557] on div "Chat" at bounding box center [1284, 569] width 445 height 40
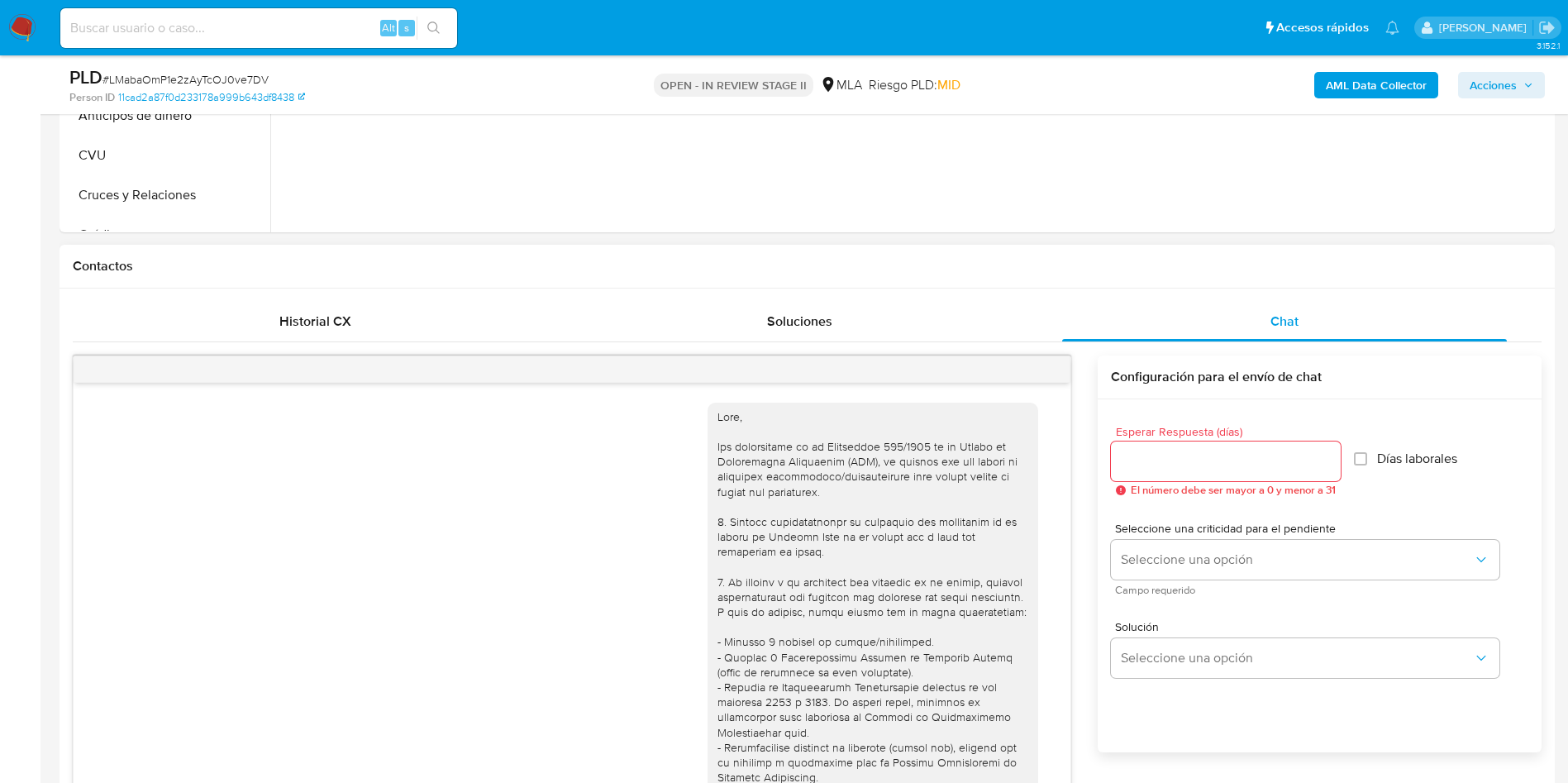
scroll to position [848, 0]
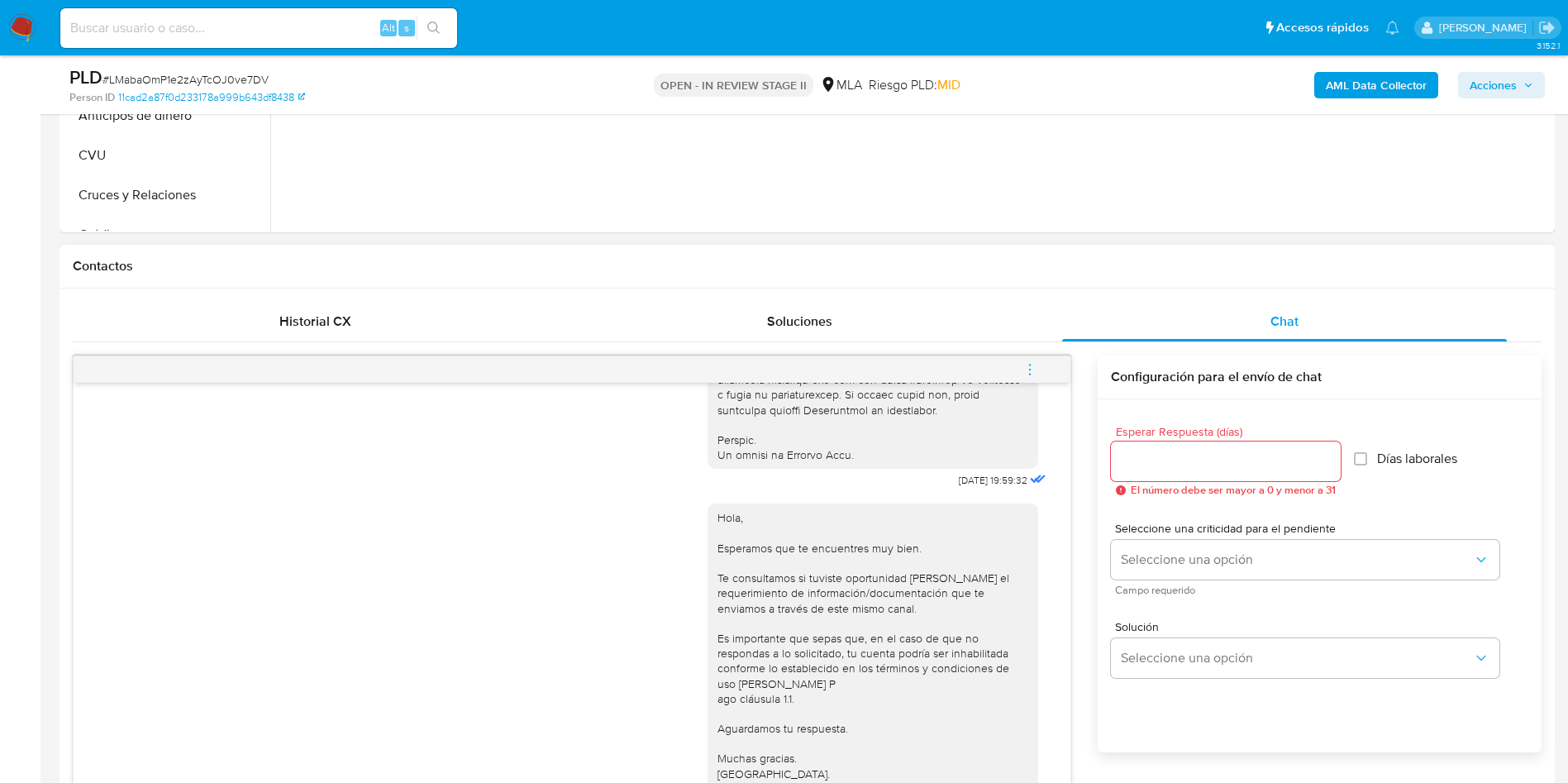
click at [1031, 378] on span "menu-action" at bounding box center [1030, 369] width 15 height 40
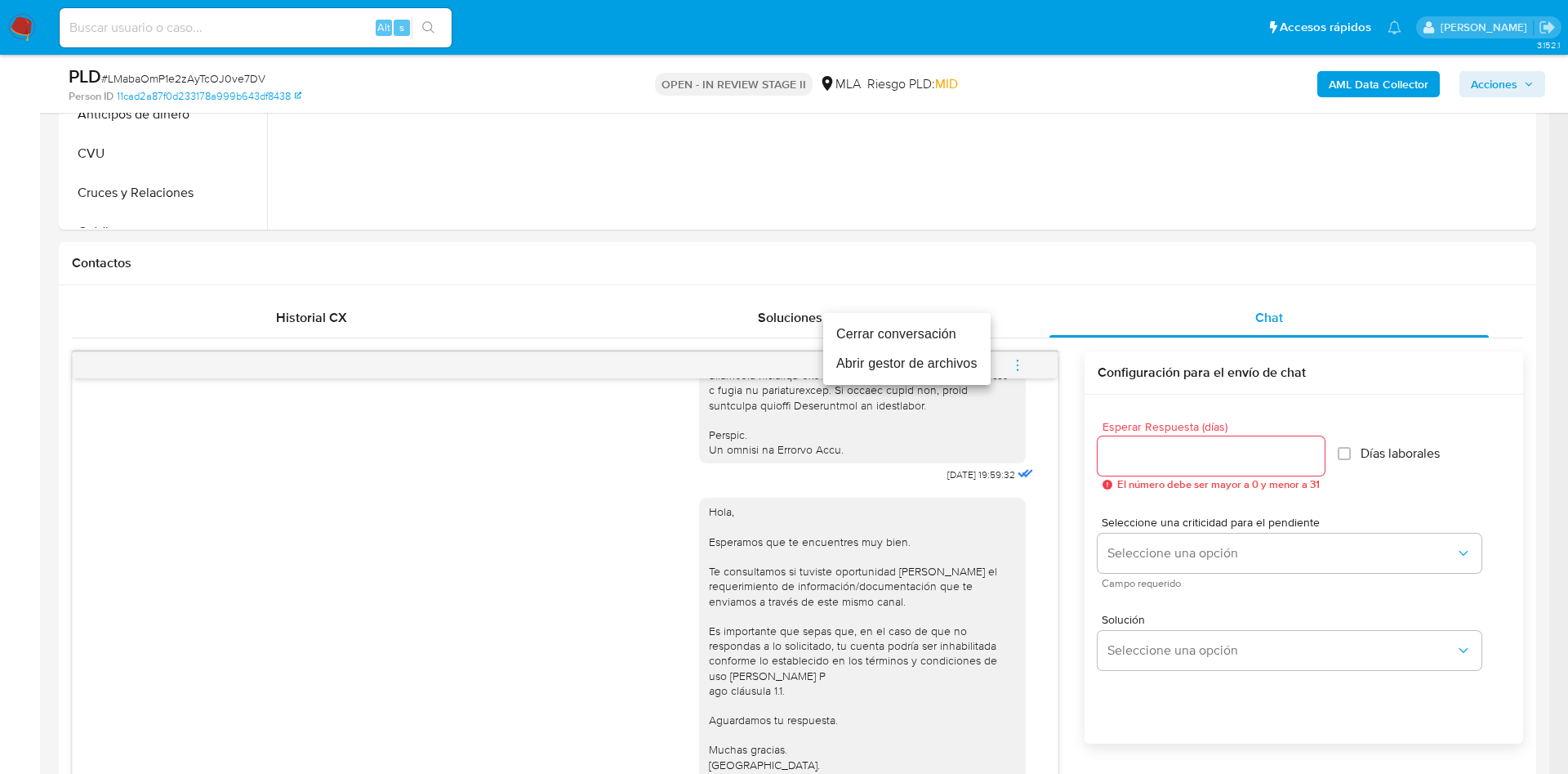
click at [909, 331] on li "Cerrar conversación" at bounding box center [906, 334] width 167 height 30
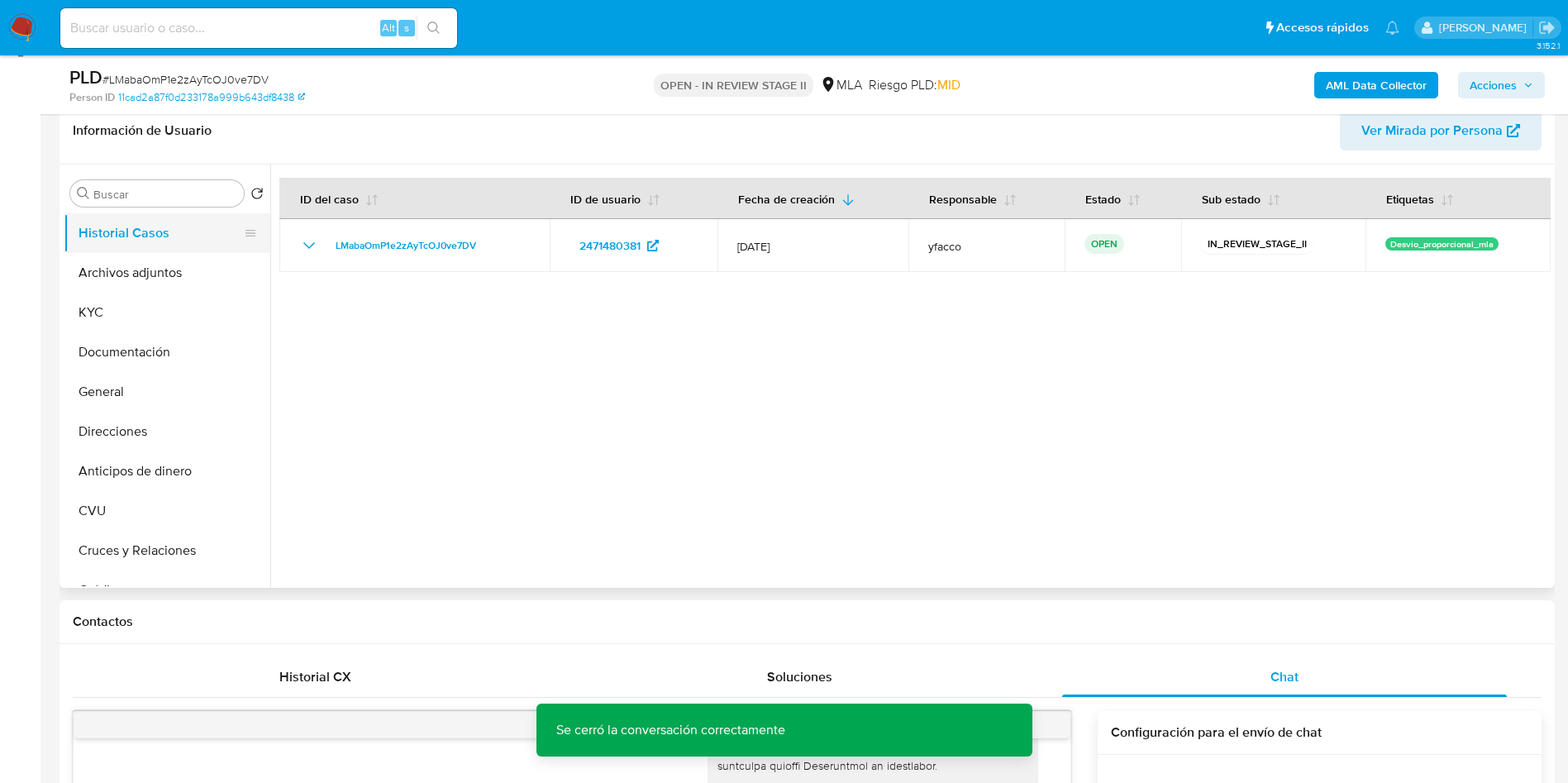
scroll to position [124, 0]
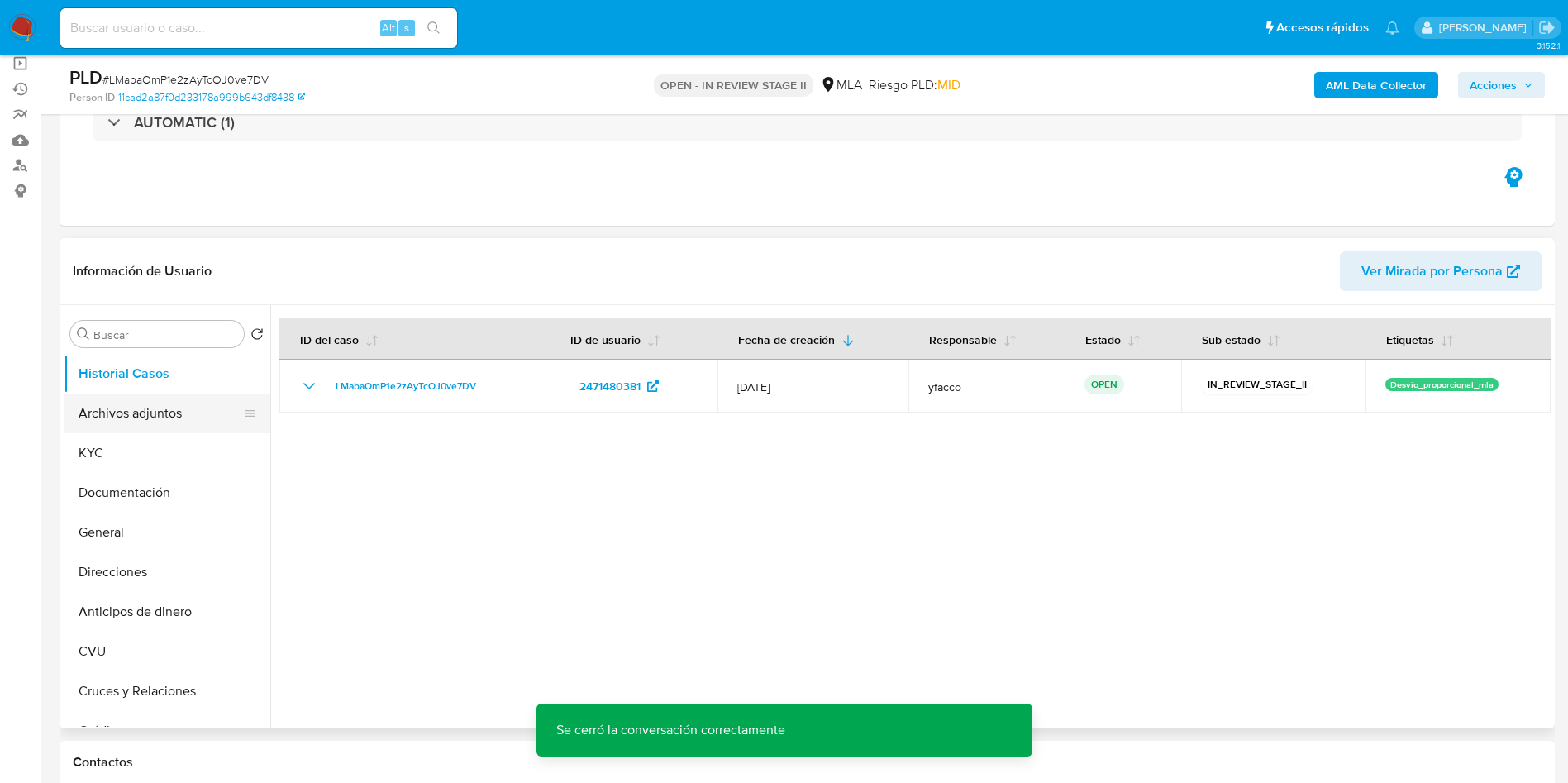
click at [120, 414] on button "Archivos adjuntos" at bounding box center [160, 413] width 193 height 40
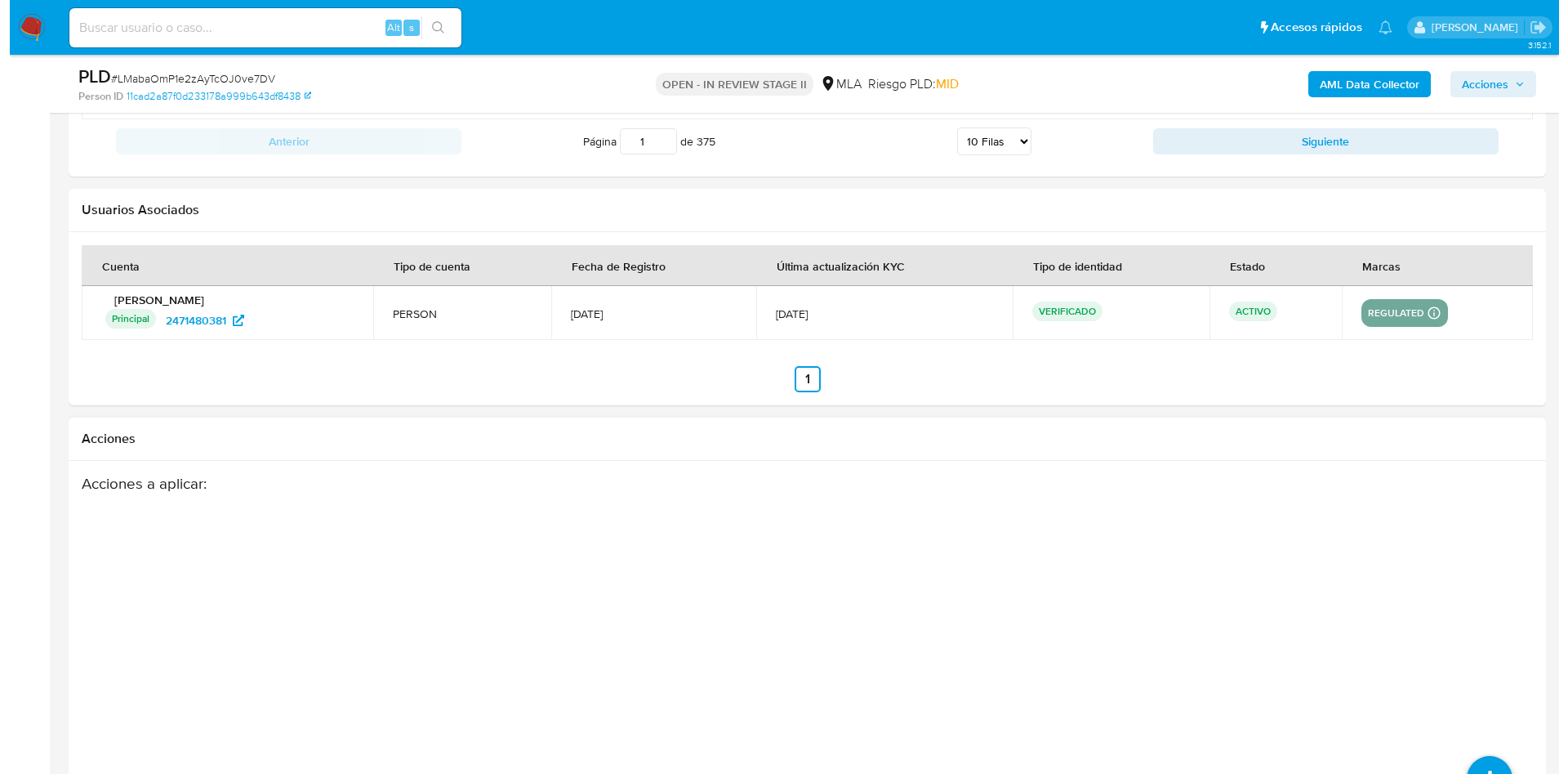
scroll to position [2873, 0]
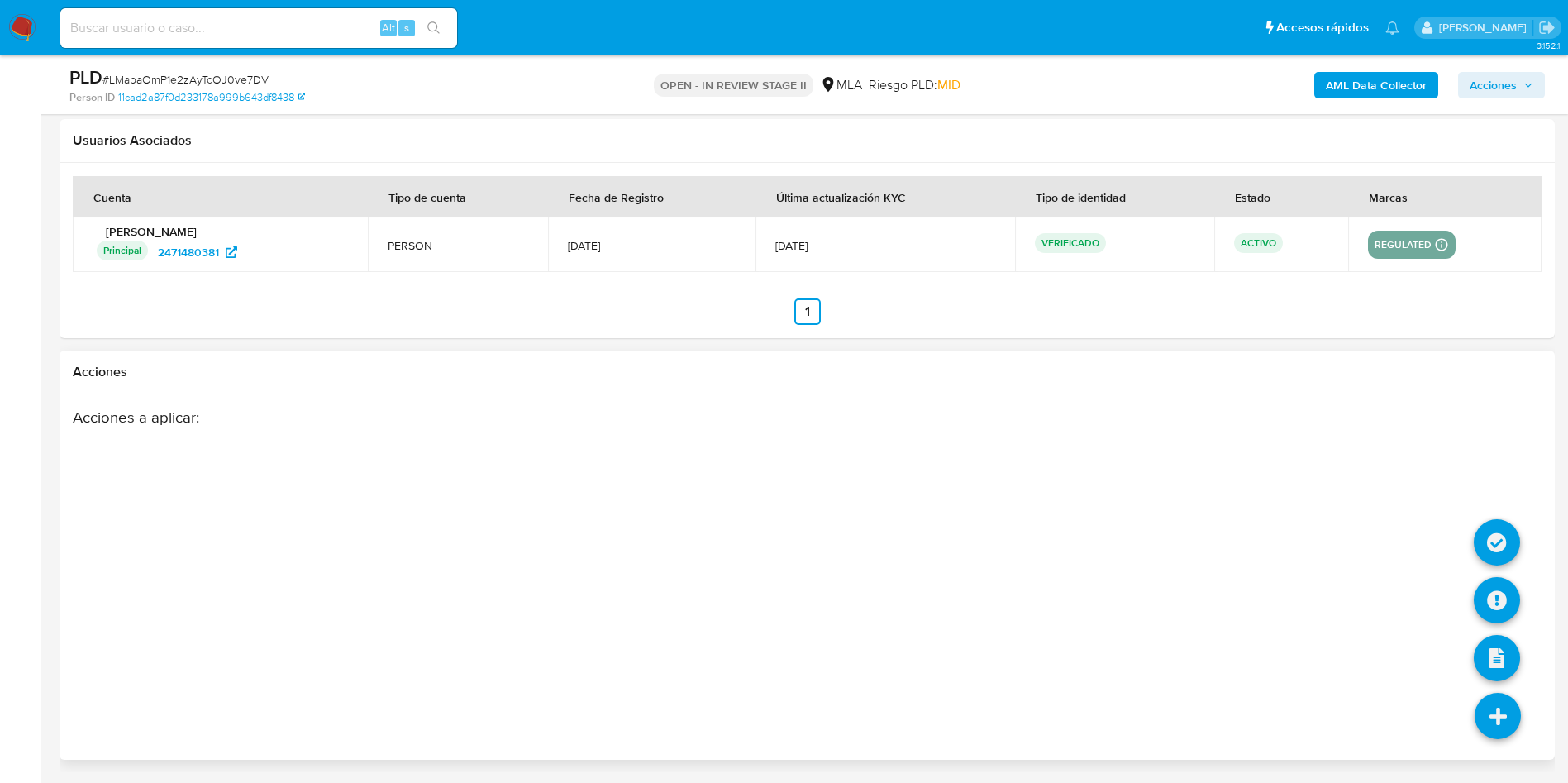
click at [1521, 699] on li at bounding box center [1498, 717] width 88 height 92
click at [1506, 601] on icon at bounding box center [1497, 600] width 47 height 47
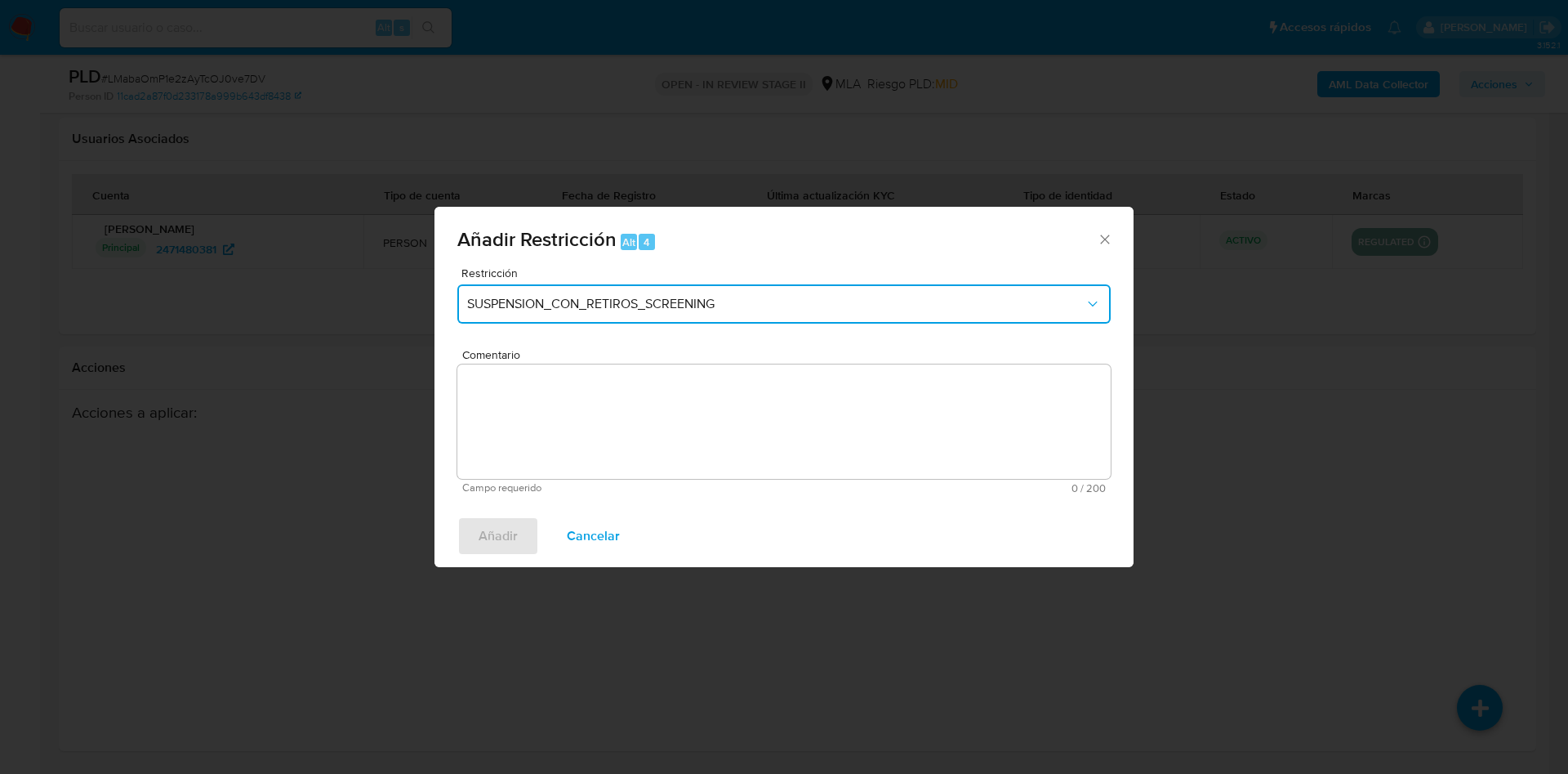
click at [565, 309] on span "SUSPENSION_CON_RETIROS_SCREENING" at bounding box center [776, 304] width 617 height 16
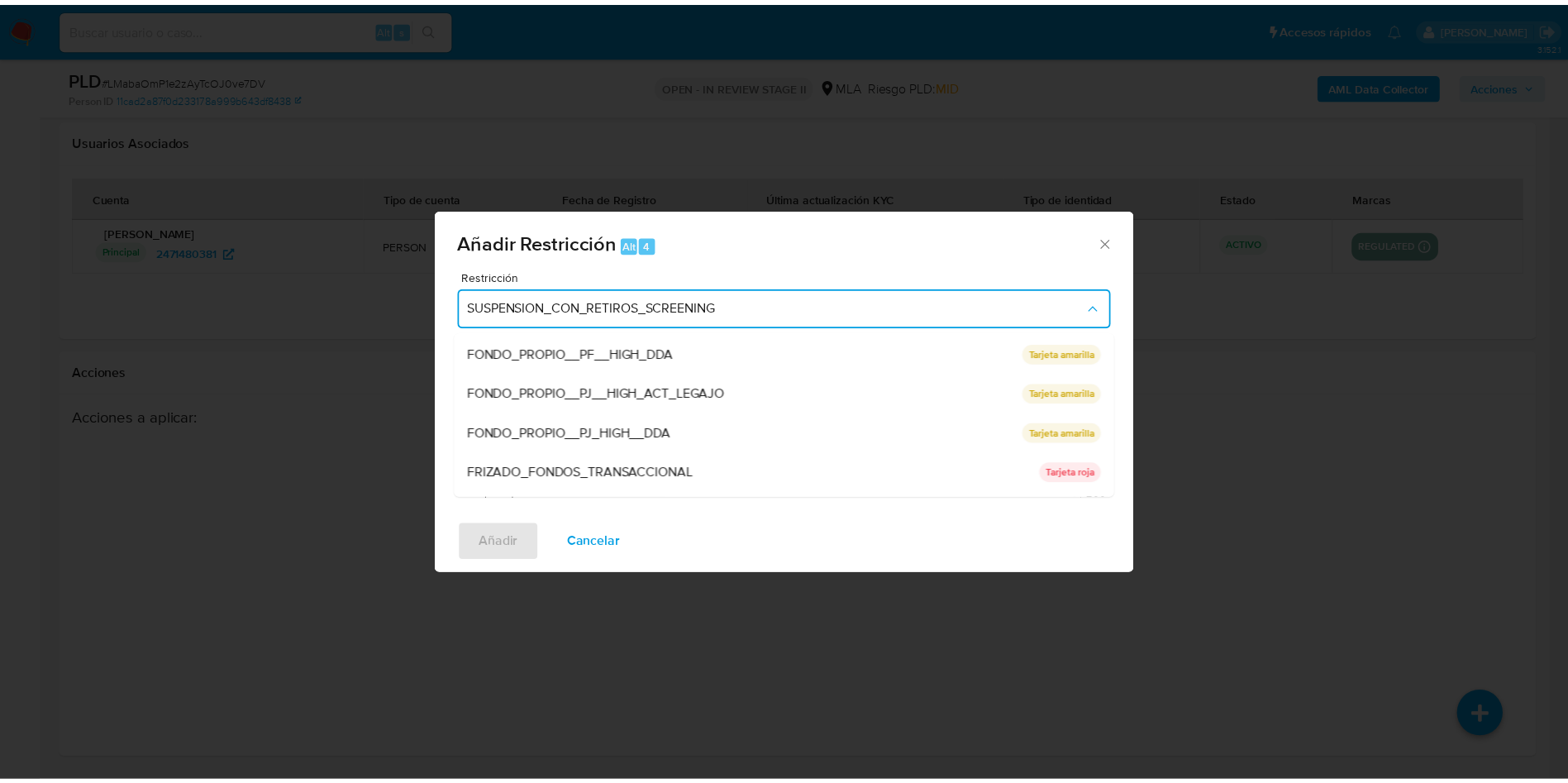
scroll to position [248, 0]
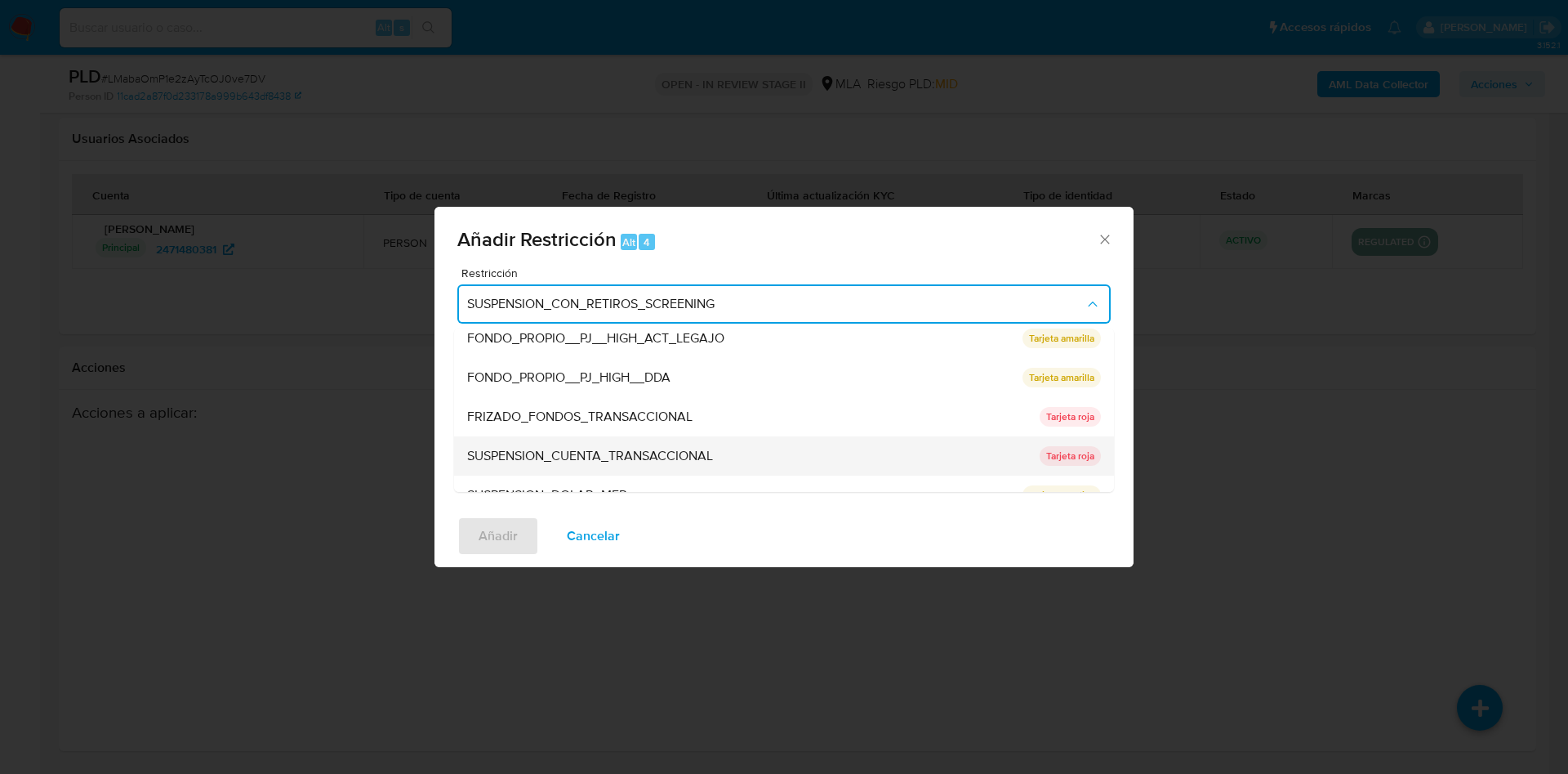
click at [666, 451] on span "SUSPENSION_CUENTA_TRANSACCIONAL" at bounding box center [590, 456] width 245 height 16
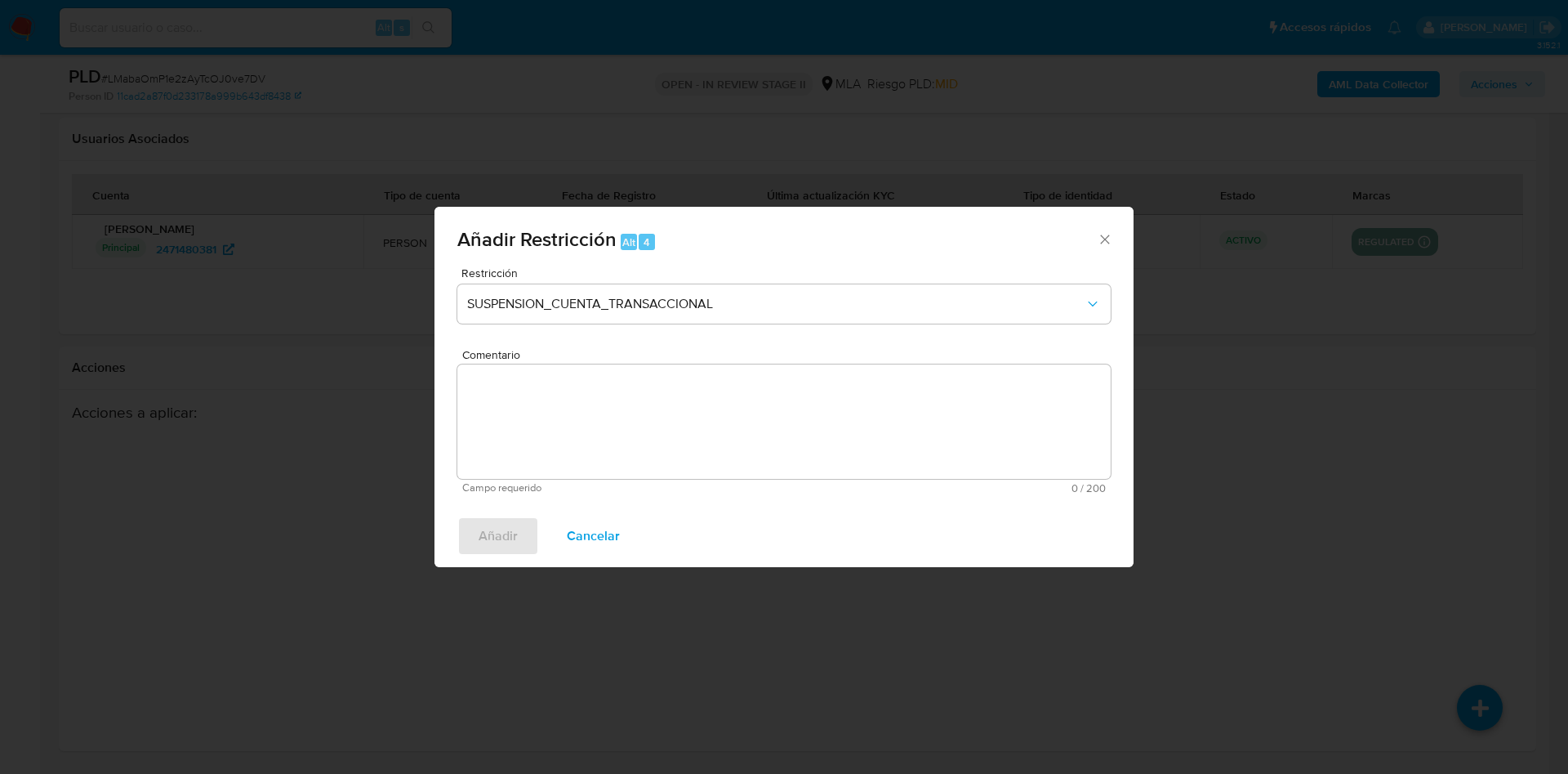
click at [650, 436] on textarea "Comentario" at bounding box center [783, 422] width 653 height 115
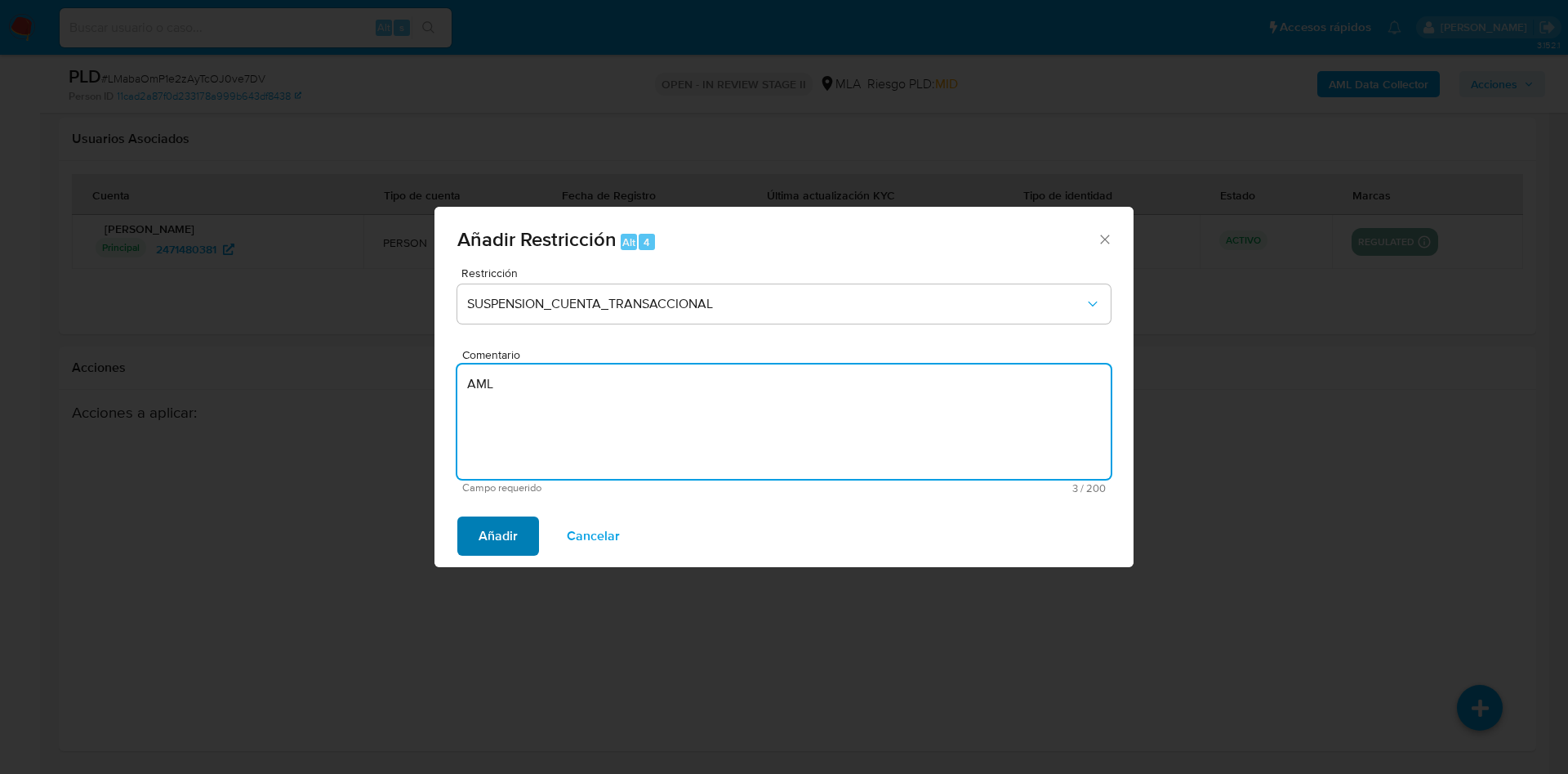
type textarea "AML"
click at [513, 534] on span "Añadir" at bounding box center [498, 535] width 39 height 36
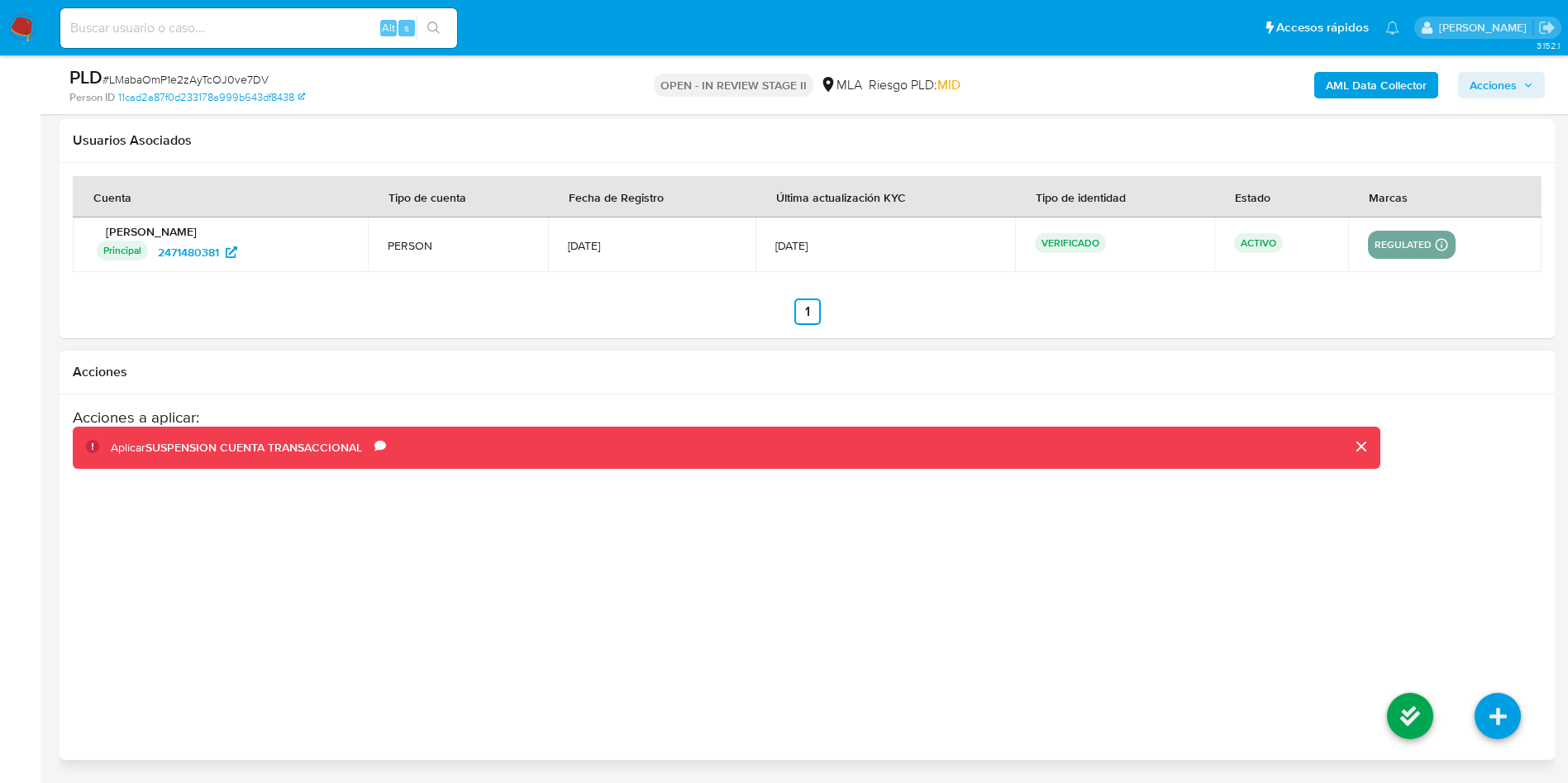
click at [1385, 712] on li at bounding box center [1410, 717] width 88 height 92
click at [1394, 707] on icon at bounding box center [1410, 715] width 47 height 47
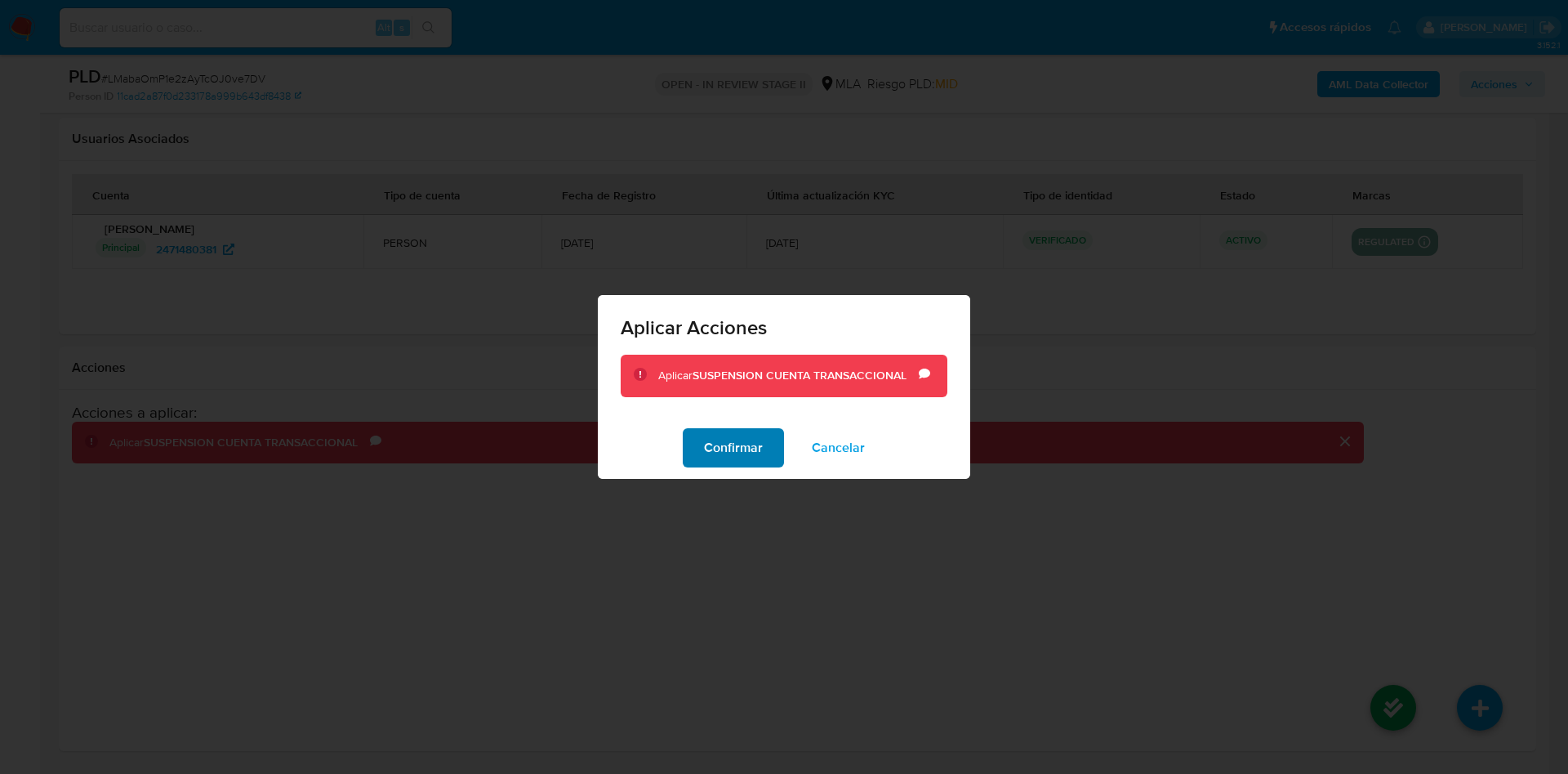
click at [698, 455] on button "Confirmar" at bounding box center [733, 447] width 101 height 39
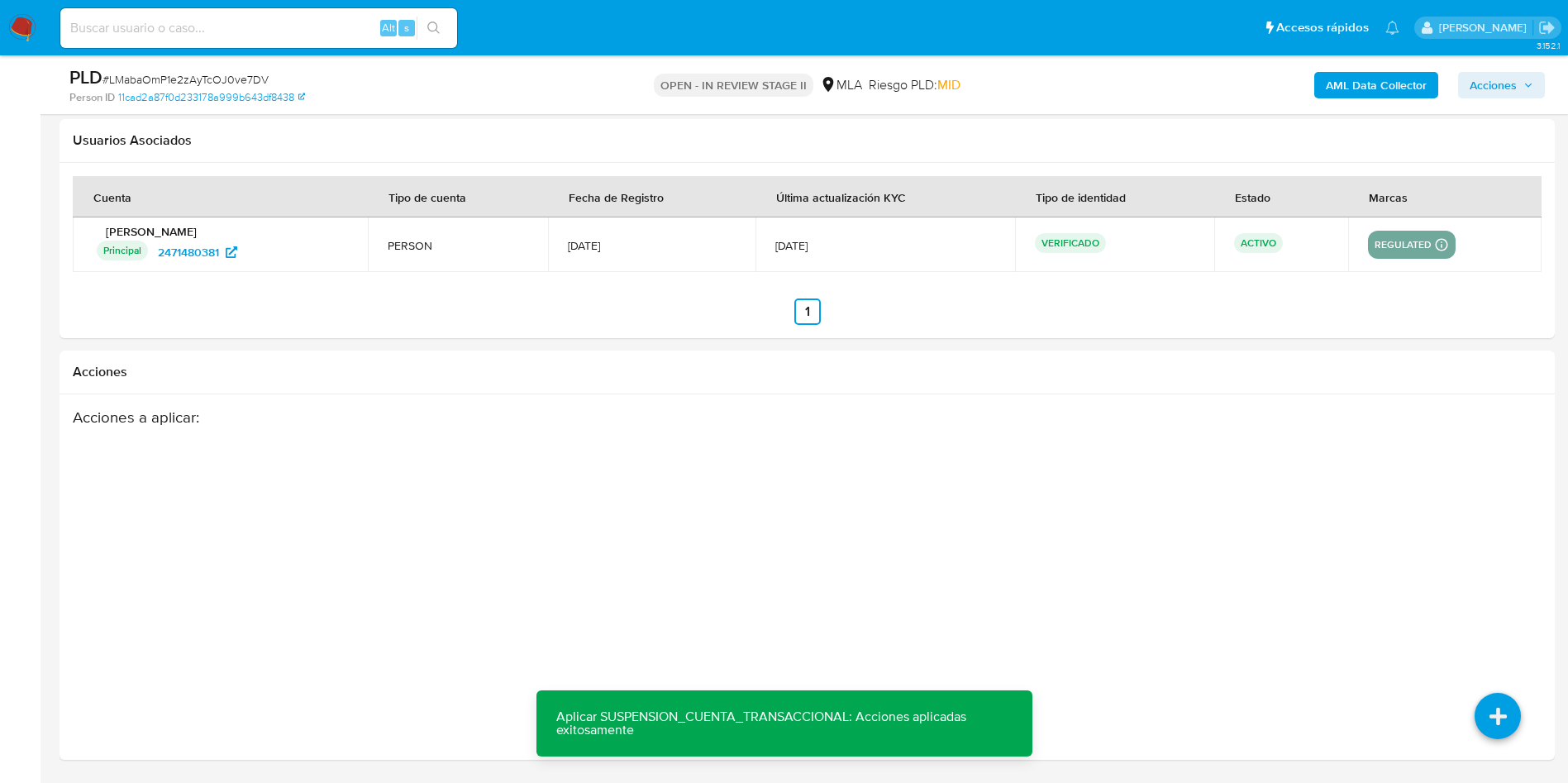
click at [1500, 83] on span "Acciones" at bounding box center [1493, 85] width 47 height 26
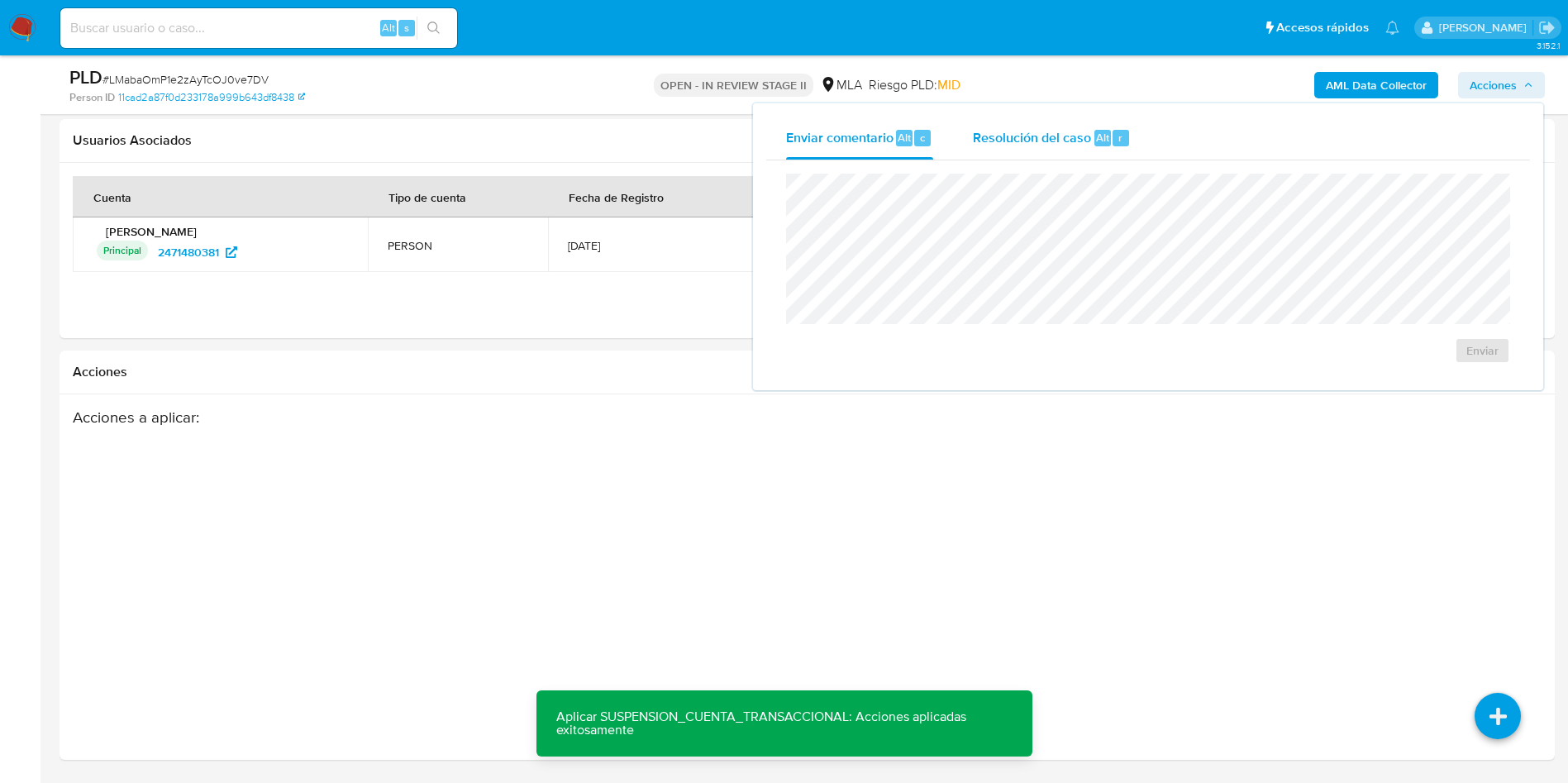
click at [1097, 139] on span "Alt" at bounding box center [1103, 138] width 13 height 16
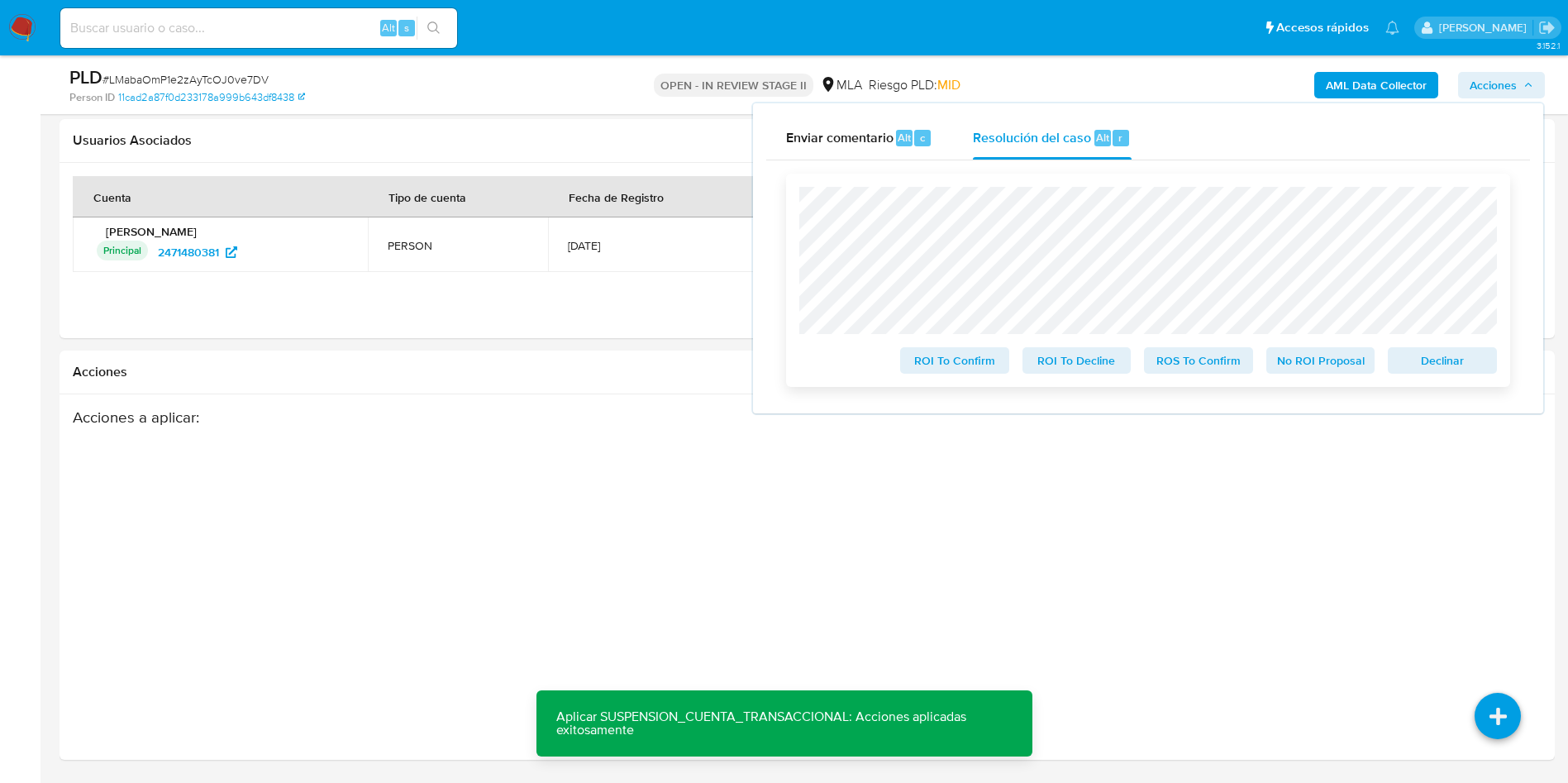
click at [1177, 352] on span "ROS To Confirm" at bounding box center [1198, 360] width 86 height 23
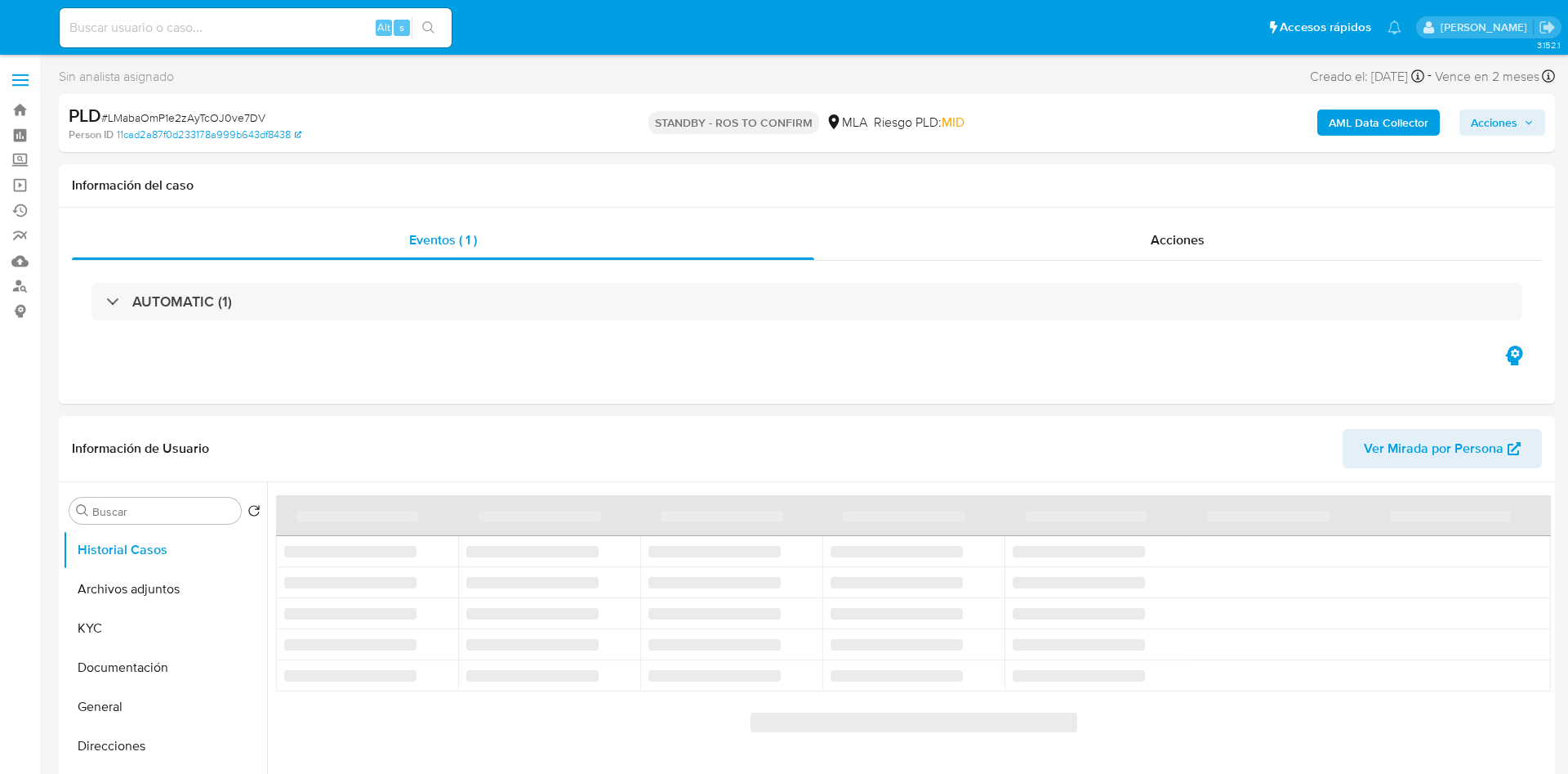
select select "10"
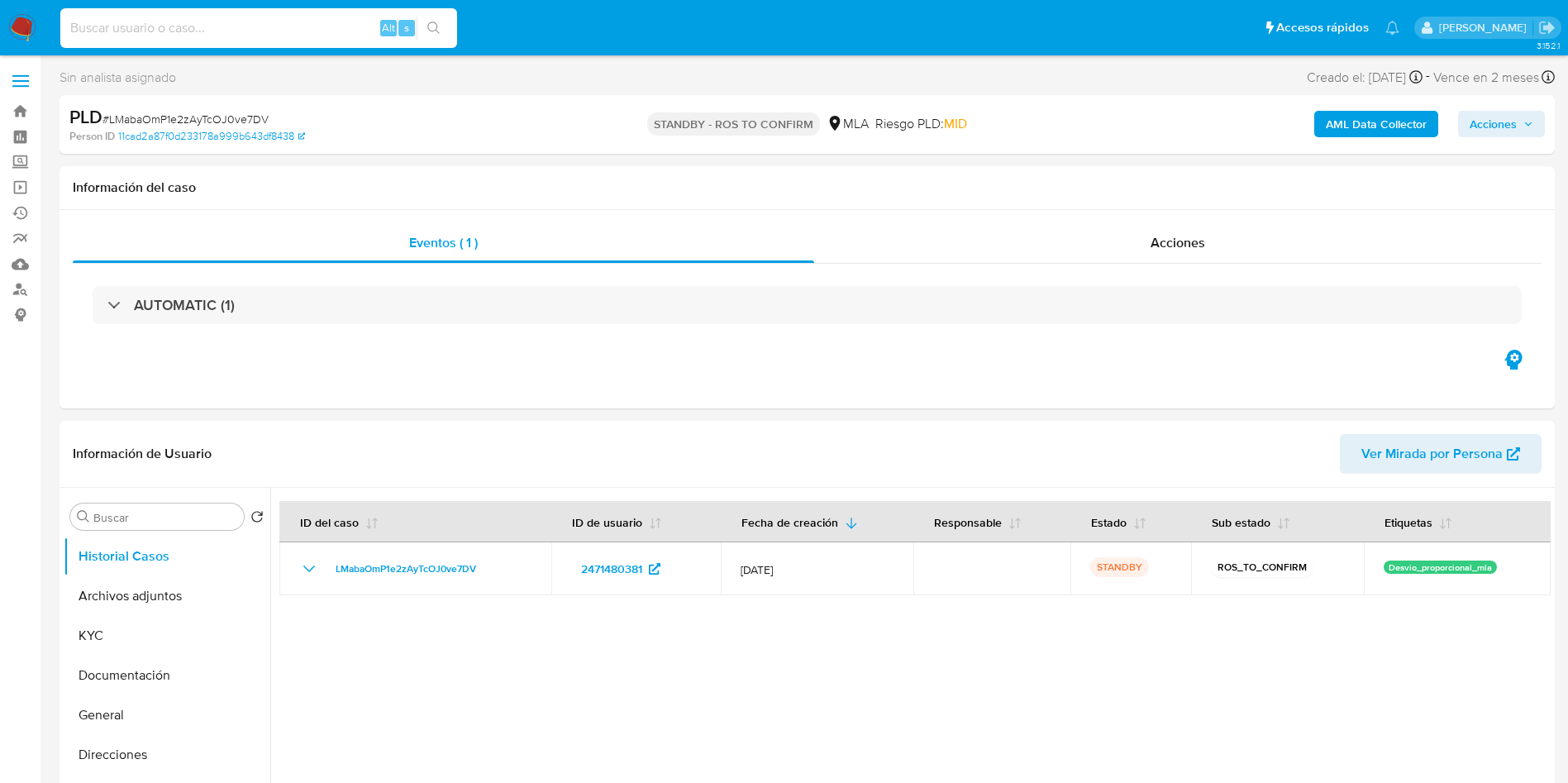
click at [323, 23] on input at bounding box center [259, 28] width 397 height 21
paste input "lxEcbamxU1e3fqmHb5Qyb5Kk"
type input "lxEcbamxU1e3fqmHb5Qyb5Kk"
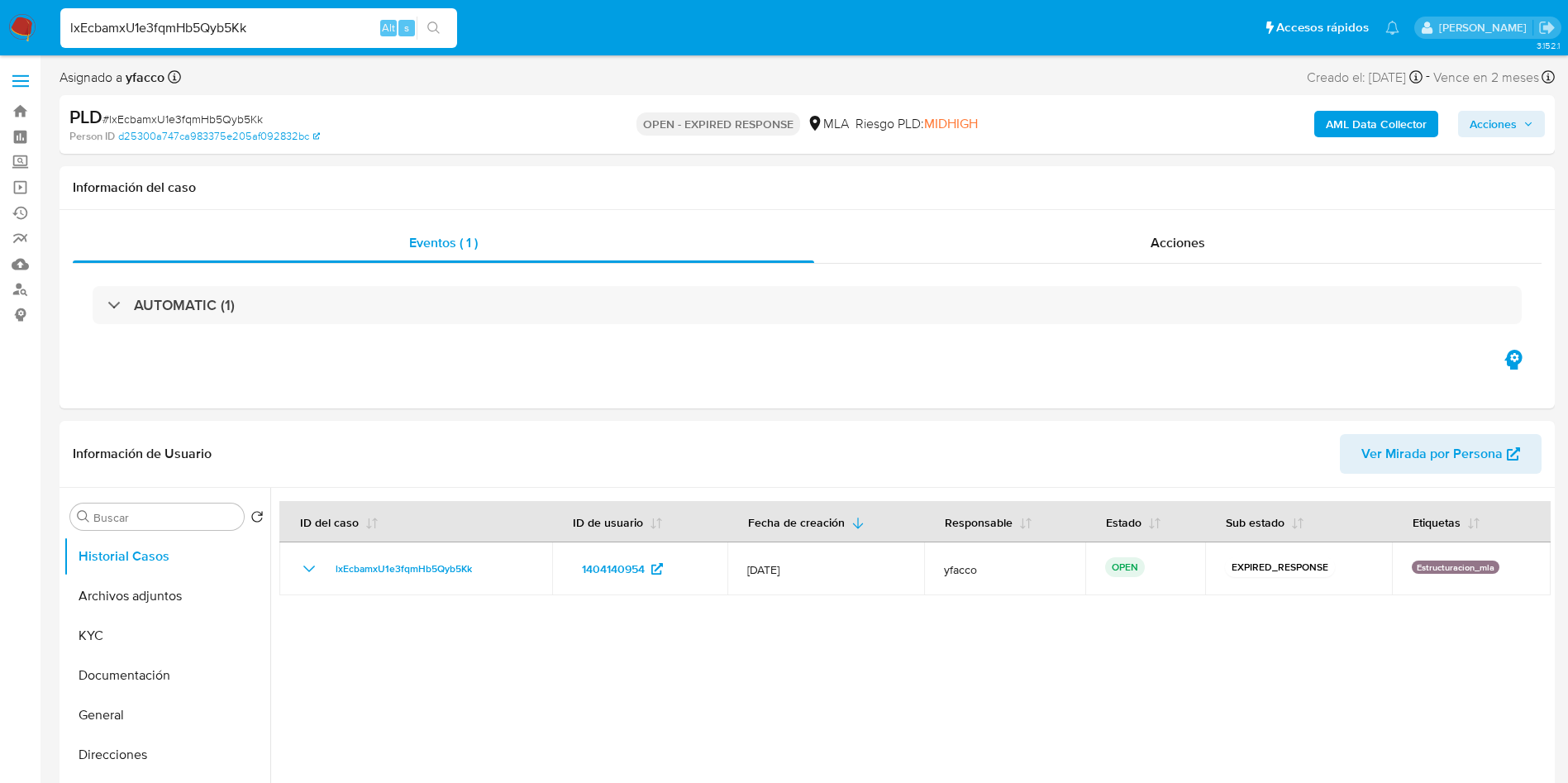
select select "10"
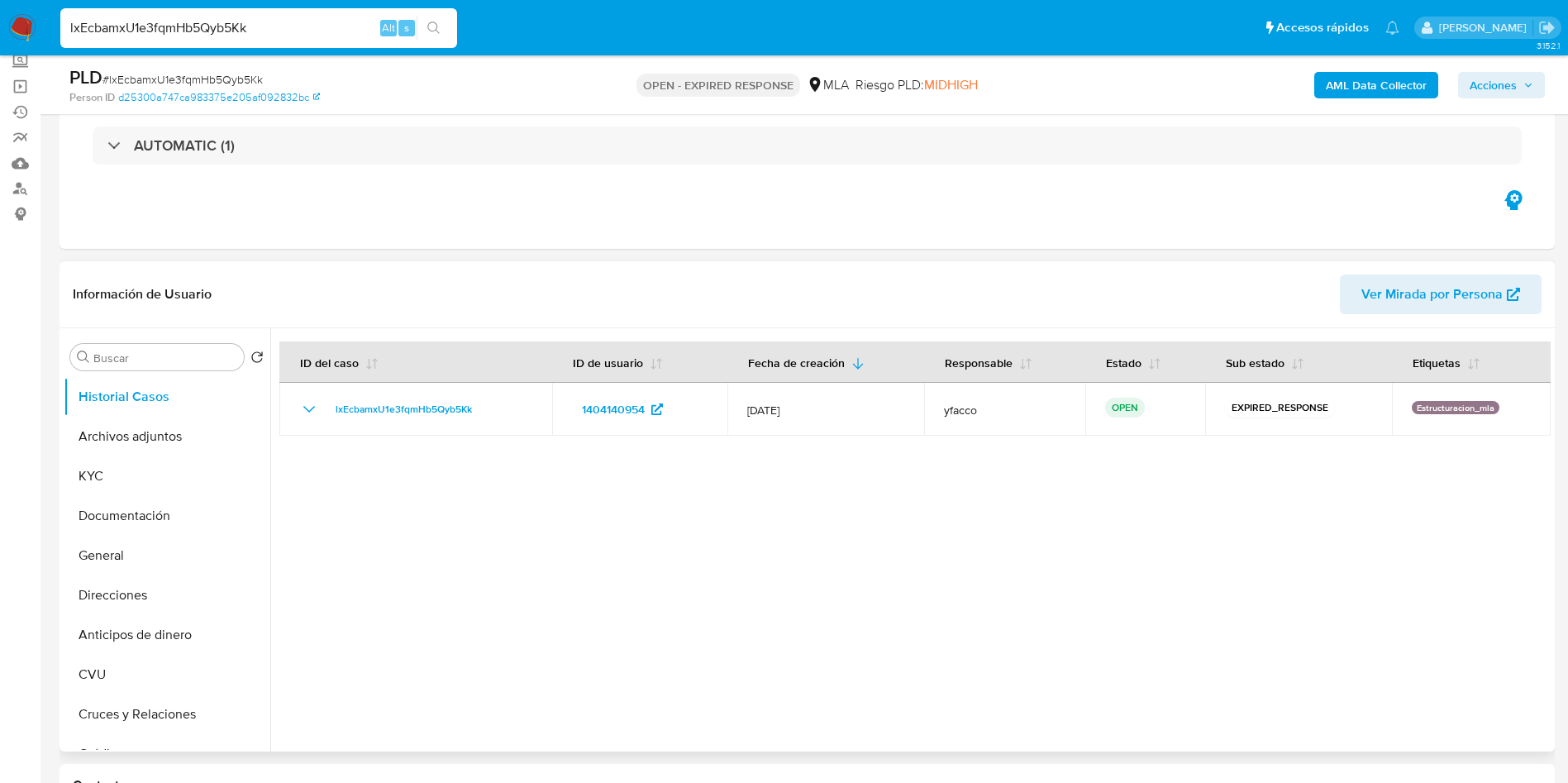
scroll to position [124, 0]
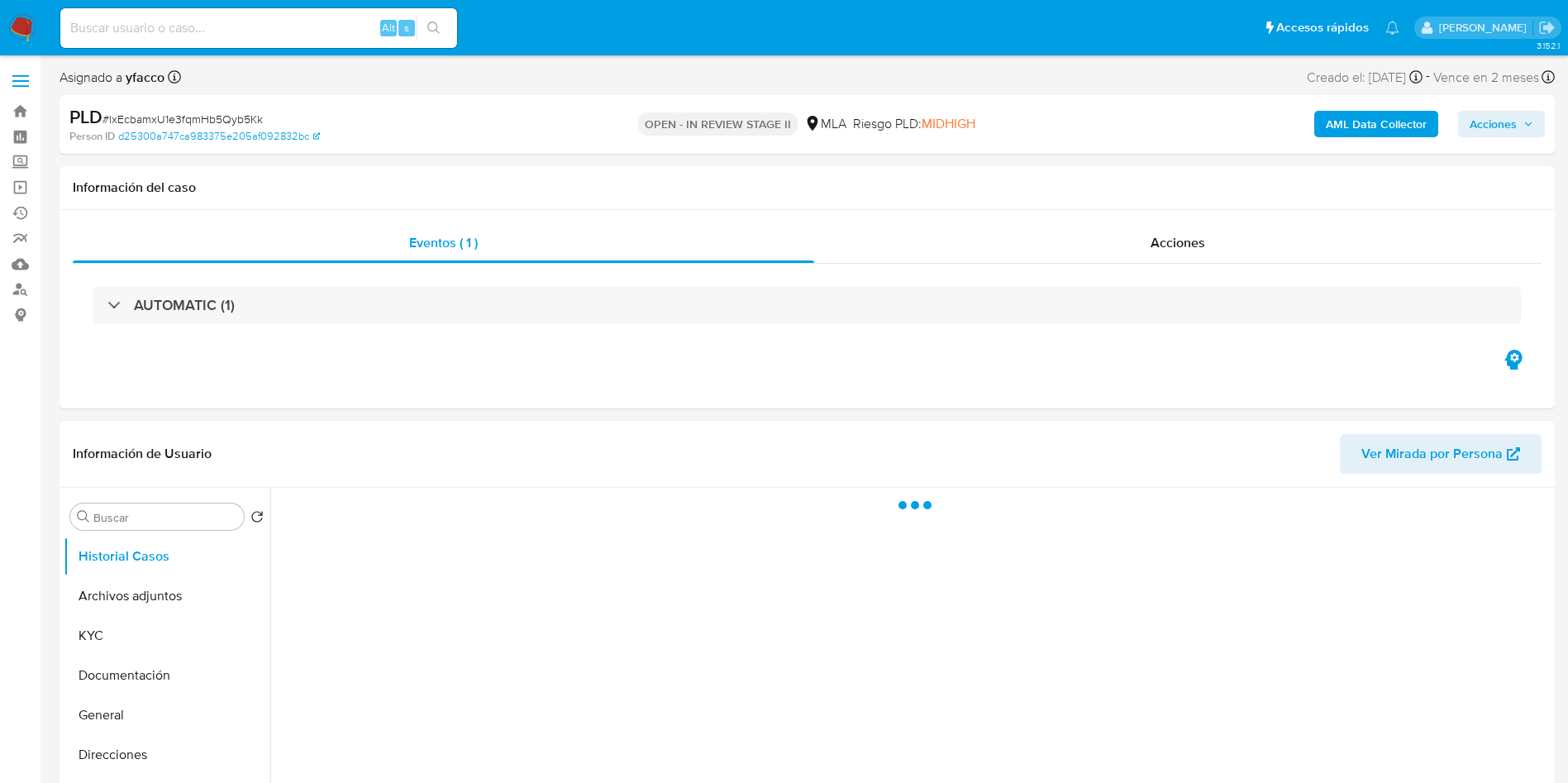
select select "10"
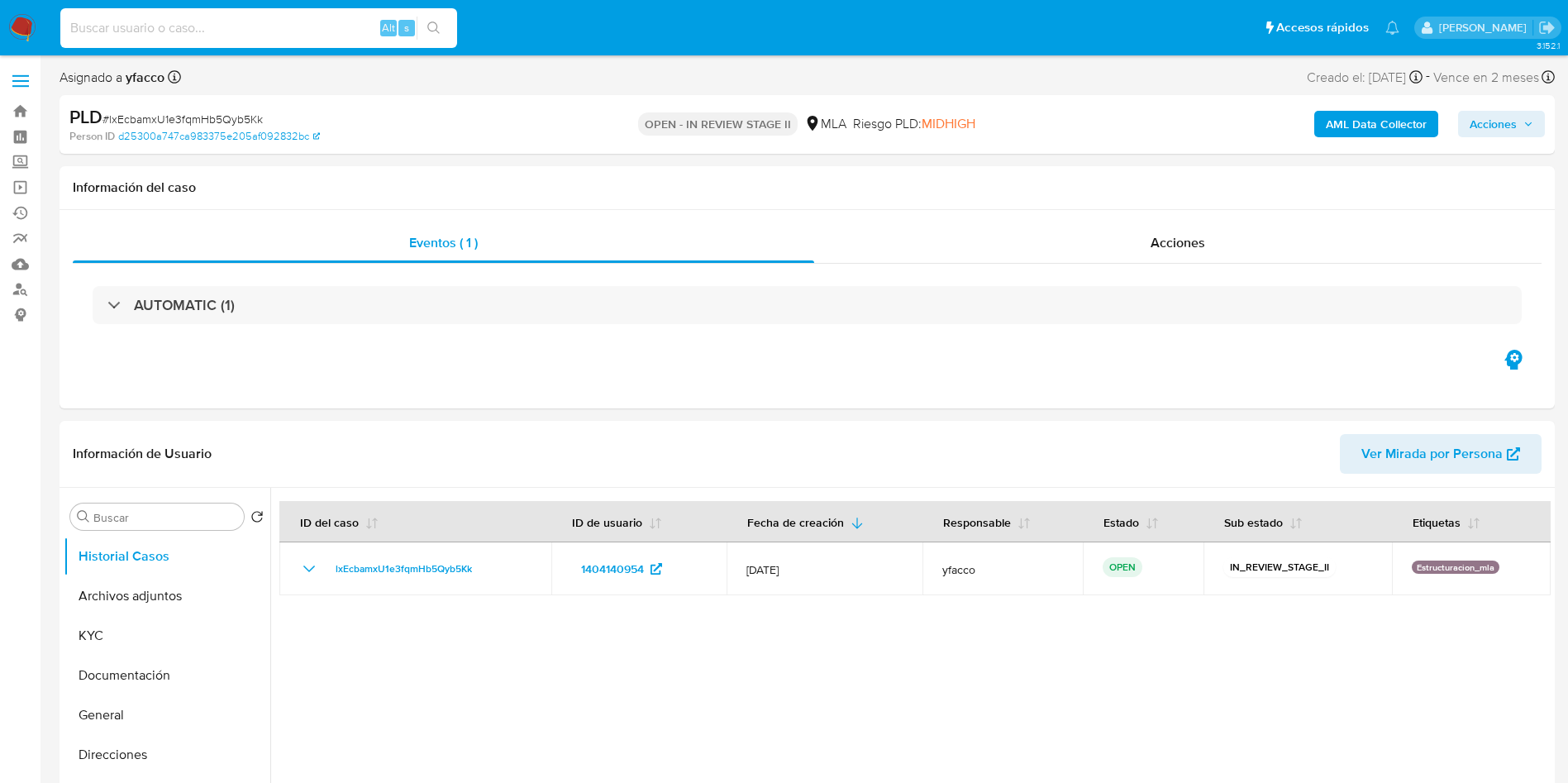
click at [310, 32] on input at bounding box center [259, 28] width 397 height 21
paste input "Dj4u2YEbCF2GKQAKiGRTEYY2"
type input "Dj4u2YEbCF2GKQAKiGRTEYY2"
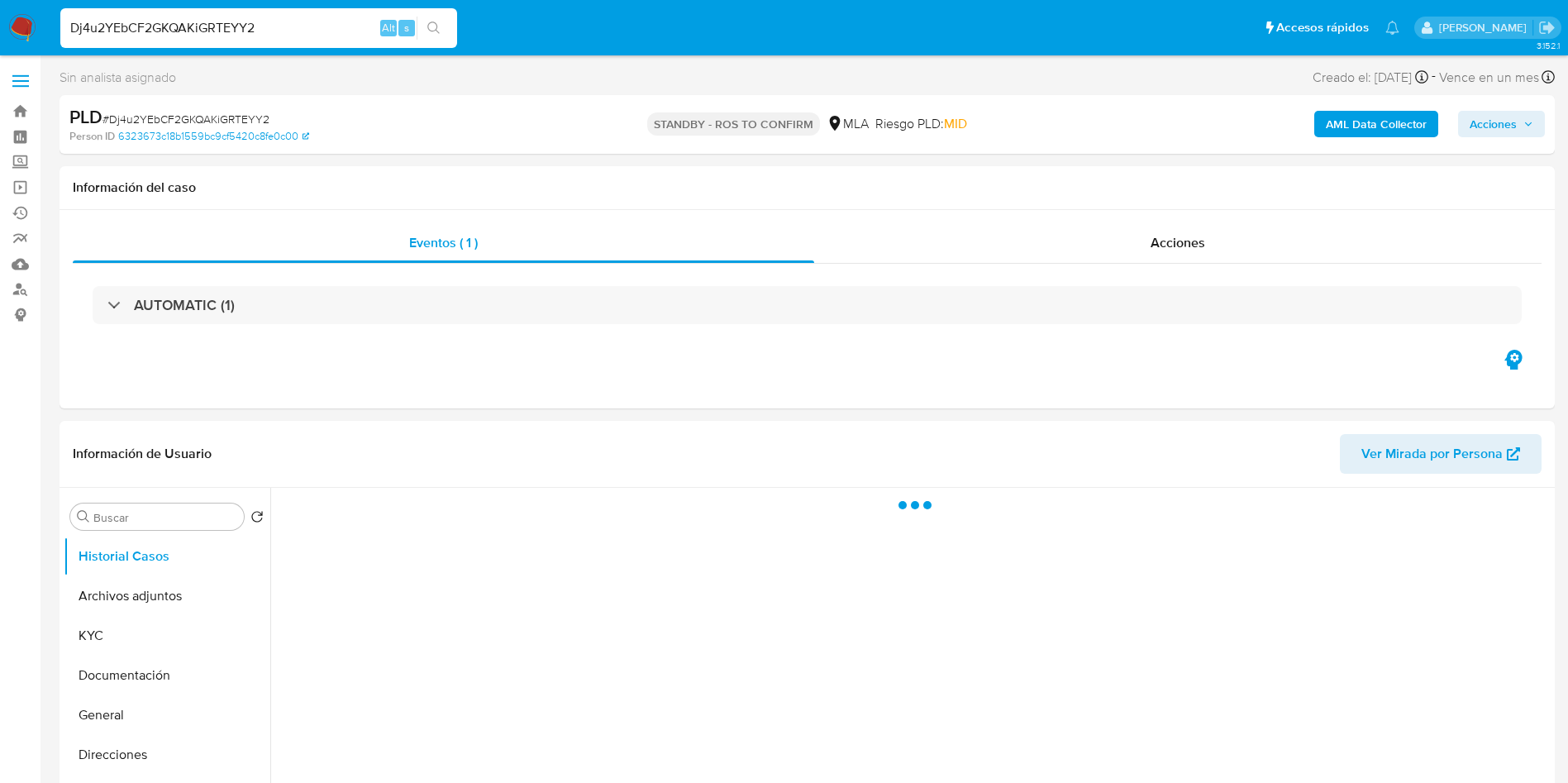
select select "10"
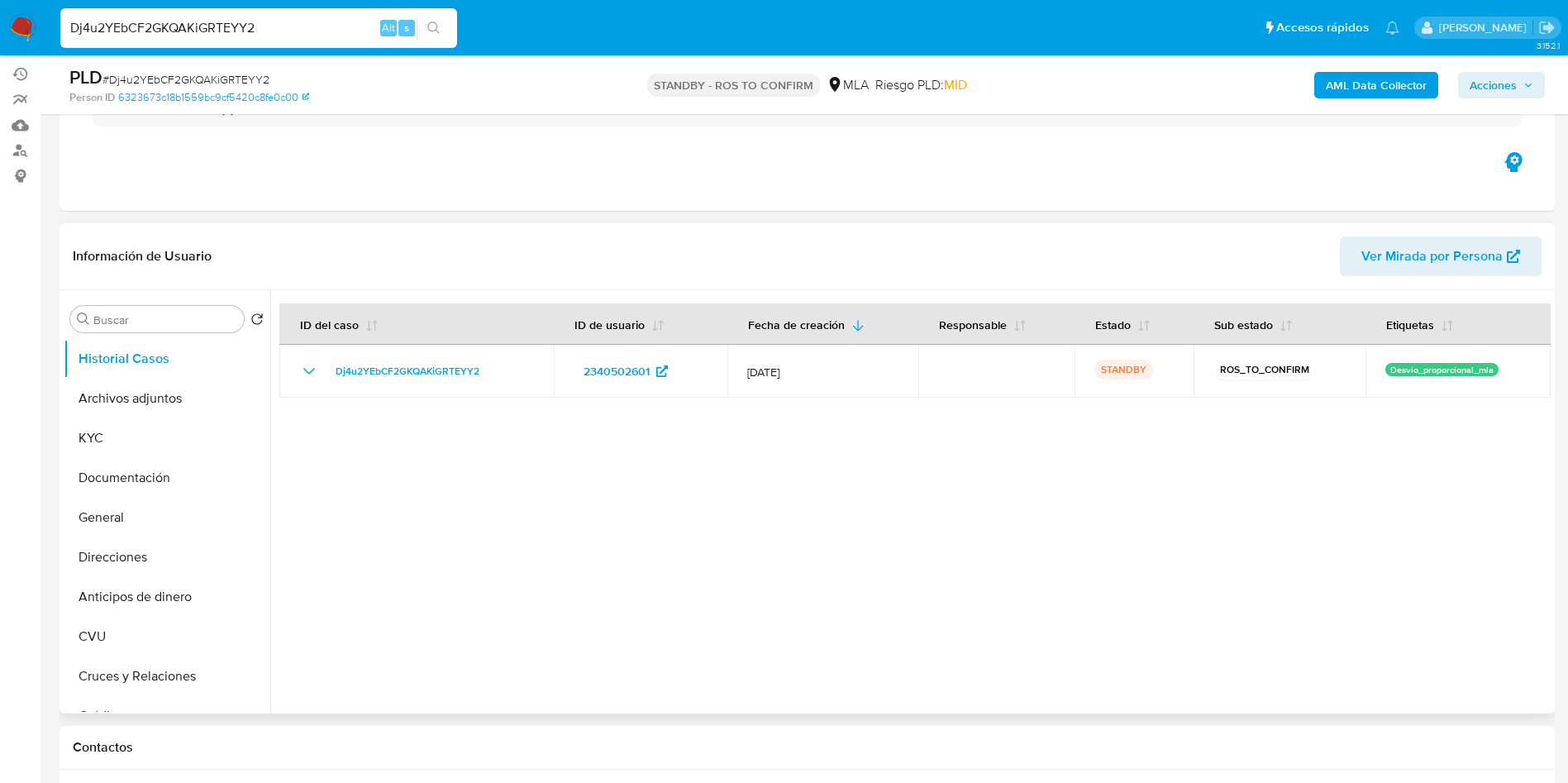
scroll to position [248, 0]
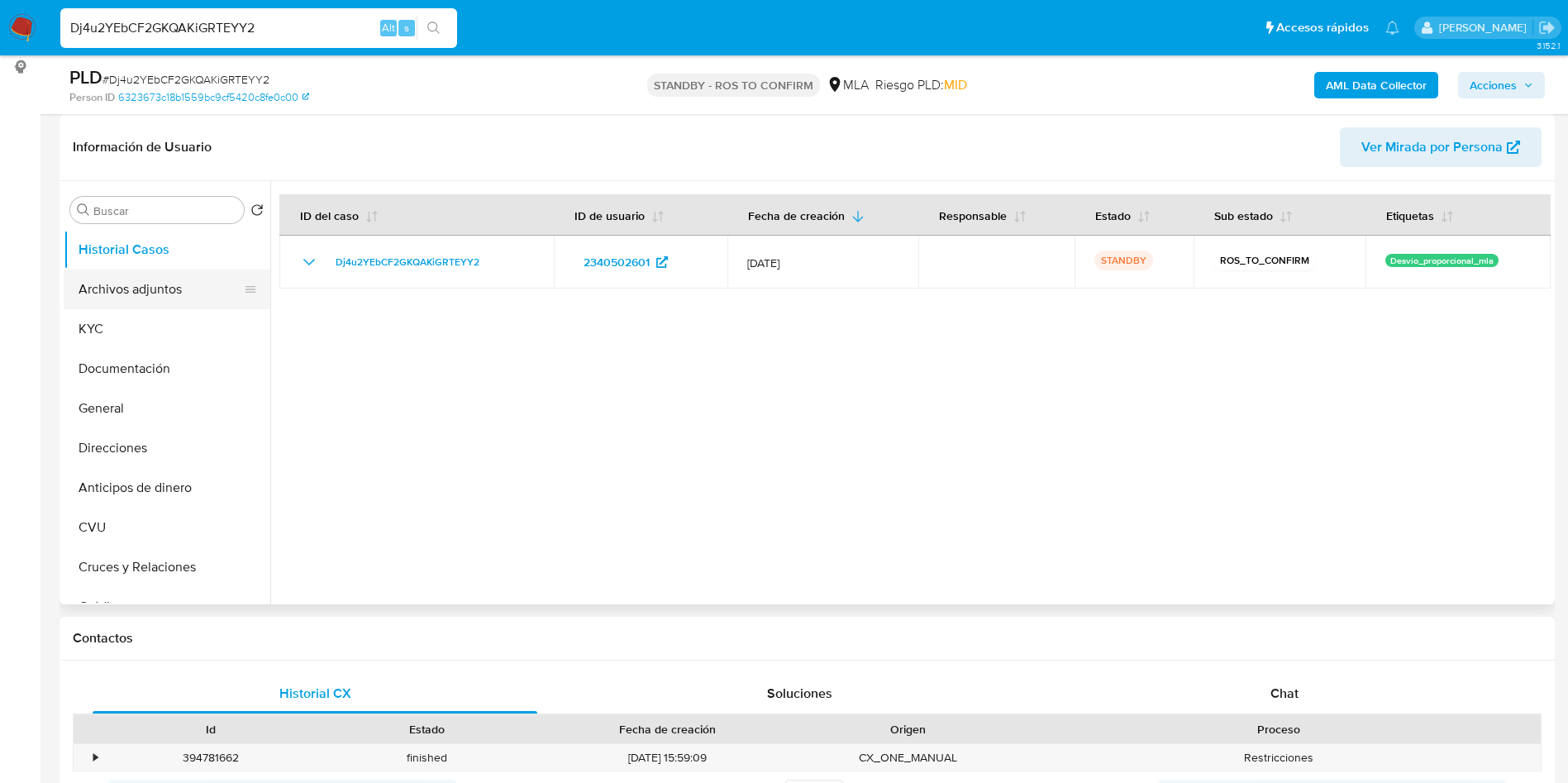
click at [162, 306] on button "Archivos adjuntos" at bounding box center [160, 289] width 193 height 40
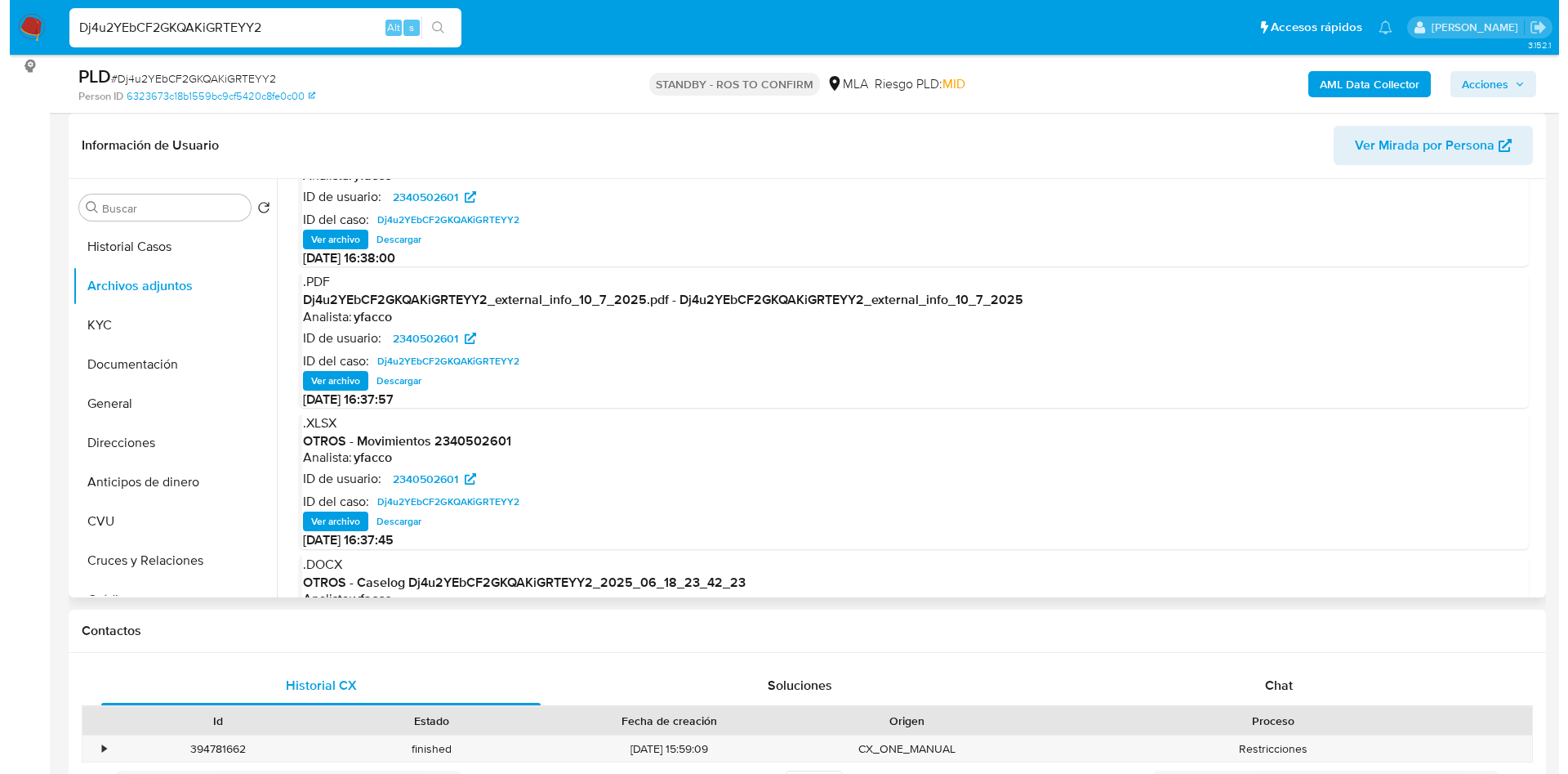
scroll to position [91, 0]
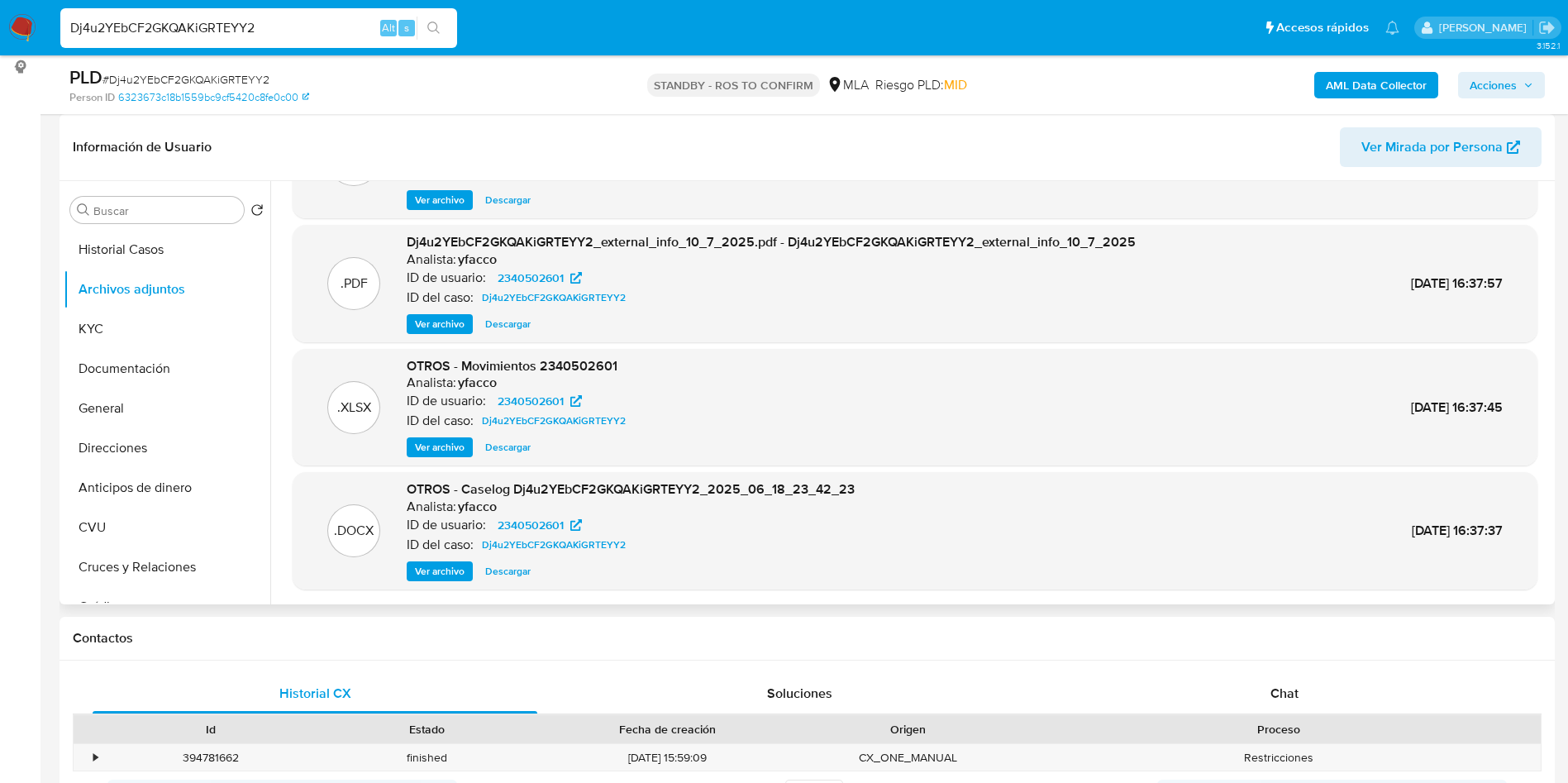
click at [434, 578] on span "Ver archivo" at bounding box center [440, 571] width 49 height 17
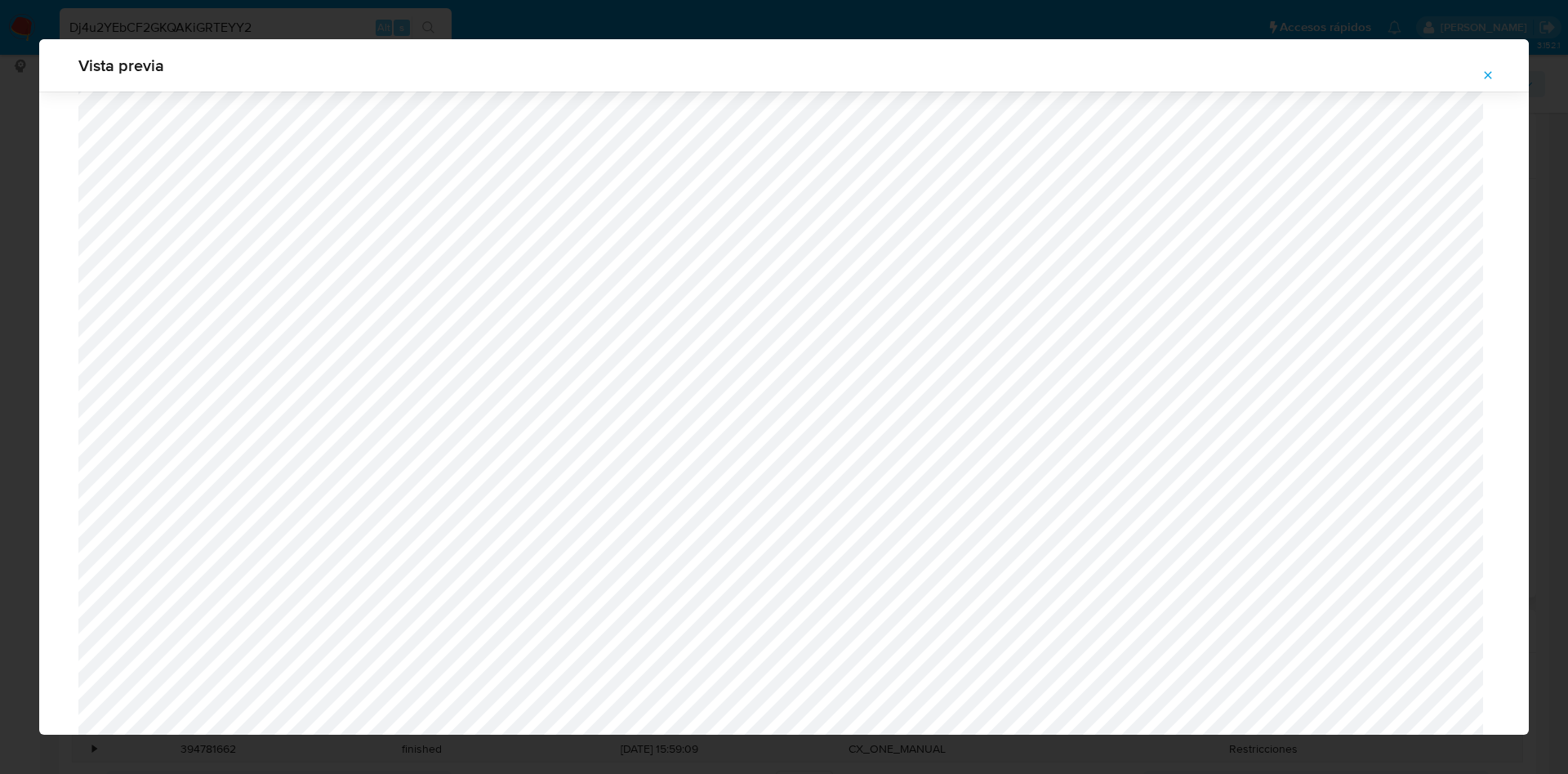
scroll to position [335, 0]
click at [1493, 72] on icon "Attachment preview" at bounding box center [1487, 75] width 13 height 13
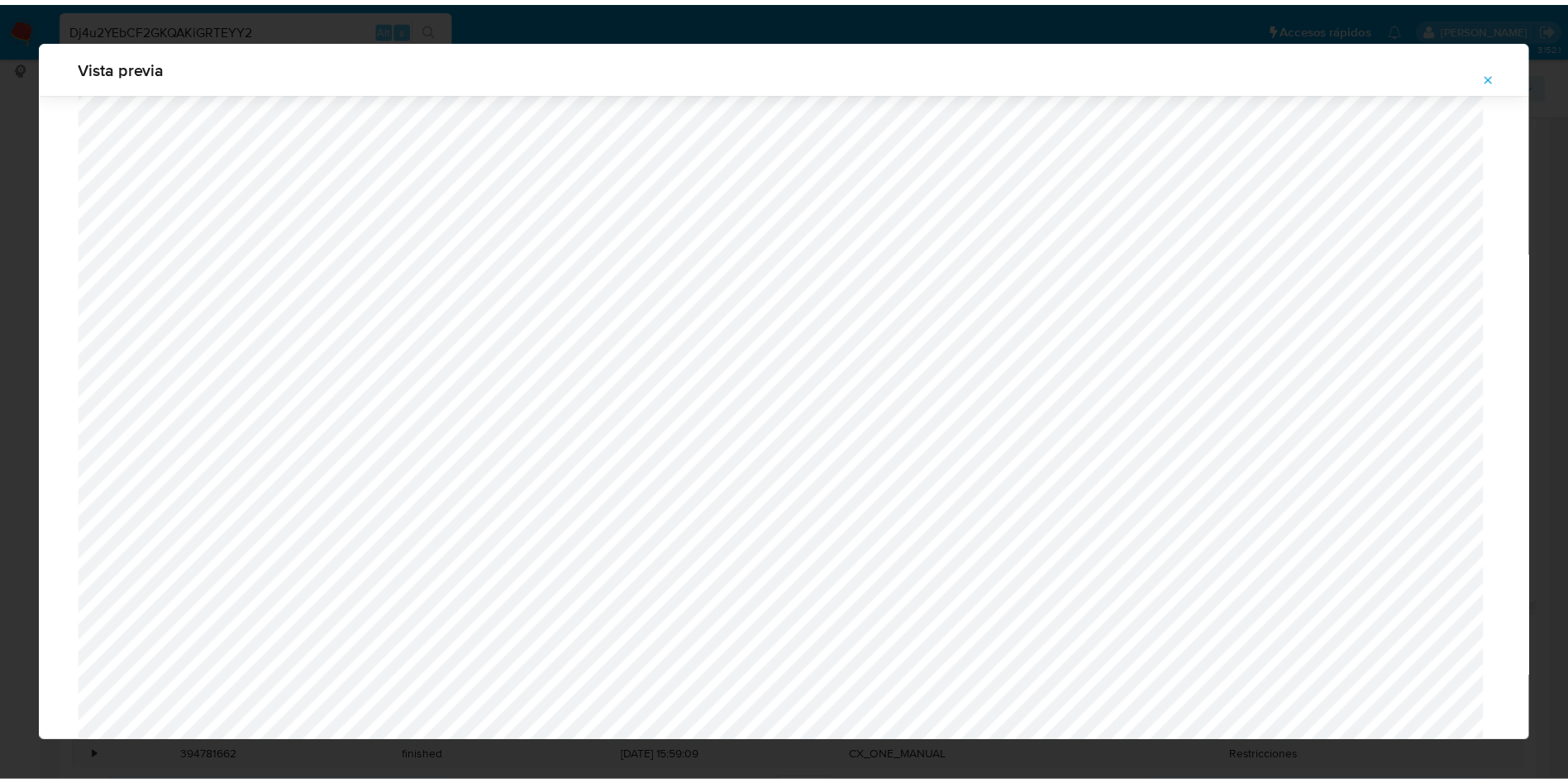
scroll to position [0, 0]
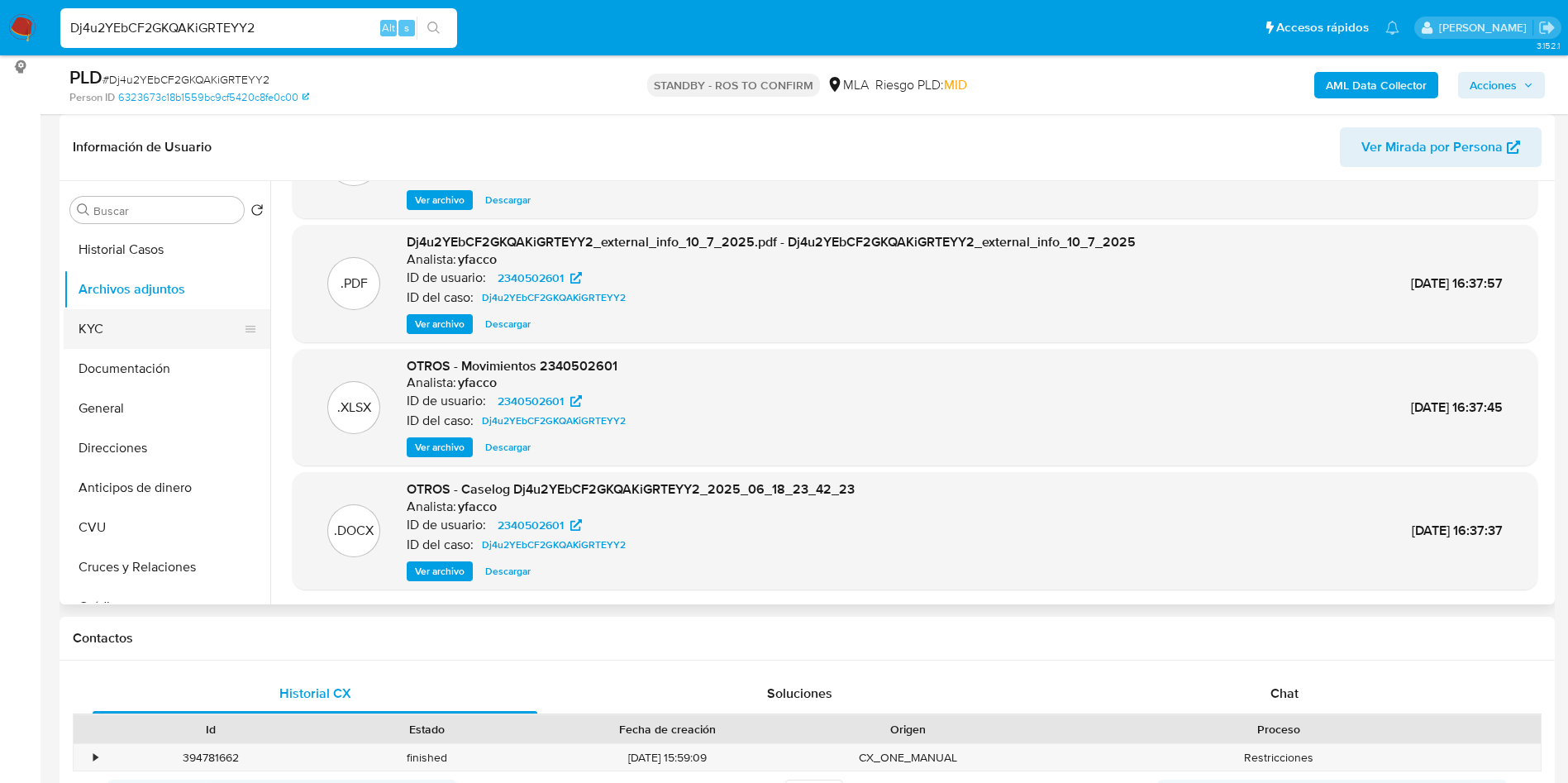
click at [147, 335] on button "KYC" at bounding box center [160, 328] width 193 height 40
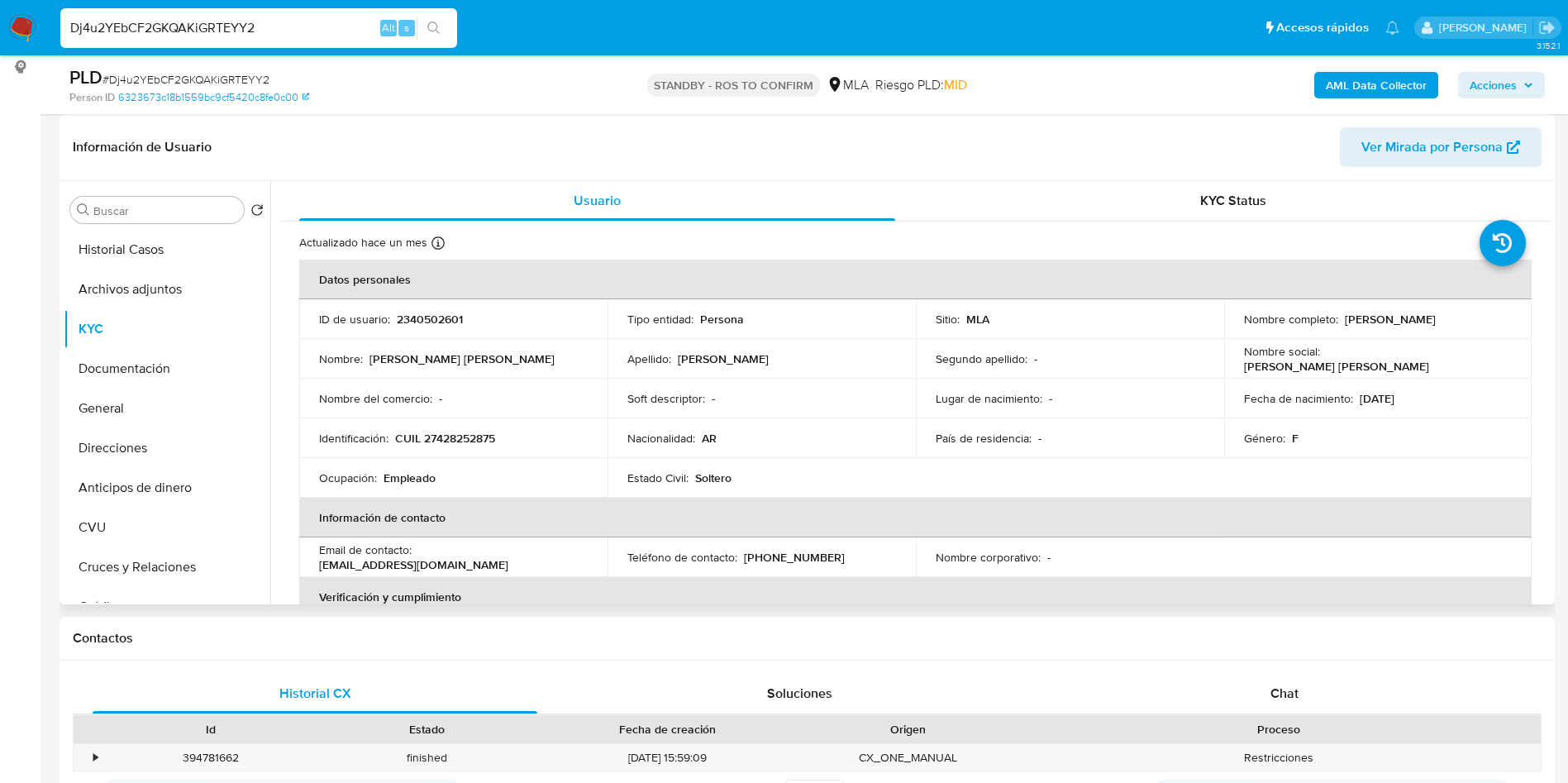
click at [1336, 320] on div "Nombre completo : [PERSON_NAME]" at bounding box center [1378, 319] width 269 height 15
drag, startPoint x: 1341, startPoint y: 320, endPoint x: 1479, endPoint y: 319, distance: 138.0
click at [1479, 319] on div "Nombre completo : [PERSON_NAME]" at bounding box center [1378, 319] width 269 height 15
copy p "[PERSON_NAME]"
drag, startPoint x: 1355, startPoint y: 399, endPoint x: 1421, endPoint y: 398, distance: 66.0
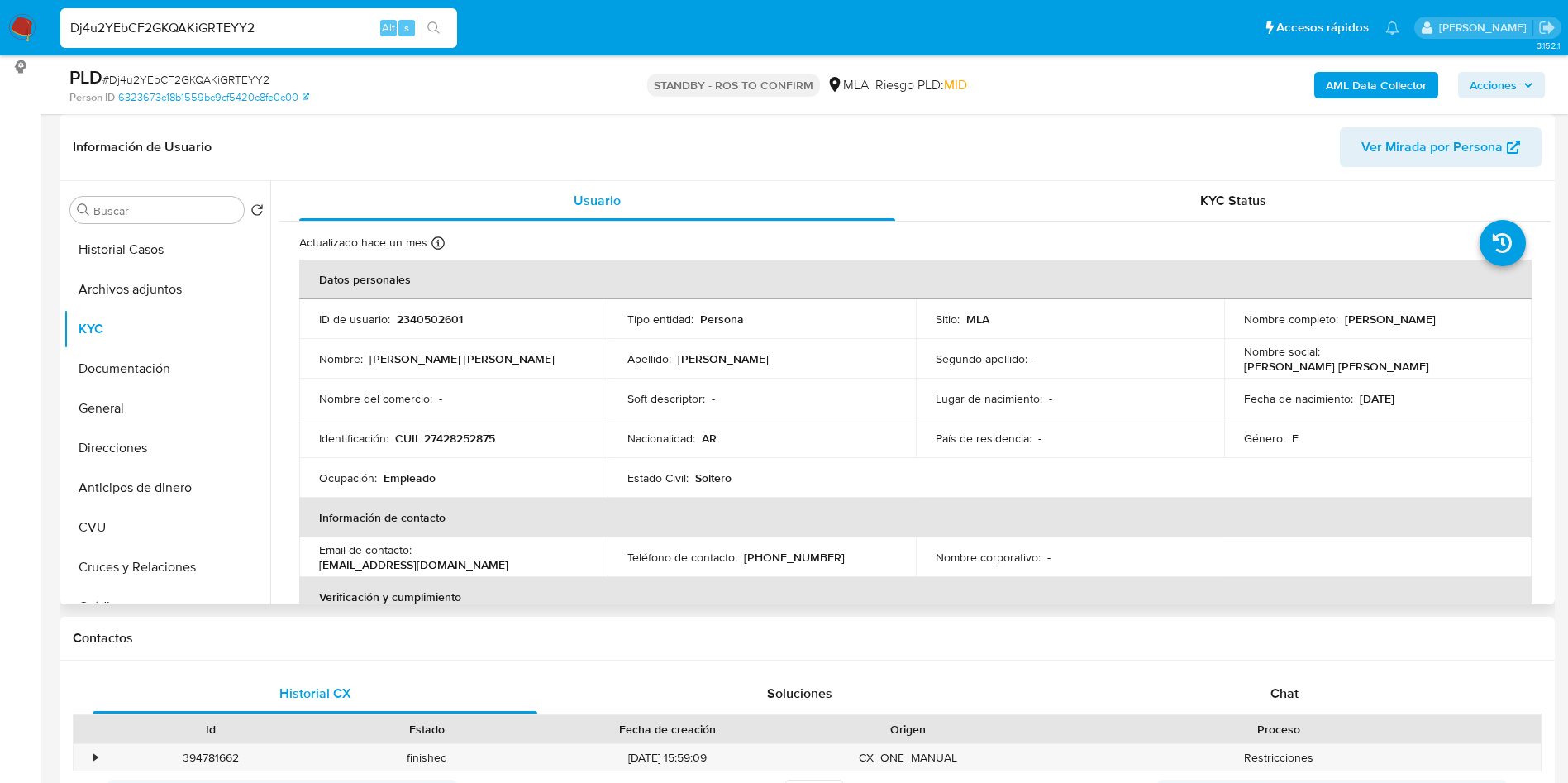
click at [1421, 398] on div "Fecha de nacimiento : [DEMOGRAPHIC_DATA]" at bounding box center [1378, 398] width 269 height 15
copy p "[DATE]"
drag, startPoint x: 438, startPoint y: 436, endPoint x: 488, endPoint y: 435, distance: 50.0
click at [488, 435] on p "CUIL 27428252875" at bounding box center [445, 438] width 100 height 15
copy p "42825287"
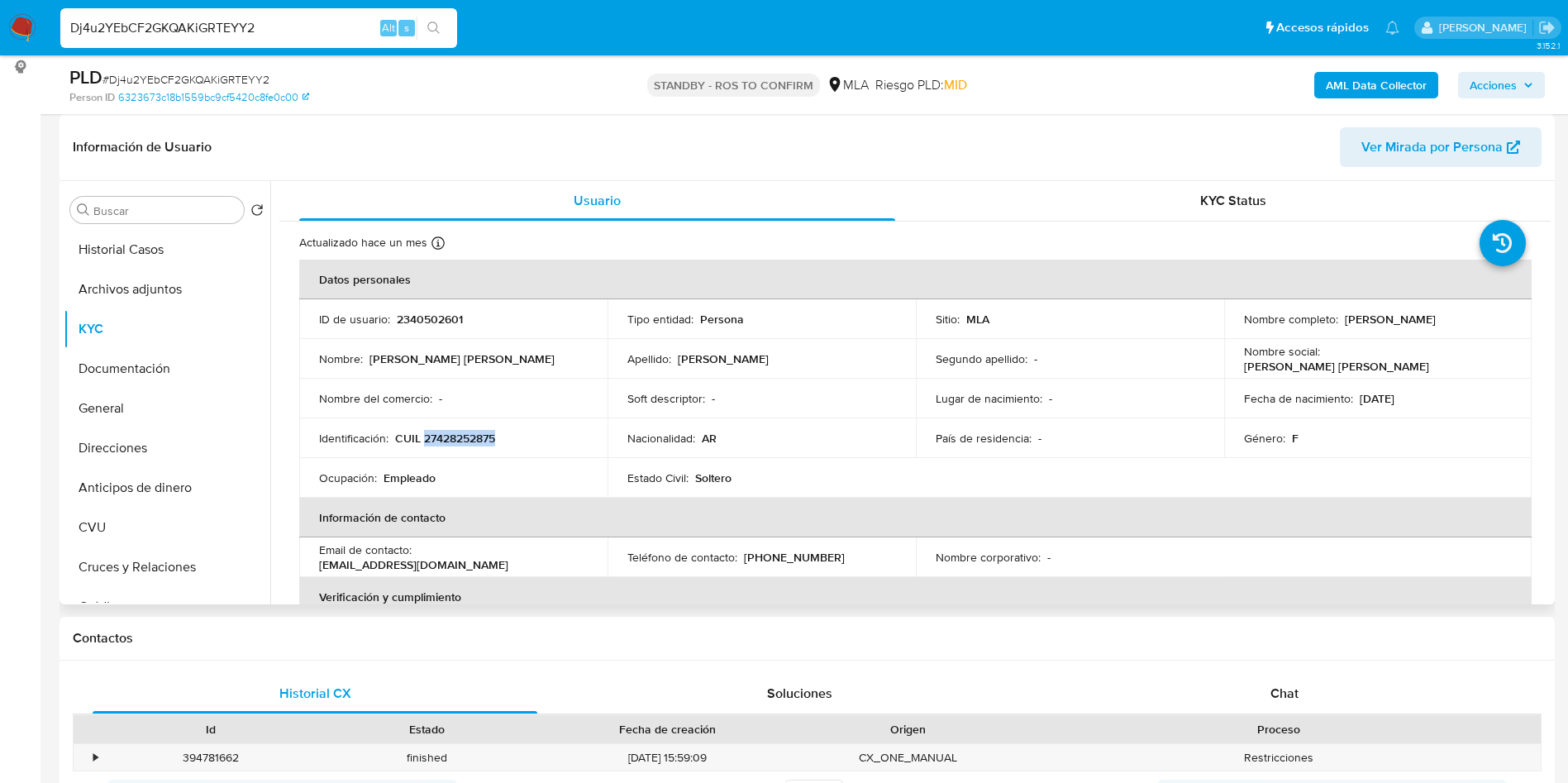
drag, startPoint x: 425, startPoint y: 445, endPoint x: 504, endPoint y: 436, distance: 79.5
click at [504, 436] on div "Identificación : CUIL 27428252875" at bounding box center [453, 438] width 269 height 15
copy p "27428252875"
click at [106, 295] on button "Archivos adjuntos" at bounding box center [160, 289] width 193 height 40
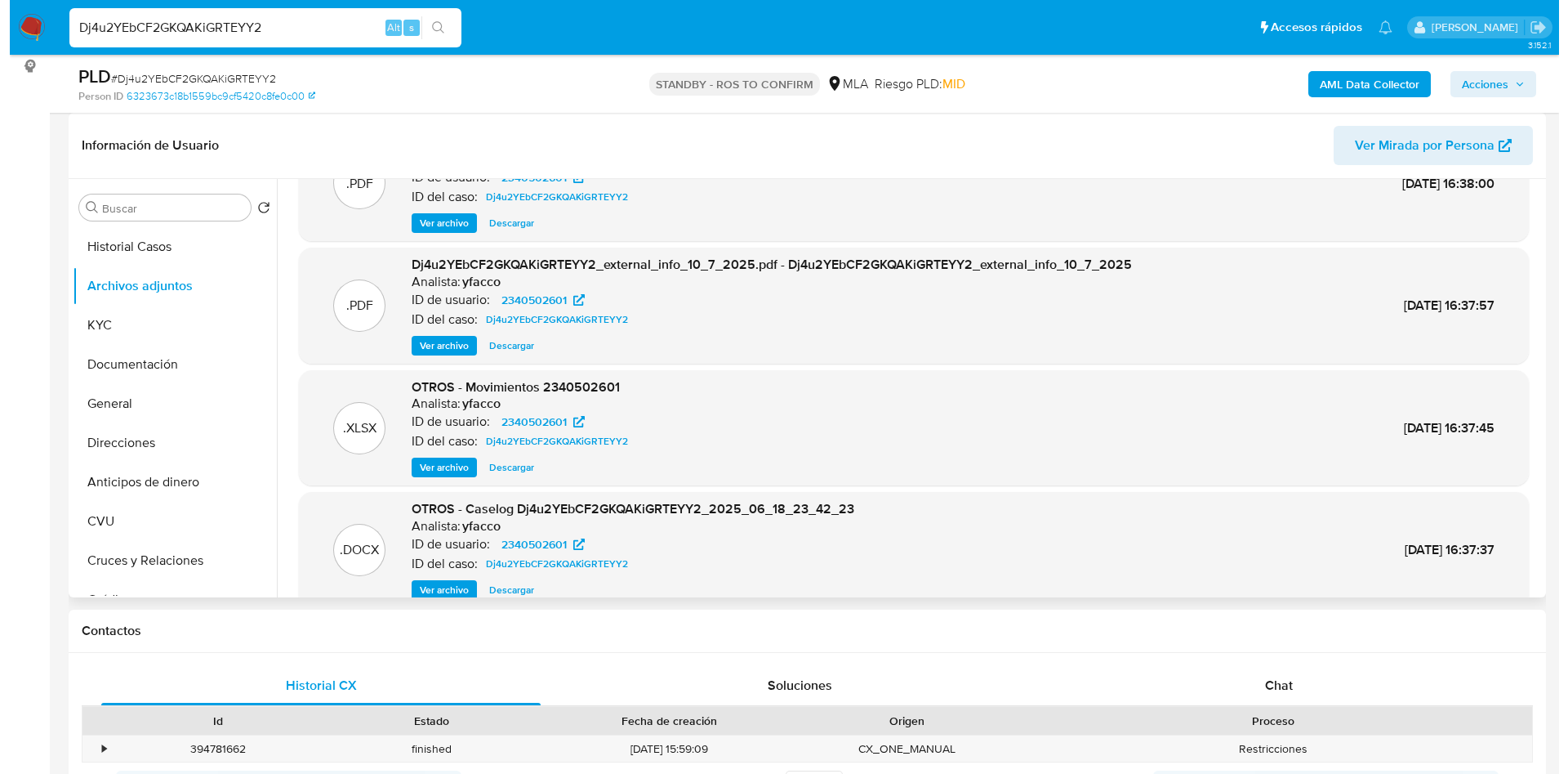
scroll to position [91, 0]
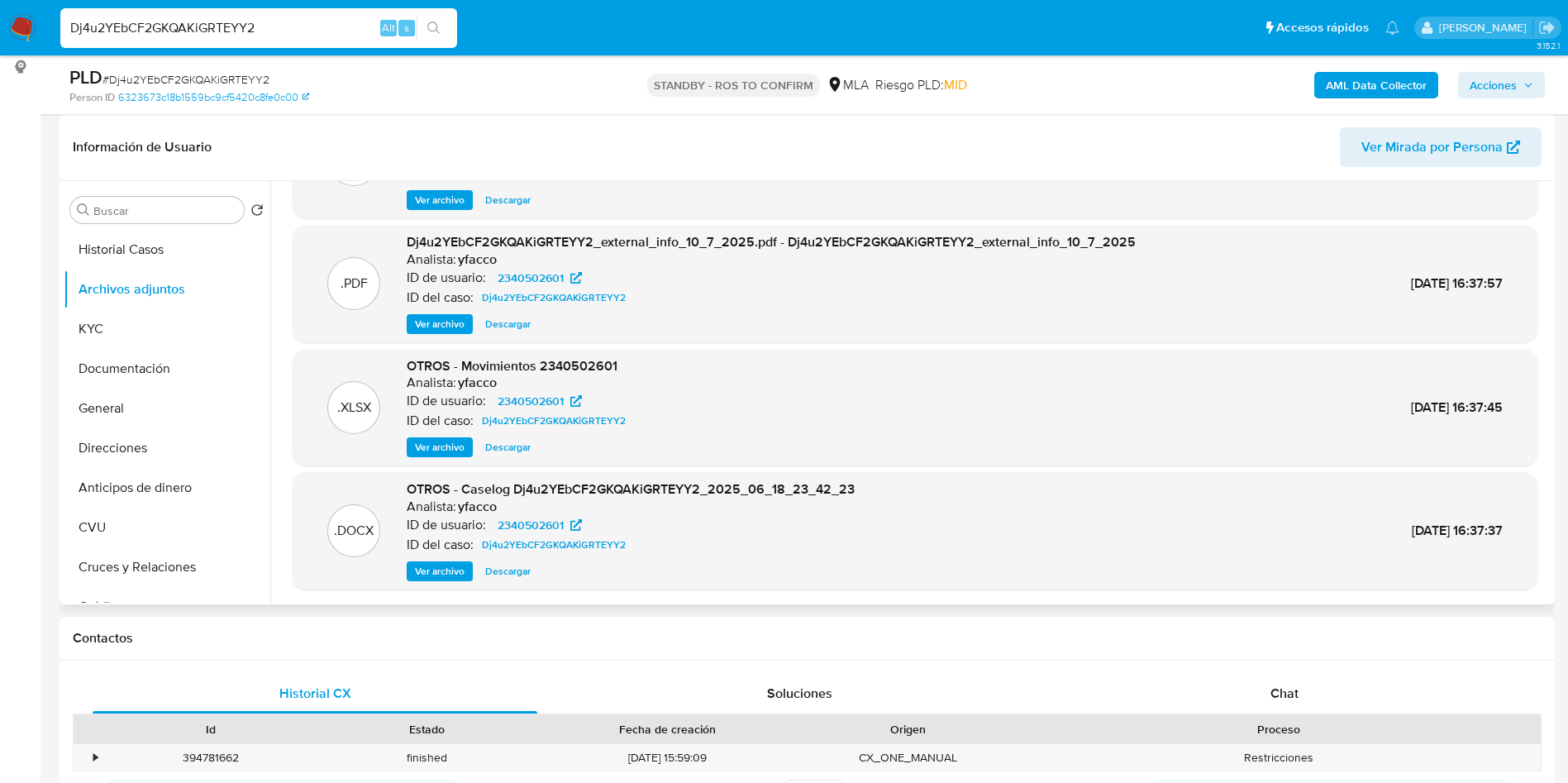
click at [463, 570] on span "Ver archivo" at bounding box center [440, 571] width 49 height 17
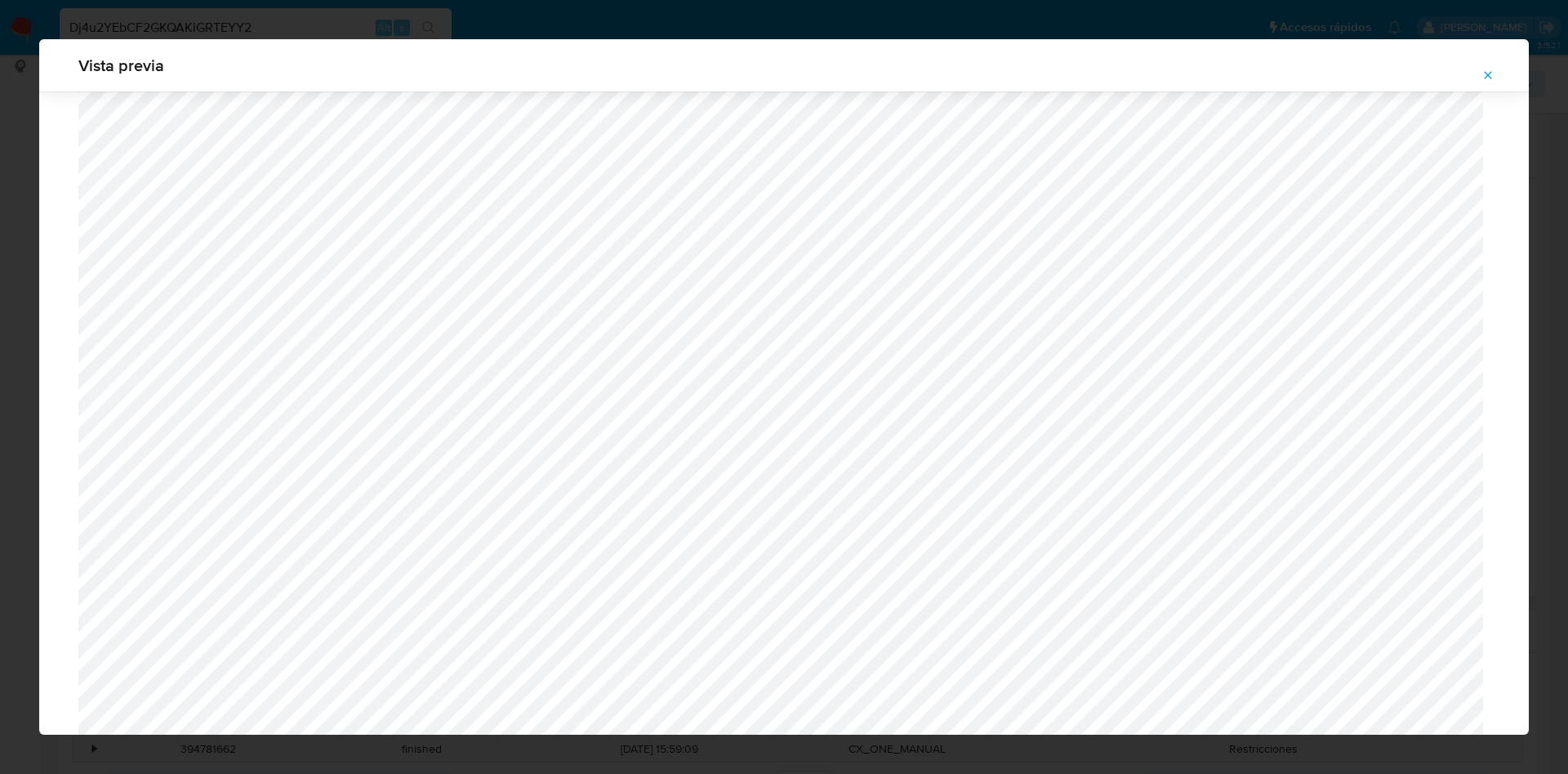
scroll to position [457, 0]
click at [1487, 77] on icon "Attachment preview" at bounding box center [1487, 75] width 13 height 13
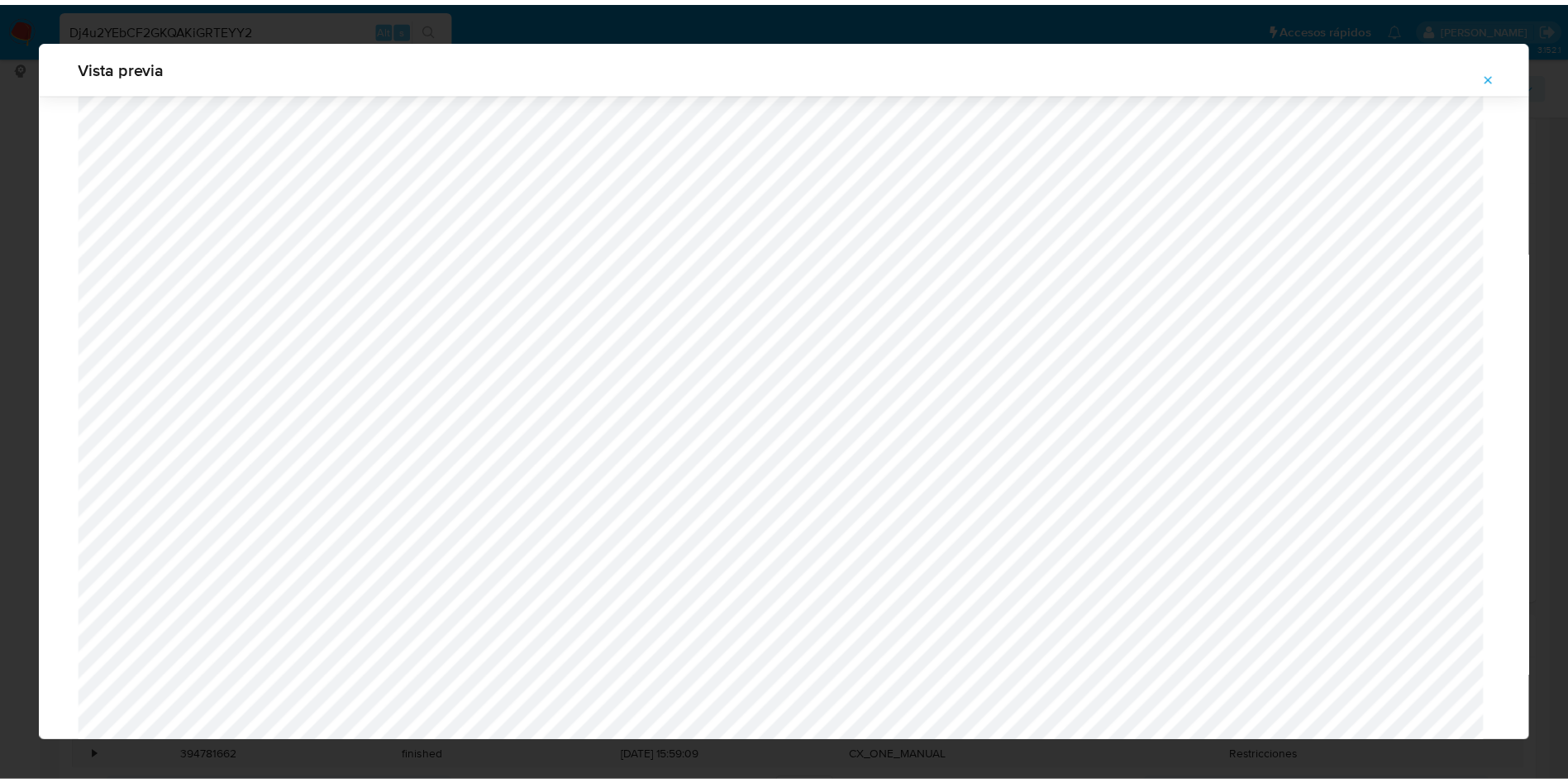
scroll to position [0, 0]
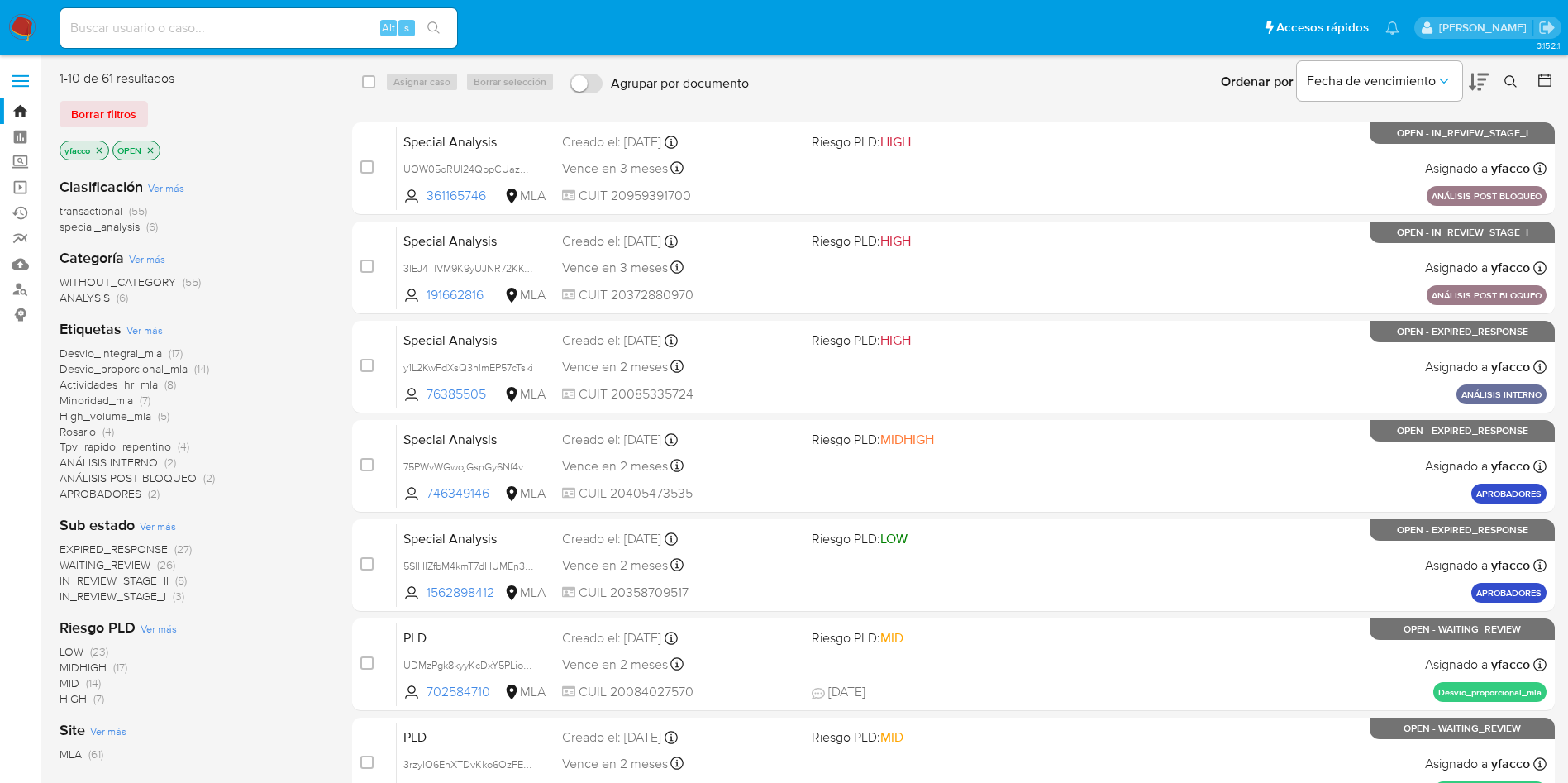
click at [242, 30] on input at bounding box center [259, 28] width 397 height 21
paste input "lxEcbamxU1e3fqmHb5Qyb5Kk"
type input "lxEcbamxU1e3fqmHb5Qyb5Kk"
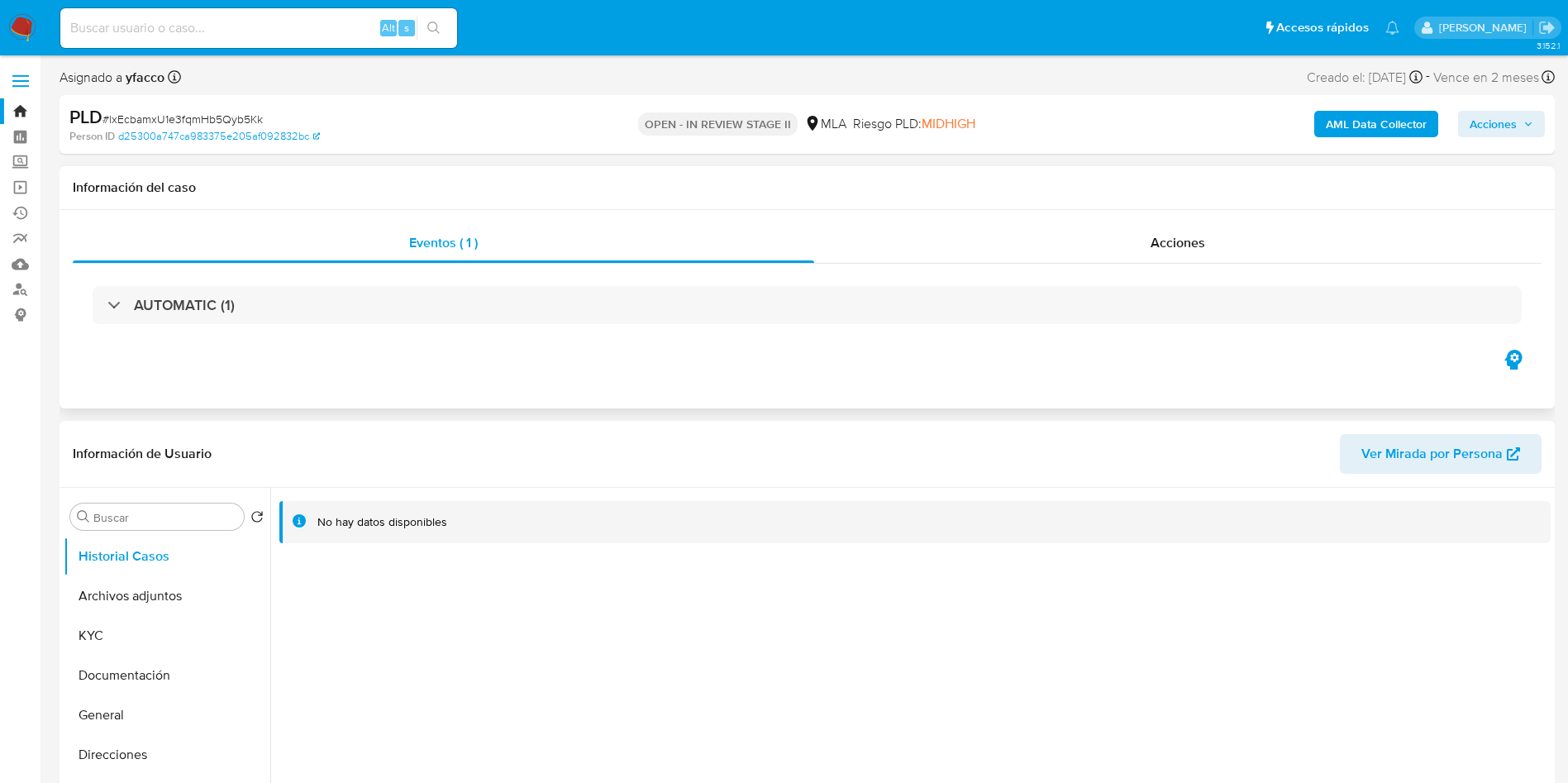
select select "10"
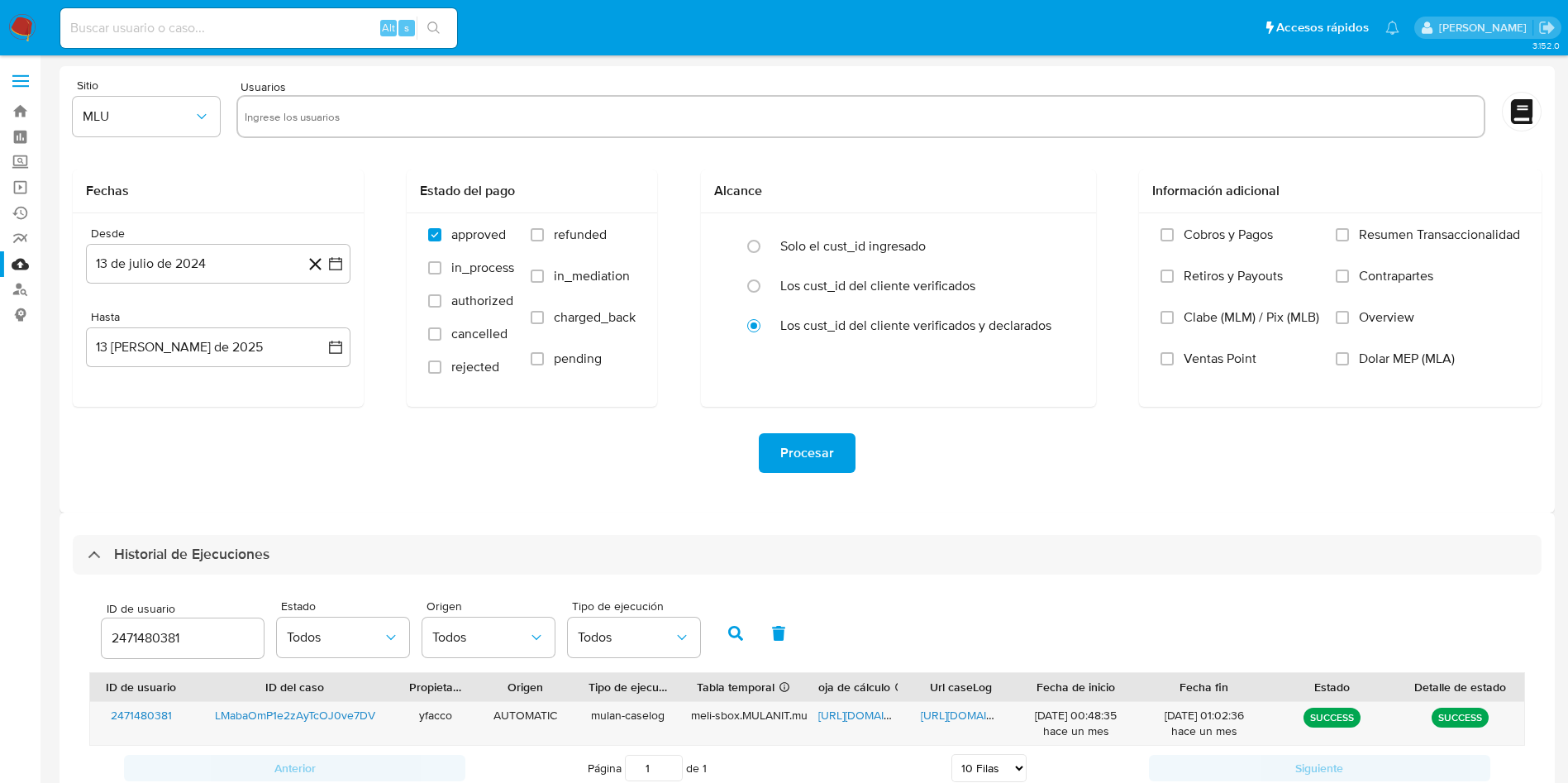
select select "10"
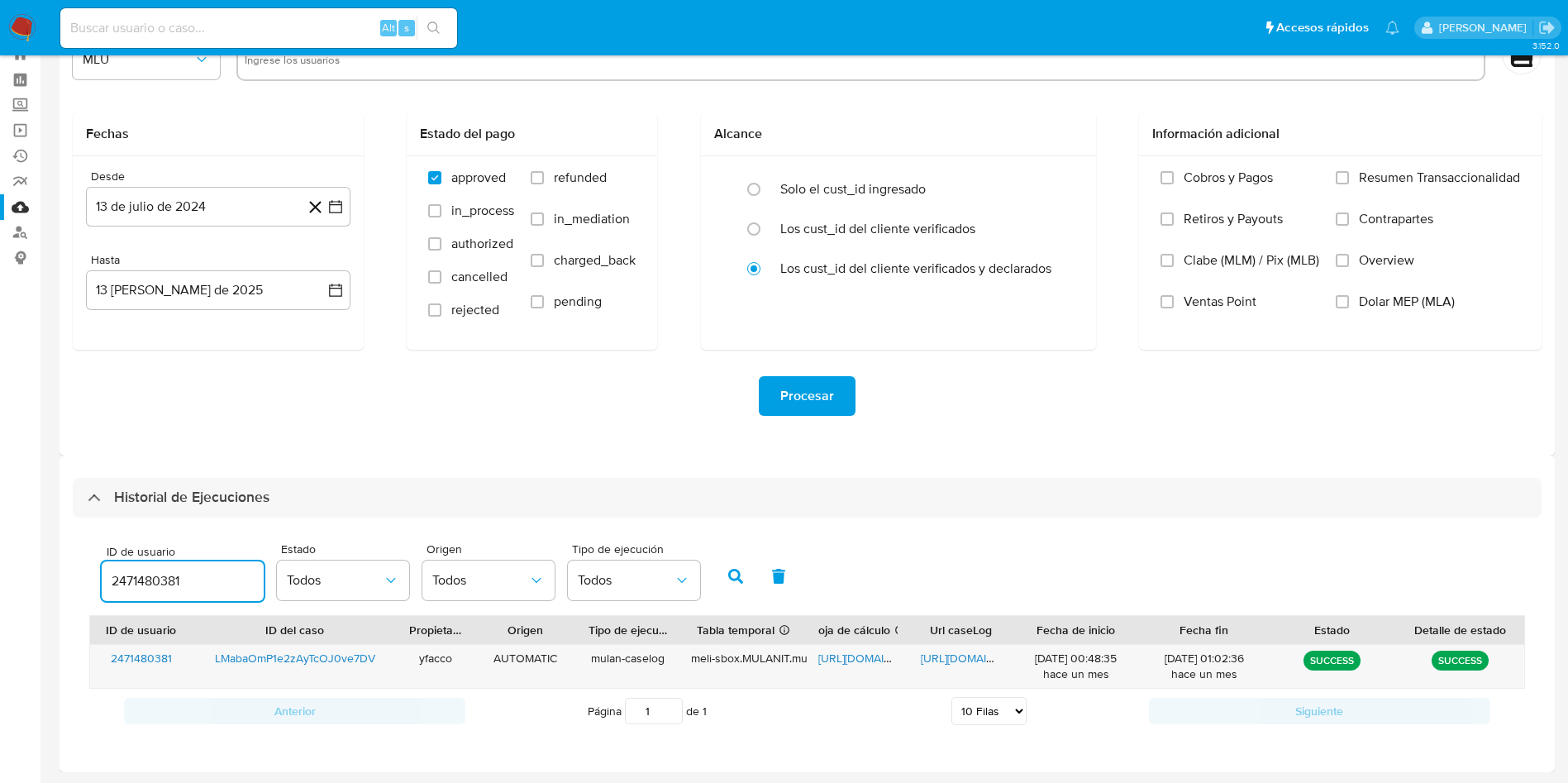
drag, startPoint x: 210, startPoint y: 581, endPoint x: 0, endPoint y: 520, distance: 218.7
click at [0, 528] on section "Bandeja Tablero Screening Búsqueda en Listas Watchlist Herramientas Operaciones…" at bounding box center [784, 363] width 1568 height 840
type input "1404140954"
click at [743, 587] on button "button" at bounding box center [736, 576] width 43 height 40
click at [853, 657] on span "[URL][DOMAIN_NAME]" at bounding box center [875, 657] width 114 height 17
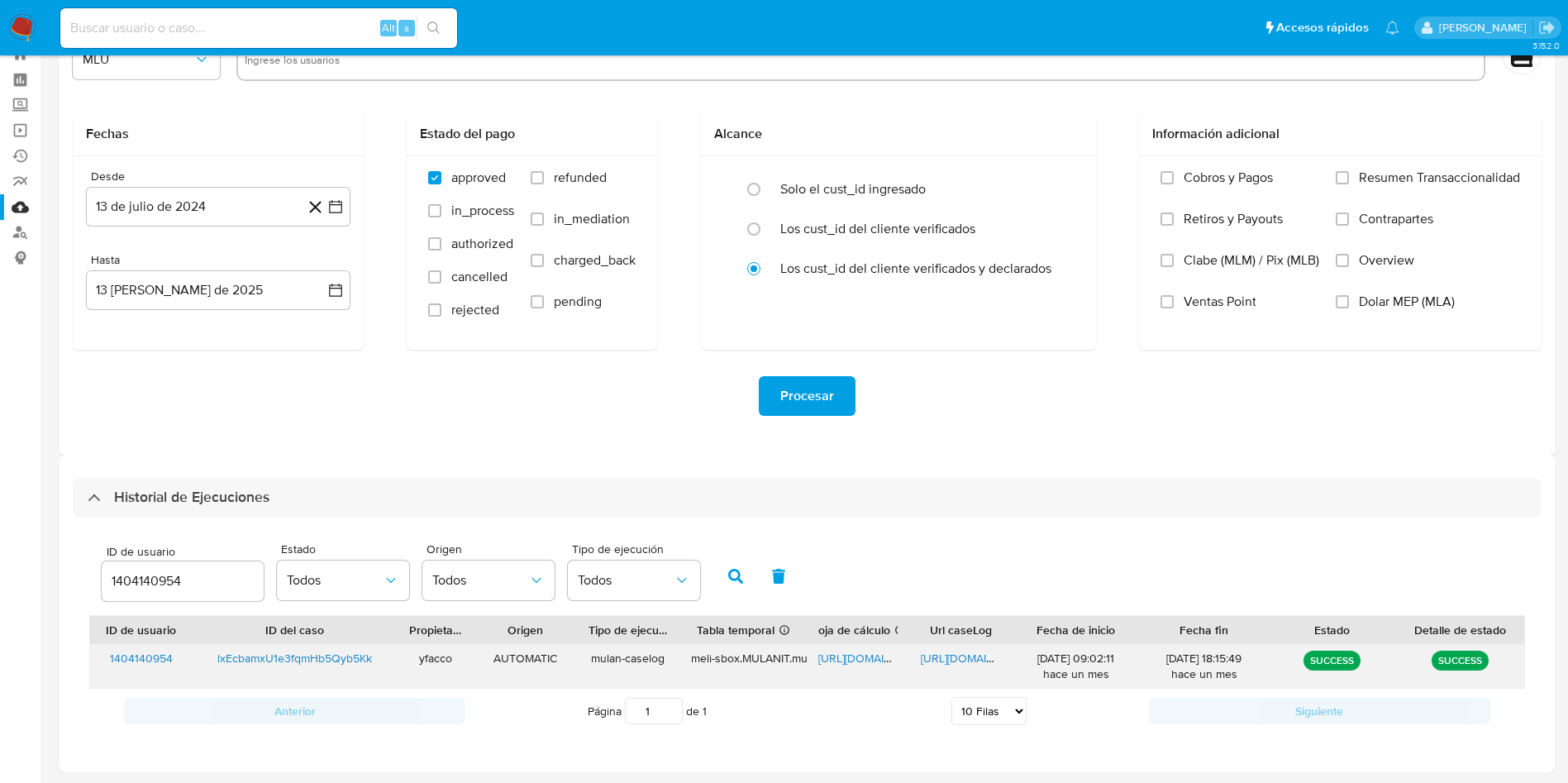
click at [946, 658] on span "[URL][DOMAIN_NAME]" at bounding box center [978, 657] width 114 height 17
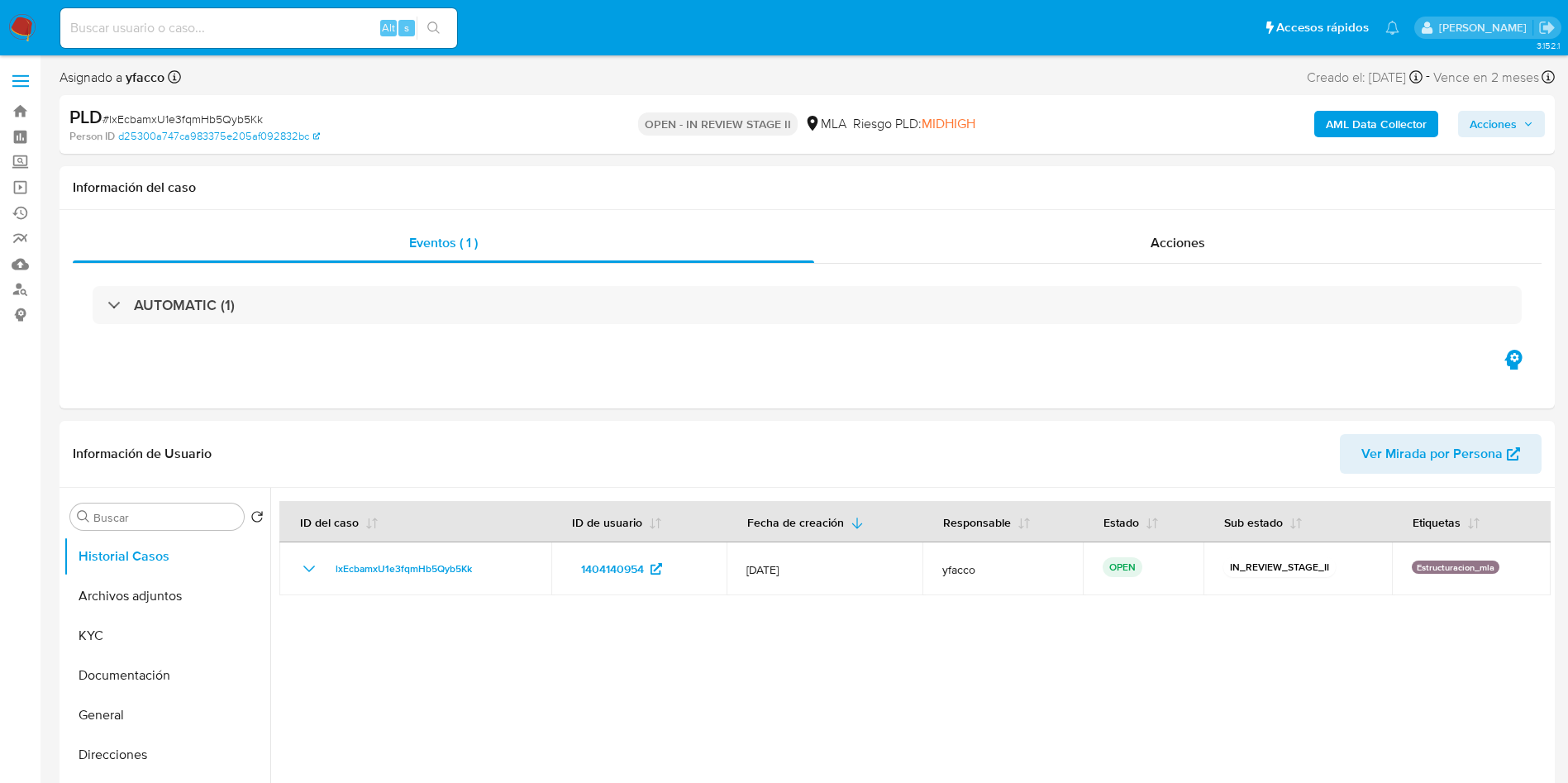
select select "10"
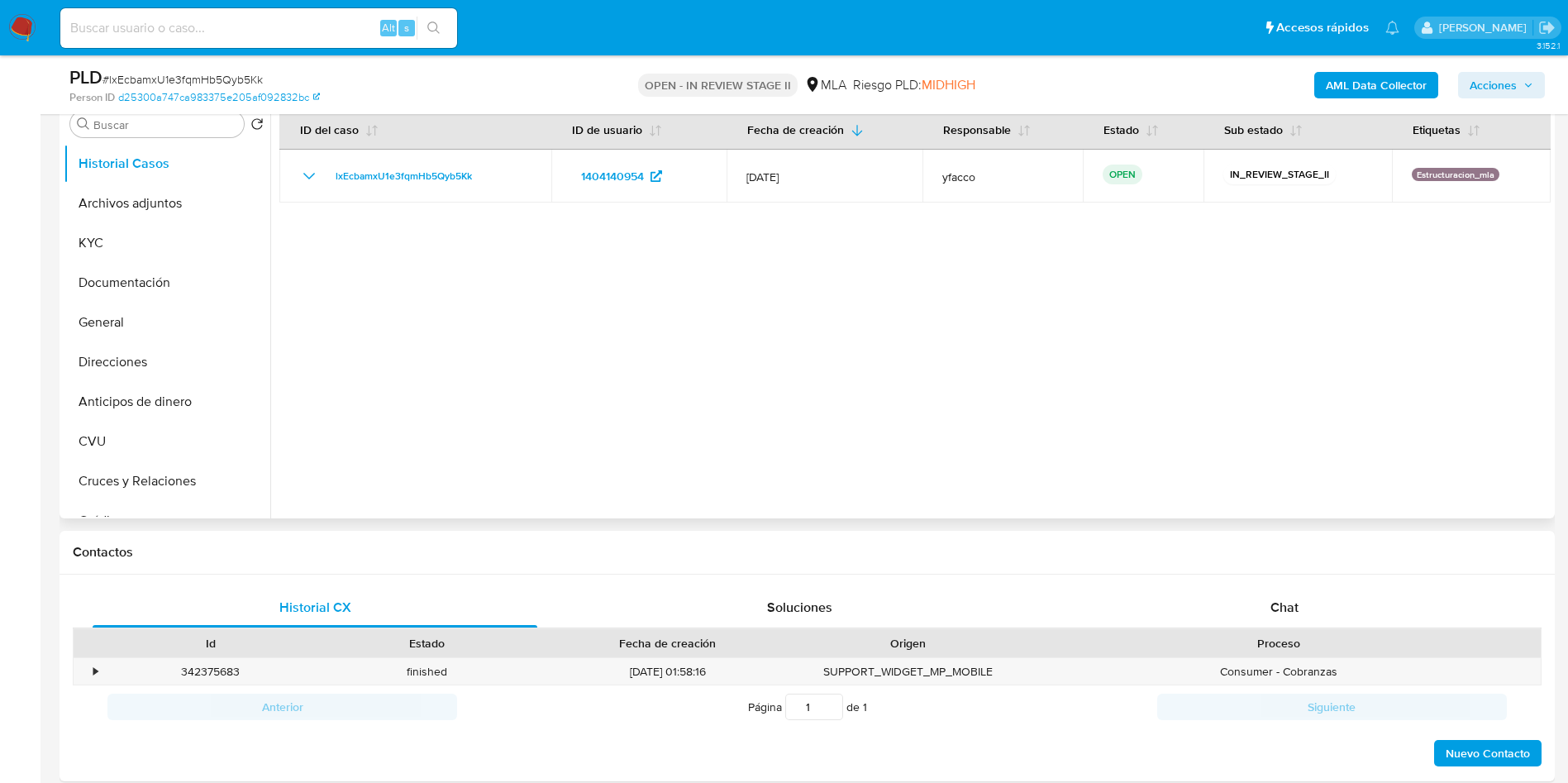
scroll to position [372, 0]
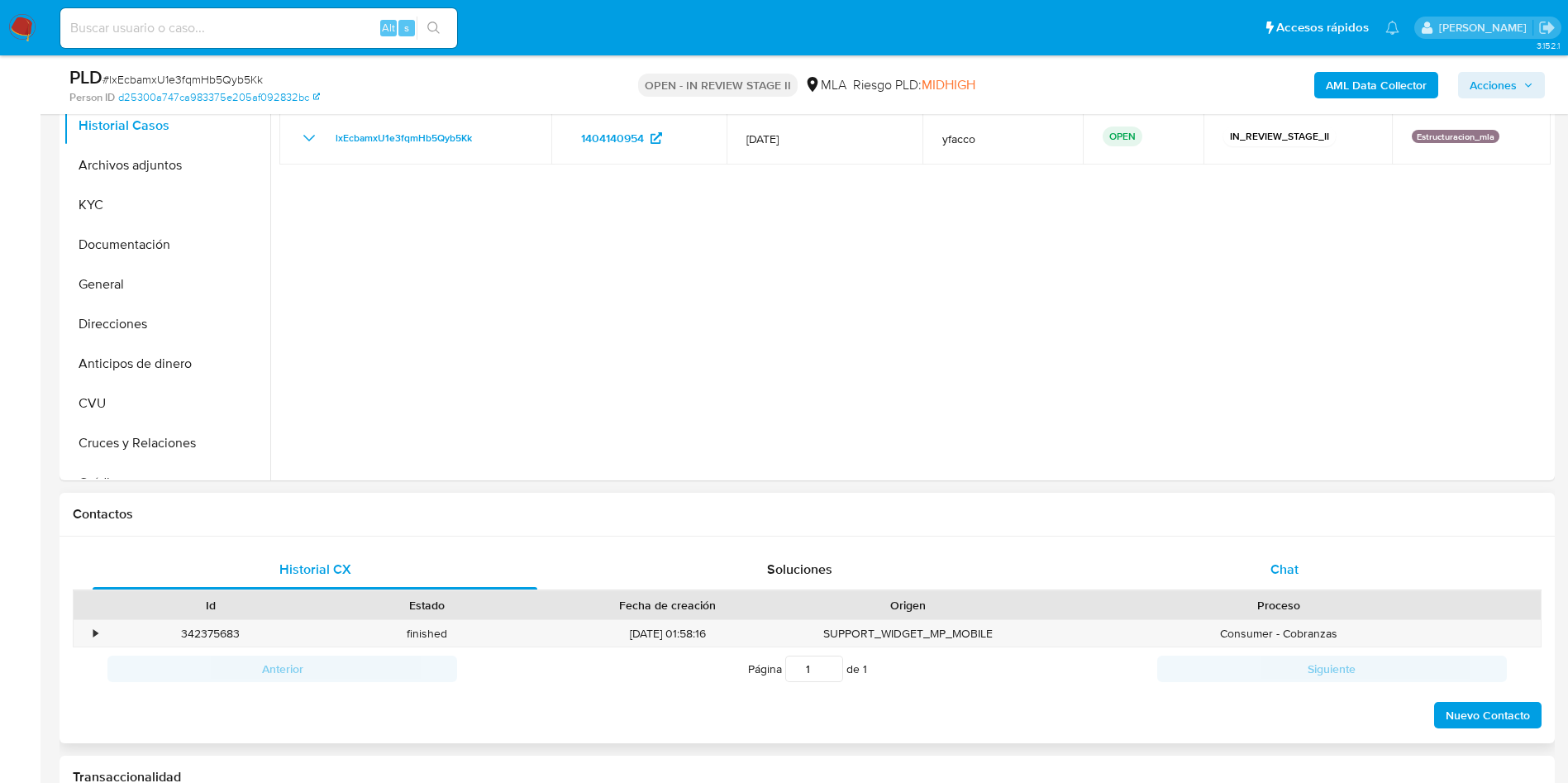
click at [1292, 551] on div "Chat" at bounding box center [1284, 569] width 445 height 40
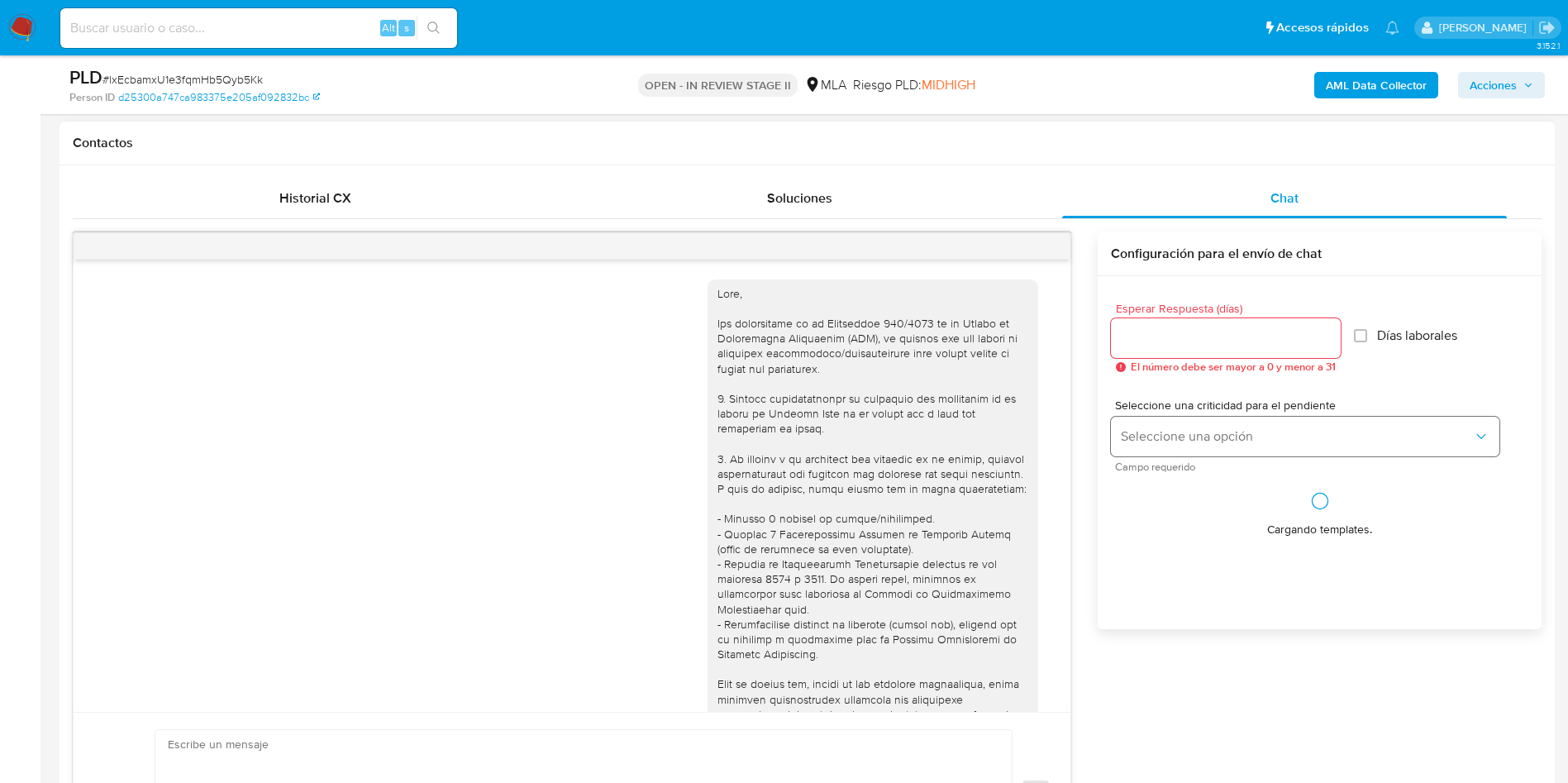
scroll to position [848, 0]
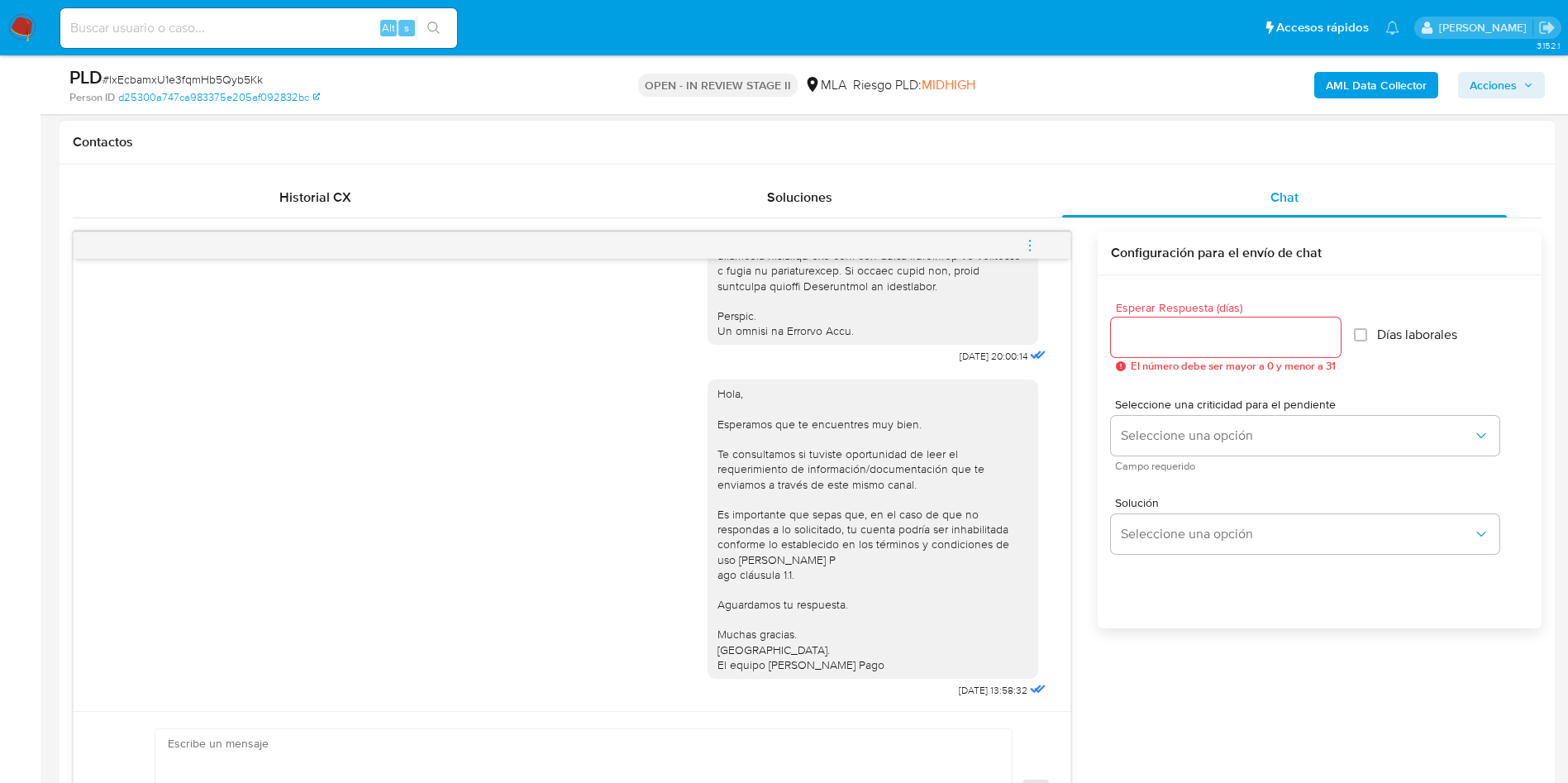
click at [1030, 241] on icon "menu-action" at bounding box center [1030, 241] width 2 height 2
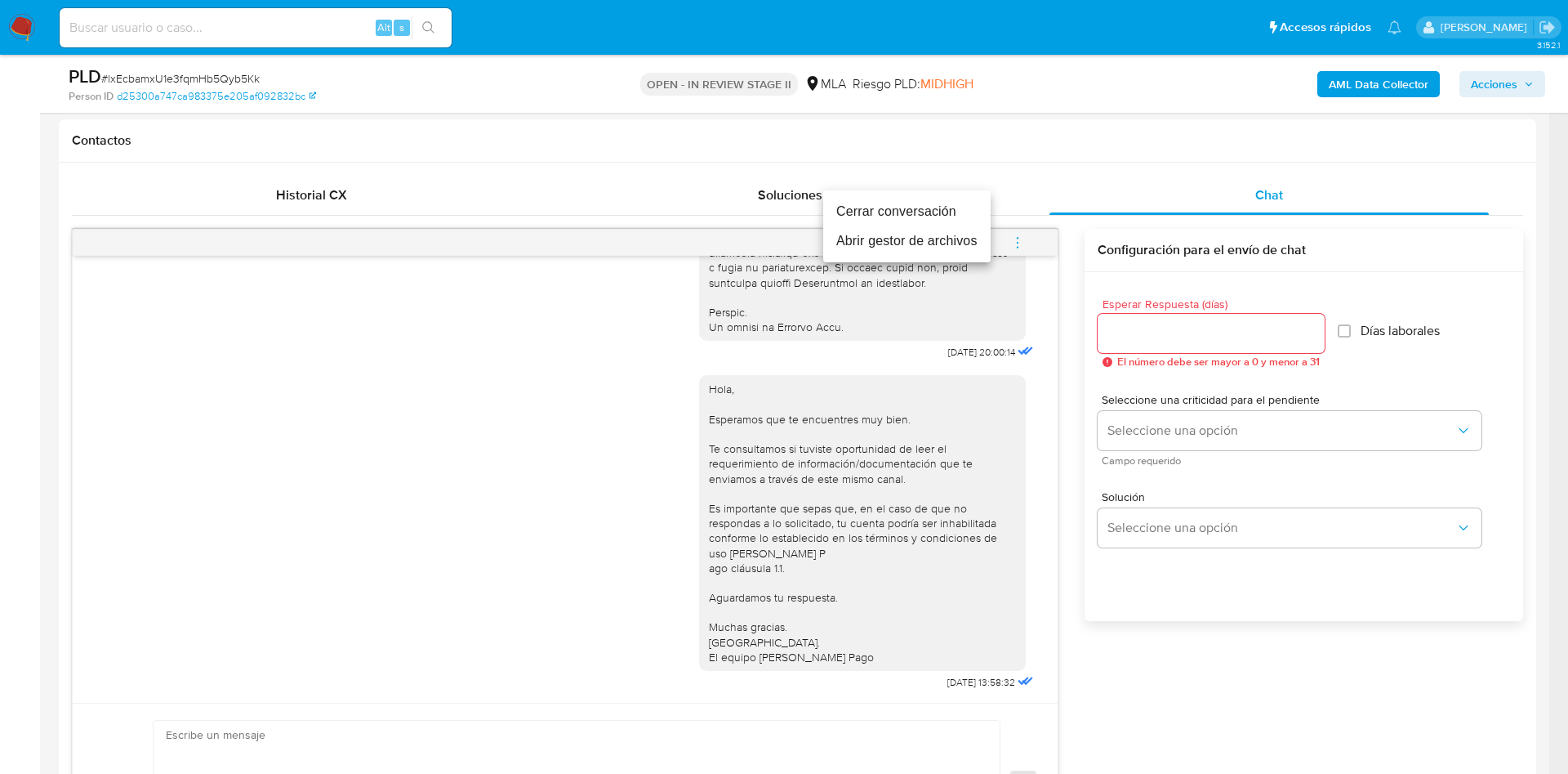
click at [855, 213] on li "Cerrar conversación" at bounding box center [906, 212] width 167 height 30
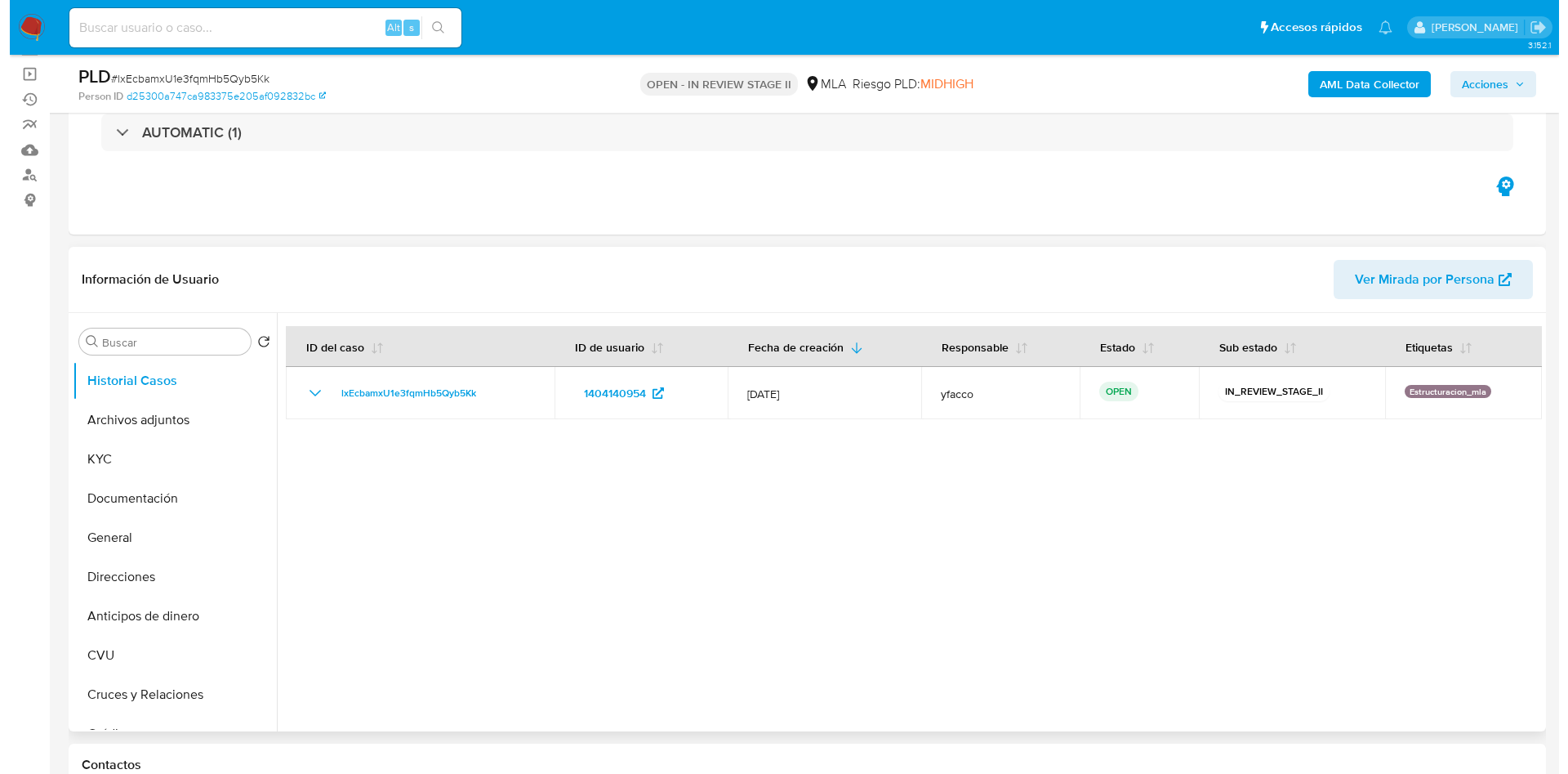
scroll to position [245, 0]
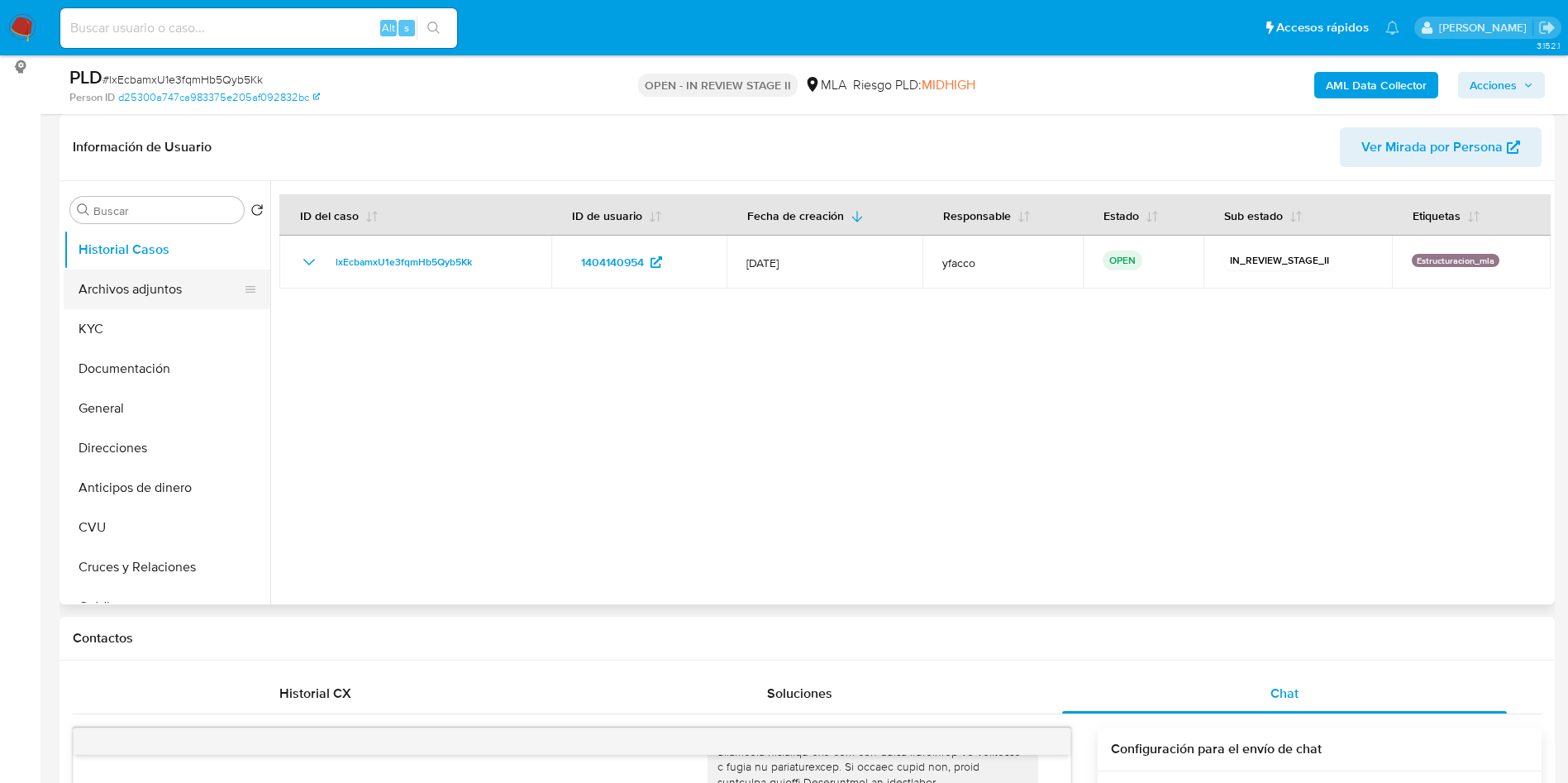
click at [139, 299] on button "Archivos adjuntos" at bounding box center [160, 289] width 193 height 40
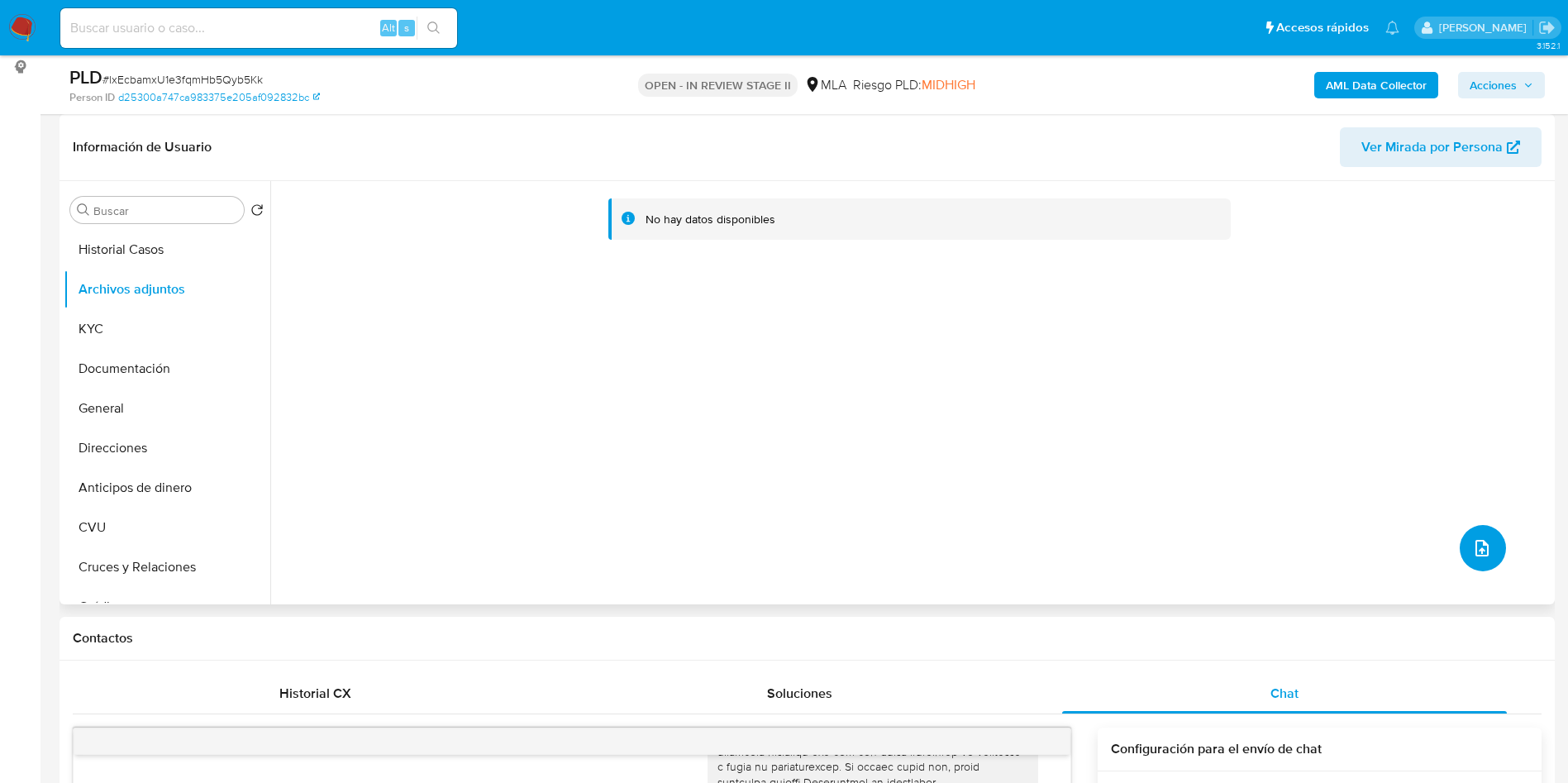
click at [1483, 535] on button "upload-file" at bounding box center [1483, 548] width 47 height 47
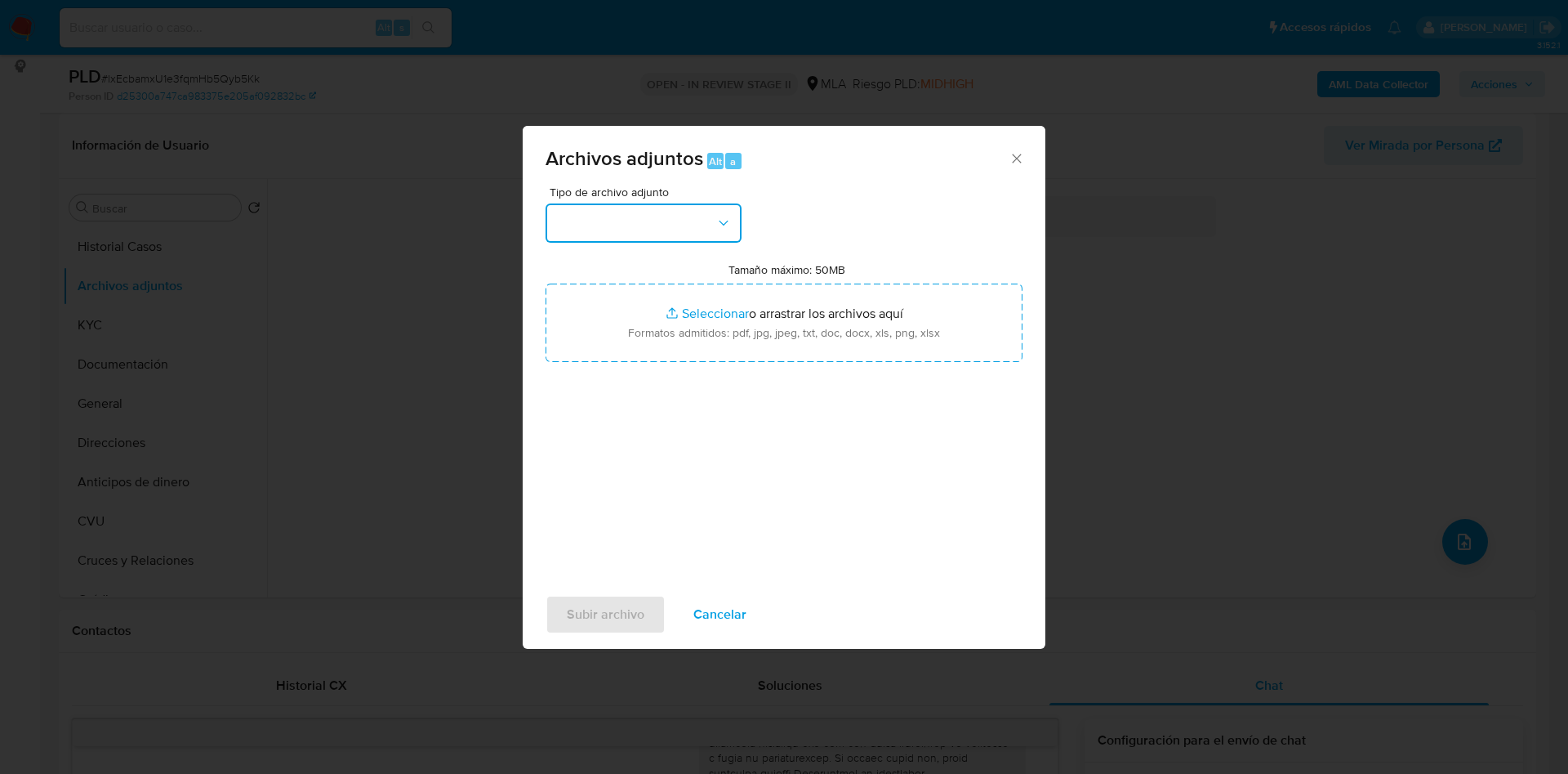
click at [694, 214] on button "button" at bounding box center [644, 222] width 196 height 39
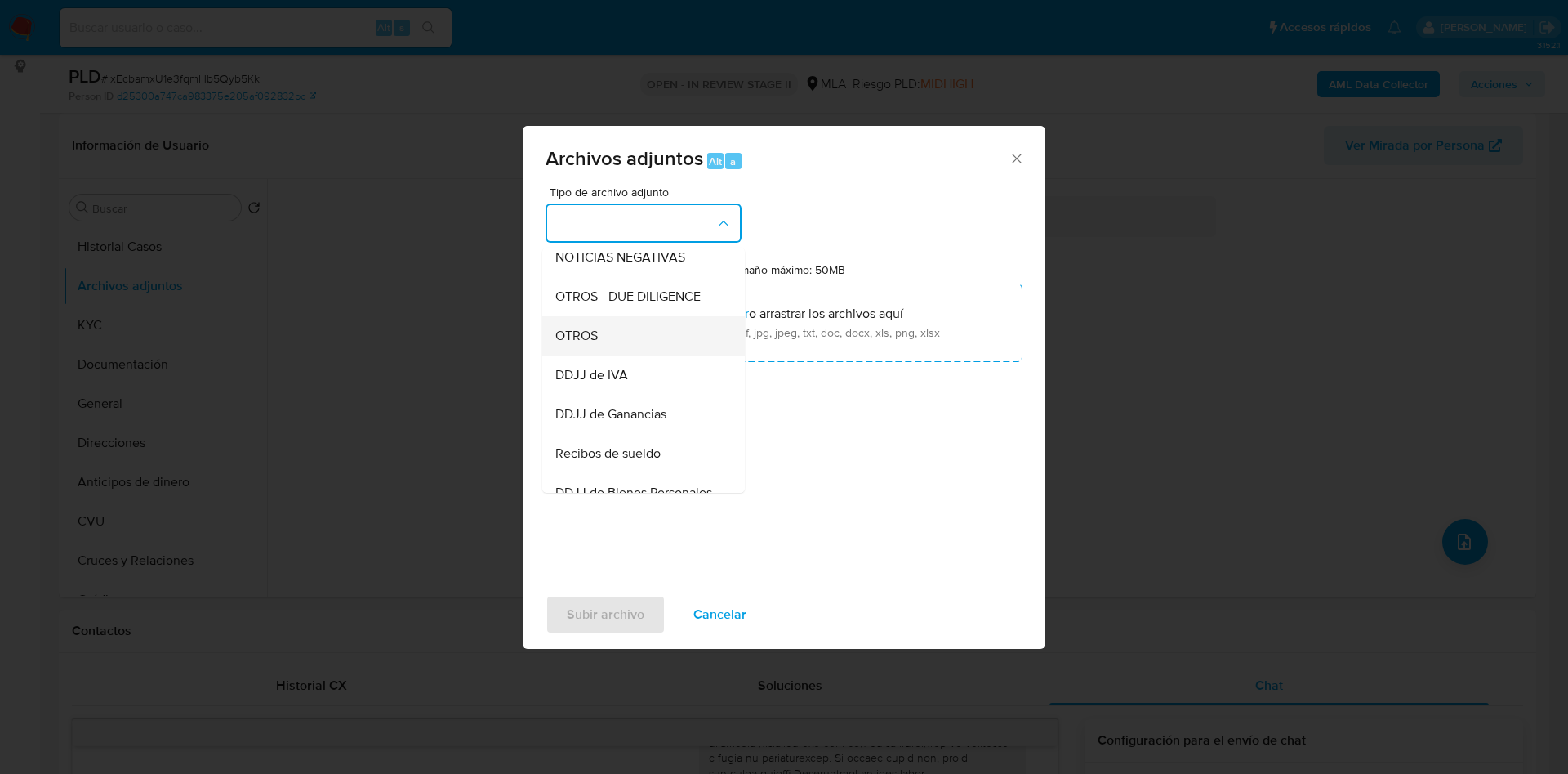
click at [575, 344] on span "OTROS" at bounding box center [576, 336] width 42 height 16
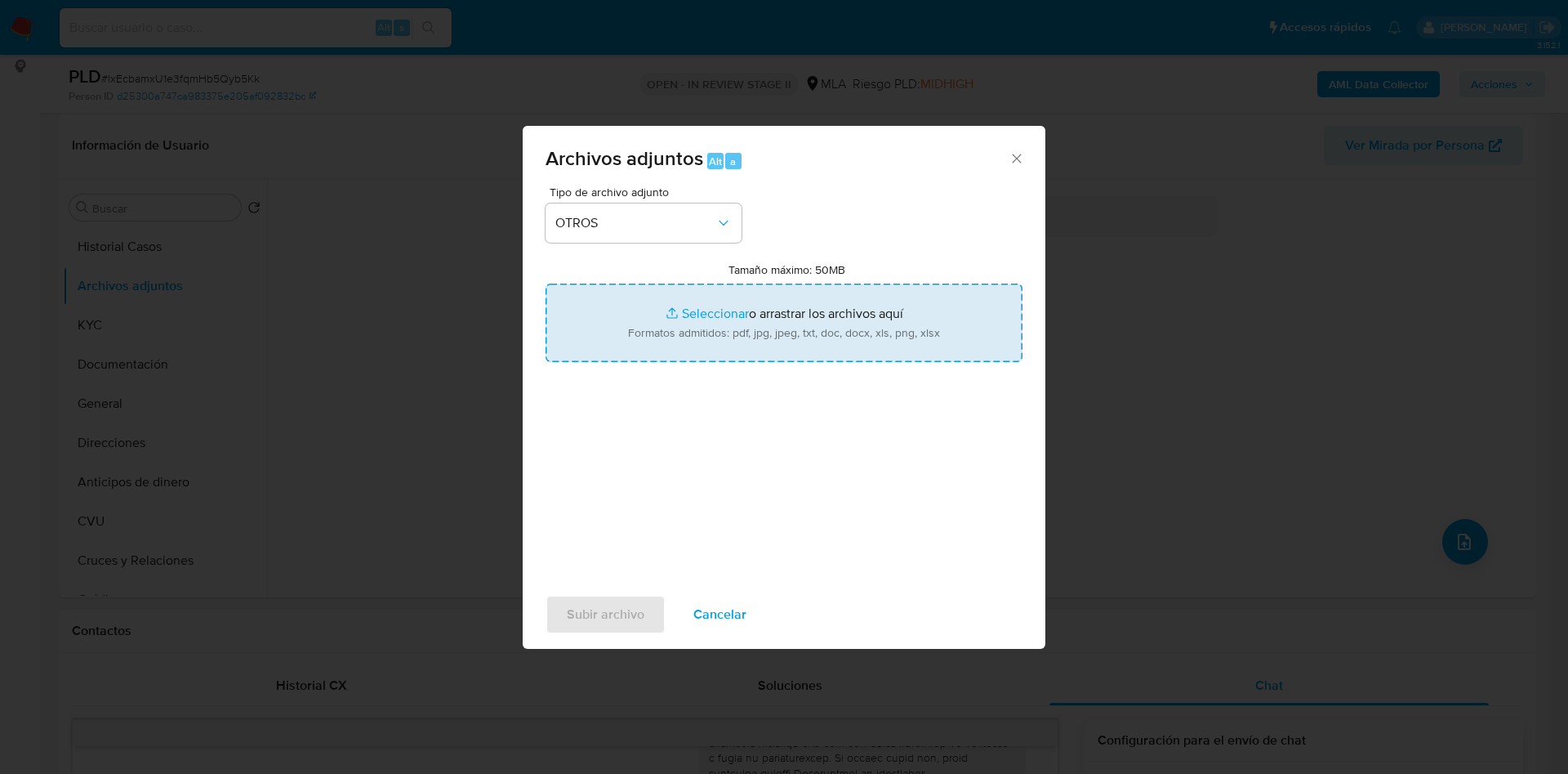
click at [715, 298] on input "Tamaño máximo: 50MB Seleccionar archivos" at bounding box center [784, 323] width 477 height 78
type input "C:\fakepath\Caselog lxEcbamxU1e3fqmHb5Qyb5Kk_2025_07_18_17_15_23.docx"
click at [715, 306] on input "Tamaño máximo: 50MB Seleccionar archivos" at bounding box center [784, 323] width 477 height 78
type input "C:\fakepath\Movimientos 1404140954.xlsx"
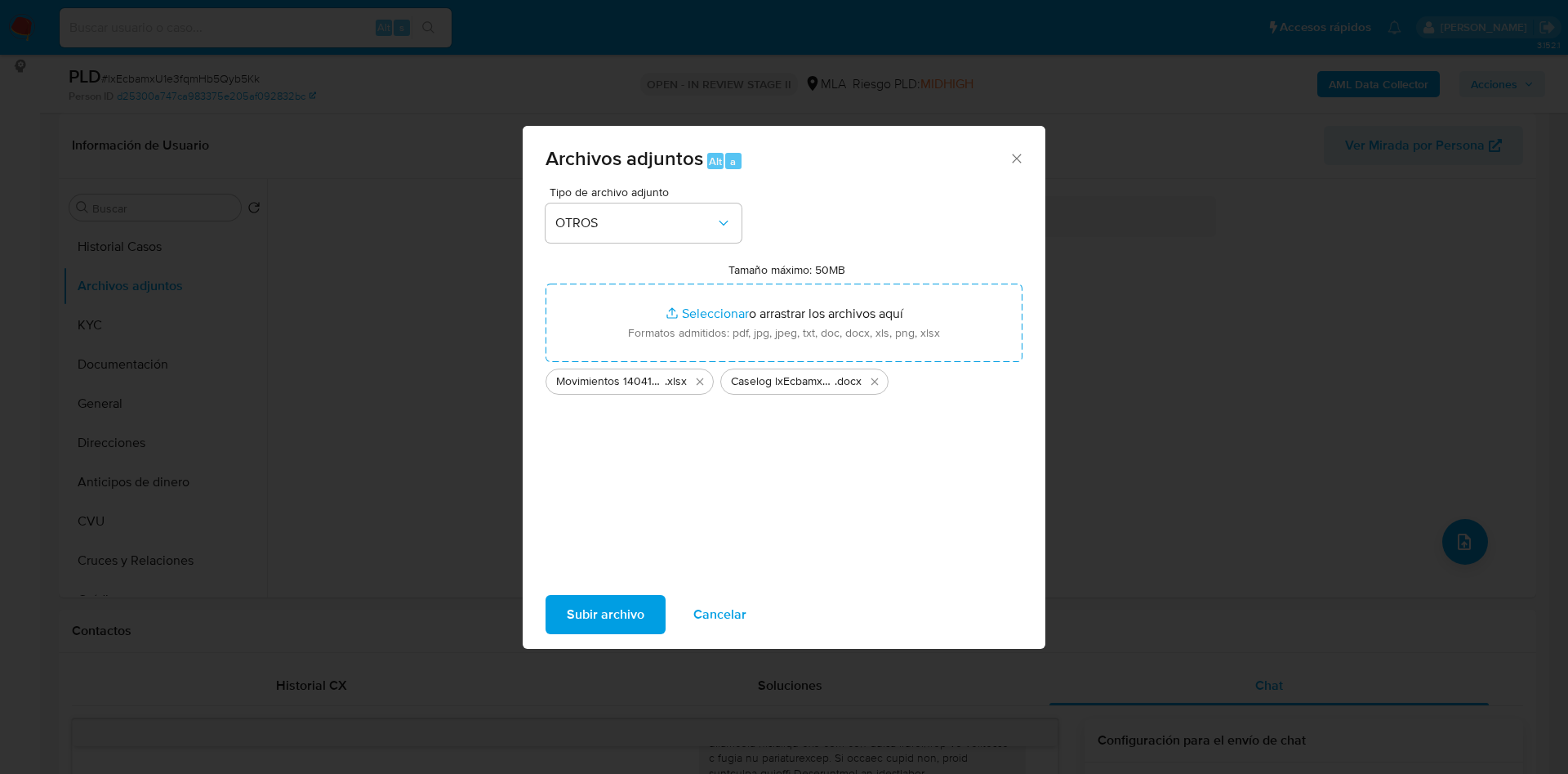
click at [572, 615] on span "Subir archivo" at bounding box center [604, 613] width 77 height 36
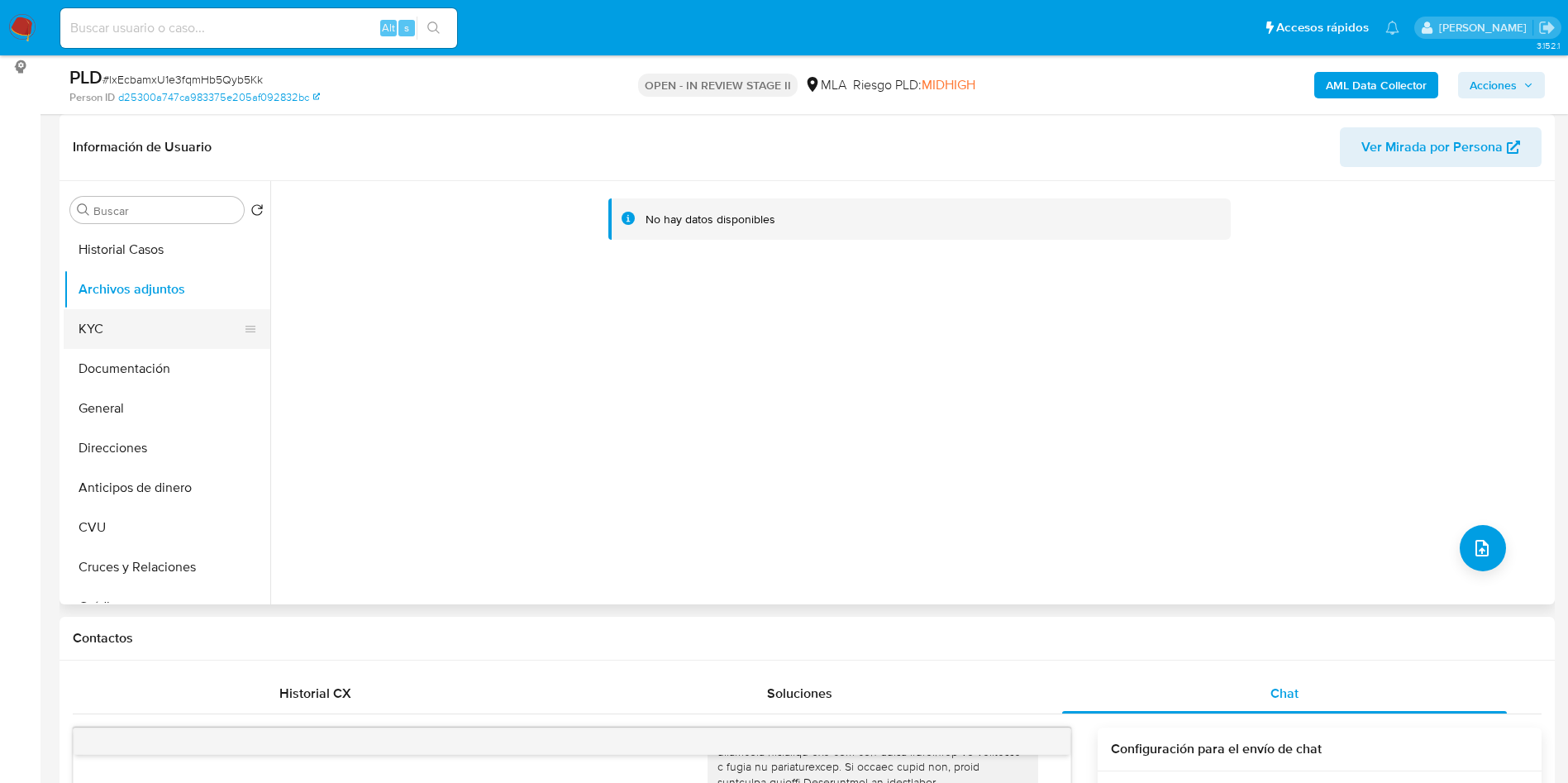
click at [162, 335] on button "KYC" at bounding box center [160, 328] width 193 height 40
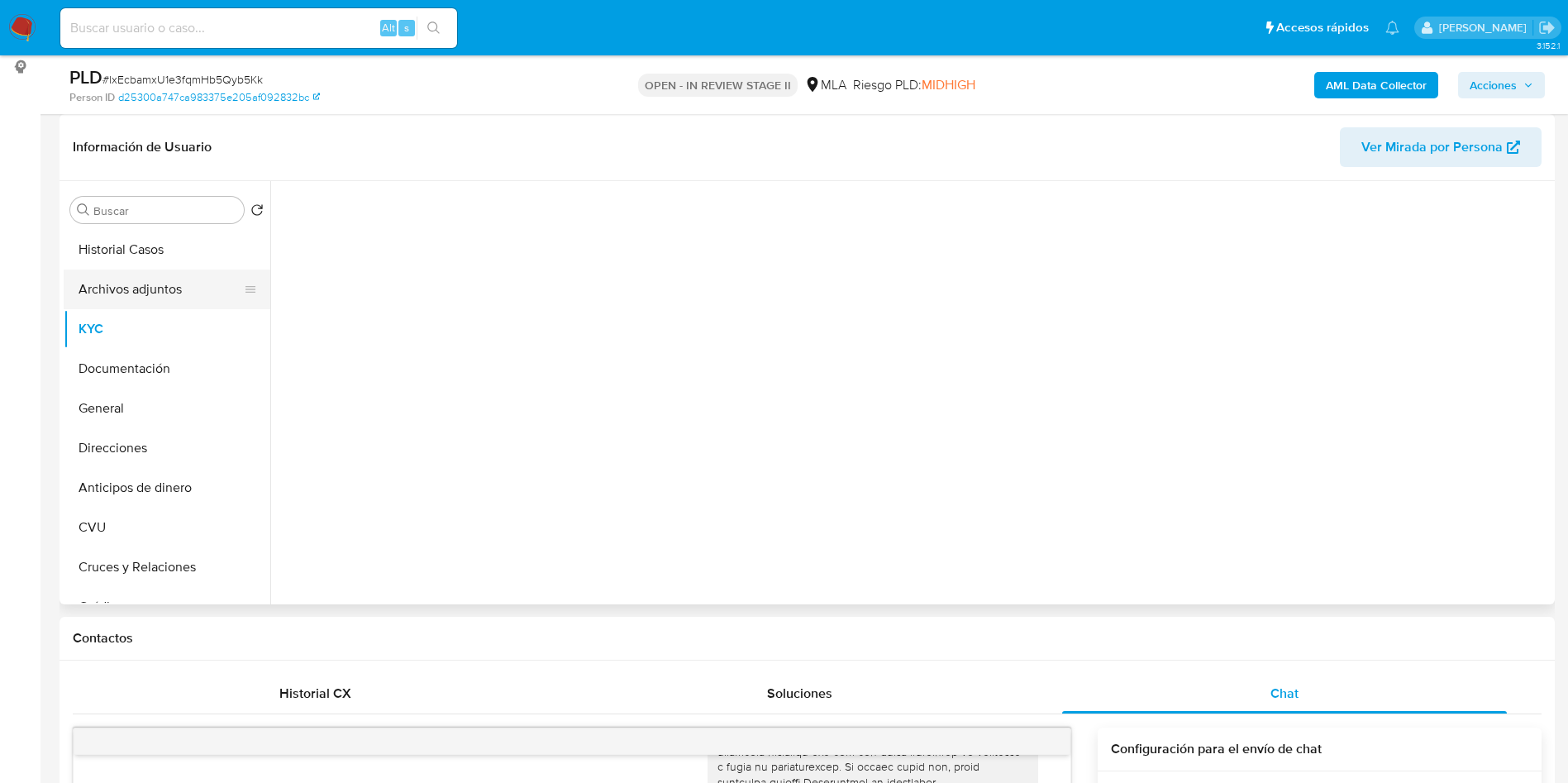
click at [156, 299] on button "Archivos adjuntos" at bounding box center [160, 289] width 193 height 40
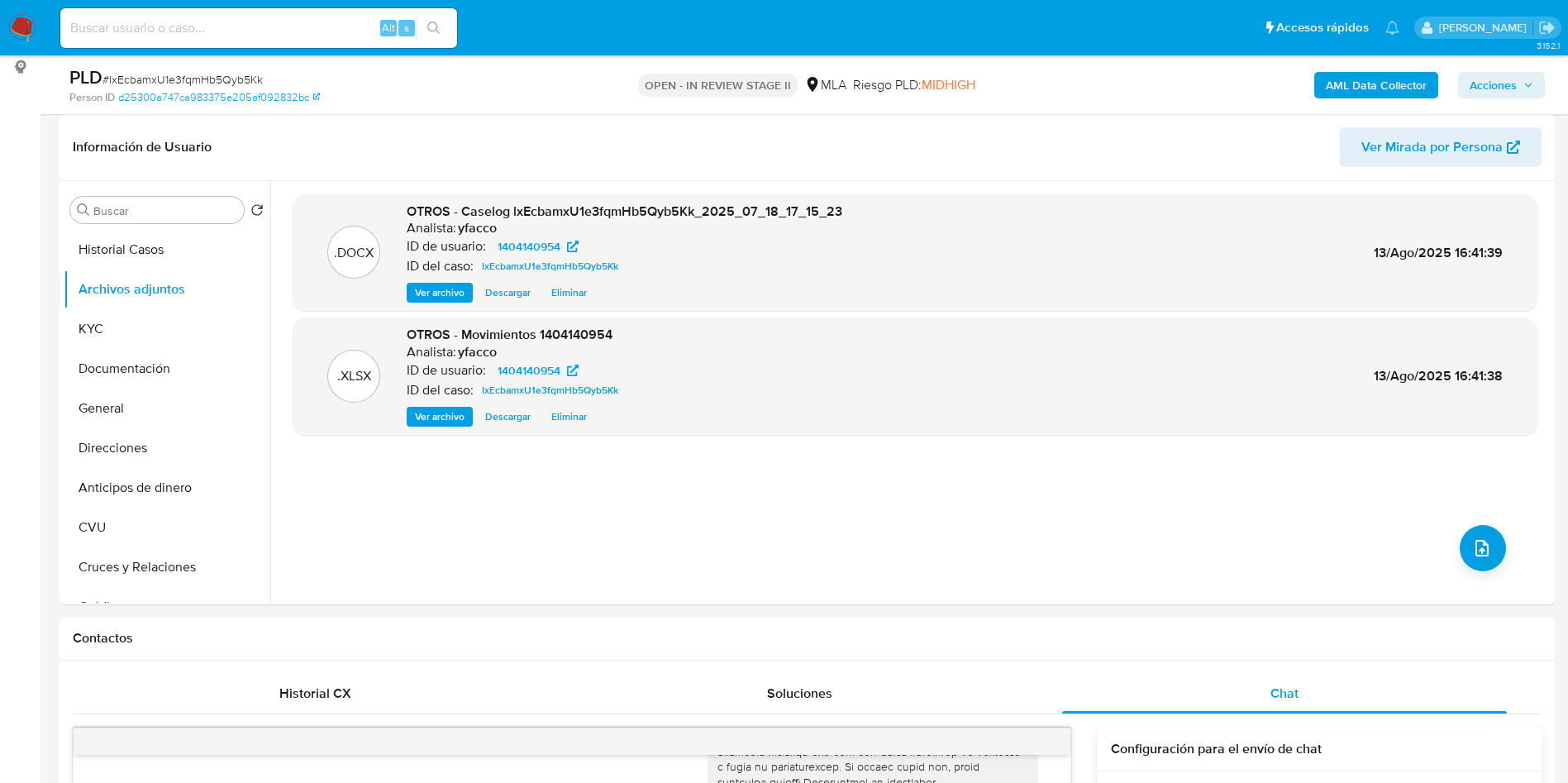
click at [1334, 87] on b "AML Data Collector" at bounding box center [1376, 85] width 101 height 26
